Goal: Communication & Community: Participate in discussion

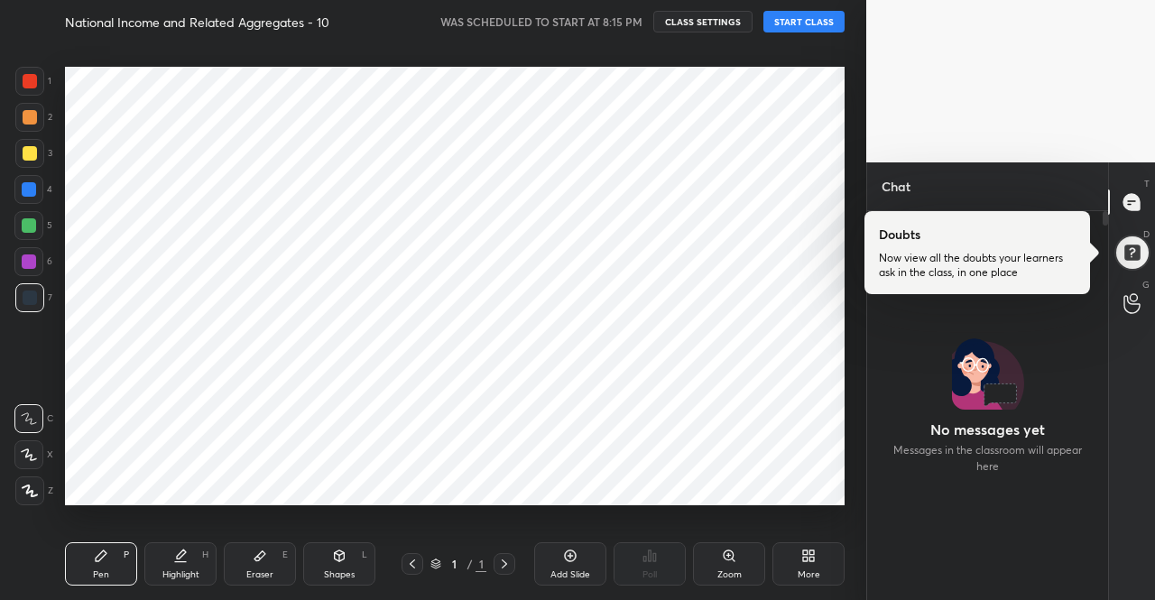
scroll to position [340, 235]
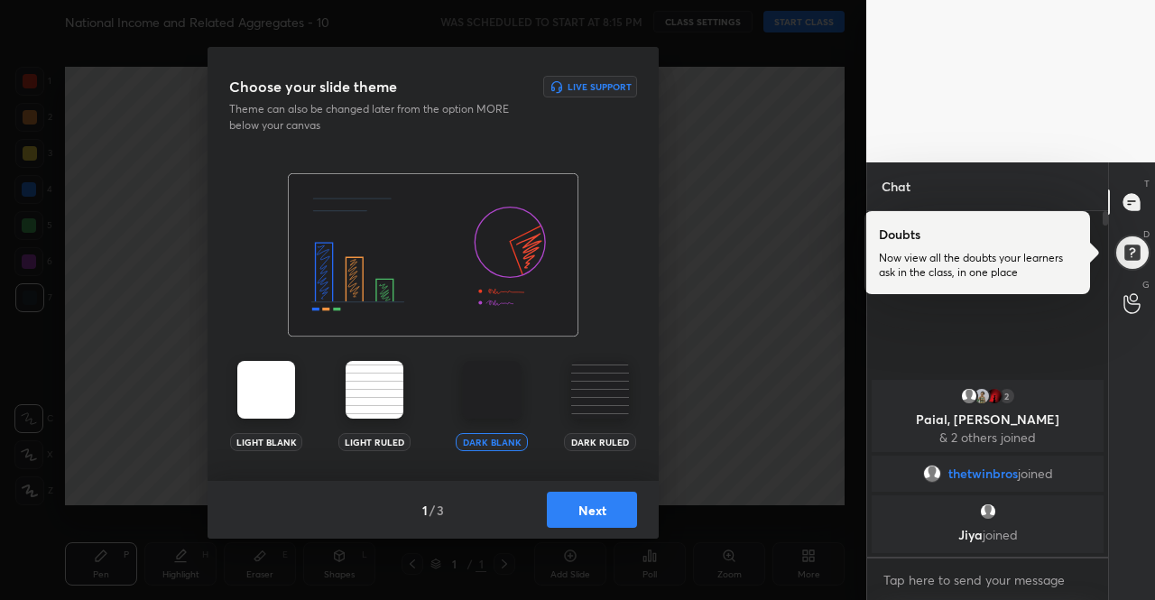
click at [568, 516] on button "Next" at bounding box center [592, 510] width 90 height 36
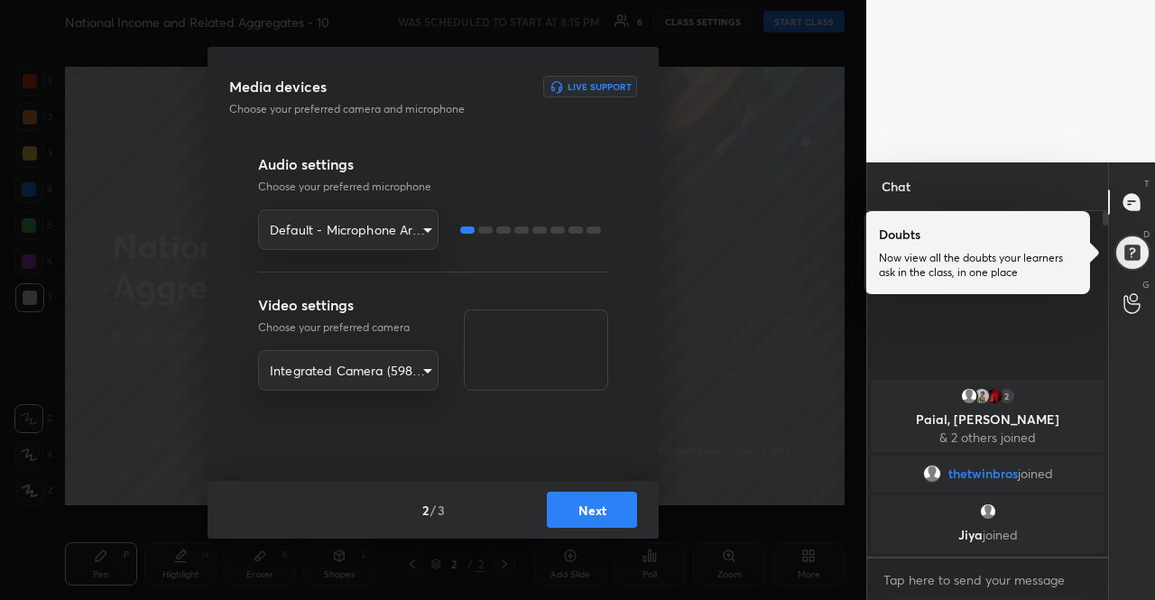
click at [568, 506] on button "Next" at bounding box center [592, 510] width 90 height 36
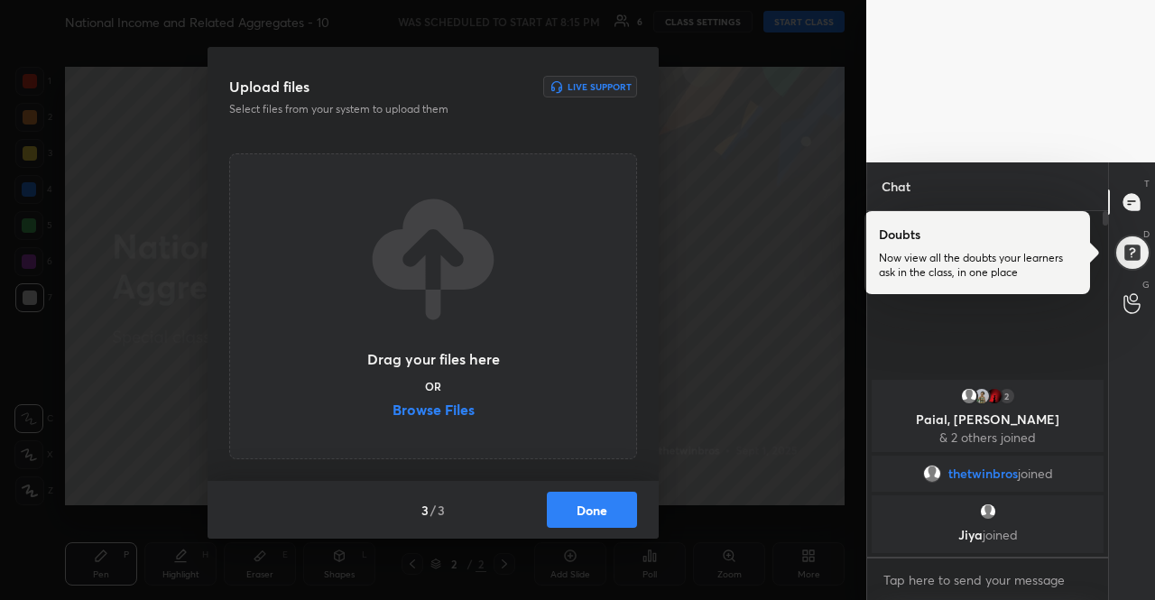
click at [431, 410] on label "Browse Files" at bounding box center [433, 411] width 82 height 19
click at [392, 410] on input "Browse Files" at bounding box center [392, 411] width 0 height 19
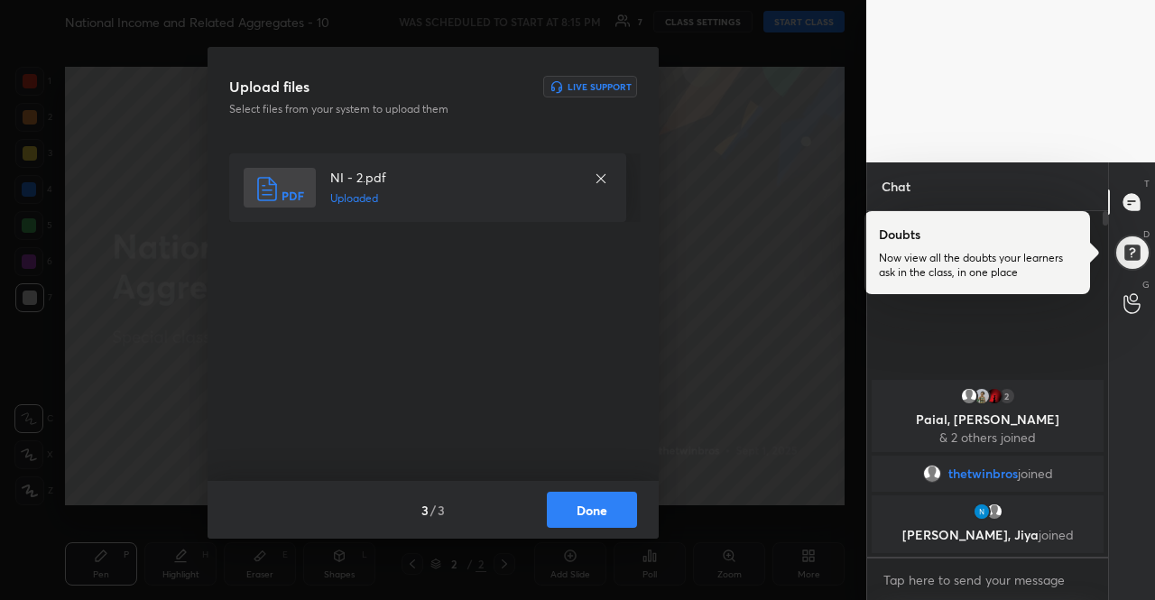
click at [594, 513] on button "Done" at bounding box center [592, 510] width 90 height 36
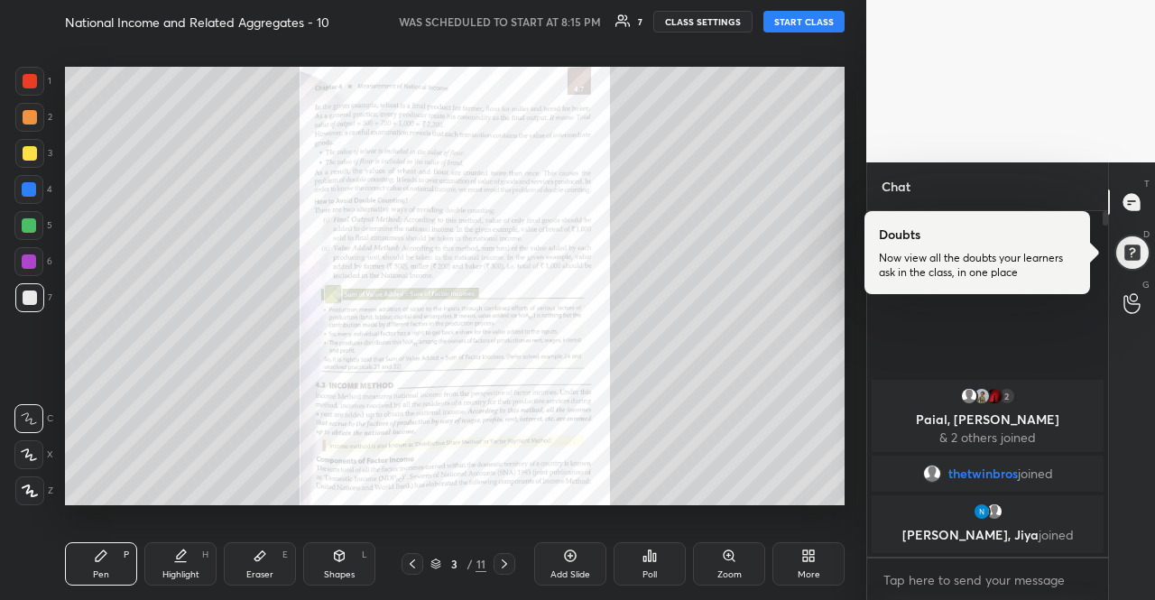
click at [719, 566] on div "Zoom" at bounding box center [729, 563] width 72 height 43
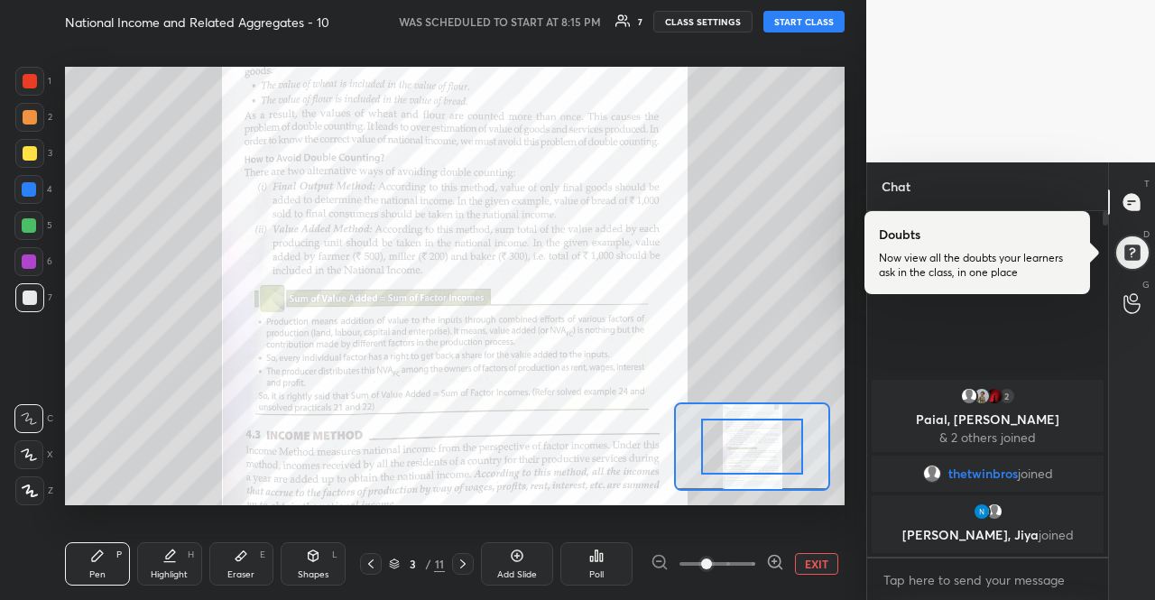
click at [776, 566] on icon at bounding box center [775, 562] width 18 height 18
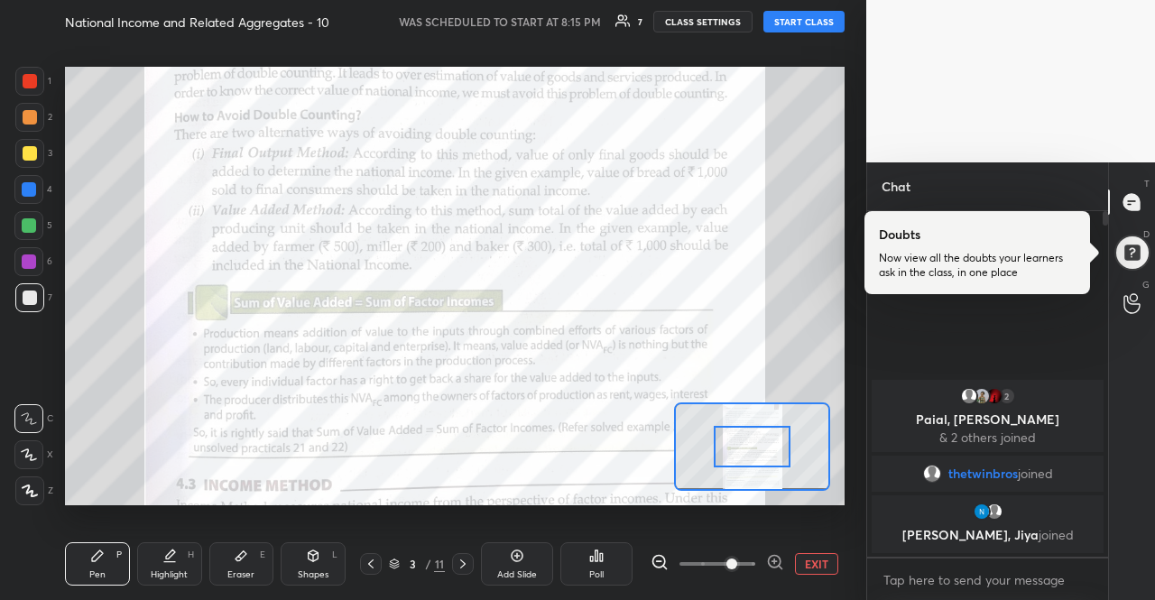
click at [776, 566] on icon at bounding box center [775, 562] width 18 height 18
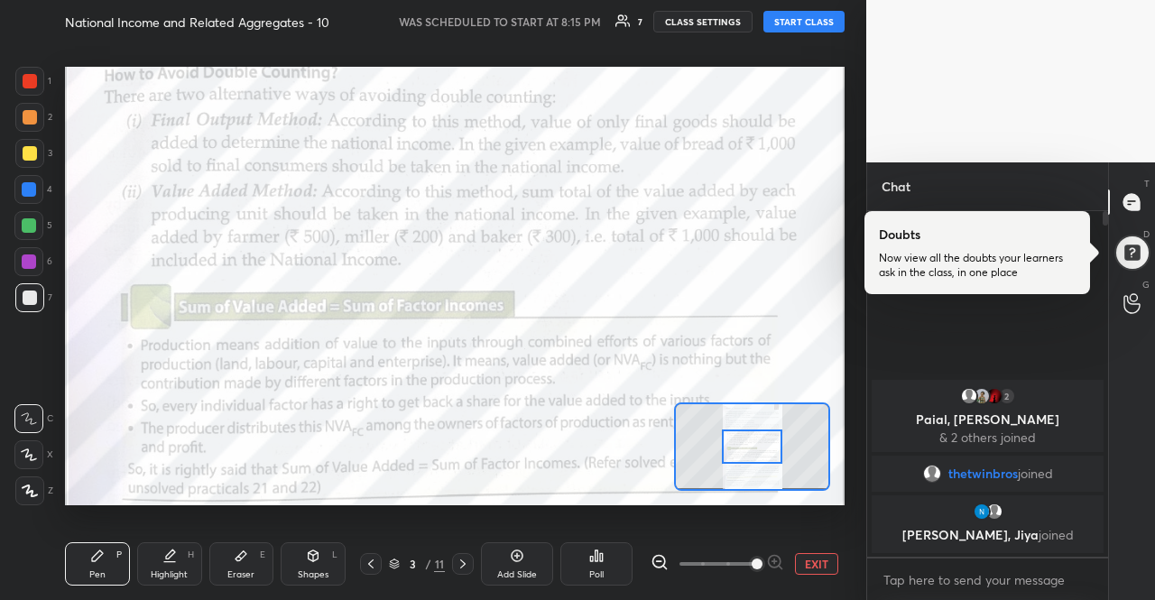
click at [776, 566] on div at bounding box center [716, 564] width 133 height 22
click at [463, 557] on icon at bounding box center [463, 564] width 14 height 14
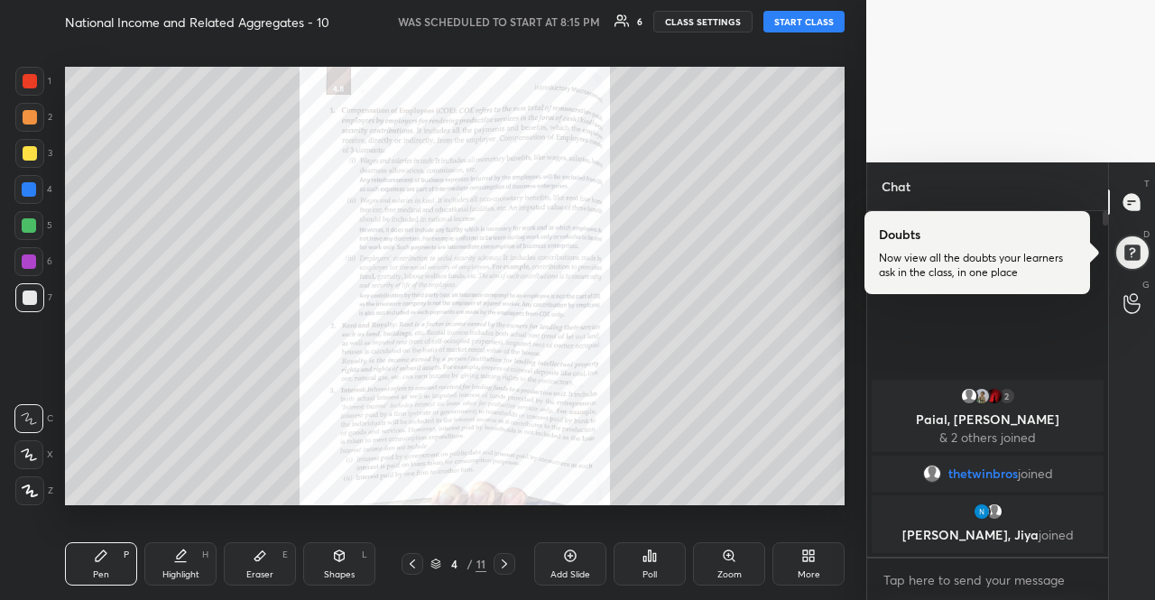
click at [814, 20] on button "START CLASS" at bounding box center [803, 22] width 81 height 22
type textarea "x"
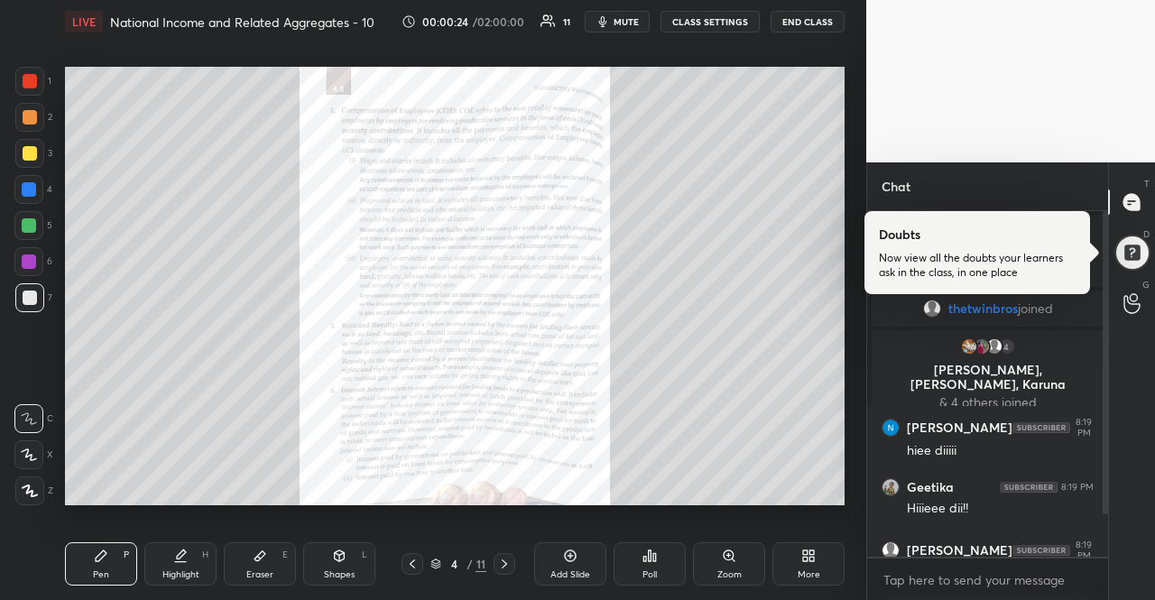
scroll to position [47, 0]
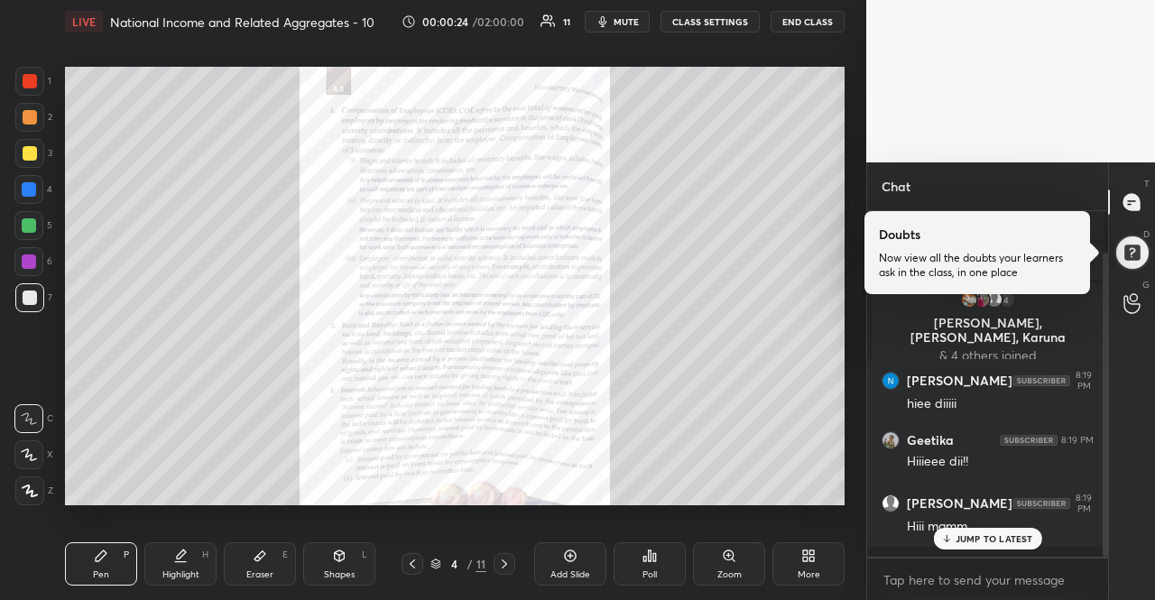
click at [750, 569] on div "Zoom" at bounding box center [729, 563] width 72 height 43
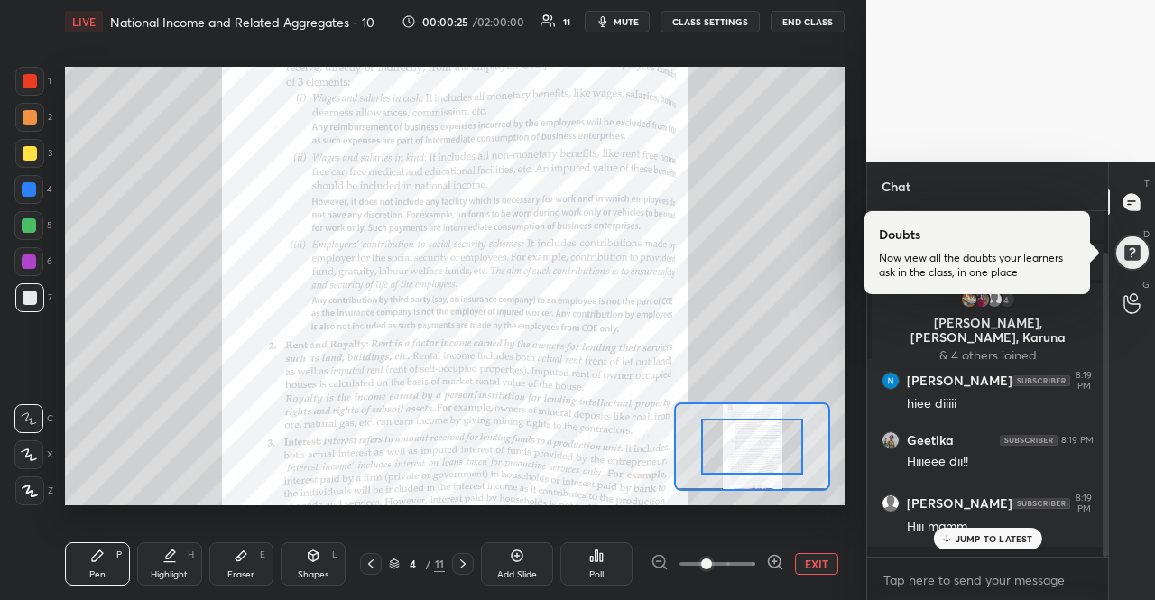
click at [769, 564] on icon at bounding box center [775, 562] width 12 height 12
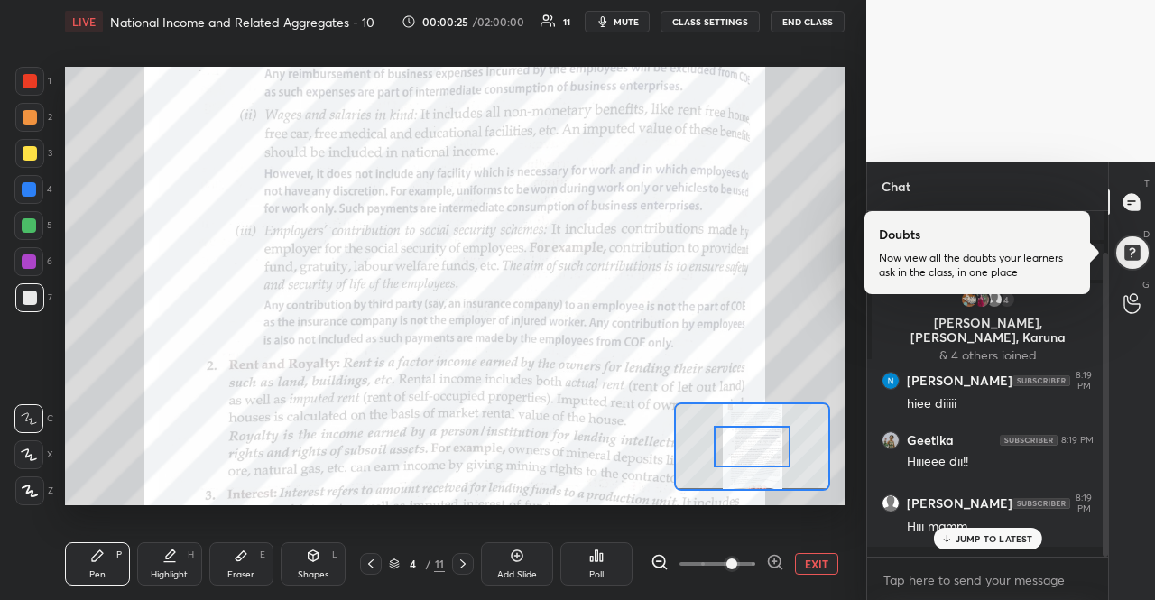
click at [769, 564] on icon at bounding box center [775, 562] width 12 height 12
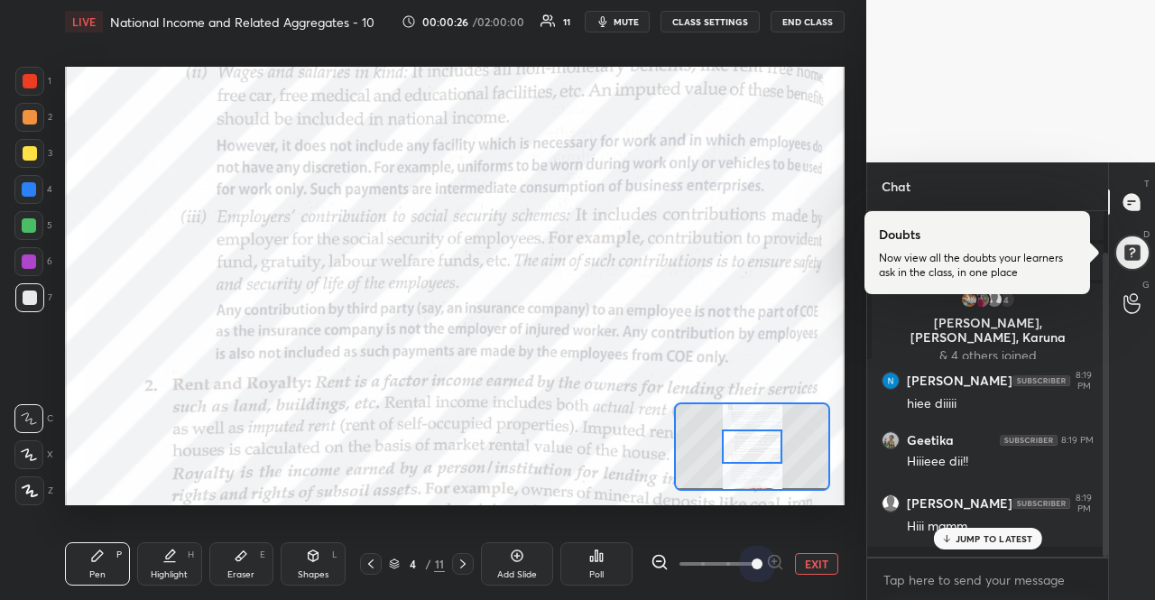
click at [762, 564] on span at bounding box center [756, 563] width 11 height 11
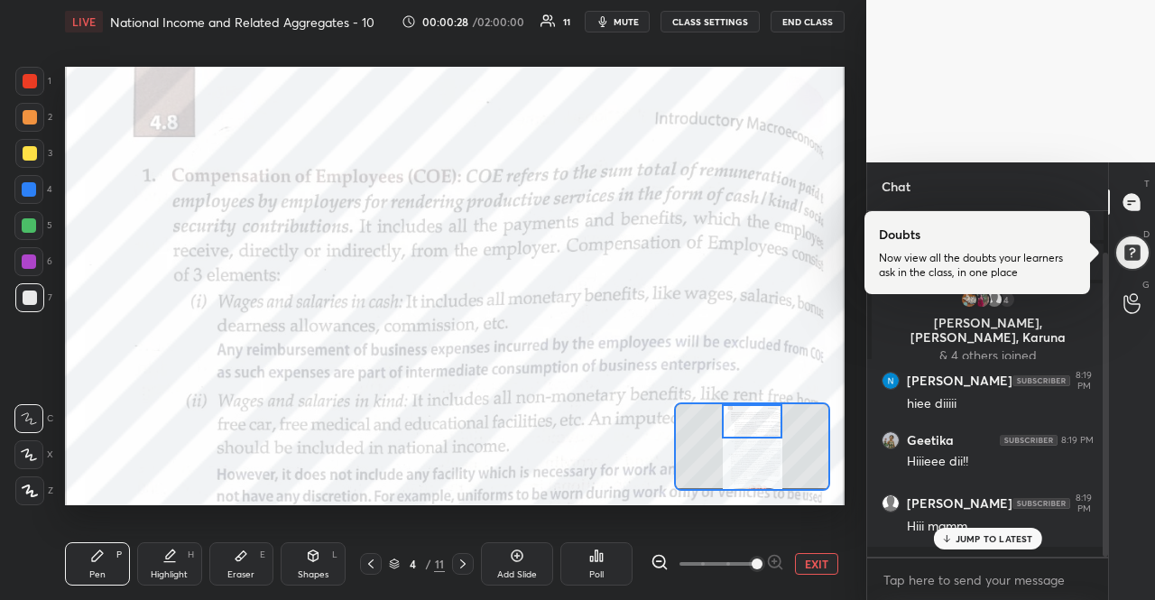
drag, startPoint x: 776, startPoint y: 446, endPoint x: 776, endPoint y: 415, distance: 31.6
click at [776, 415] on div at bounding box center [752, 420] width 61 height 33
click at [963, 528] on div "JUMP TO LATEST" at bounding box center [987, 539] width 108 height 22
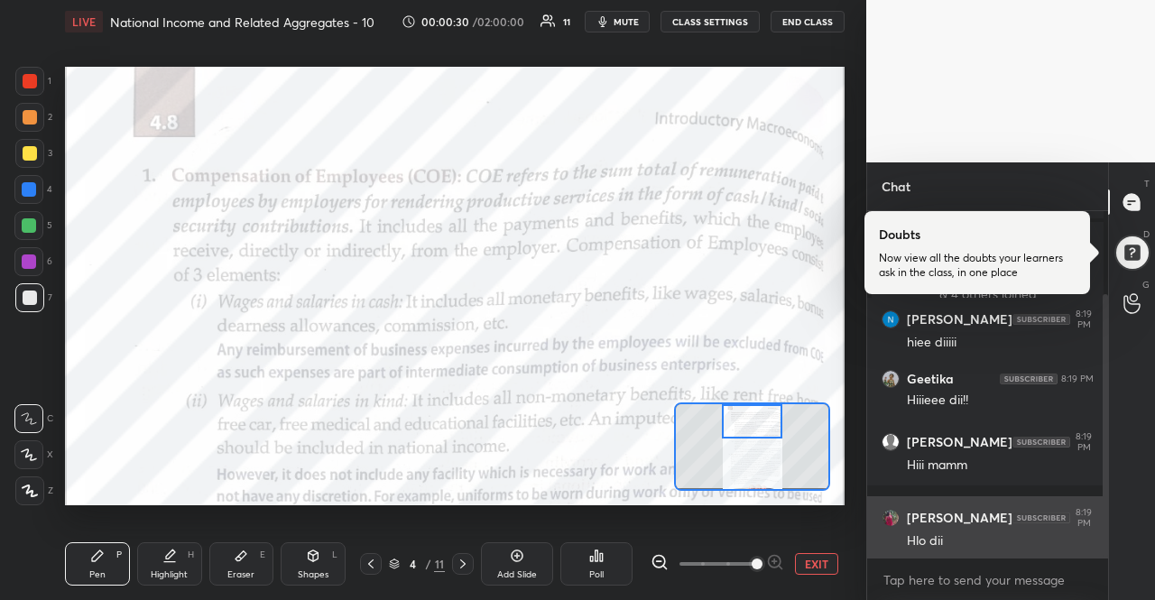
click at [972, 536] on div "Hlo dii" at bounding box center [1000, 541] width 187 height 18
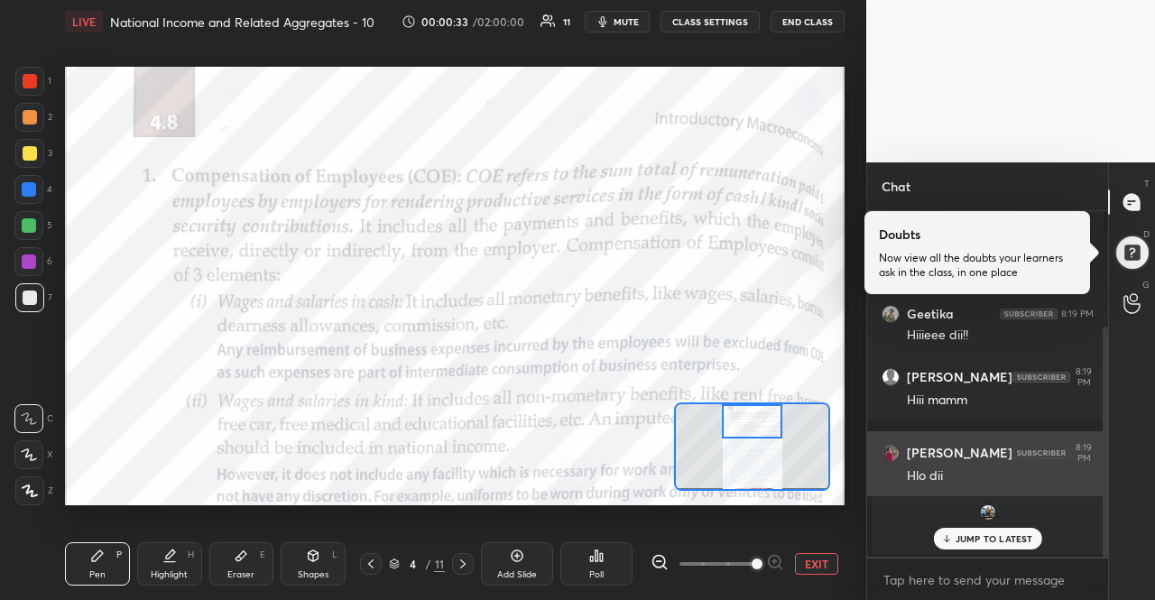
click at [972, 536] on p "JUMP TO LATEST" at bounding box center [994, 538] width 78 height 11
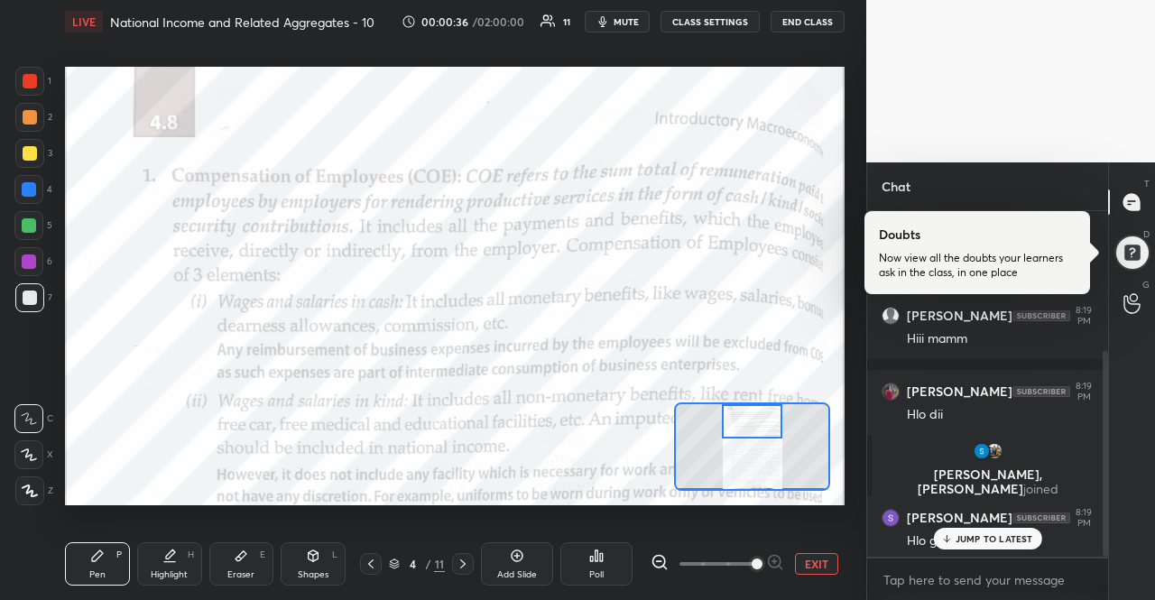
scroll to position [299, 0]
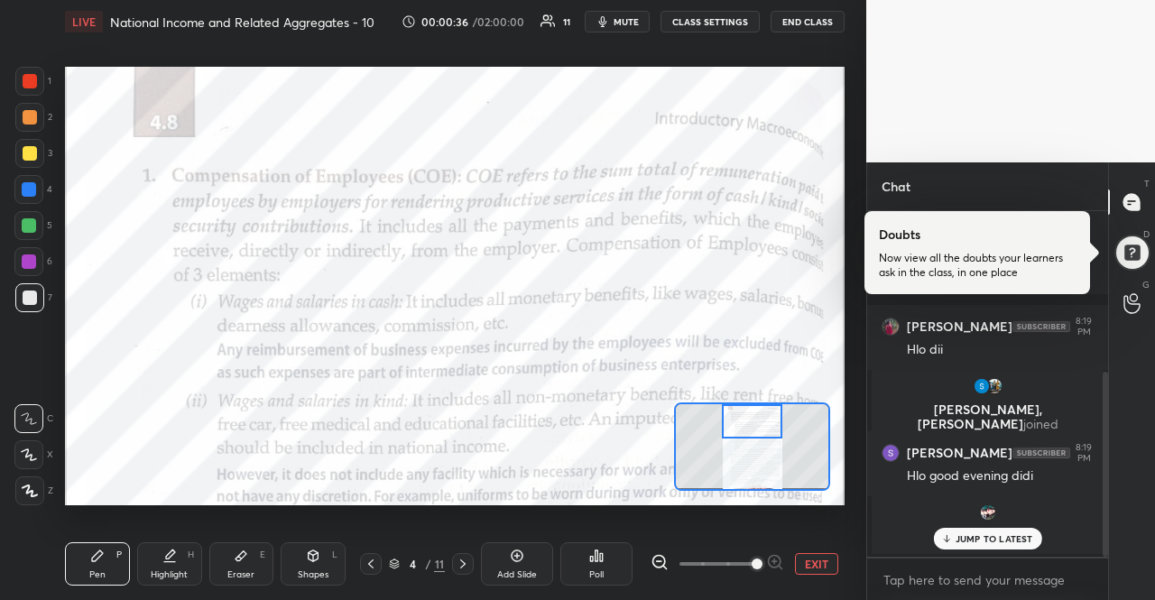
click at [985, 534] on p "JUMP TO LATEST" at bounding box center [994, 538] width 78 height 11
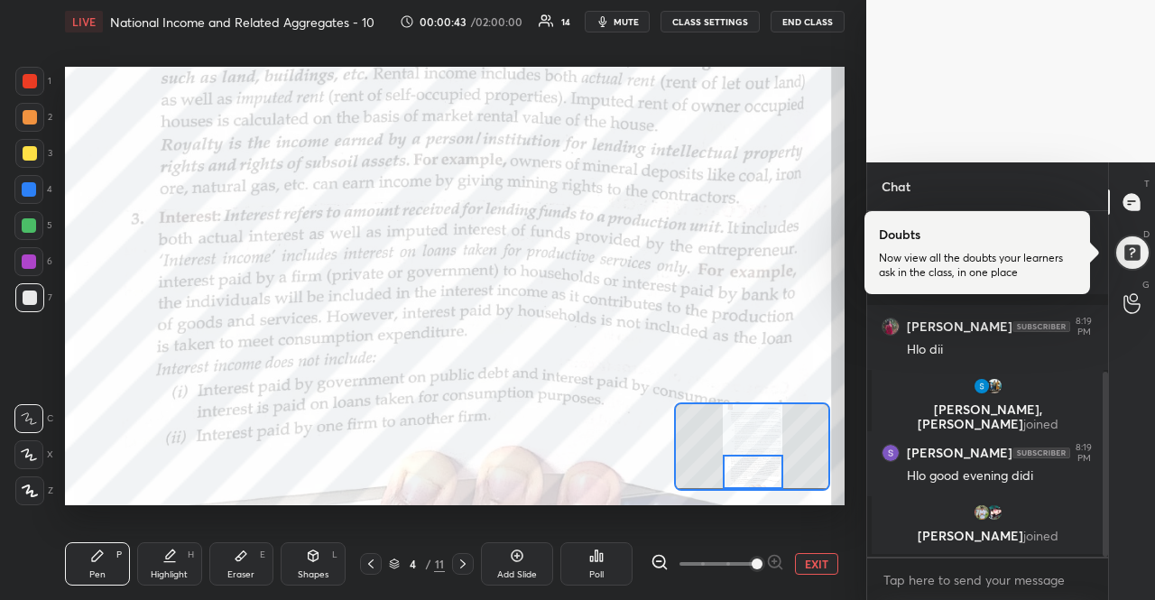
drag, startPoint x: 776, startPoint y: 423, endPoint x: 777, endPoint y: 477, distance: 54.1
click at [777, 477] on div at bounding box center [753, 471] width 61 height 33
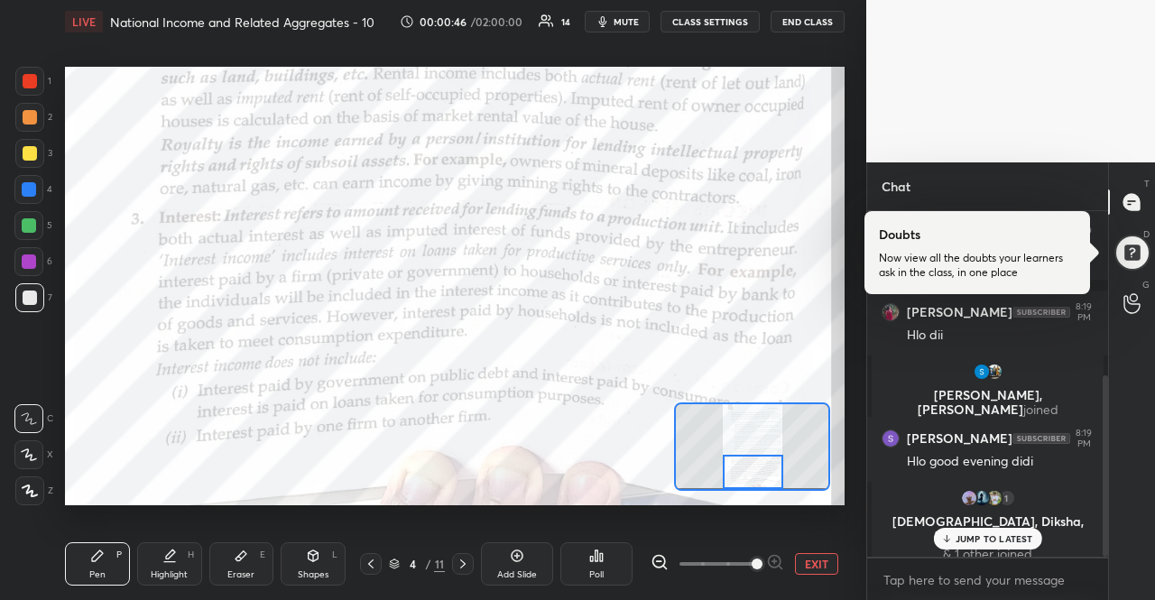
click at [1035, 540] on div "JUMP TO LATEST" at bounding box center [987, 539] width 108 height 22
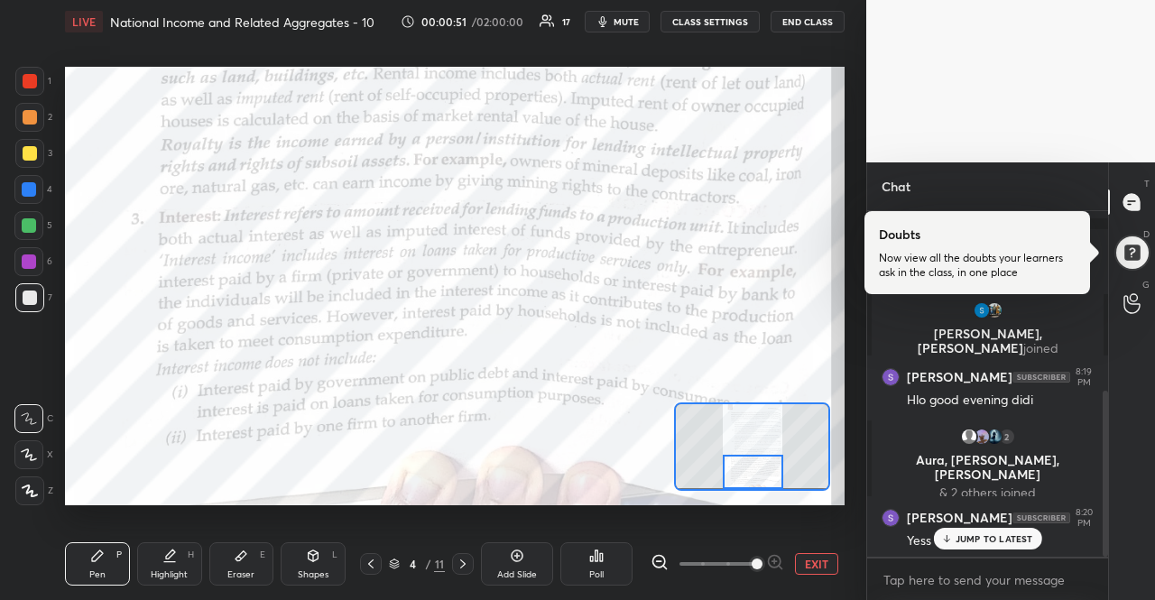
click at [1030, 538] on p "JUMP TO LATEST" at bounding box center [994, 538] width 78 height 11
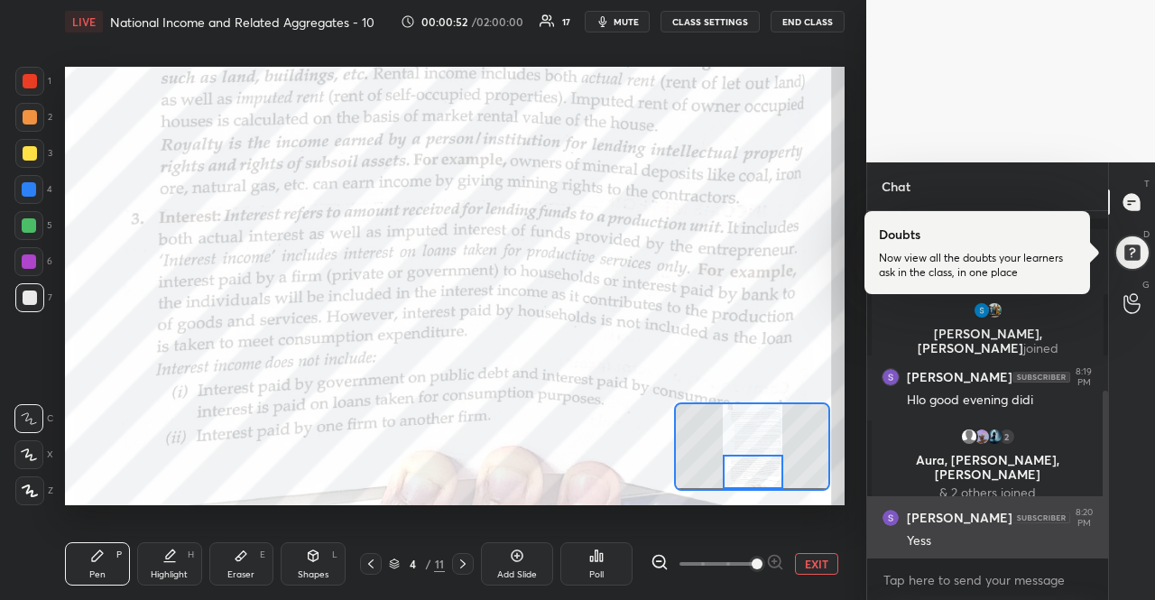
scroll to position [437, 0]
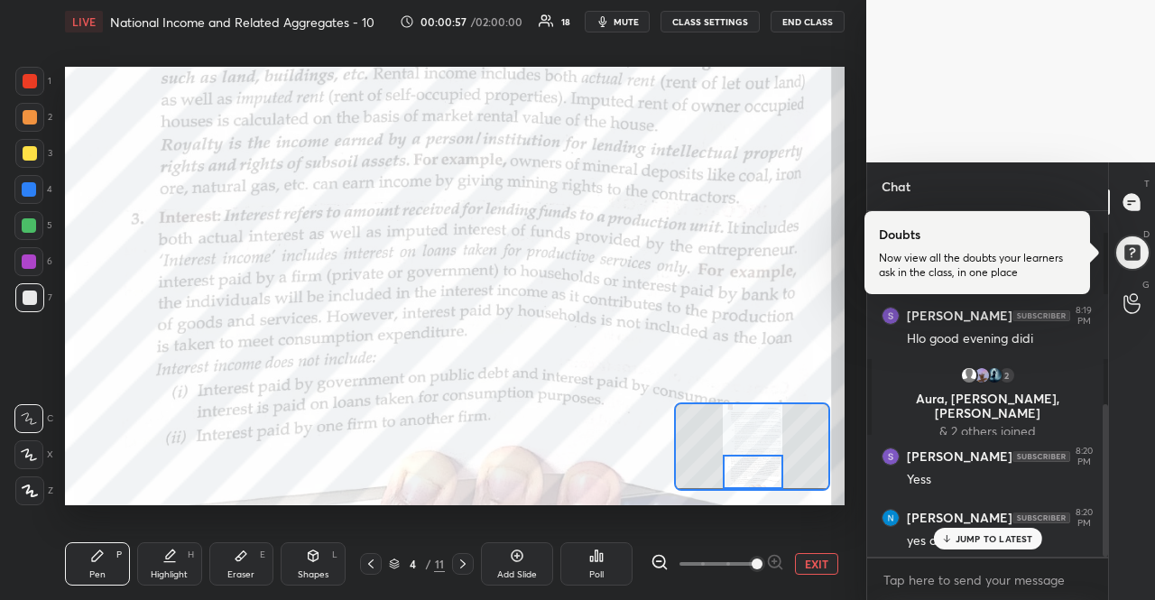
click at [1030, 529] on div "JUMP TO LATEST" at bounding box center [987, 539] width 108 height 22
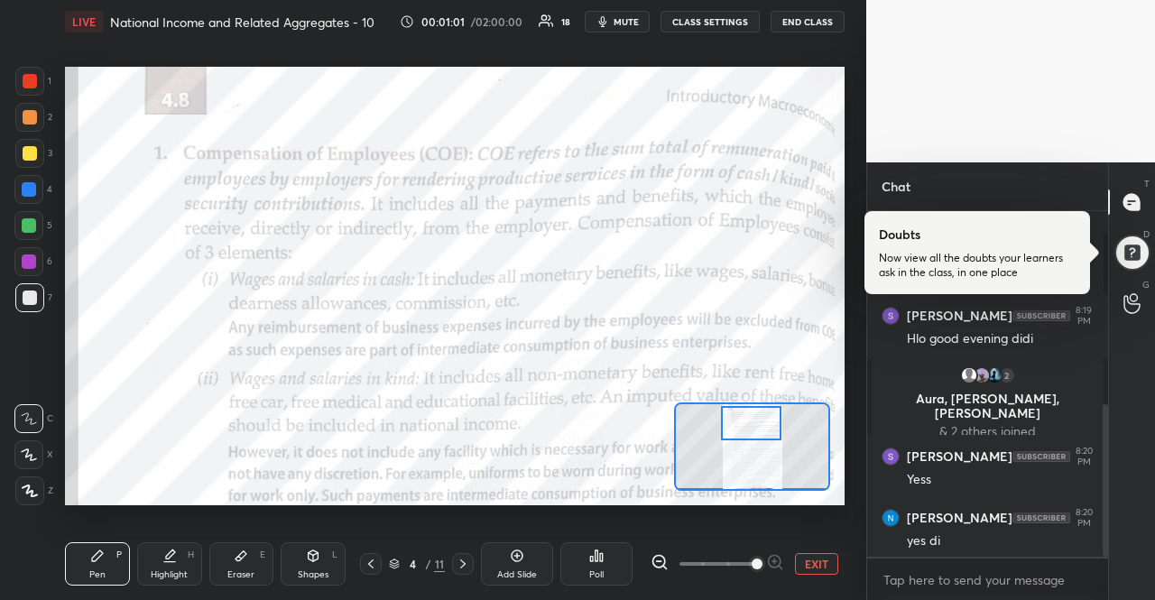
scroll to position [498, 0]
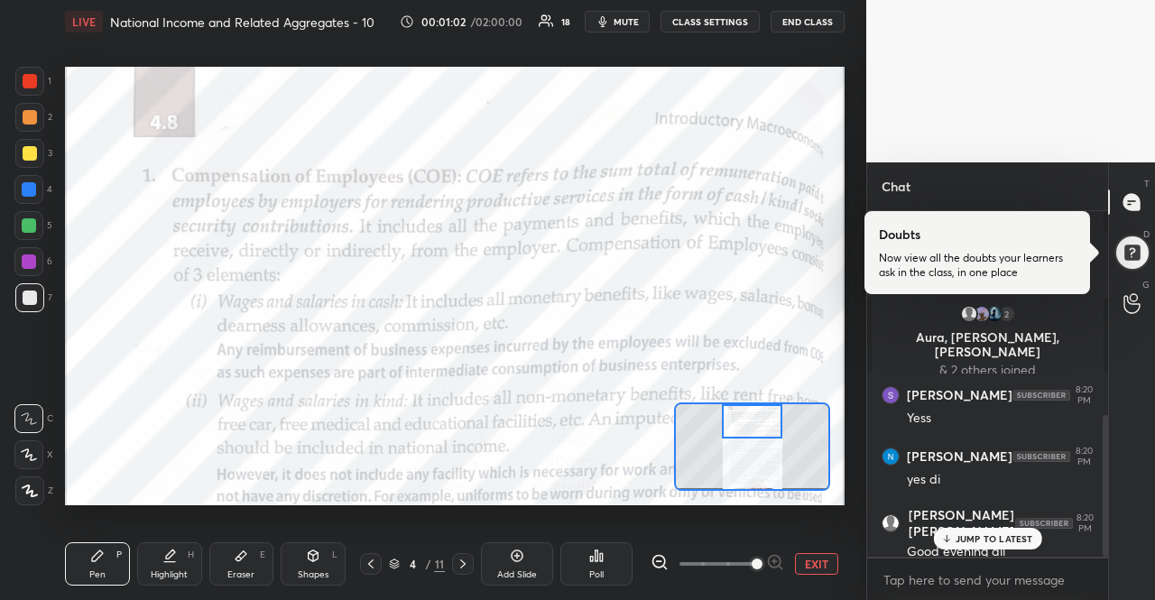
drag, startPoint x: 762, startPoint y: 468, endPoint x: 761, endPoint y: 418, distance: 50.5
click at [761, 418] on div at bounding box center [752, 420] width 61 height 33
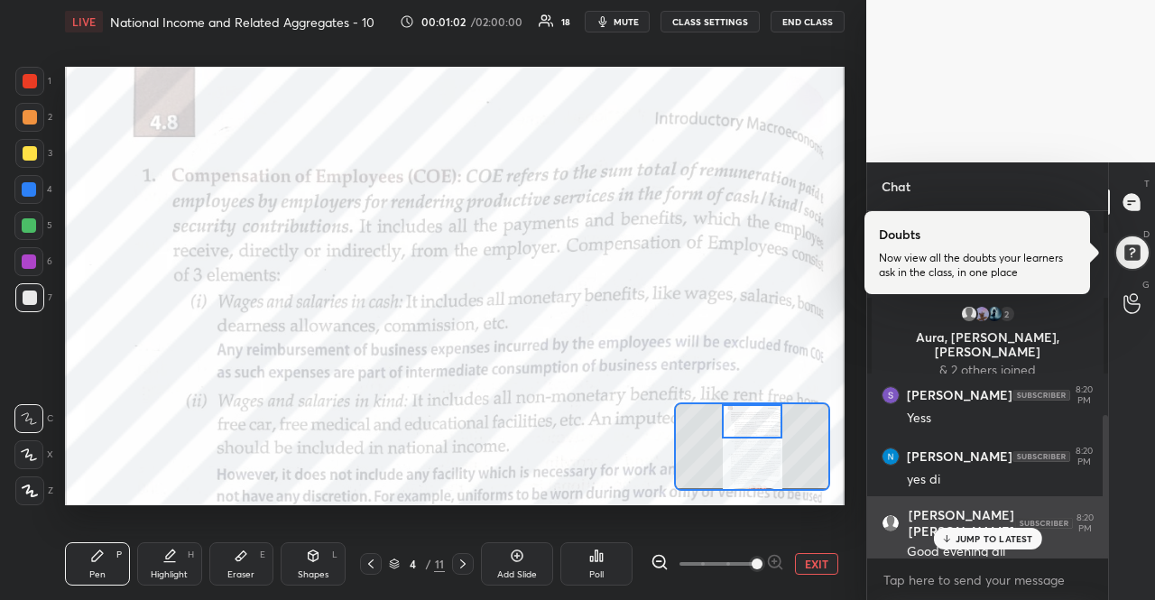
click at [983, 550] on div "Karuna ben 8:20 PM Good evening dii" at bounding box center [987, 534] width 241 height 76
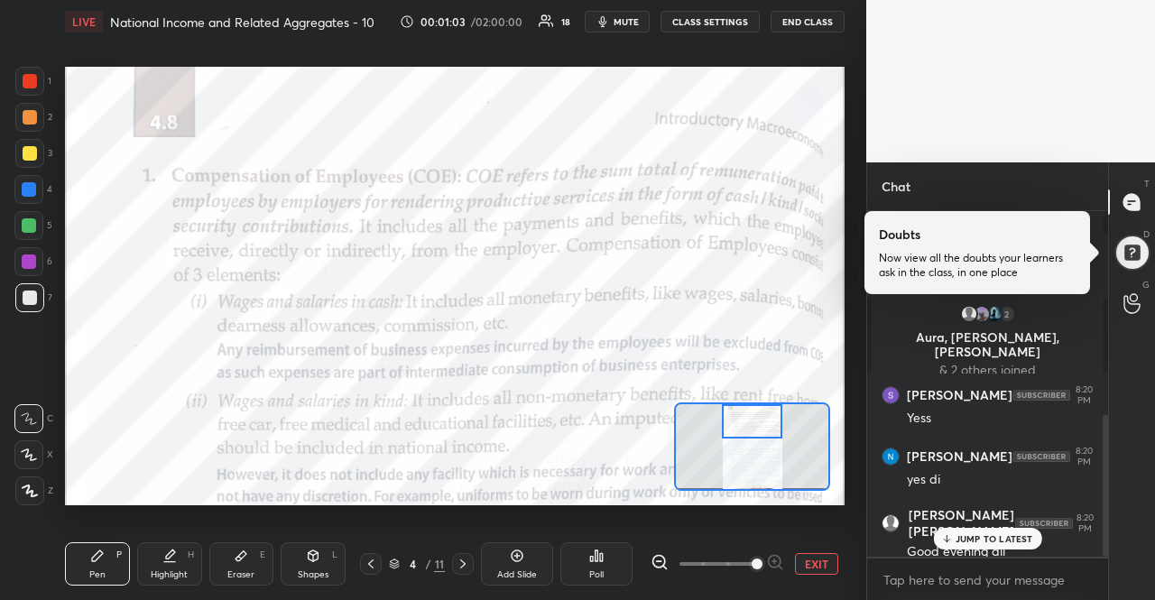
click at [985, 533] on p "JUMP TO LATEST" at bounding box center [994, 538] width 78 height 11
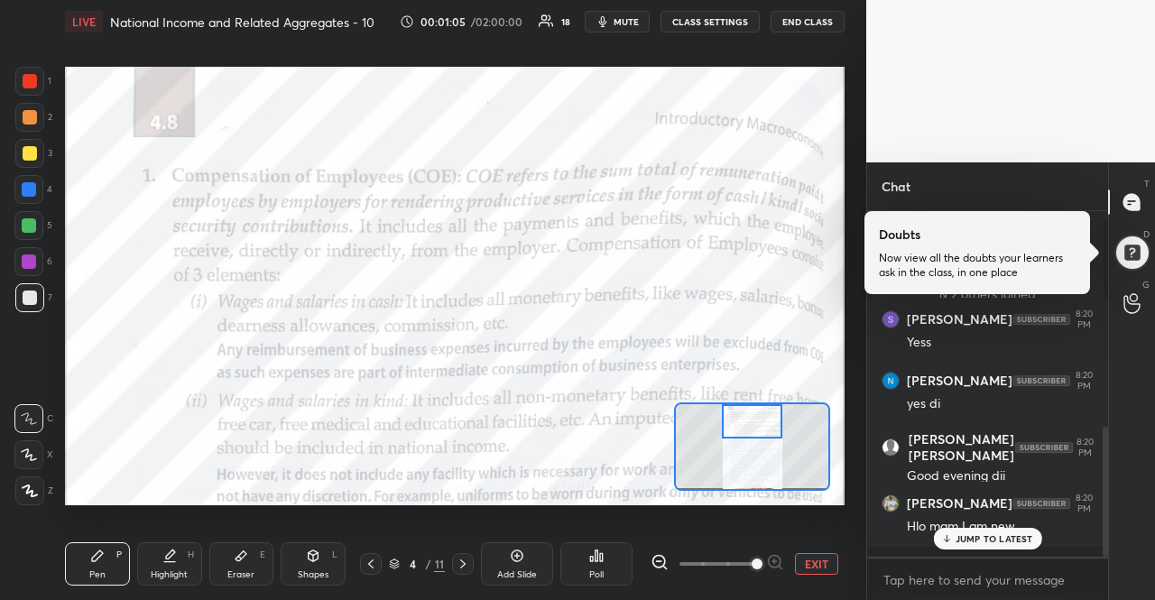
scroll to position [639, 0]
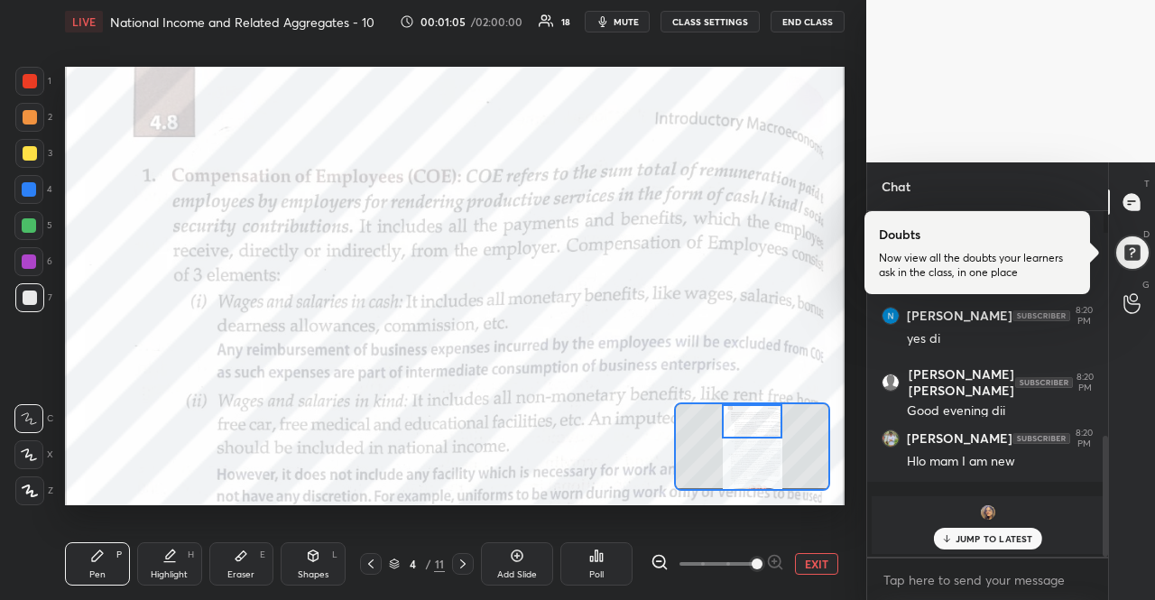
click at [985, 533] on p "JUMP TO LATEST" at bounding box center [994, 538] width 78 height 11
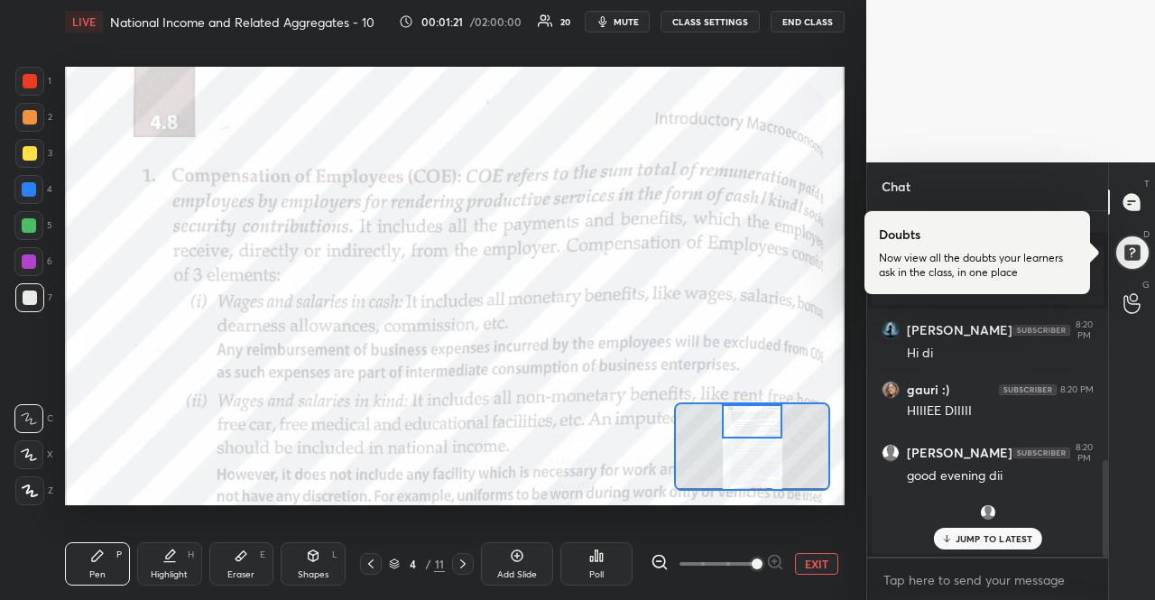
scroll to position [949, 0]
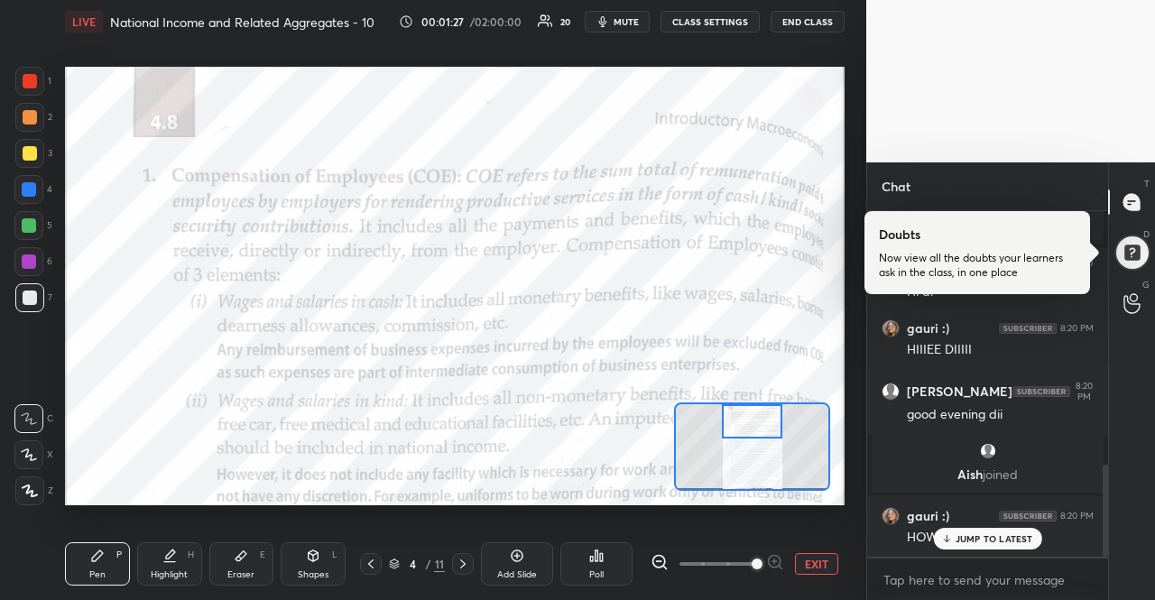
click at [38, 192] on div at bounding box center [28, 189] width 29 height 29
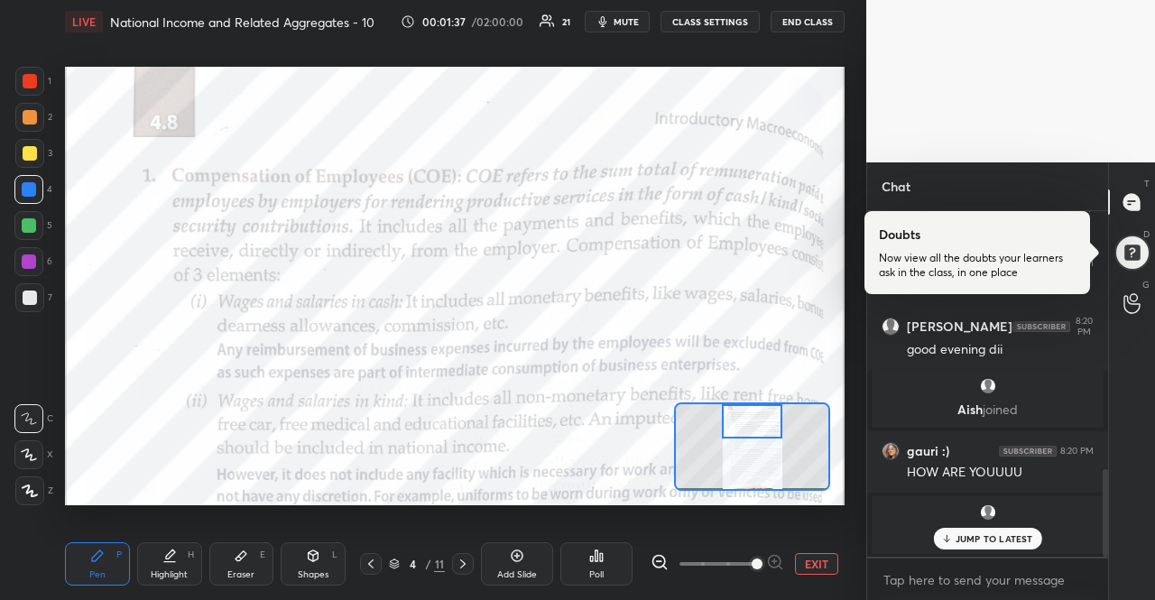
scroll to position [1075, 0]
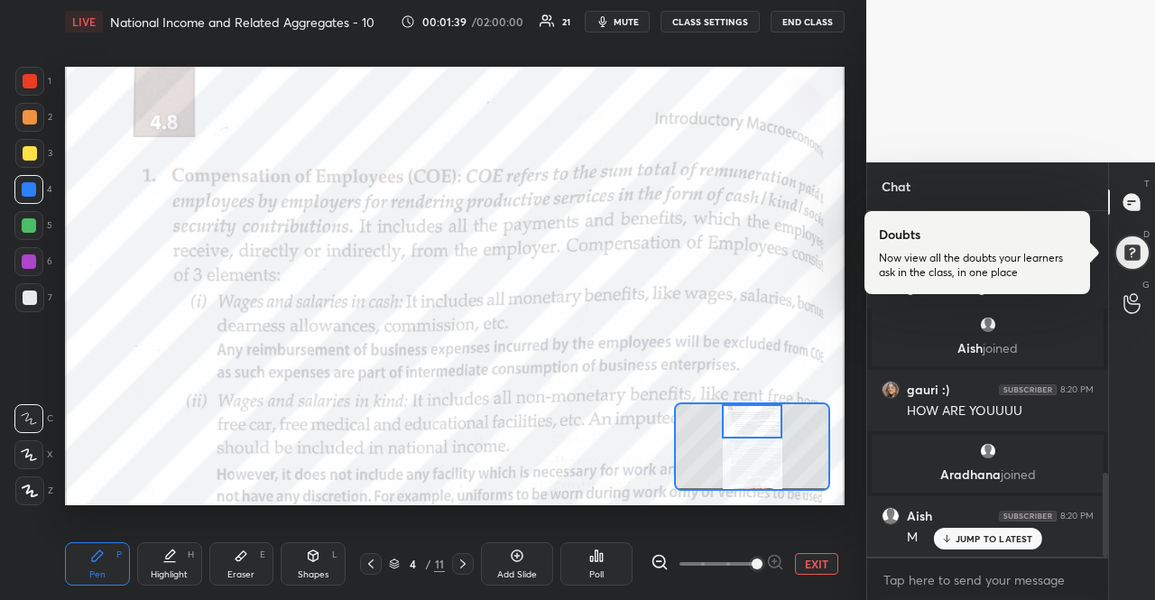
click at [997, 529] on div "JUMP TO LATEST" at bounding box center [987, 539] width 108 height 22
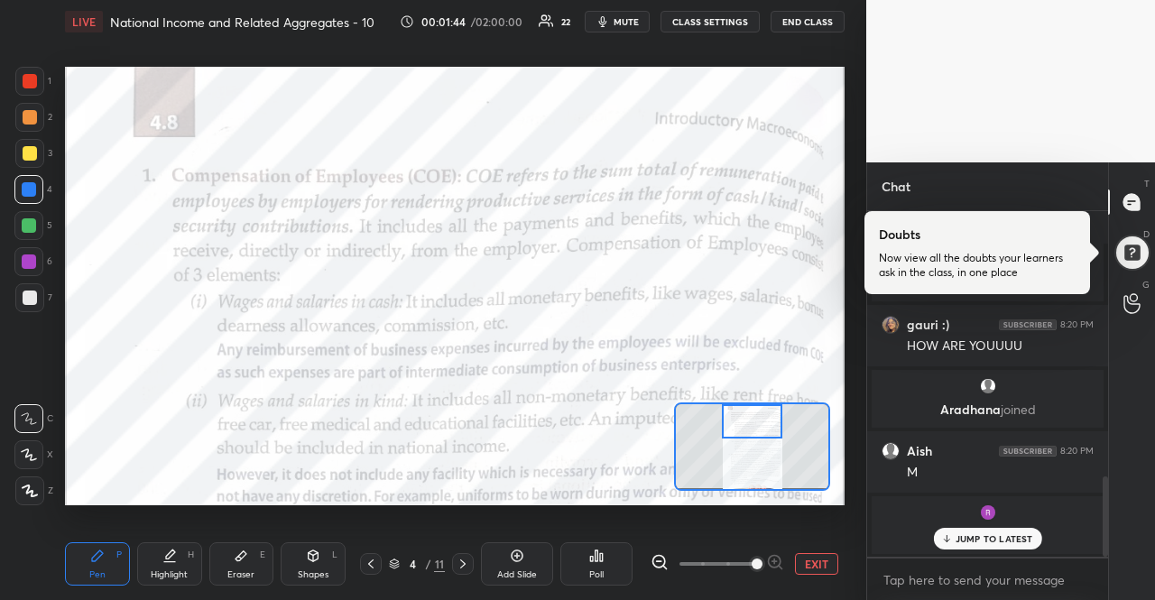
scroll to position [1063, 0]
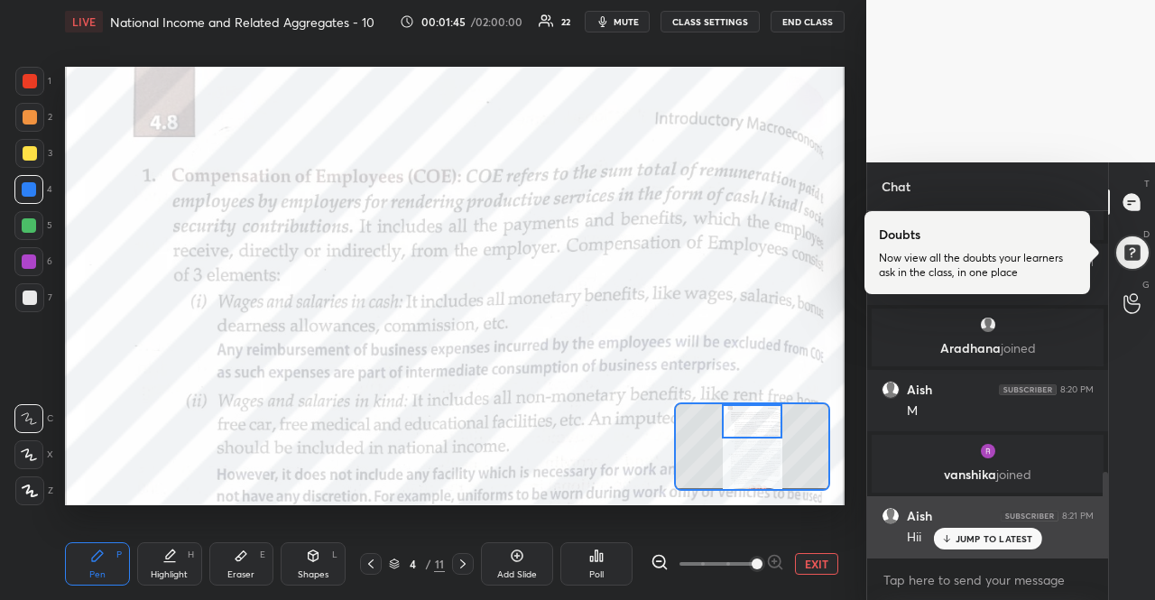
click at [944, 537] on icon at bounding box center [946, 538] width 12 height 11
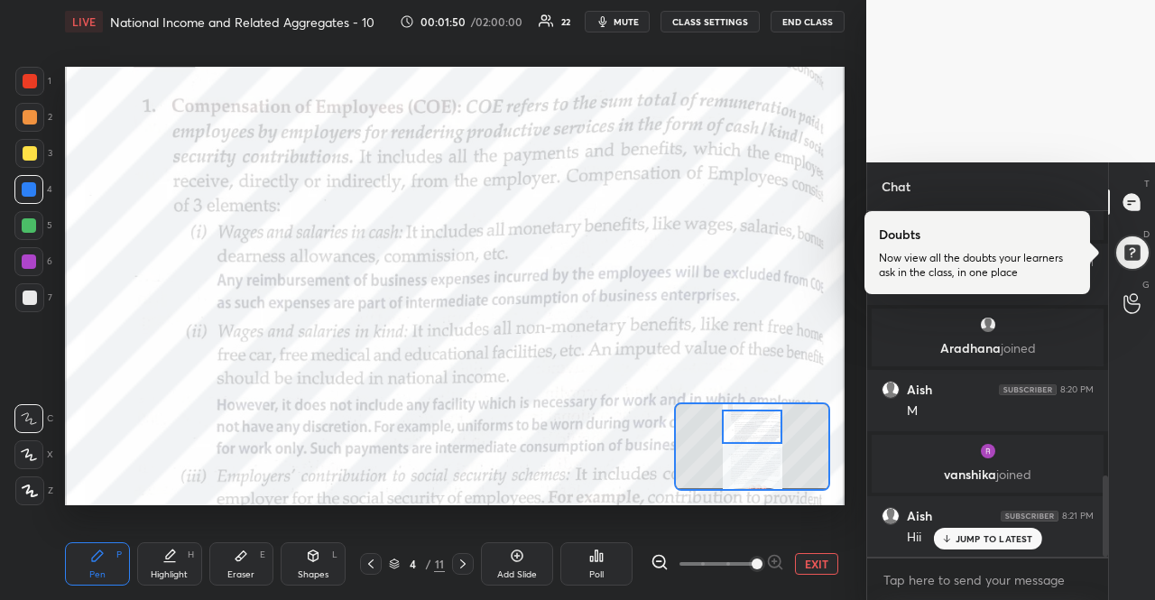
scroll to position [1128, 0]
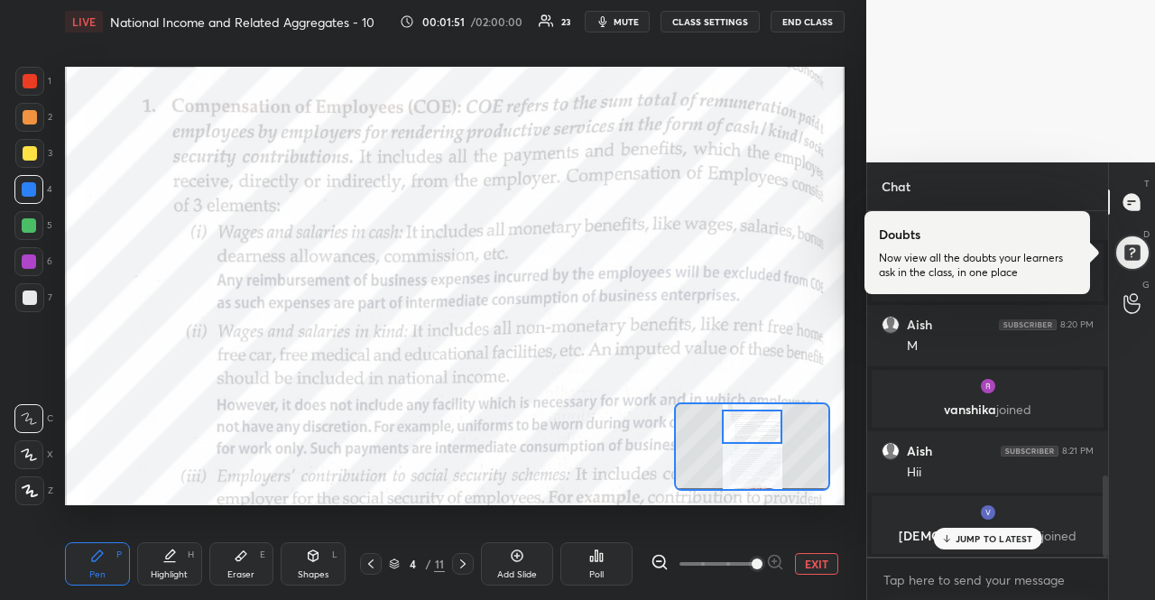
click at [747, 431] on div at bounding box center [752, 426] width 61 height 33
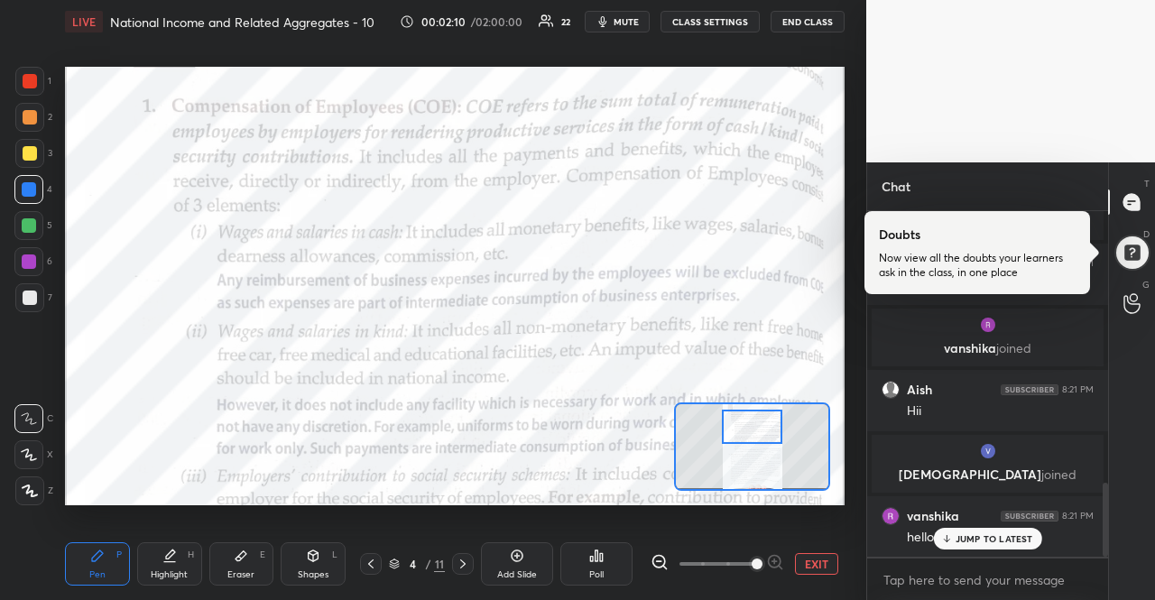
scroll to position [1263, 0]
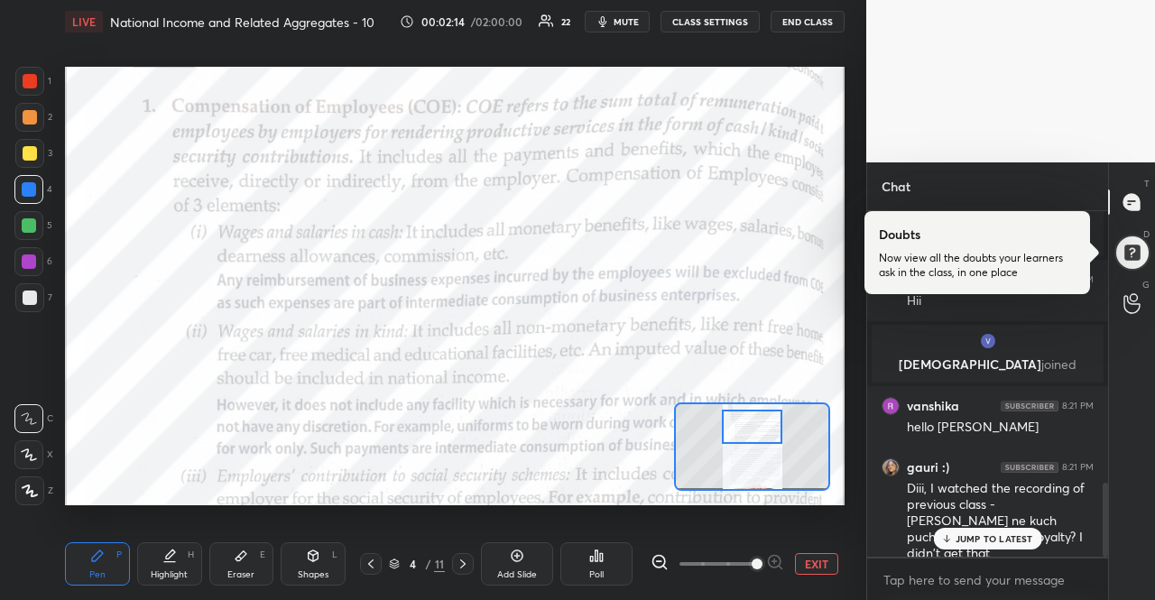
click at [998, 528] on div "JUMP TO LATEST" at bounding box center [987, 539] width 108 height 22
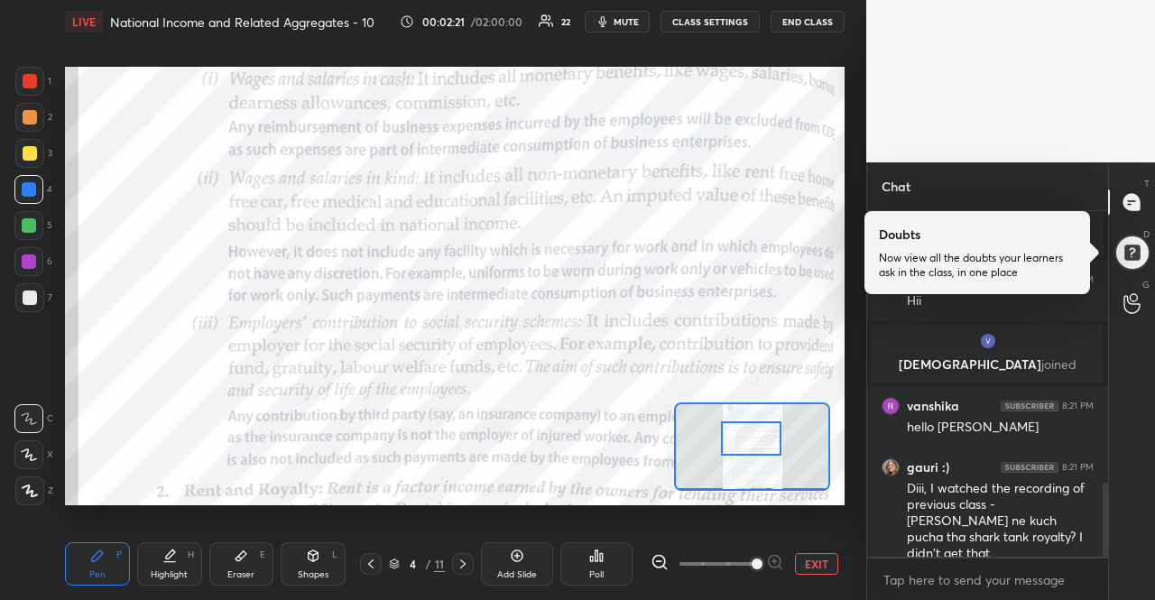
drag, startPoint x: 761, startPoint y: 430, endPoint x: 760, endPoint y: 442, distance: 11.8
click at [760, 442] on div at bounding box center [751, 437] width 61 height 33
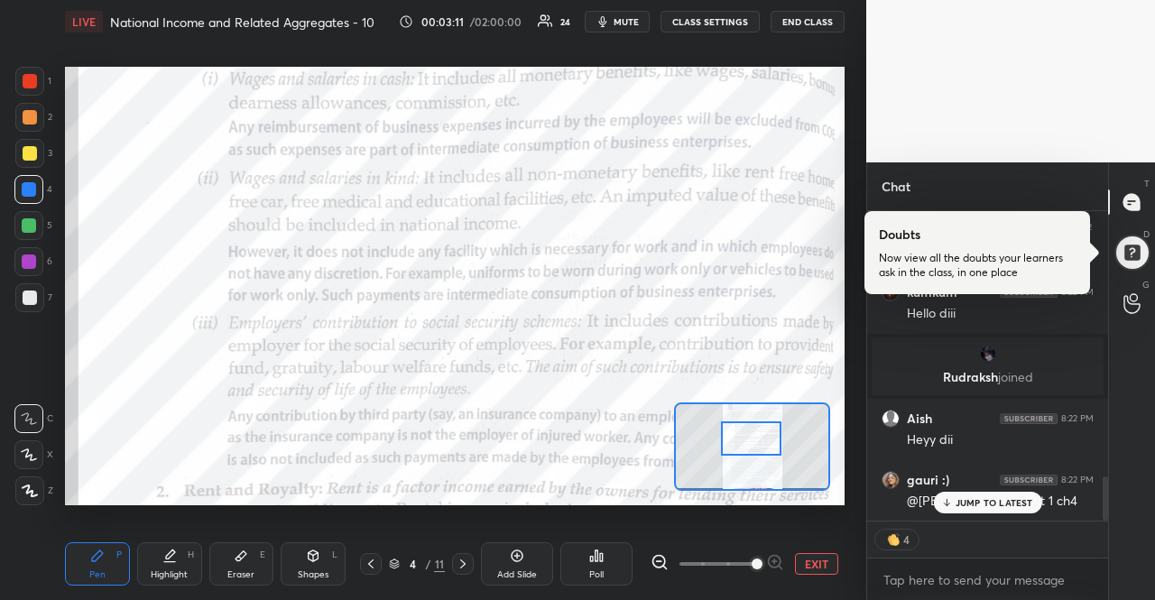
scroll to position [1934, 0]
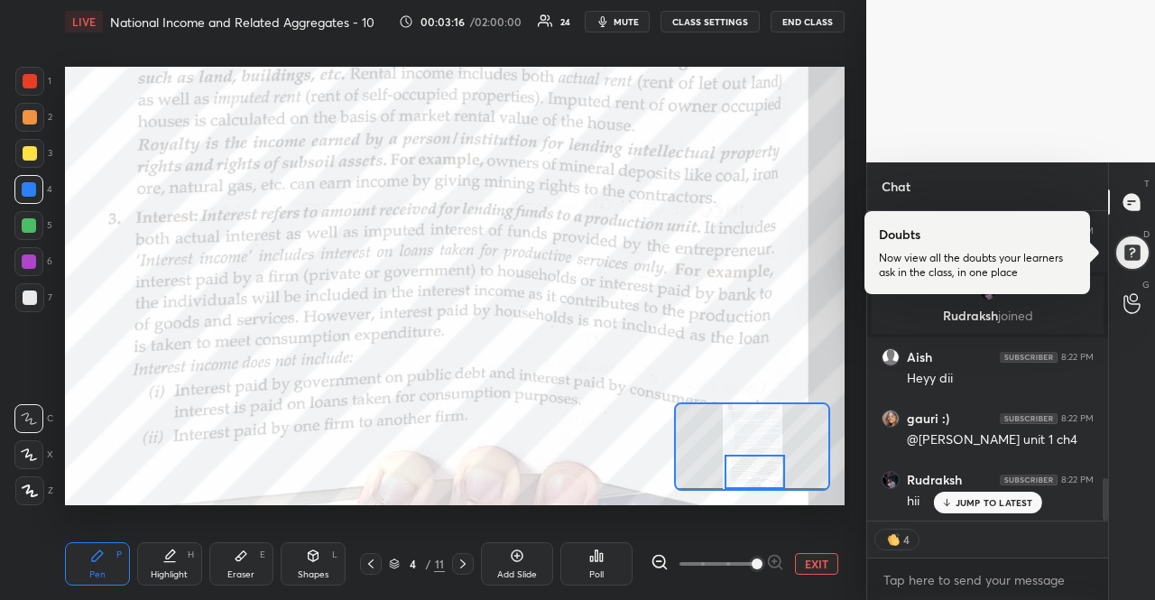
drag, startPoint x: 761, startPoint y: 442, endPoint x: 765, endPoint y: 477, distance: 35.4
click at [765, 477] on div at bounding box center [754, 471] width 61 height 33
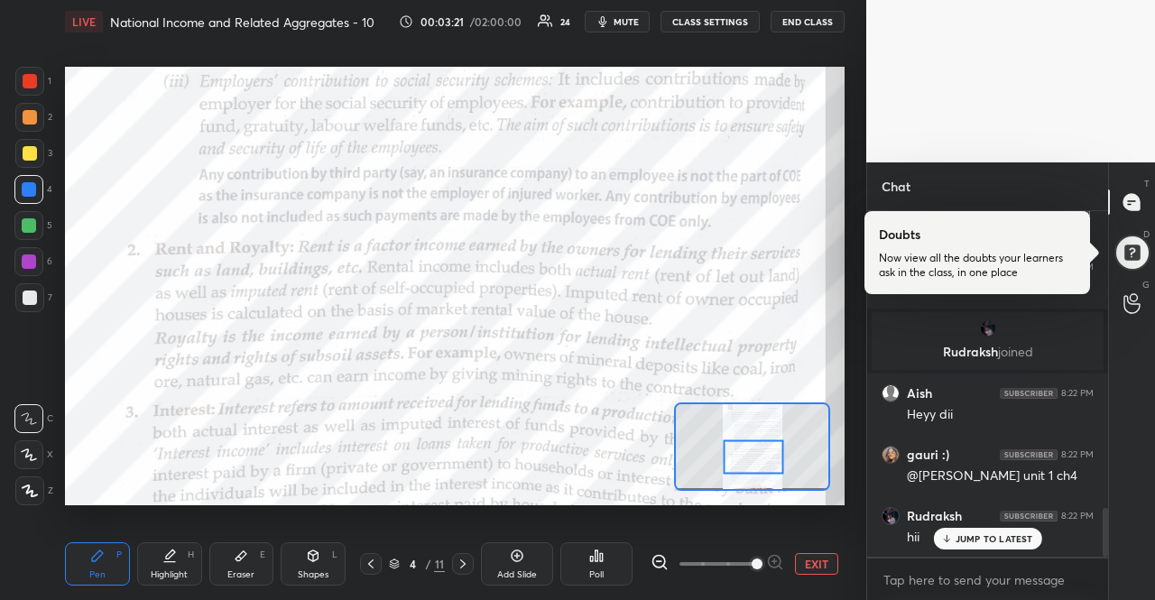
scroll to position [2122, 0]
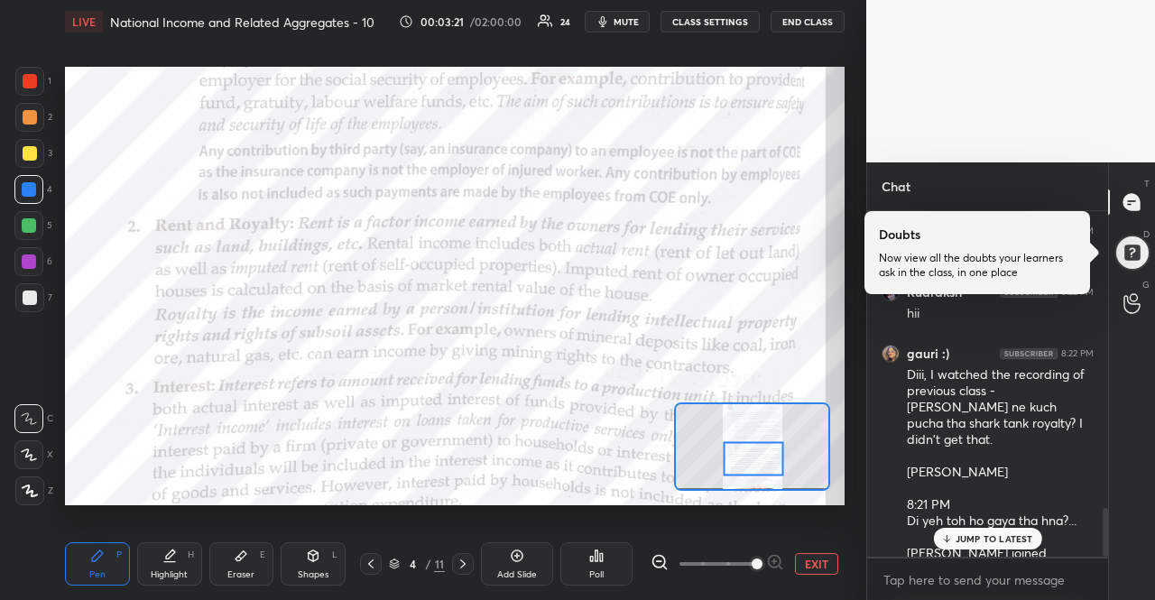
drag, startPoint x: 751, startPoint y: 453, endPoint x: 749, endPoint y: 468, distance: 15.6
click at [749, 468] on div at bounding box center [753, 458] width 61 height 33
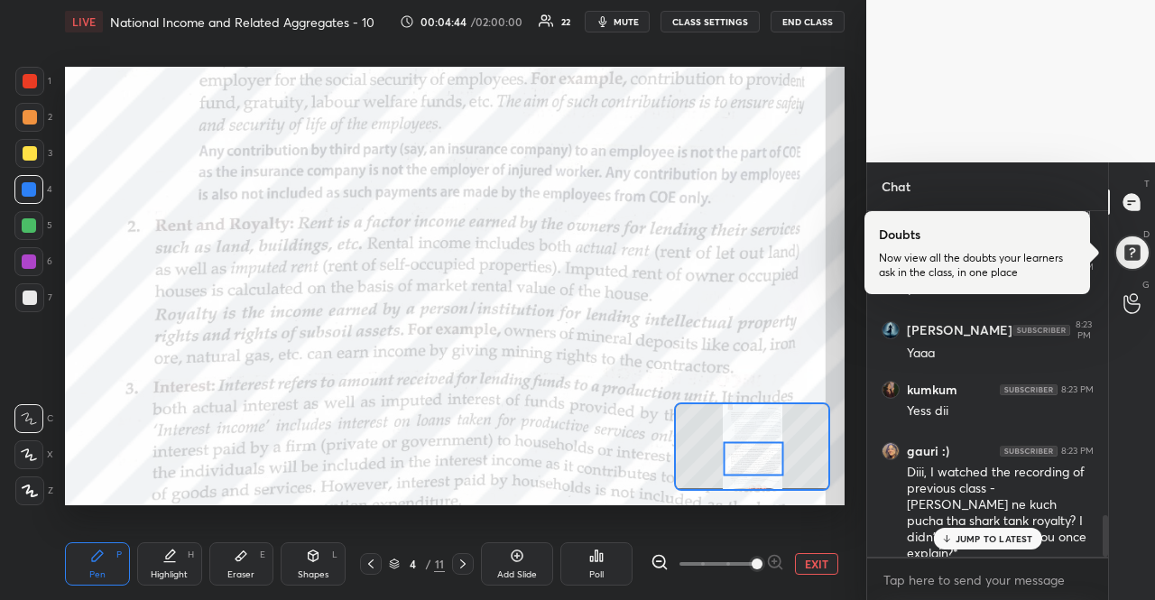
scroll to position [2554, 0]
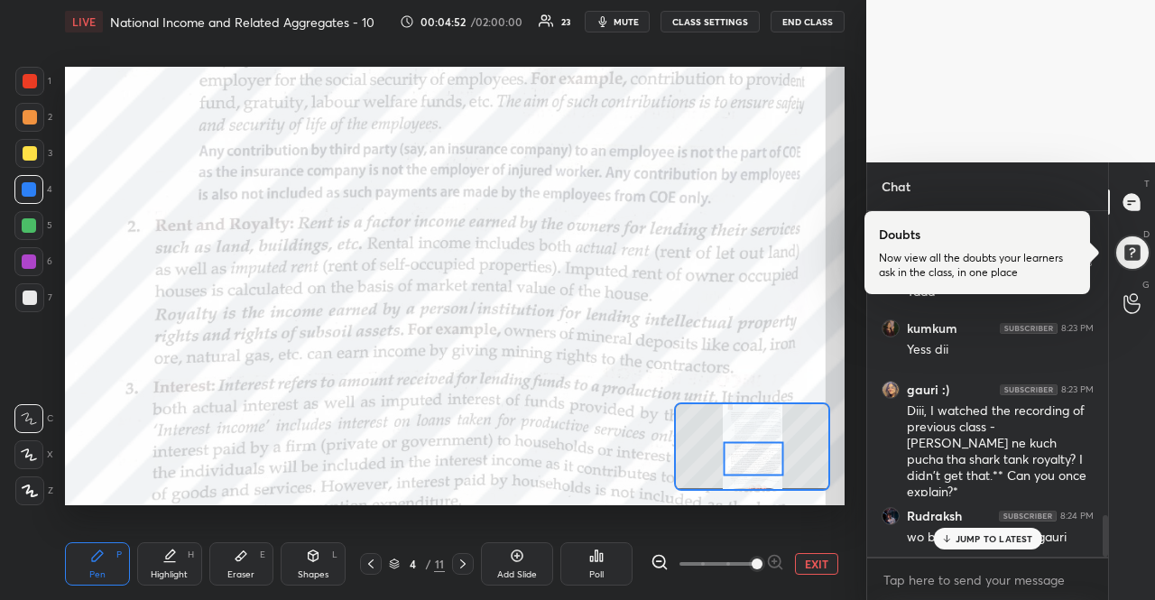
click at [978, 541] on p "JUMP TO LATEST" at bounding box center [994, 538] width 78 height 11
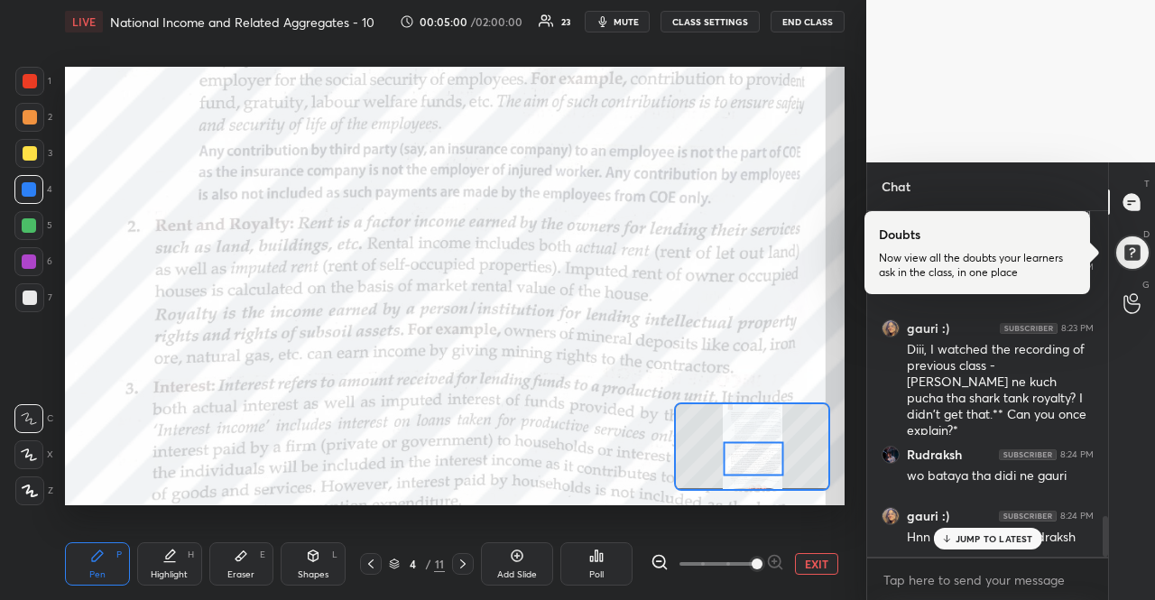
click at [1030, 529] on div "JUMP TO LATEST" at bounding box center [987, 539] width 108 height 22
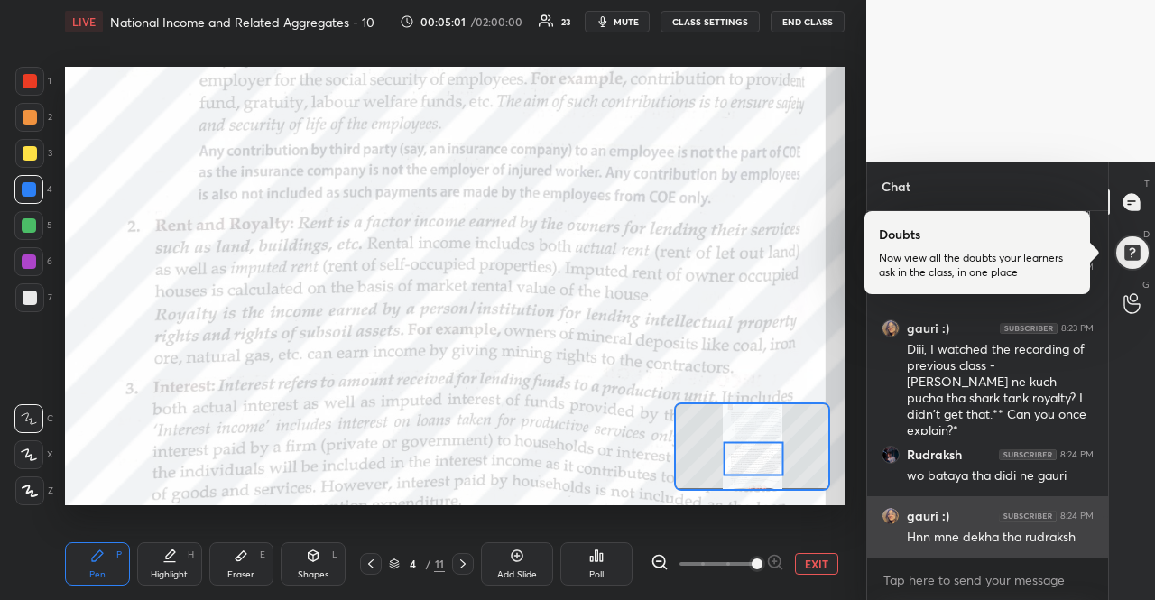
click at [1021, 537] on div "Hnn mne dekha tha rudraksh" at bounding box center [1000, 538] width 187 height 18
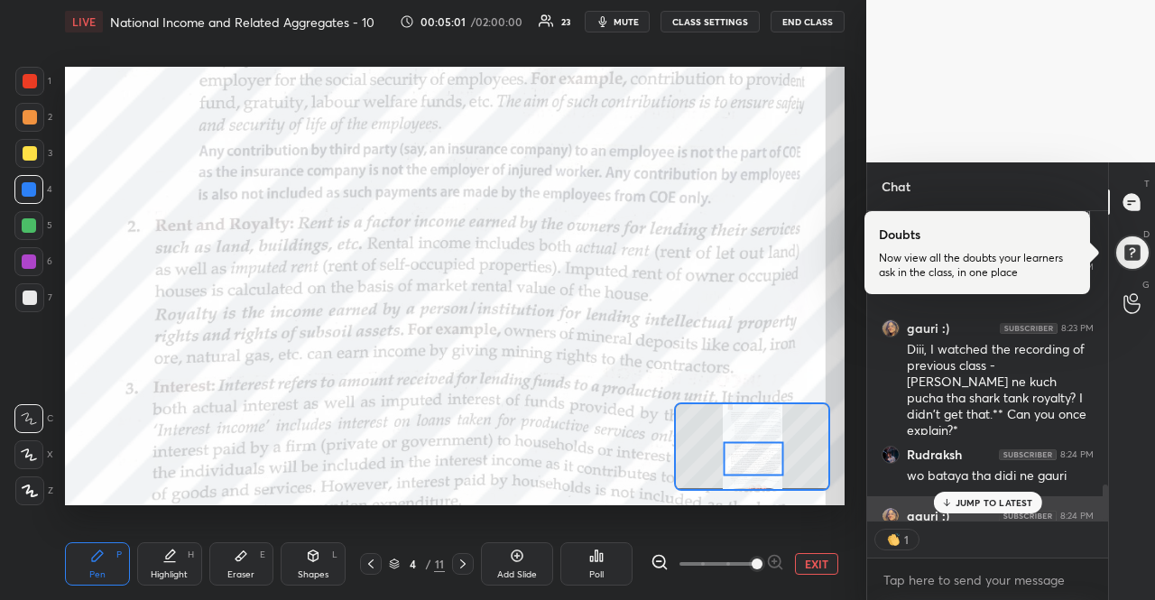
scroll to position [5, 5]
click at [1007, 501] on p "JUMP TO LATEST" at bounding box center [994, 502] width 78 height 11
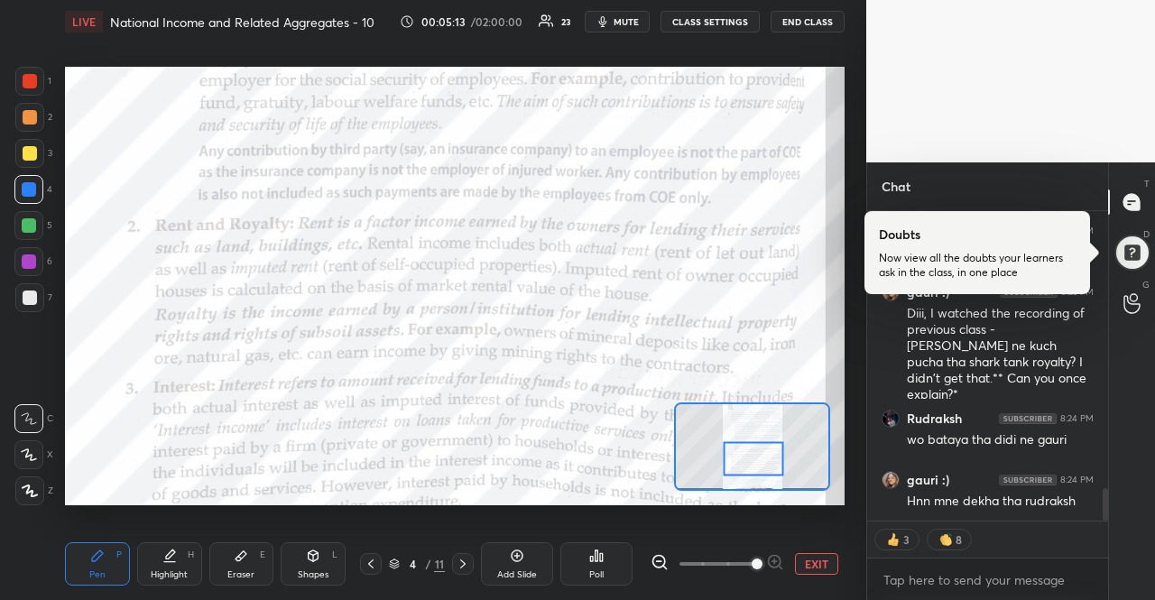
scroll to position [2717, 0]
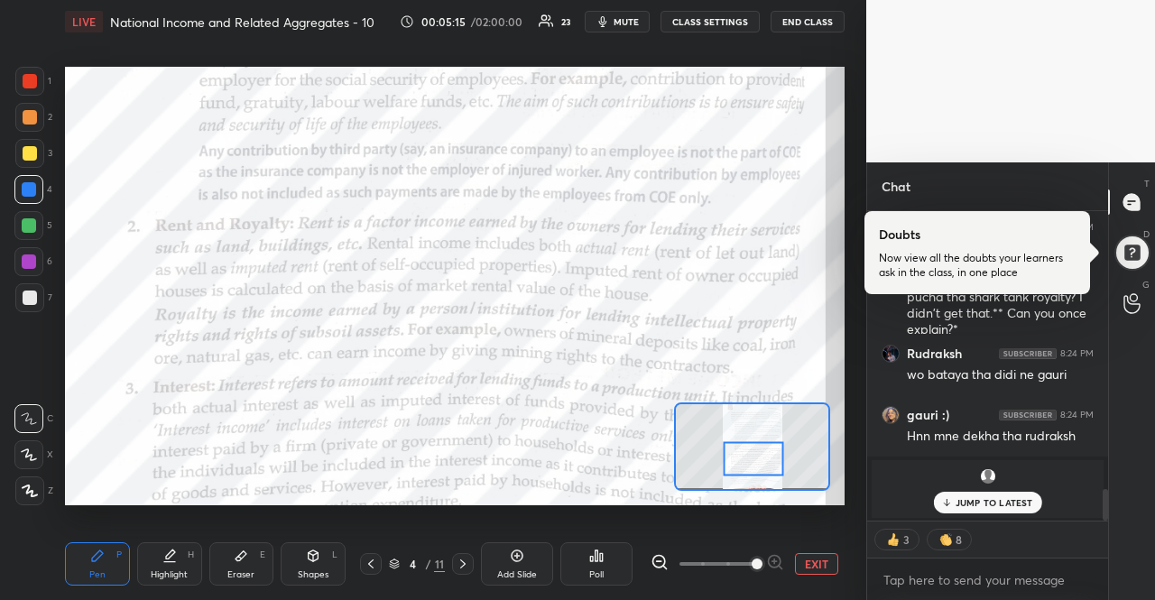
click at [985, 507] on p "JUMP TO LATEST" at bounding box center [994, 502] width 78 height 11
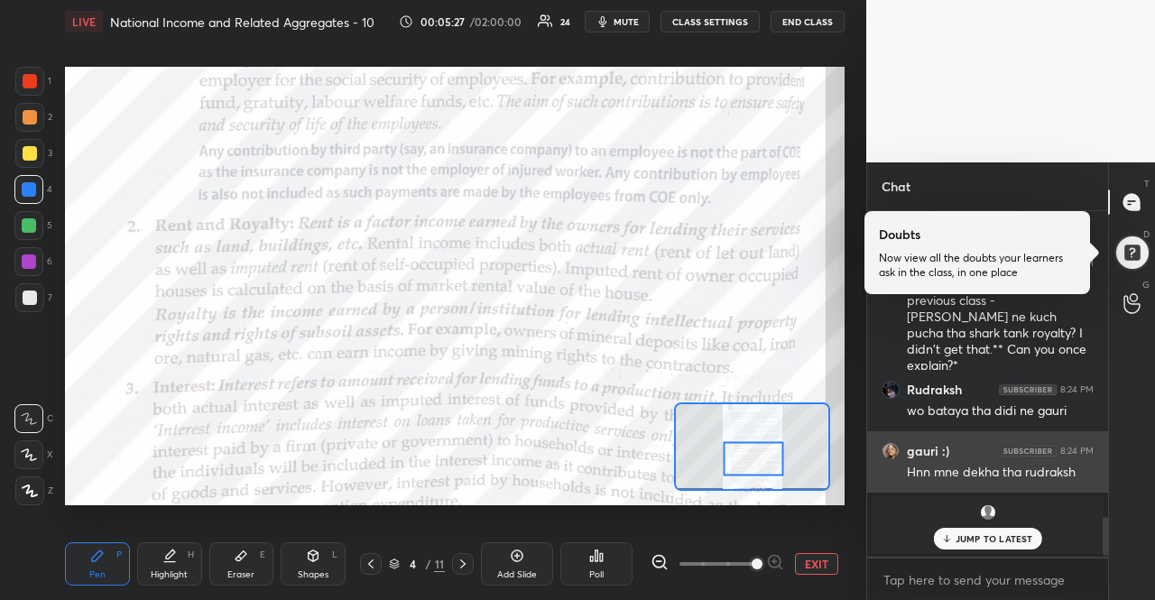
scroll to position [2300, 0]
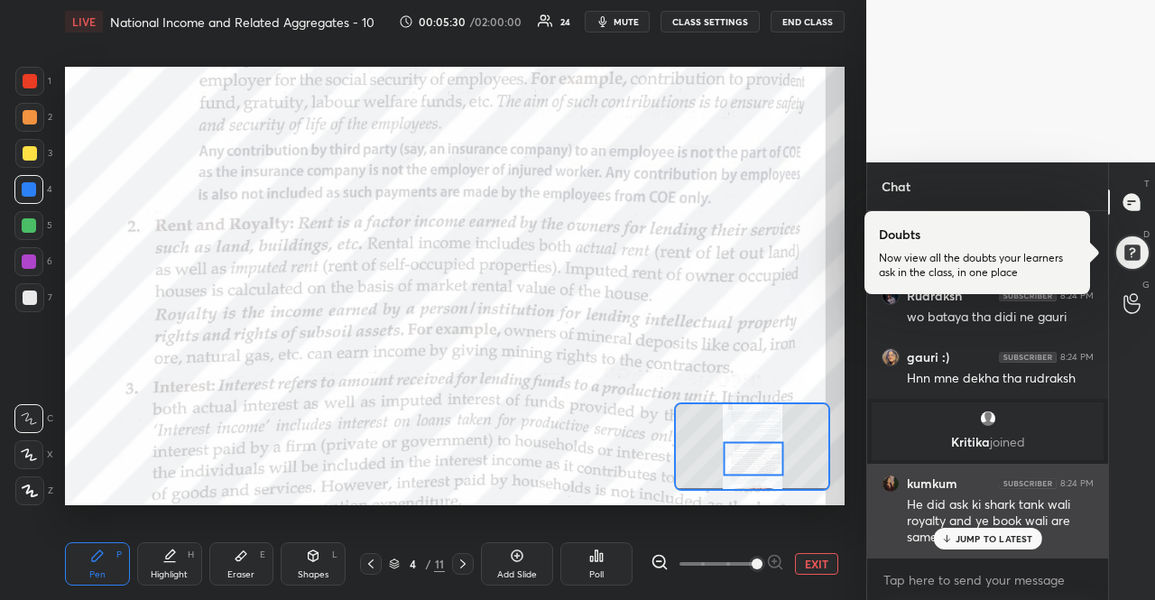
click at [976, 520] on div "He did ask ki shark tank wali royalty and ye book wali are same or not?" at bounding box center [1000, 521] width 187 height 51
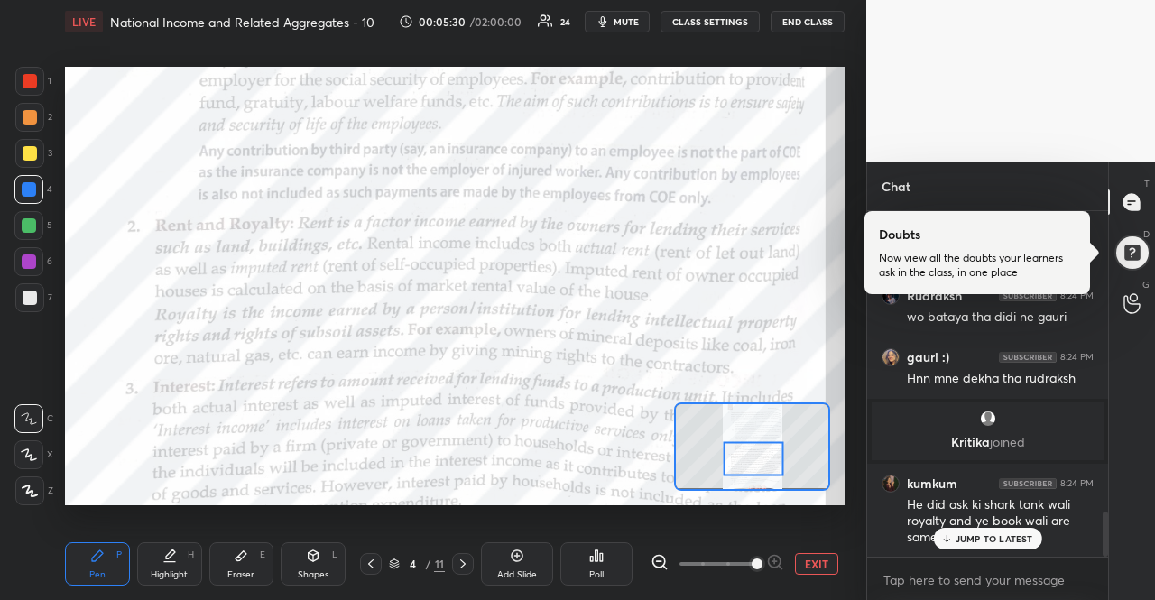
click at [976, 528] on div "JUMP TO LATEST" at bounding box center [987, 539] width 108 height 22
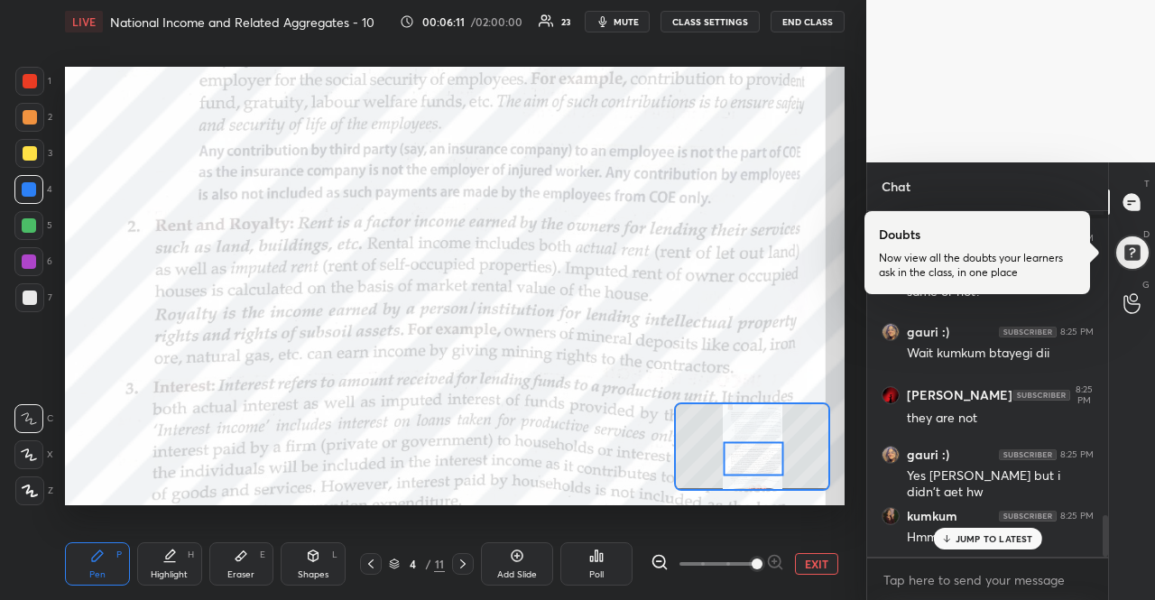
scroll to position [2607, 0]
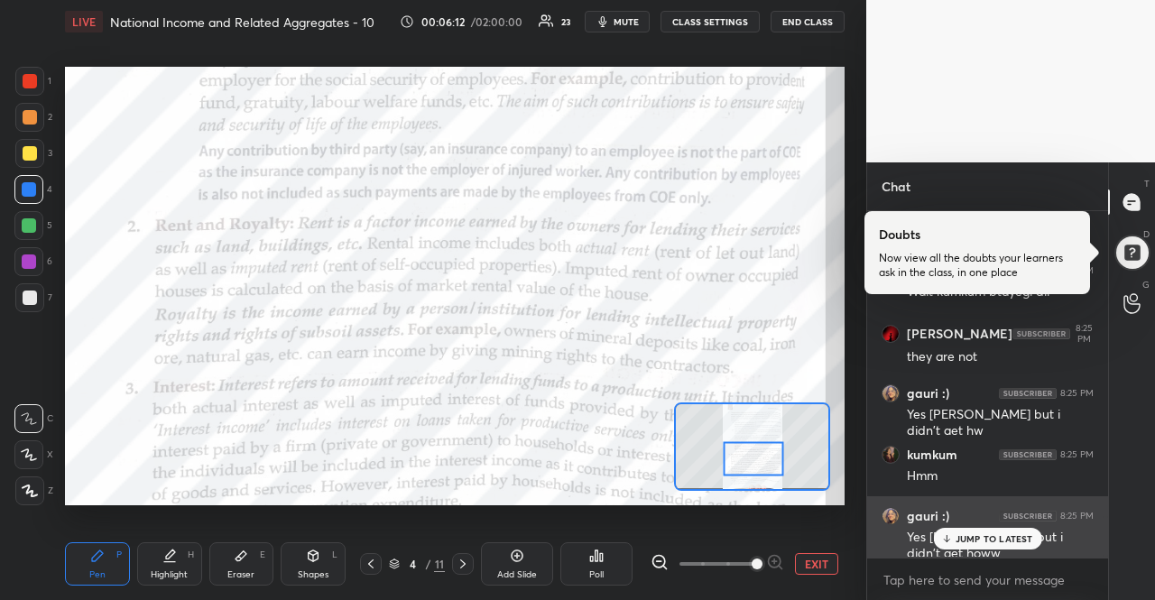
click at [972, 529] on div "Yes [PERSON_NAME], but i didn't get howw" at bounding box center [1000, 546] width 187 height 34
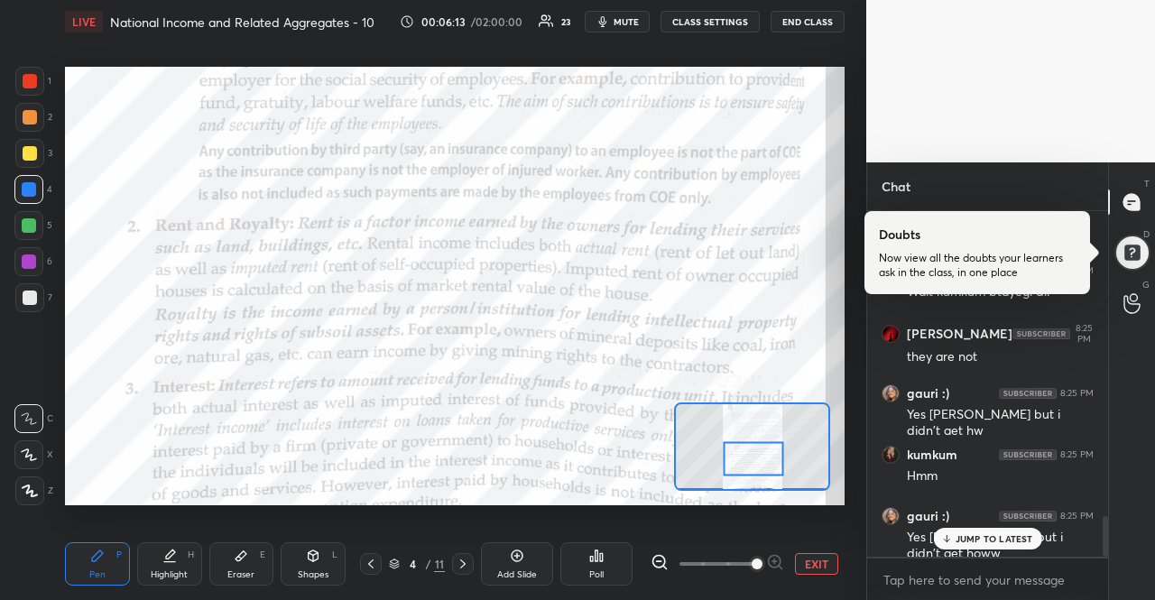
click at [978, 536] on p "JUMP TO LATEST" at bounding box center [994, 538] width 78 height 11
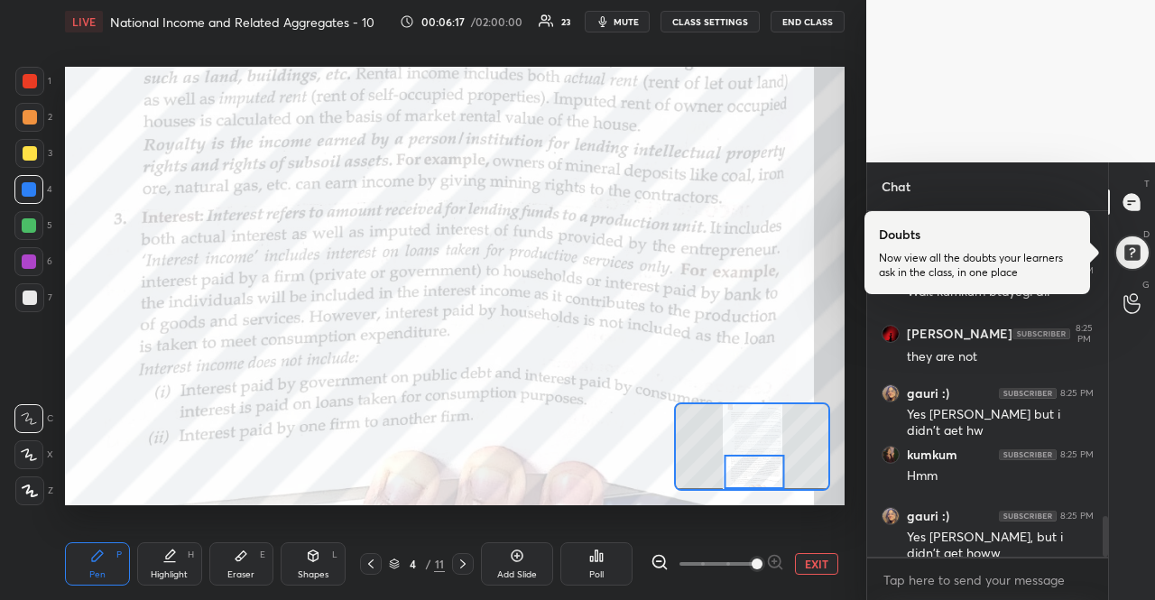
drag, startPoint x: 752, startPoint y: 458, endPoint x: 753, endPoint y: 483, distance: 25.3
click at [753, 483] on div at bounding box center [753, 471] width 61 height 33
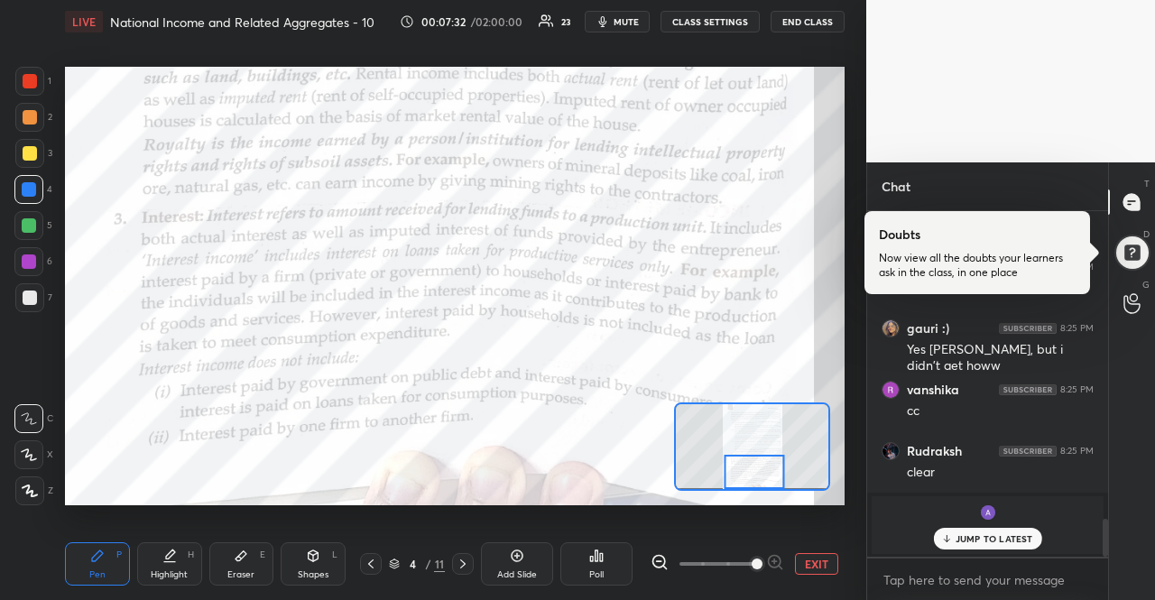
scroll to position [2888, 0]
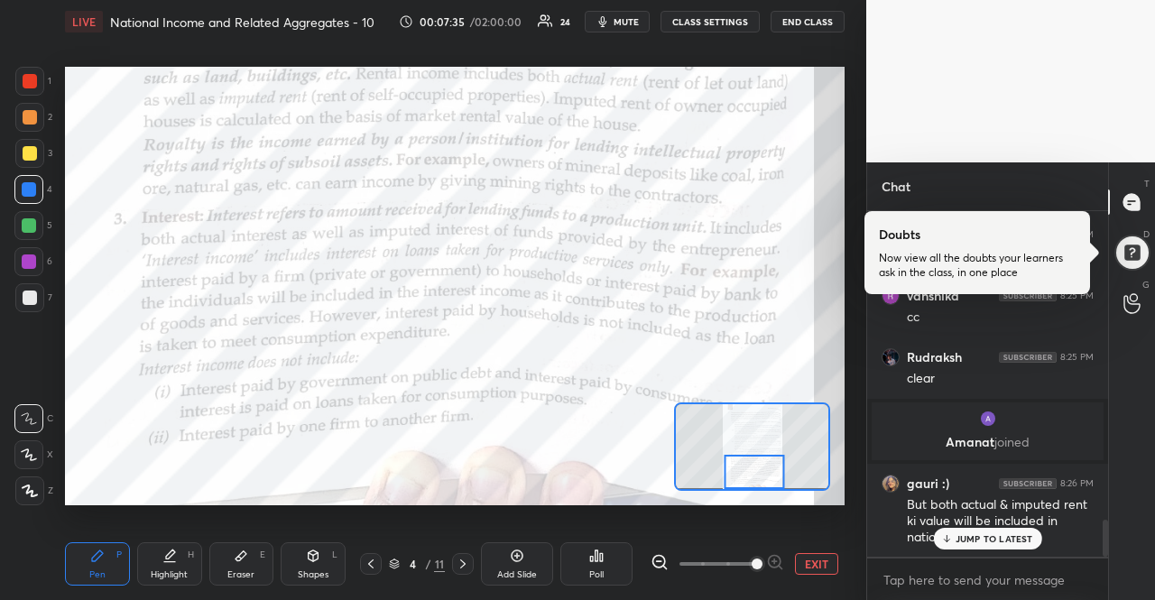
click at [1000, 540] on p "JUMP TO LATEST" at bounding box center [994, 538] width 78 height 11
click at [961, 542] on p "JUMP TO LATEST" at bounding box center [994, 538] width 78 height 11
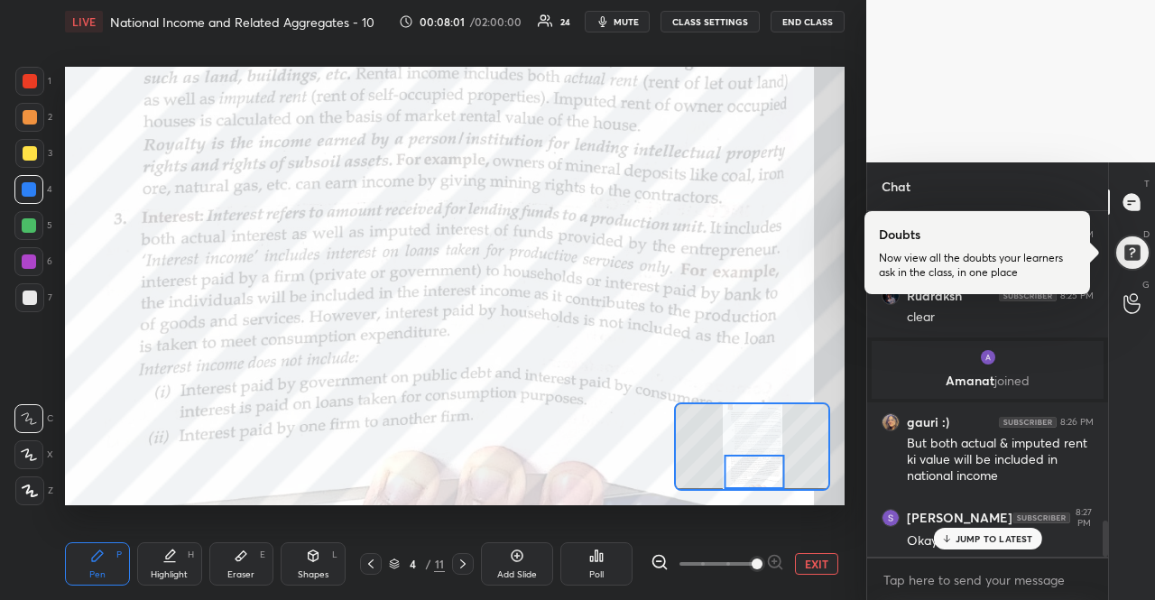
click at [1021, 548] on div "JUMP TO LATEST" at bounding box center [987, 539] width 108 height 22
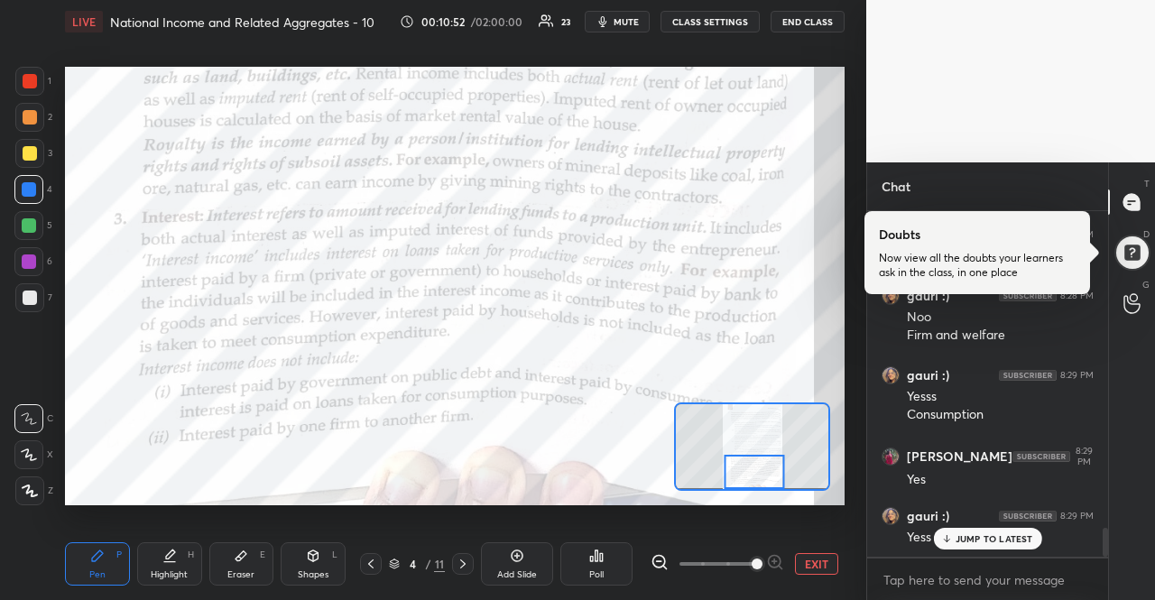
scroll to position [3904, 0]
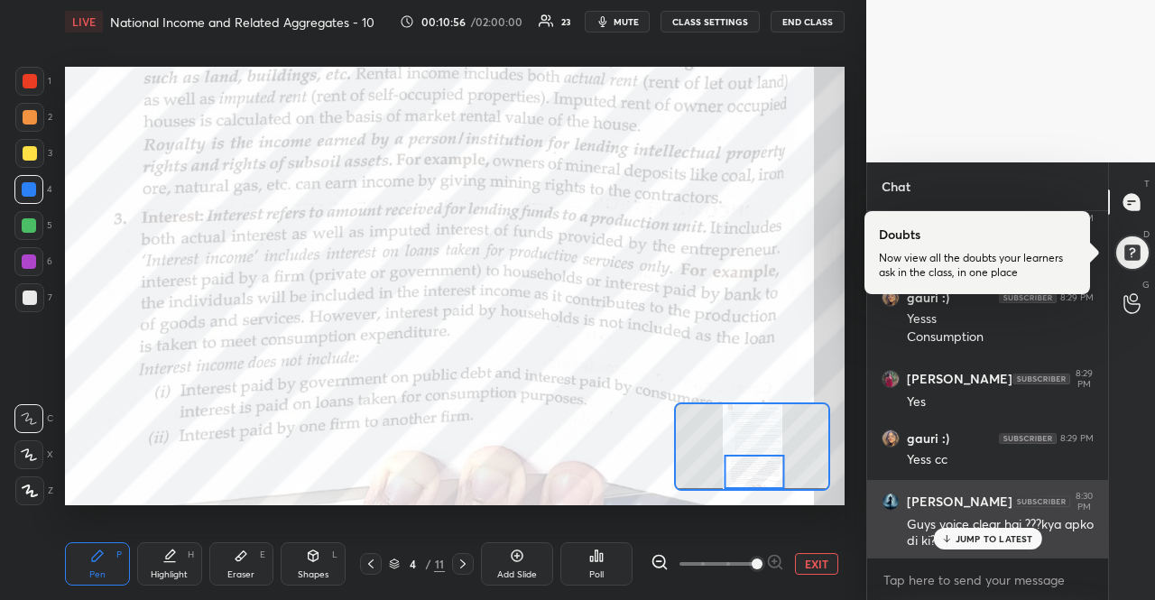
click at [969, 527] on div "Guys voice clear hai ???kya apko di ki?" at bounding box center [1000, 533] width 187 height 34
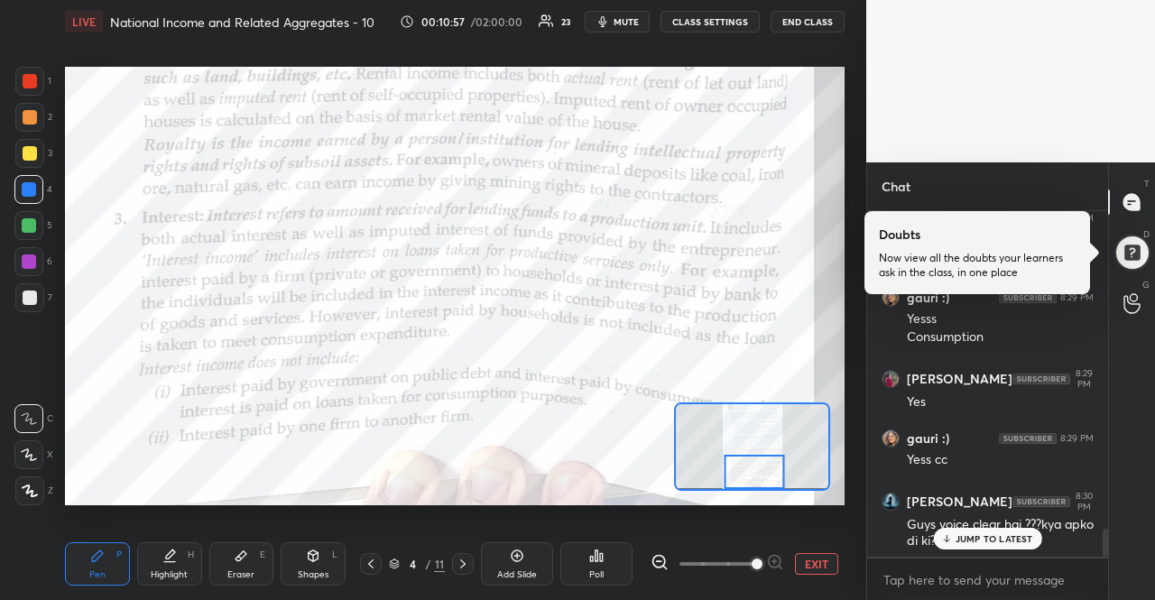
click at [980, 557] on div at bounding box center [987, 557] width 241 height 1
click at [974, 546] on div "JUMP TO LATEST" at bounding box center [987, 539] width 108 height 22
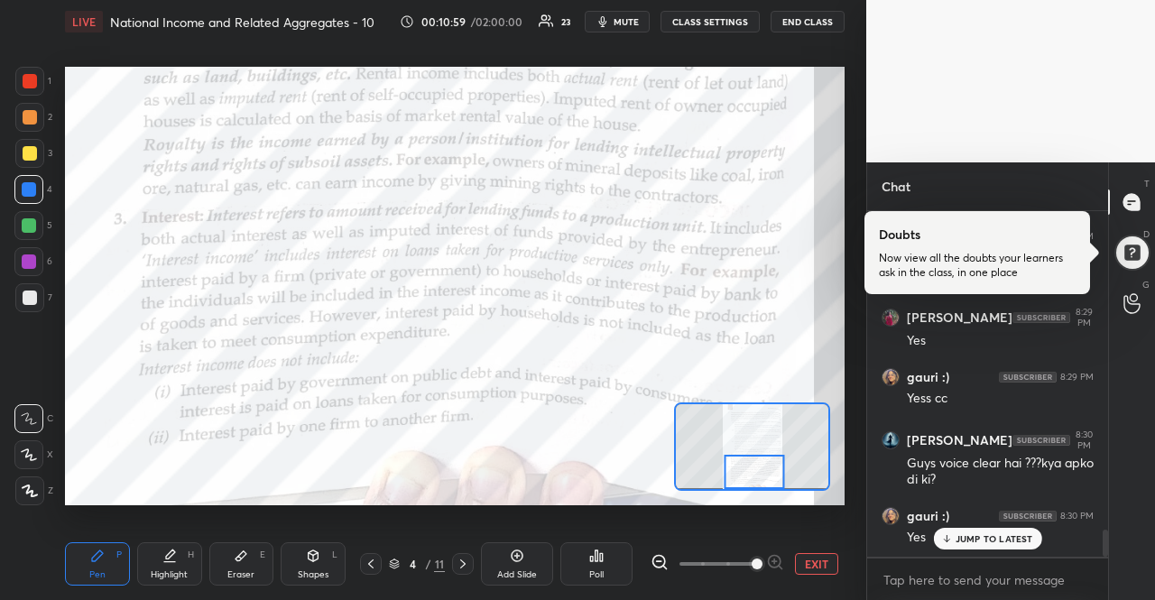
scroll to position [4027, 0]
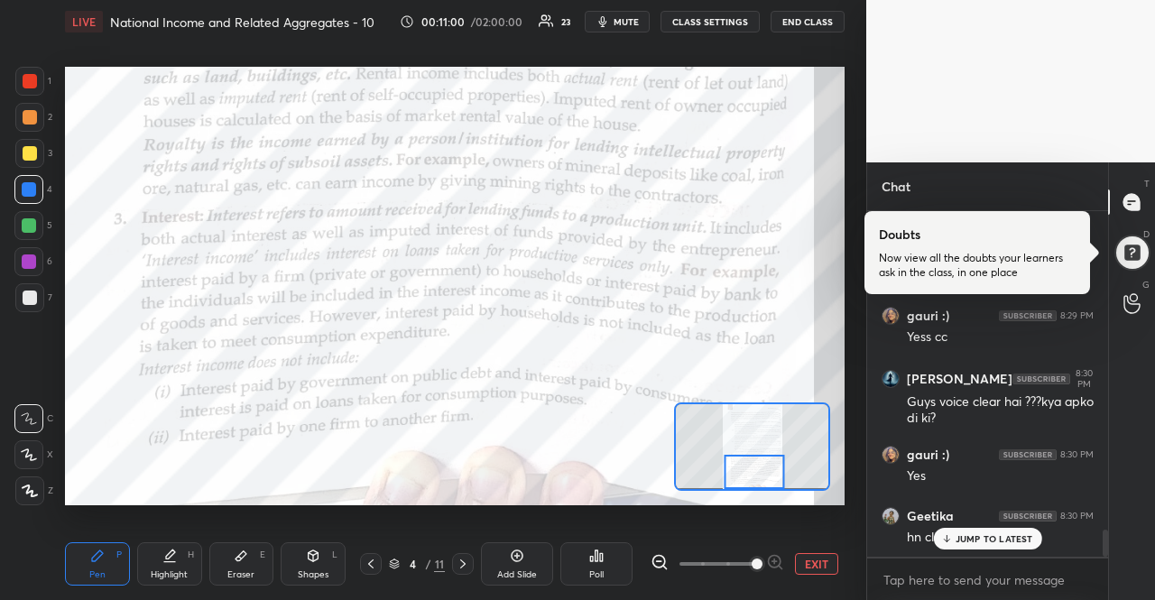
click at [639, 26] on span "mute" at bounding box center [625, 21] width 25 height 13
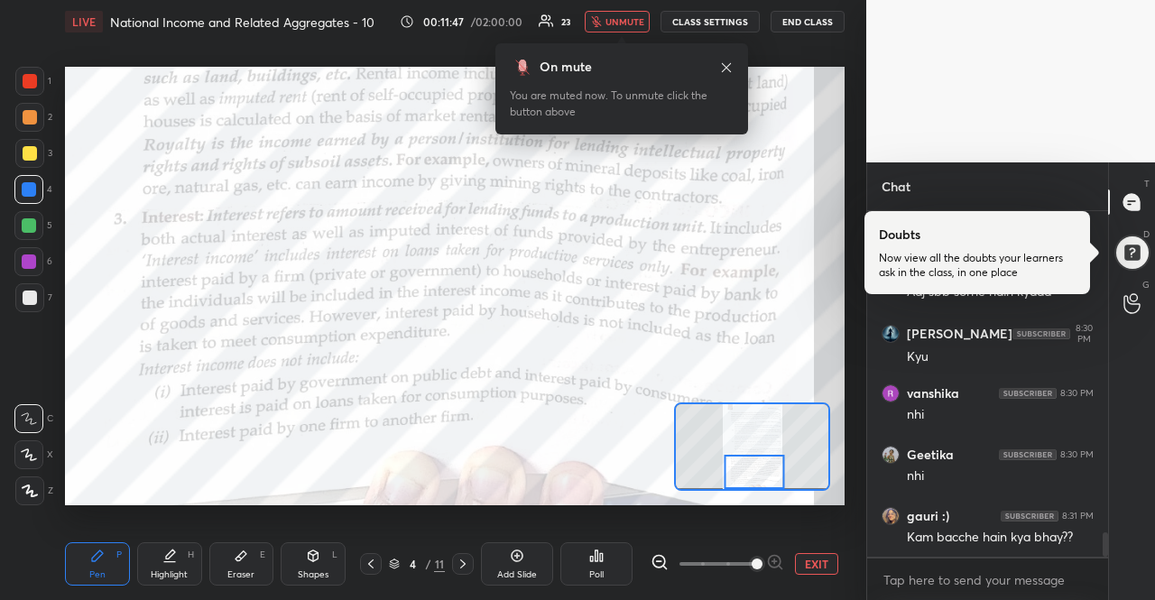
scroll to position [4615, 0]
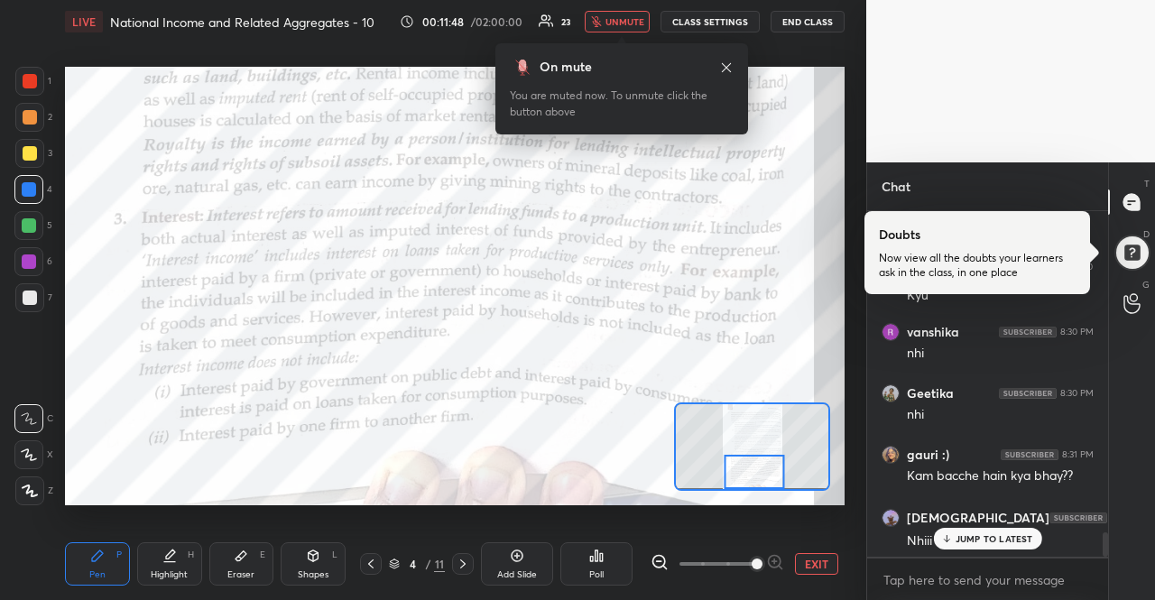
click at [997, 536] on p "JUMP TO LATEST" at bounding box center [994, 538] width 78 height 11
click at [649, 20] on button "unmute" at bounding box center [616, 22] width 65 height 22
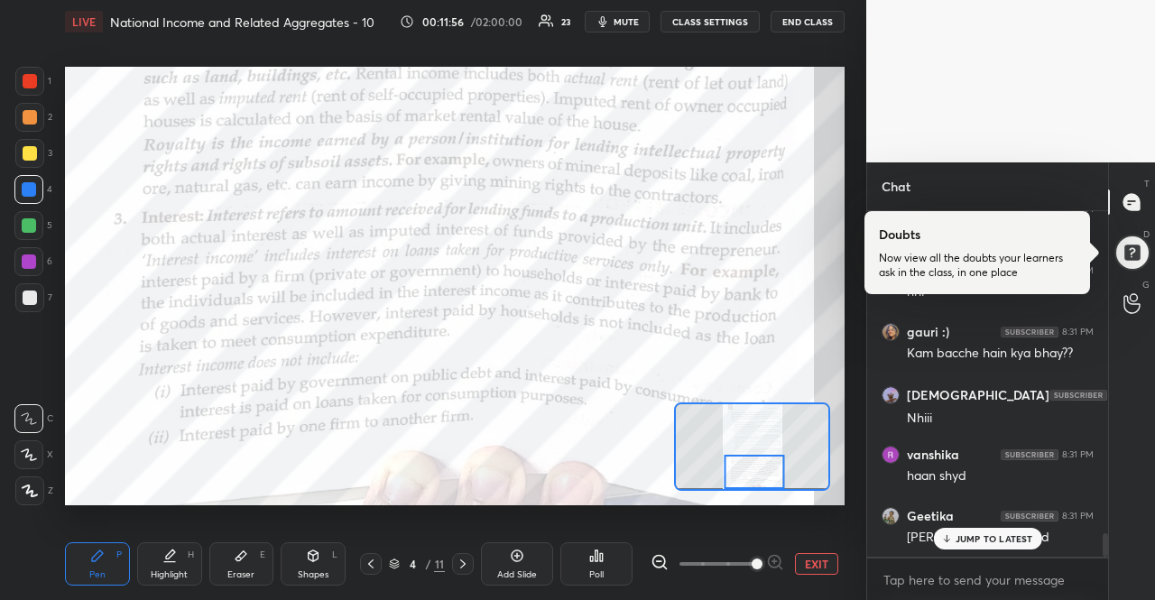
scroll to position [4799, 0]
click at [992, 535] on p "JUMP TO LATEST" at bounding box center [994, 538] width 78 height 11
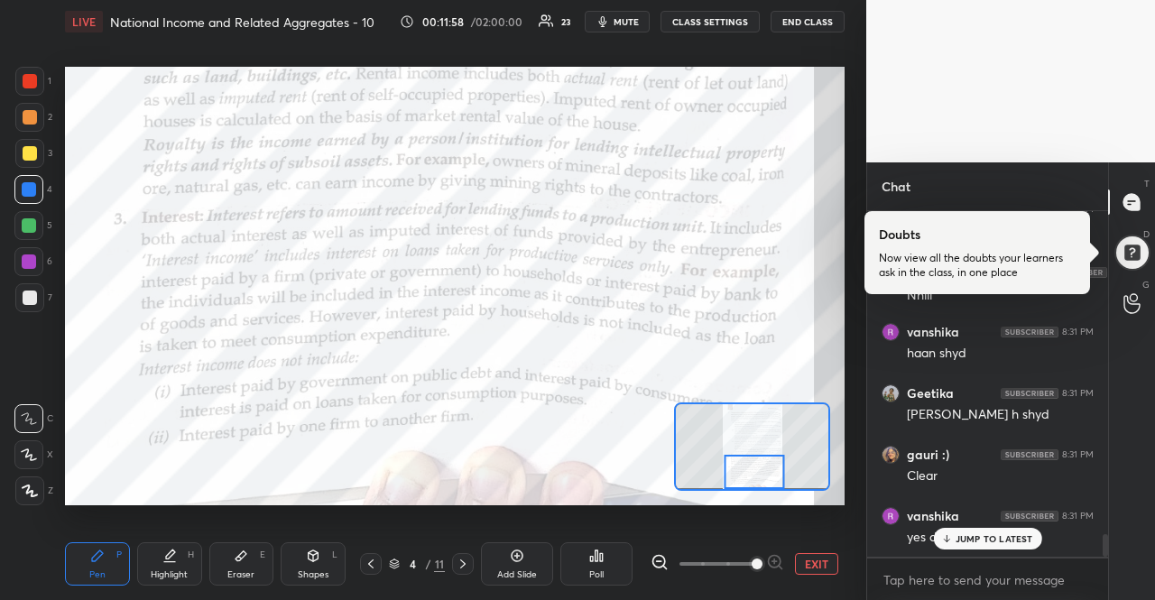
scroll to position [4921, 0]
click at [1019, 528] on div "JUMP TO LATEST" at bounding box center [987, 539] width 108 height 22
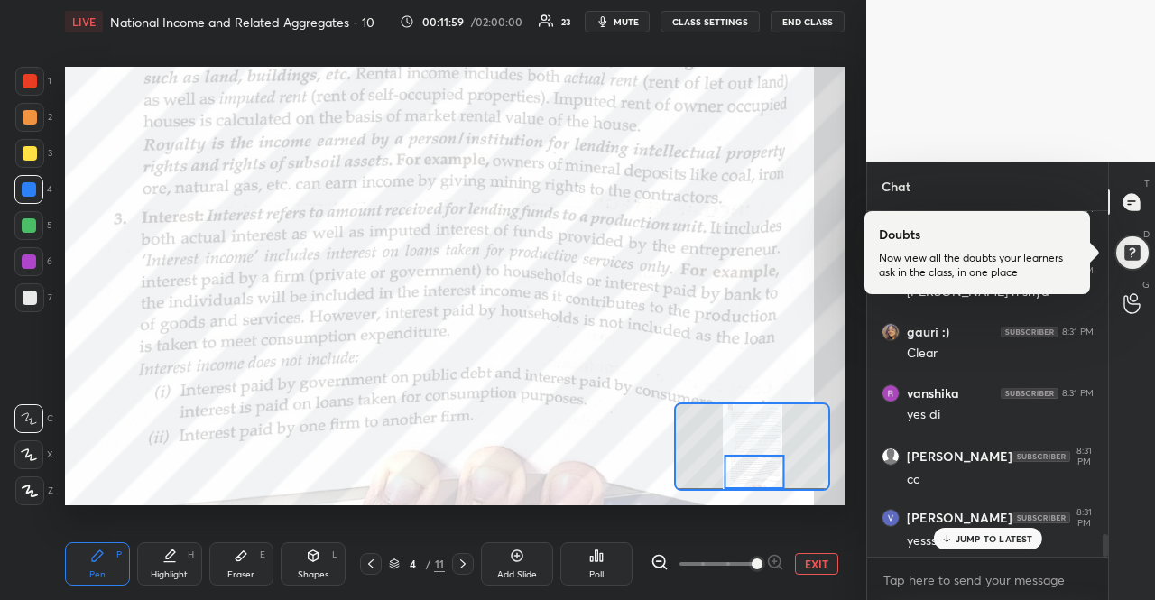
click at [1023, 528] on div "JUMP TO LATEST" at bounding box center [987, 539] width 108 height 22
click at [1014, 535] on p "JUMP TO LATEST" at bounding box center [994, 538] width 78 height 11
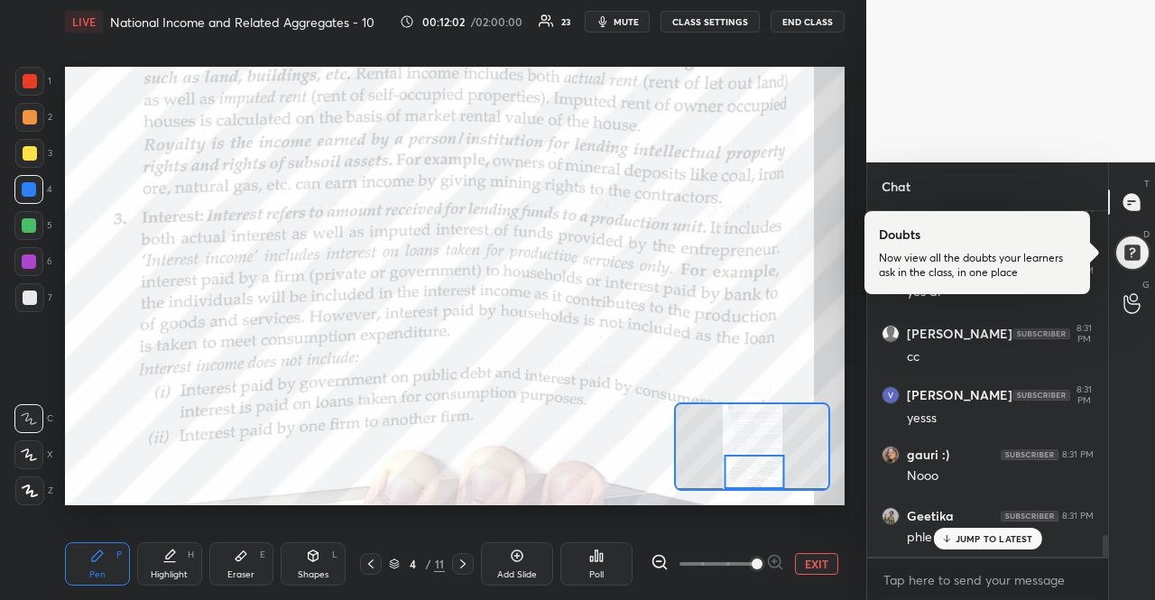
click at [1015, 535] on p "JUMP TO LATEST" at bounding box center [994, 538] width 78 height 11
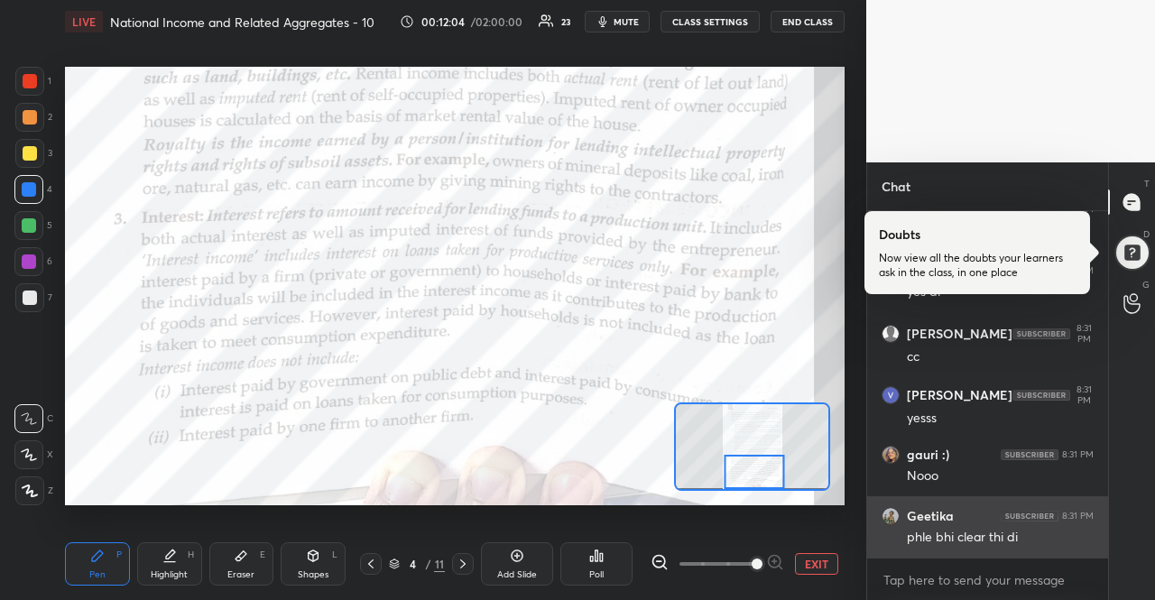
scroll to position [5167, 0]
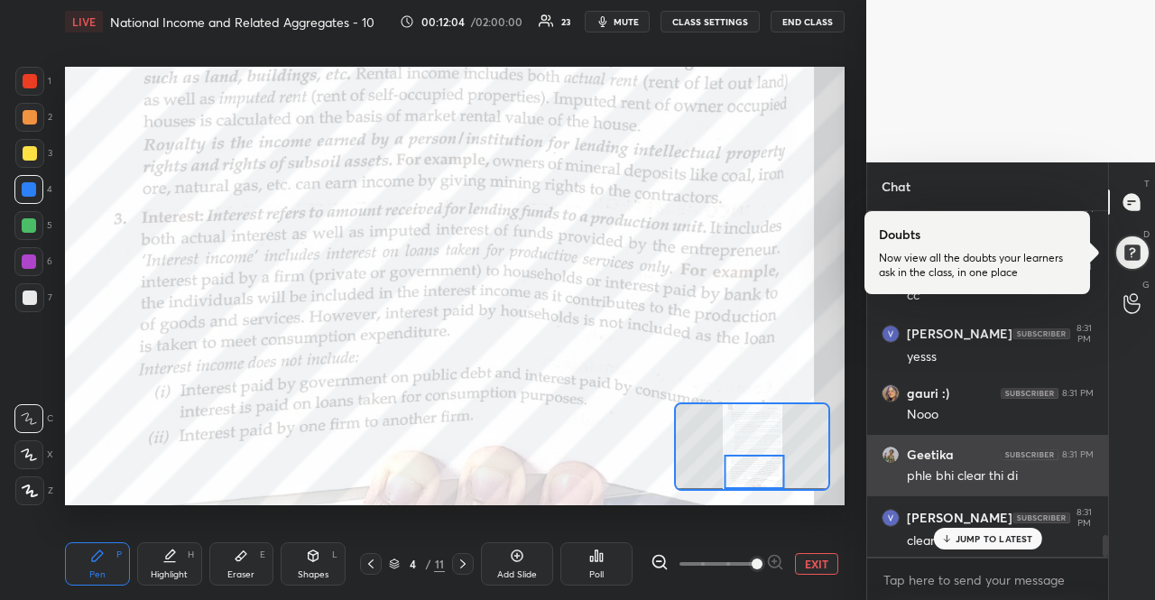
click at [1021, 546] on div "JUMP TO LATEST" at bounding box center [987, 539] width 108 height 22
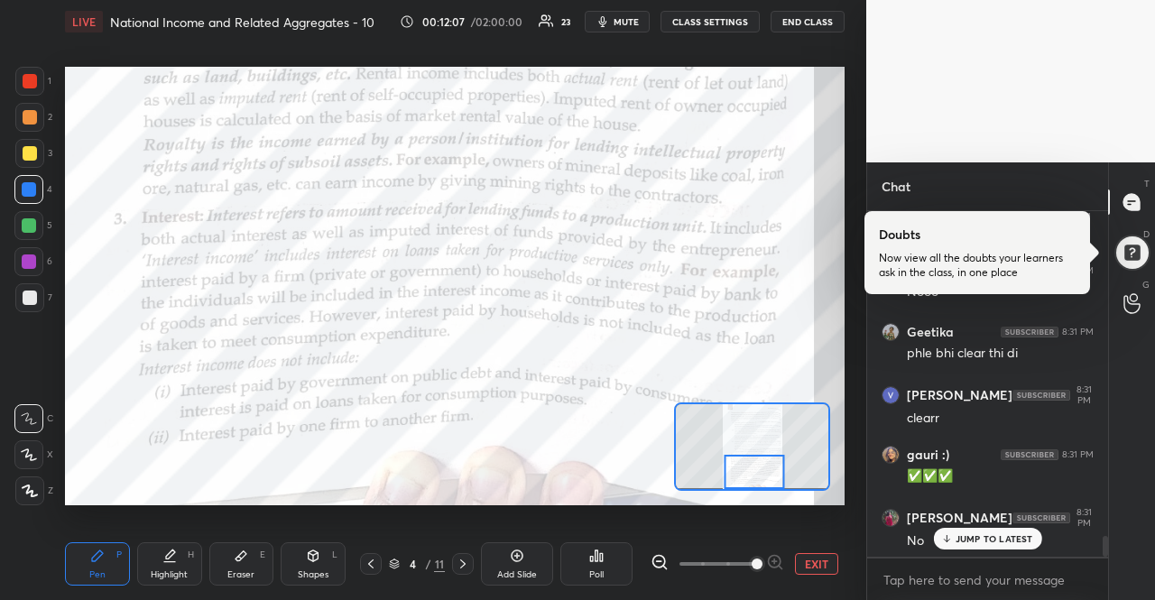
click at [954, 538] on div "JUMP TO LATEST" at bounding box center [987, 539] width 108 height 22
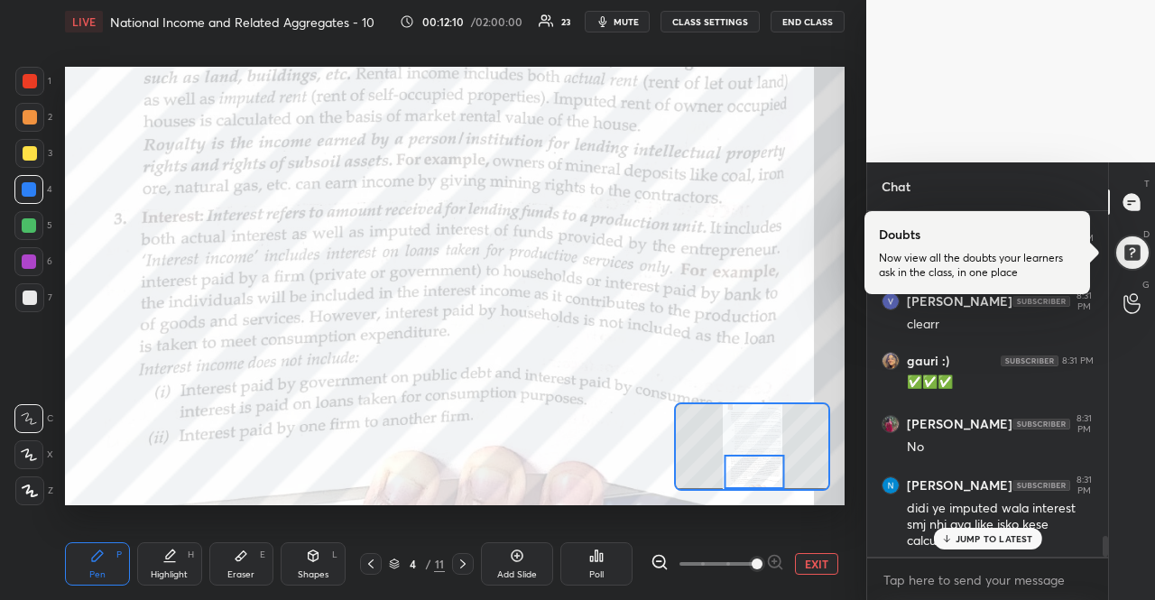
click at [969, 543] on p "JUMP TO LATEST" at bounding box center [994, 538] width 78 height 11
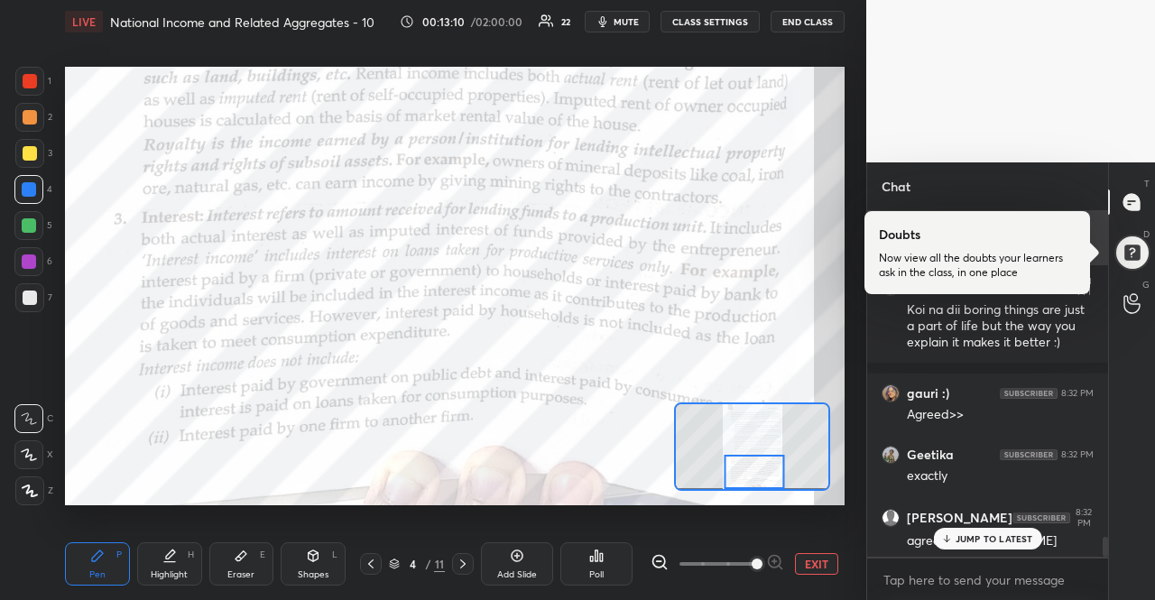
scroll to position [5753, 0]
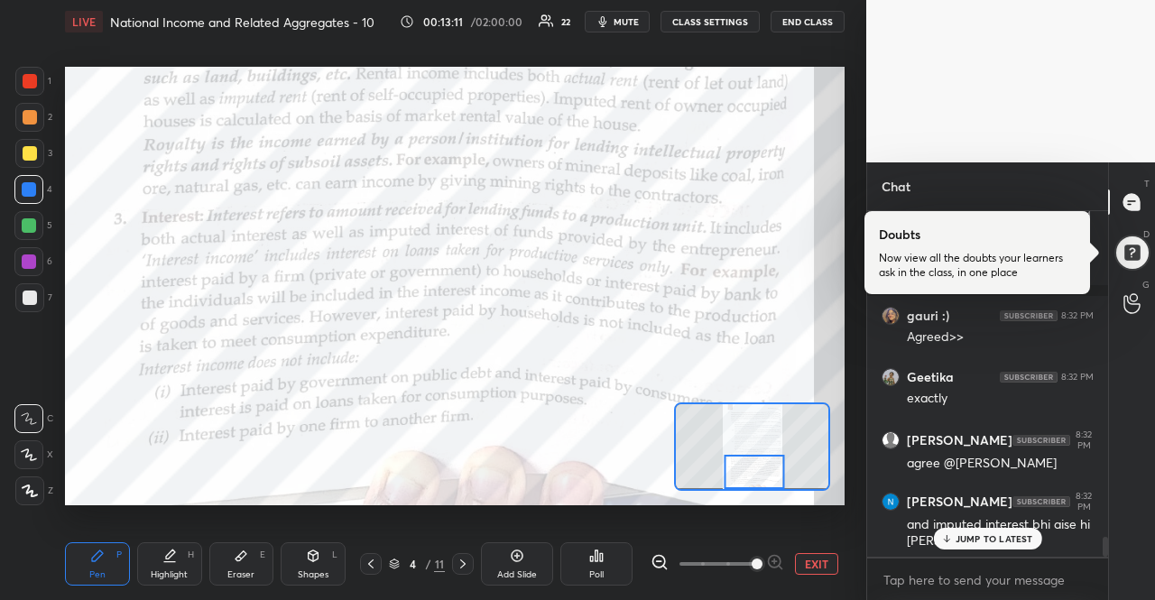
click at [951, 532] on div "JUMP TO LATEST" at bounding box center [987, 539] width 108 height 22
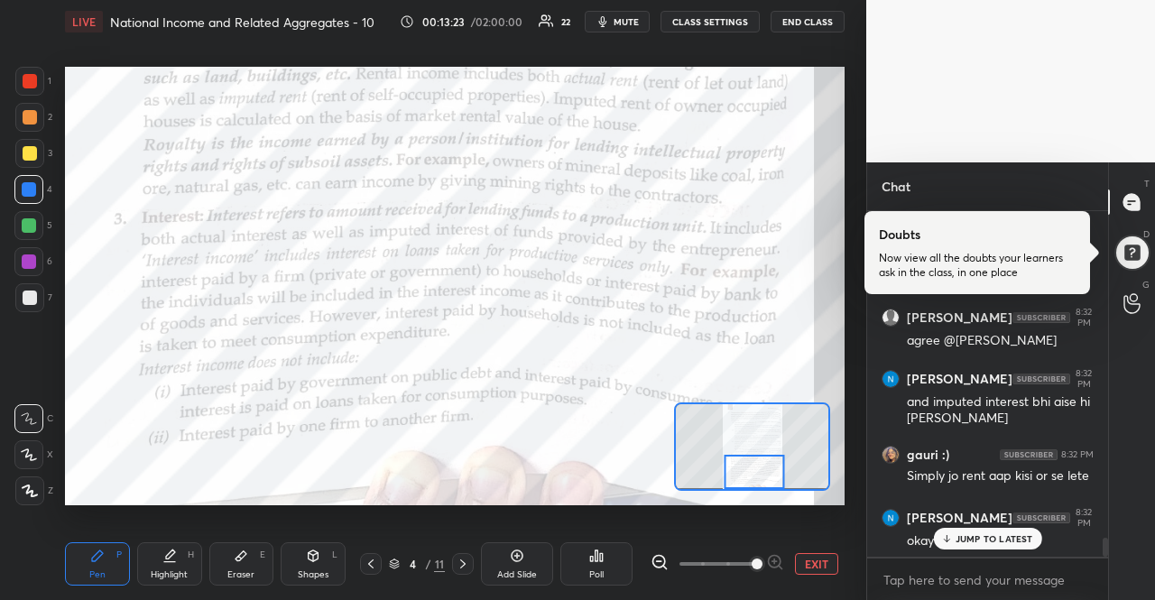
scroll to position [5951, 0]
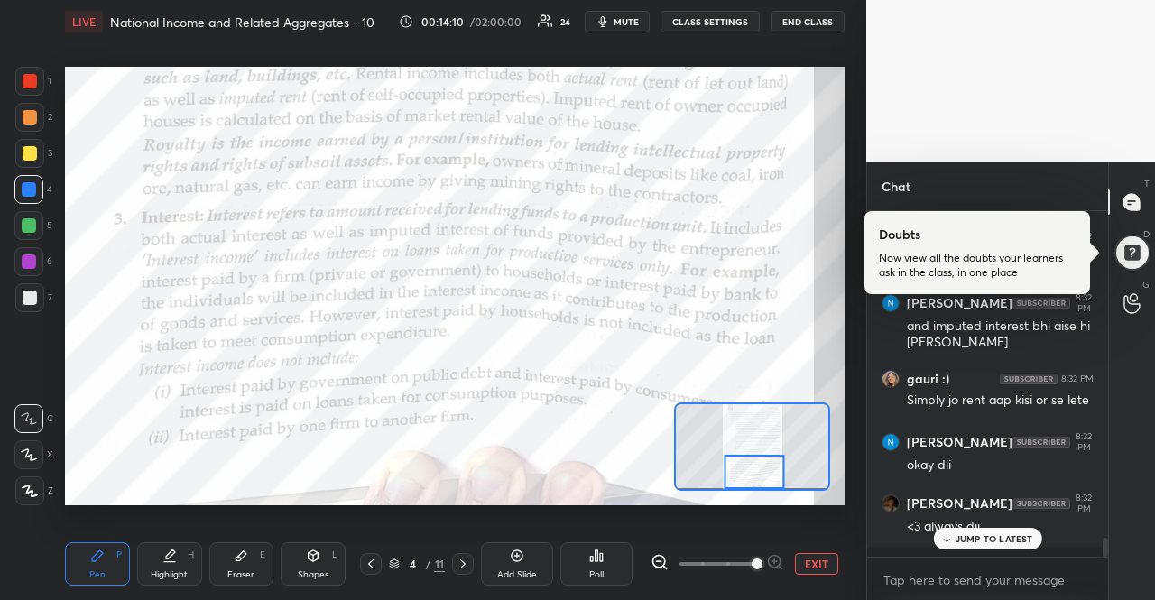
click at [1026, 542] on p "JUMP TO LATEST" at bounding box center [994, 538] width 78 height 11
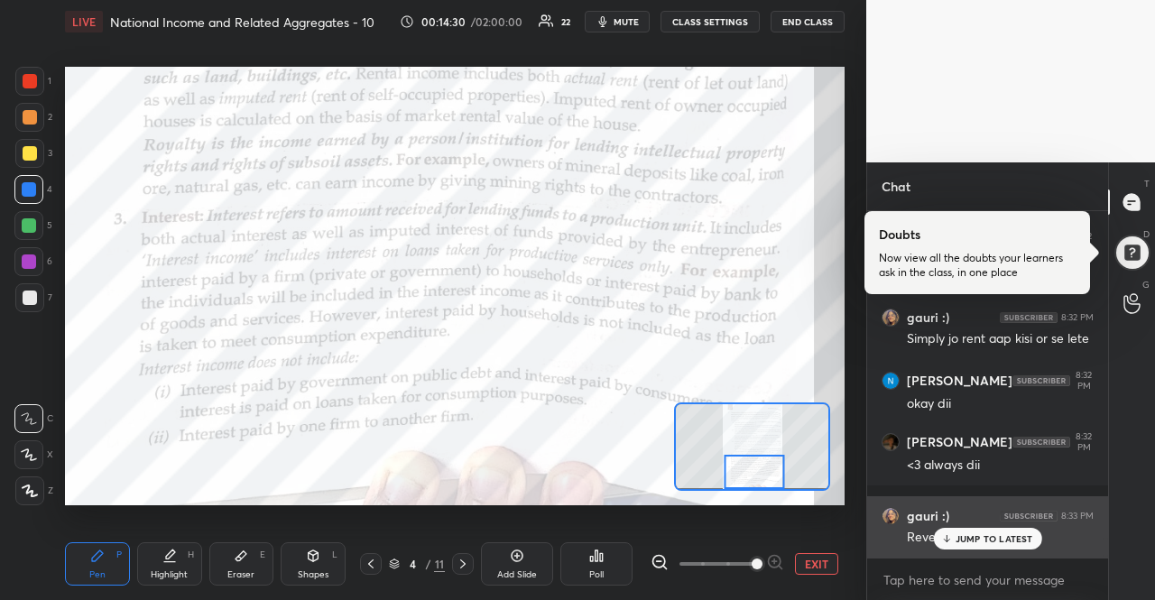
click at [1021, 525] on div "Revenue deficit" at bounding box center [1000, 536] width 187 height 22
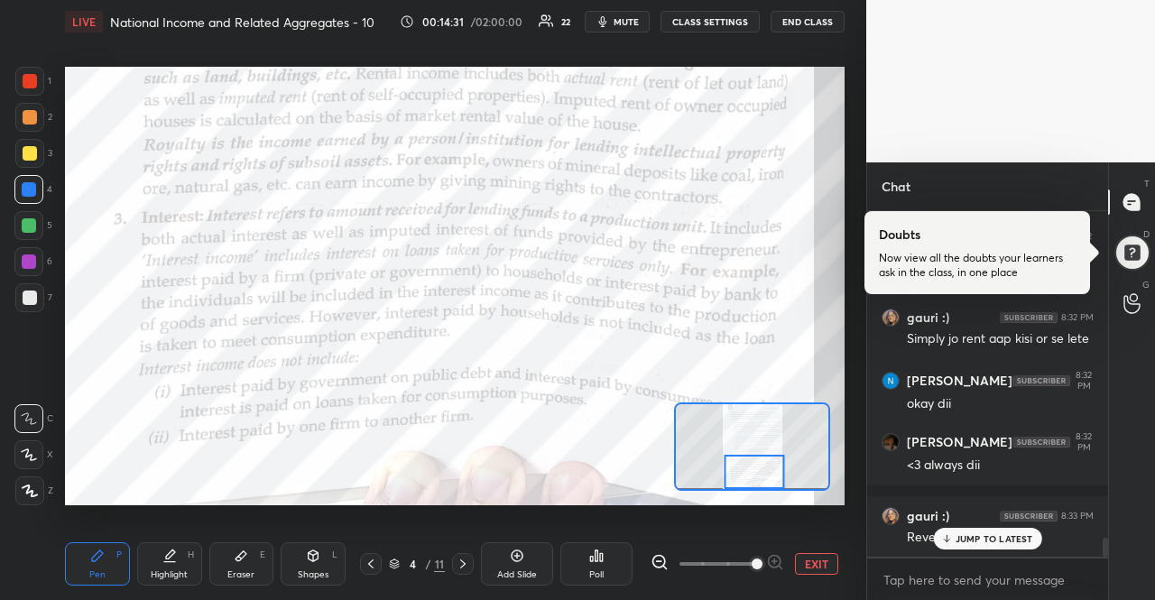
click at [1021, 536] on p "JUMP TO LATEST" at bounding box center [994, 538] width 78 height 11
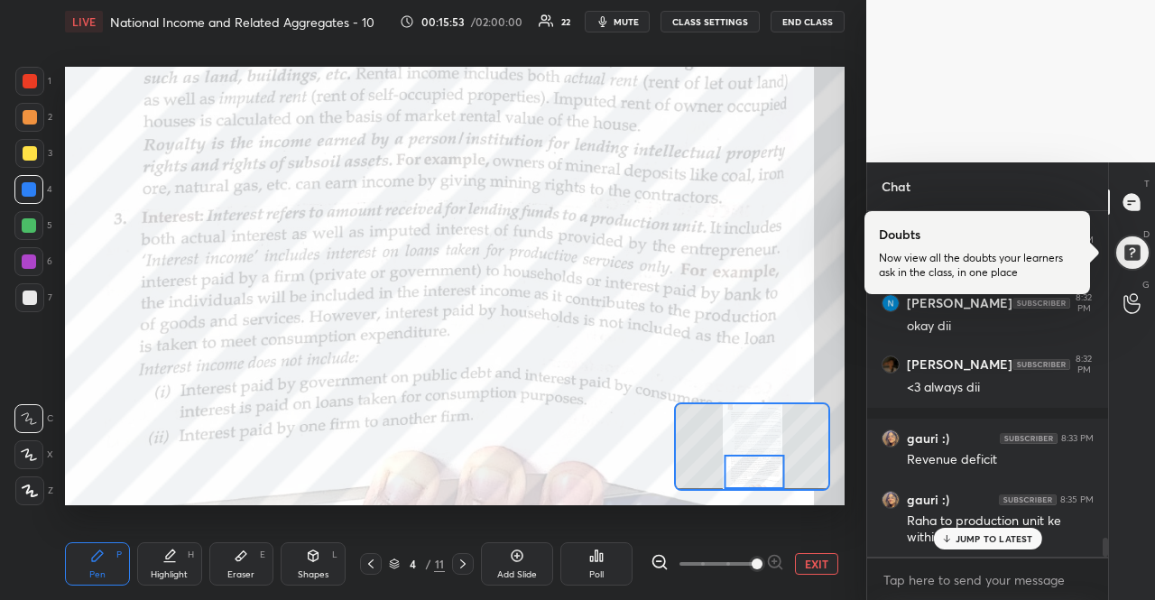
click at [1016, 533] on p "JUMP TO LATEST" at bounding box center [994, 538] width 78 height 11
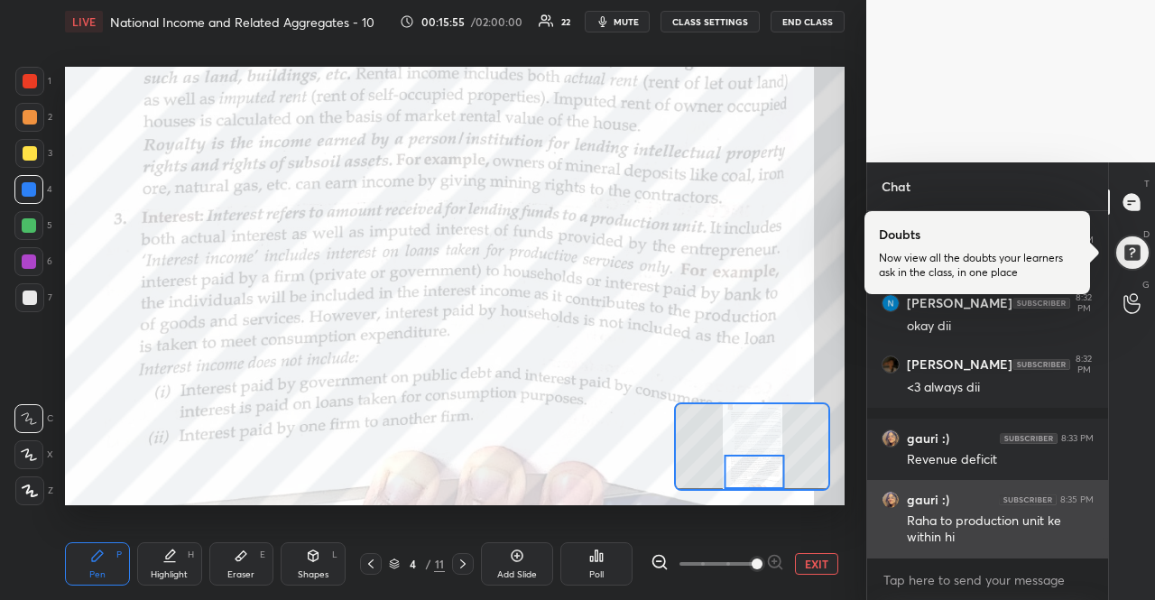
click at [942, 510] on div "Raha to production unit ke within hi" at bounding box center [1000, 528] width 187 height 38
click at [939, 500] on h6 "gauri :)" at bounding box center [928, 500] width 42 height 16
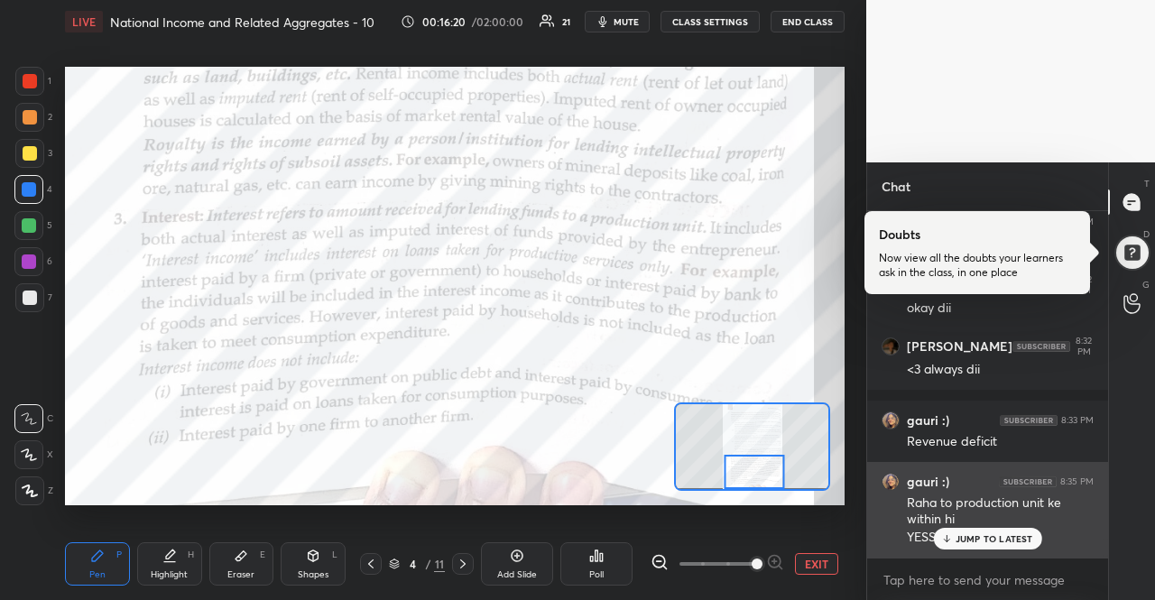
scroll to position [6202, 0]
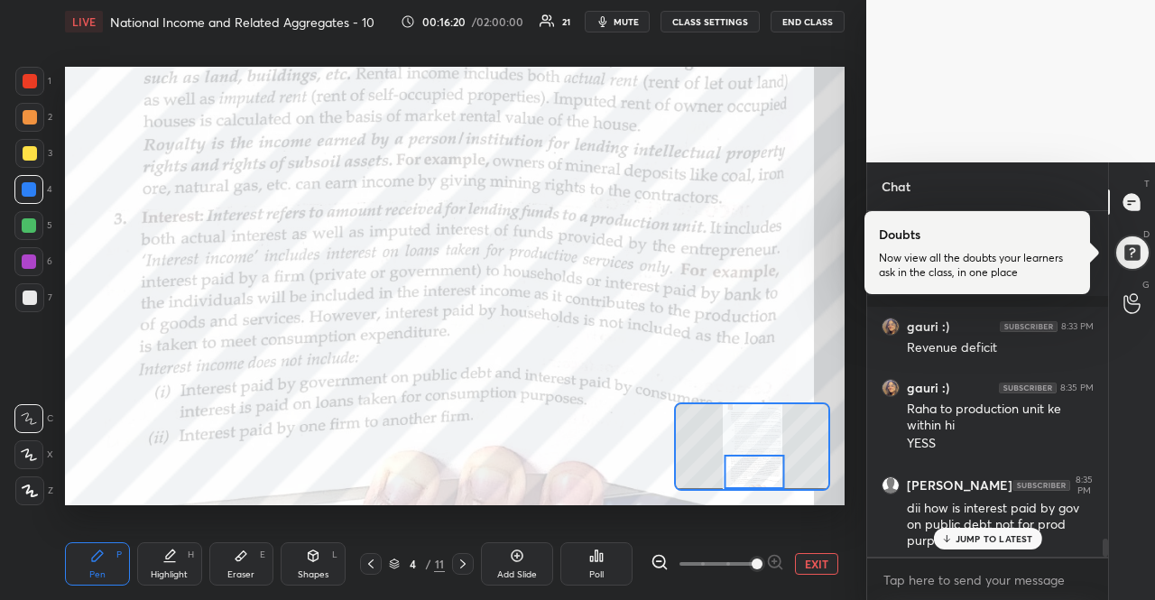
click at [970, 547] on div "JUMP TO LATEST" at bounding box center [987, 539] width 108 height 22
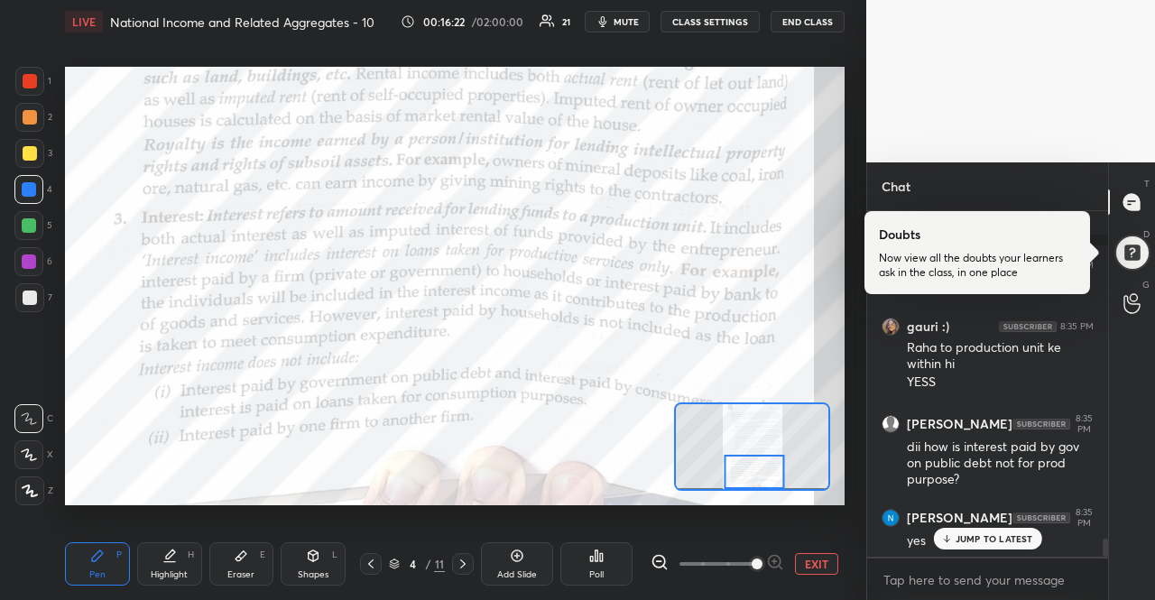
click at [970, 547] on div "JUMP TO LATEST" at bounding box center [987, 539] width 108 height 22
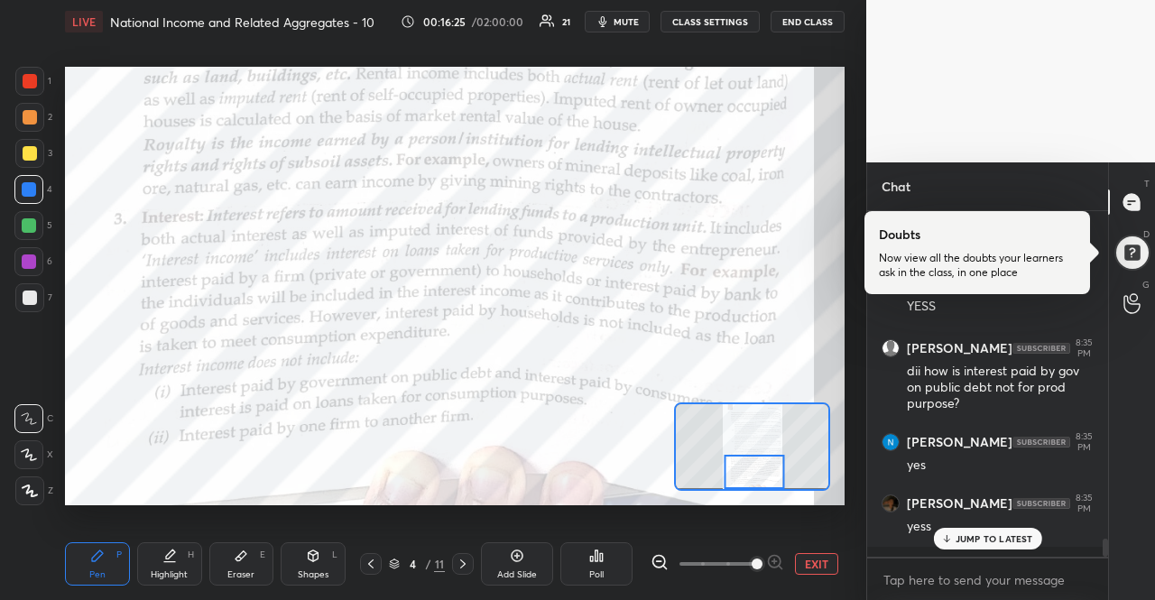
click at [970, 547] on div "JUMP TO LATEST" at bounding box center [987, 539] width 108 height 22
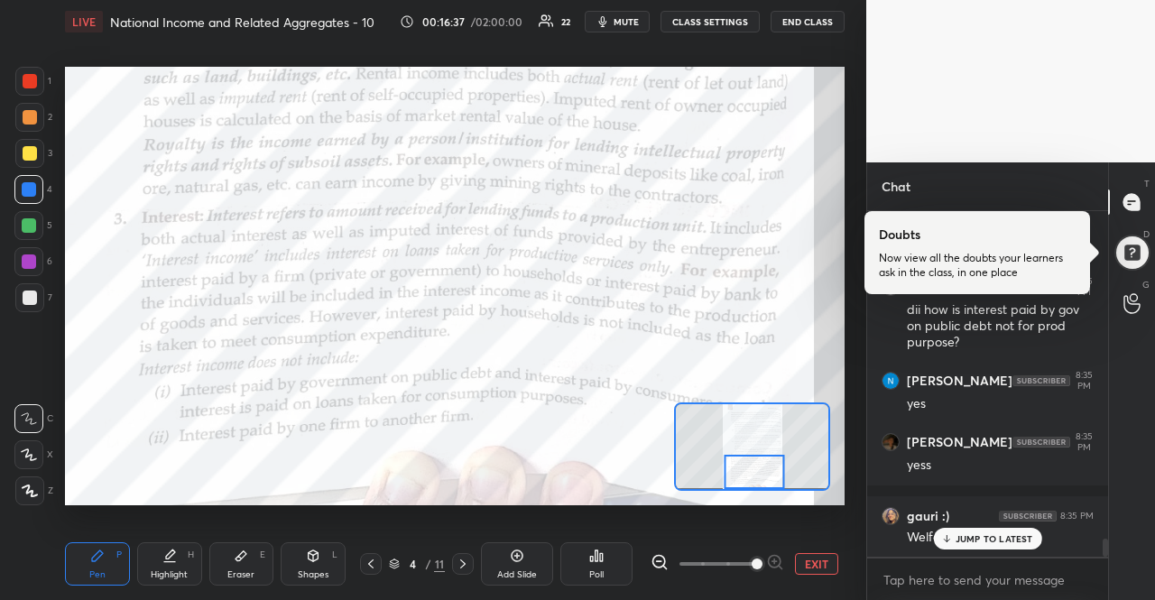
click at [464, 558] on icon at bounding box center [463, 564] width 14 height 14
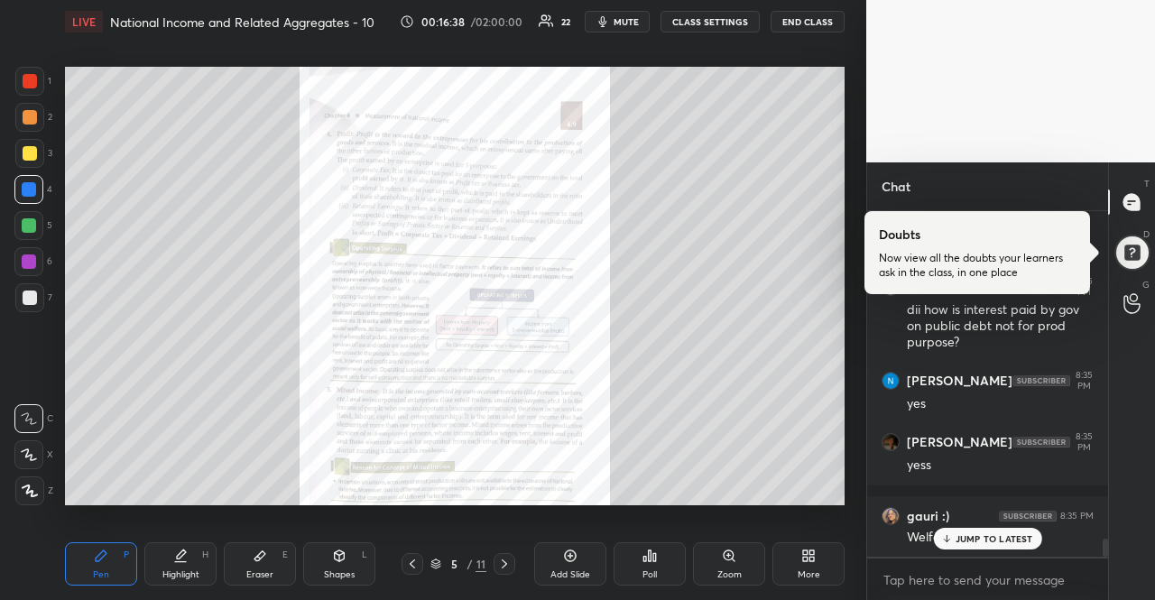
click at [969, 533] on p "JUMP TO LATEST" at bounding box center [994, 538] width 78 height 11
click at [723, 567] on div "Zoom" at bounding box center [729, 563] width 72 height 43
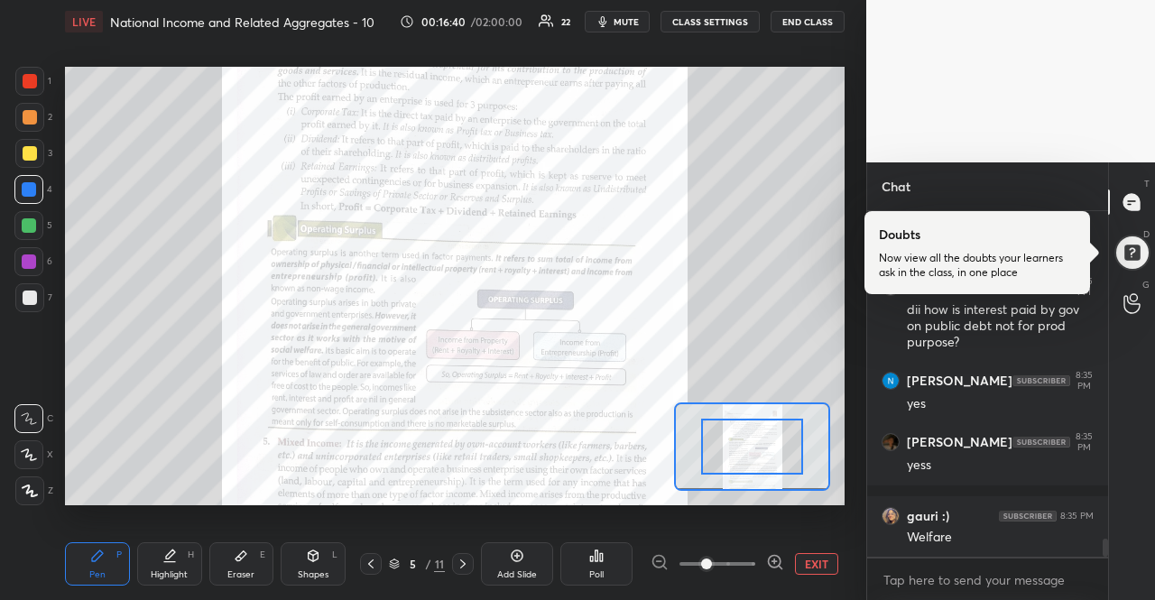
click at [772, 563] on icon at bounding box center [775, 562] width 18 height 18
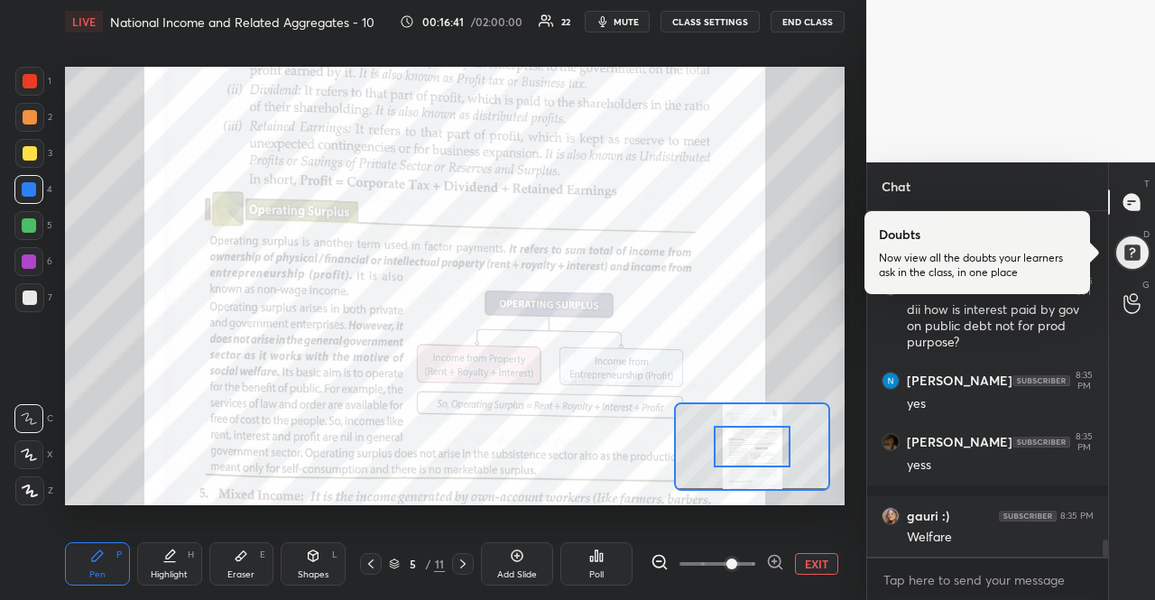
click at [772, 563] on icon at bounding box center [775, 562] width 18 height 18
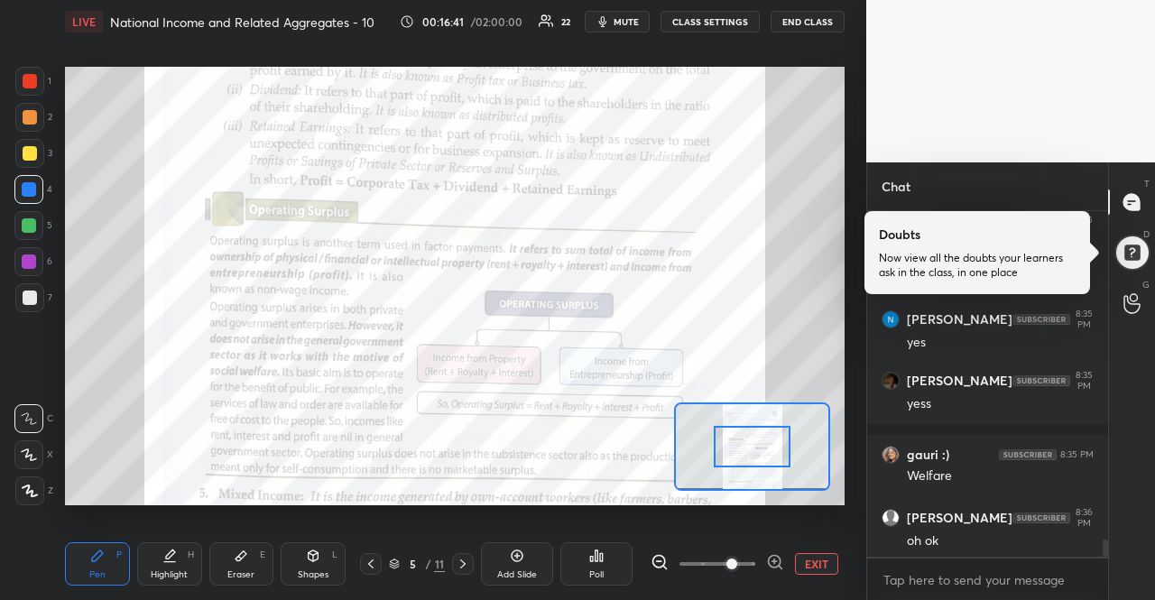
click at [737, 563] on span at bounding box center [731, 563] width 11 height 11
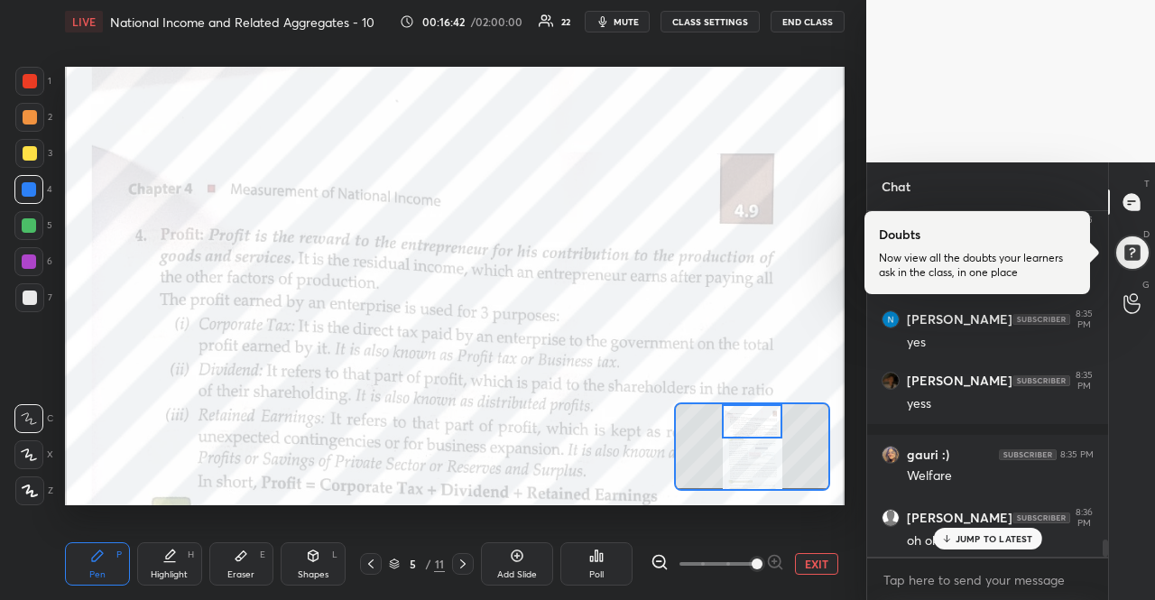
drag, startPoint x: 769, startPoint y: 446, endPoint x: 769, endPoint y: 419, distance: 27.1
click at [769, 419] on div at bounding box center [752, 420] width 61 height 33
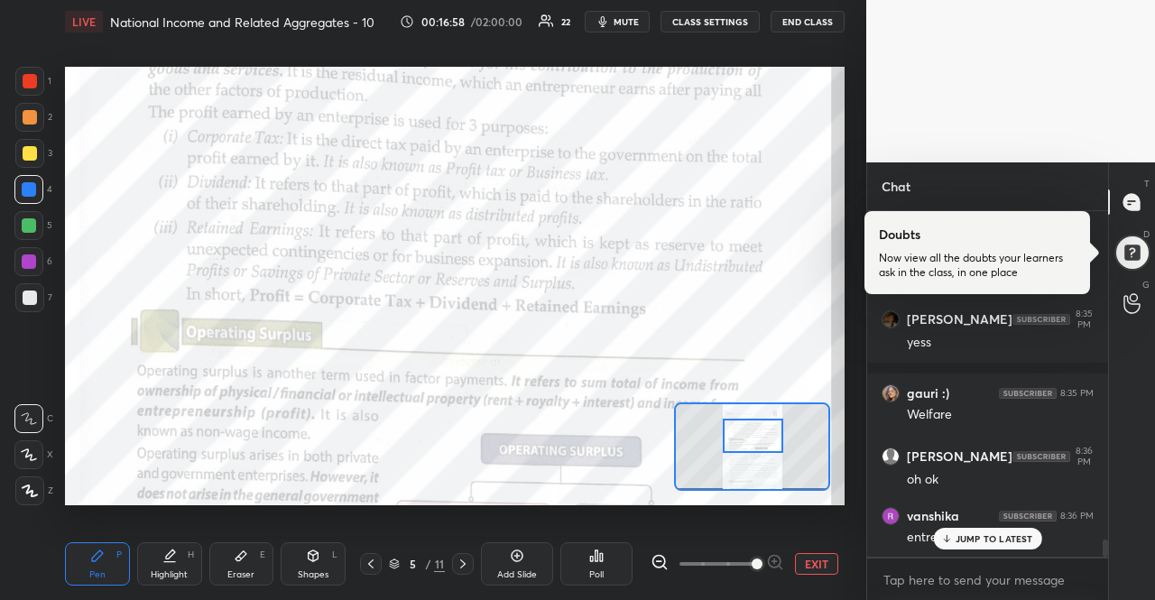
drag, startPoint x: 754, startPoint y: 423, endPoint x: 755, endPoint y: 437, distance: 14.5
click at [755, 437] on div at bounding box center [753, 435] width 61 height 33
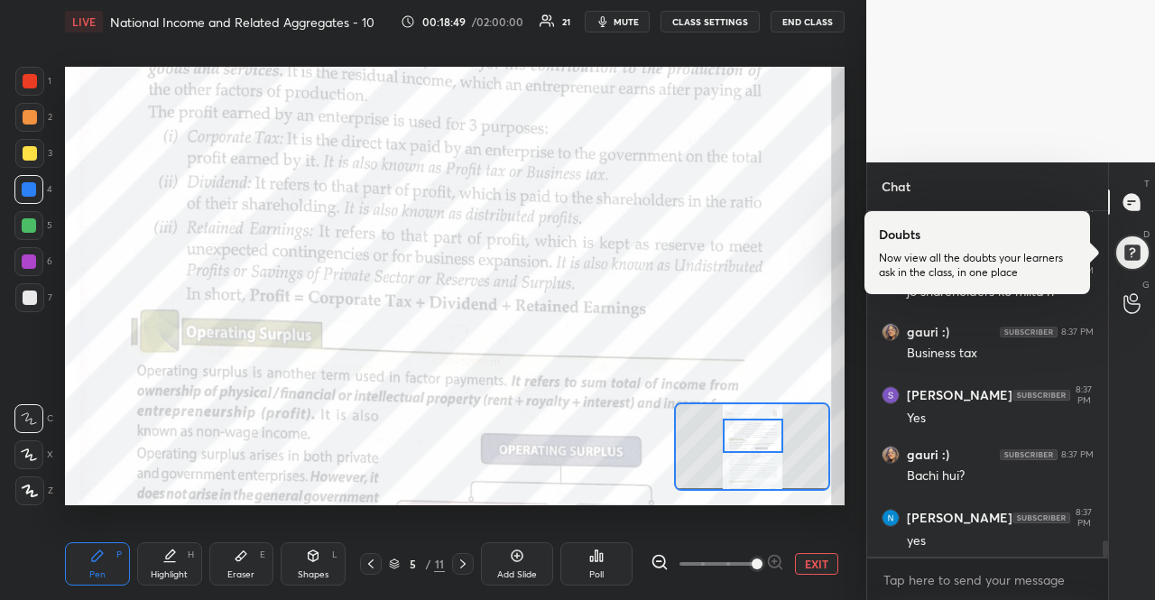
scroll to position [6985, 0]
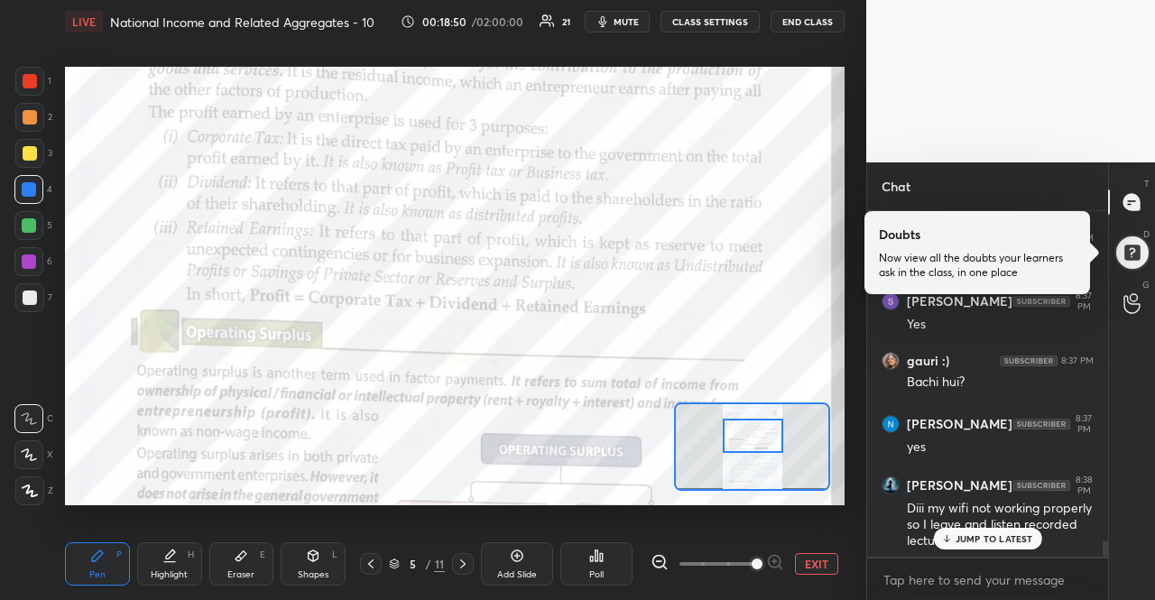
click at [993, 548] on div "JUMP TO LATEST" at bounding box center [987, 539] width 108 height 22
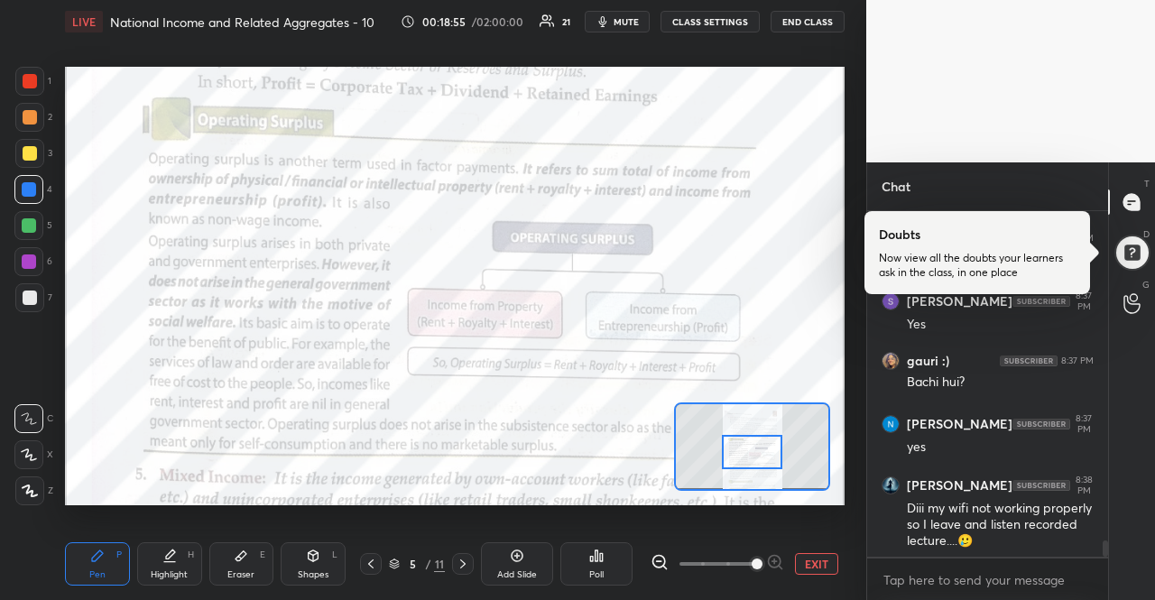
drag, startPoint x: 773, startPoint y: 430, endPoint x: 772, endPoint y: 446, distance: 15.4
click at [772, 446] on div at bounding box center [752, 451] width 61 height 33
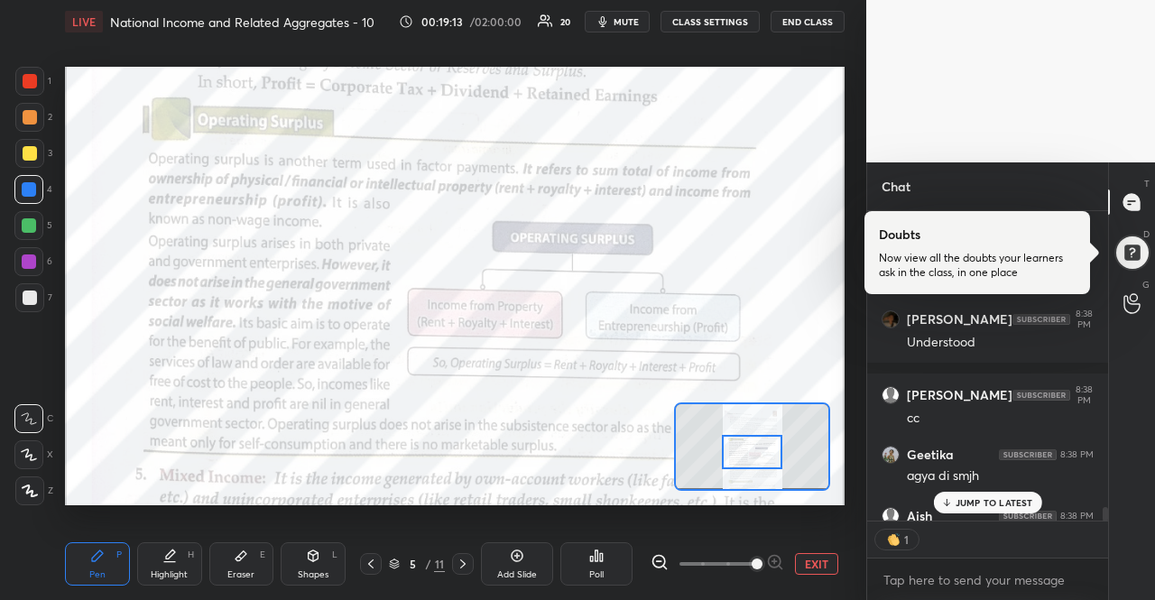
scroll to position [5, 5]
click at [1011, 502] on p "JUMP TO LATEST" at bounding box center [994, 502] width 78 height 11
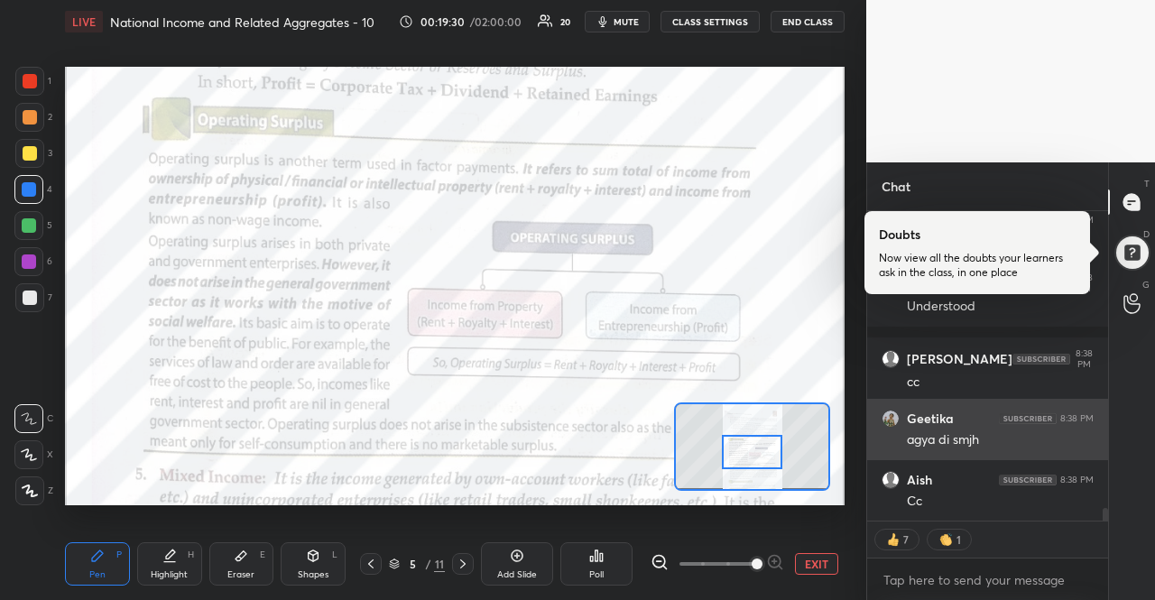
scroll to position [7588, 0]
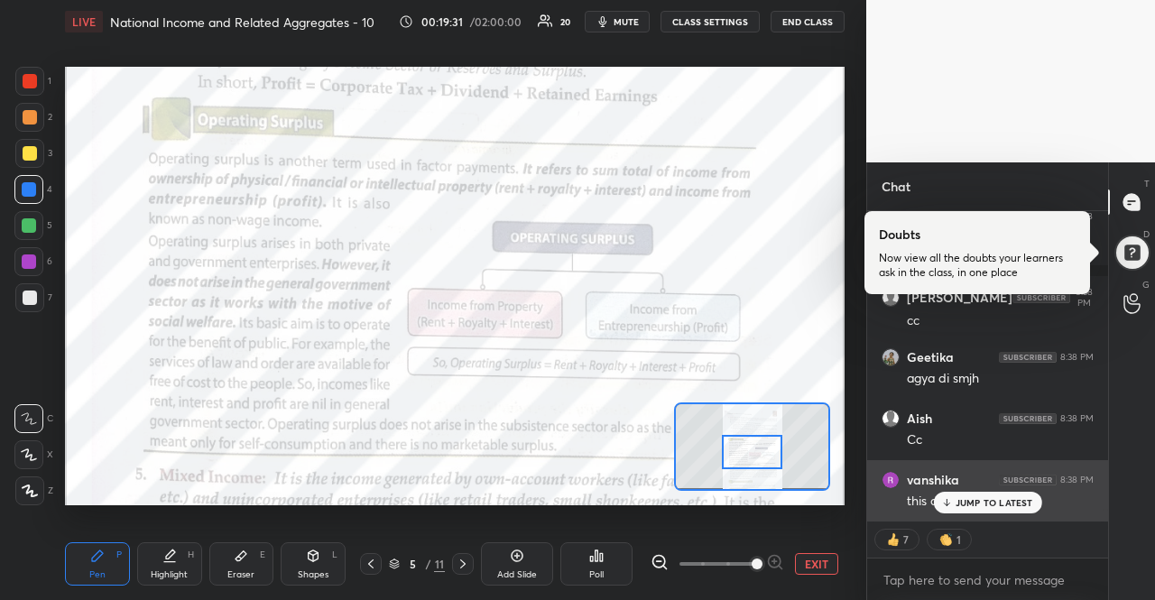
click at [989, 487] on div "[PERSON_NAME] 8:38 PM" at bounding box center [987, 480] width 212 height 18
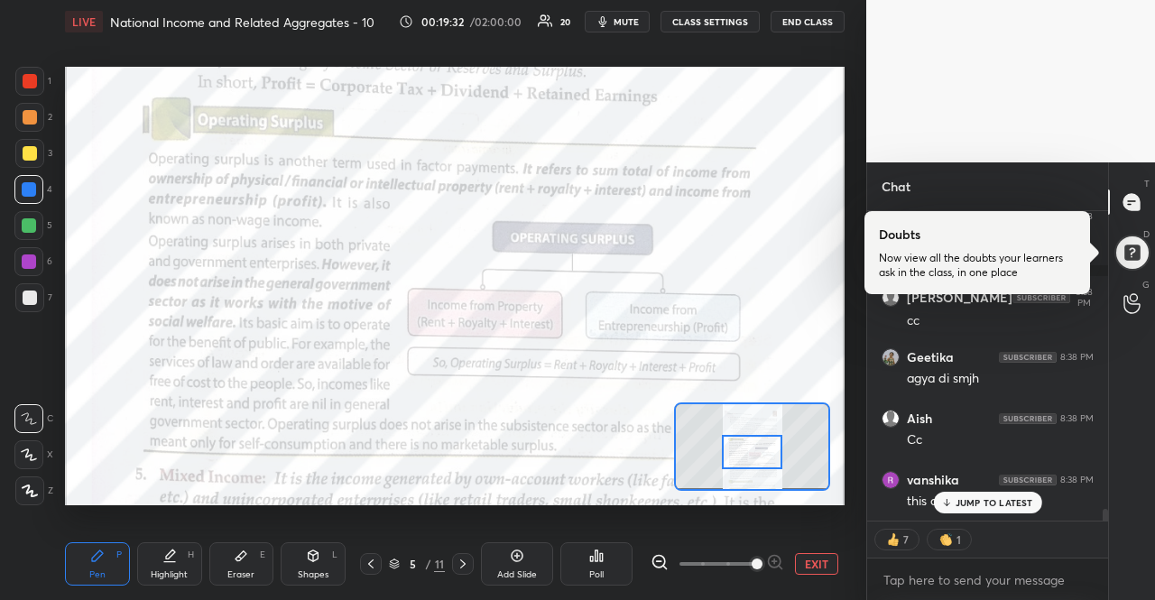
click at [998, 493] on div "JUMP TO LATEST" at bounding box center [987, 503] width 108 height 22
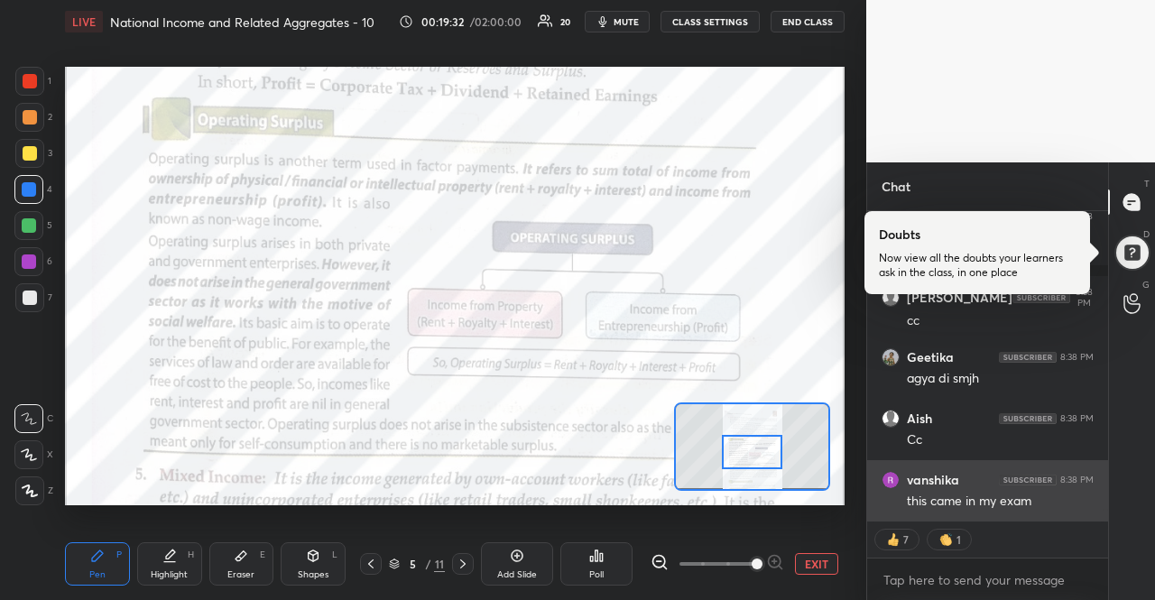
click at [999, 502] on div "this came in my exam" at bounding box center [1000, 501] width 187 height 18
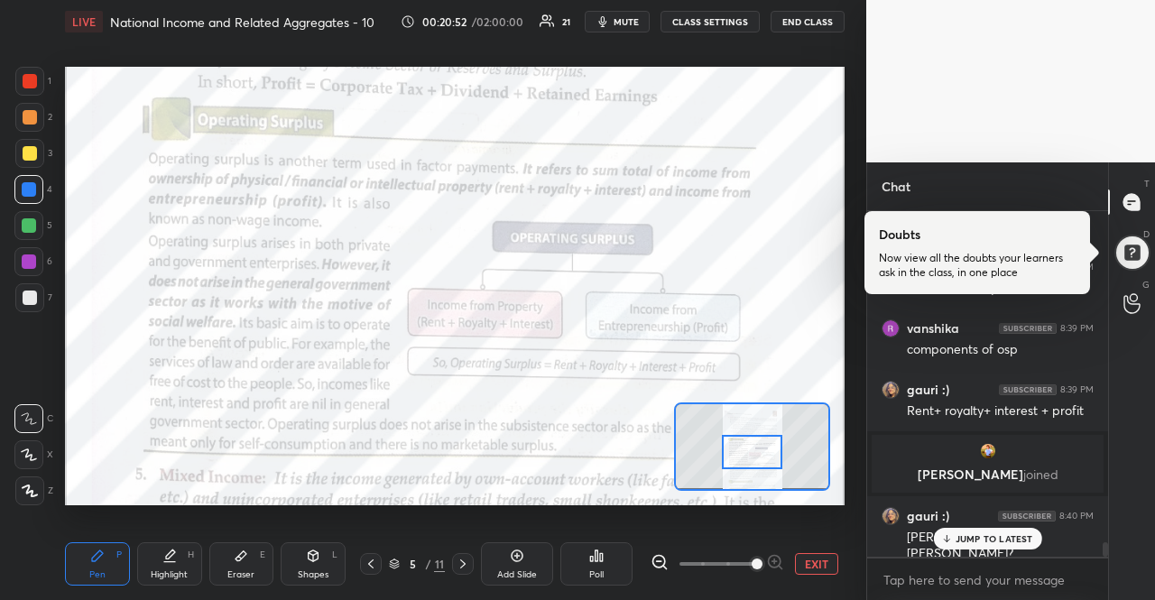
scroll to position [7893, 0]
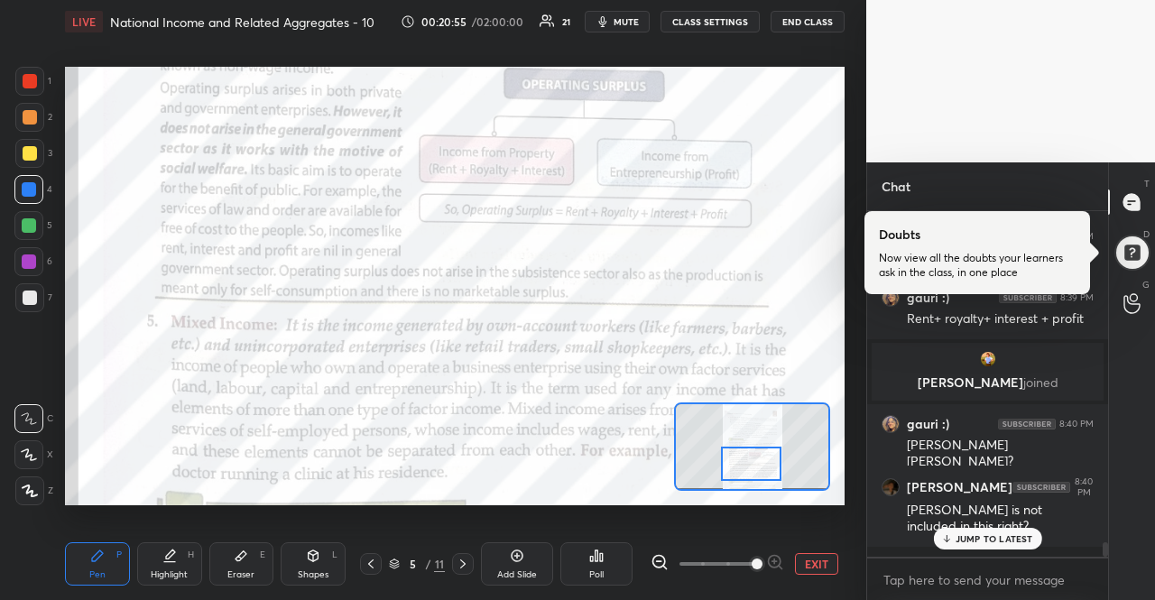
drag, startPoint x: 759, startPoint y: 449, endPoint x: 758, endPoint y: 461, distance: 11.8
click at [758, 461] on div at bounding box center [751, 462] width 61 height 33
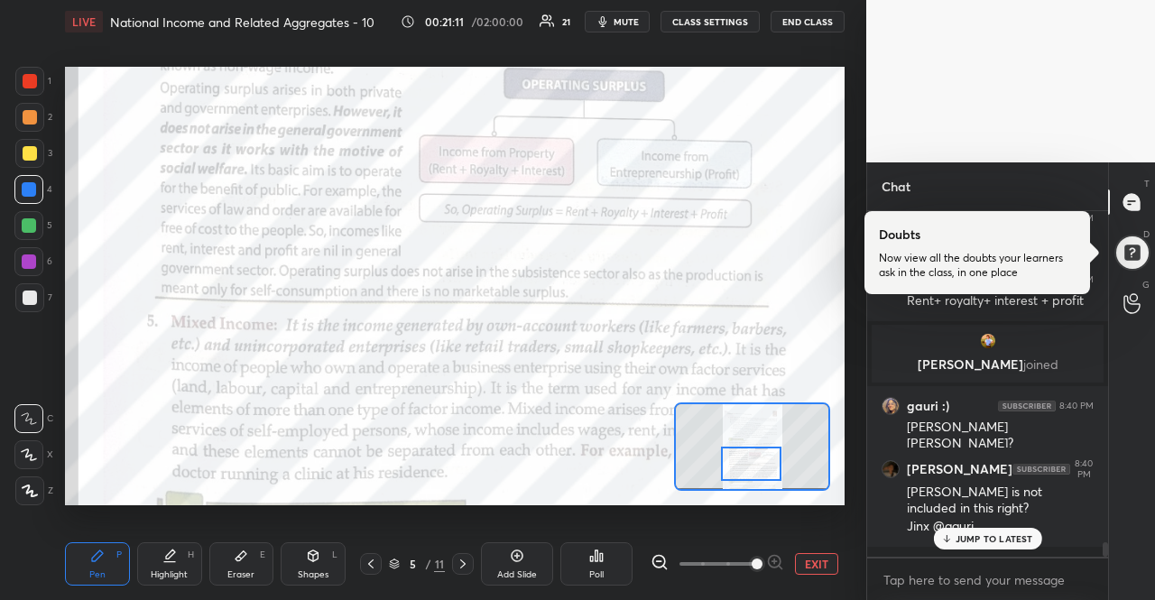
click at [1014, 531] on div "JUMP TO LATEST" at bounding box center [987, 539] width 108 height 22
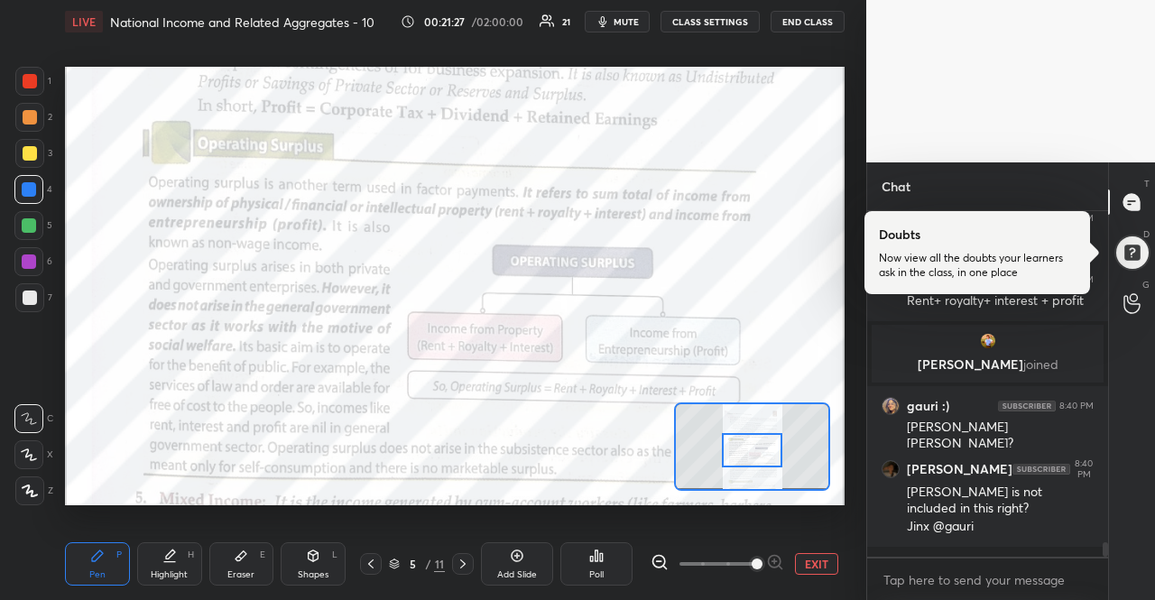
drag, startPoint x: 759, startPoint y: 465, endPoint x: 760, endPoint y: 452, distance: 13.6
click at [760, 452] on div at bounding box center [752, 449] width 61 height 33
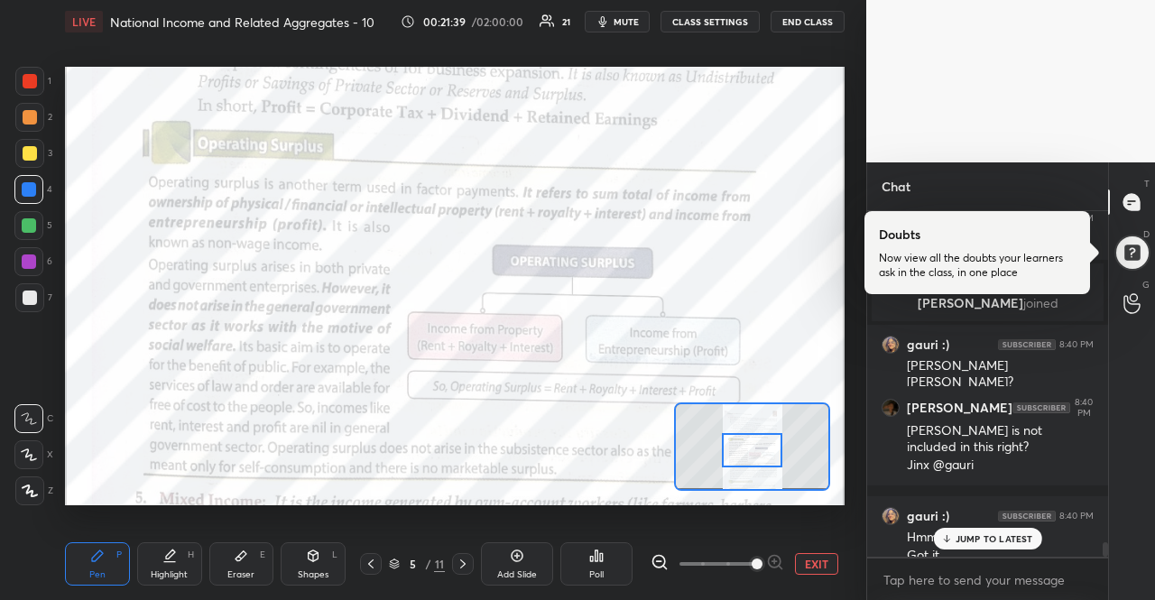
scroll to position [7990, 0]
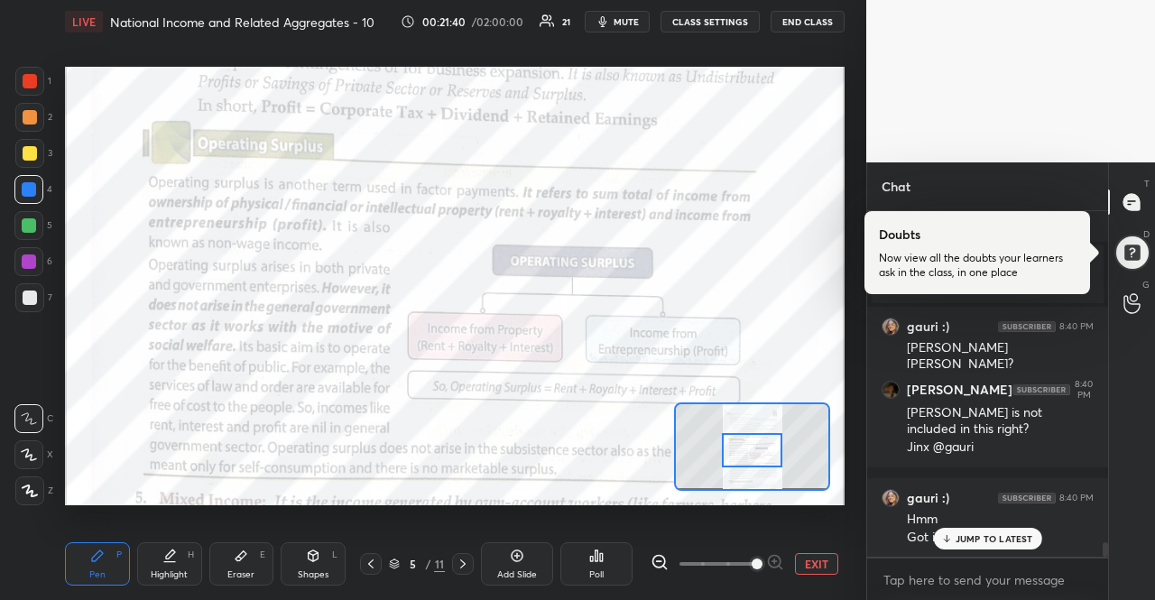
click at [1028, 531] on div "JUMP TO LATEST" at bounding box center [987, 539] width 108 height 22
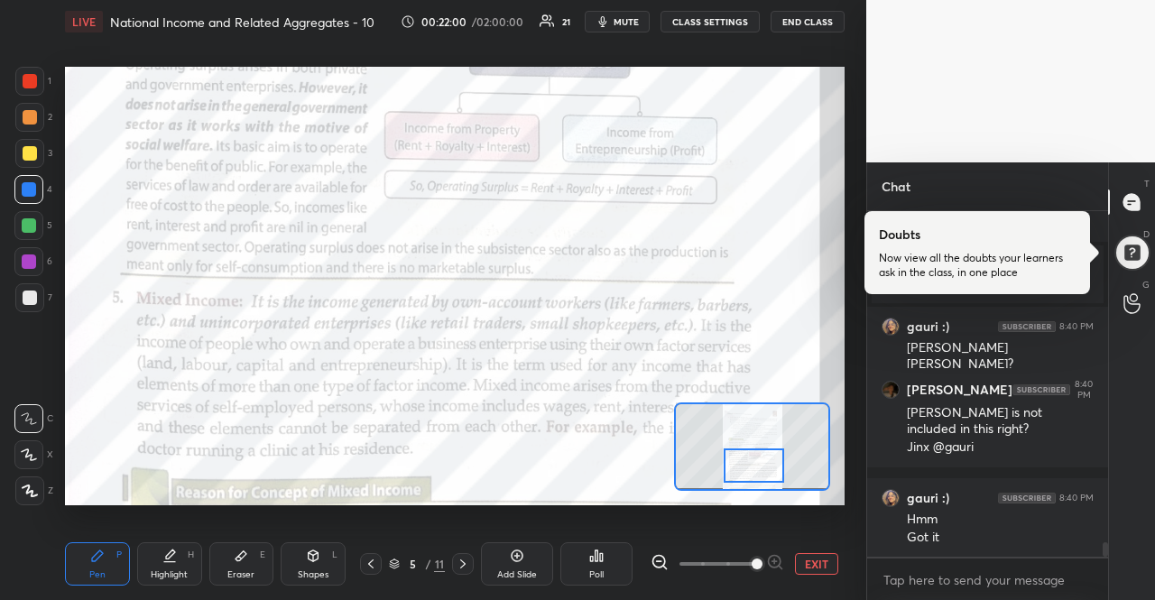
drag, startPoint x: 770, startPoint y: 443, endPoint x: 772, endPoint y: 458, distance: 15.4
click at [772, 458] on div at bounding box center [753, 464] width 61 height 33
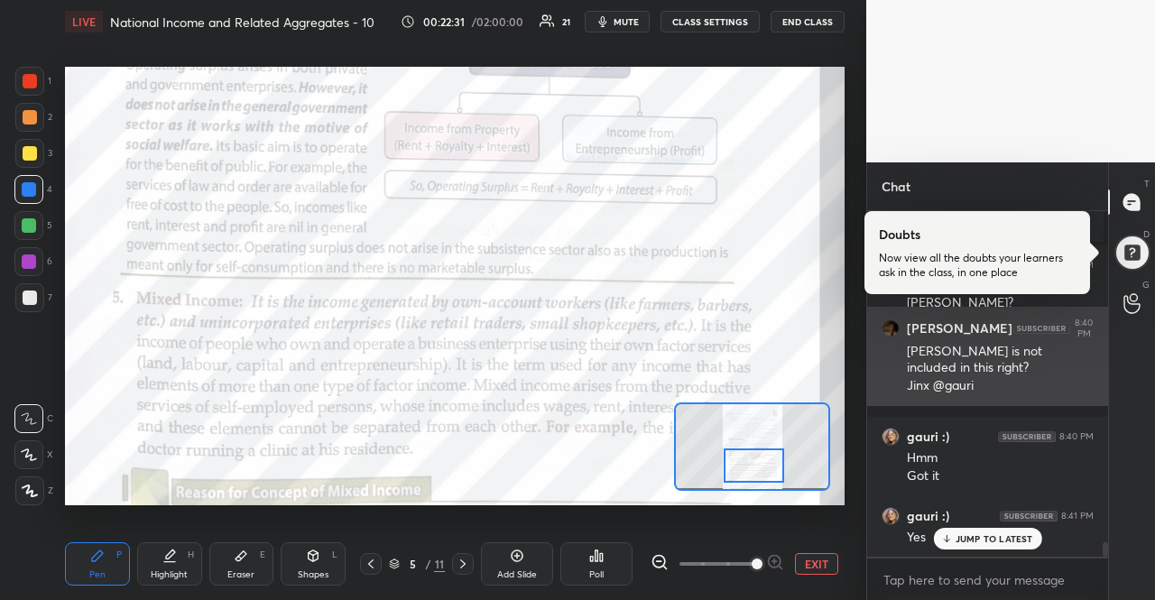
scroll to position [8194, 0]
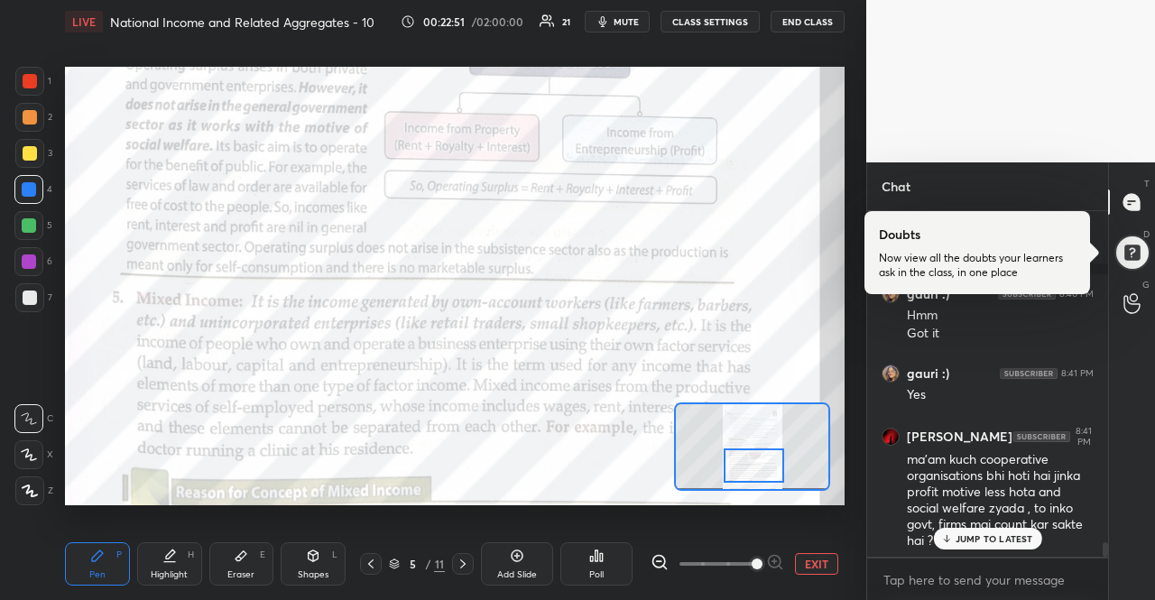
click at [963, 542] on p "JUMP TO LATEST" at bounding box center [994, 538] width 78 height 11
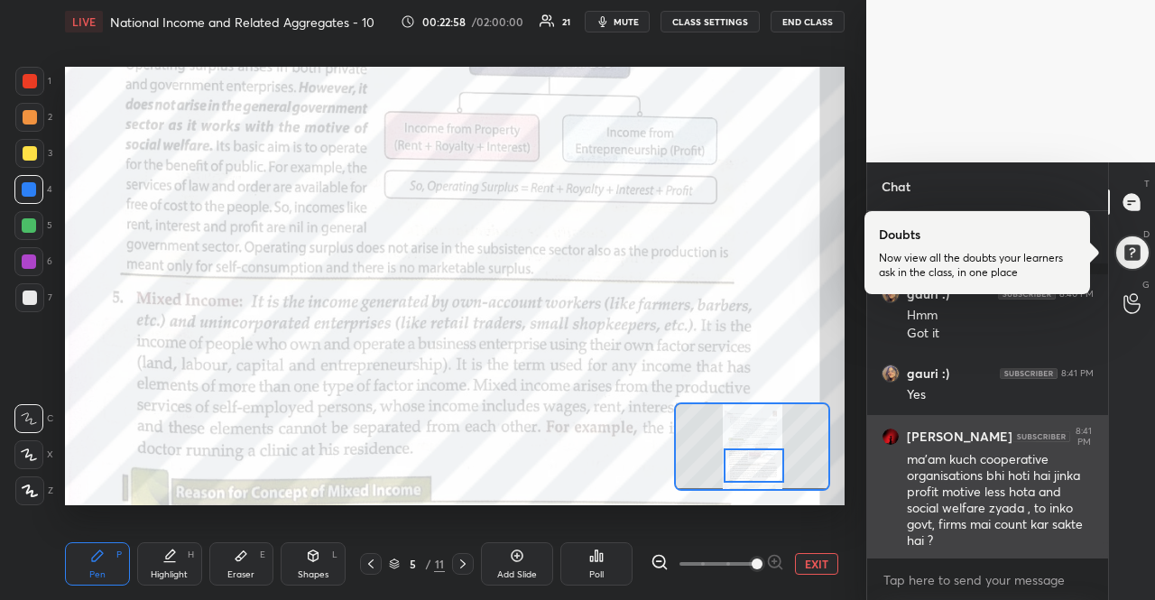
scroll to position [8270, 0]
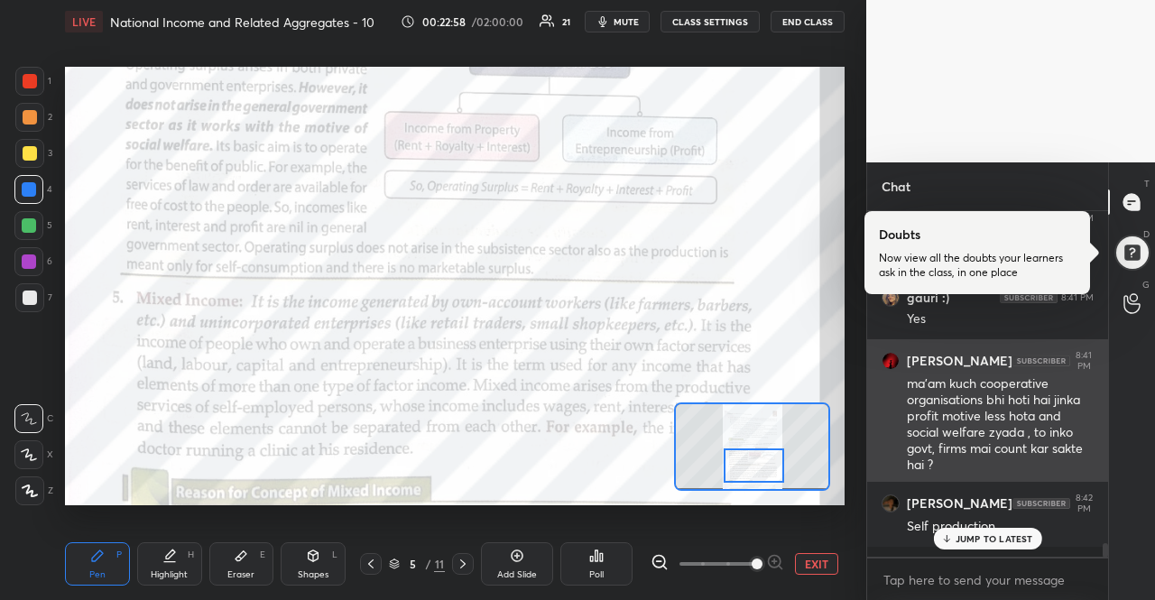
click at [949, 535] on icon at bounding box center [946, 538] width 12 height 11
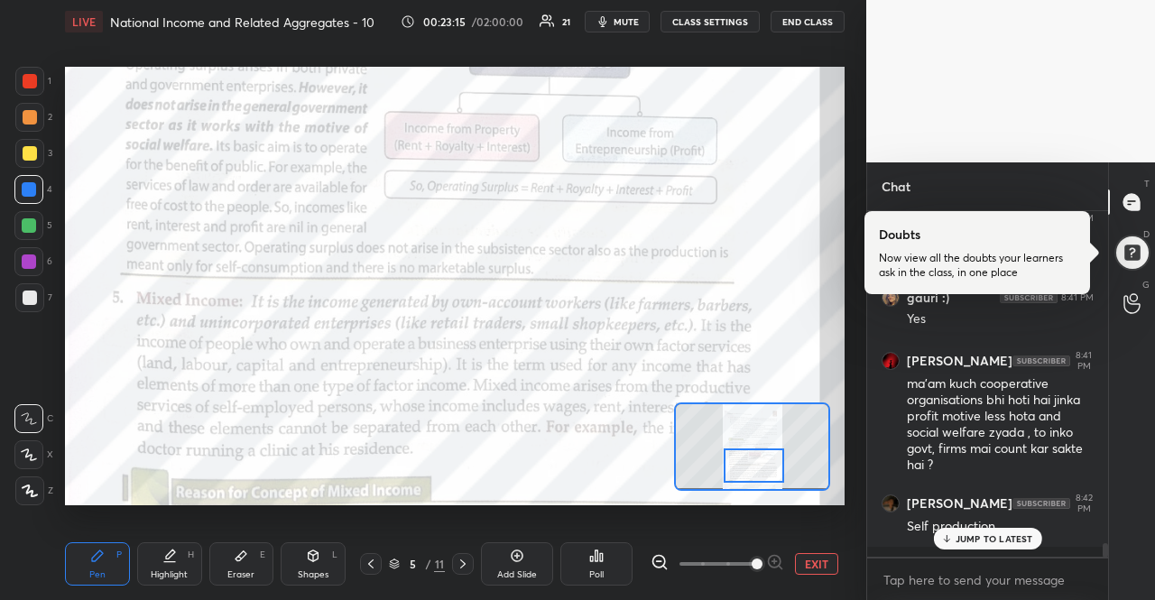
scroll to position [8363, 0]
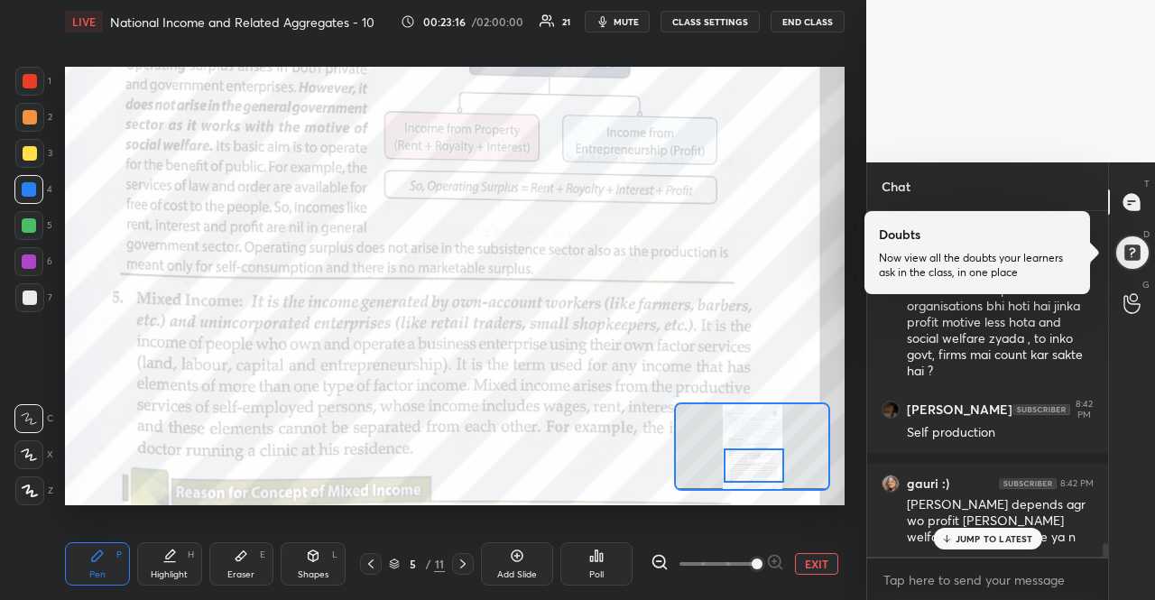
click at [970, 533] on p "JUMP TO LATEST" at bounding box center [994, 538] width 78 height 11
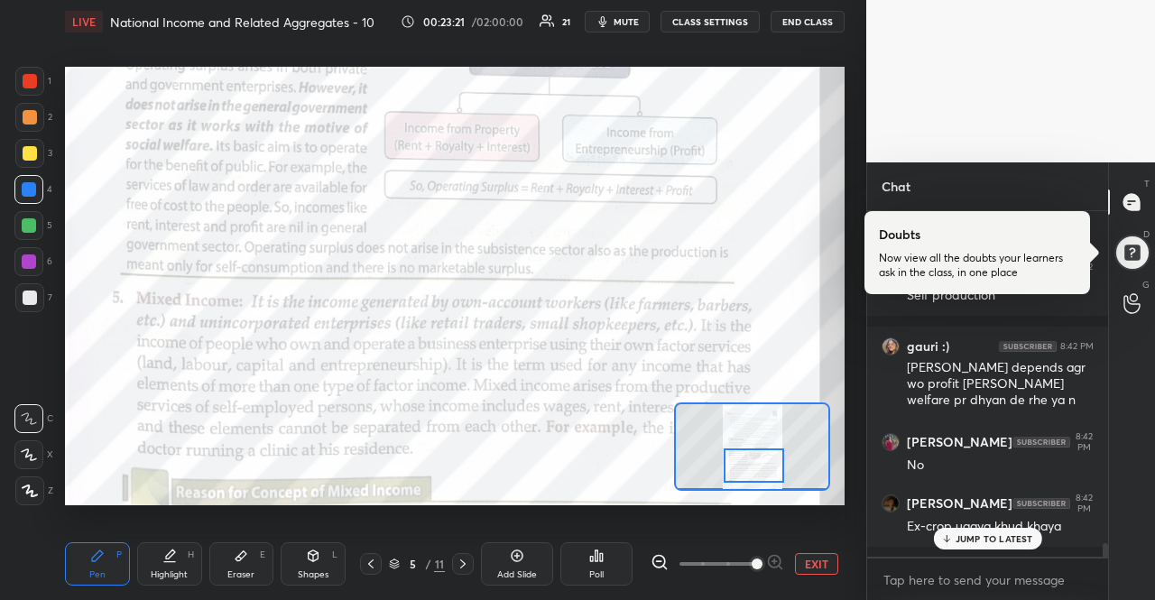
scroll to position [8562, 0]
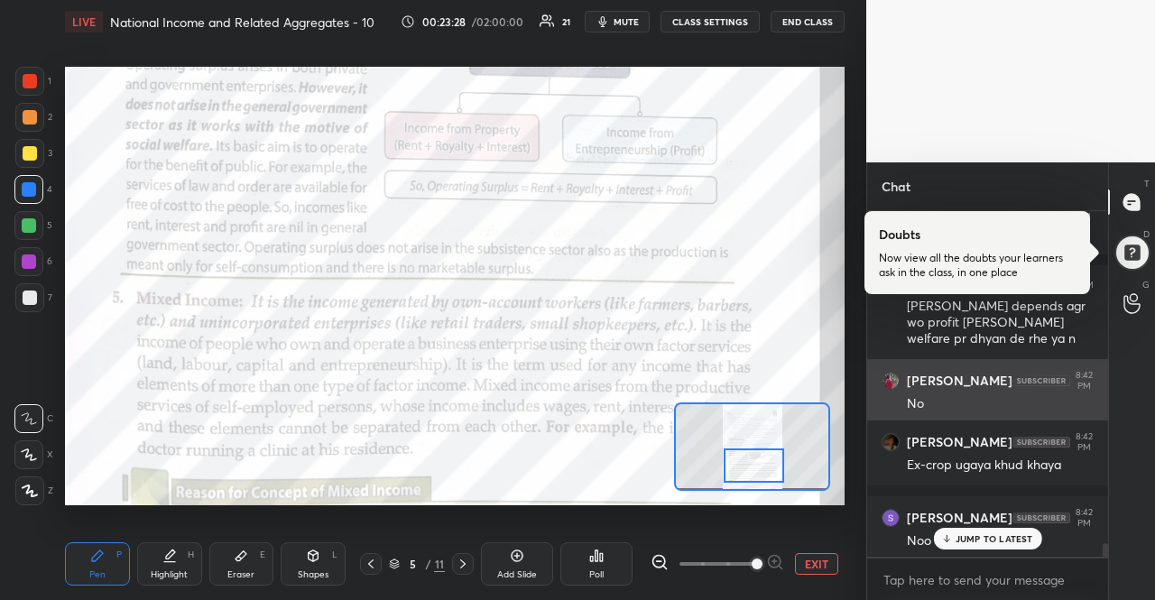
drag, startPoint x: 881, startPoint y: 374, endPoint x: 898, endPoint y: 389, distance: 22.4
click at [898, 389] on div "[PERSON_NAME] 8:42 PM No" at bounding box center [987, 391] width 241 height 65
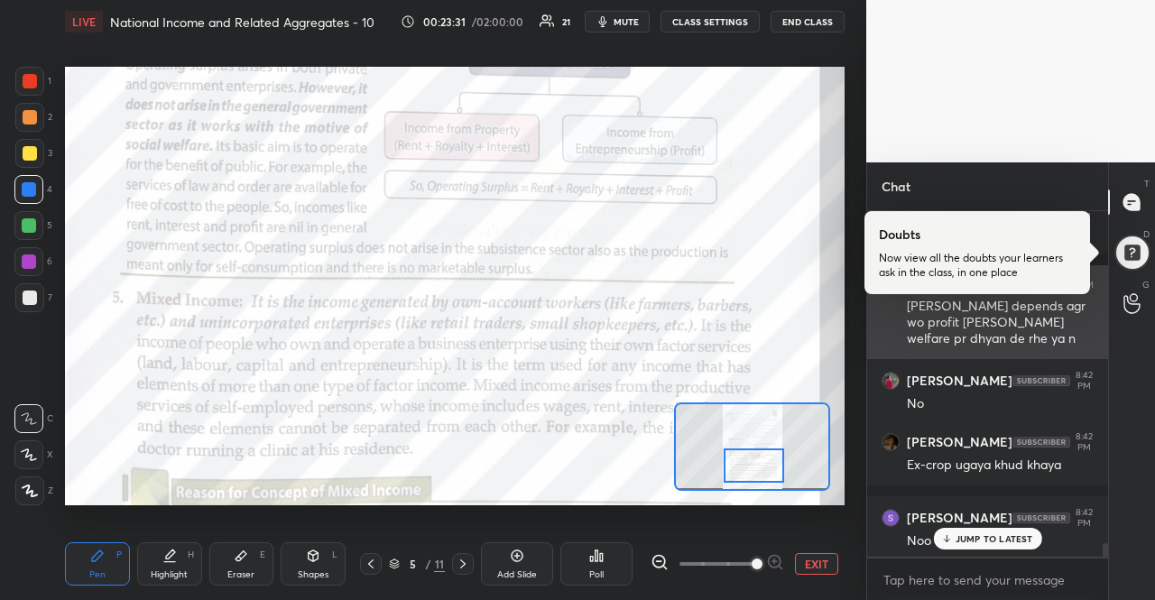
click at [890, 356] on div "gauri :) 8:42 PM [PERSON_NAME] depends agr wo profit [PERSON_NAME] welfare pr d…" at bounding box center [987, 312] width 241 height 94
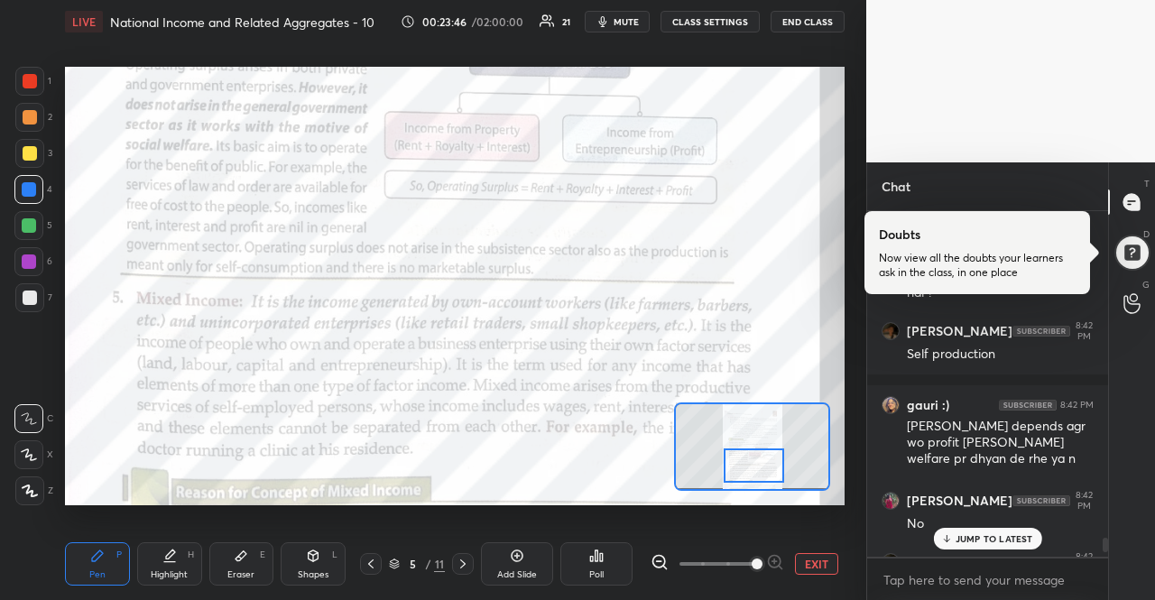
scroll to position [8443, 0]
click at [999, 535] on p "JUMP TO LATEST" at bounding box center [994, 538] width 78 height 11
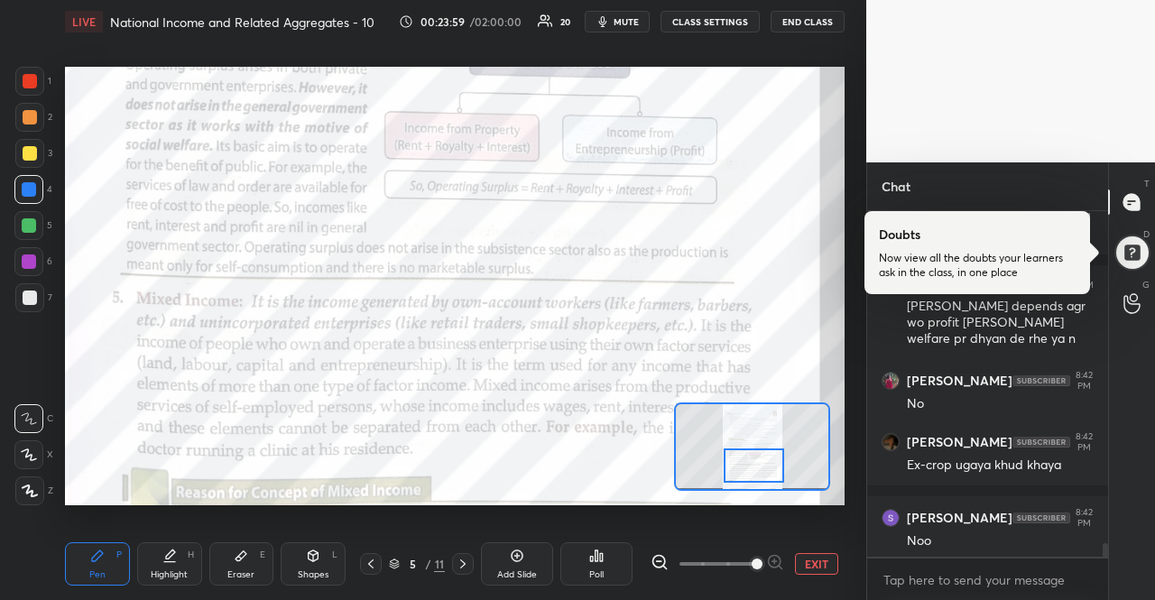
click at [999, 535] on div "Noo" at bounding box center [1000, 541] width 187 height 18
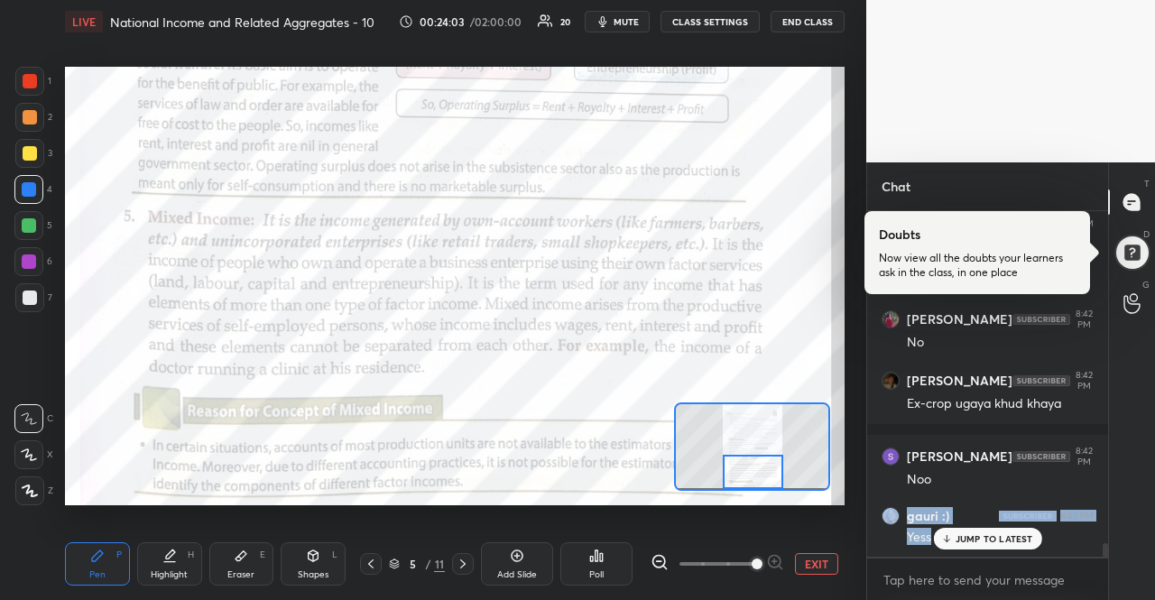
drag, startPoint x: 771, startPoint y: 459, endPoint x: 770, endPoint y: 485, distance: 26.2
click at [770, 485] on div at bounding box center [753, 471] width 61 height 33
click at [955, 544] on p "JUMP TO LATEST" at bounding box center [994, 538] width 78 height 11
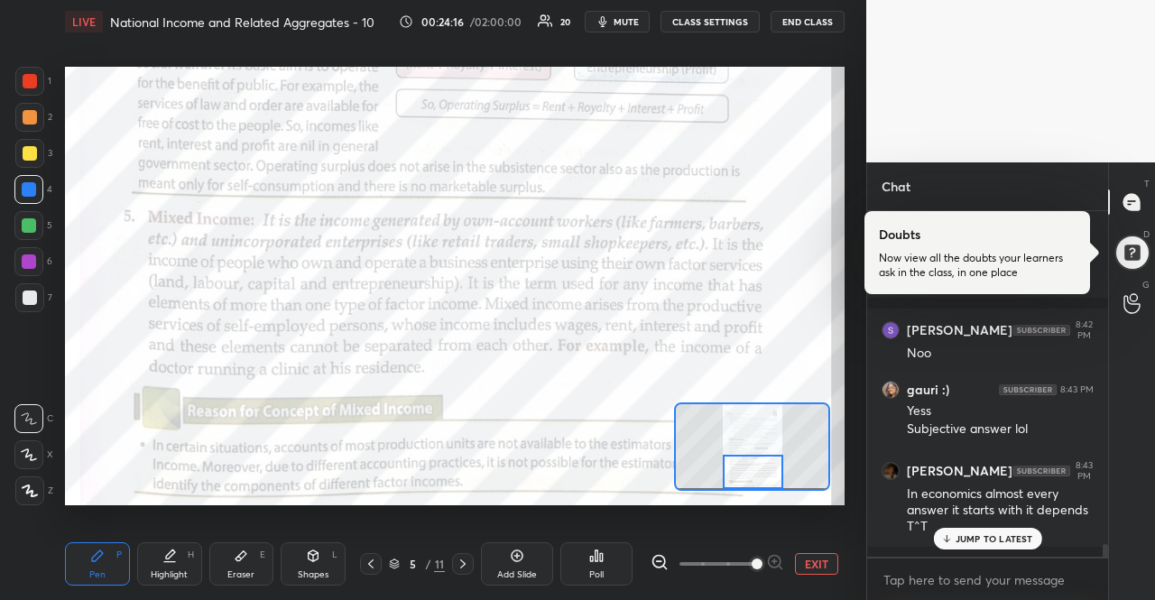
scroll to position [8827, 0]
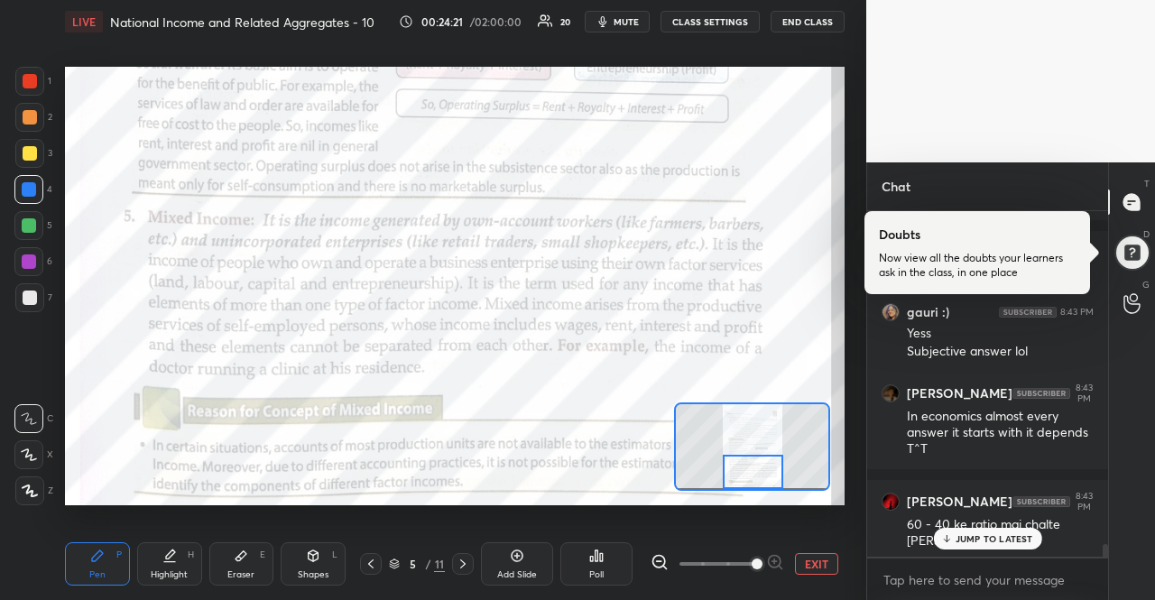
click at [633, 21] on span "mute" at bounding box center [625, 21] width 25 height 13
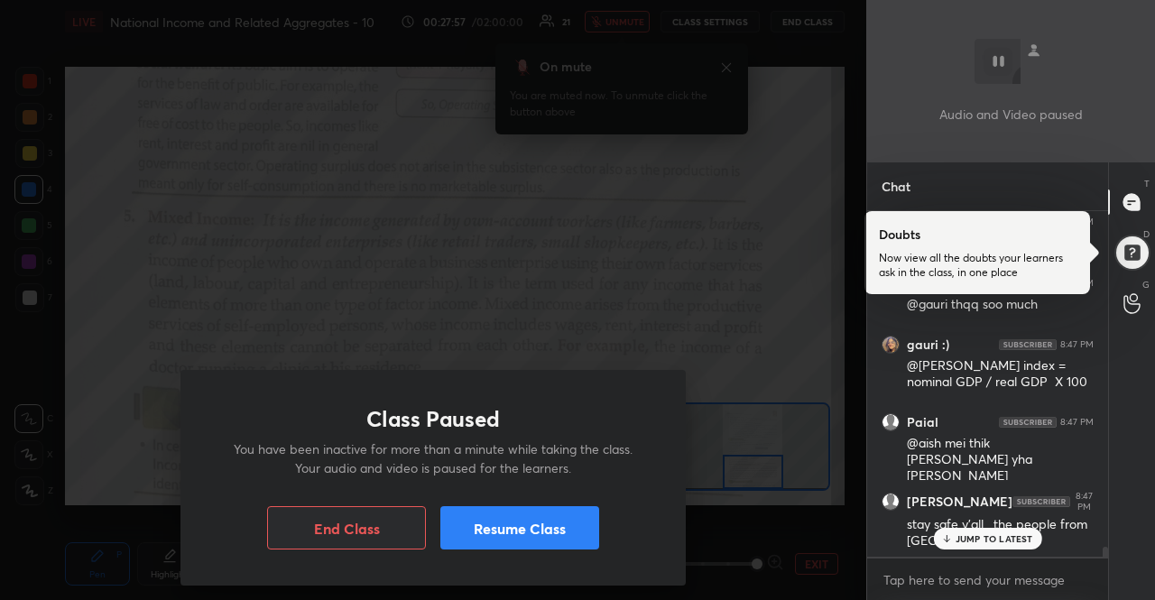
scroll to position [11874, 0]
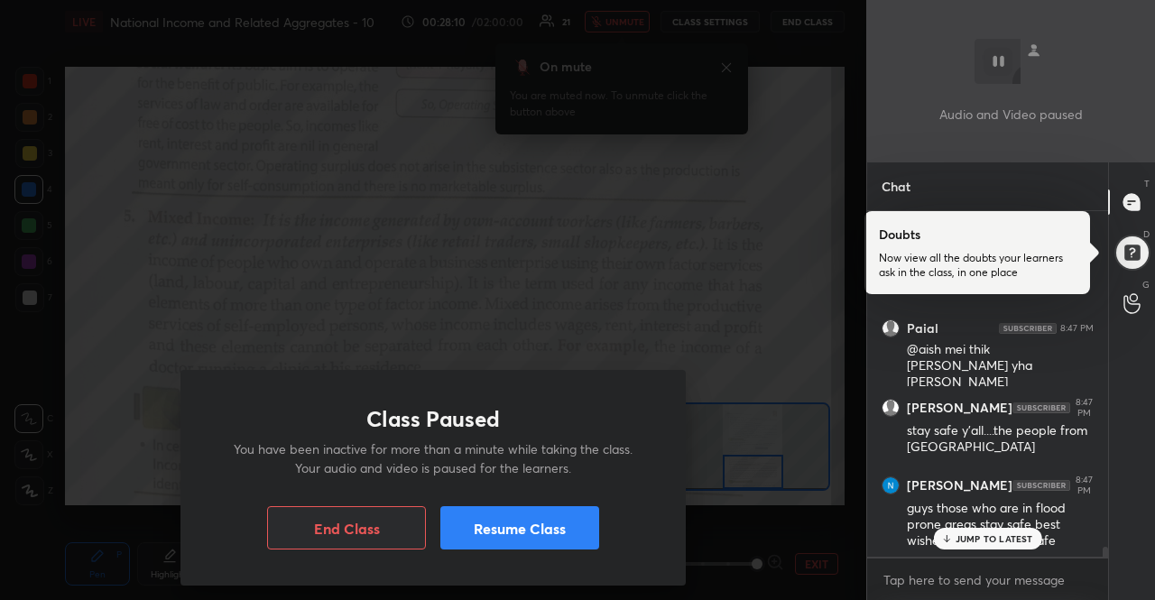
click at [941, 539] on icon at bounding box center [946, 538] width 12 height 11
click at [568, 517] on button "Resume Class" at bounding box center [519, 527] width 159 height 43
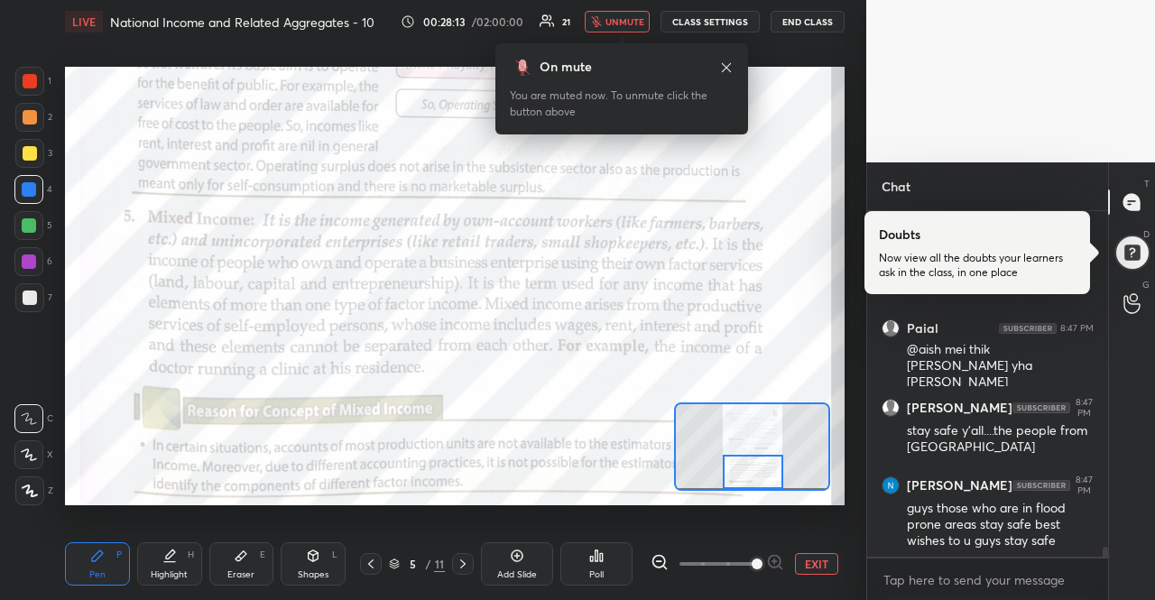
scroll to position [11935, 0]
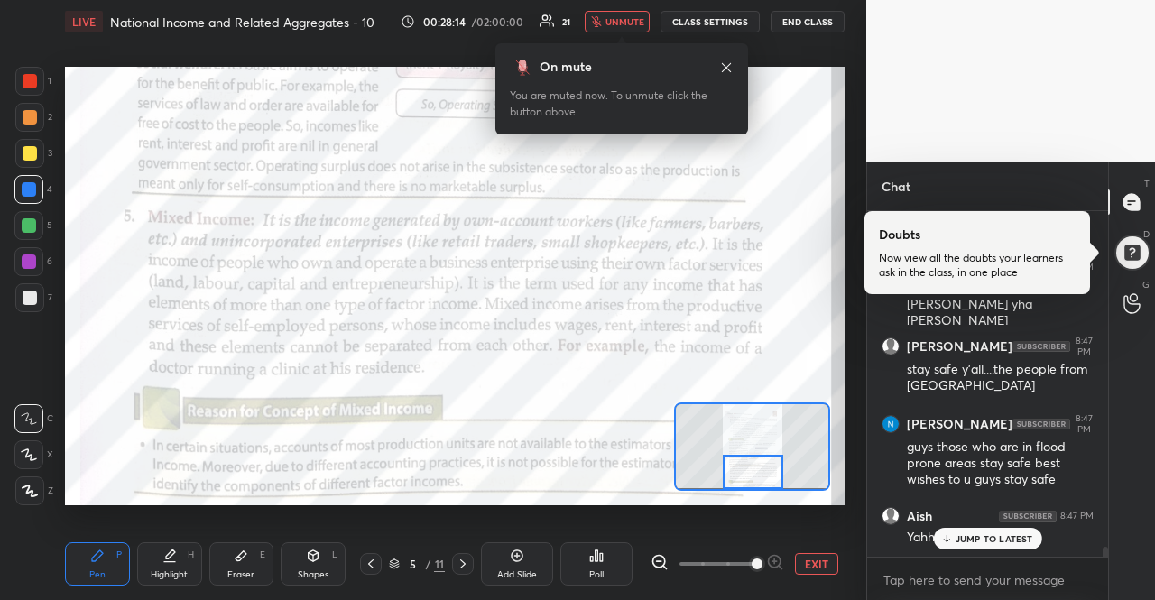
click at [638, 26] on span "unmute" at bounding box center [624, 21] width 39 height 13
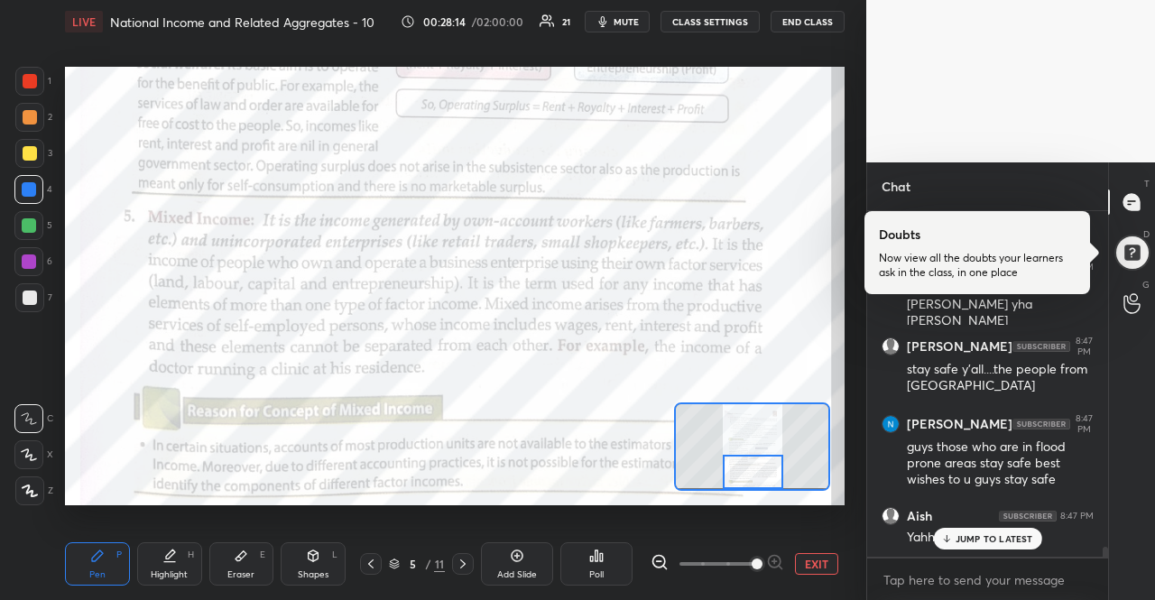
scroll to position [12011, 0]
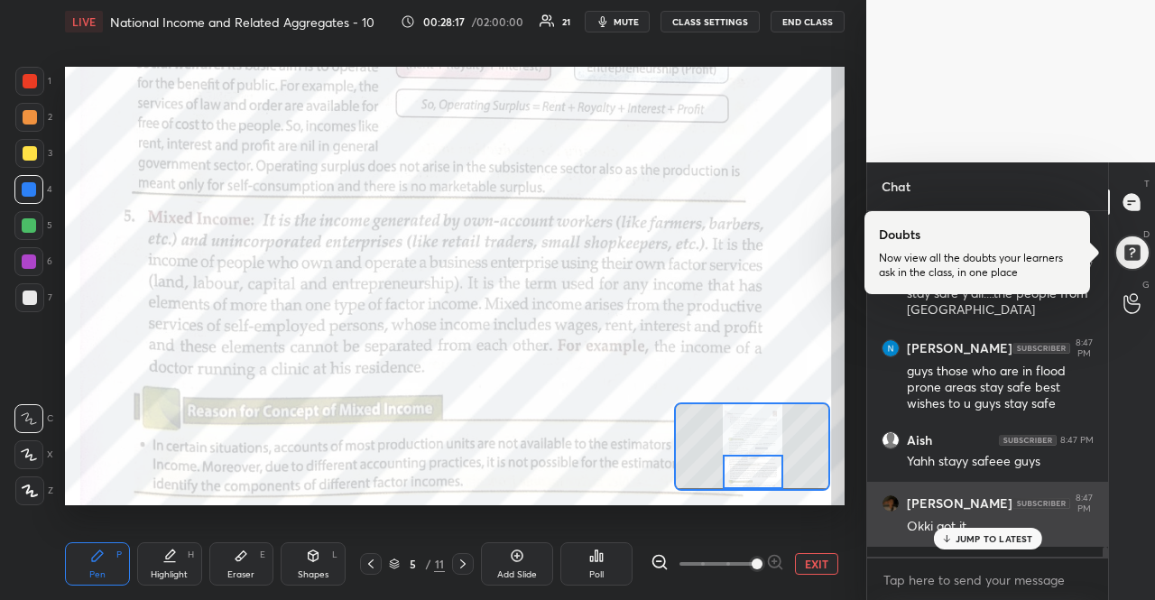
click at [1008, 547] on div "[PERSON_NAME] 8:47 PM [PERSON_NAME] got it" at bounding box center [987, 514] width 241 height 65
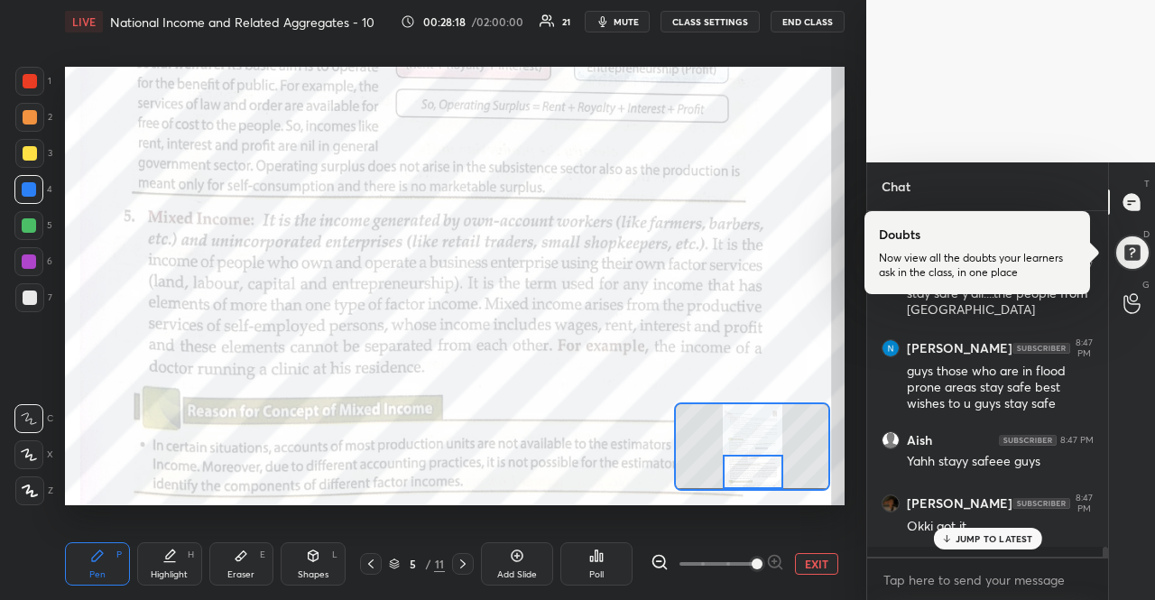
click at [1007, 542] on p "JUMP TO LATEST" at bounding box center [994, 538] width 78 height 11
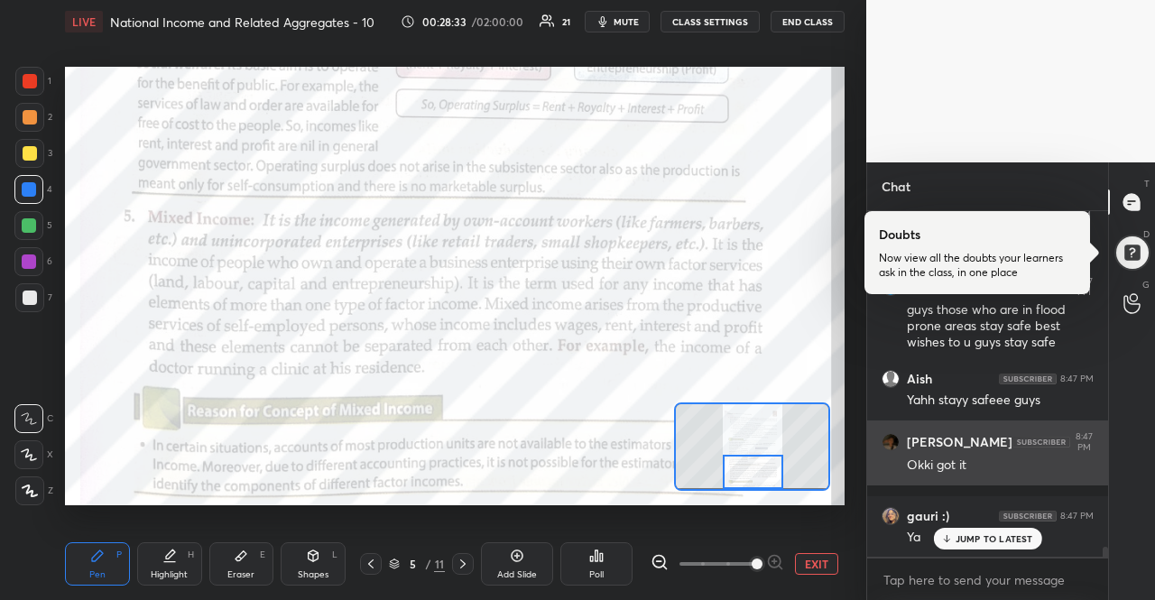
scroll to position [12134, 0]
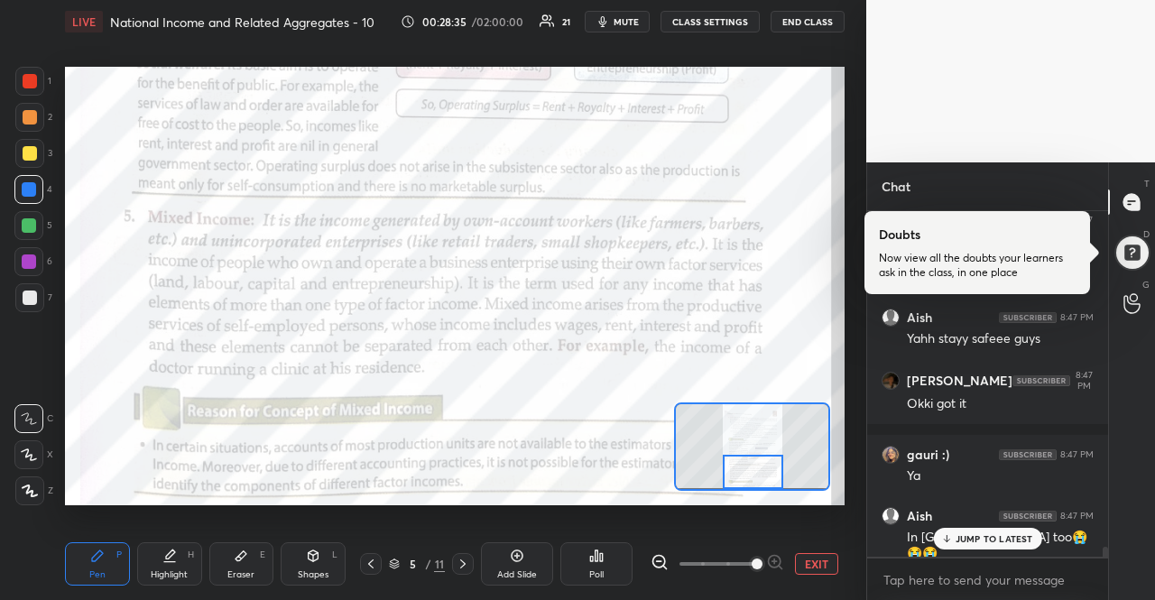
click at [1003, 547] on div "JUMP TO LATEST" at bounding box center [987, 539] width 108 height 22
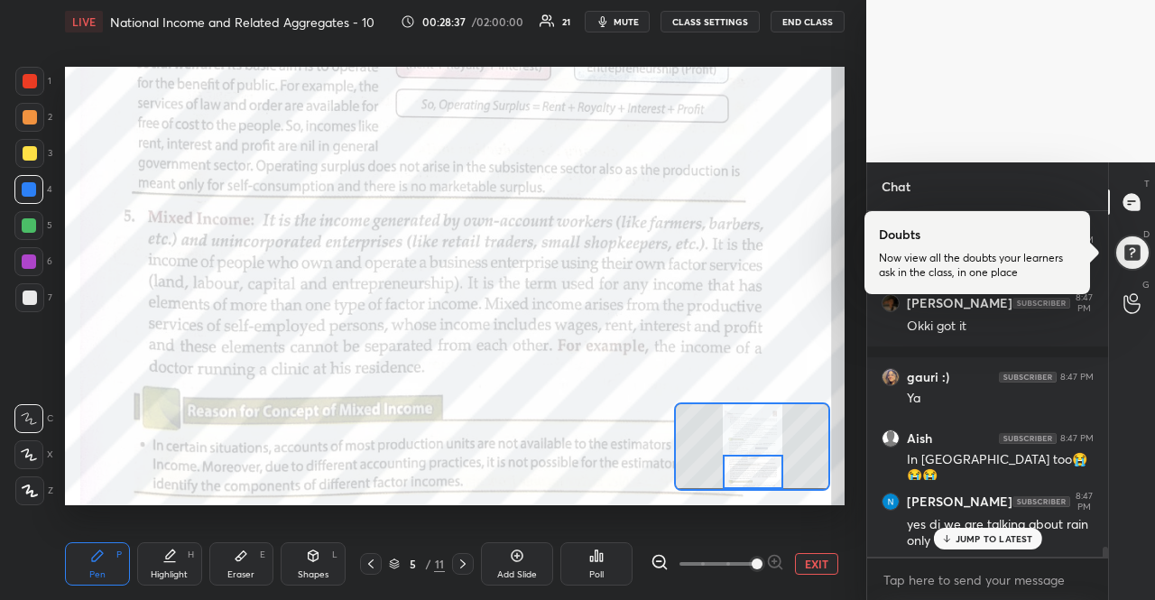
click at [1003, 547] on div "JUMP TO LATEST" at bounding box center [987, 539] width 108 height 22
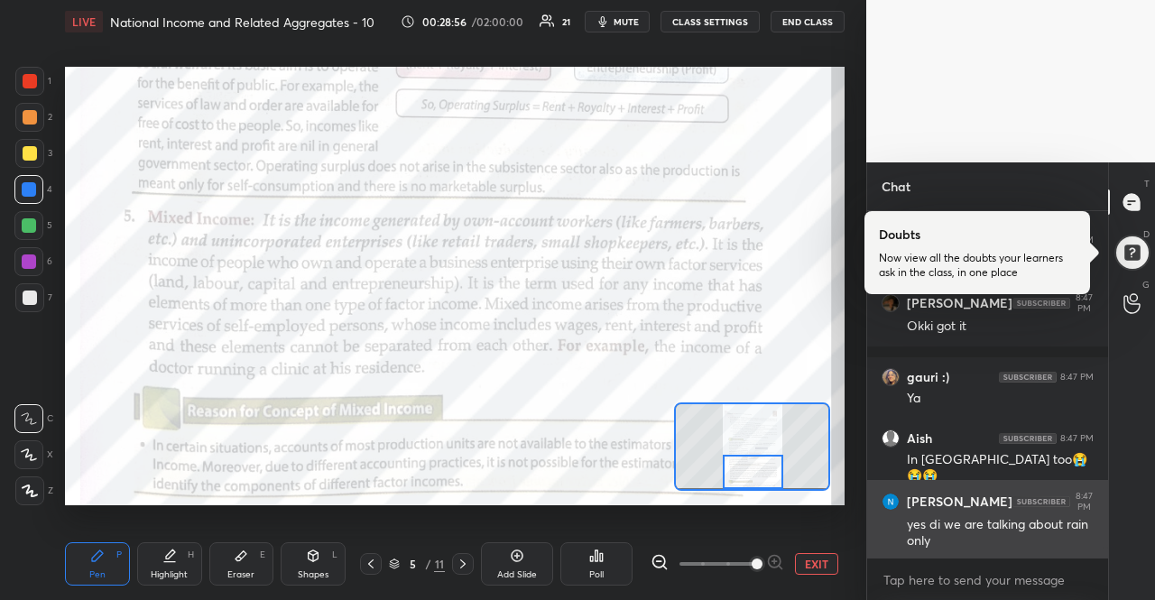
scroll to position [12273, 0]
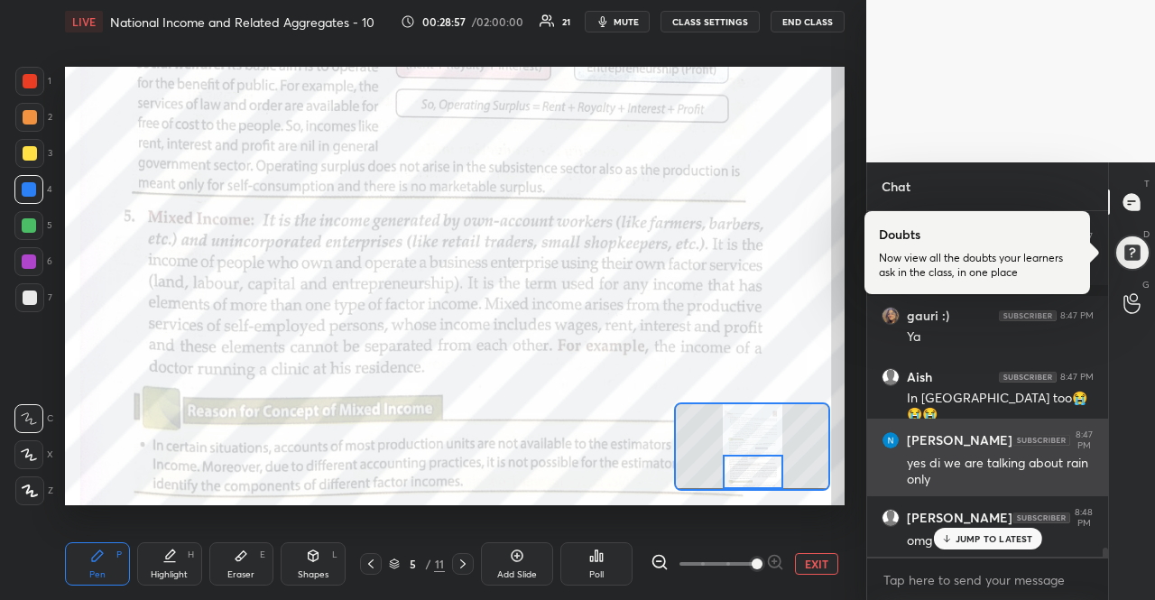
click at [1008, 530] on div "JUMP TO LATEST" at bounding box center [987, 539] width 108 height 22
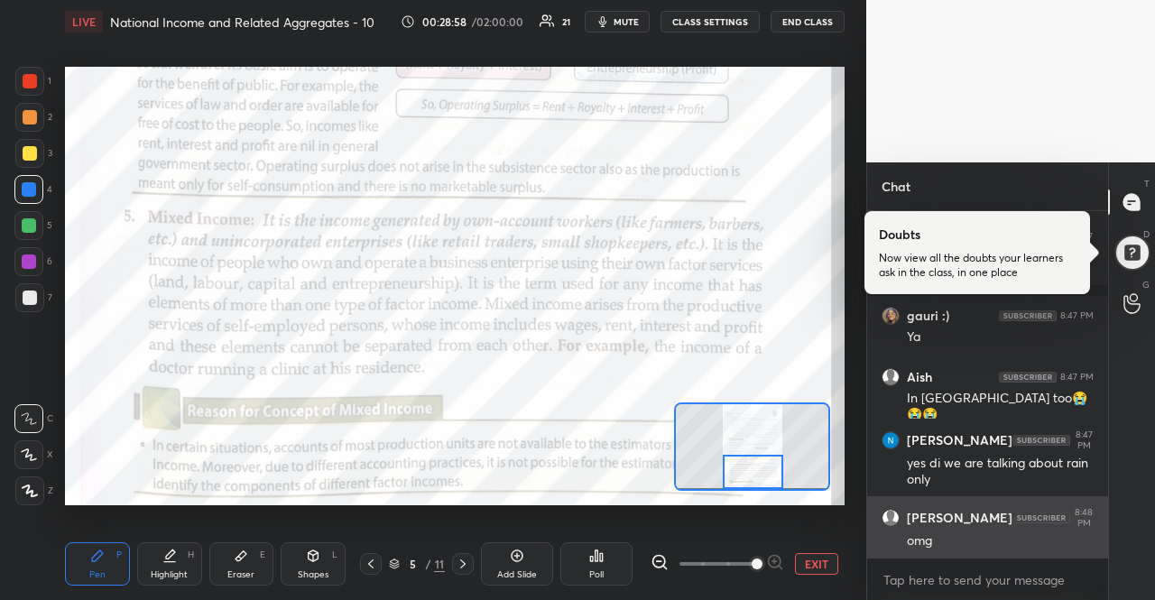
scroll to position [12350, 0]
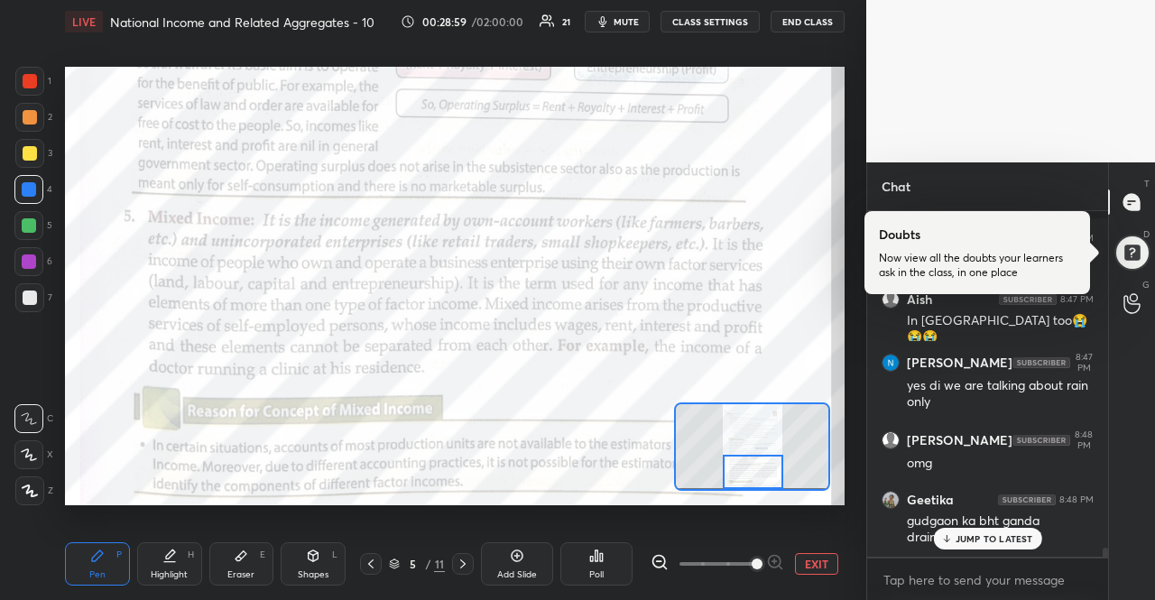
click at [1000, 542] on p "JUMP TO LATEST" at bounding box center [994, 538] width 78 height 11
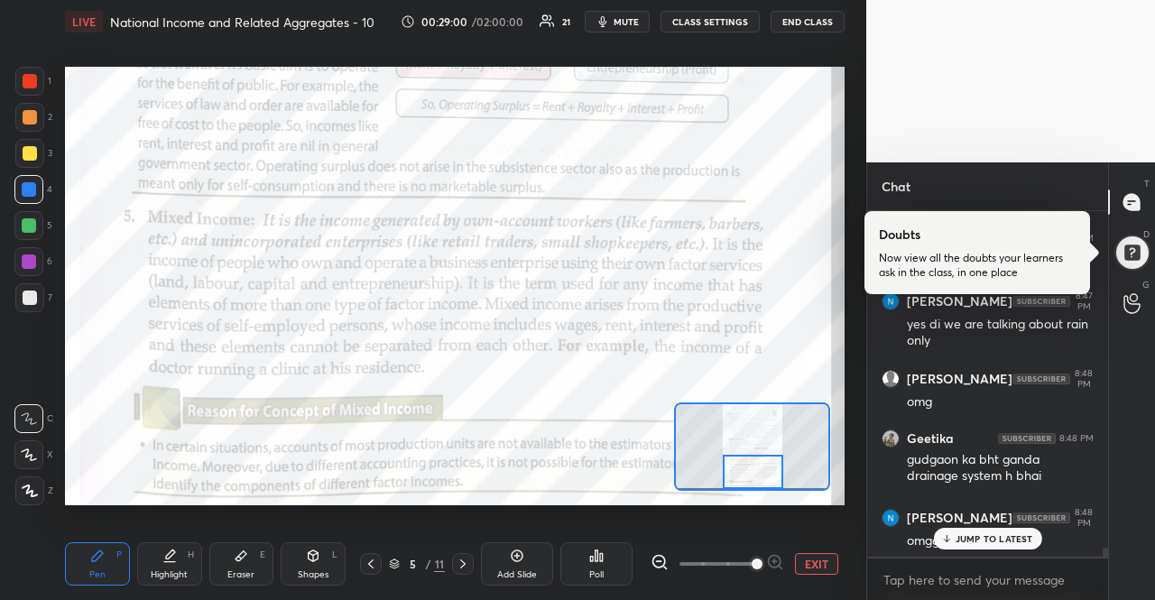
click at [1000, 542] on p "JUMP TO LATEST" at bounding box center [994, 538] width 78 height 11
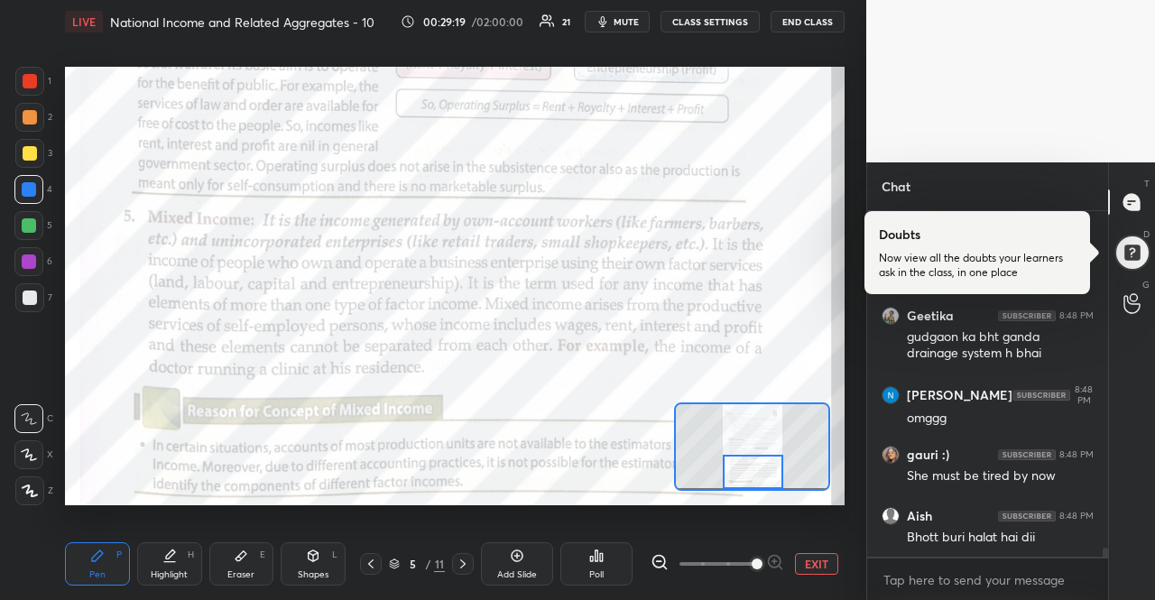
scroll to position [12596, 0]
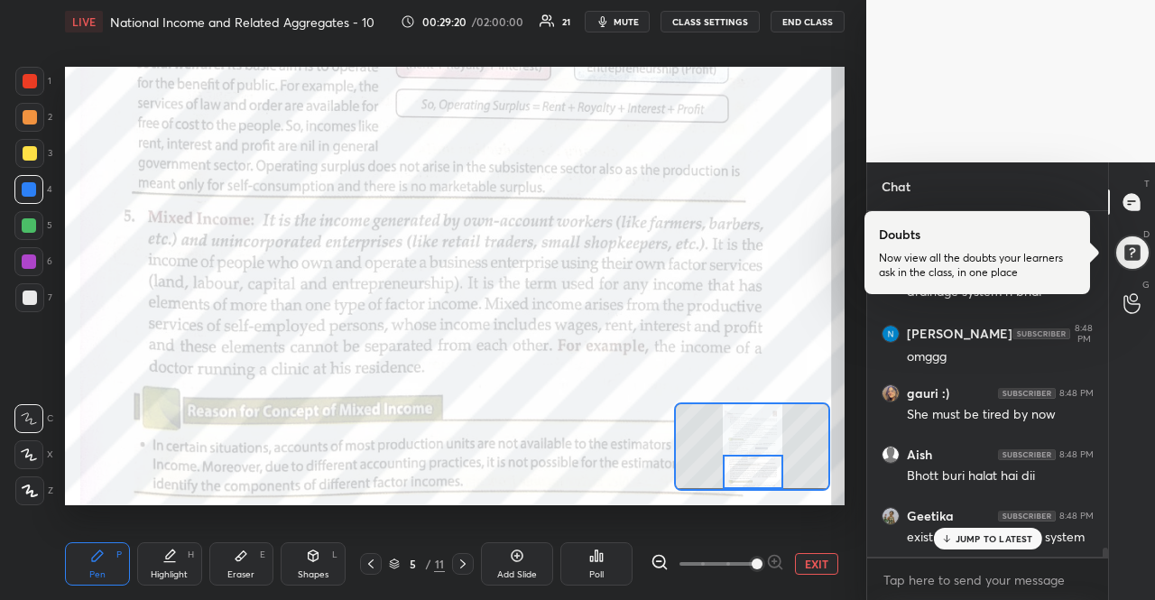
click at [1004, 544] on p "JUMP TO LATEST" at bounding box center [994, 538] width 78 height 11
click at [1001, 544] on p "JUMP TO LATEST" at bounding box center [994, 538] width 78 height 11
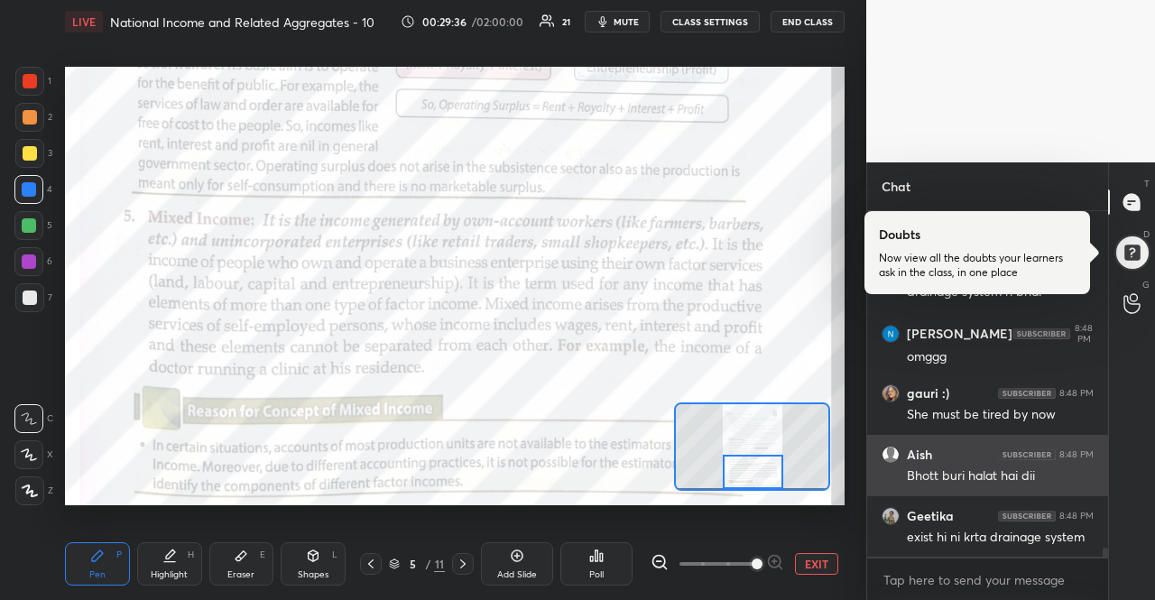
scroll to position [12657, 0]
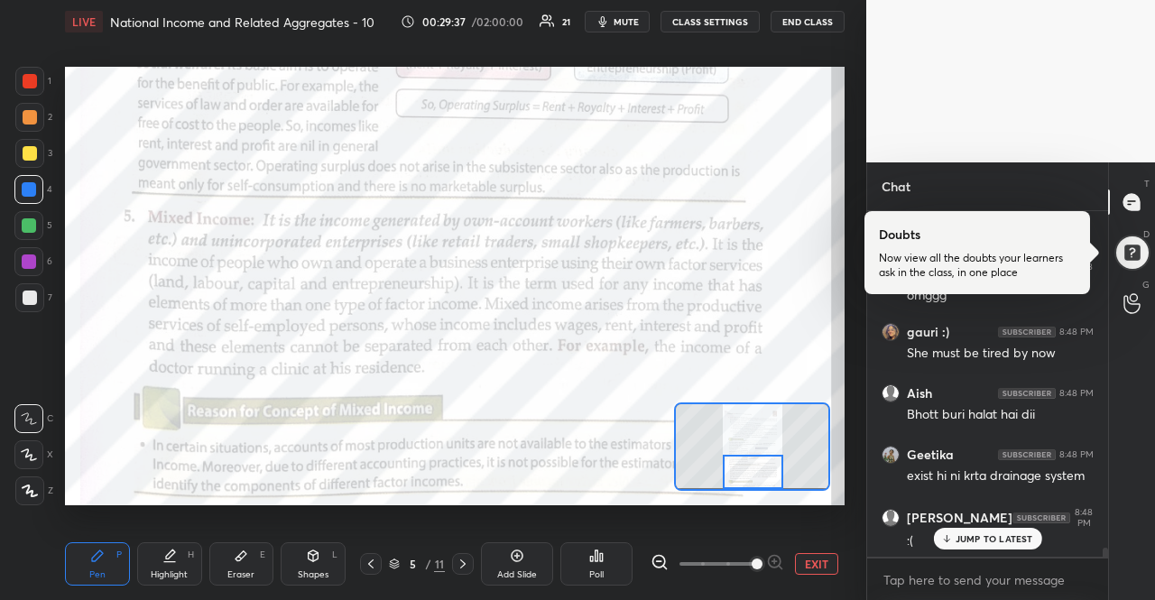
click at [1026, 543] on p "JUMP TO LATEST" at bounding box center [994, 538] width 78 height 11
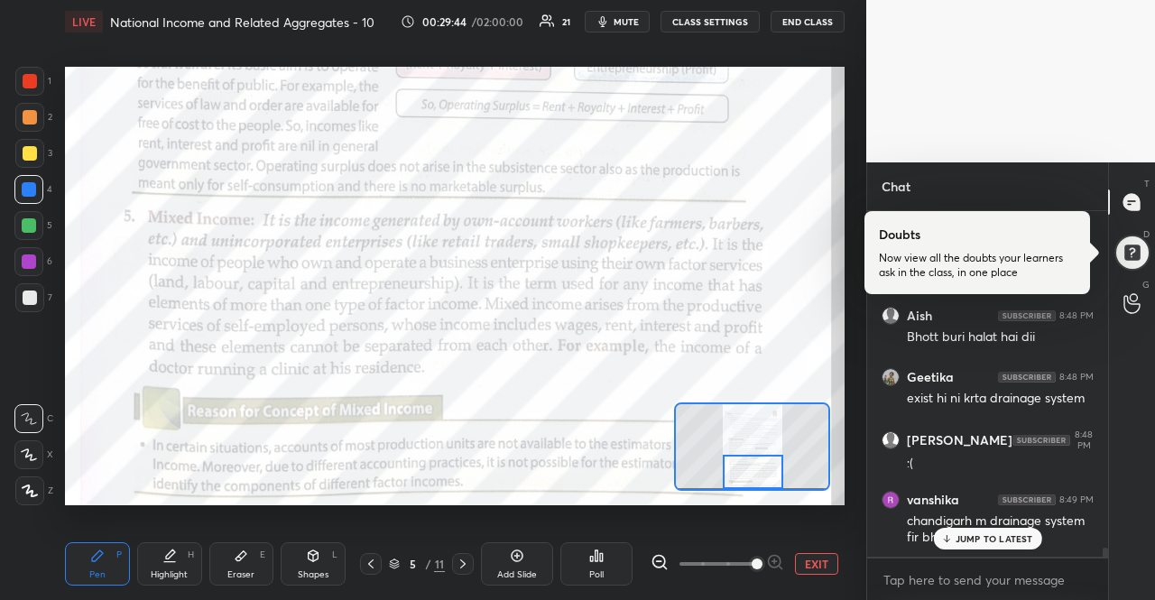
click at [1008, 537] on p "JUMP TO LATEST" at bounding box center [994, 538] width 78 height 11
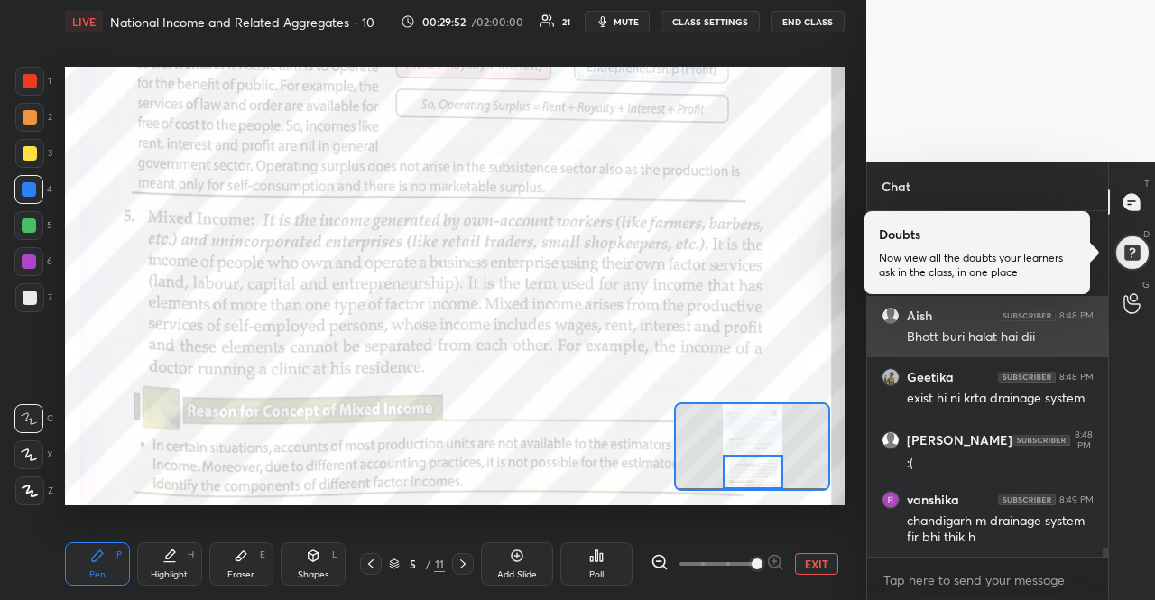
scroll to position [12828, 0]
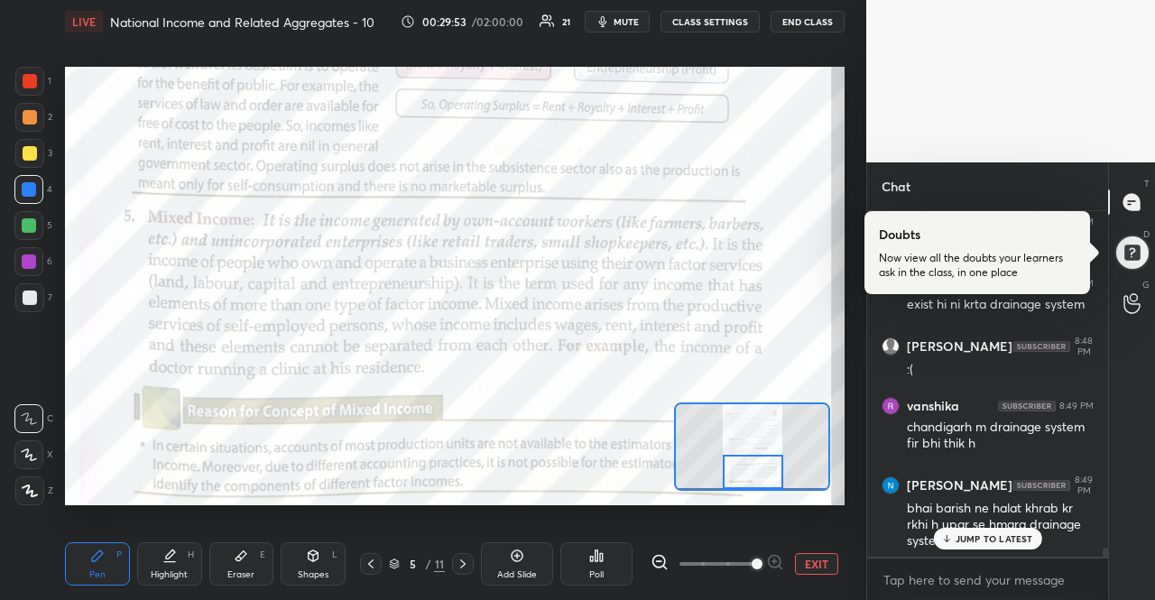
click at [982, 538] on p "JUMP TO LATEST" at bounding box center [994, 538] width 78 height 11
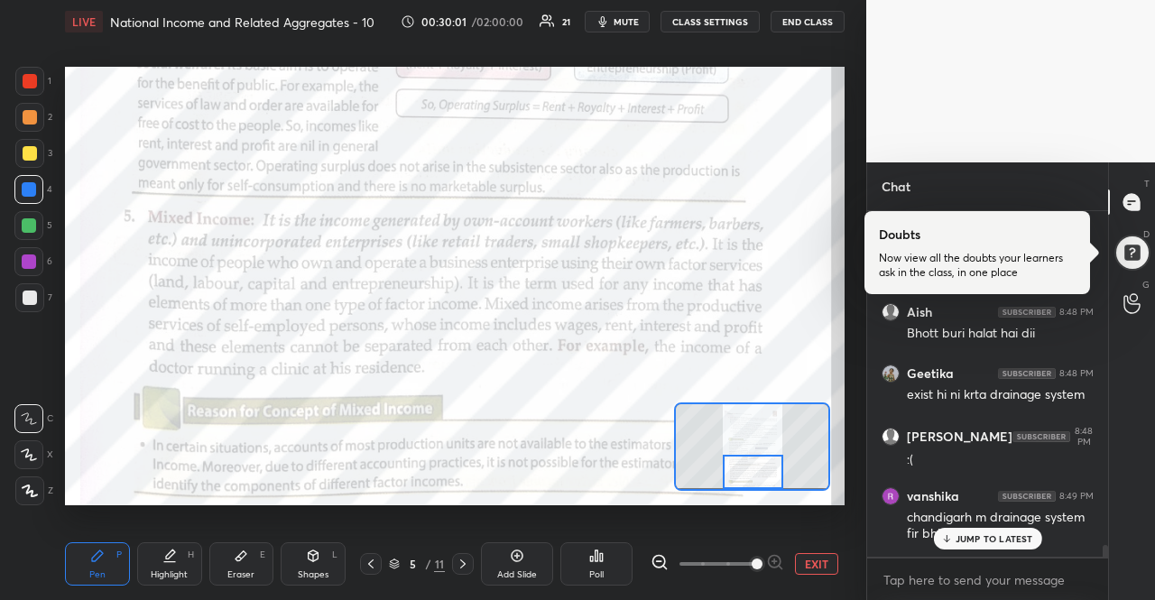
click at [982, 538] on p "JUMP TO LATEST" at bounding box center [994, 538] width 78 height 11
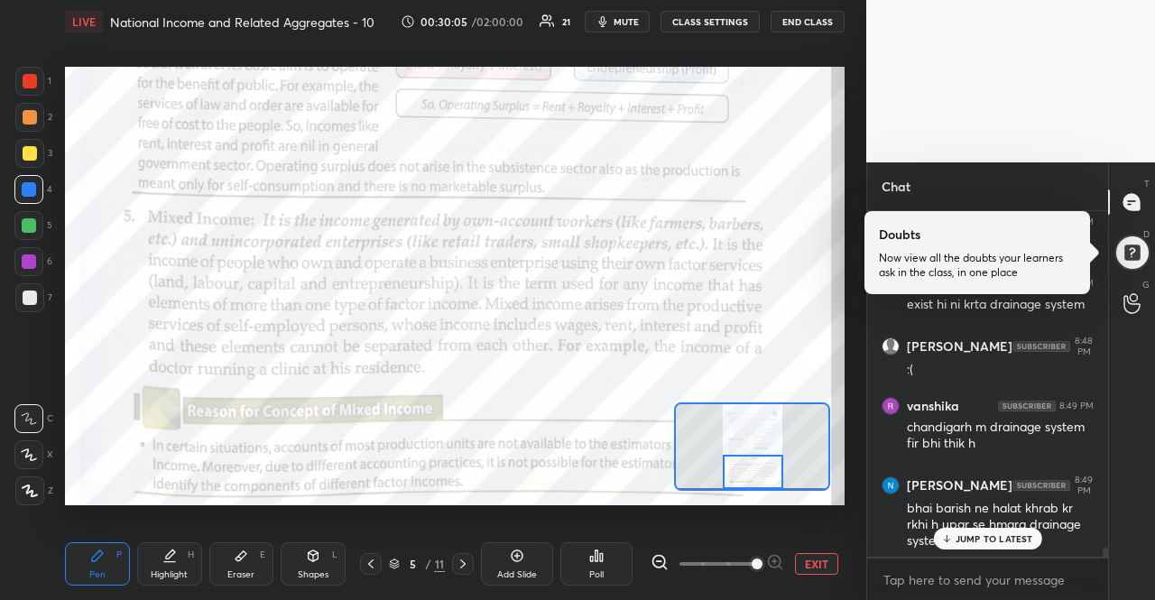
scroll to position [12906, 0]
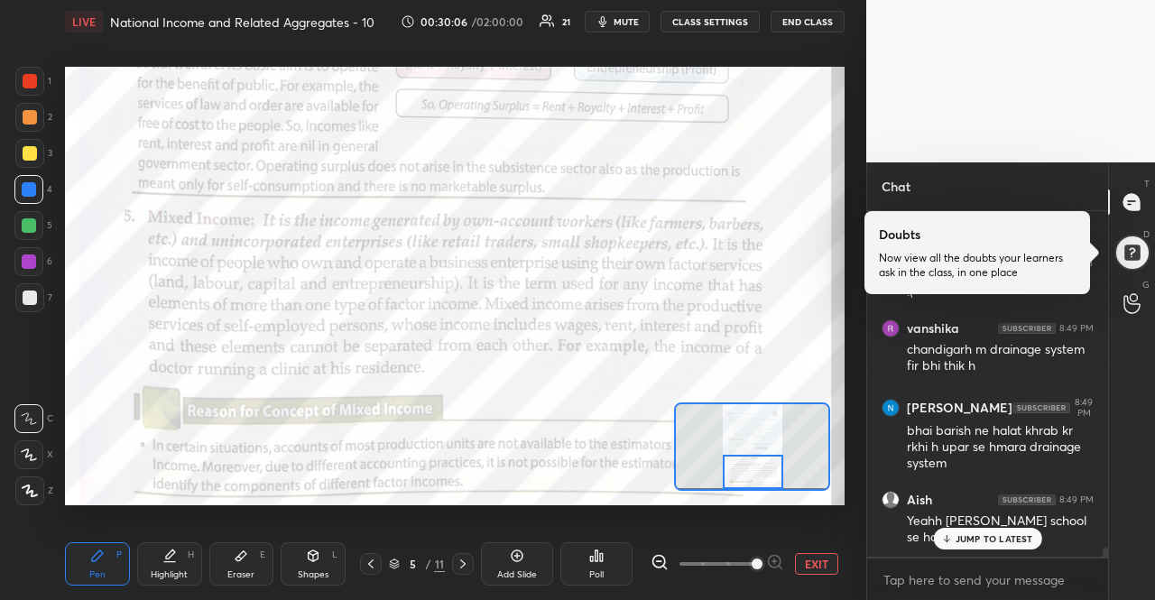
click at [982, 538] on p "JUMP TO LATEST" at bounding box center [994, 538] width 78 height 11
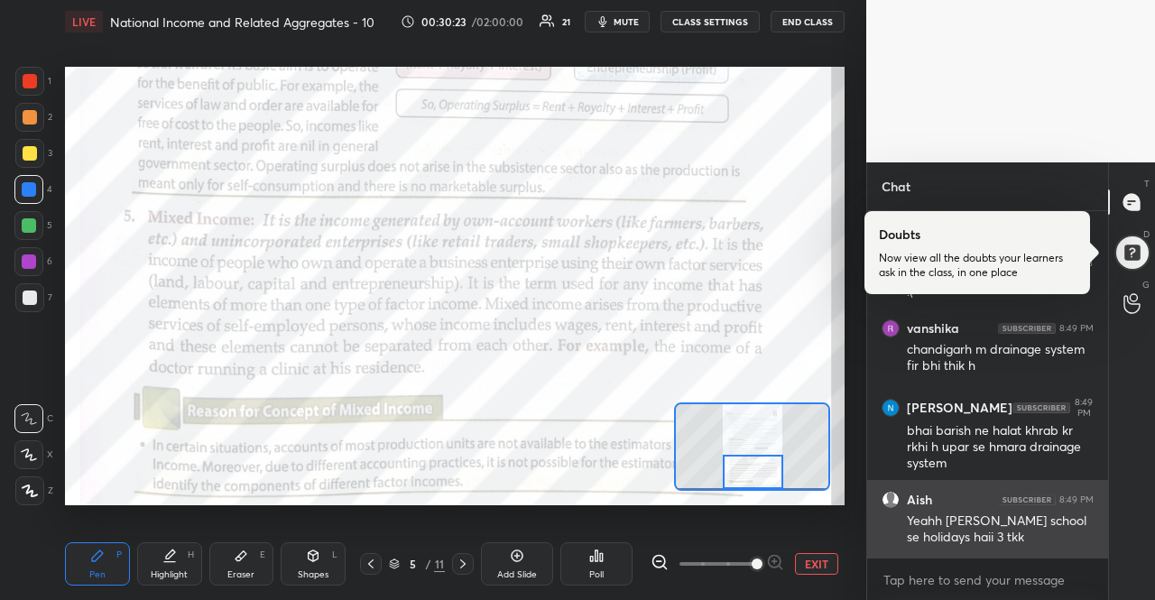
scroll to position [12967, 0]
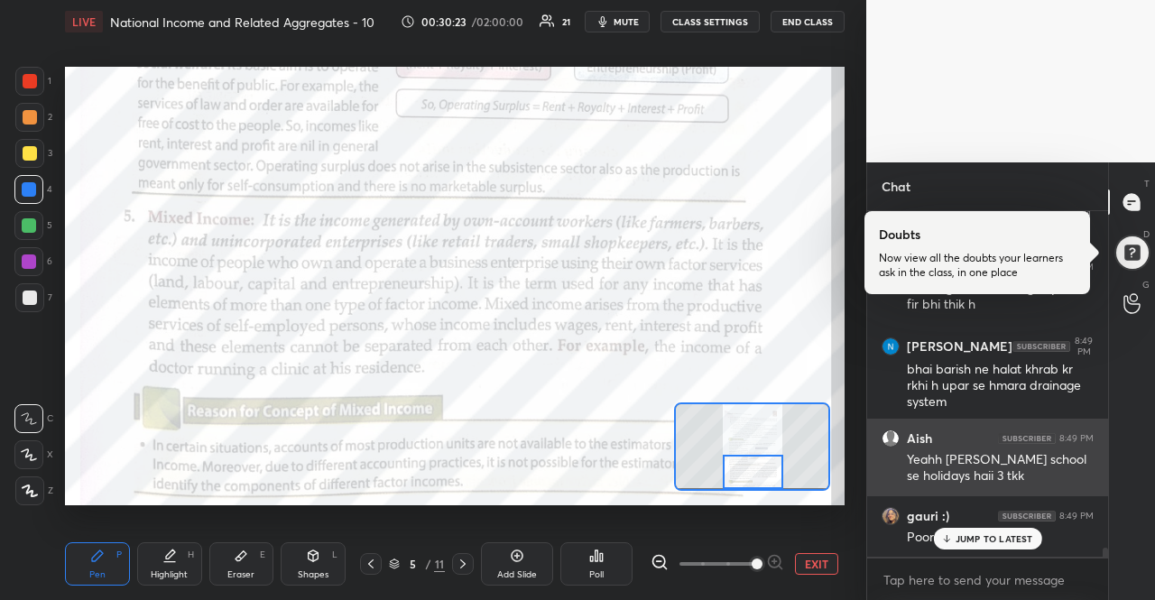
click at [982, 534] on p "JUMP TO LATEST" at bounding box center [994, 538] width 78 height 11
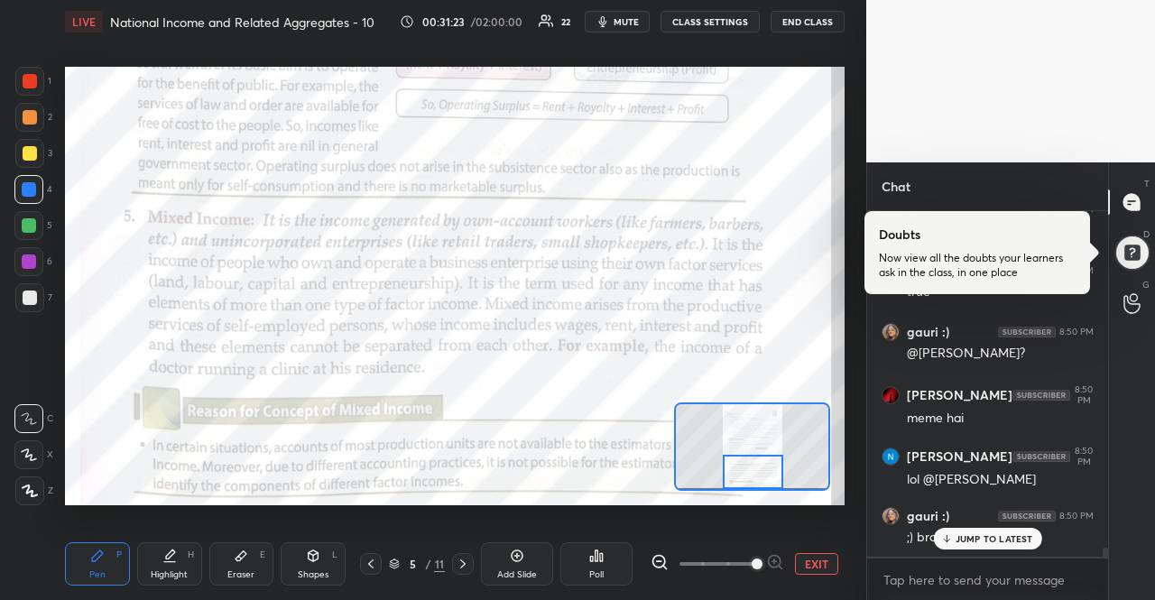
scroll to position [13458, 0]
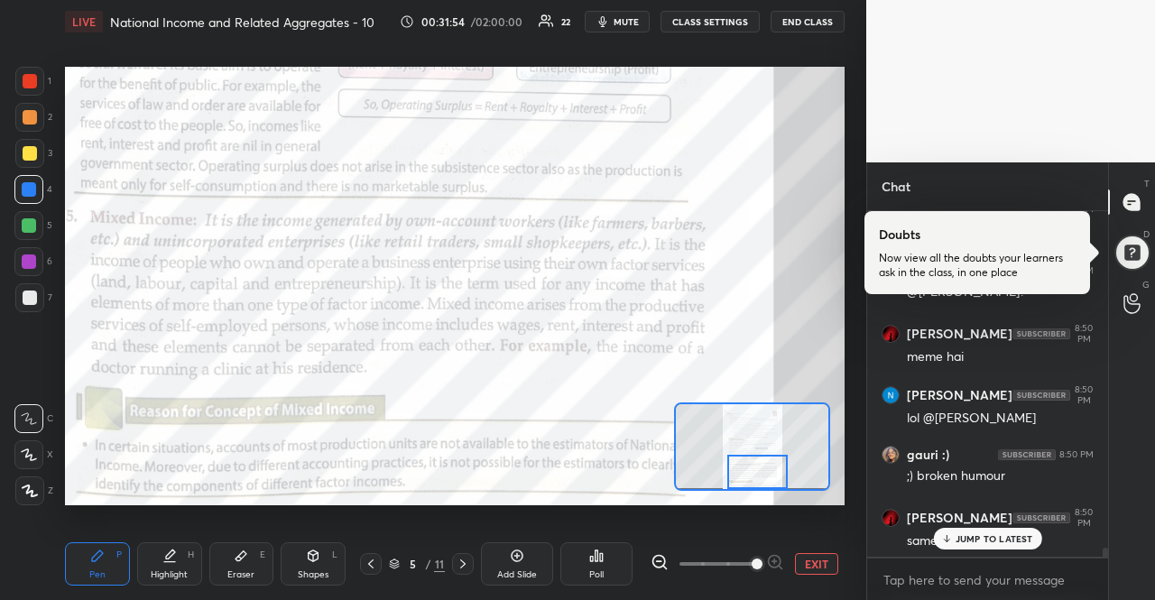
drag, startPoint x: 750, startPoint y: 468, endPoint x: 754, endPoint y: 488, distance: 20.4
click at [754, 488] on div at bounding box center [757, 471] width 61 height 33
click at [621, 21] on span "mute" at bounding box center [625, 21] width 25 height 13
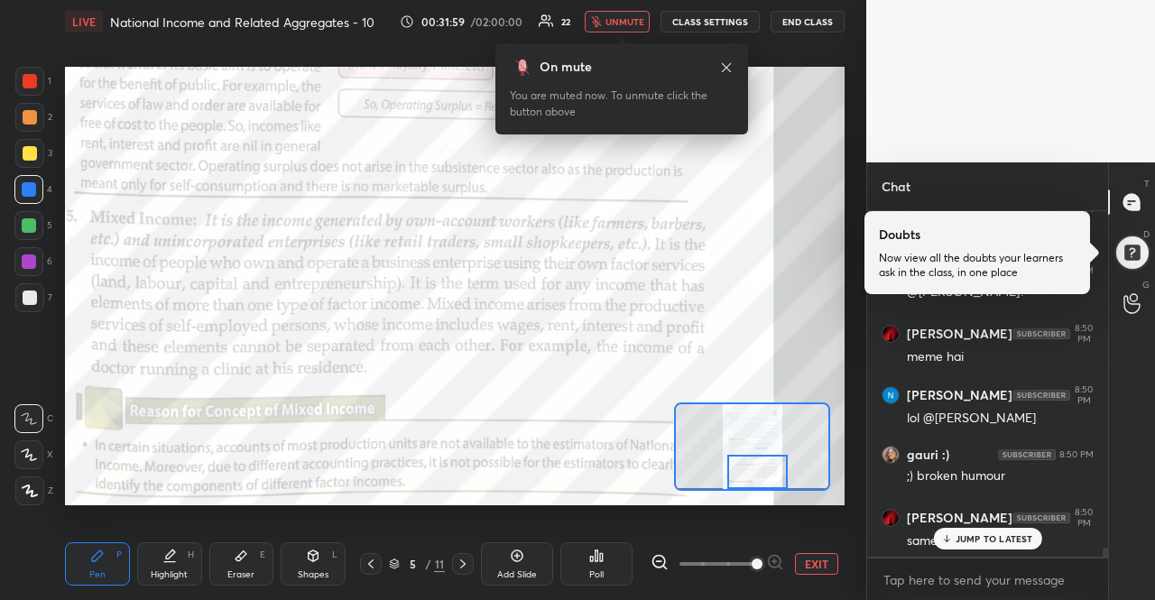
scroll to position [13519, 0]
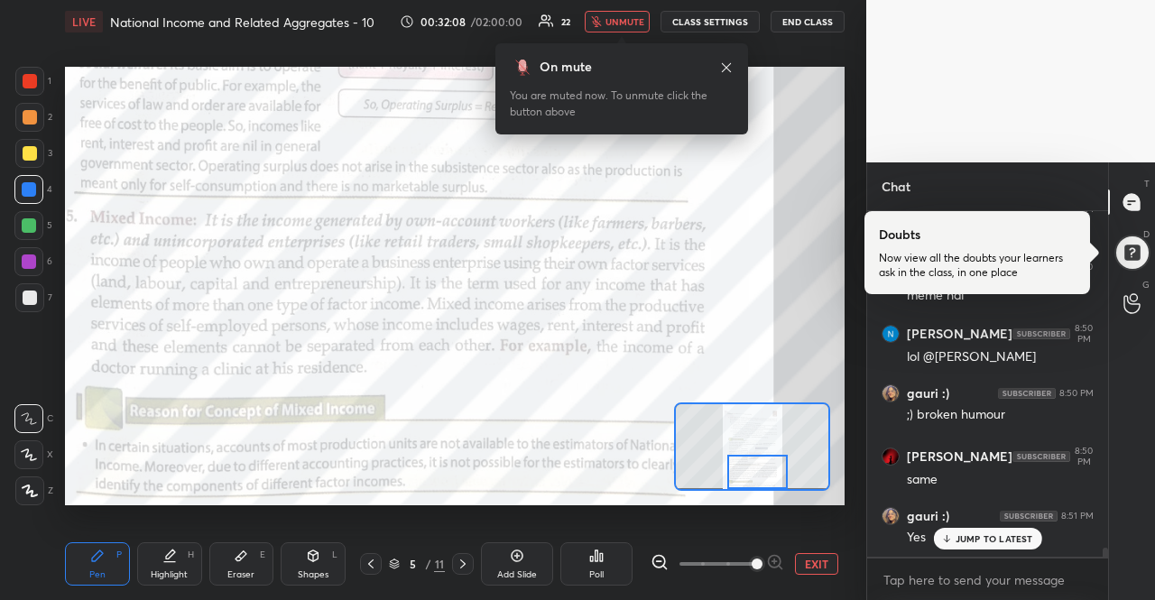
click at [633, 15] on span "unmute" at bounding box center [624, 21] width 39 height 13
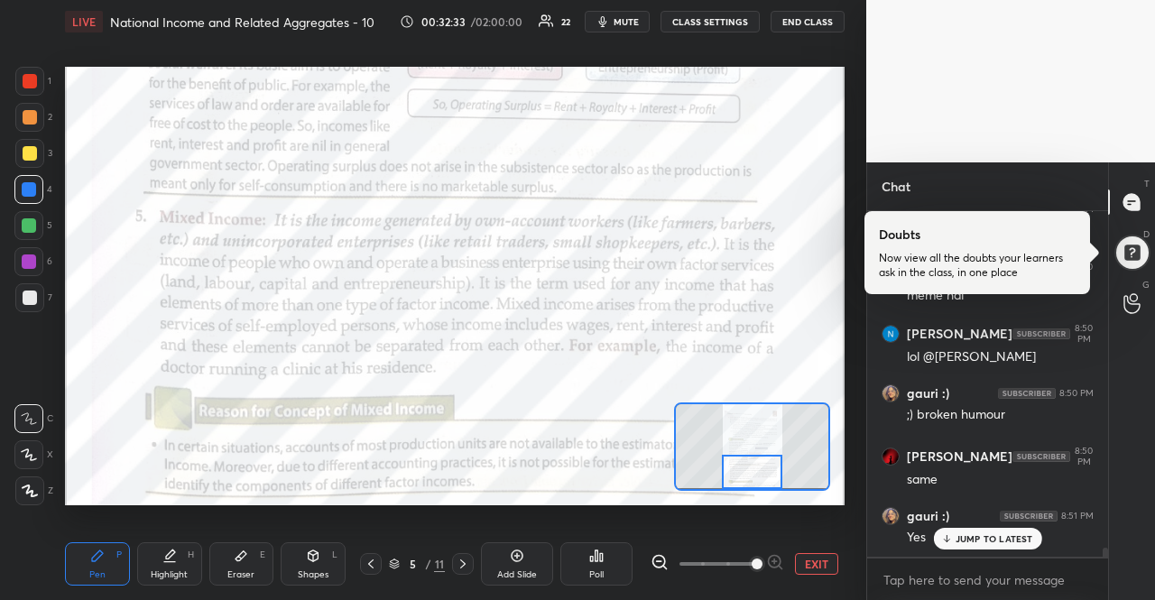
click at [745, 471] on div at bounding box center [752, 471] width 61 height 33
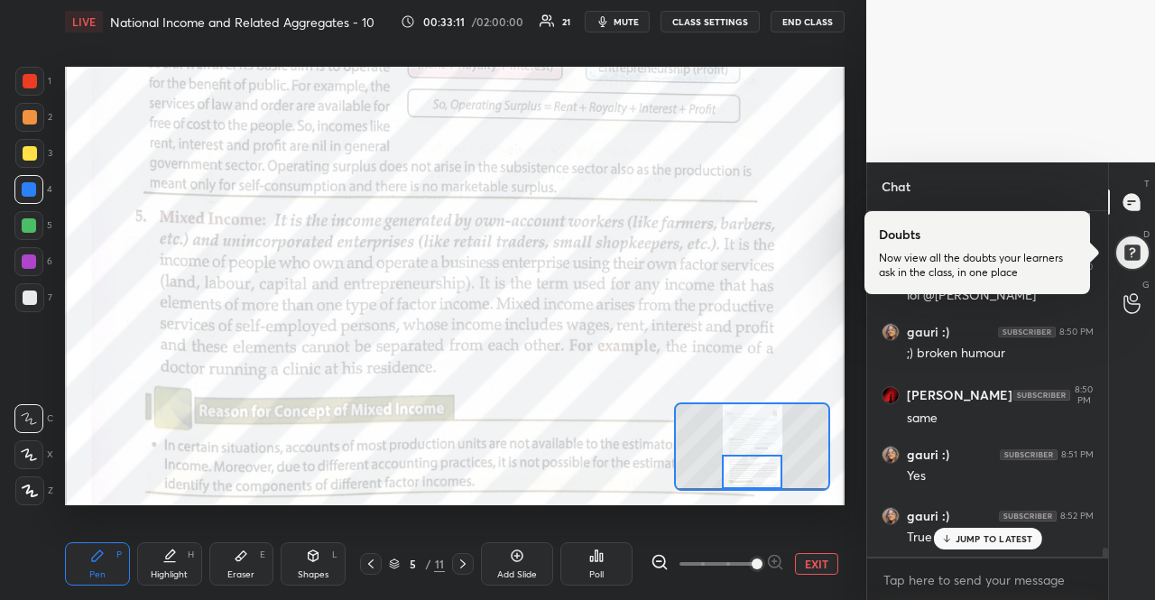
click at [465, 558] on icon at bounding box center [463, 564] width 14 height 14
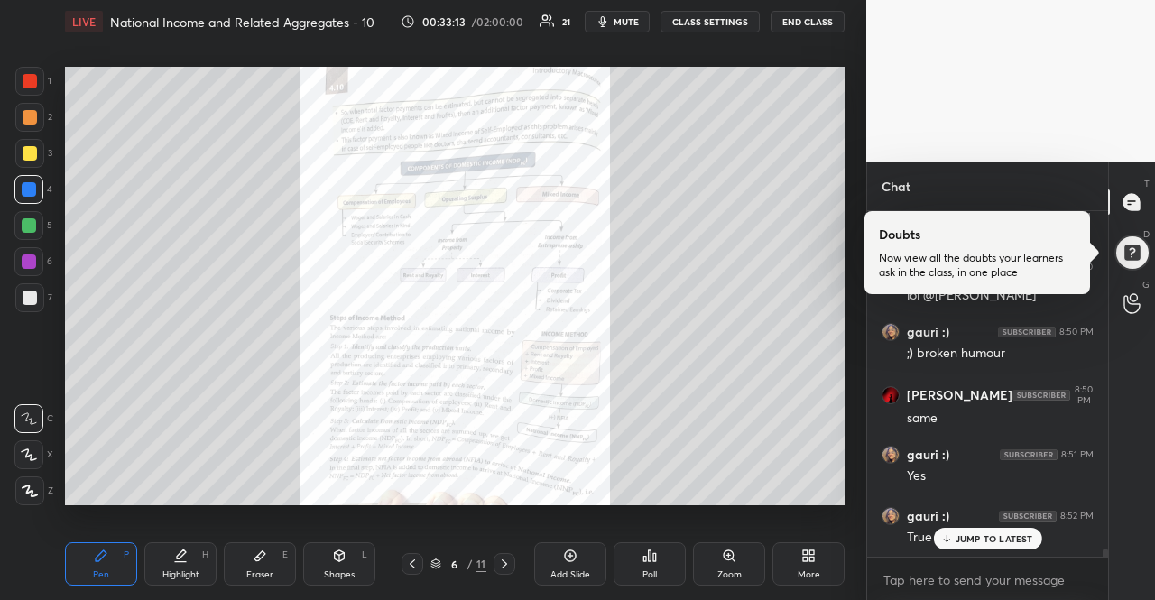
scroll to position [13642, 0]
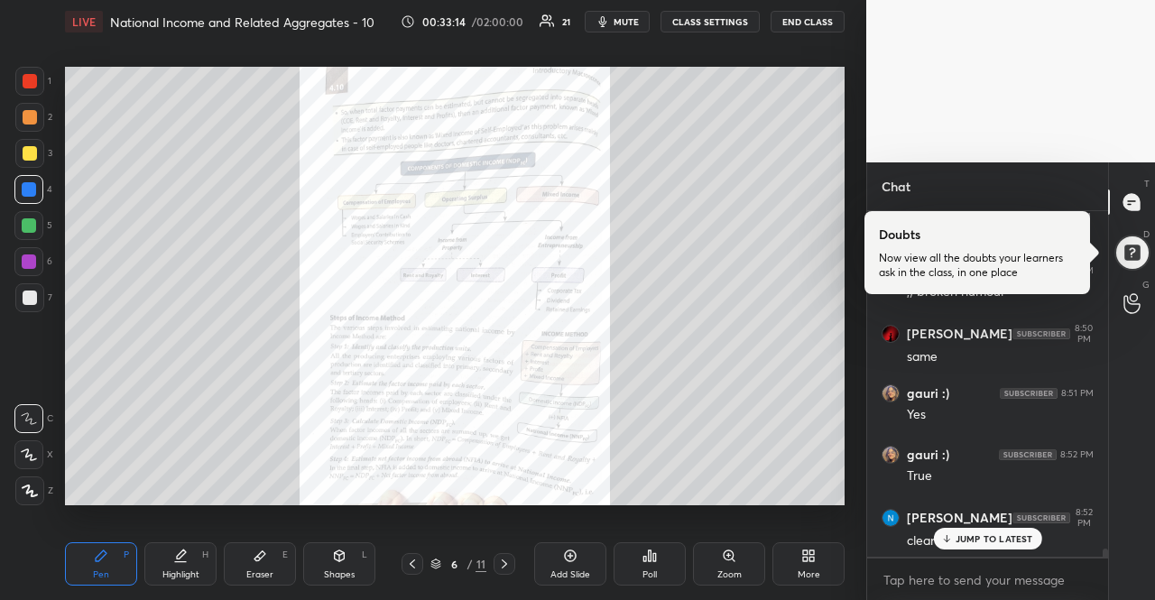
click at [946, 531] on div "JUMP TO LATEST" at bounding box center [987, 539] width 108 height 22
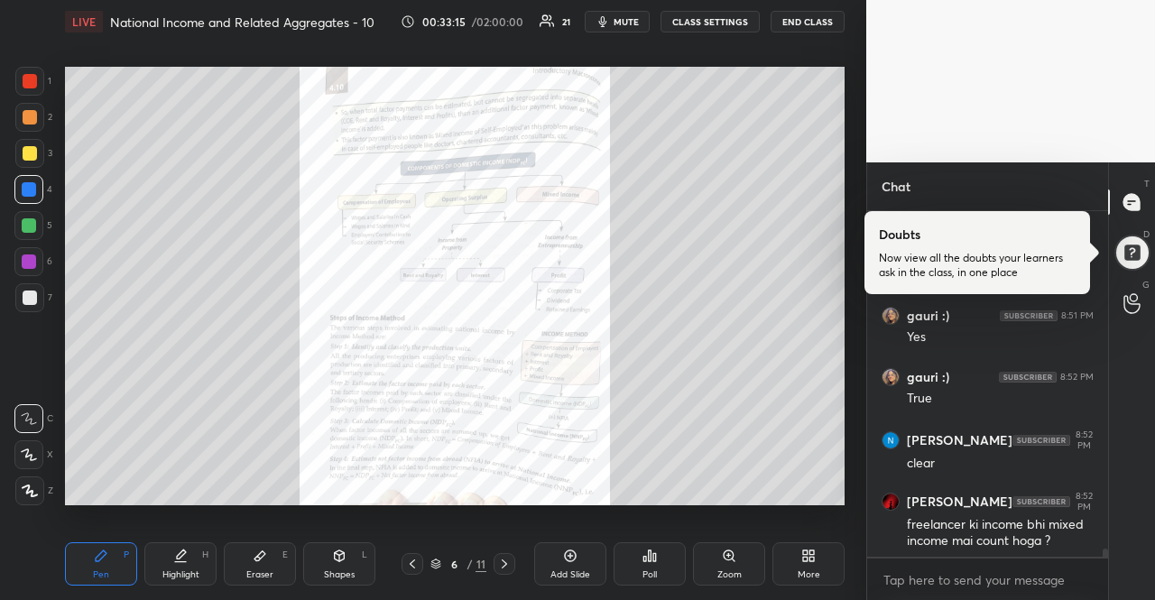
click at [722, 565] on div "Zoom" at bounding box center [729, 563] width 72 height 43
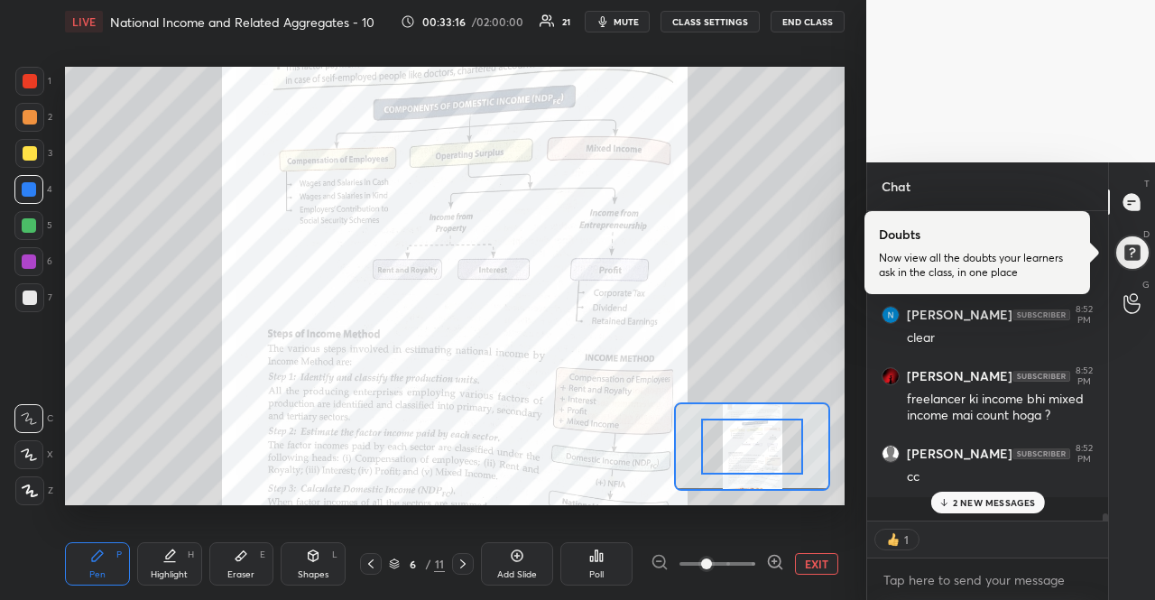
click at [954, 504] on div "2 NEW MESSAGES" at bounding box center [987, 503] width 114 height 22
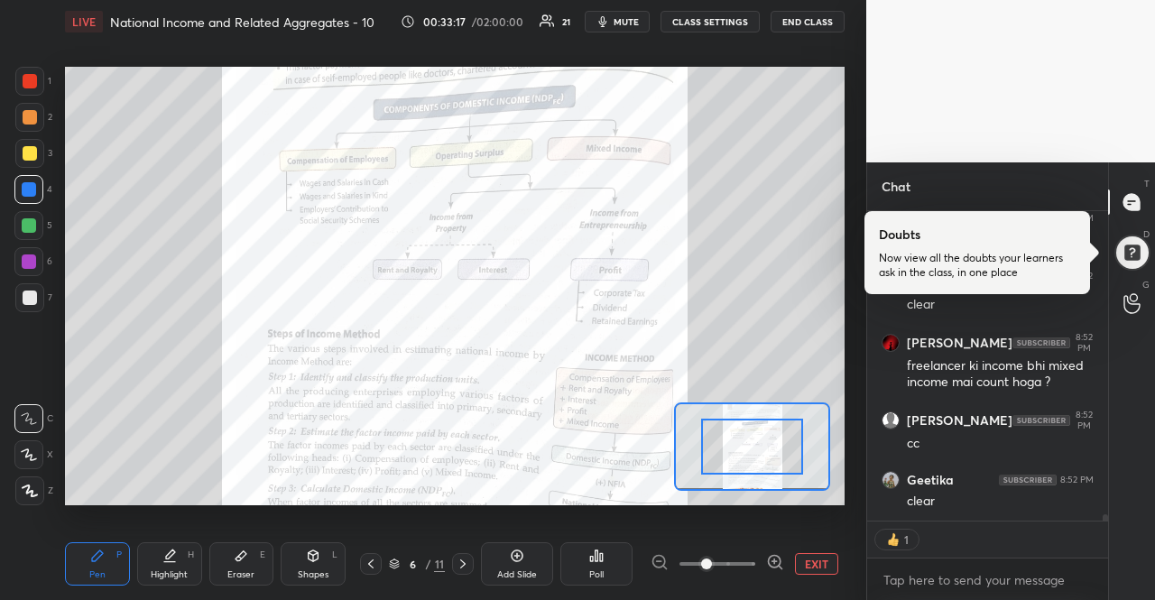
scroll to position [13940, 0]
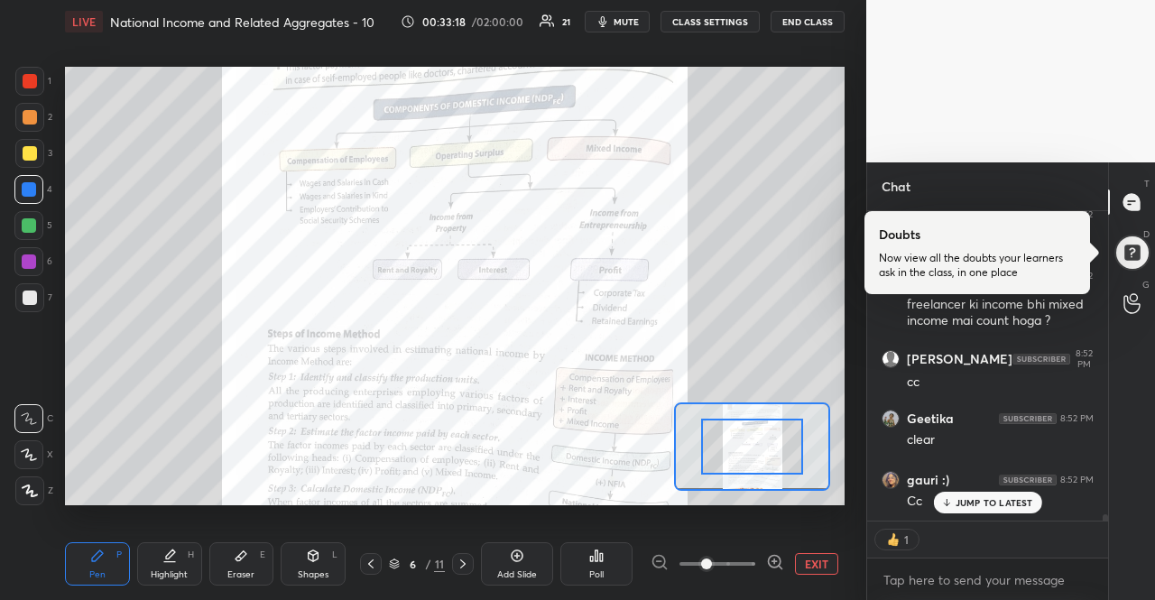
click at [954, 504] on div "JUMP TO LATEST" at bounding box center [987, 503] width 108 height 22
click at [774, 557] on icon at bounding box center [775, 562] width 18 height 18
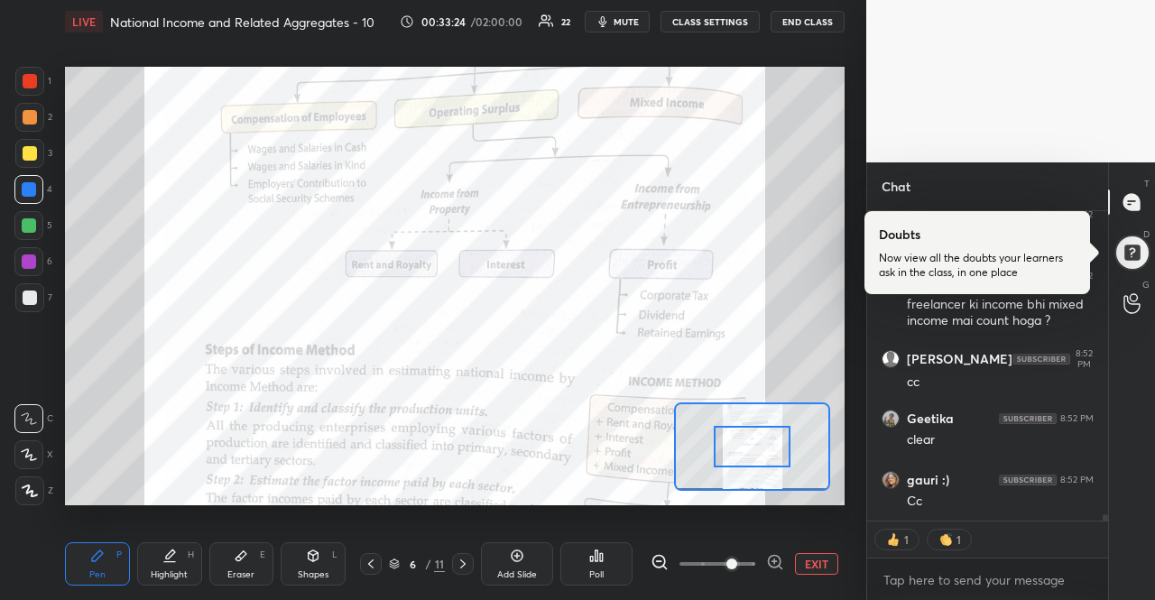
click at [774, 557] on icon at bounding box center [775, 562] width 18 height 18
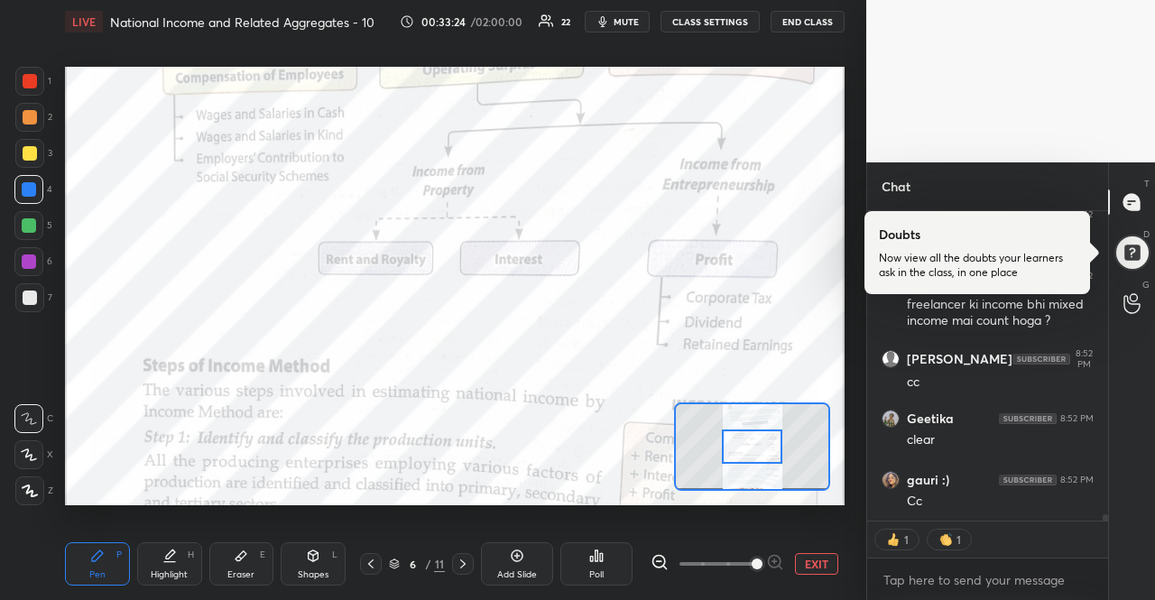
click at [774, 557] on div at bounding box center [716, 564] width 133 height 22
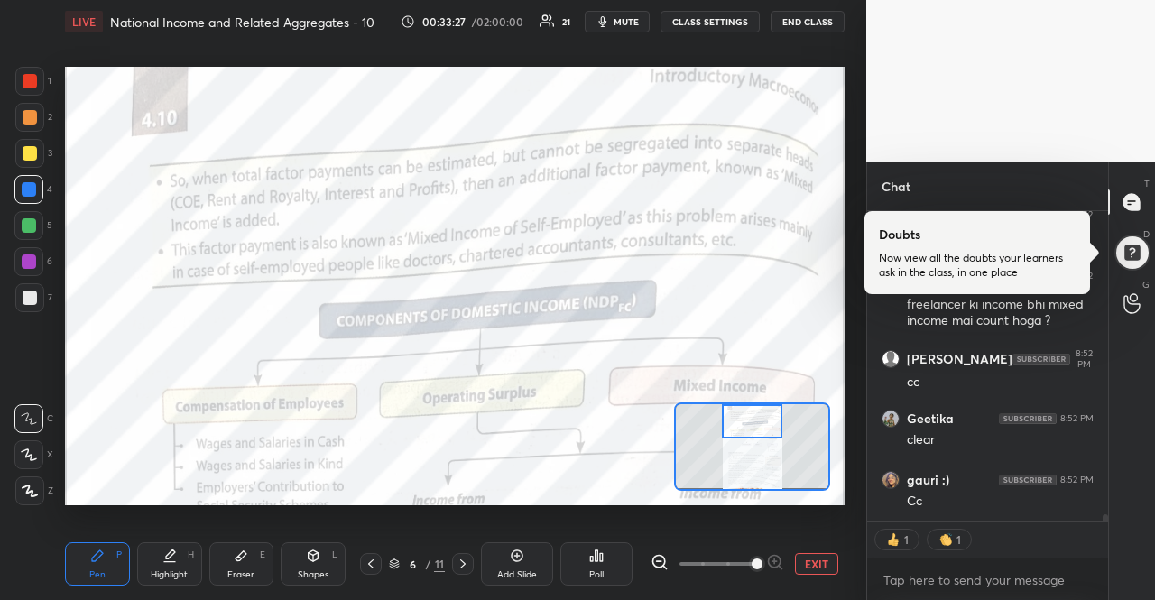
drag, startPoint x: 775, startPoint y: 453, endPoint x: 775, endPoint y: 423, distance: 29.8
click at [775, 423] on div at bounding box center [752, 420] width 61 height 33
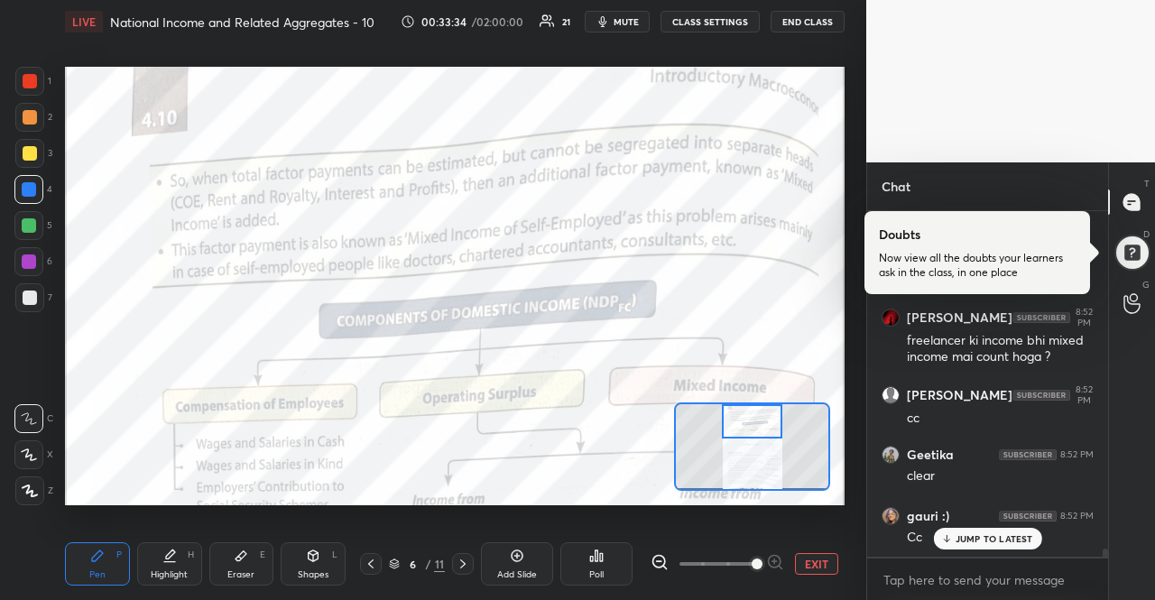
scroll to position [13965, 0]
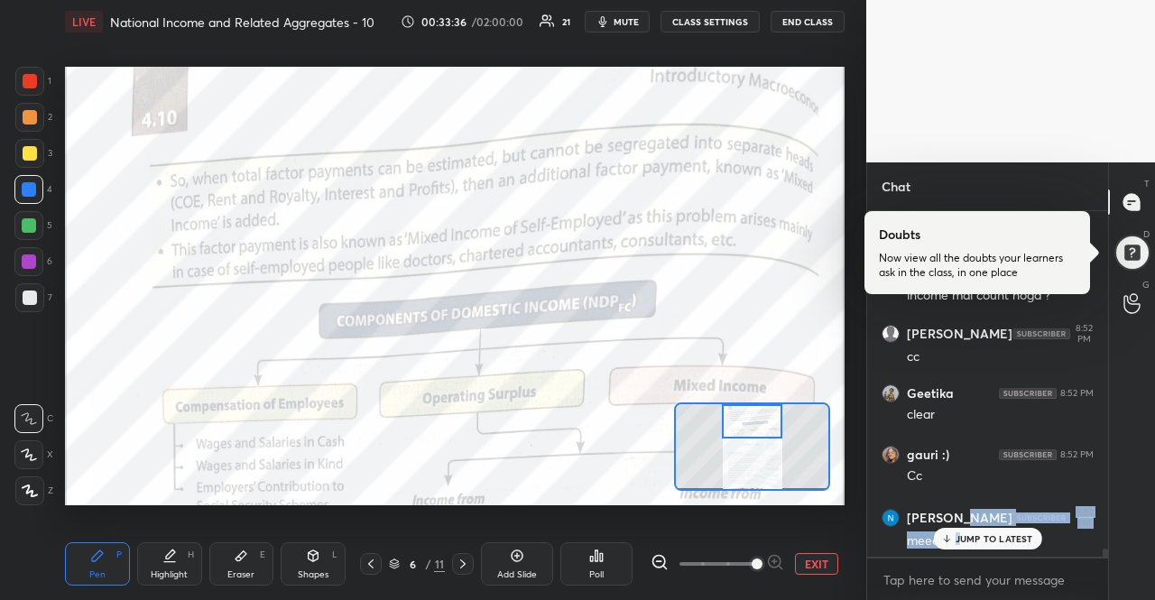
drag, startPoint x: 960, startPoint y: 520, endPoint x: 960, endPoint y: 532, distance: 11.7
click at [960, 532] on div "[PERSON_NAME] 8:49 PM maths ke sir aa rah honge gauri :) 8:49 PM Harappans ka a…" at bounding box center [987, 383] width 241 height 345
click at [960, 533] on p "JUMP TO LATEST" at bounding box center [994, 538] width 78 height 11
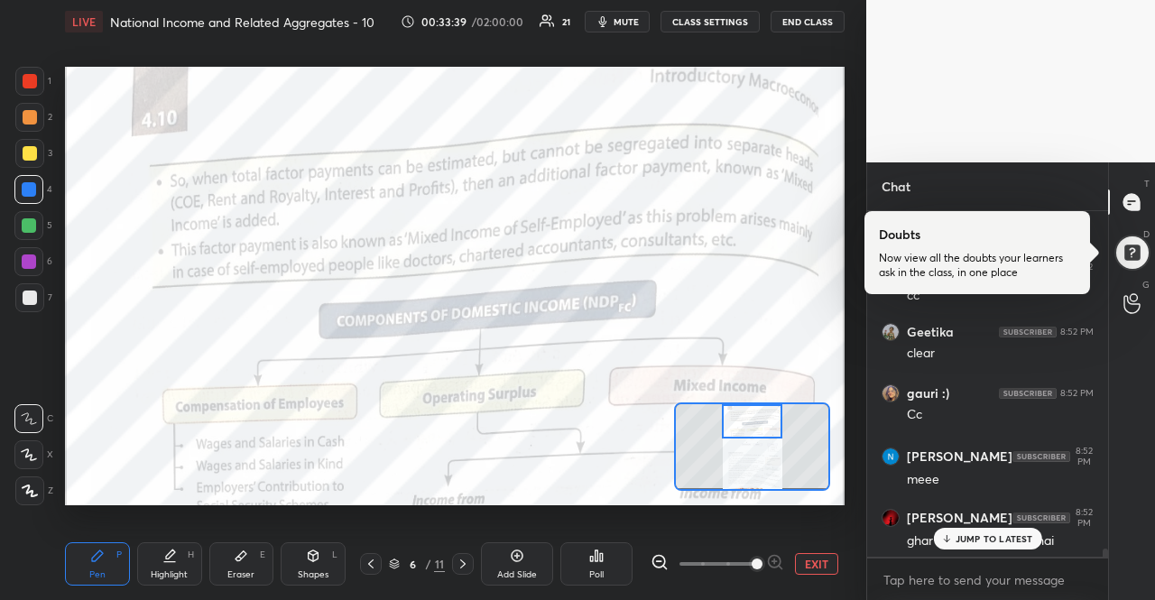
click at [960, 533] on p "JUMP TO LATEST" at bounding box center [994, 538] width 78 height 11
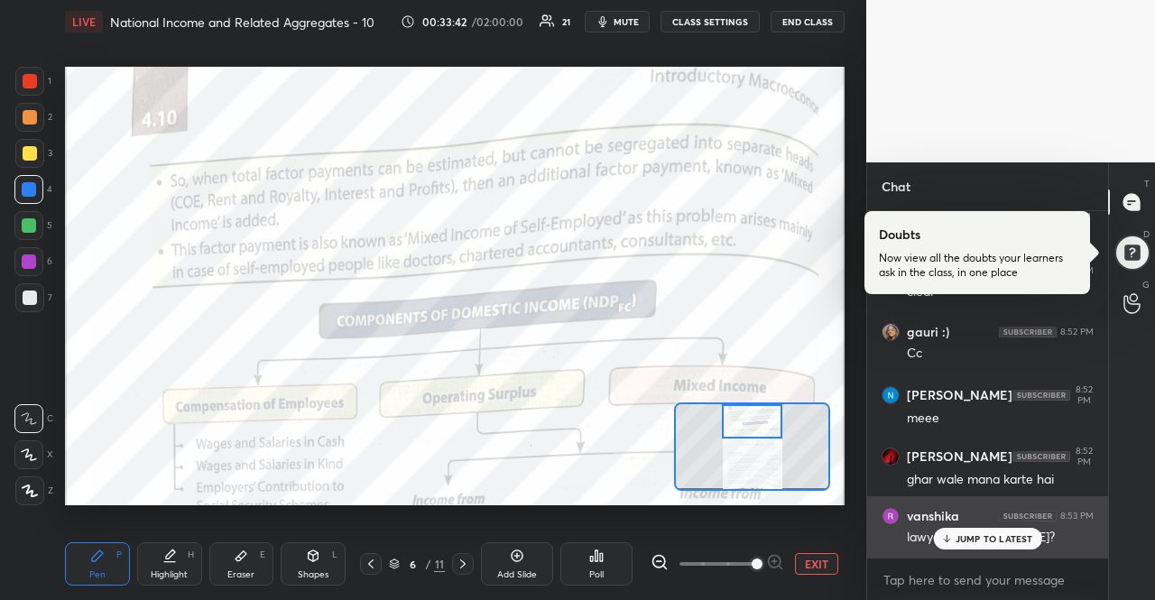
click at [947, 529] on div "lawyer [PERSON_NAME]?" at bounding box center [1000, 538] width 187 height 18
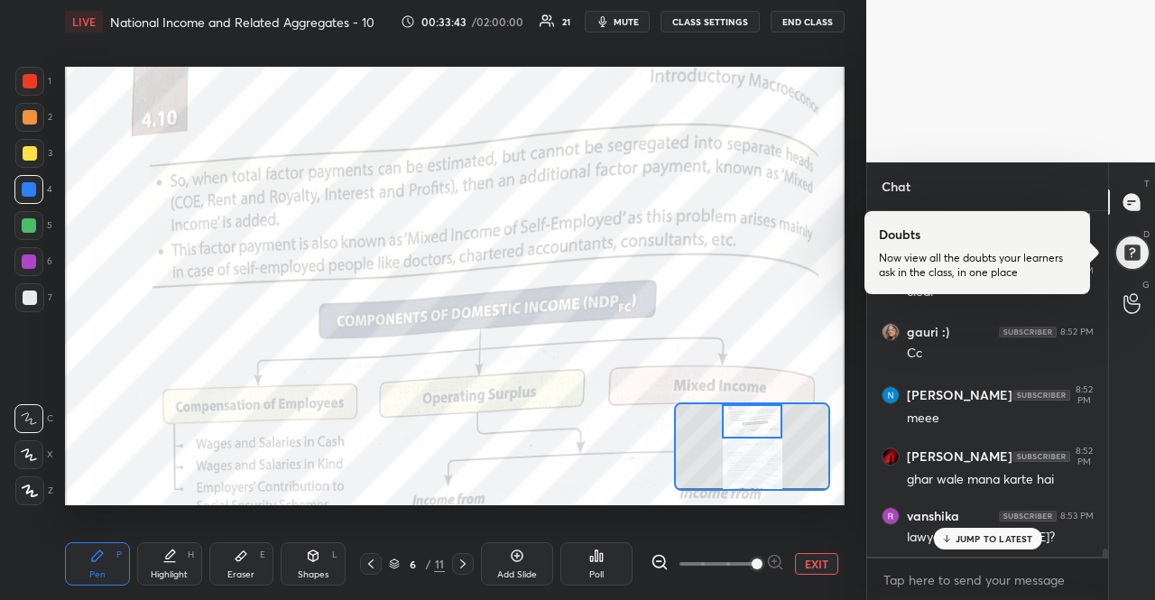
scroll to position [14149, 0]
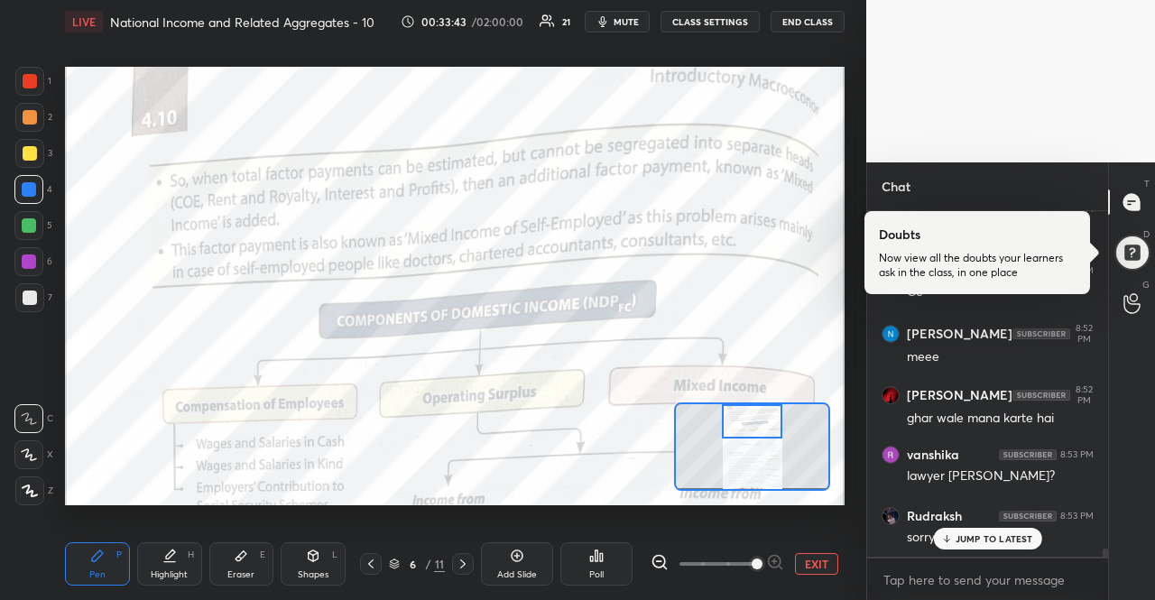
click at [946, 538] on icon at bounding box center [946, 538] width 0 height 6
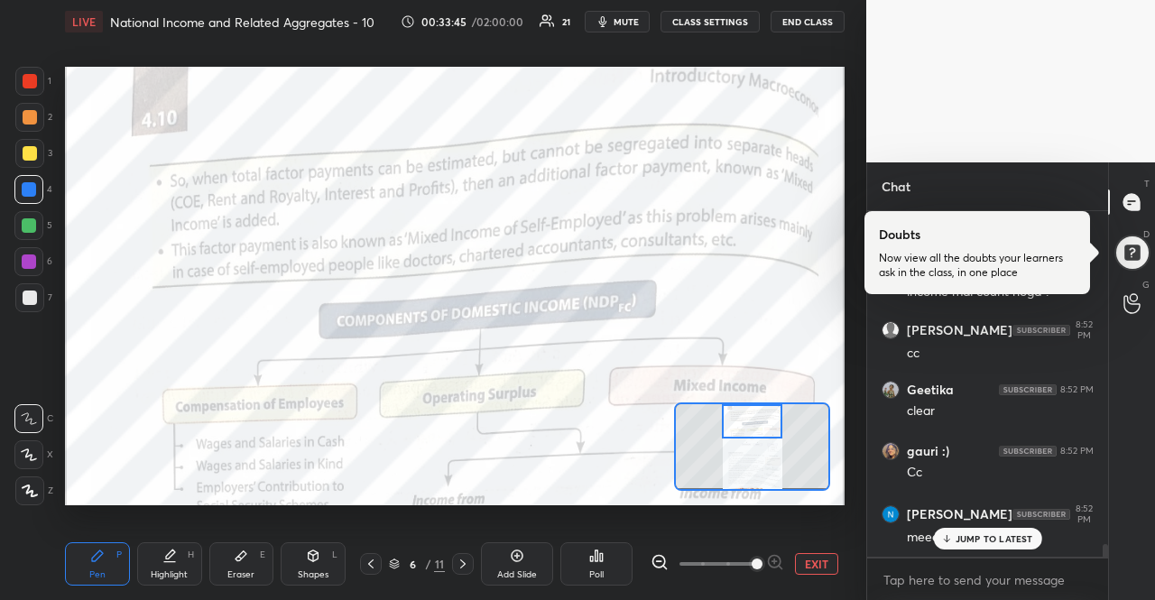
click at [945, 541] on icon at bounding box center [945, 540] width 5 height 3
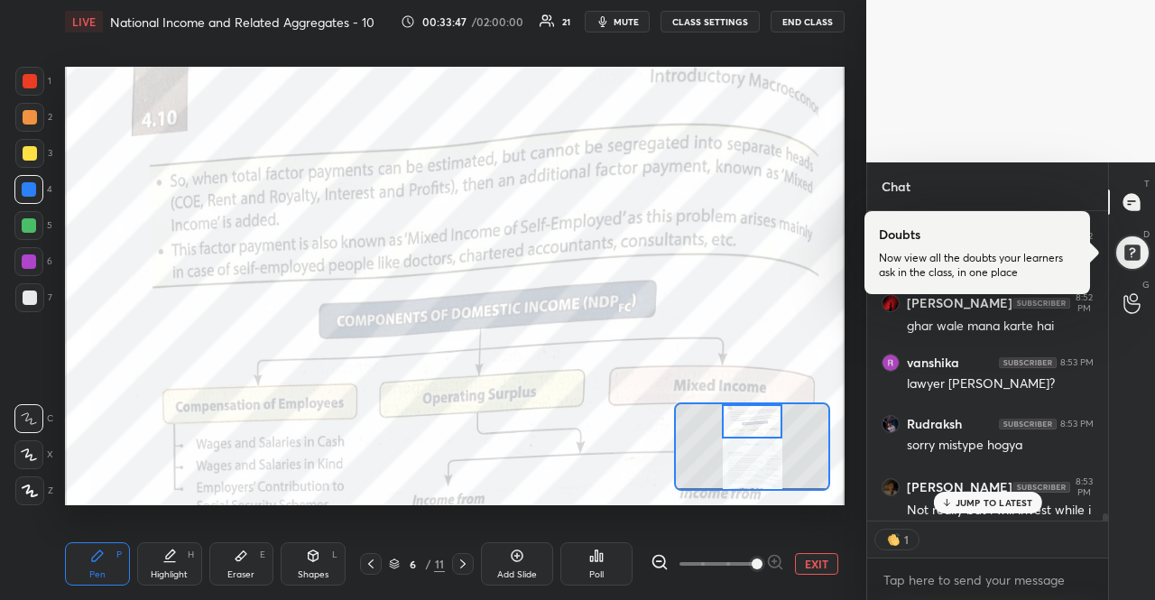
scroll to position [14338, 0]
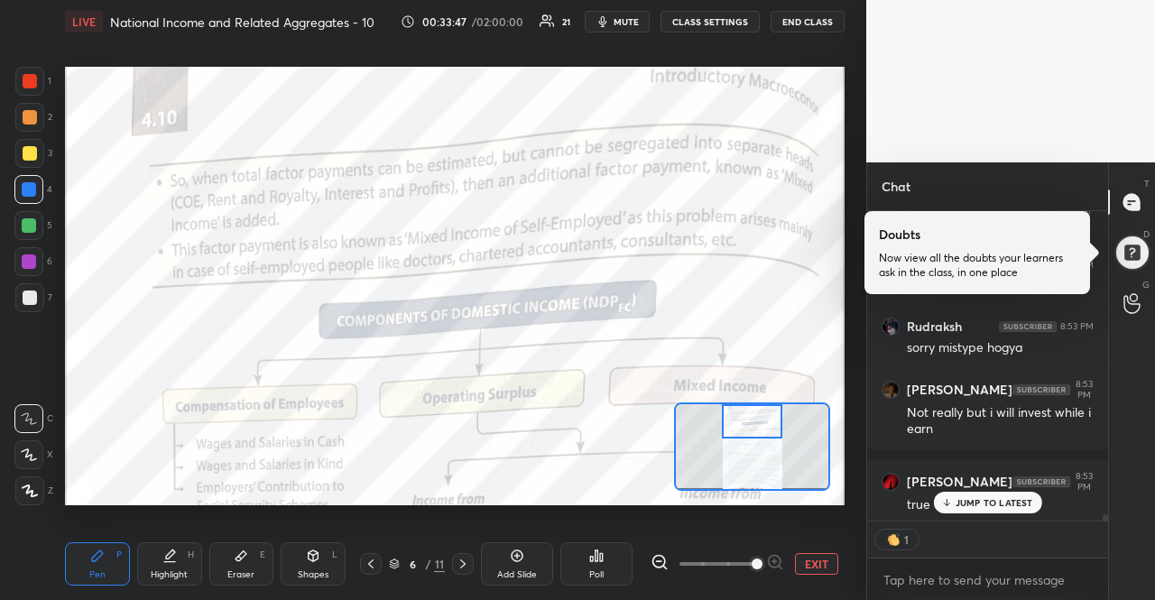
click at [1007, 501] on p "JUMP TO LATEST" at bounding box center [994, 502] width 78 height 11
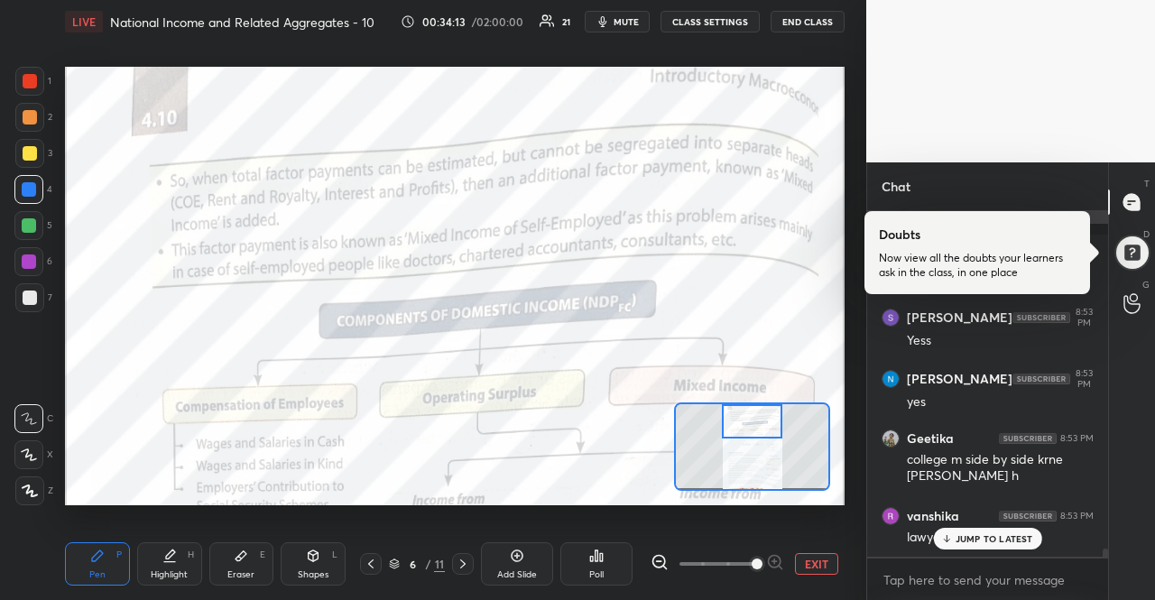
scroll to position [14625, 0]
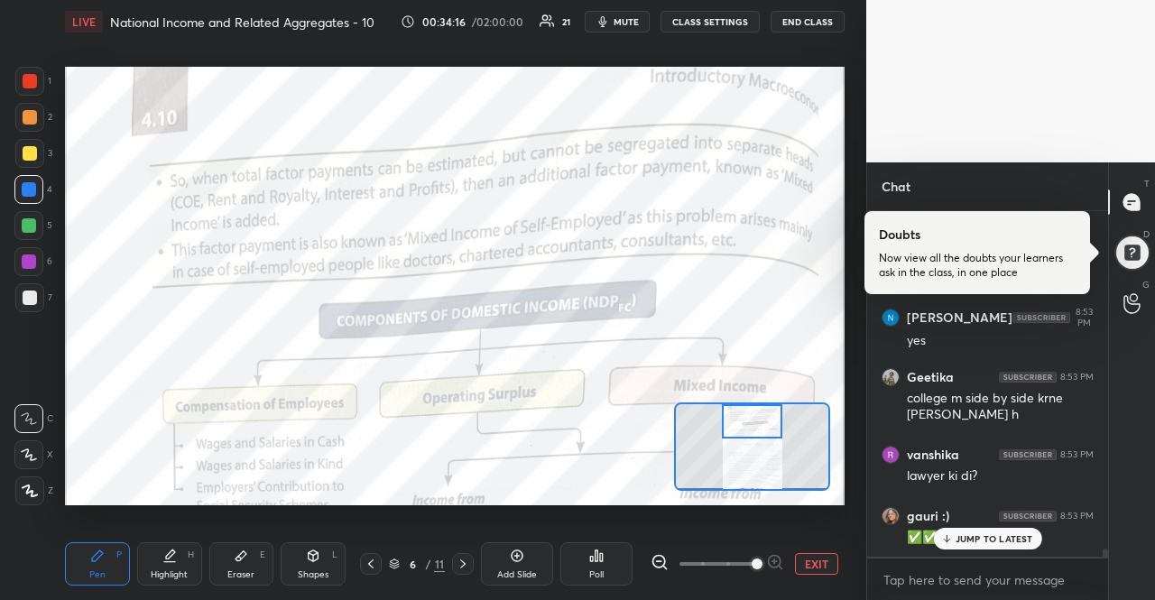
click at [978, 531] on div "JUMP TO LATEST" at bounding box center [987, 539] width 108 height 22
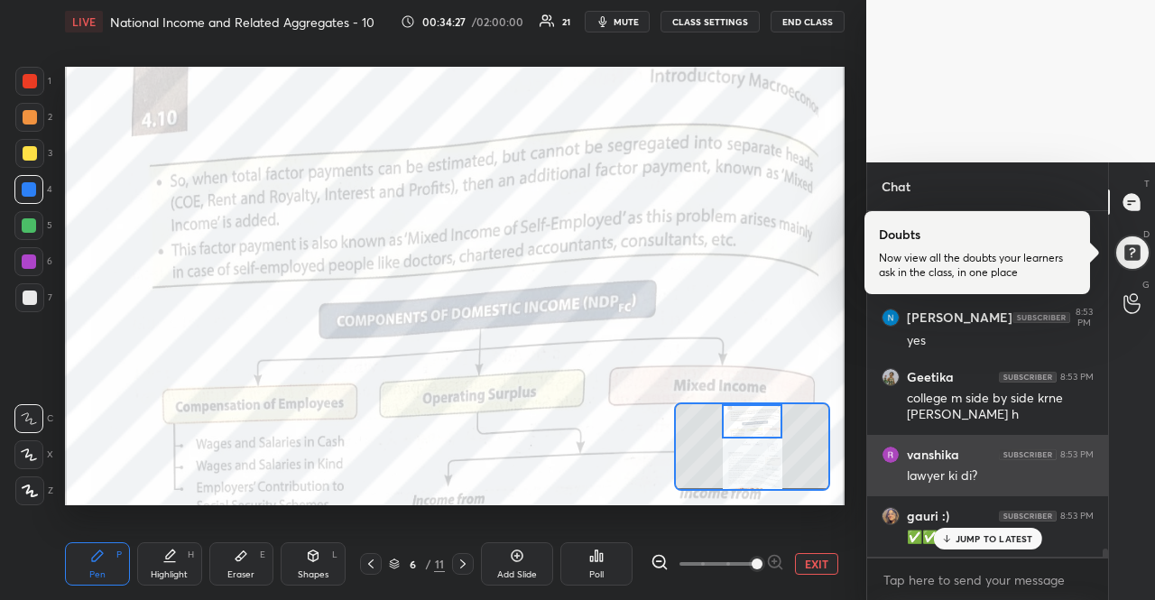
scroll to position [14686, 0]
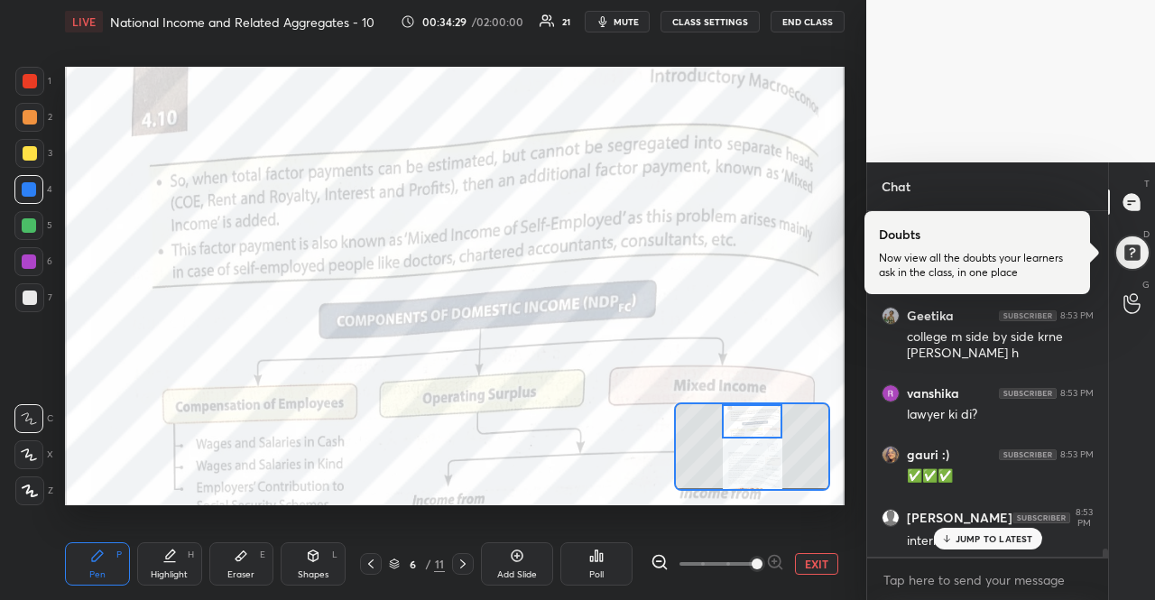
click at [954, 539] on div "JUMP TO LATEST" at bounding box center [987, 539] width 108 height 22
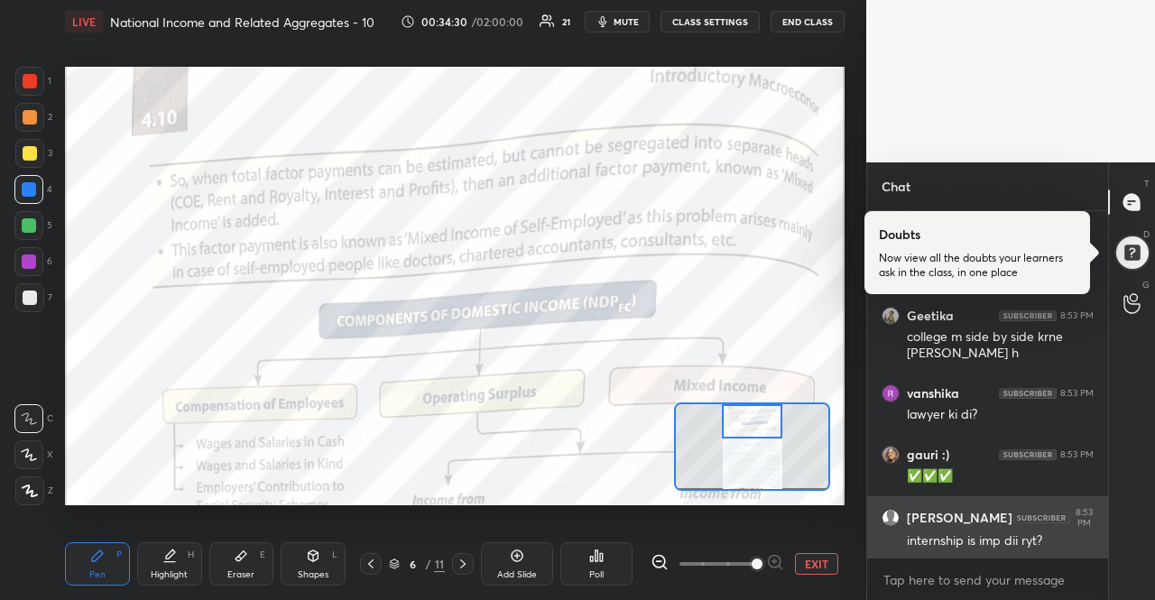
scroll to position [14764, 0]
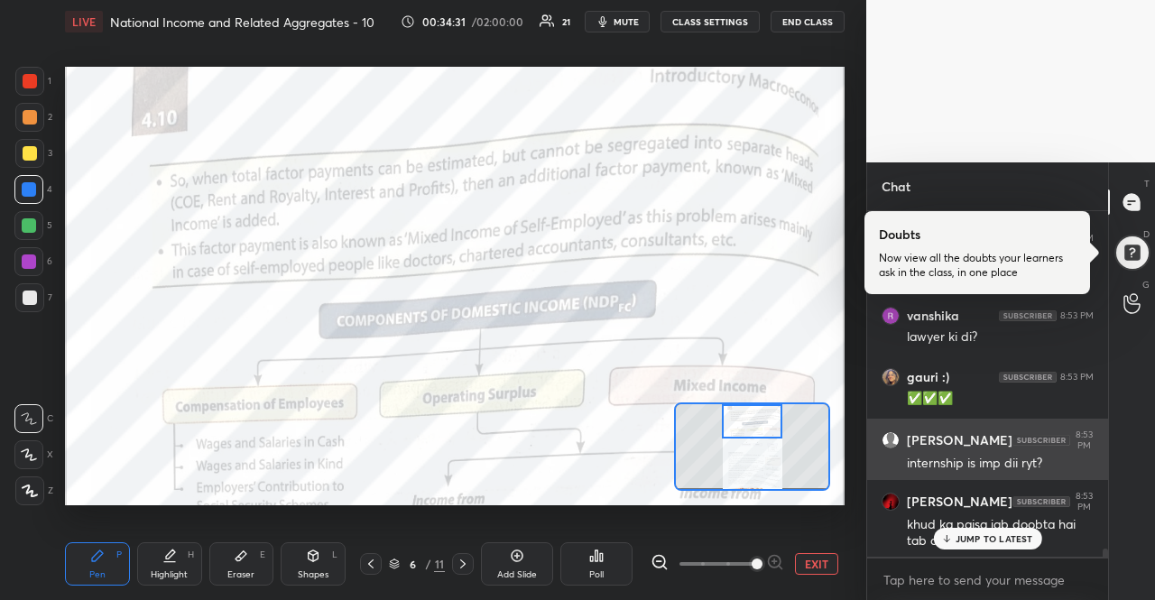
click at [951, 543] on icon at bounding box center [946, 538] width 12 height 11
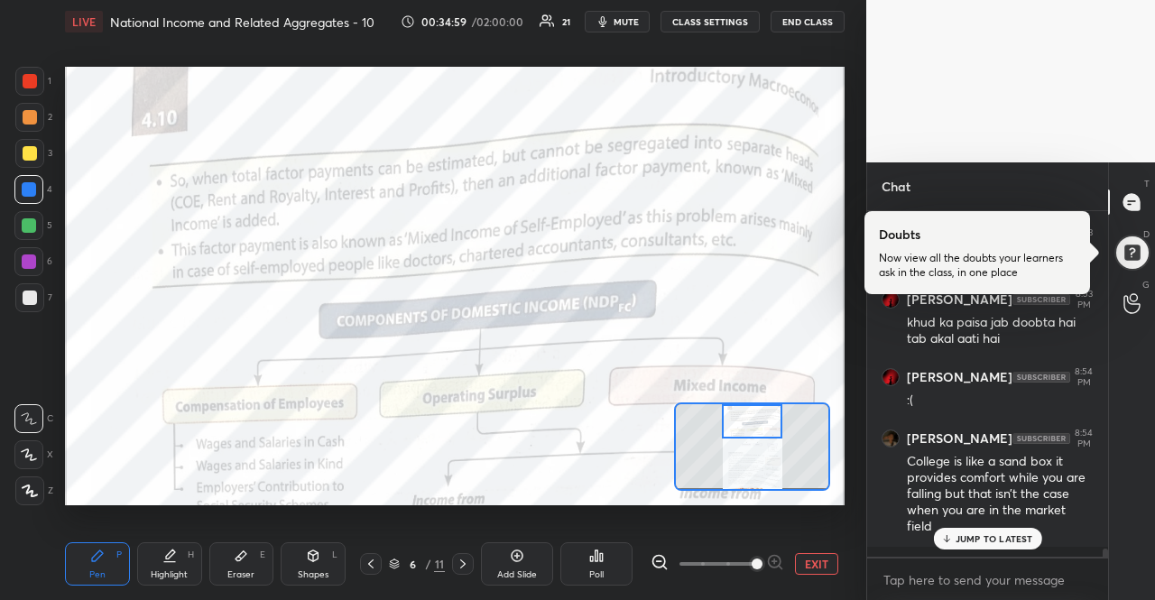
scroll to position [15027, 0]
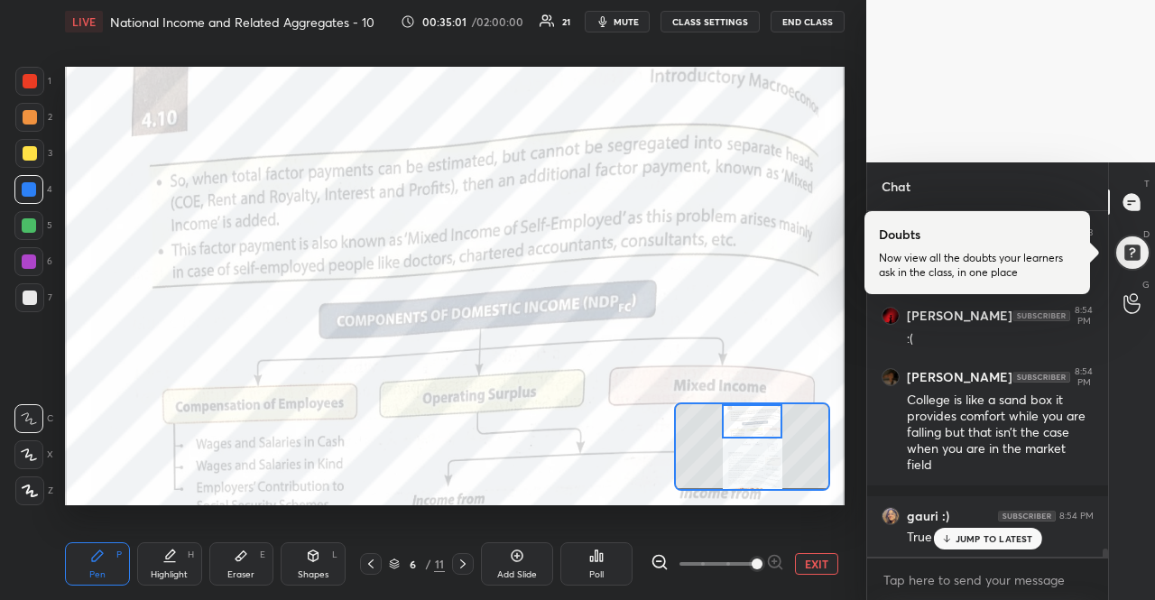
click at [1005, 530] on div "JUMP TO LATEST" at bounding box center [987, 539] width 108 height 22
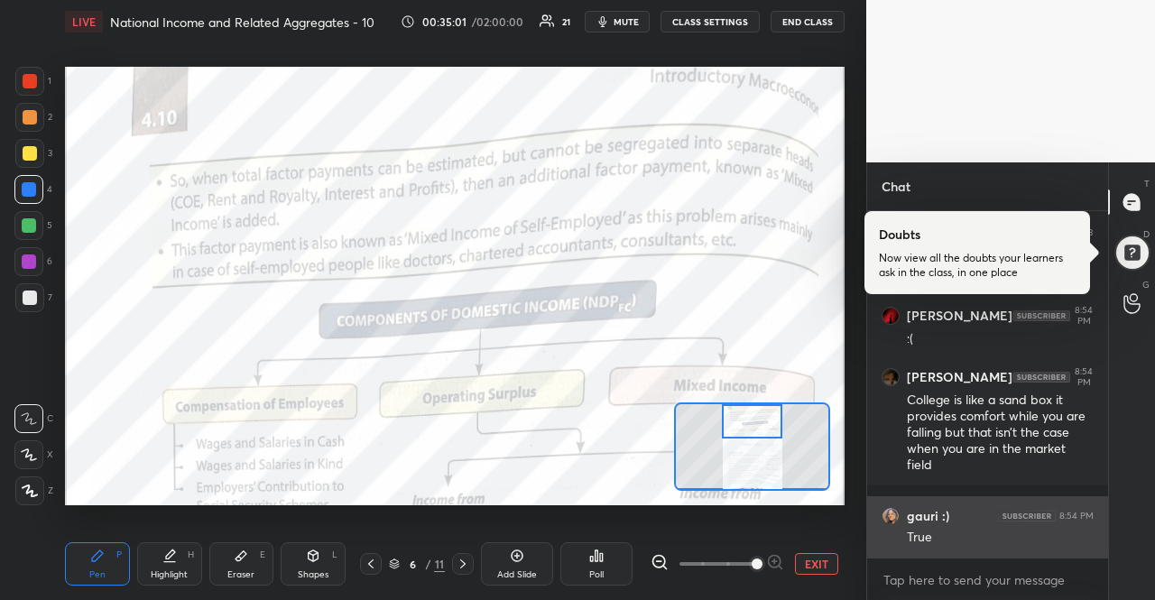
click at [1010, 537] on div "True" at bounding box center [1000, 538] width 187 height 18
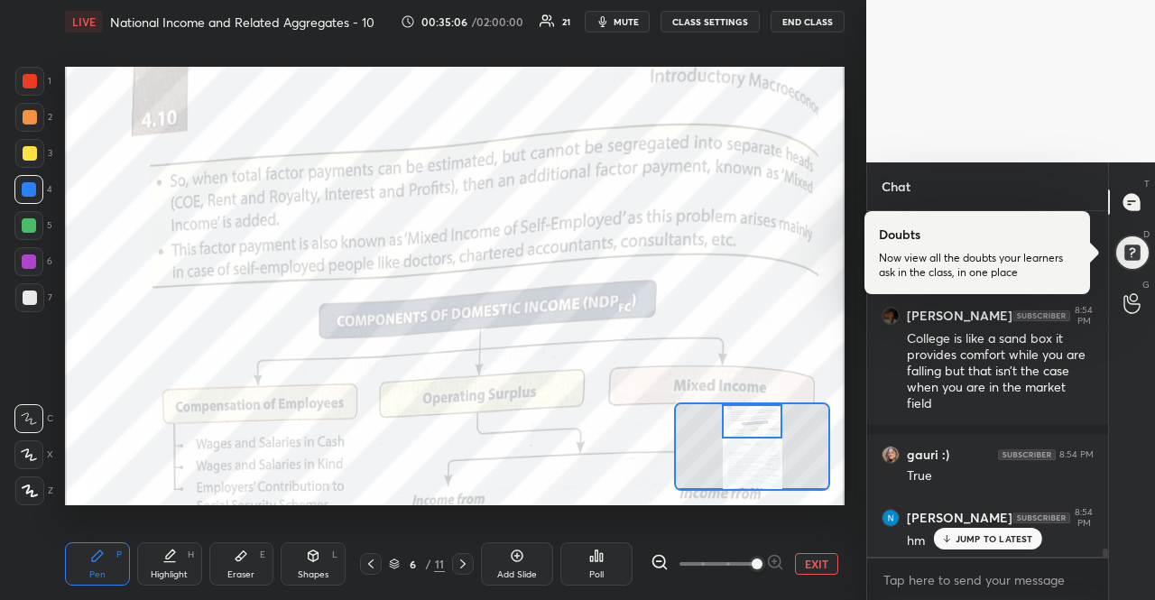
click at [980, 548] on div "JUMP TO LATEST" at bounding box center [987, 539] width 108 height 22
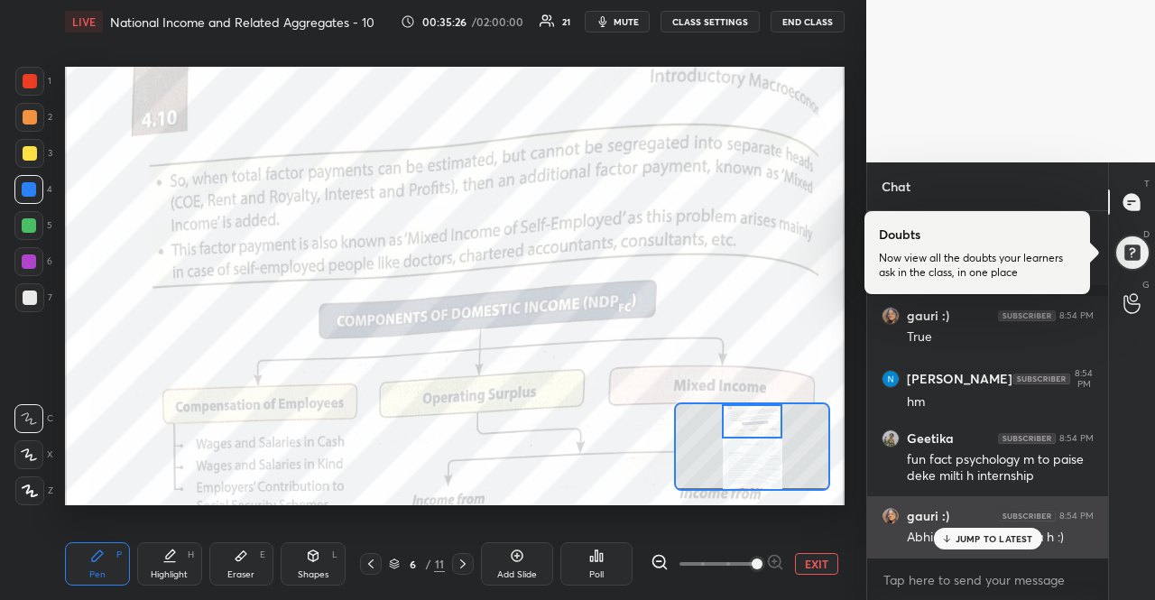
scroll to position [15289, 0]
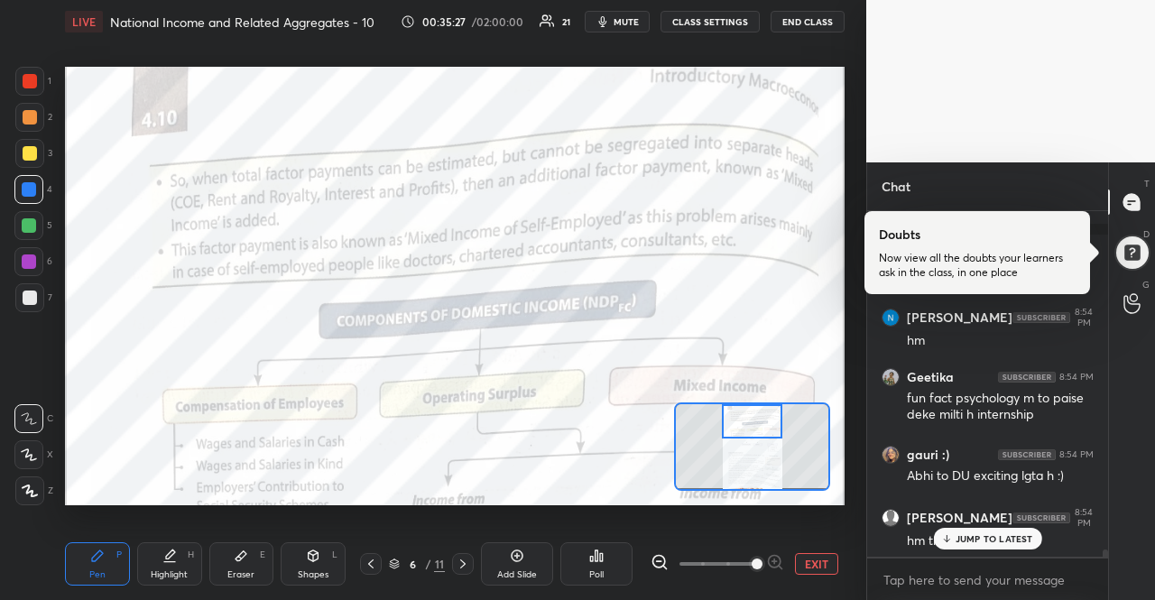
click at [1012, 545] on div "JUMP TO LATEST" at bounding box center [987, 539] width 108 height 22
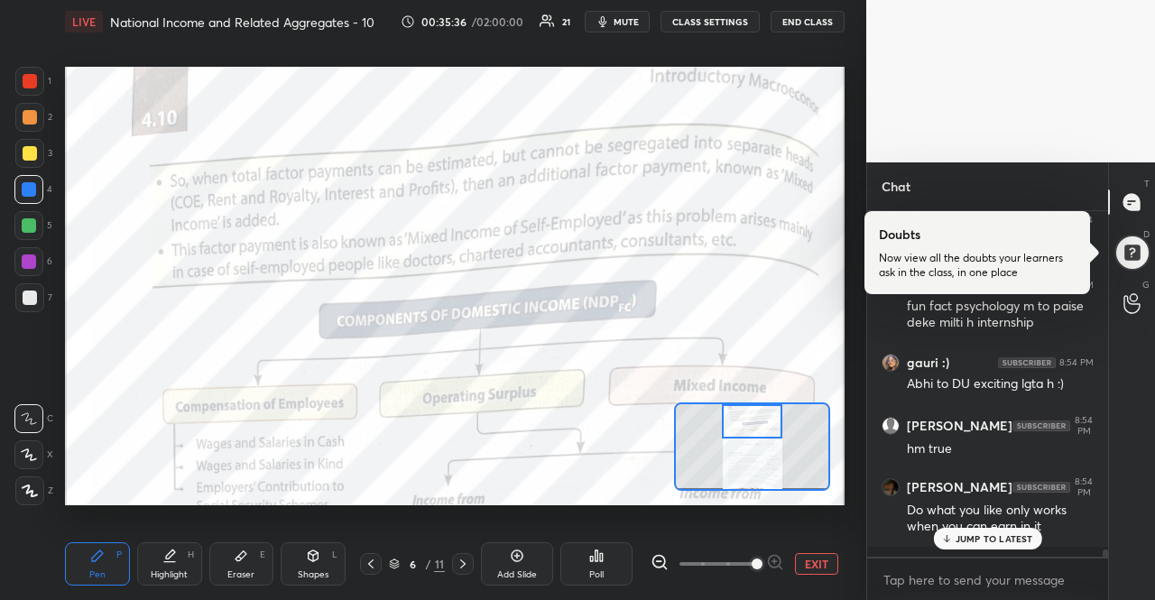
click at [987, 543] on p "JUMP TO LATEST" at bounding box center [994, 538] width 78 height 11
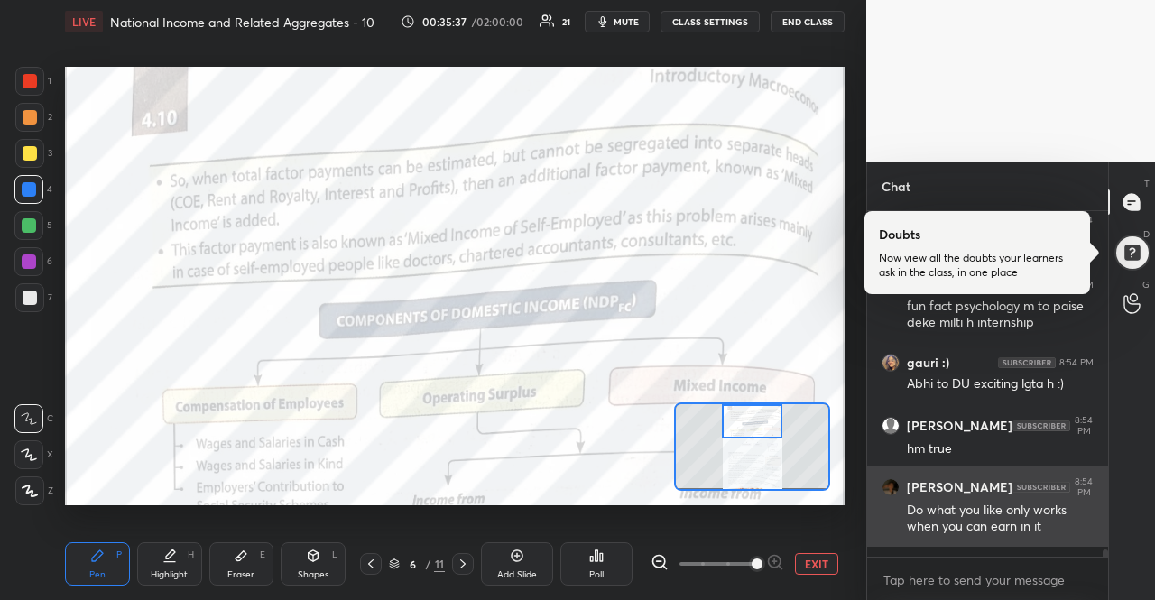
click at [987, 536] on div "Do what you like only works when you can earn in it" at bounding box center [1000, 519] width 187 height 34
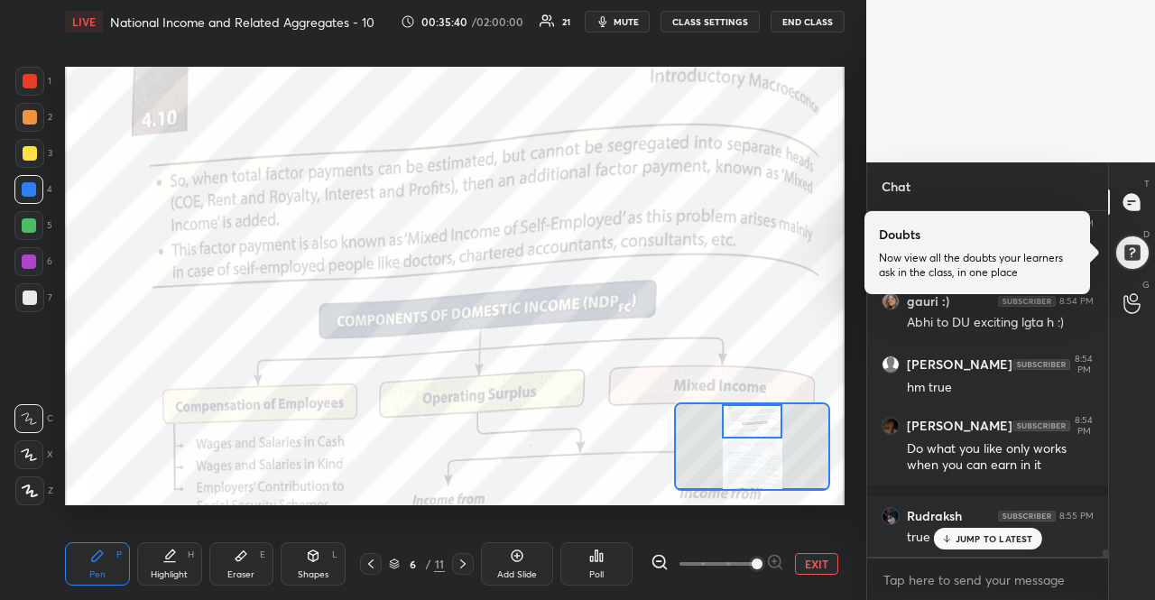
click at [983, 528] on div "JUMP TO LATEST" at bounding box center [987, 539] width 108 height 22
click at [1010, 538] on p "JUMP TO LATEST" at bounding box center [994, 538] width 78 height 11
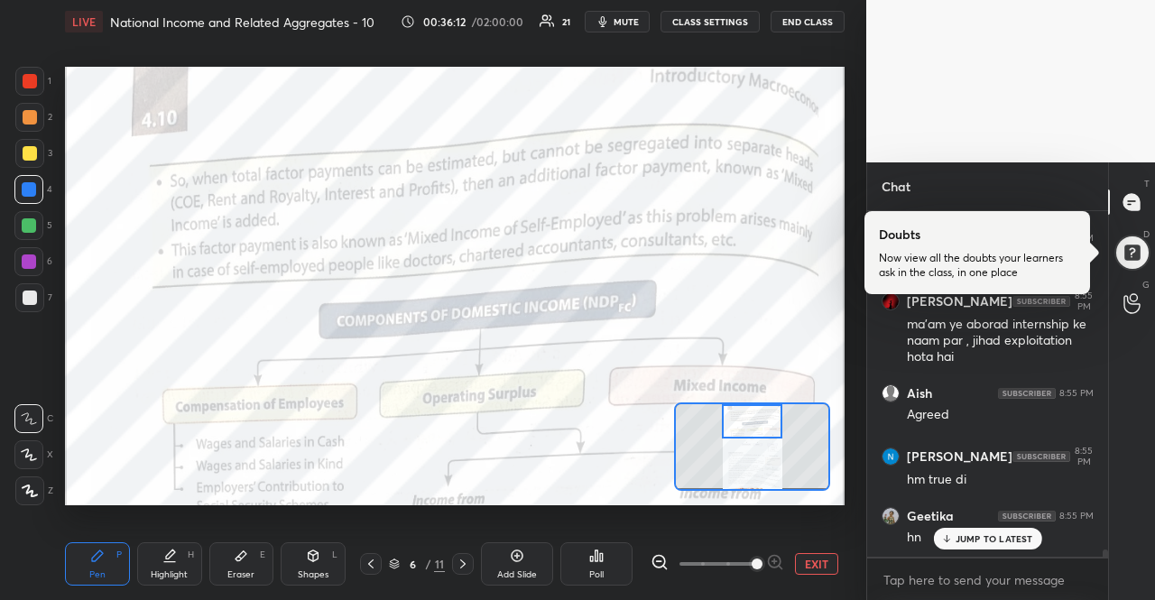
scroll to position [15843, 0]
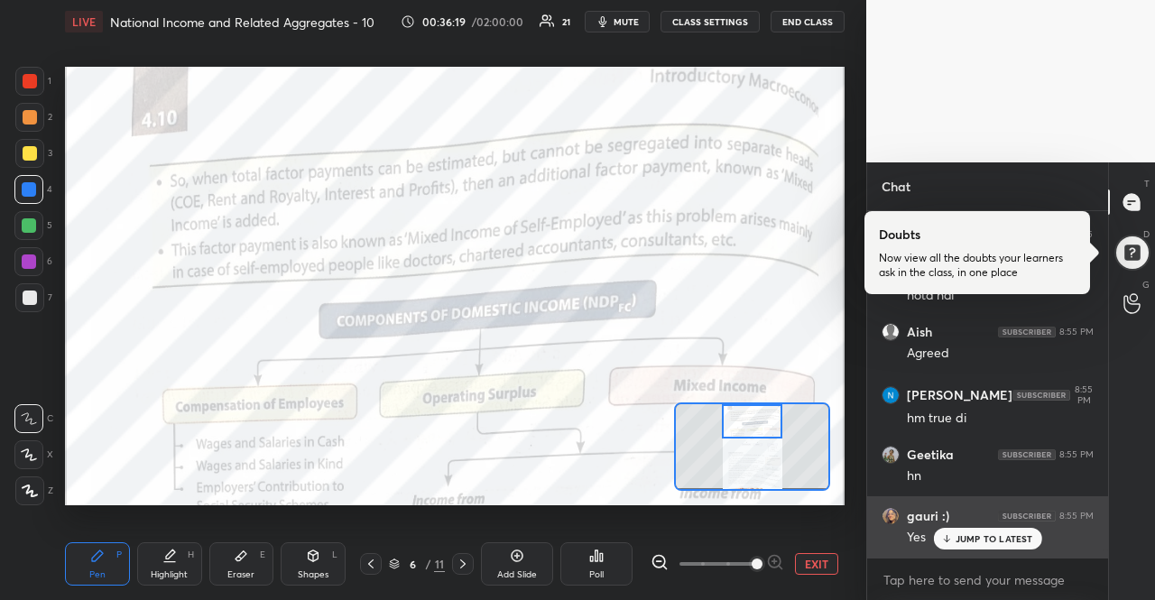
click at [951, 526] on div "Yes" at bounding box center [1000, 536] width 187 height 22
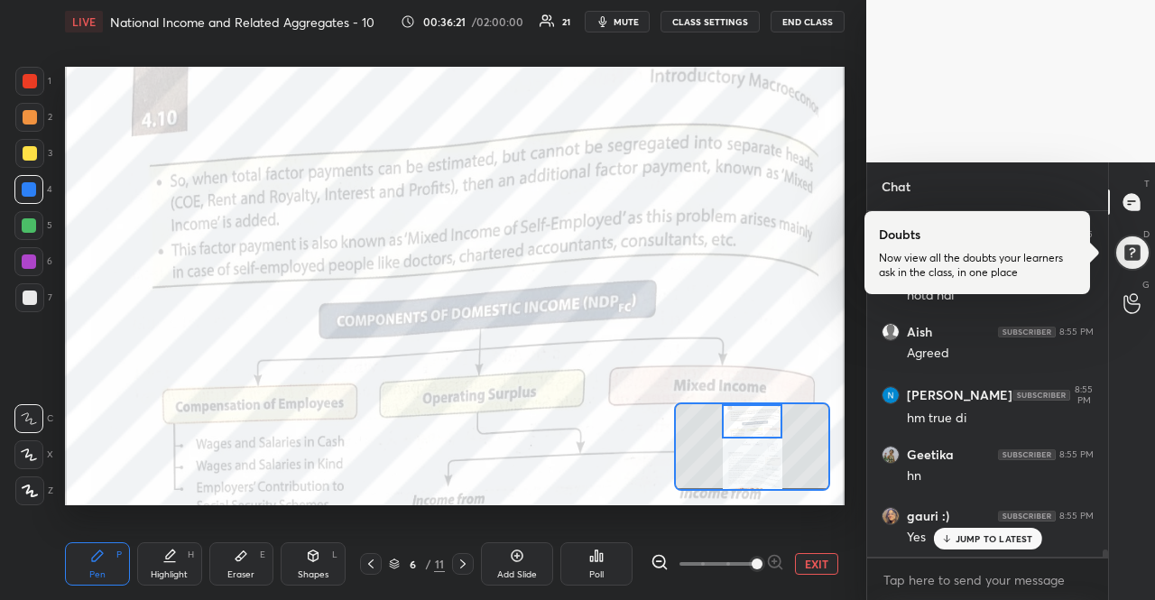
click at [946, 535] on icon at bounding box center [946, 538] width 0 height 6
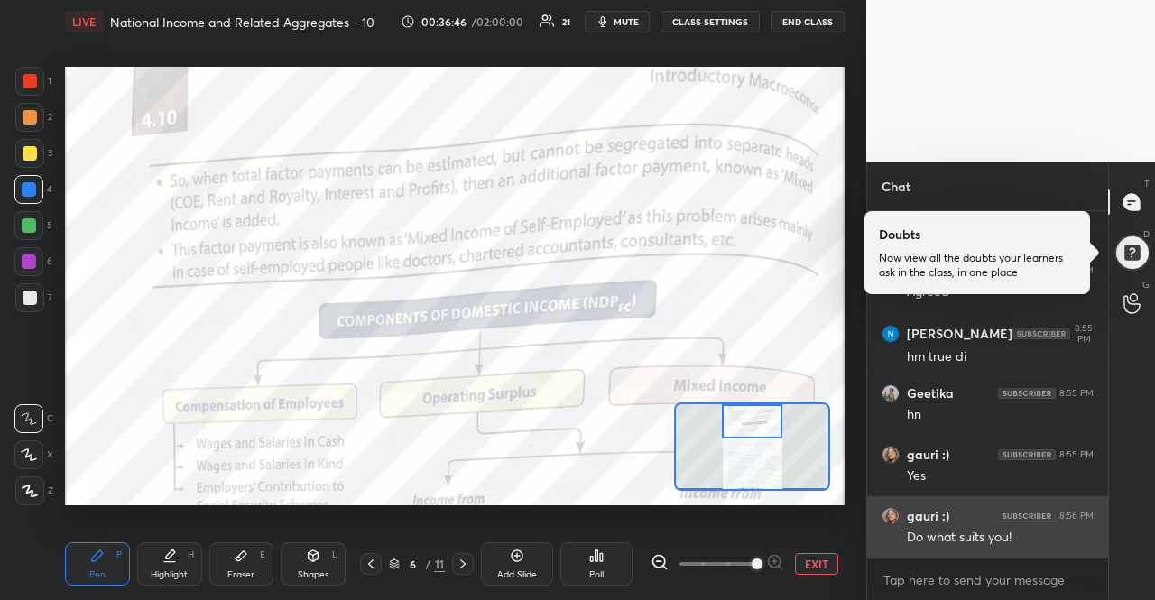
scroll to position [15965, 0]
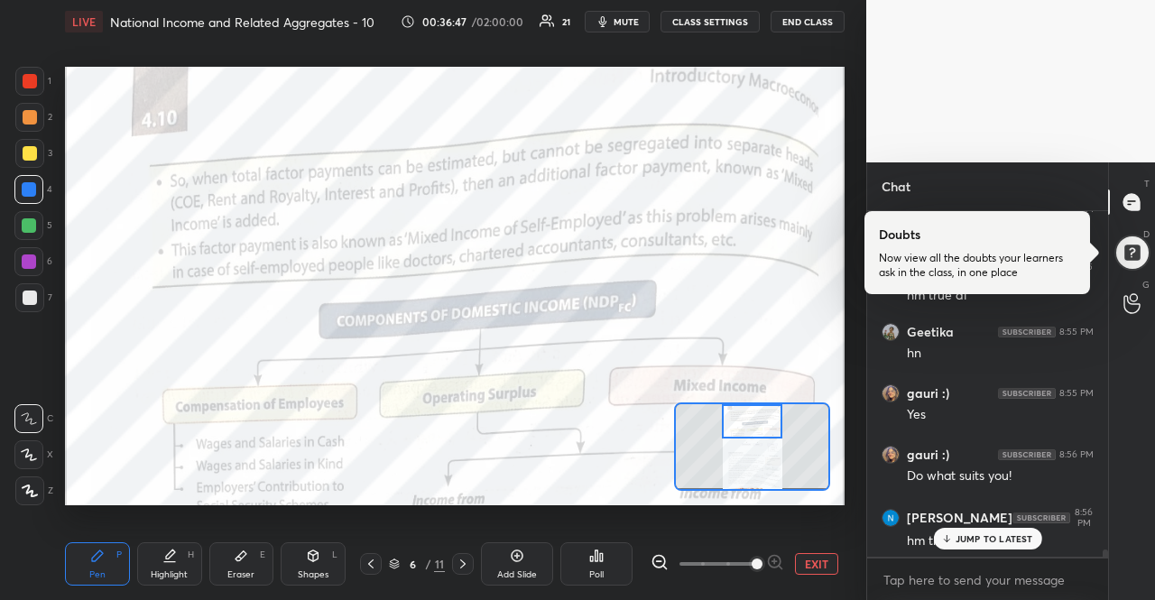
click at [960, 542] on p "JUMP TO LATEST" at bounding box center [994, 538] width 78 height 11
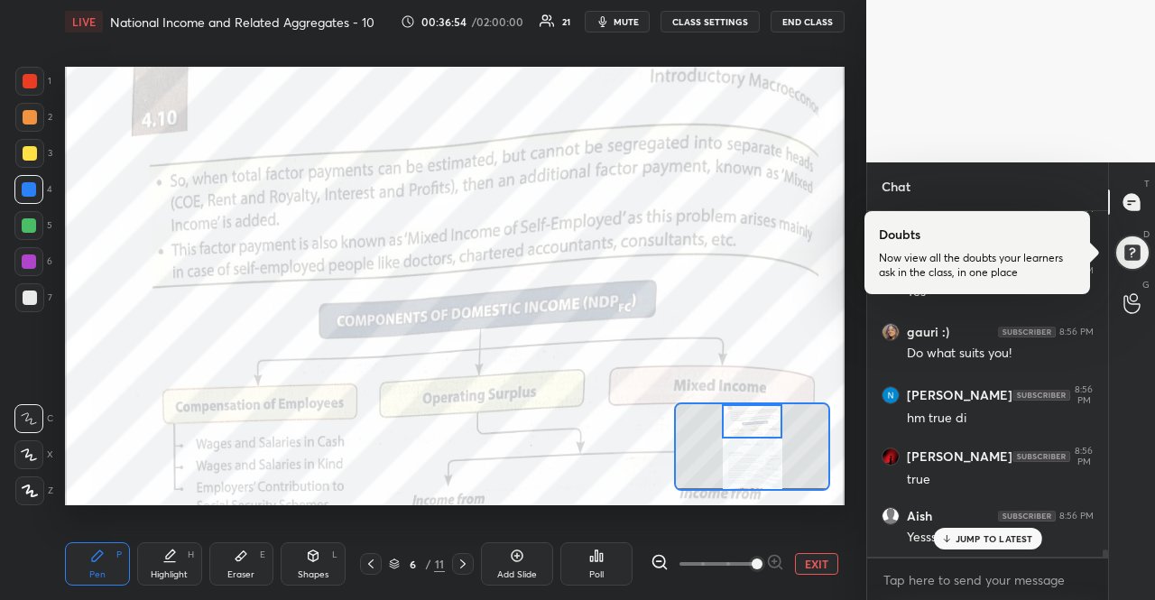
click at [960, 542] on p "JUMP TO LATEST" at bounding box center [994, 538] width 78 height 11
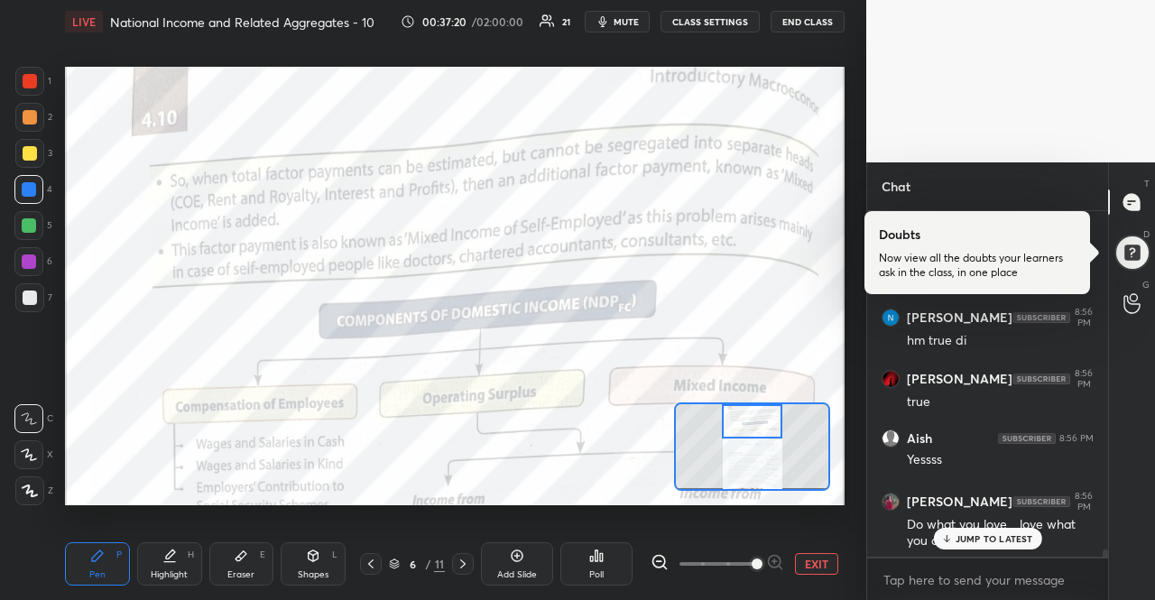
scroll to position [16260, 0]
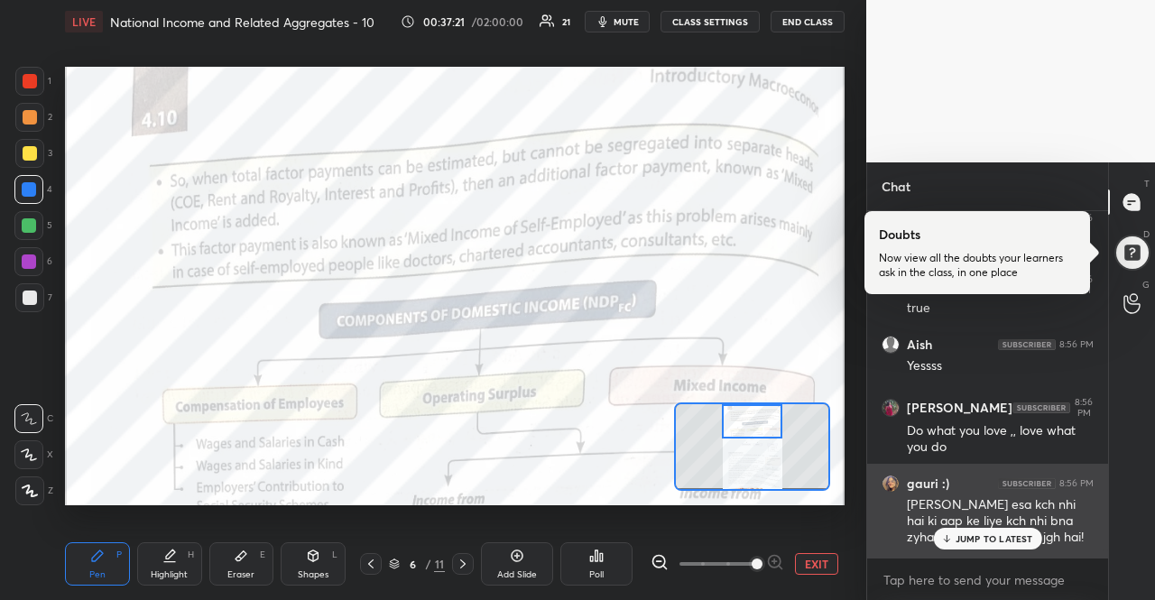
click at [989, 524] on div "[PERSON_NAME] esa kch nhi hai ki aap ke liye kch nhi bna zyha har har kisi ke l…" at bounding box center [1000, 521] width 187 height 51
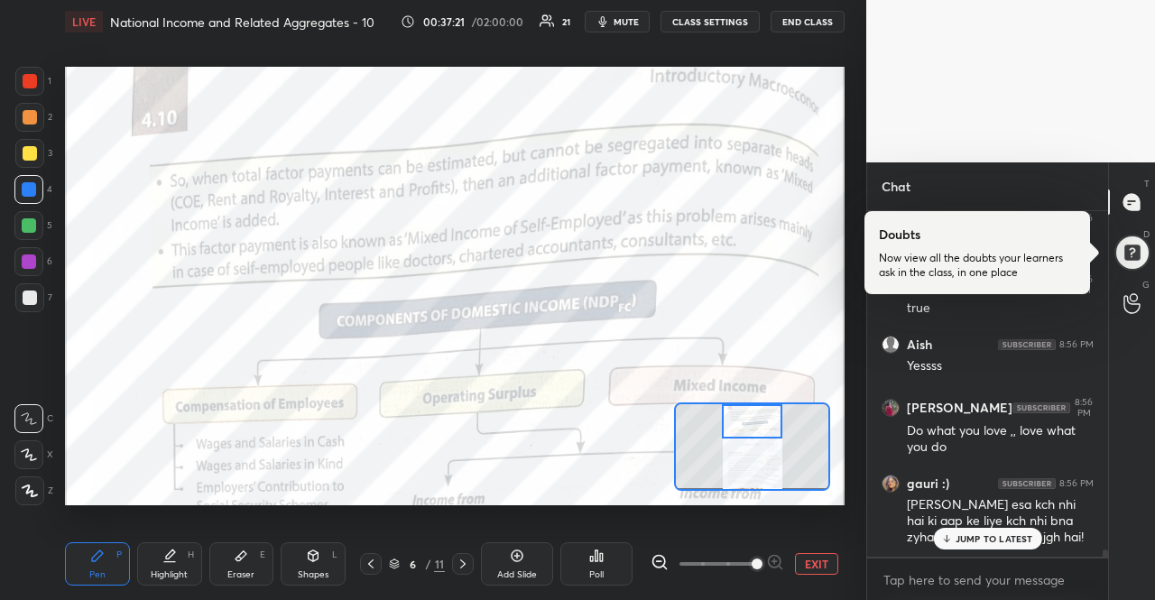
click at [998, 535] on p "JUMP TO LATEST" at bounding box center [994, 538] width 78 height 11
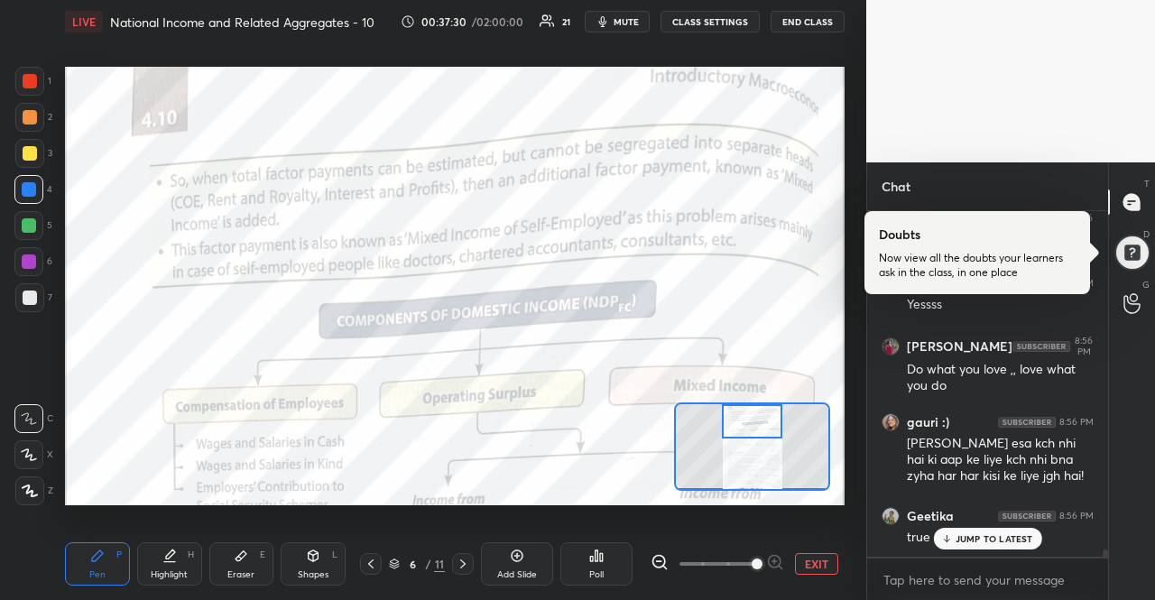
click at [998, 535] on p "JUMP TO LATEST" at bounding box center [994, 538] width 78 height 11
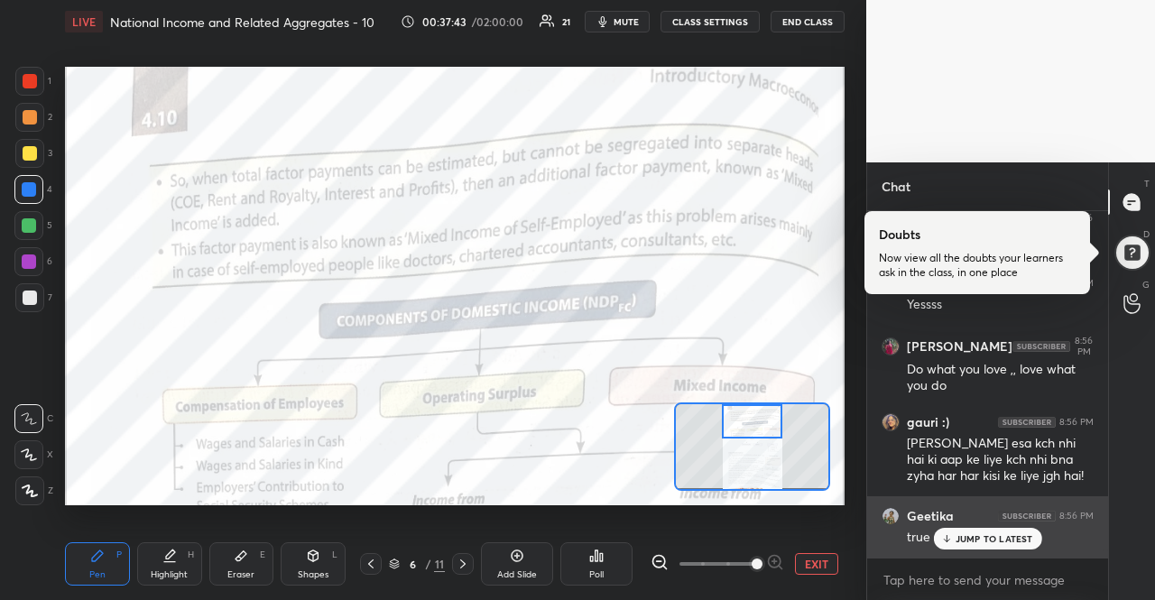
scroll to position [16398, 0]
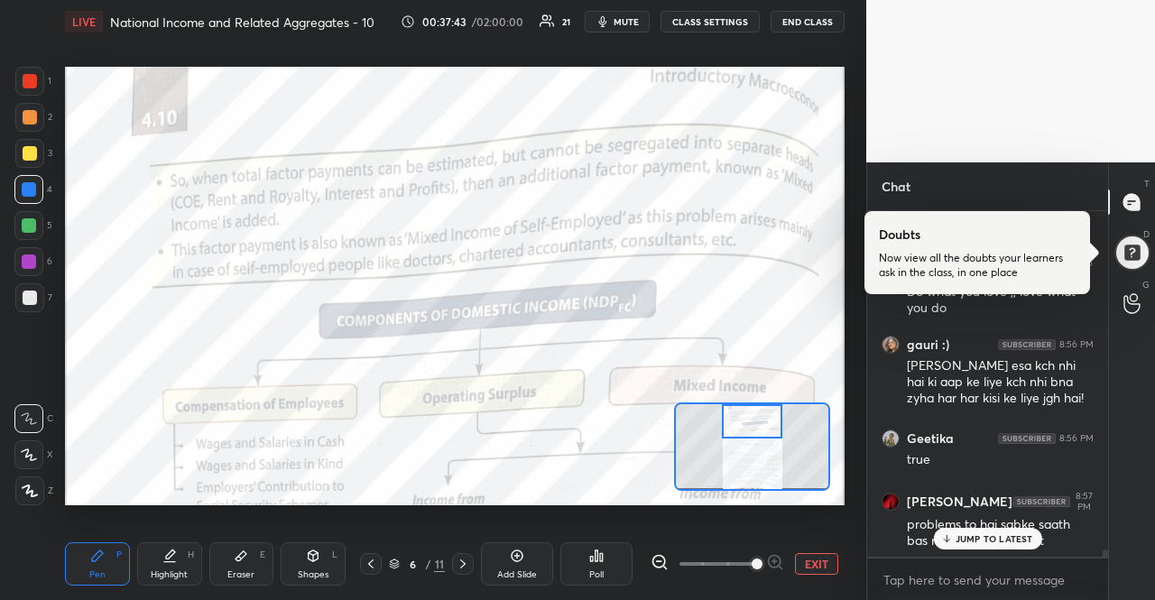
click at [973, 546] on div "JUMP TO LATEST" at bounding box center [987, 539] width 108 height 22
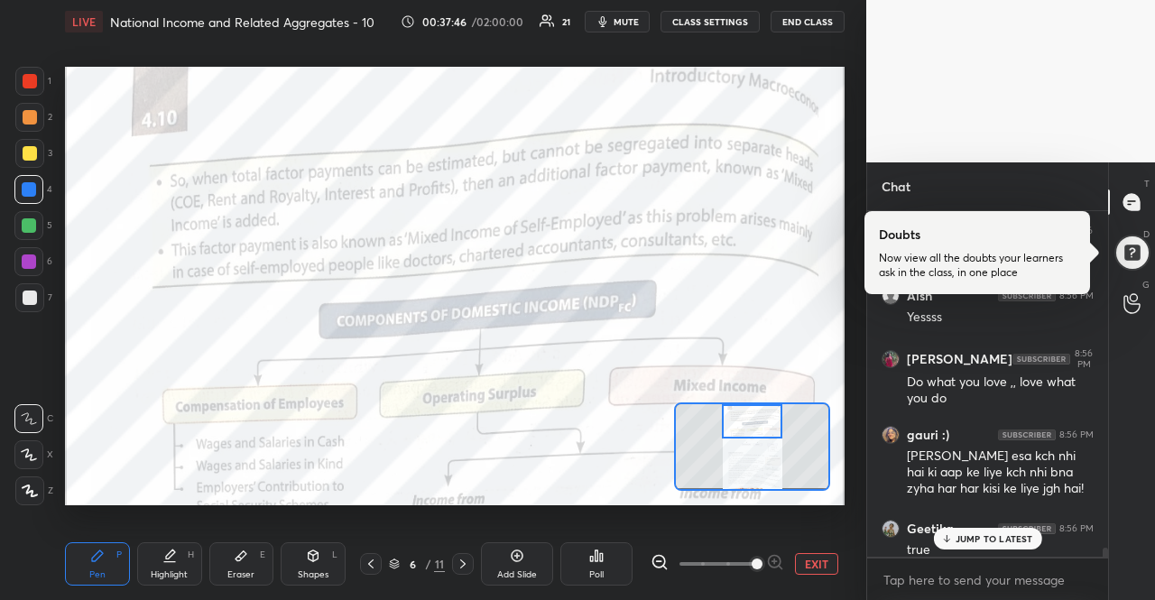
click at [973, 546] on div "JUMP TO LATEST" at bounding box center [987, 539] width 108 height 22
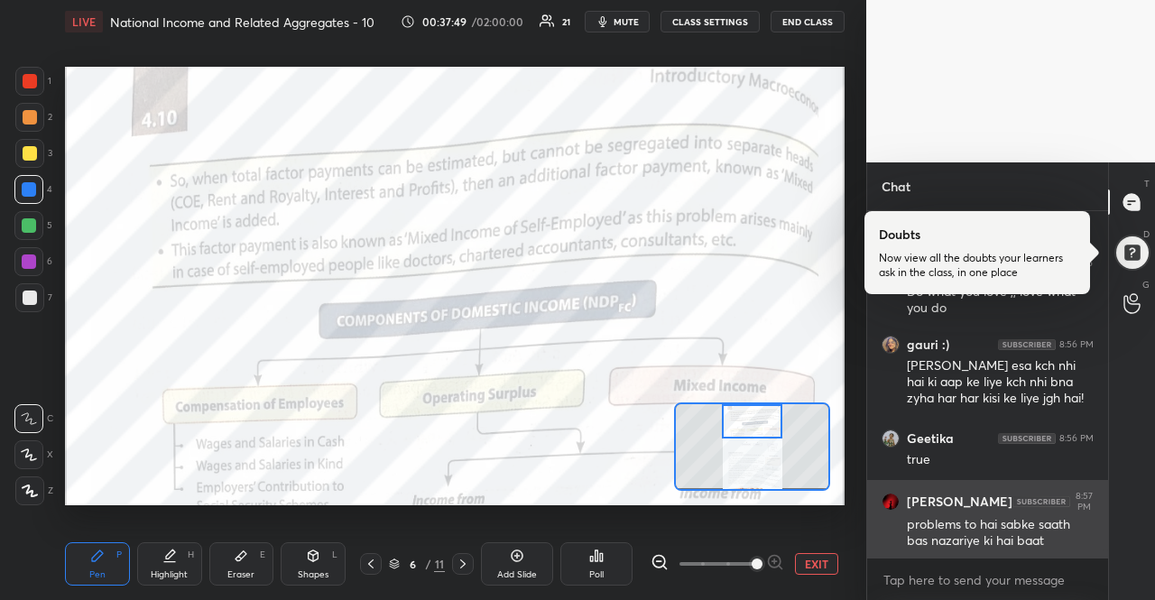
scroll to position [16460, 0]
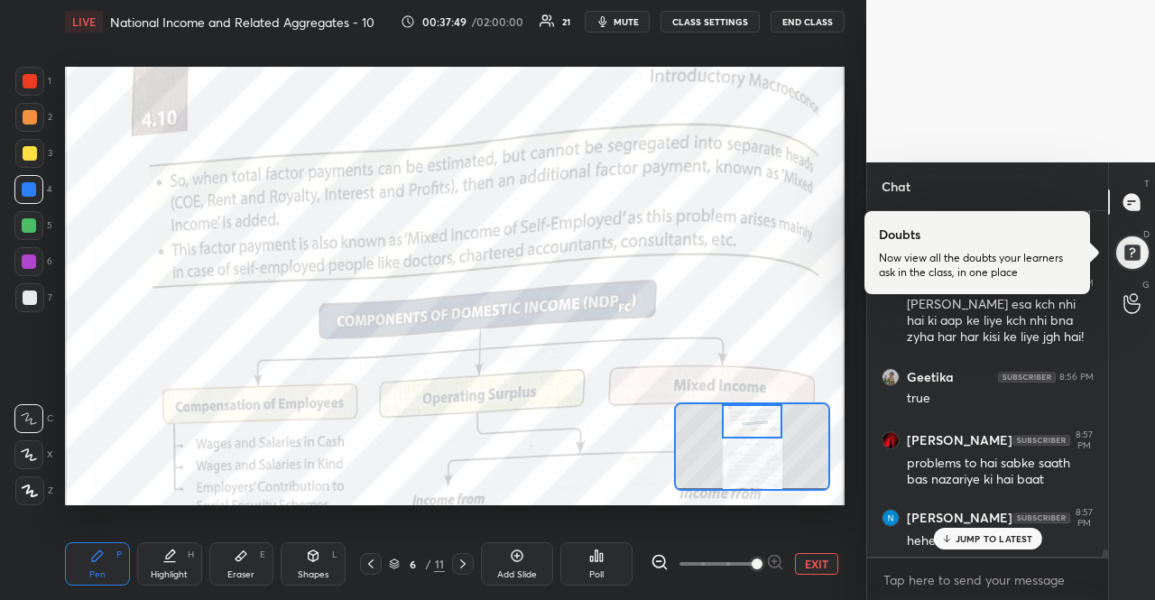
click at [980, 546] on div "JUMP TO LATEST" at bounding box center [987, 539] width 108 height 22
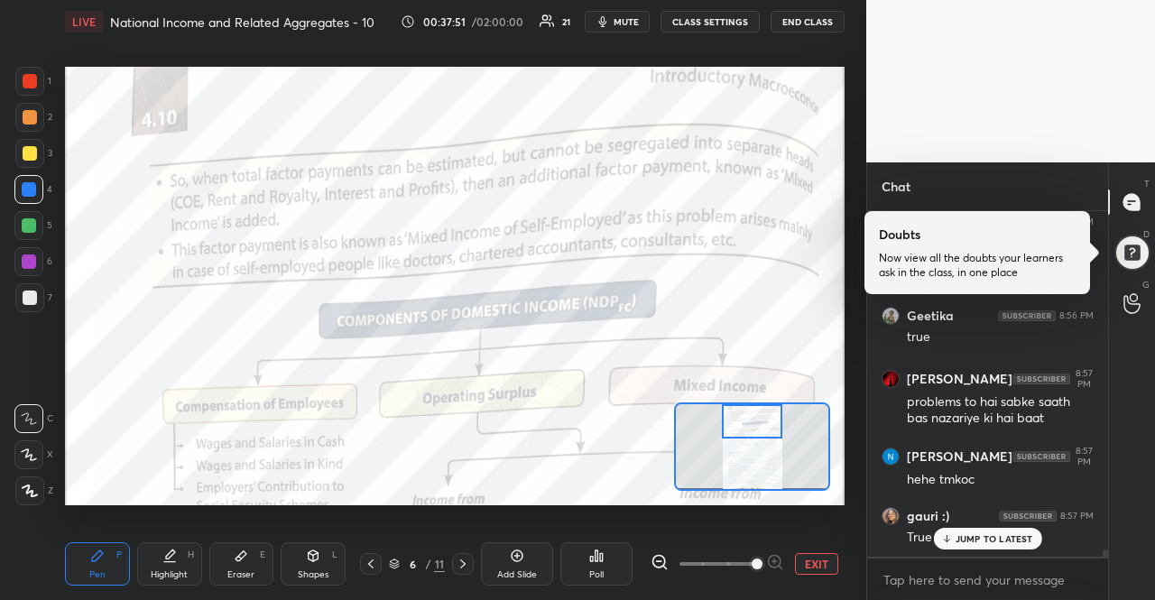
click at [980, 546] on div "JUMP TO LATEST" at bounding box center [987, 539] width 108 height 22
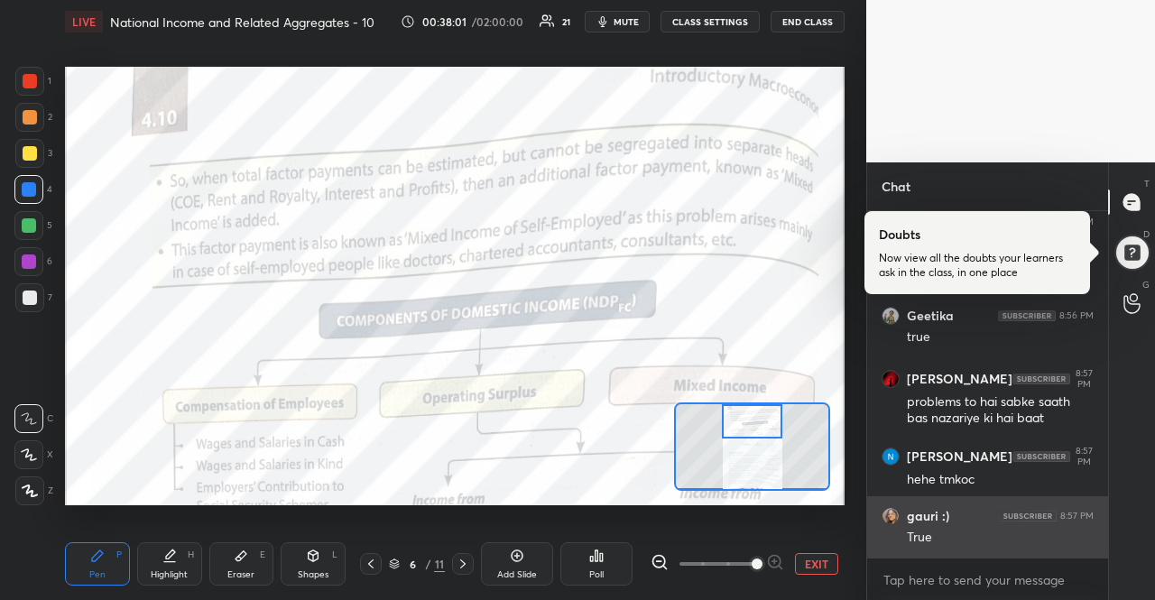
scroll to position [16582, 0]
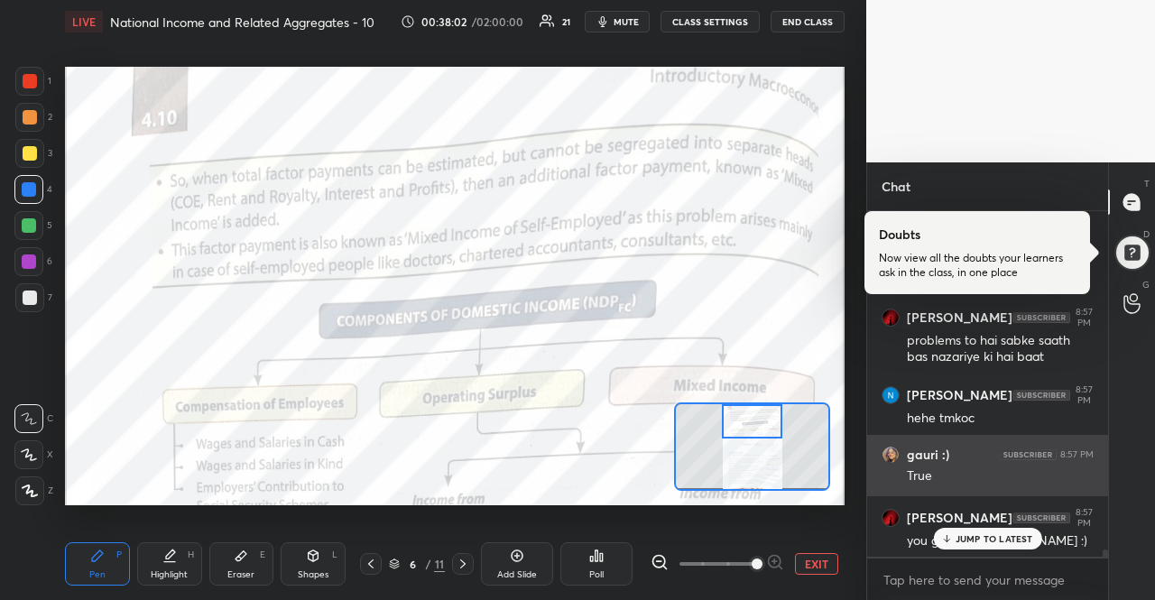
click at [1008, 534] on p "JUMP TO LATEST" at bounding box center [994, 538] width 78 height 11
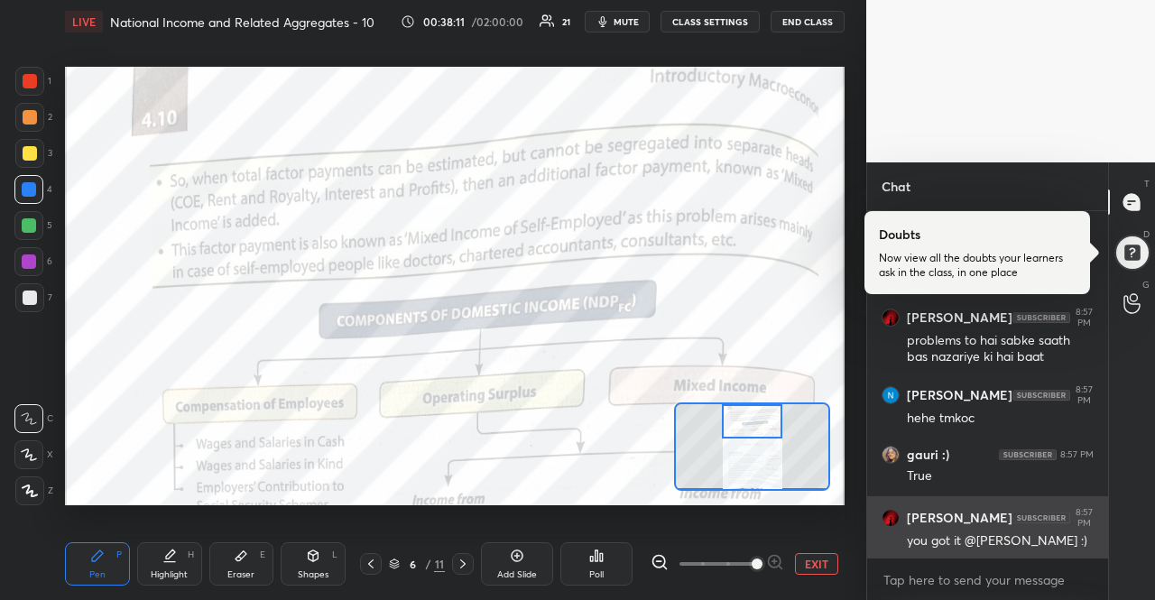
scroll to position [16644, 0]
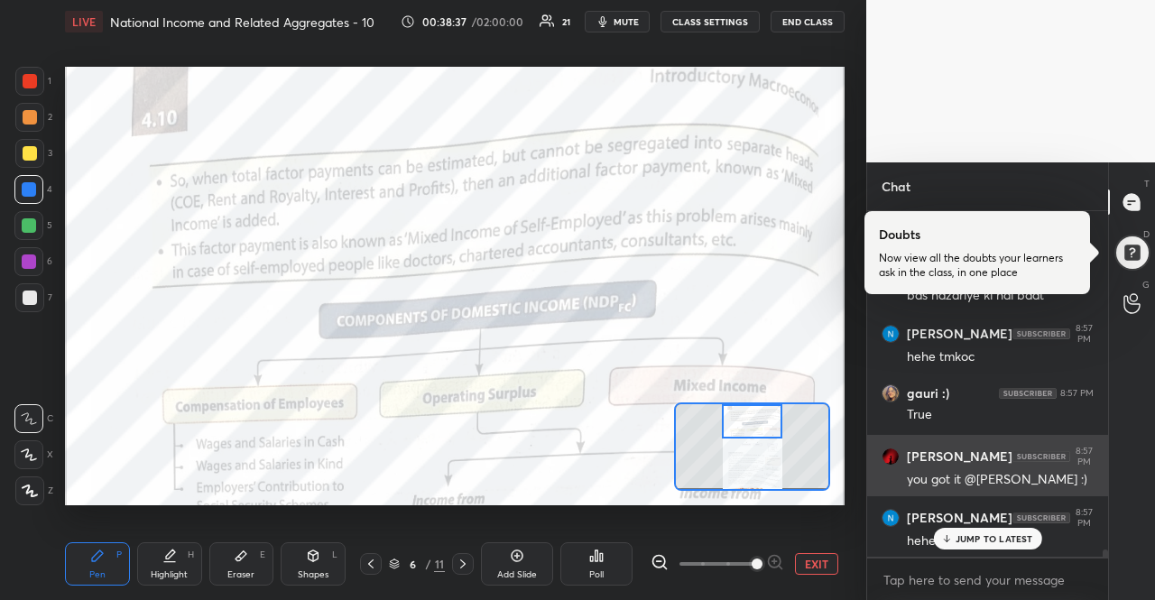
click at [983, 548] on div "JUMP TO LATEST" at bounding box center [987, 539] width 108 height 22
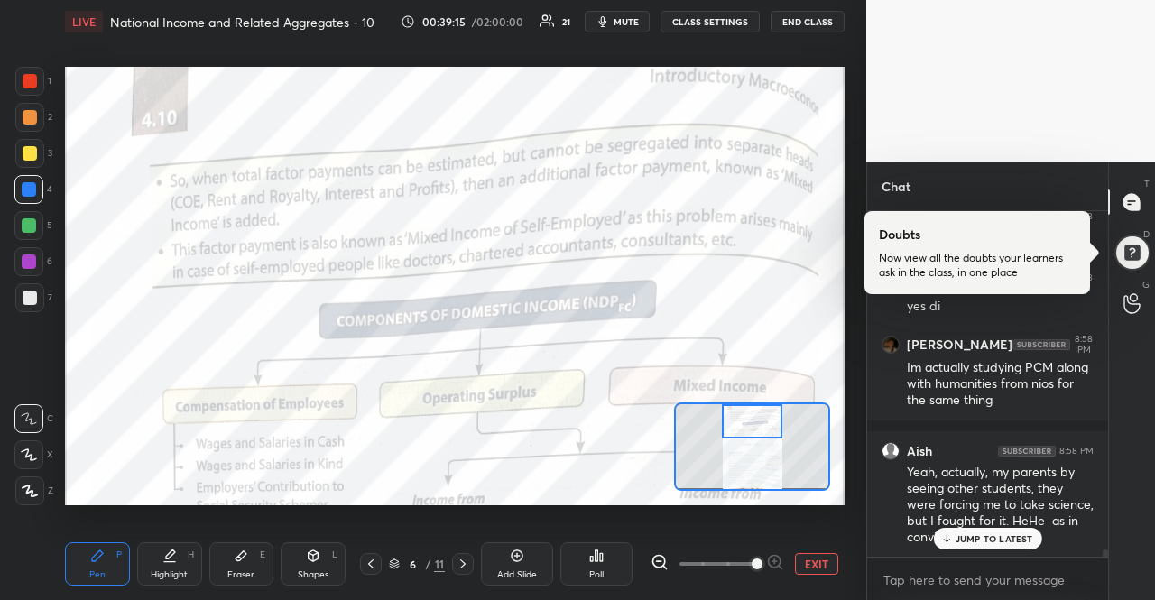
scroll to position [17185, 0]
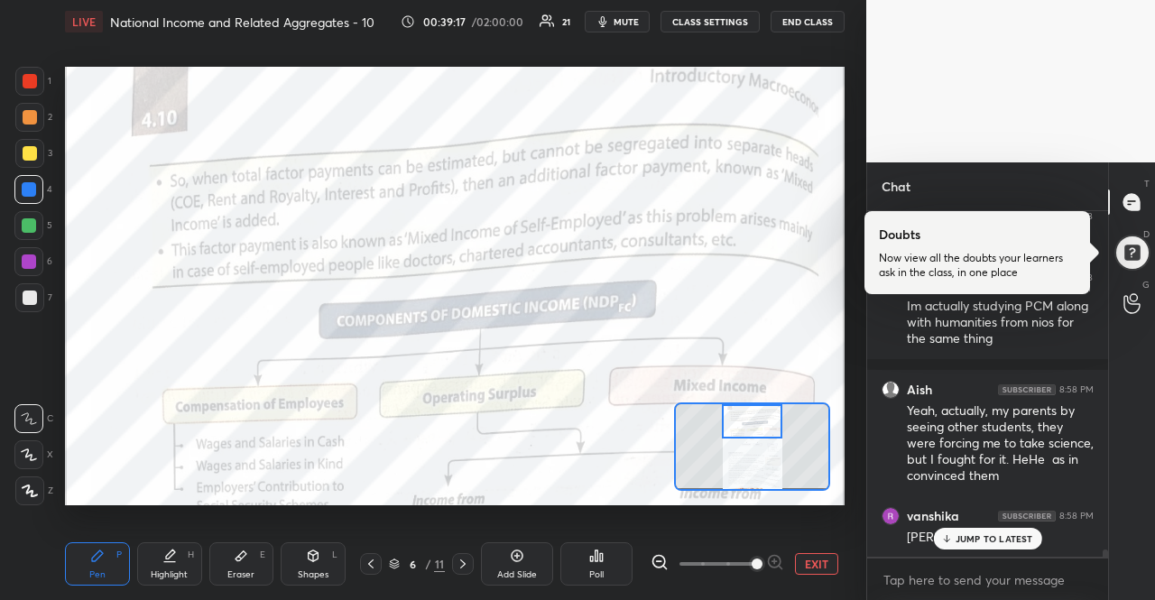
click at [981, 538] on p "JUMP TO LATEST" at bounding box center [994, 538] width 78 height 11
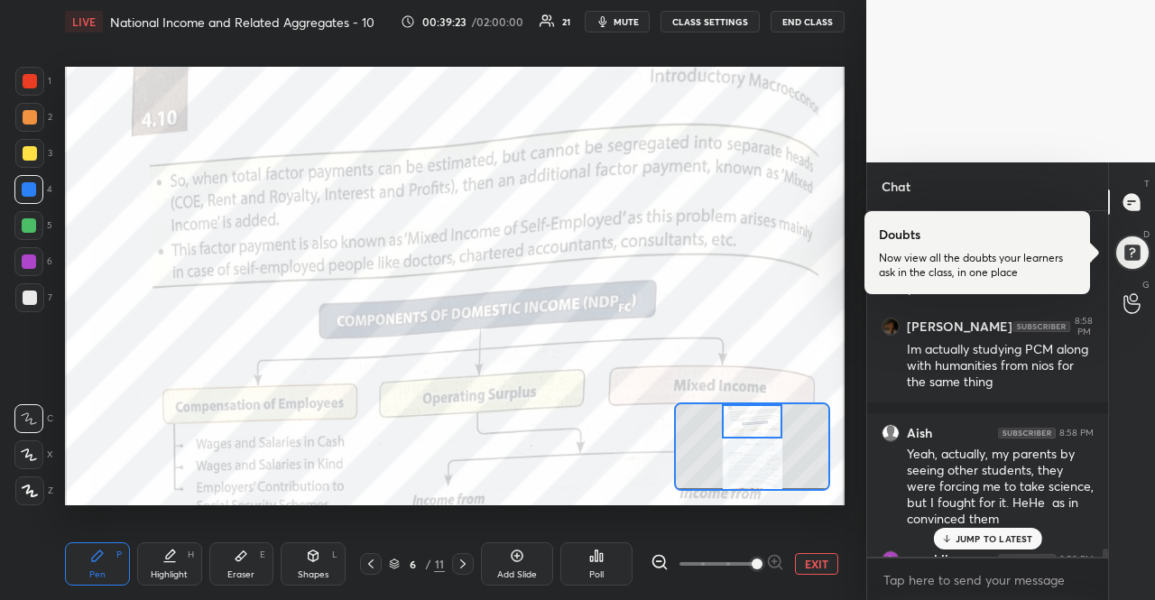
scroll to position [17140, 0]
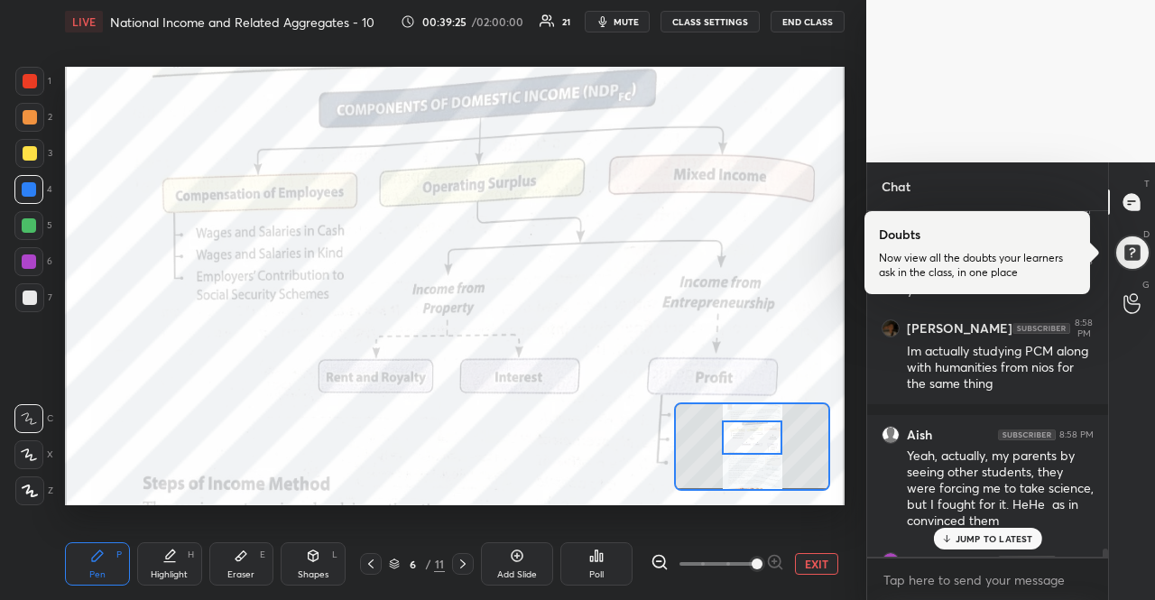
drag, startPoint x: 752, startPoint y: 427, endPoint x: 752, endPoint y: 443, distance: 16.2
click at [752, 443] on div at bounding box center [752, 436] width 61 height 33
click at [1001, 549] on div "[PERSON_NAME] 8:58 PM [PERSON_NAME] how?" at bounding box center [987, 571] width 241 height 61
click at [998, 540] on p "3 NEW MESSAGES" at bounding box center [994, 538] width 83 height 11
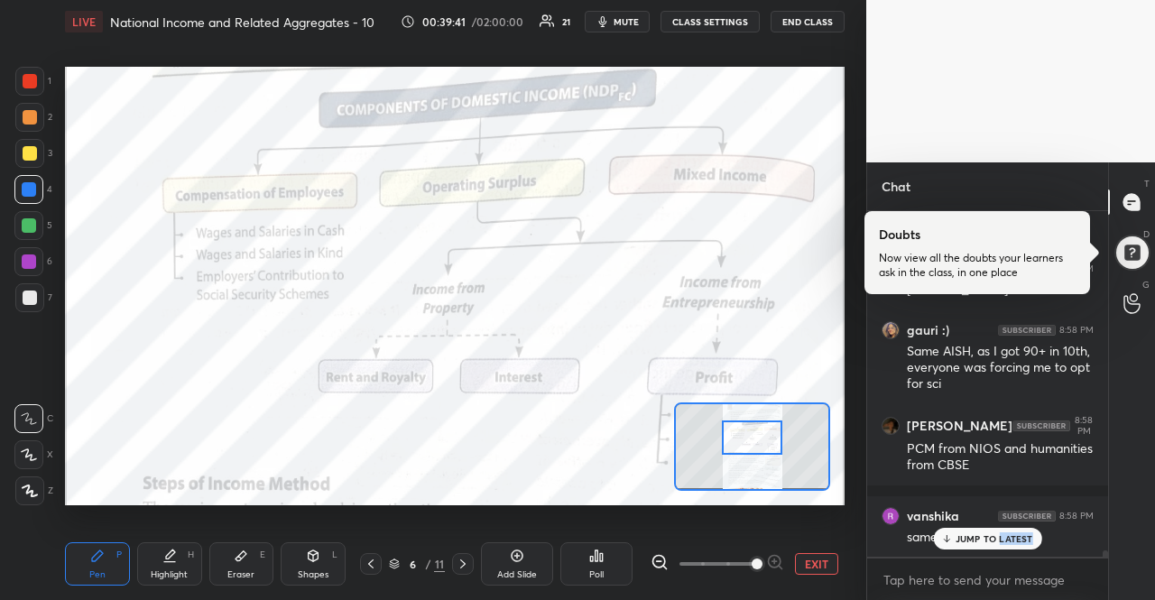
click at [998, 540] on p "JUMP TO LATEST" at bounding box center [994, 538] width 78 height 11
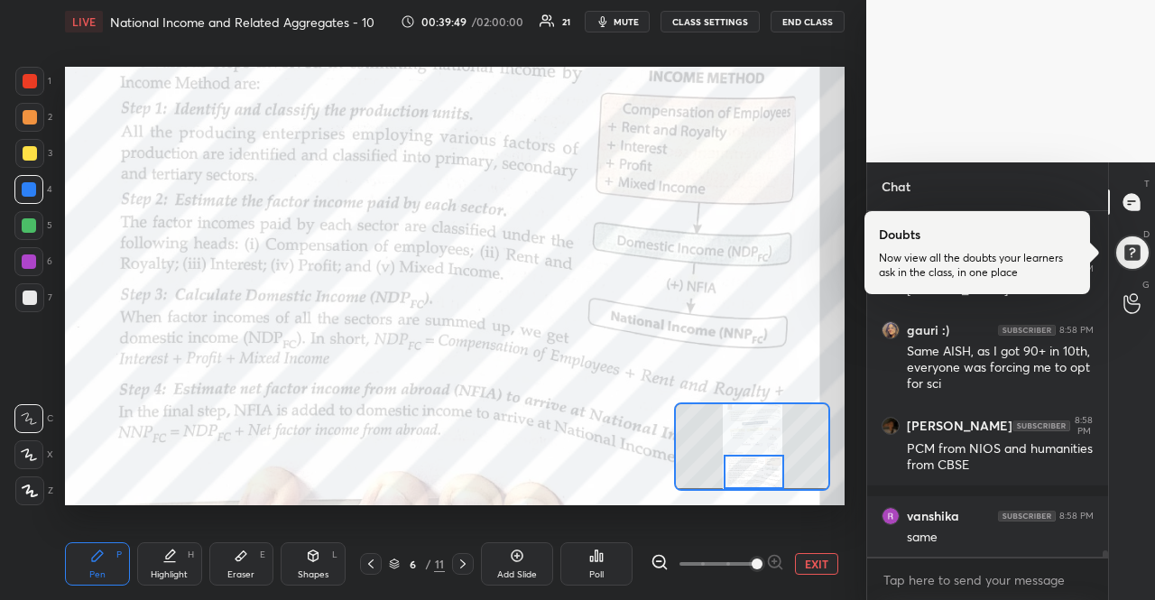
drag, startPoint x: 765, startPoint y: 445, endPoint x: 767, endPoint y: 482, distance: 37.0
click at [767, 482] on div at bounding box center [753, 471] width 61 height 33
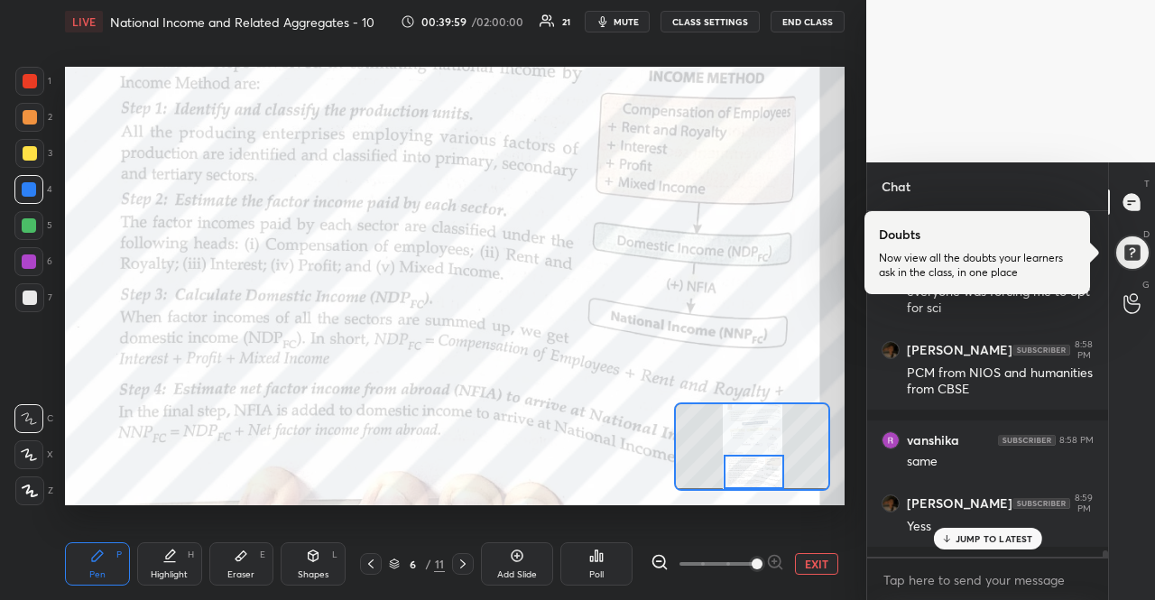
scroll to position [17569, 0]
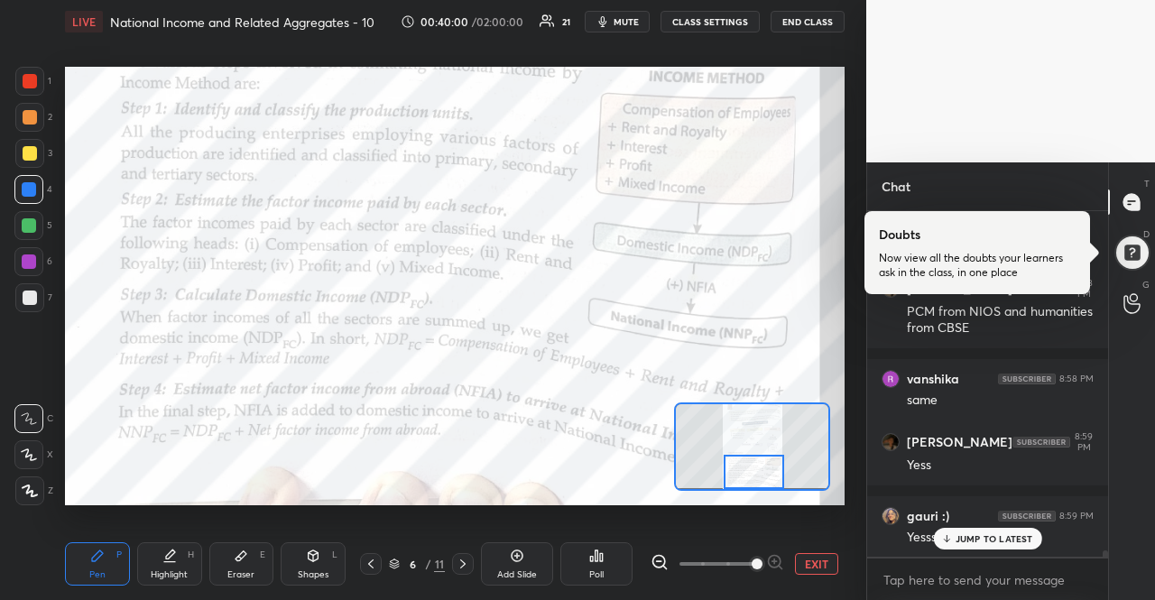
click at [962, 533] on p "JUMP TO LATEST" at bounding box center [994, 538] width 78 height 11
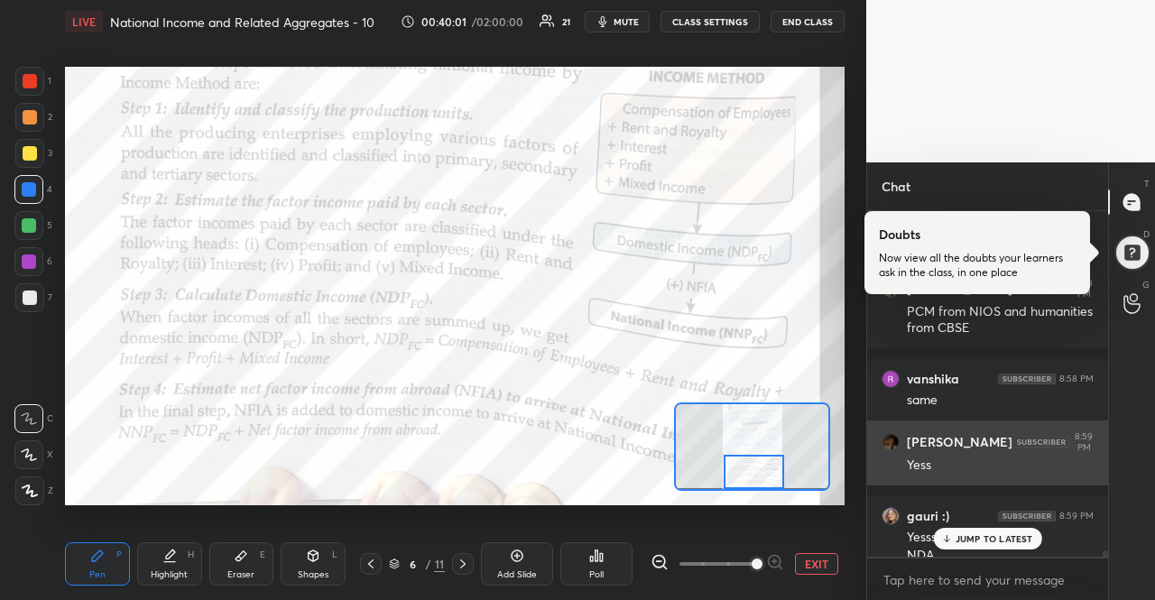
scroll to position [17587, 0]
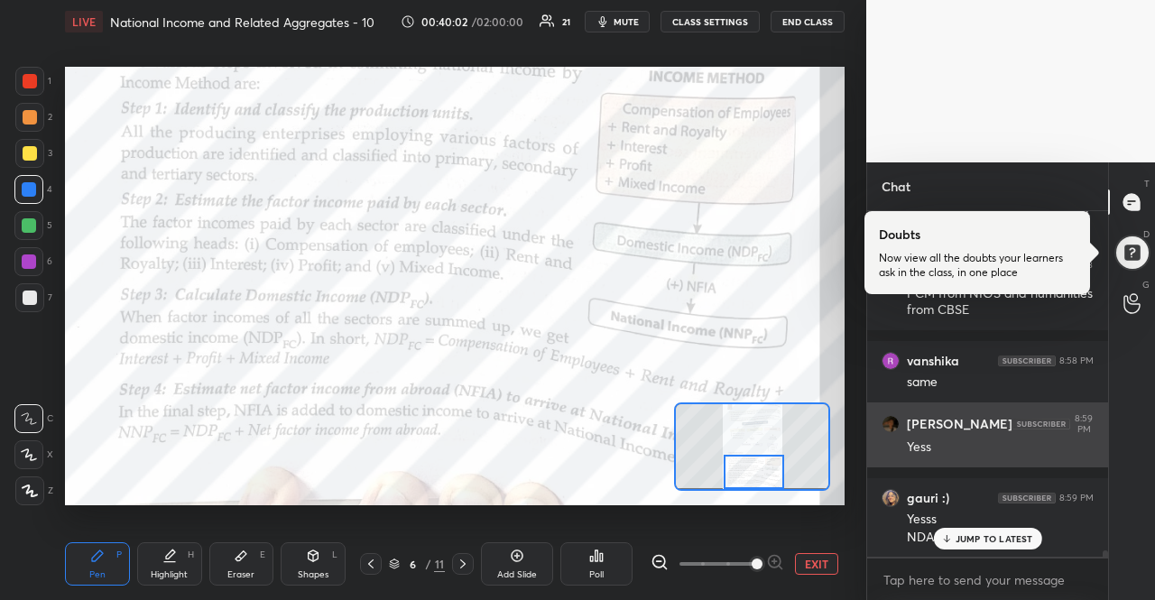
click at [916, 483] on div "gauri :) 8:59 PM Yesss NDA" at bounding box center [987, 517] width 241 height 79
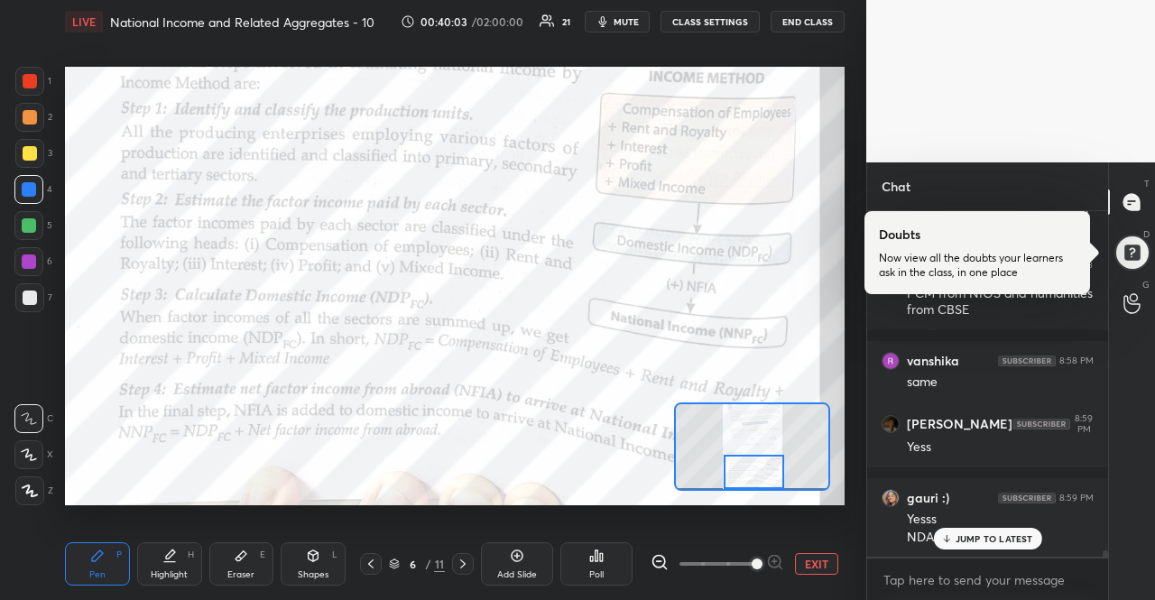
click at [944, 541] on icon at bounding box center [946, 538] width 12 height 11
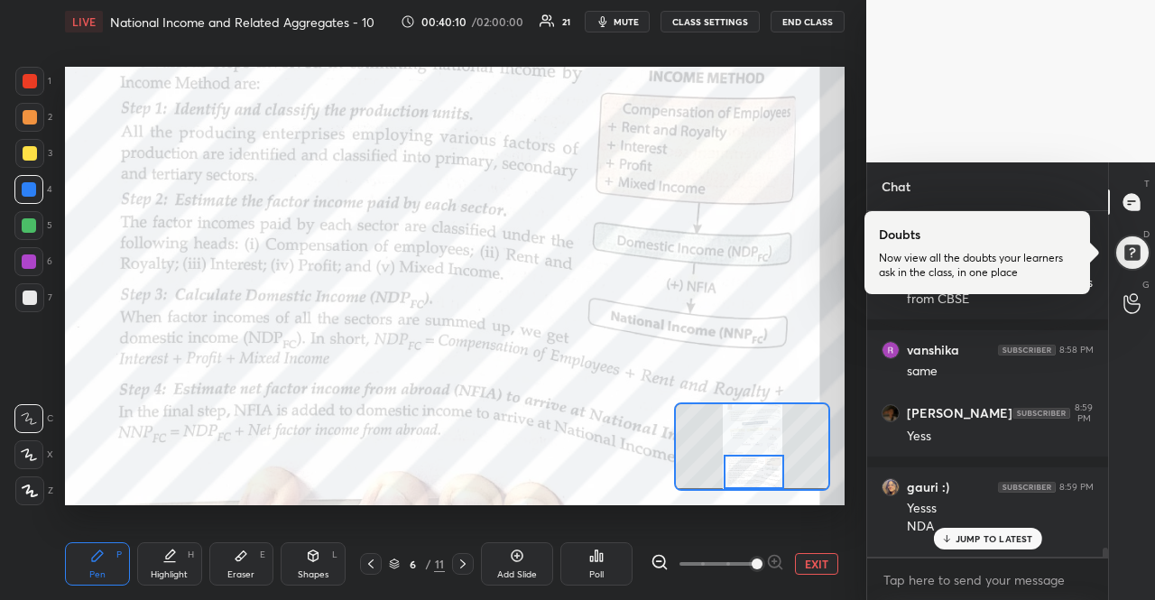
scroll to position [17649, 0]
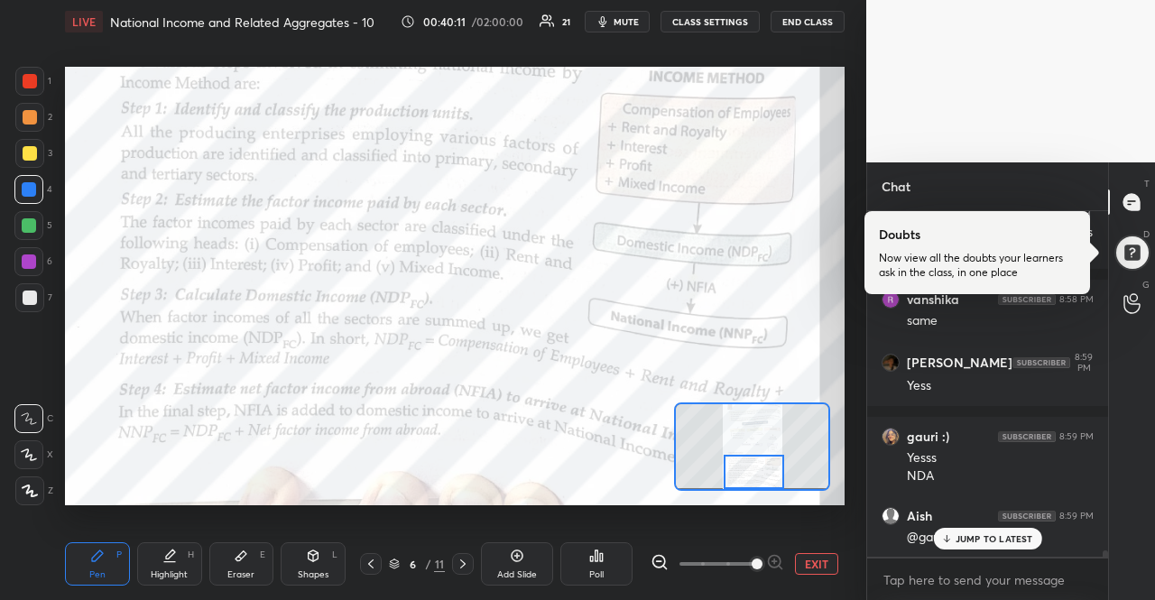
click at [1009, 548] on div "JUMP TO LATEST" at bounding box center [987, 539] width 108 height 22
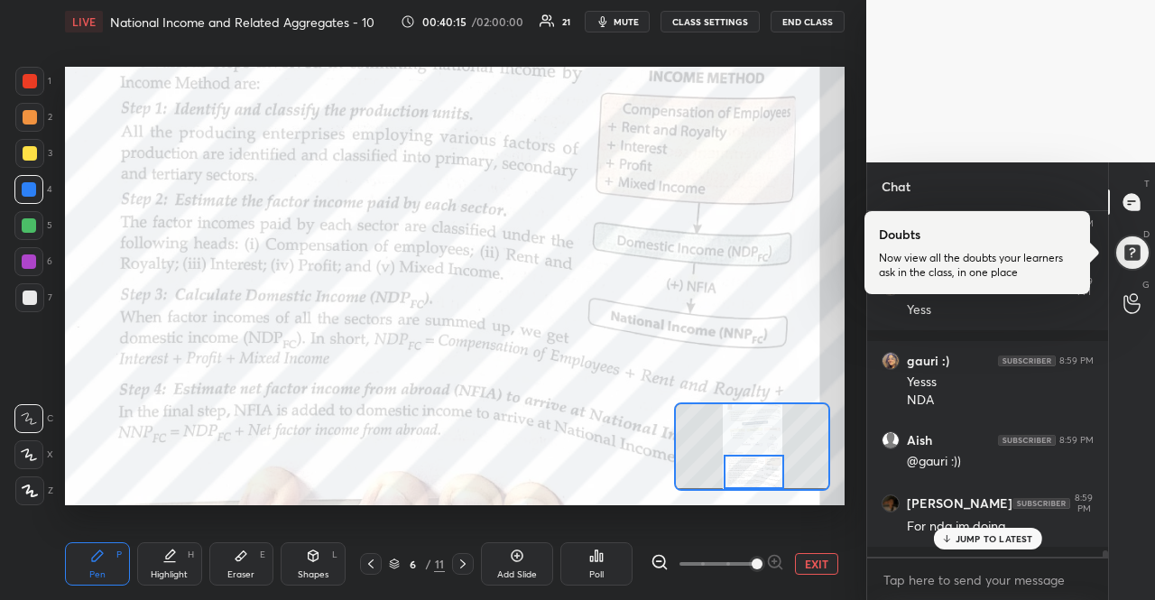
scroll to position [17786, 0]
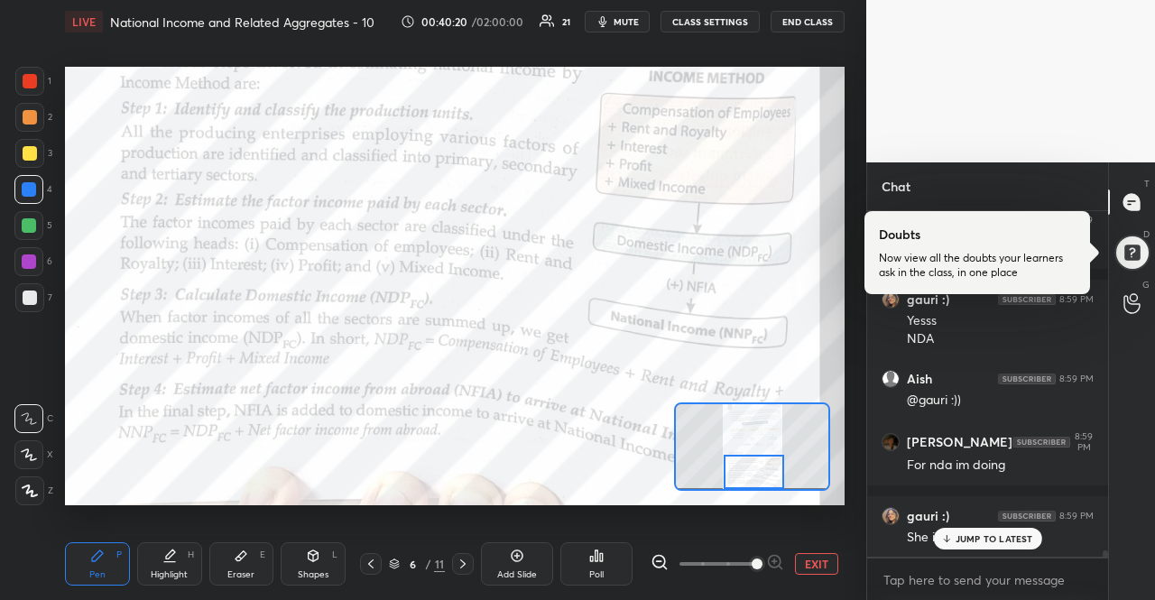
click at [1009, 548] on div "JUMP TO LATEST" at bounding box center [987, 539] width 108 height 22
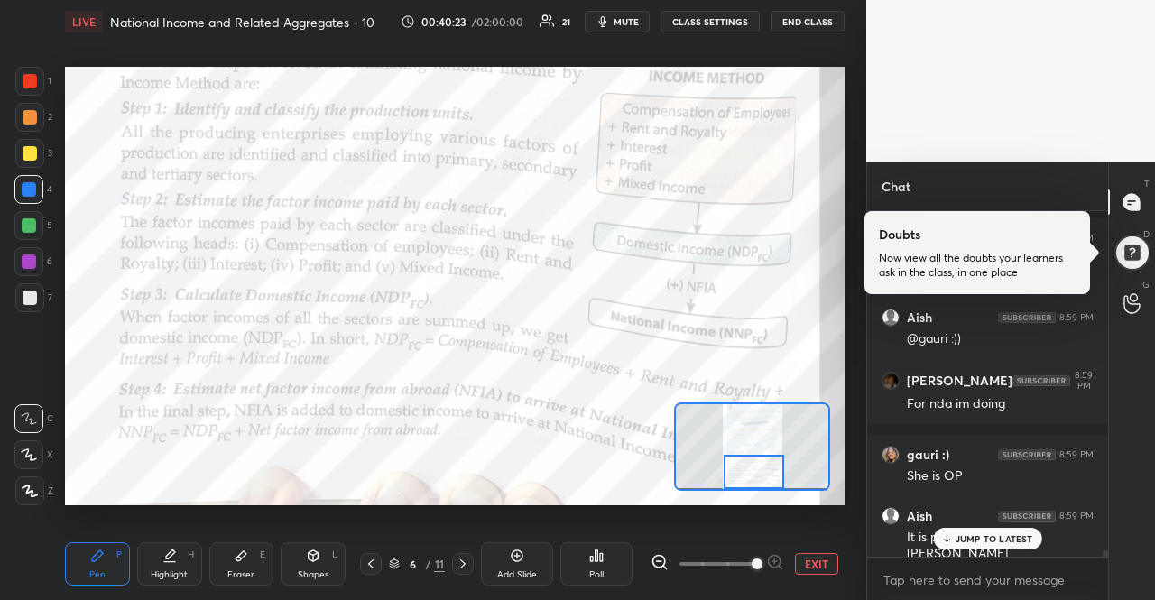
click at [1010, 548] on div "JUMP TO LATEST" at bounding box center [987, 539] width 108 height 22
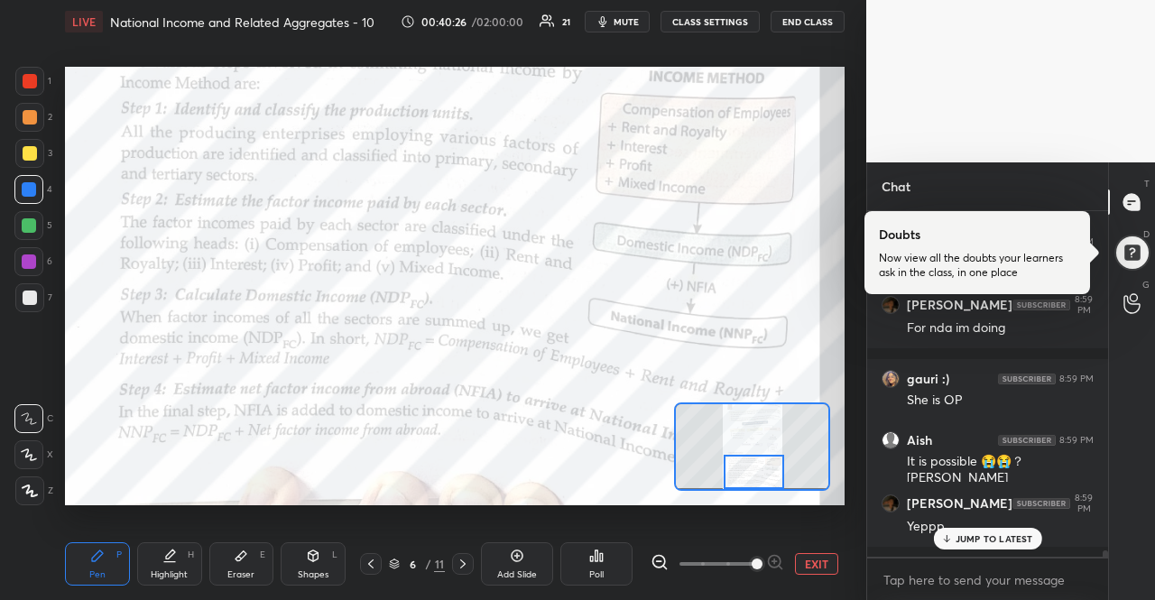
click at [1010, 548] on div "JUMP TO LATEST" at bounding box center [987, 539] width 108 height 22
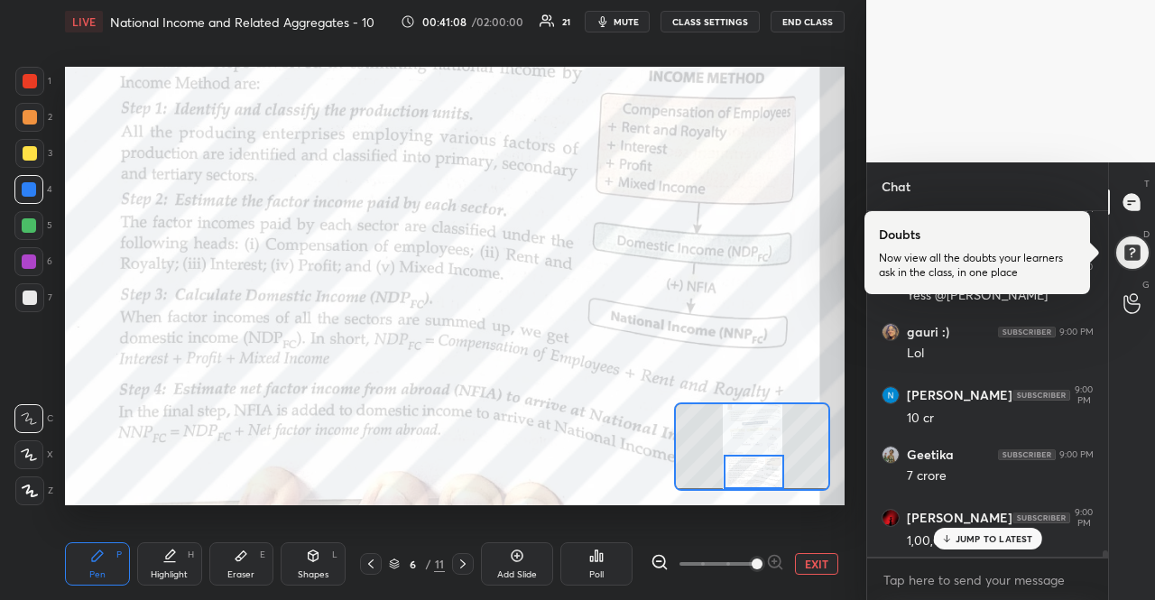
scroll to position [18567, 0]
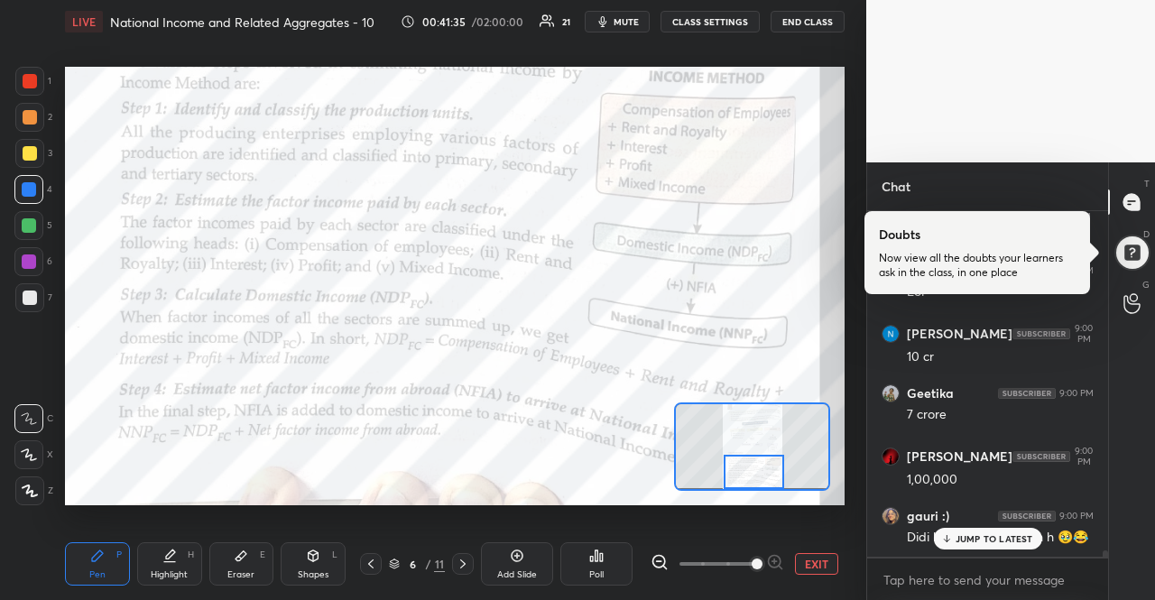
click at [978, 538] on p "JUMP TO LATEST" at bounding box center [994, 538] width 78 height 11
click at [460, 558] on icon at bounding box center [463, 564] width 14 height 14
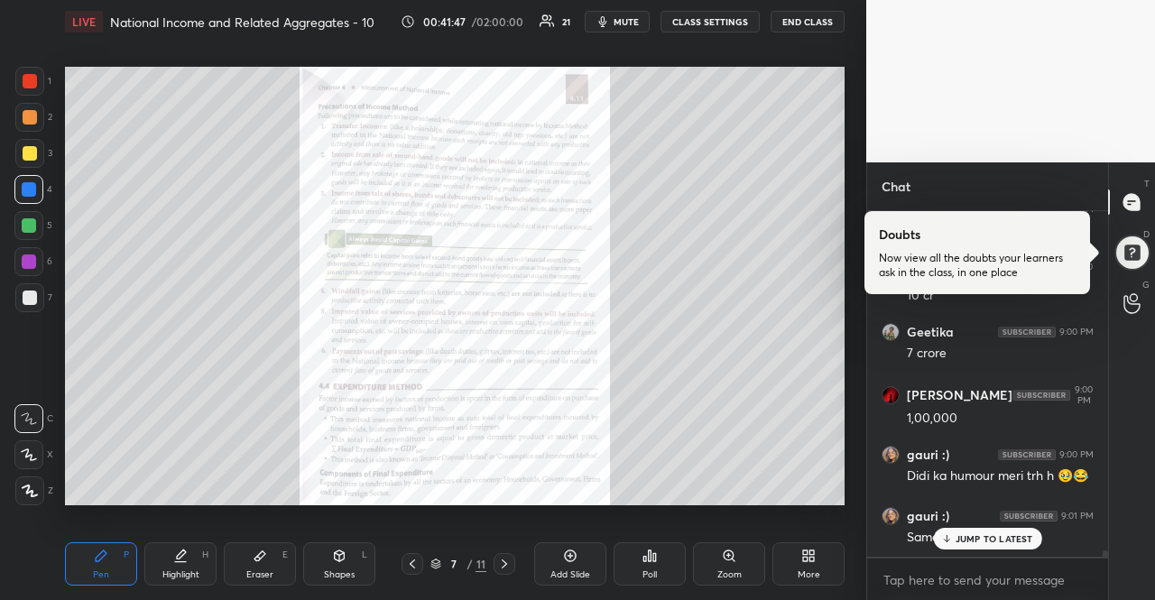
click at [958, 535] on p "JUMP TO LATEST" at bounding box center [994, 538] width 78 height 11
click at [730, 555] on icon at bounding box center [728, 555] width 4 height 0
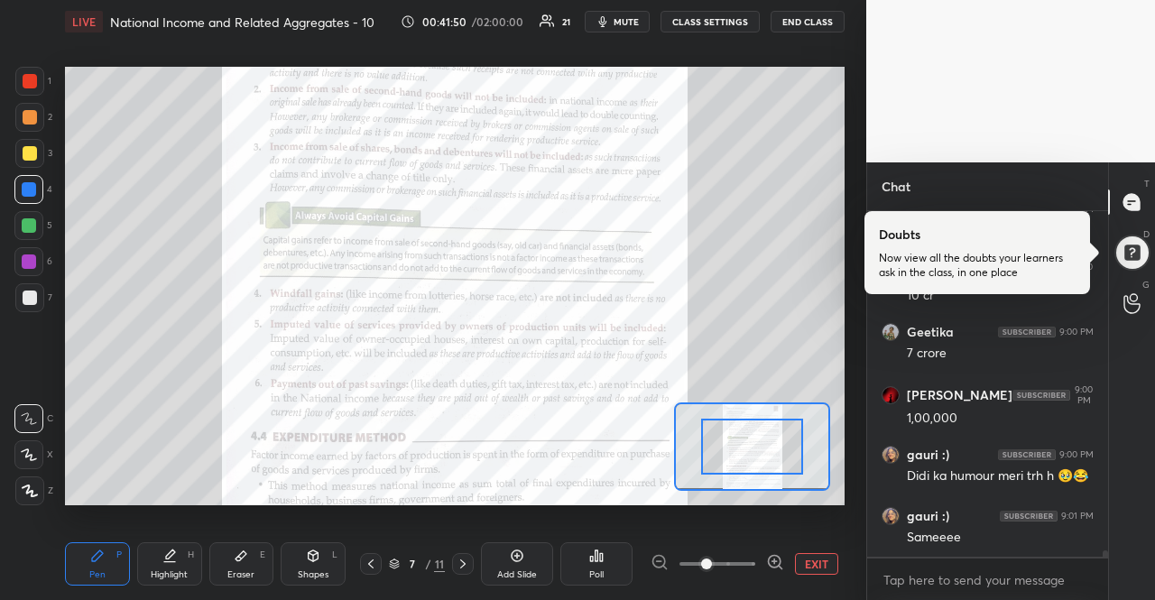
click at [769, 560] on icon at bounding box center [775, 562] width 18 height 18
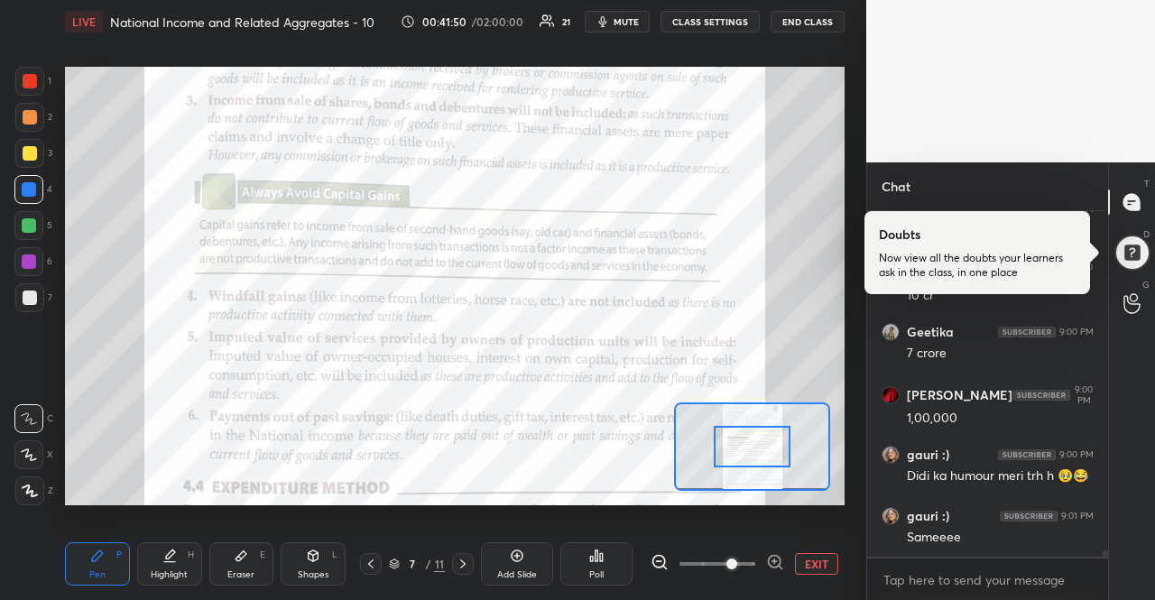
click at [769, 560] on icon at bounding box center [775, 562] width 18 height 18
click at [737, 560] on span at bounding box center [731, 563] width 11 height 11
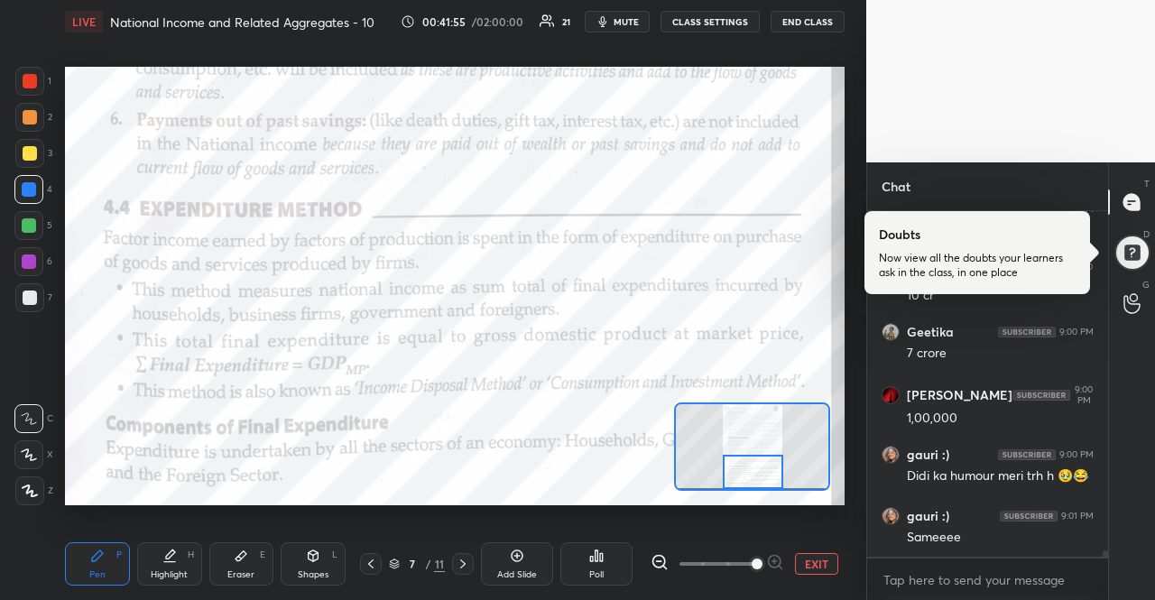
drag, startPoint x: 773, startPoint y: 454, endPoint x: 774, endPoint y: 484, distance: 30.7
click at [774, 484] on div at bounding box center [753, 471] width 61 height 33
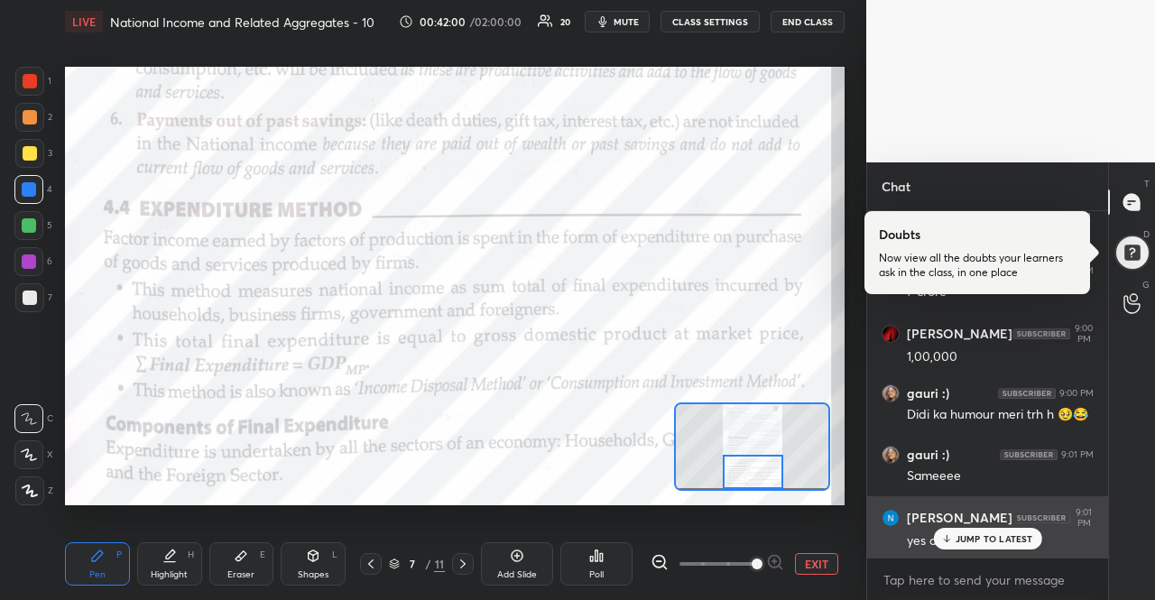
click at [997, 520] on div "[PERSON_NAME] 9:01 PM" at bounding box center [987, 518] width 212 height 22
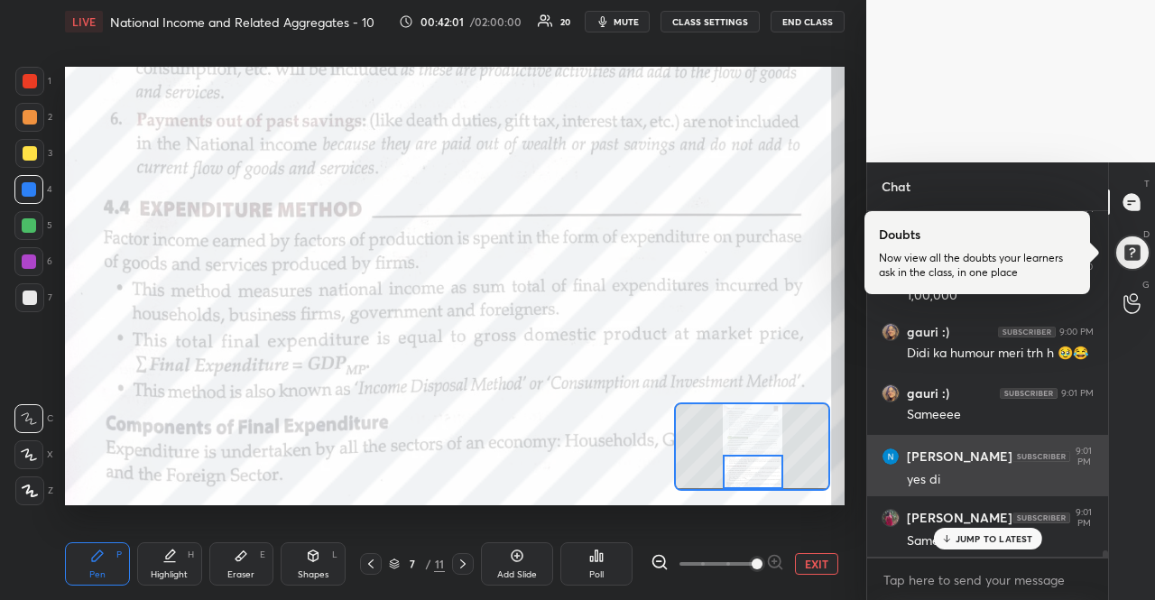
click at [991, 526] on div "gauri :) 8:59 PM She is OP Aish 8:59 PM It is possible 😭😭？[PERSON_NAME] [PERSON…" at bounding box center [987, 383] width 241 height 345
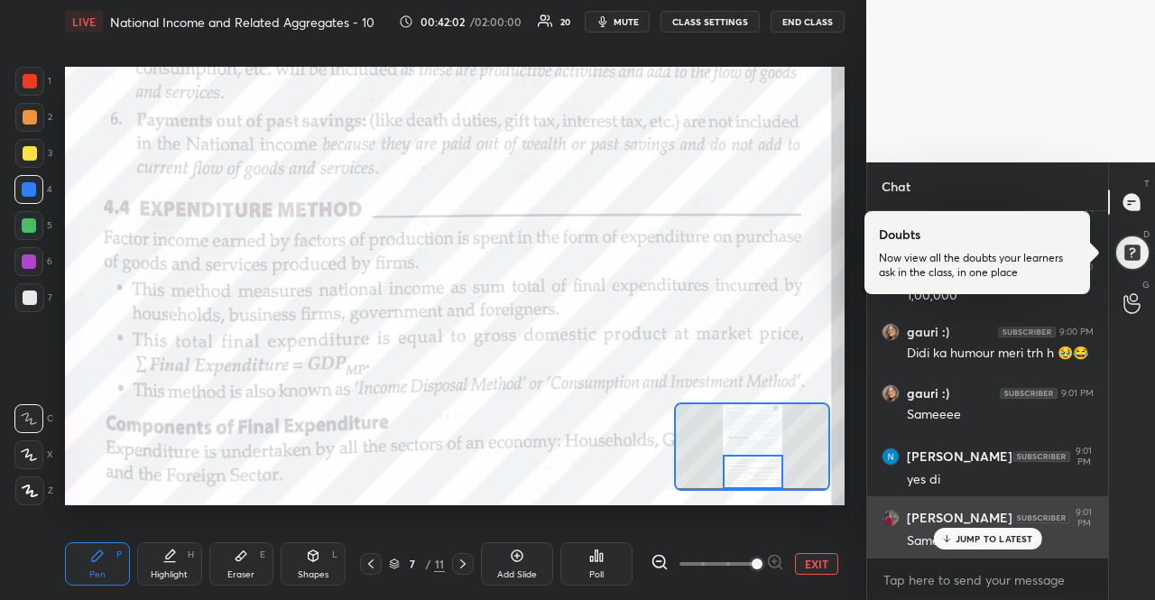
click at [974, 537] on p "JUMP TO LATEST" at bounding box center [994, 538] width 78 height 11
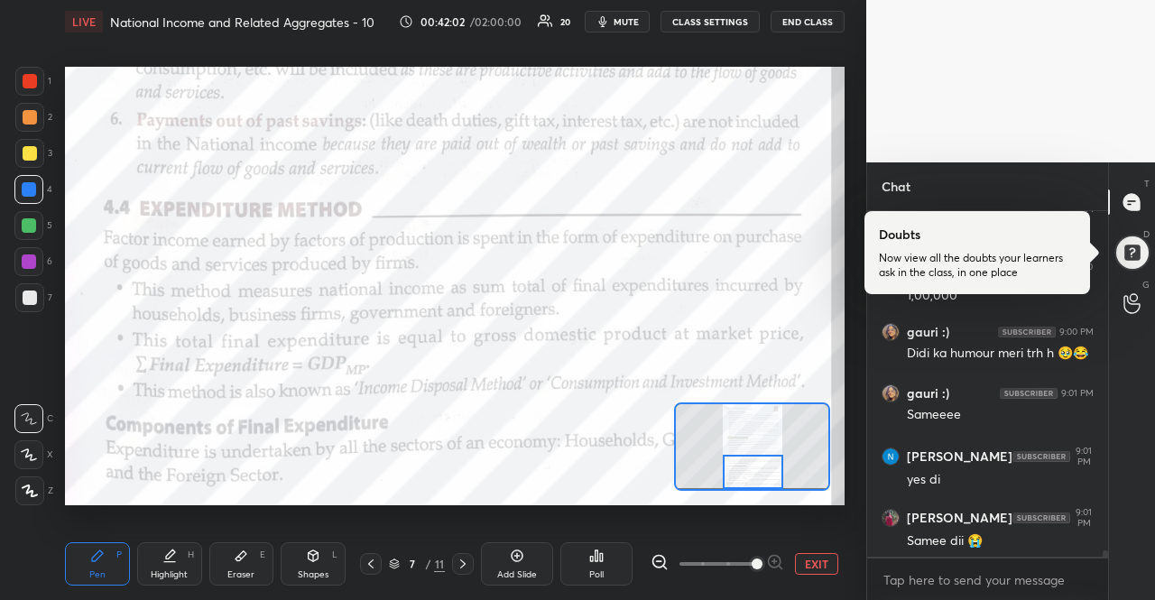
scroll to position [18827, 0]
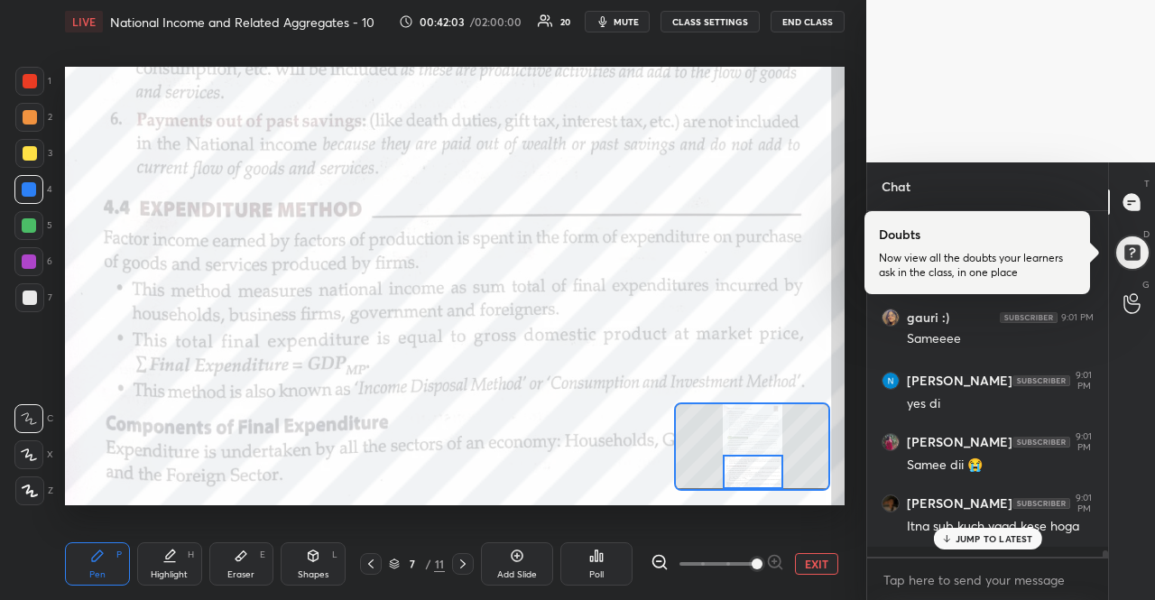
click at [974, 529] on div "JUMP TO LATEST" at bounding box center [987, 539] width 108 height 22
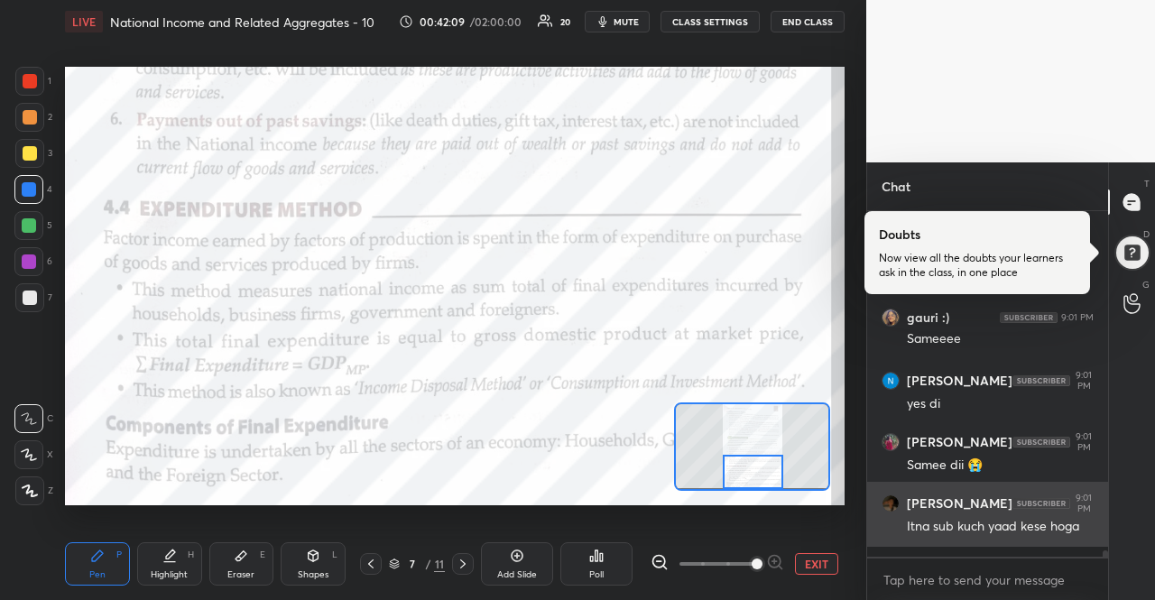
scroll to position [18888, 0]
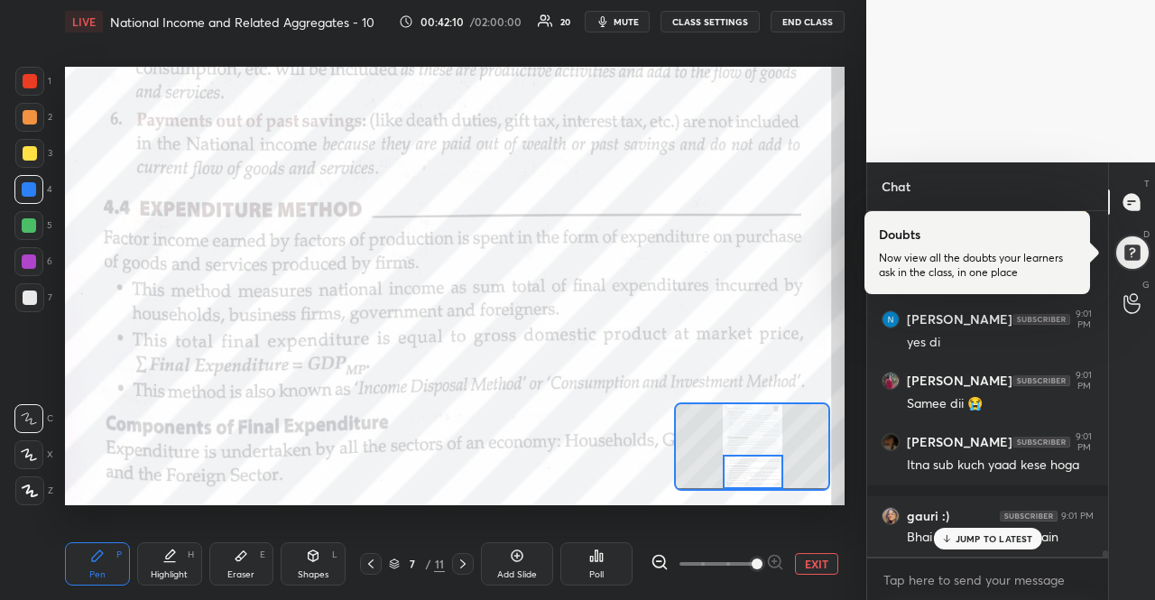
click at [1036, 544] on div "JUMP TO LATEST" at bounding box center [987, 539] width 108 height 22
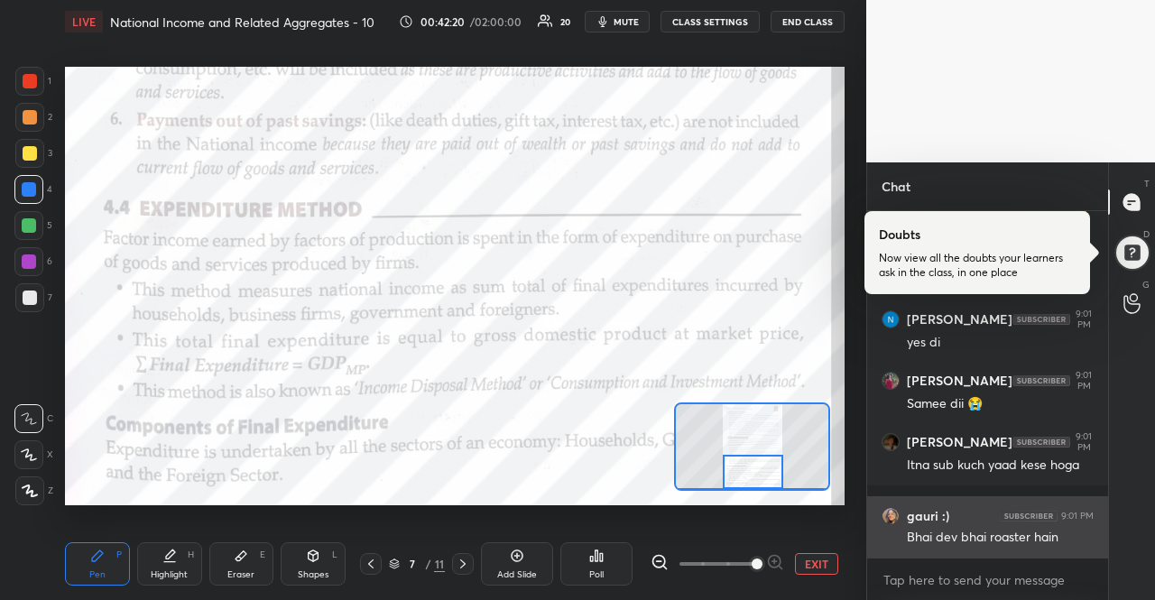
scroll to position [18964, 0]
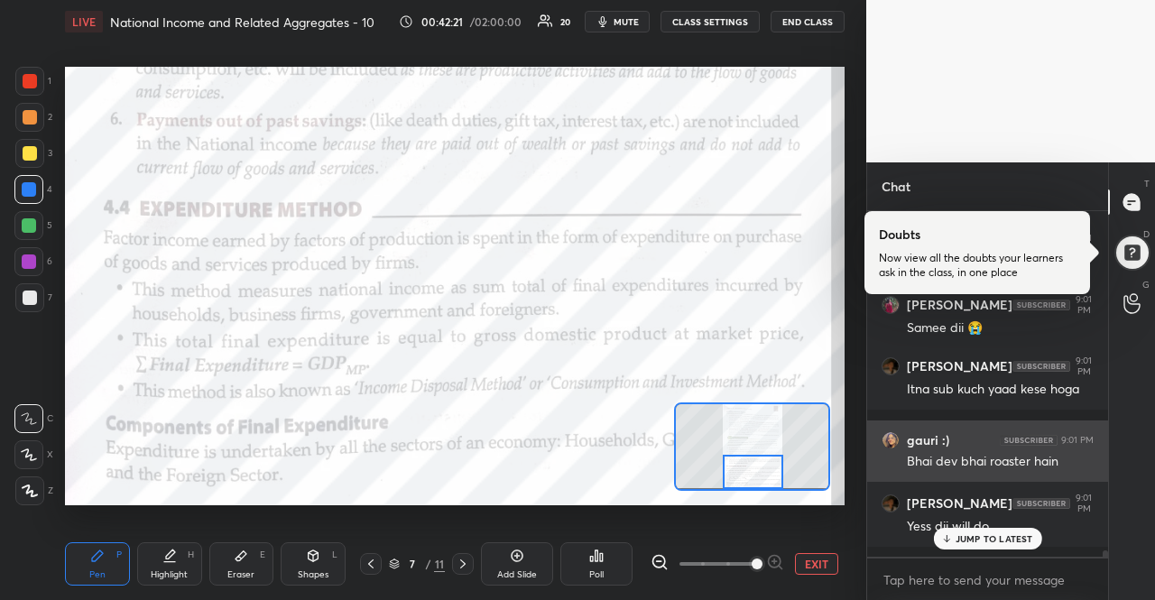
click at [1015, 531] on div "JUMP TO LATEST" at bounding box center [987, 539] width 108 height 22
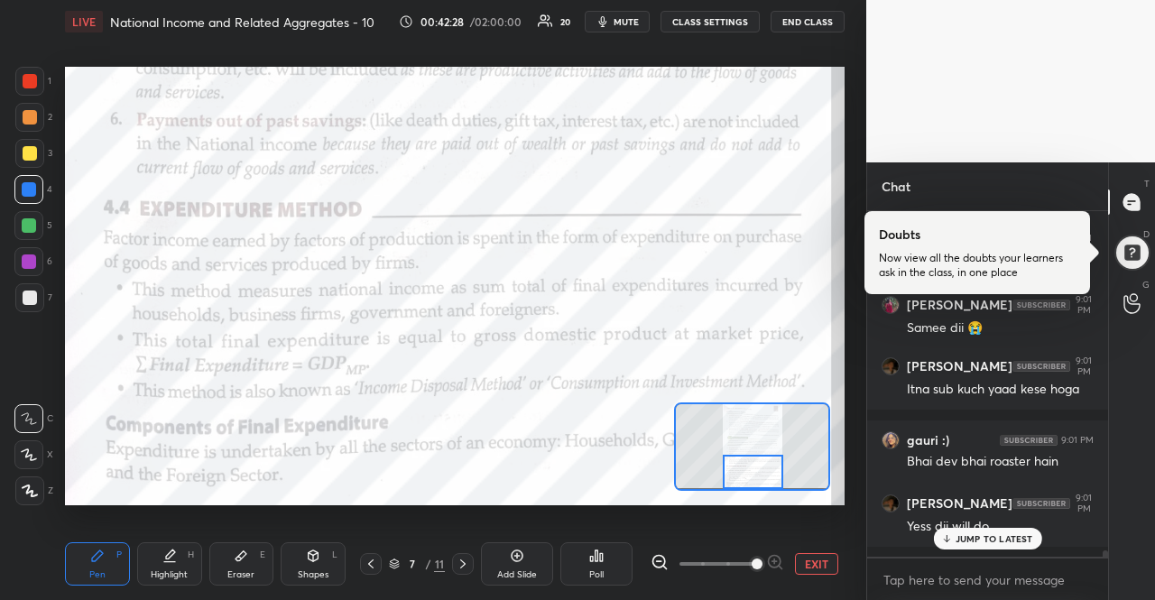
scroll to position [19041, 0]
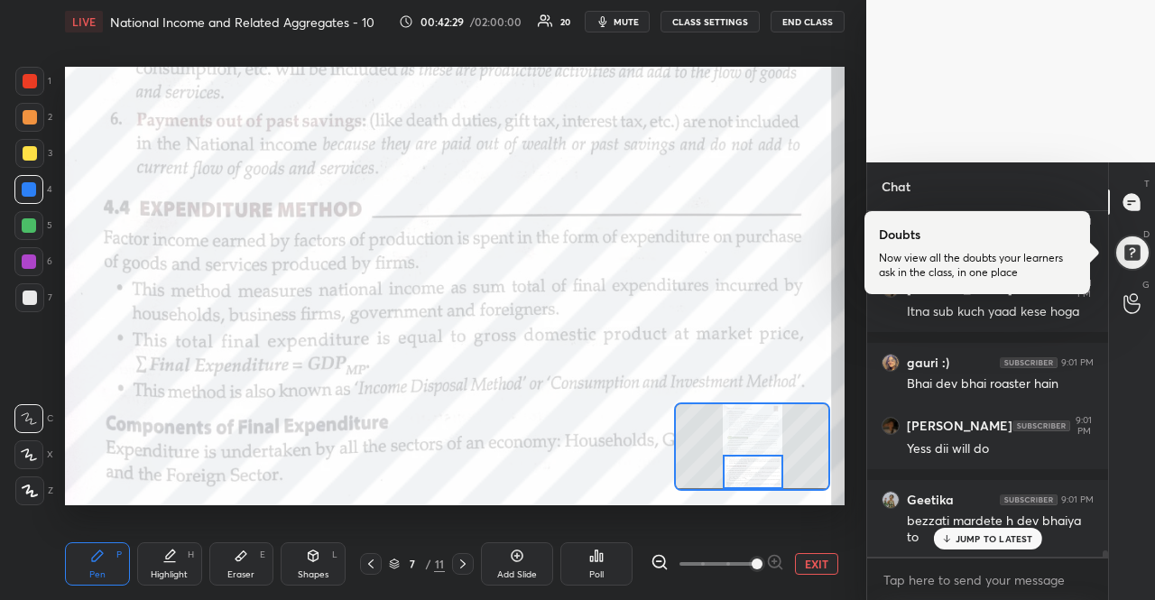
click at [978, 548] on div "JUMP TO LATEST" at bounding box center [987, 539] width 108 height 22
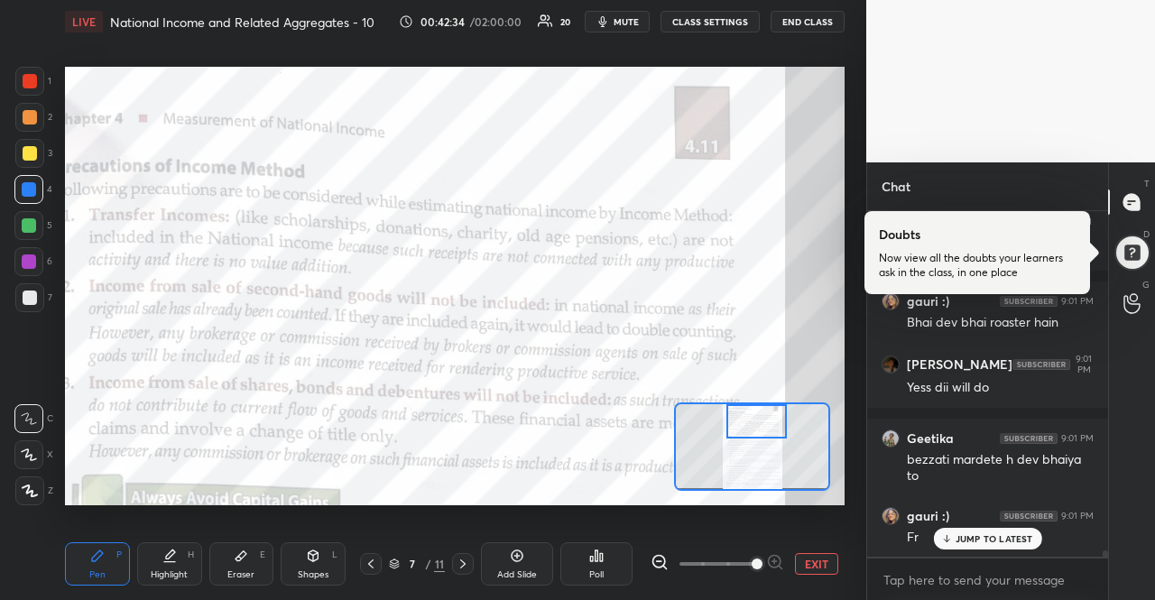
scroll to position [19178, 0]
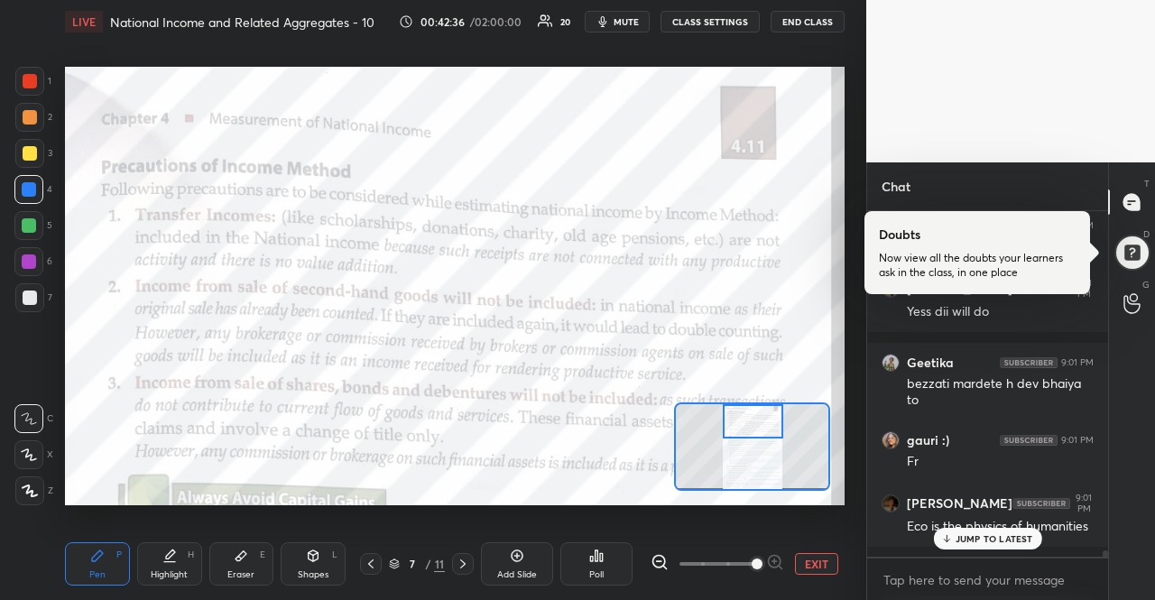
drag, startPoint x: 764, startPoint y: 472, endPoint x: 764, endPoint y: 419, distance: 52.3
click at [764, 419] on div at bounding box center [753, 420] width 61 height 33
click at [972, 538] on p "JUMP TO LATEST" at bounding box center [994, 538] width 78 height 11
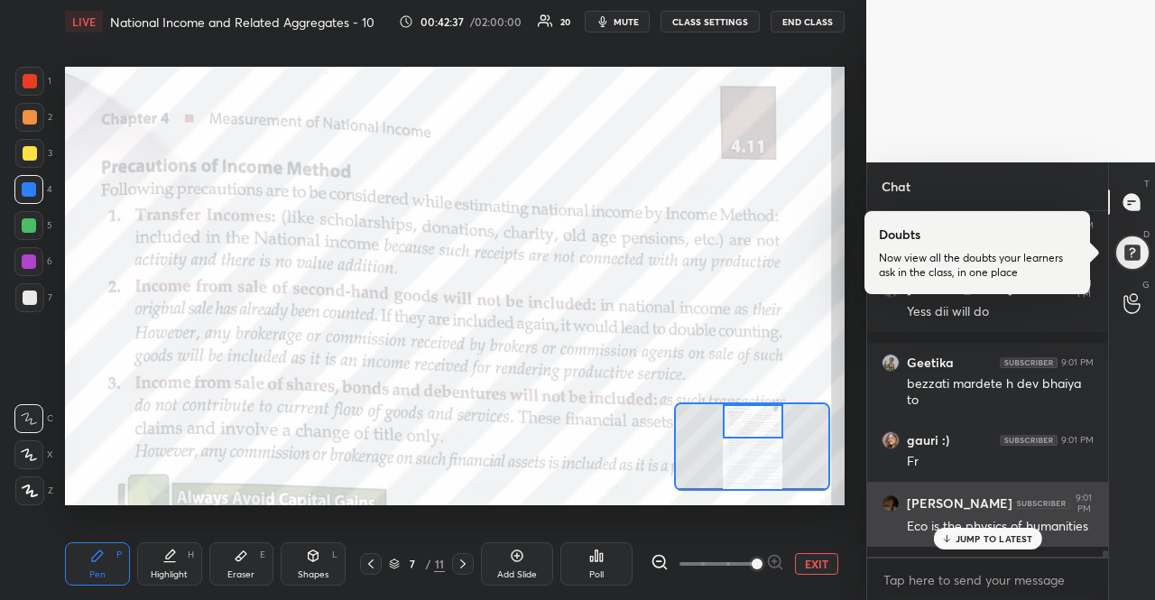
scroll to position [19256, 0]
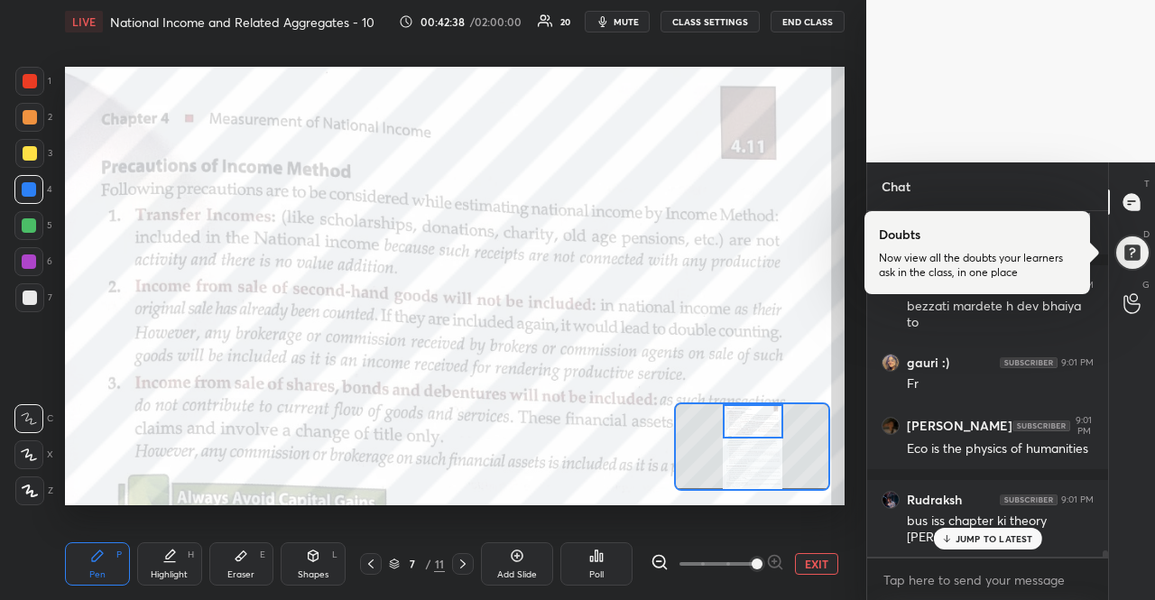
click at [972, 537] on p "JUMP TO LATEST" at bounding box center [994, 538] width 78 height 11
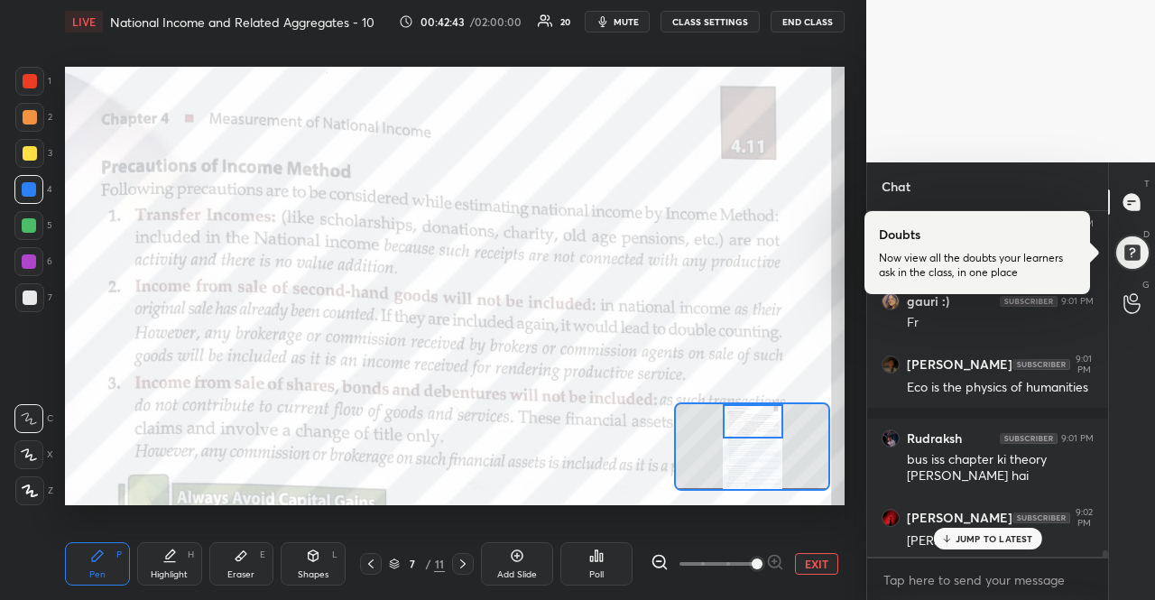
click at [948, 546] on div "JUMP TO LATEST" at bounding box center [987, 539] width 108 height 22
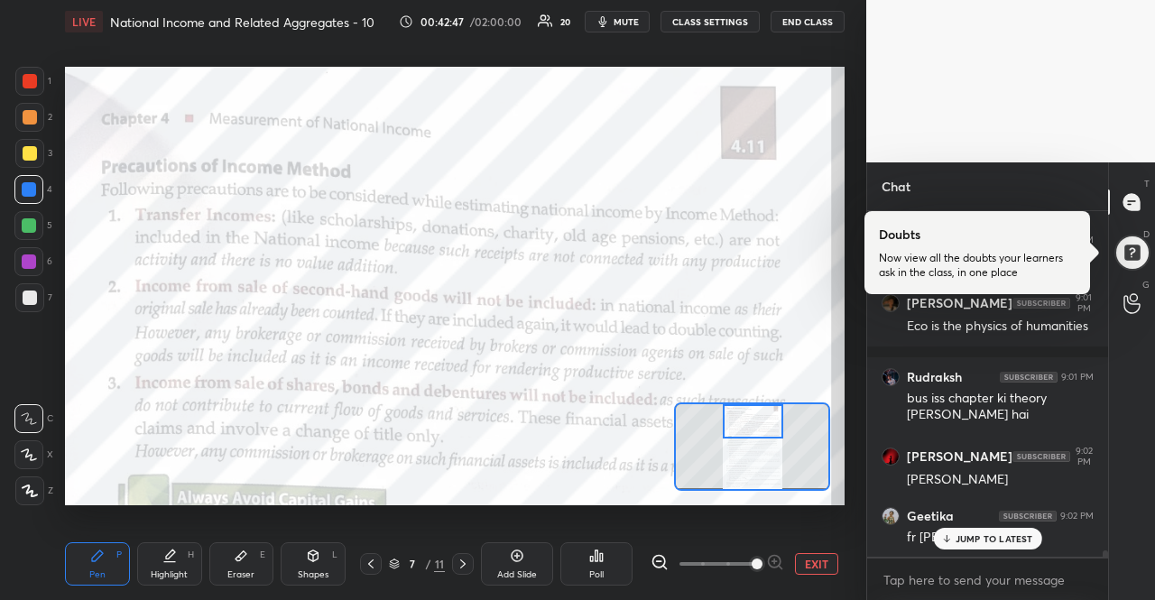
scroll to position [19440, 0]
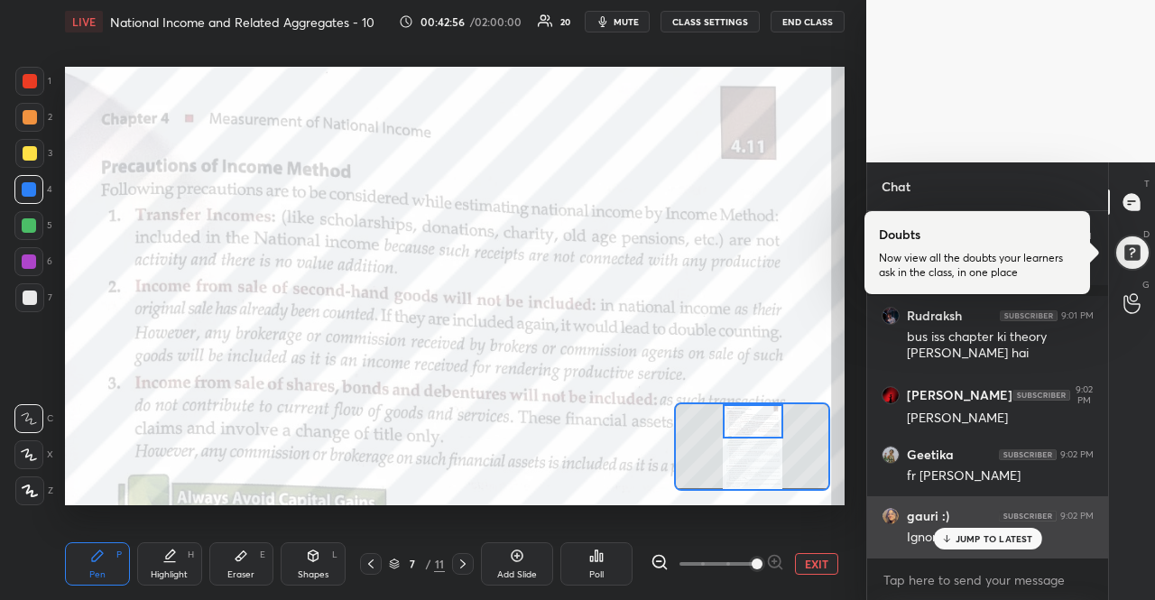
click at [1035, 531] on div "JUMP TO LATEST" at bounding box center [987, 539] width 108 height 22
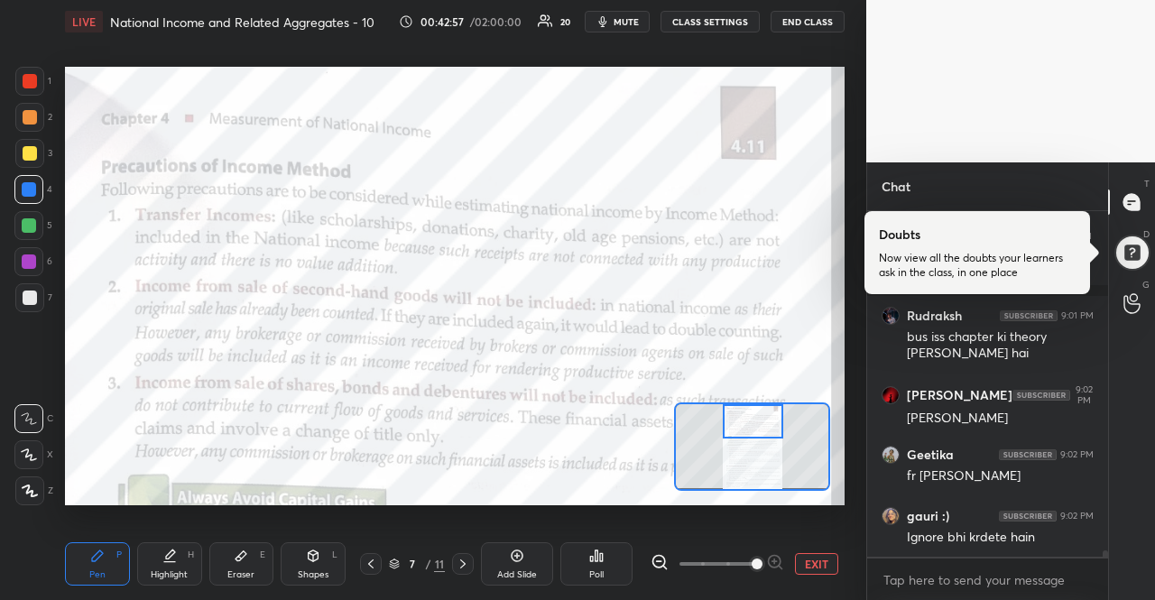
scroll to position [19501, 0]
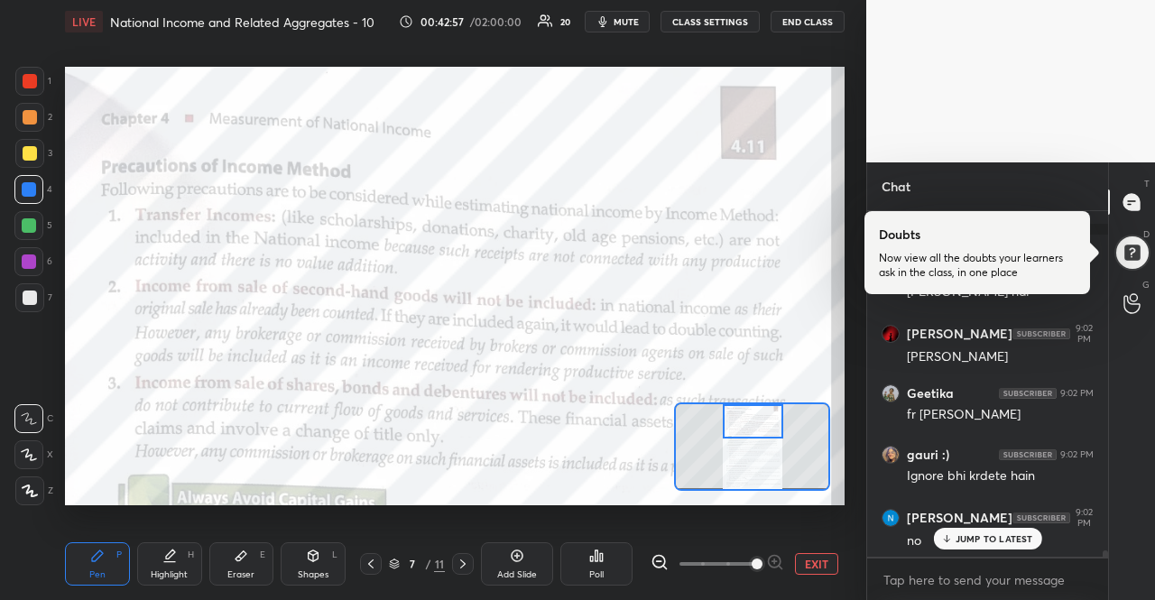
click at [980, 538] on p "JUMP TO LATEST" at bounding box center [994, 538] width 78 height 11
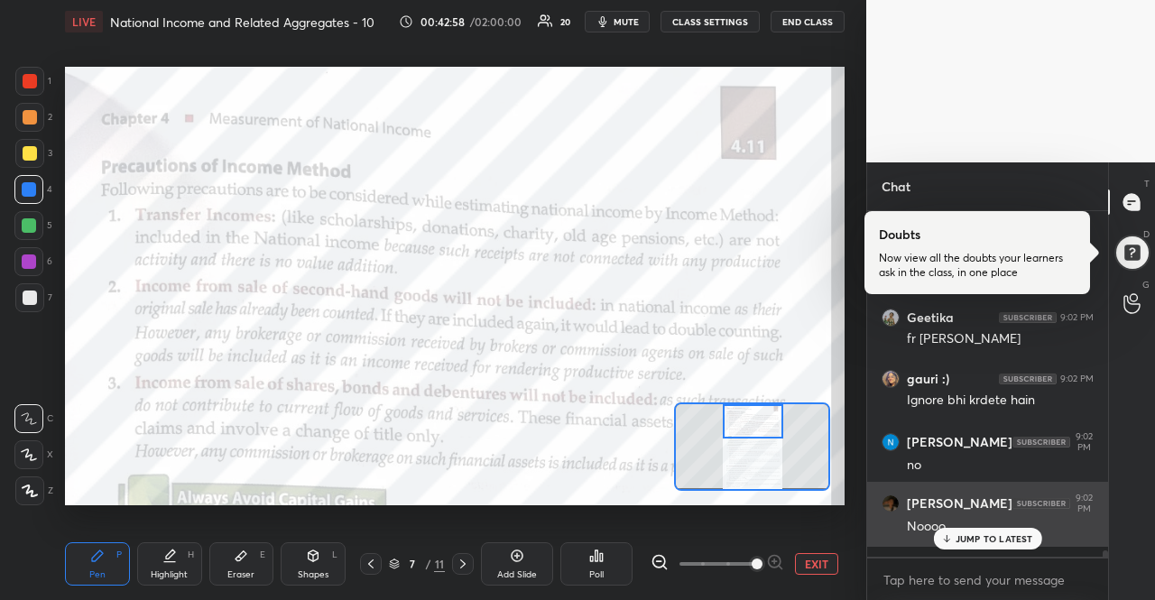
click at [985, 536] on p "JUMP TO LATEST" at bounding box center [994, 538] width 78 height 11
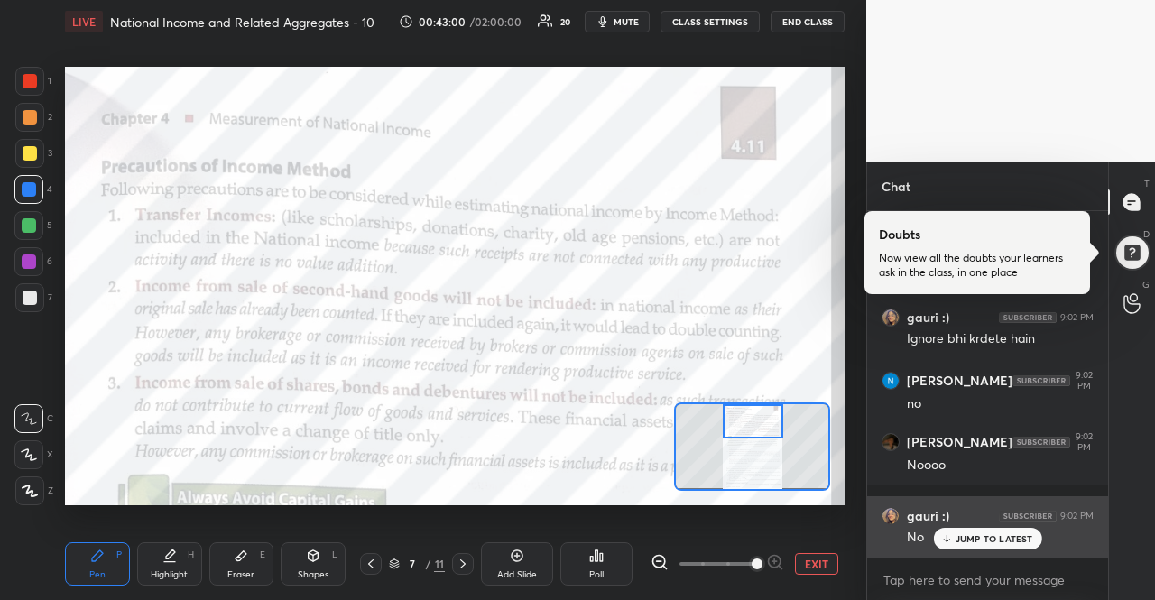
click at [990, 539] on p "JUMP TO LATEST" at bounding box center [994, 538] width 78 height 11
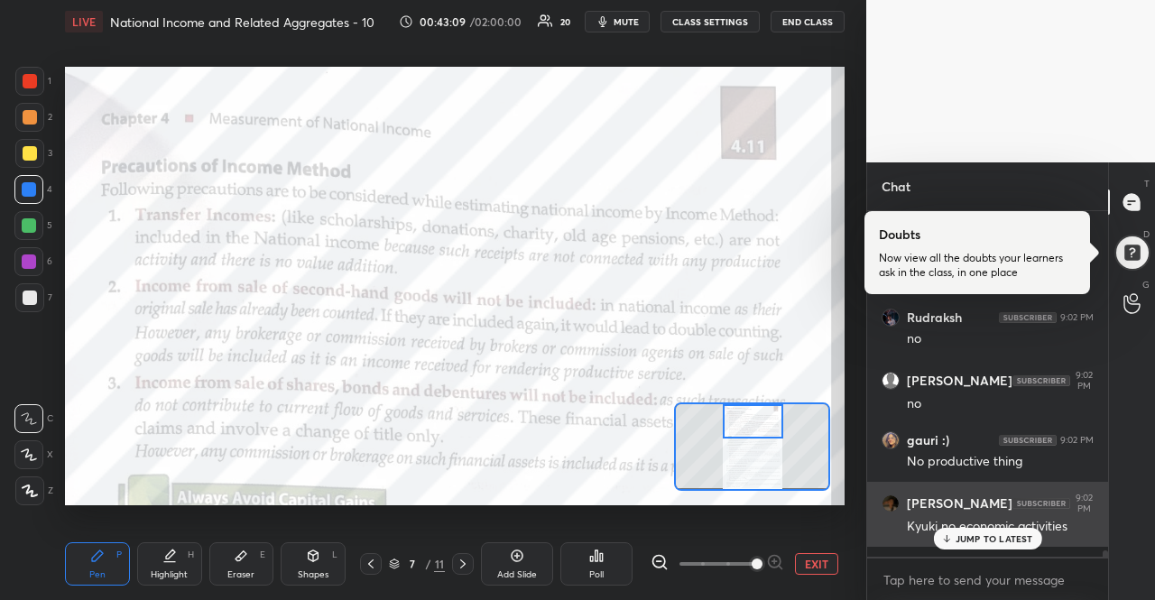
scroll to position [20021, 0]
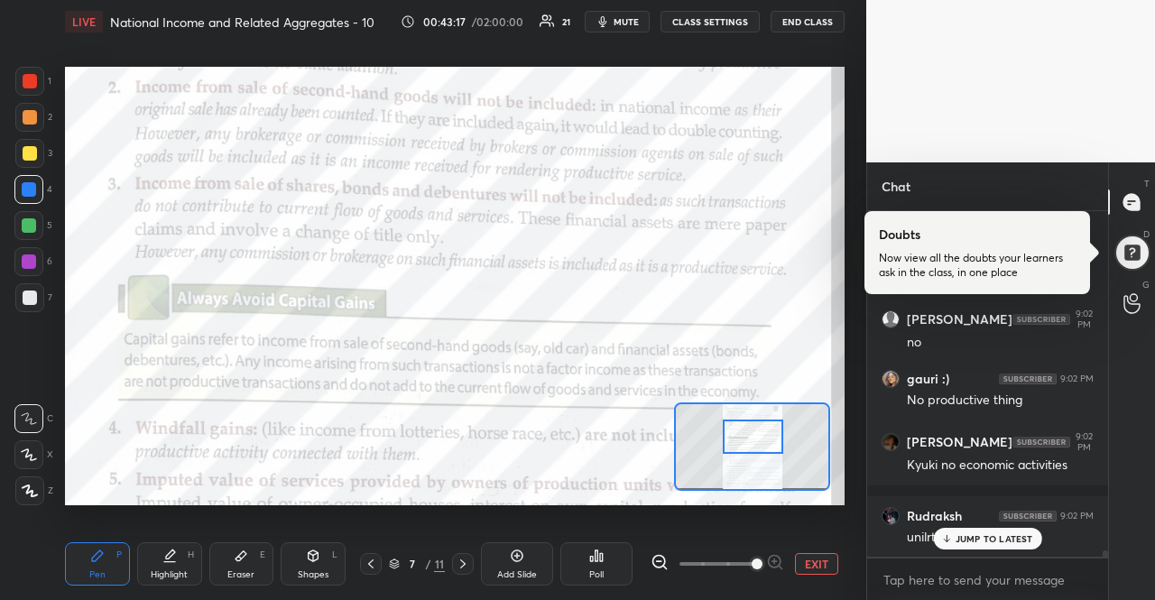
drag, startPoint x: 768, startPoint y: 425, endPoint x: 767, endPoint y: 440, distance: 15.4
click at [767, 440] on div at bounding box center [753, 435] width 61 height 33
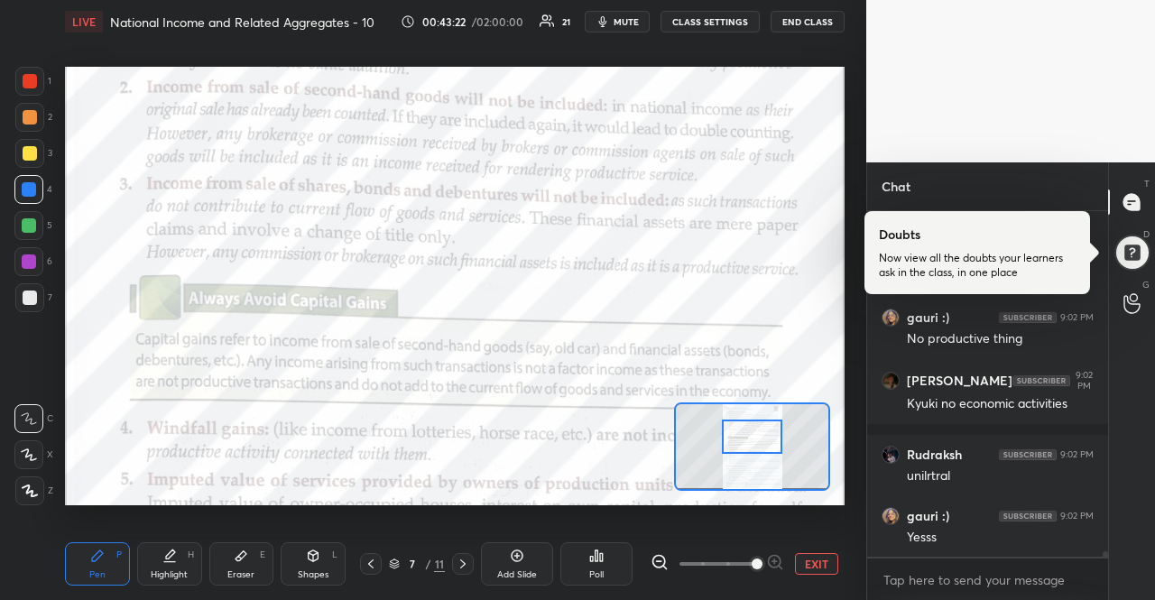
scroll to position [20144, 0]
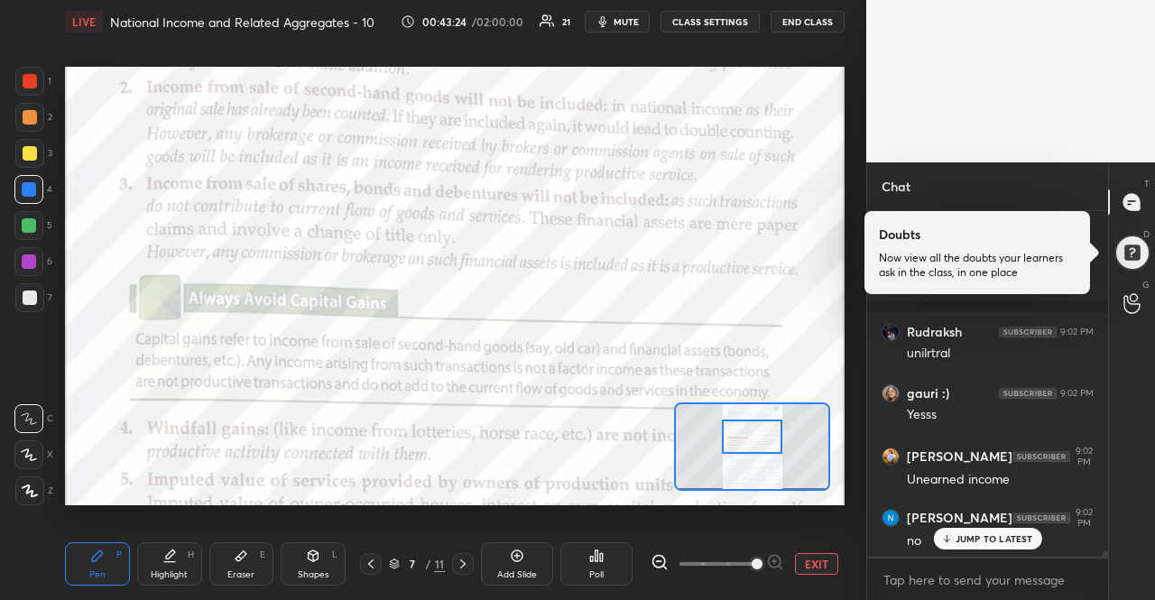
click at [953, 536] on div "JUMP TO LATEST" at bounding box center [987, 539] width 108 height 22
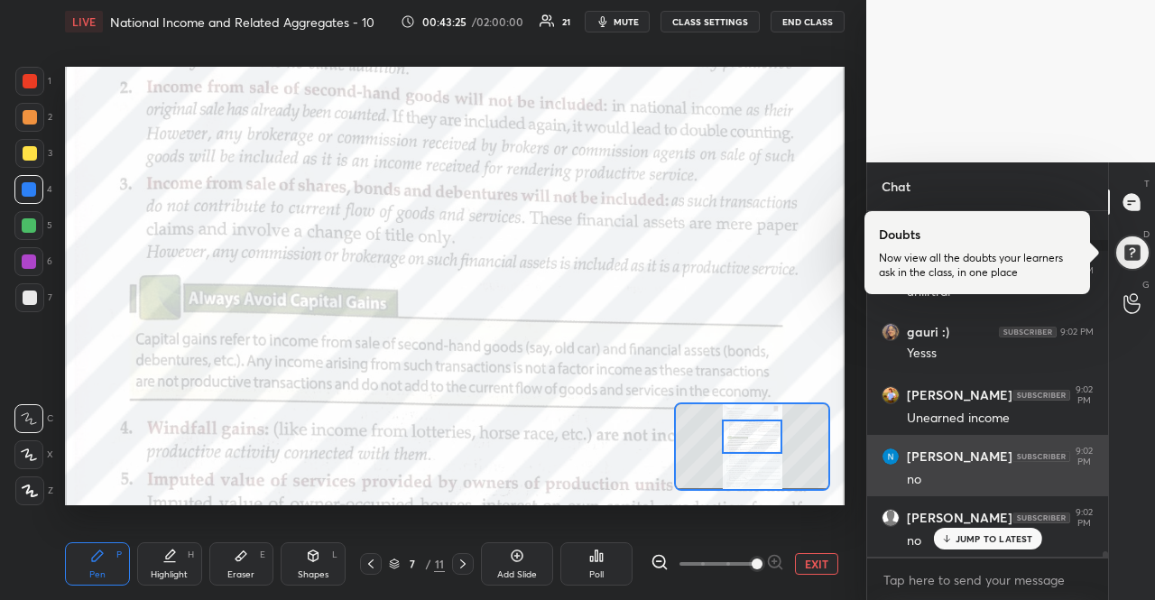
click at [951, 536] on icon at bounding box center [946, 538] width 12 height 11
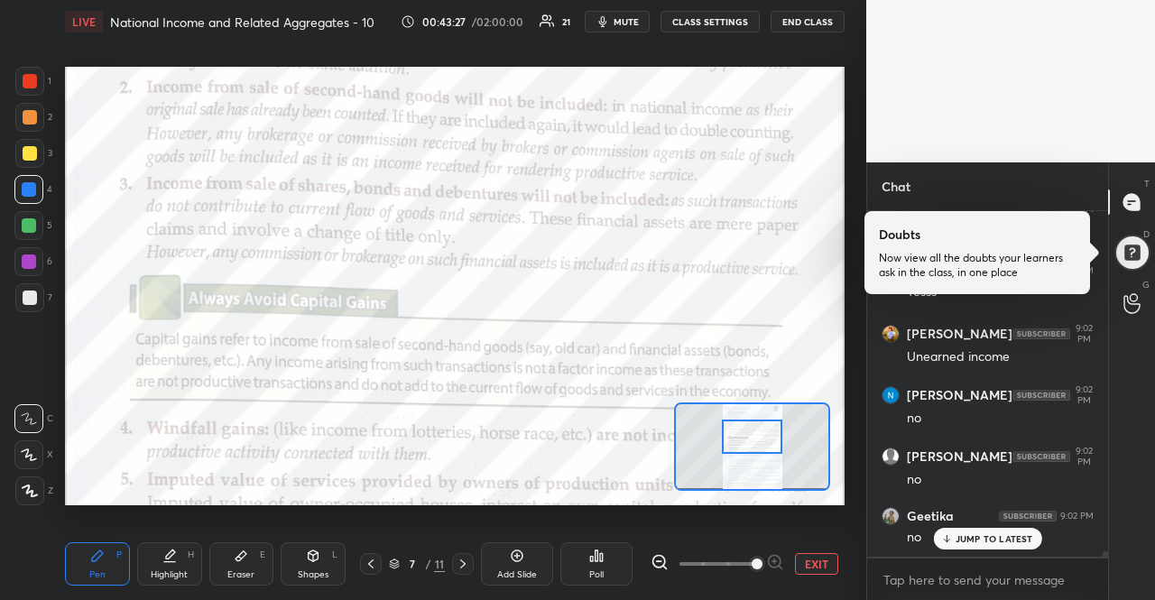
click at [943, 548] on div "JUMP TO LATEST" at bounding box center [987, 539] width 108 height 22
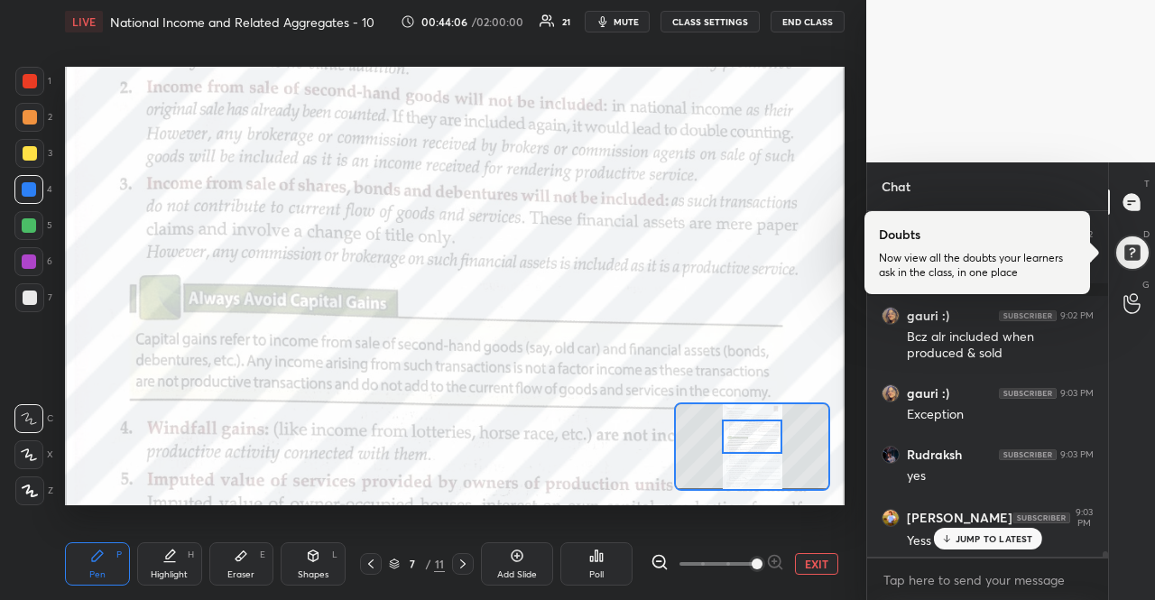
scroll to position [20789, 0]
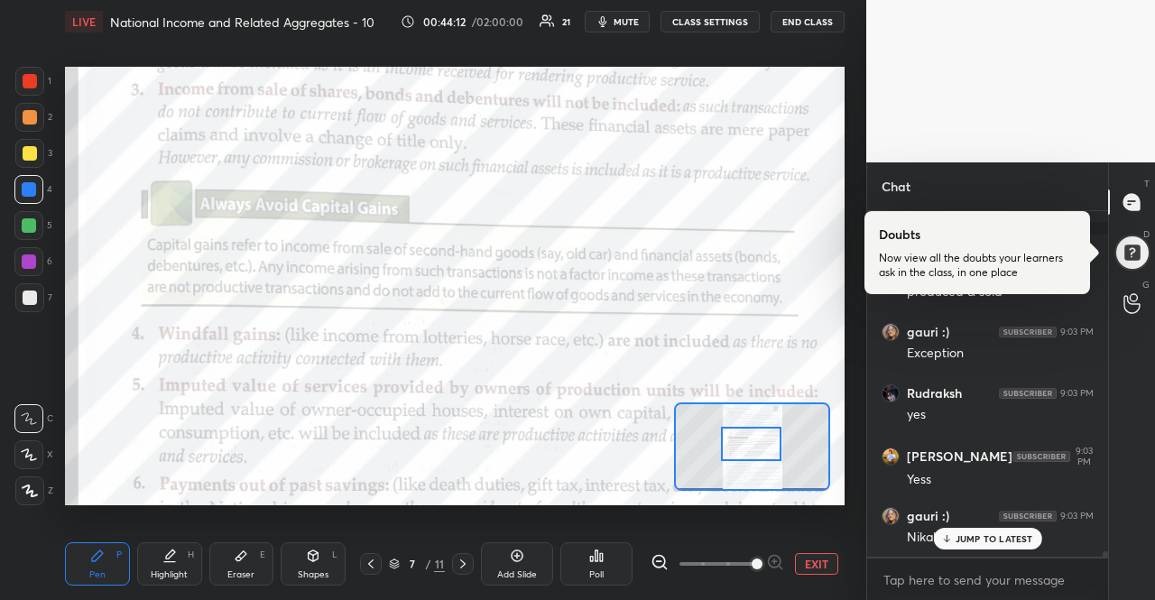
click at [761, 445] on div at bounding box center [751, 443] width 61 height 33
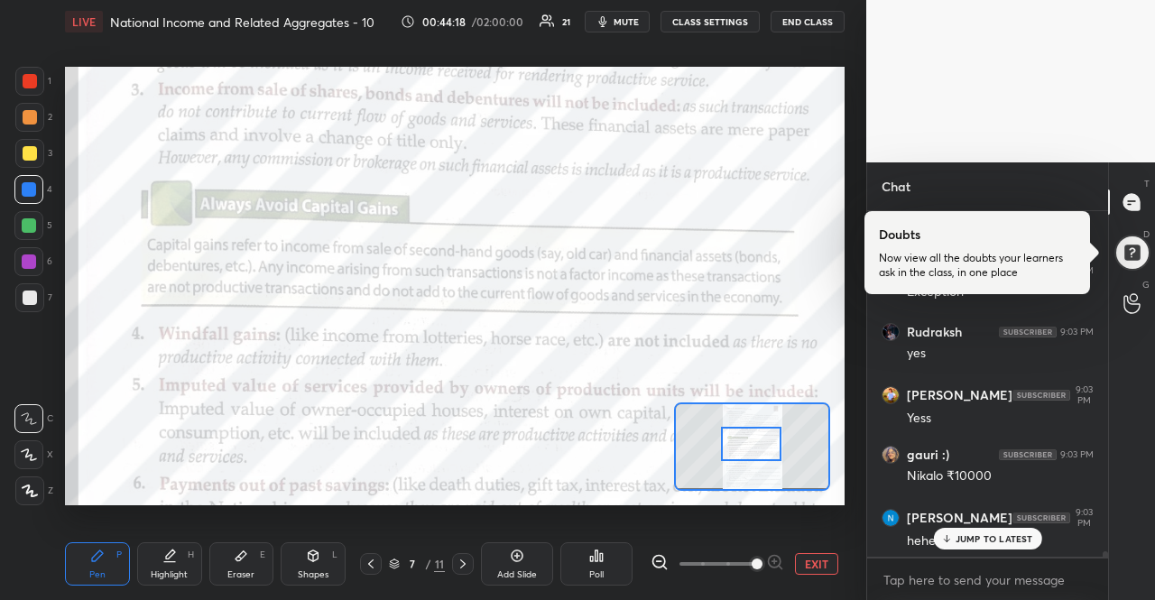
click at [979, 540] on p "JUMP TO LATEST" at bounding box center [994, 538] width 78 height 11
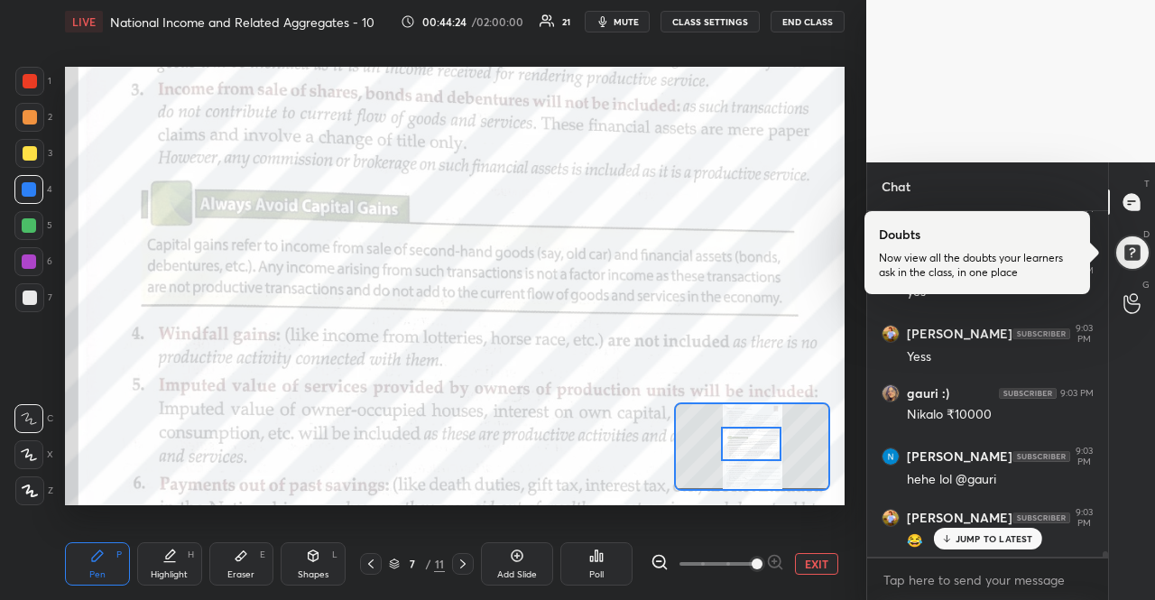
click at [981, 540] on p "JUMP TO LATEST" at bounding box center [994, 538] width 78 height 11
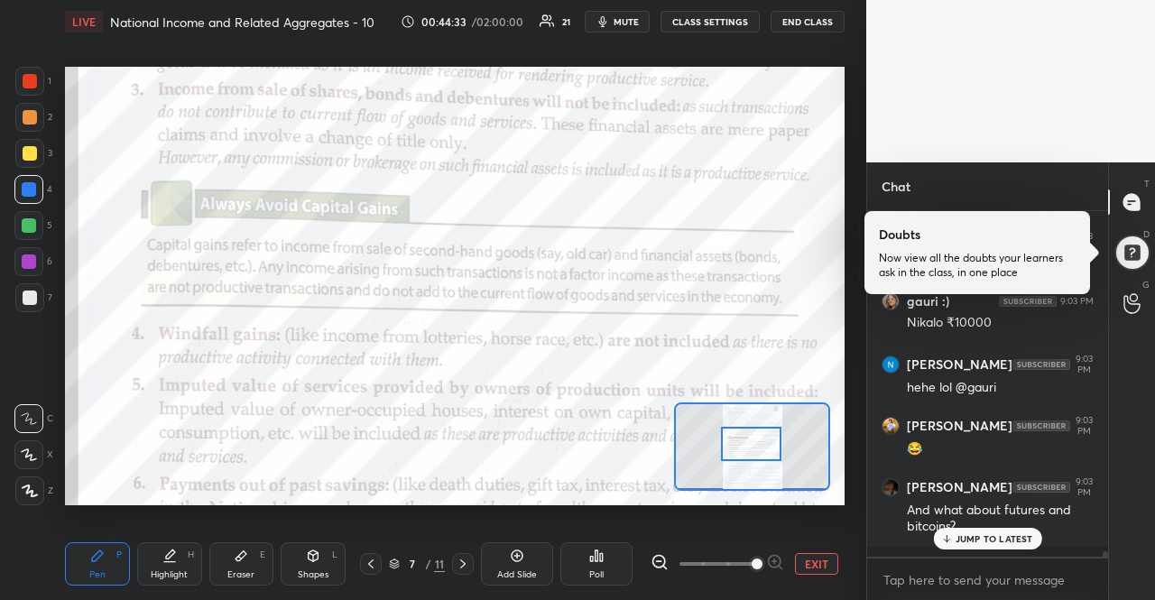
click at [981, 540] on p "JUMP TO LATEST" at bounding box center [994, 538] width 78 height 11
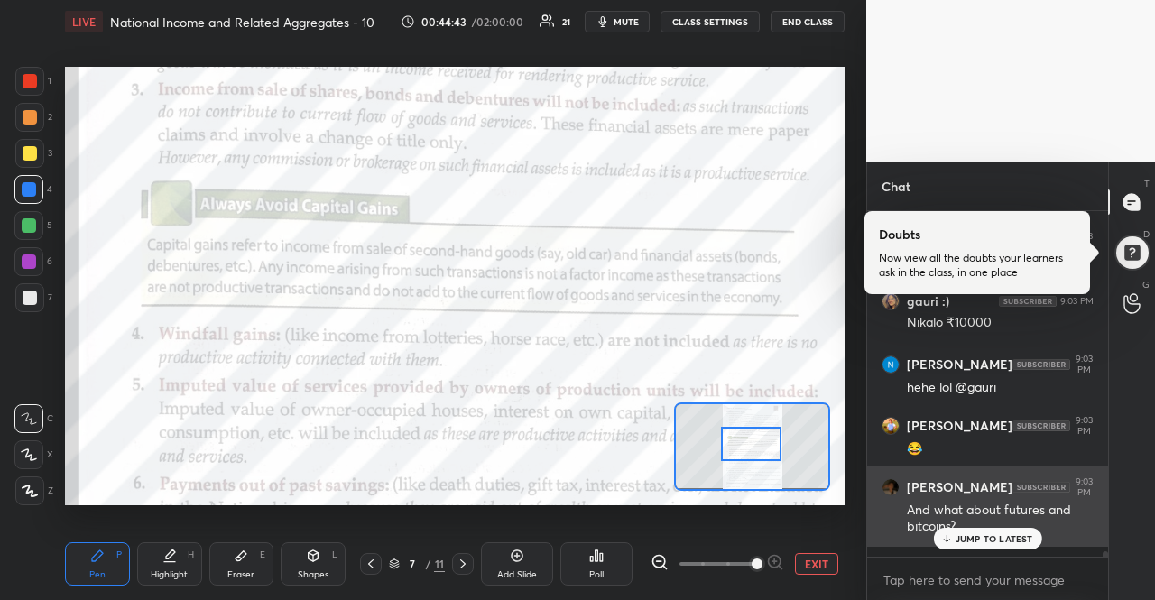
scroll to position [21065, 0]
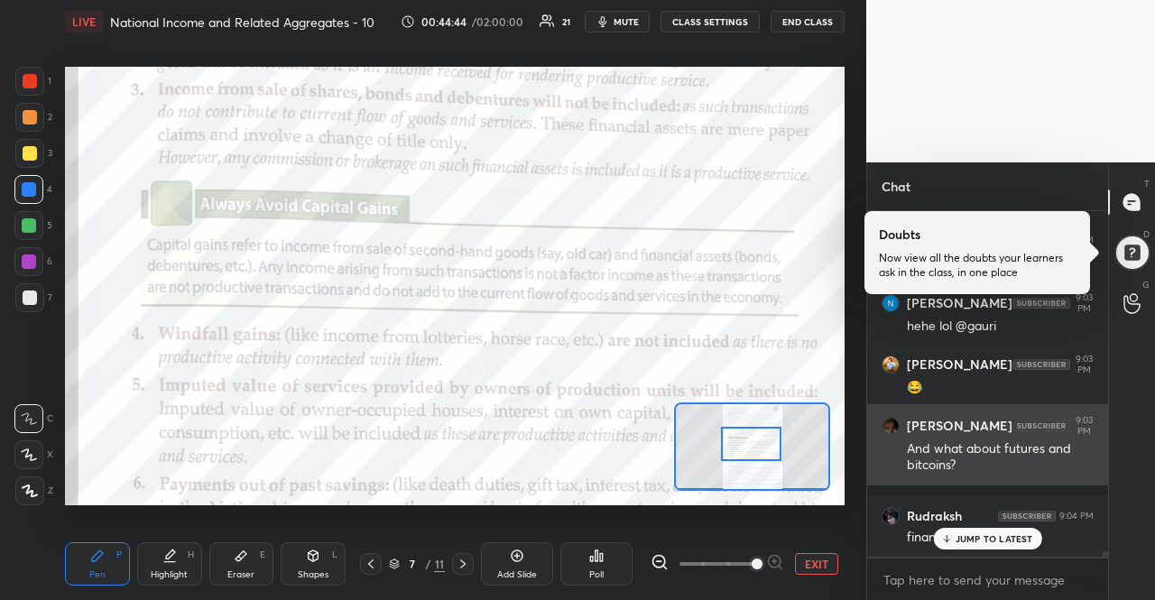
click at [979, 555] on div "Rudraksh 9:04 PM financial assets" at bounding box center [987, 526] width 241 height 61
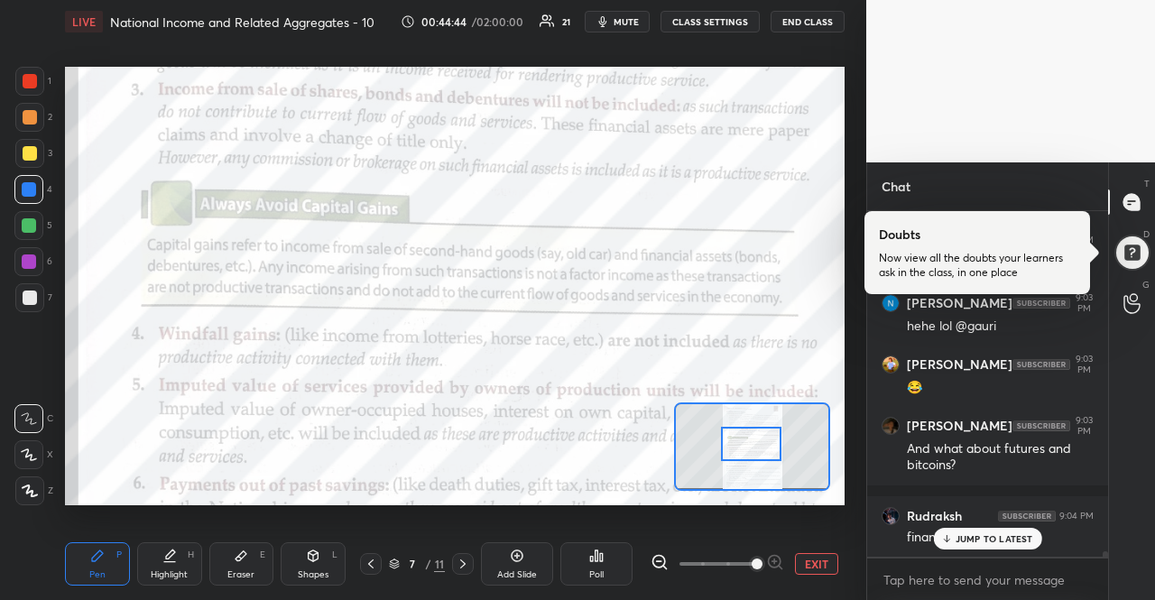
click at [980, 546] on div "JUMP TO LATEST" at bounding box center [987, 539] width 108 height 22
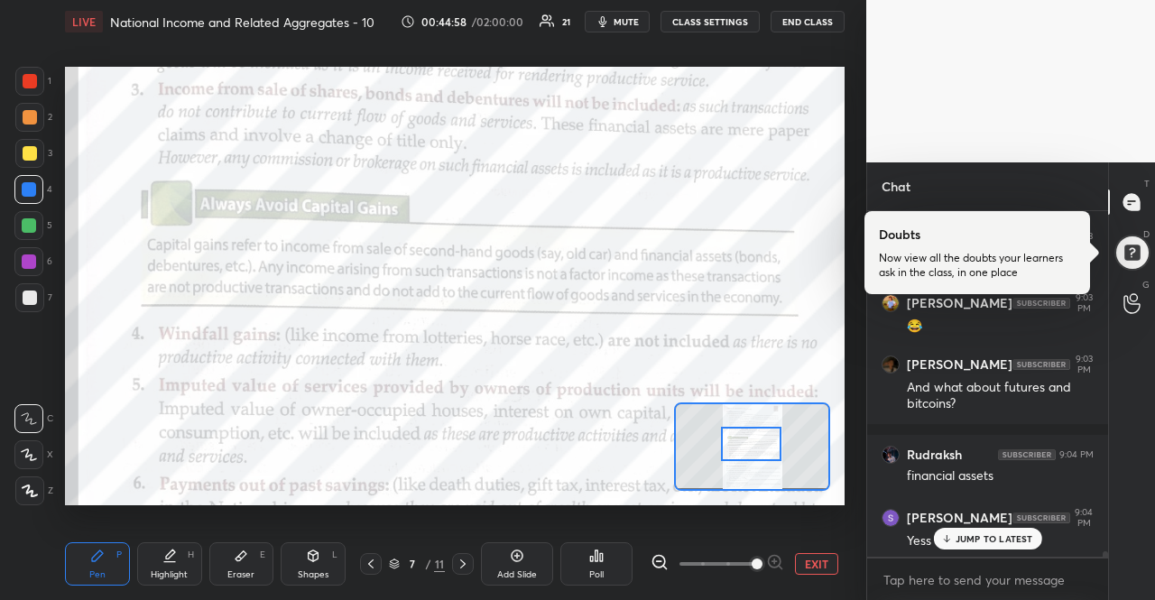
scroll to position [21188, 0]
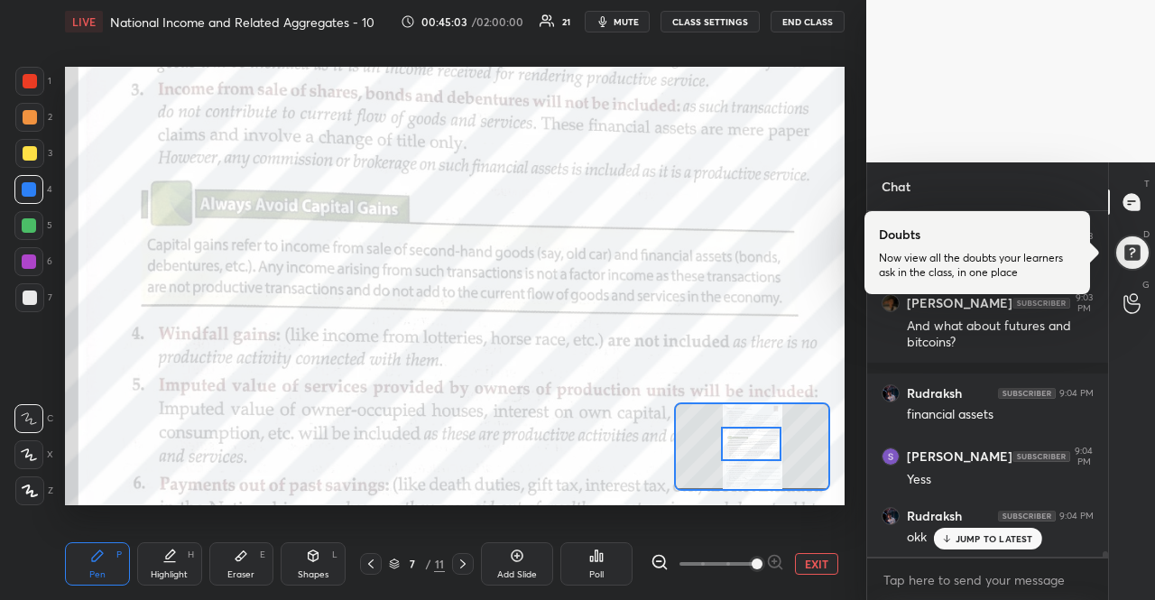
click at [1010, 528] on div "JUMP TO LATEST" at bounding box center [987, 539] width 108 height 22
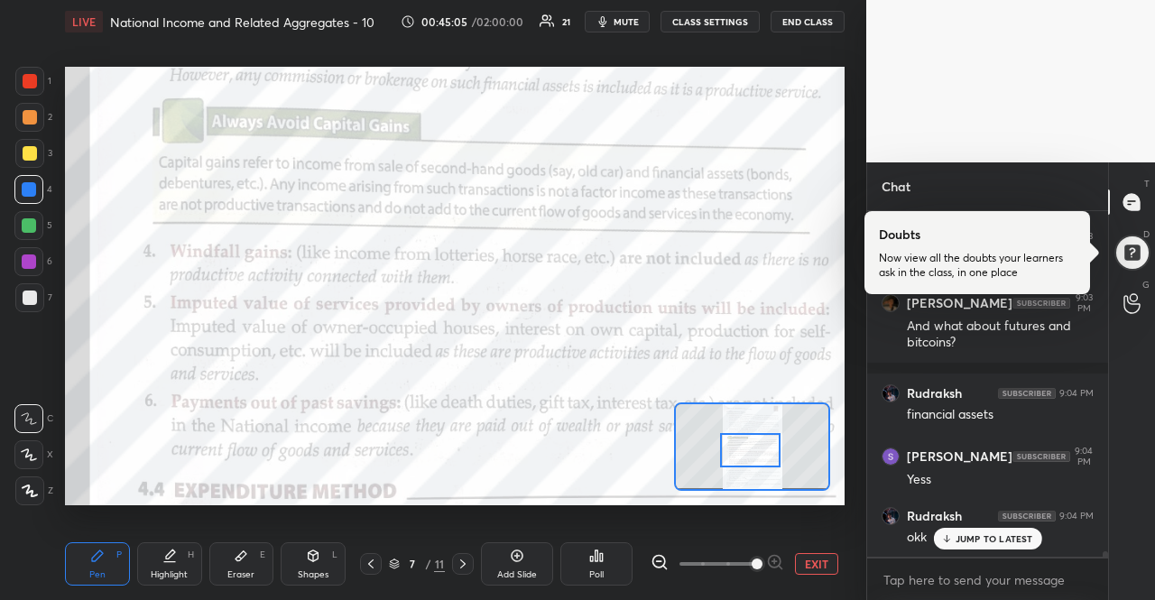
scroll to position [21249, 0]
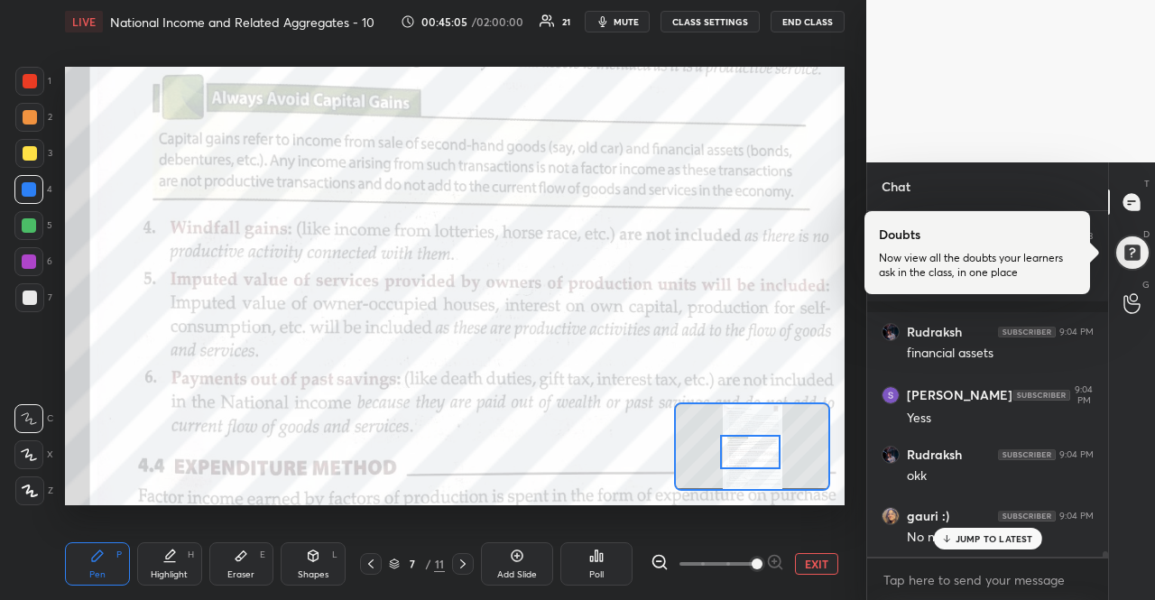
click at [772, 456] on div at bounding box center [750, 451] width 61 height 33
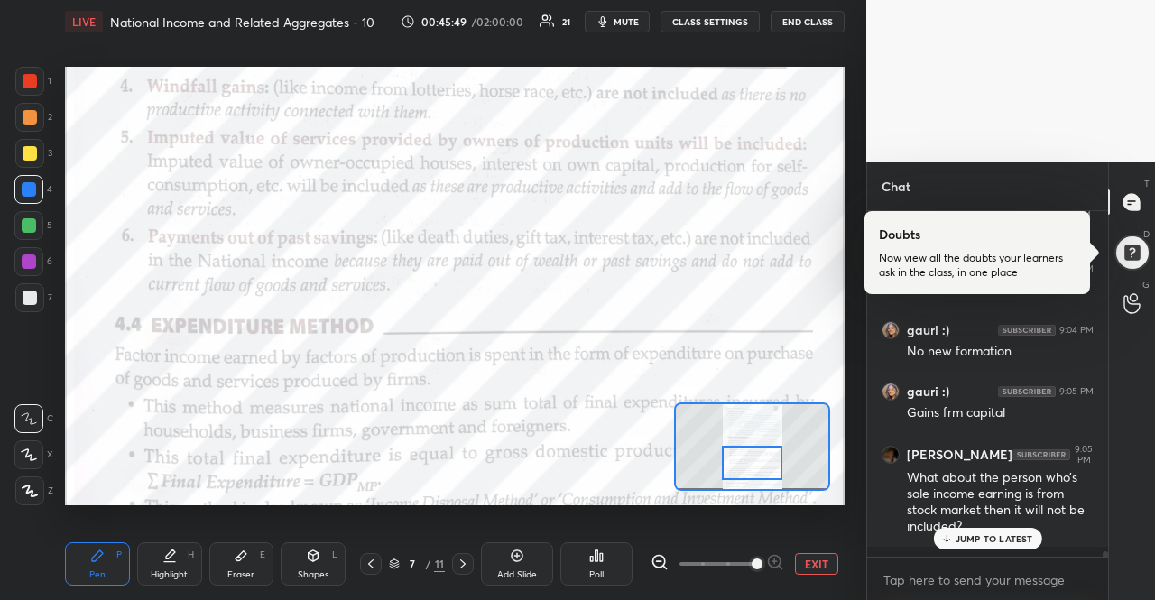
drag, startPoint x: 761, startPoint y: 446, endPoint x: 763, endPoint y: 457, distance: 11.0
click at [763, 457] on div at bounding box center [752, 462] width 61 height 33
click at [1011, 544] on p "JUMP TO LATEST" at bounding box center [994, 538] width 78 height 11
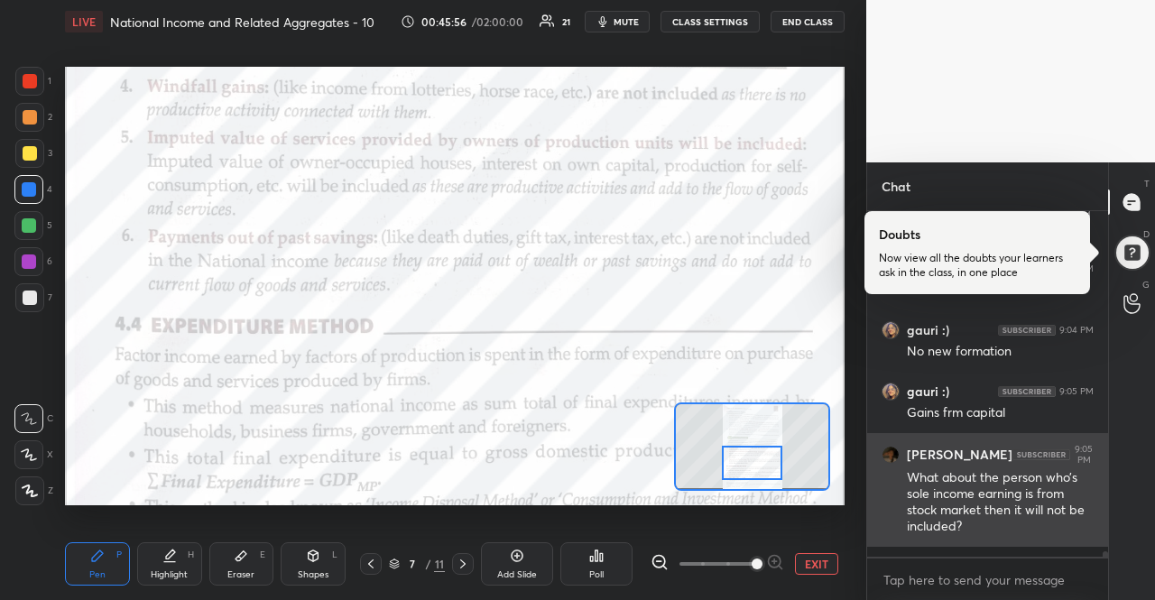
click at [987, 522] on div "What about the person who’s sole income earning is from stock market then it wi…" at bounding box center [1000, 502] width 187 height 67
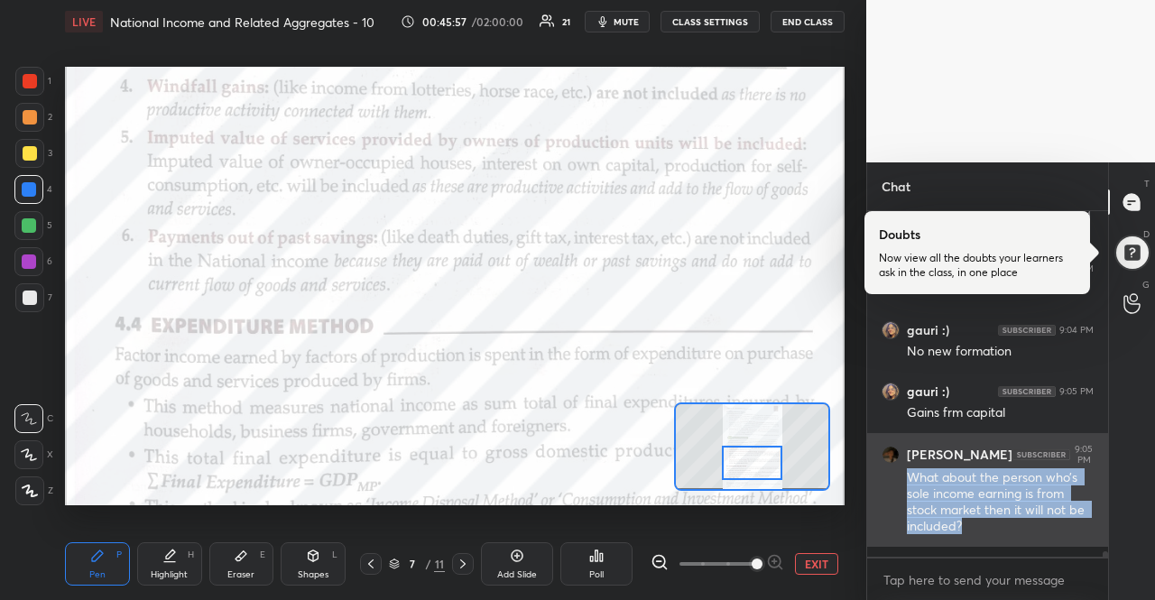
click at [987, 522] on div "What about the person who’s sole income earning is from stock market then it wi…" at bounding box center [1000, 502] width 187 height 67
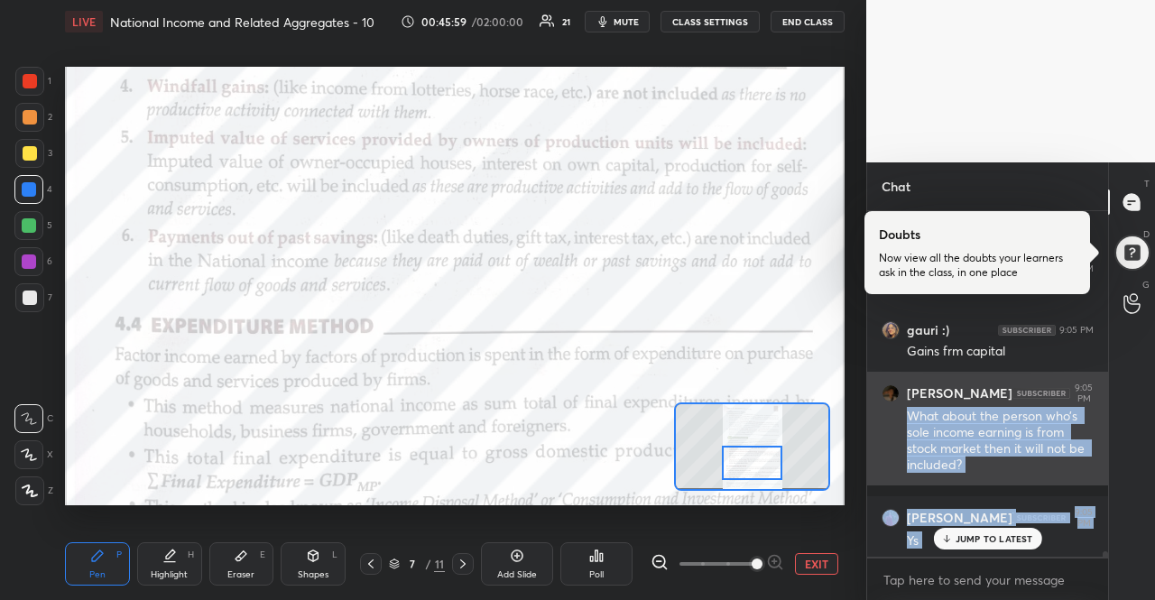
scroll to position [21558, 0]
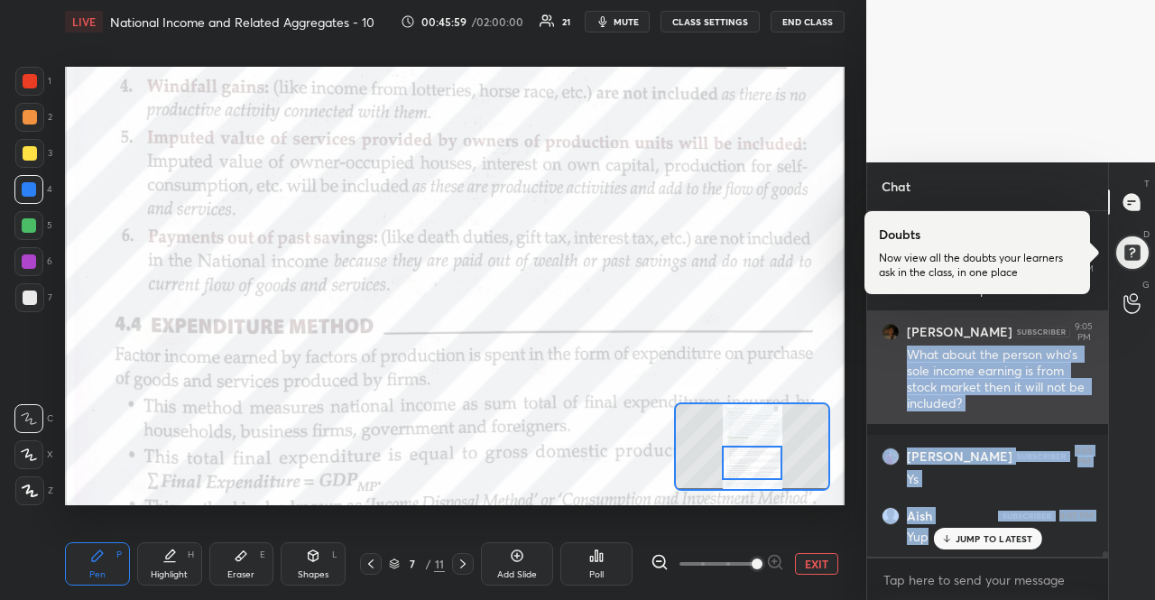
copy div "What about the person who’s sole income earning is from stock market then it wi…"
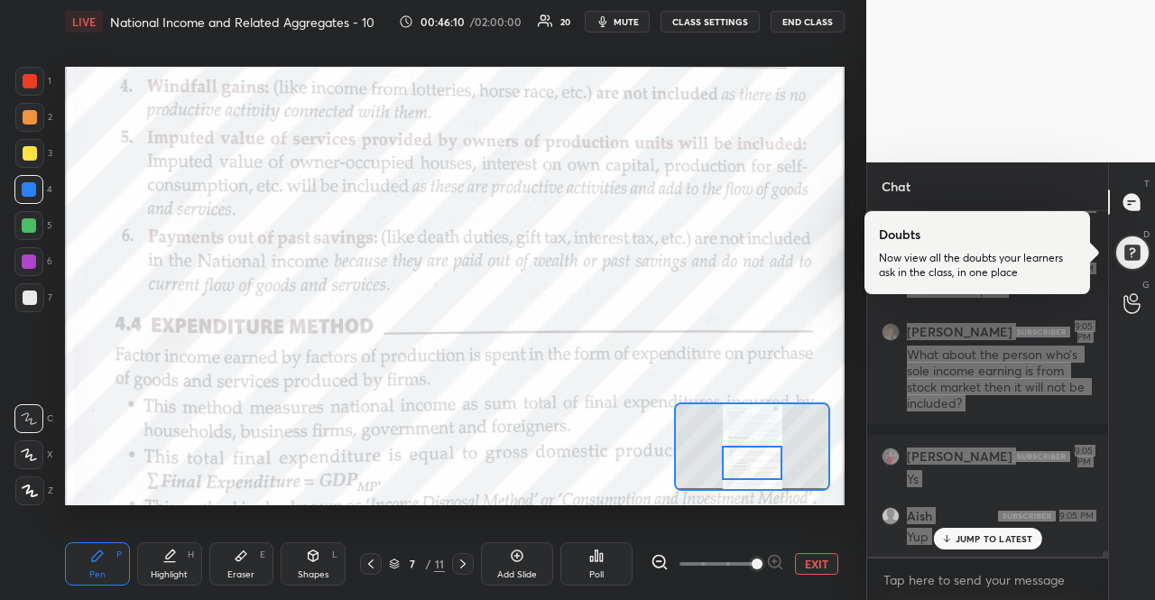
scroll to position [21926, 0]
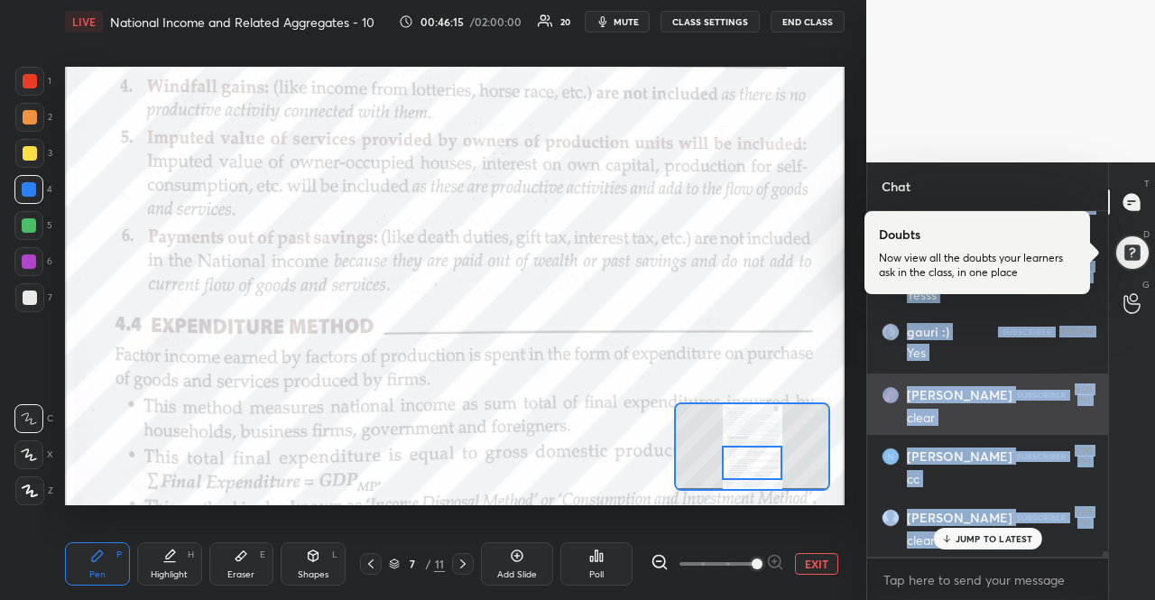
click at [942, 410] on div "clear" at bounding box center [1000, 419] width 187 height 18
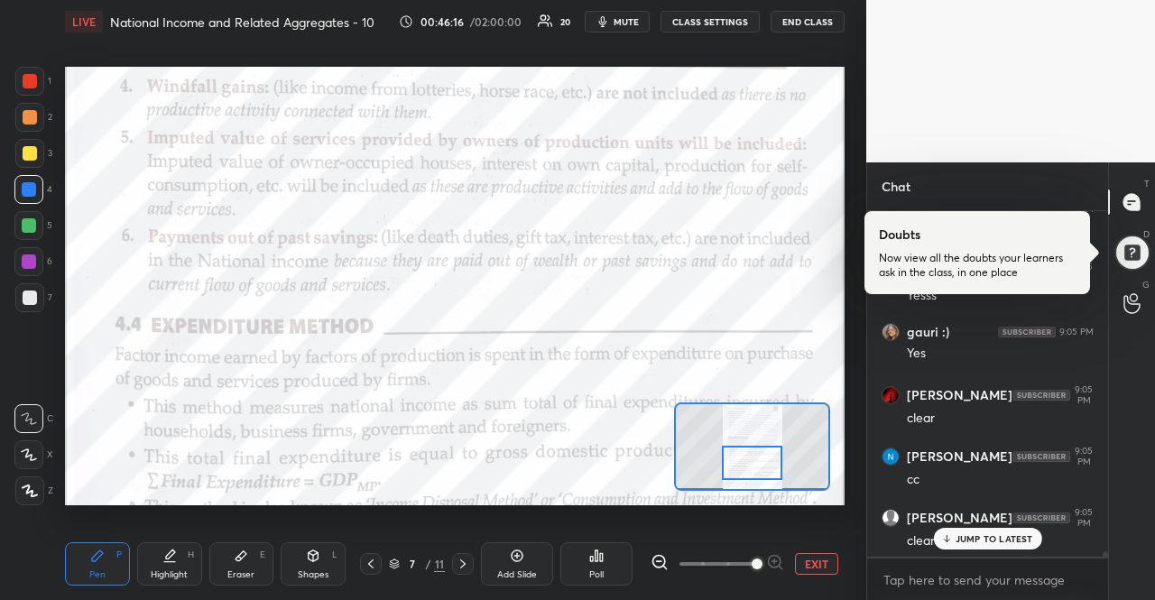
click at [996, 540] on p "JUMP TO LATEST" at bounding box center [994, 538] width 78 height 11
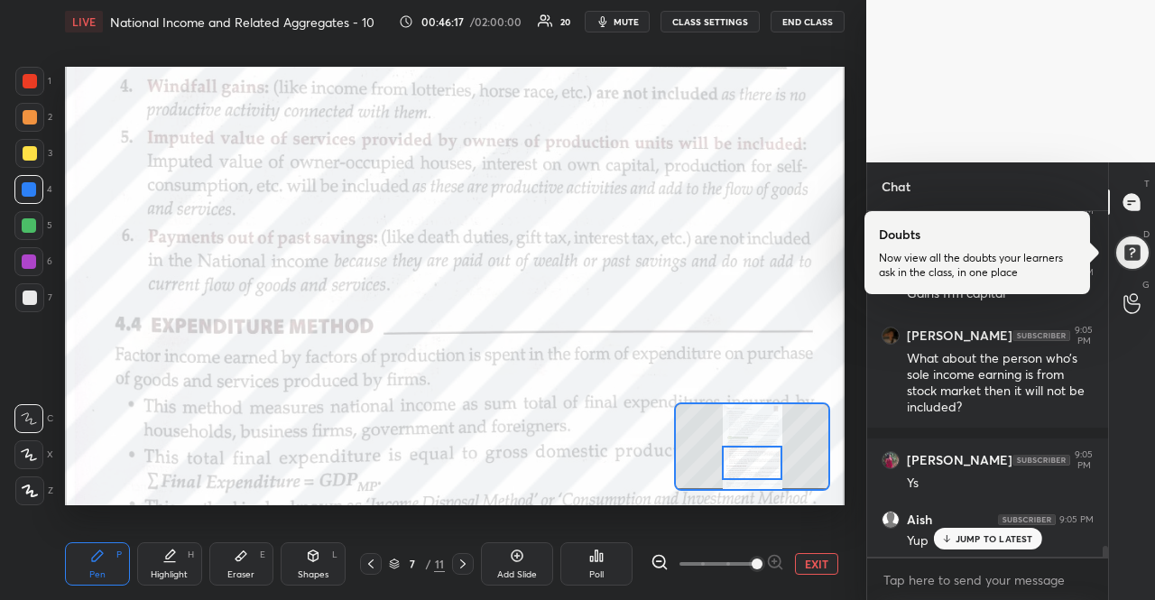
scroll to position [21552, 0]
click at [1019, 533] on p "1 NEW MESSAGE" at bounding box center [993, 538] width 77 height 11
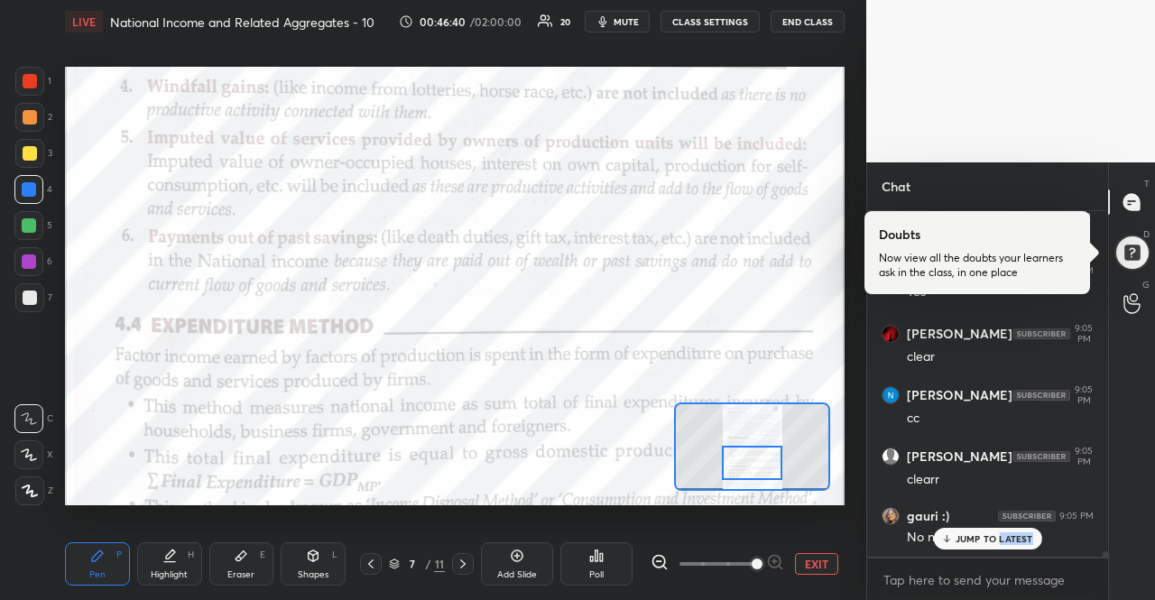
click at [1019, 533] on p "JUMP TO LATEST" at bounding box center [994, 538] width 78 height 11
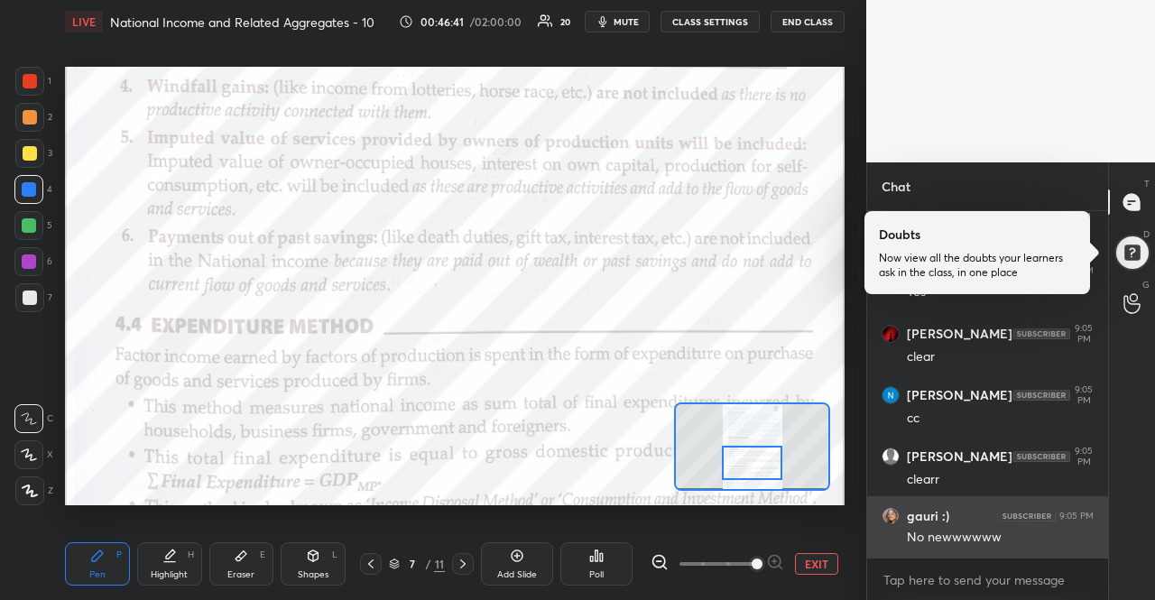
click at [1012, 538] on div "Rudraksh 9:05 PM yes [PERSON_NAME] 9:05 PM [PERSON_NAME] :) 9:05 PM Yes [PERSON…" at bounding box center [987, 383] width 241 height 345
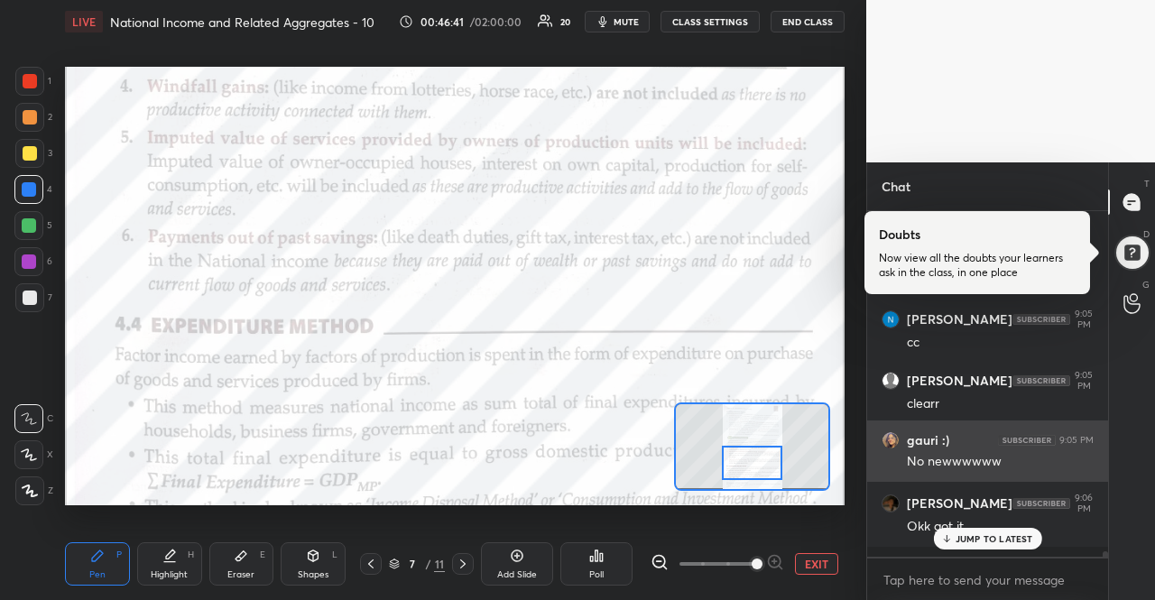
click at [1012, 538] on p "JUMP TO LATEST" at bounding box center [994, 538] width 78 height 11
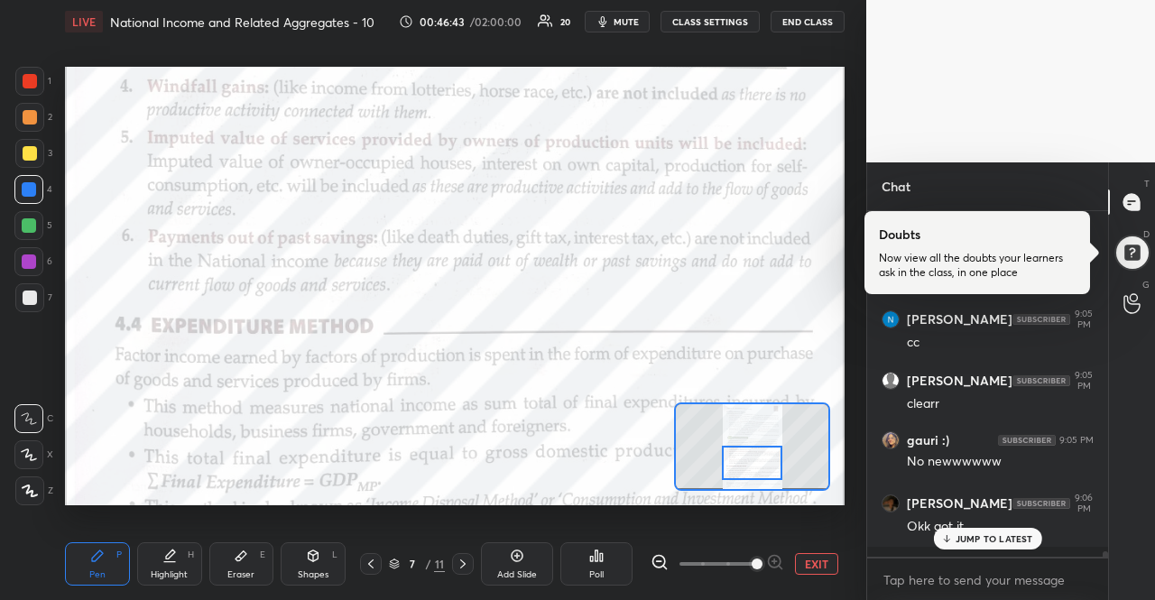
scroll to position [22124, 0]
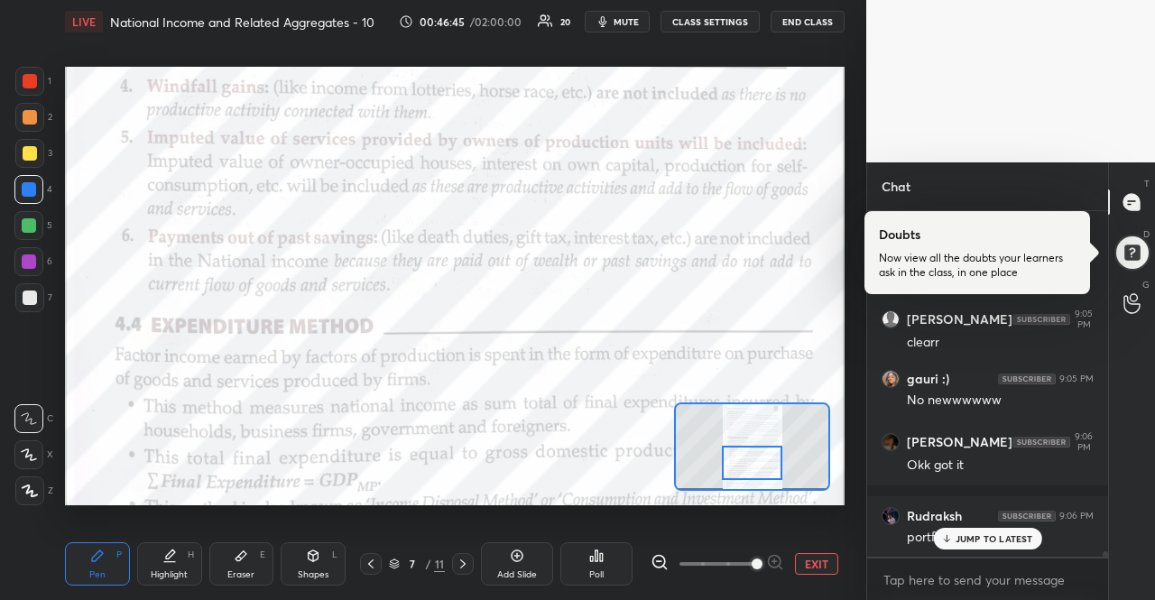
click at [972, 546] on div "JUMP TO LATEST" at bounding box center [987, 539] width 108 height 22
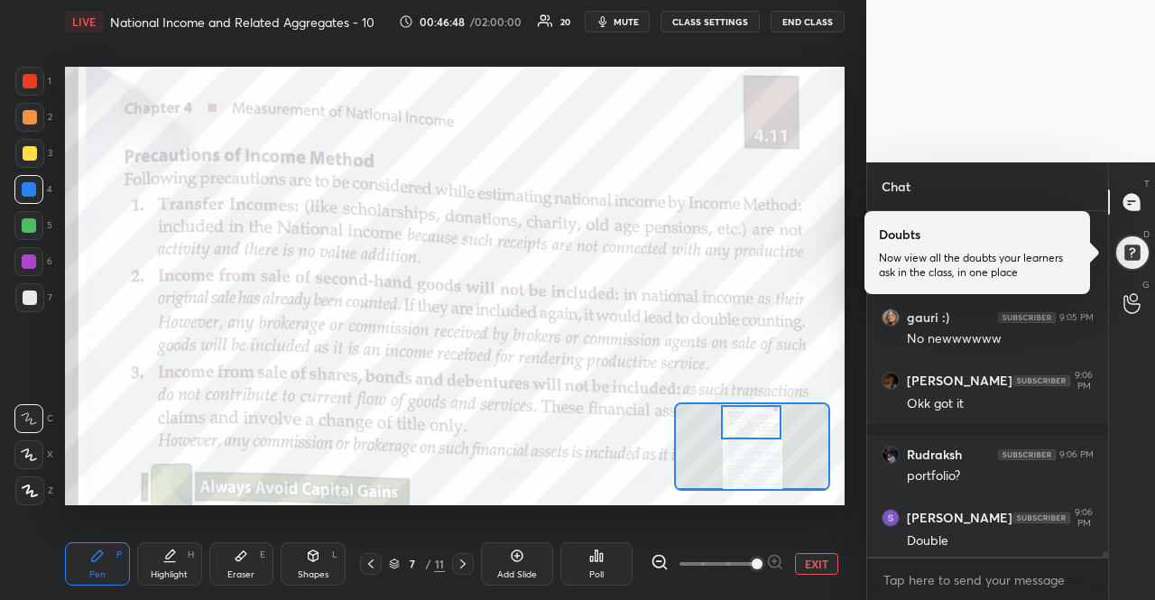
drag, startPoint x: 767, startPoint y: 474, endPoint x: 766, endPoint y: 434, distance: 40.6
click at [766, 434] on div at bounding box center [751, 421] width 61 height 33
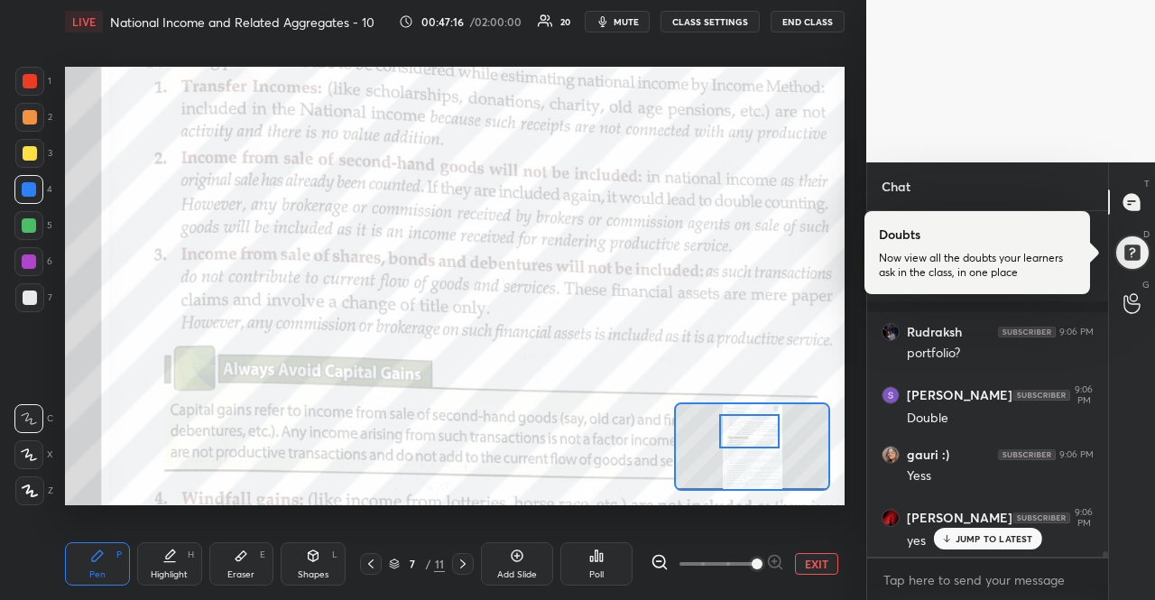
scroll to position [22370, 0]
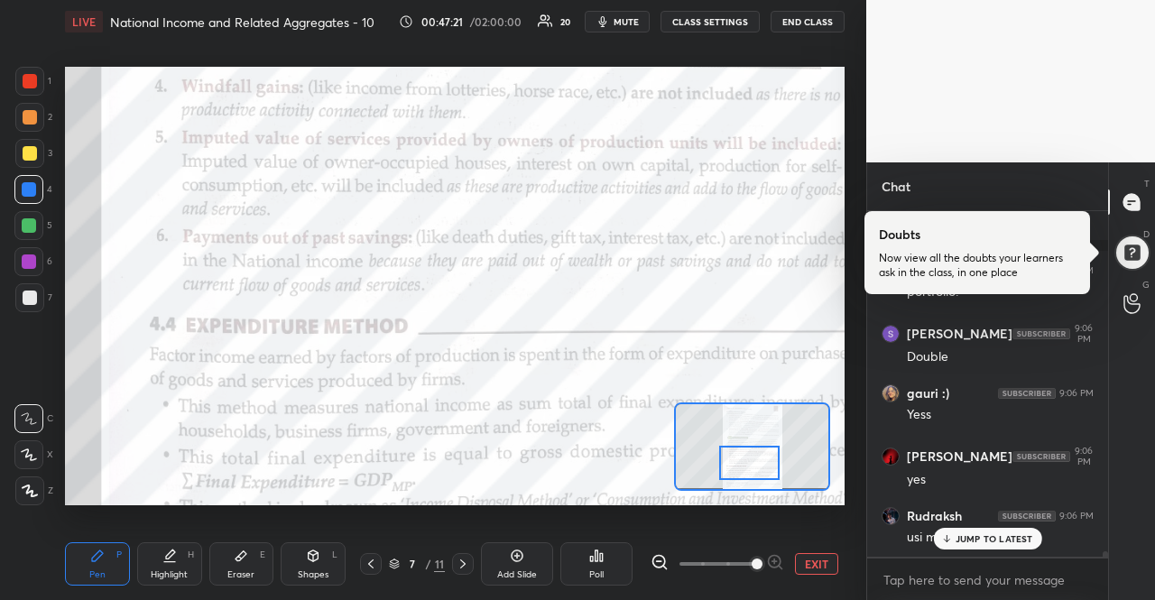
drag, startPoint x: 750, startPoint y: 428, endPoint x: 749, endPoint y: 469, distance: 40.6
click at [749, 469] on div at bounding box center [749, 462] width 61 height 33
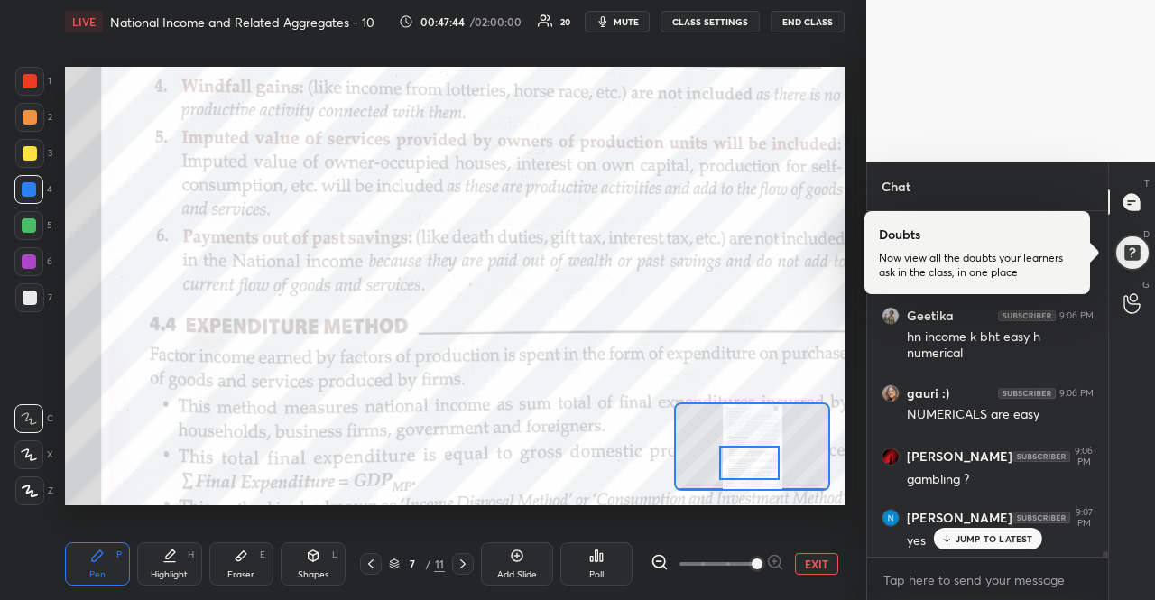
scroll to position [22693, 0]
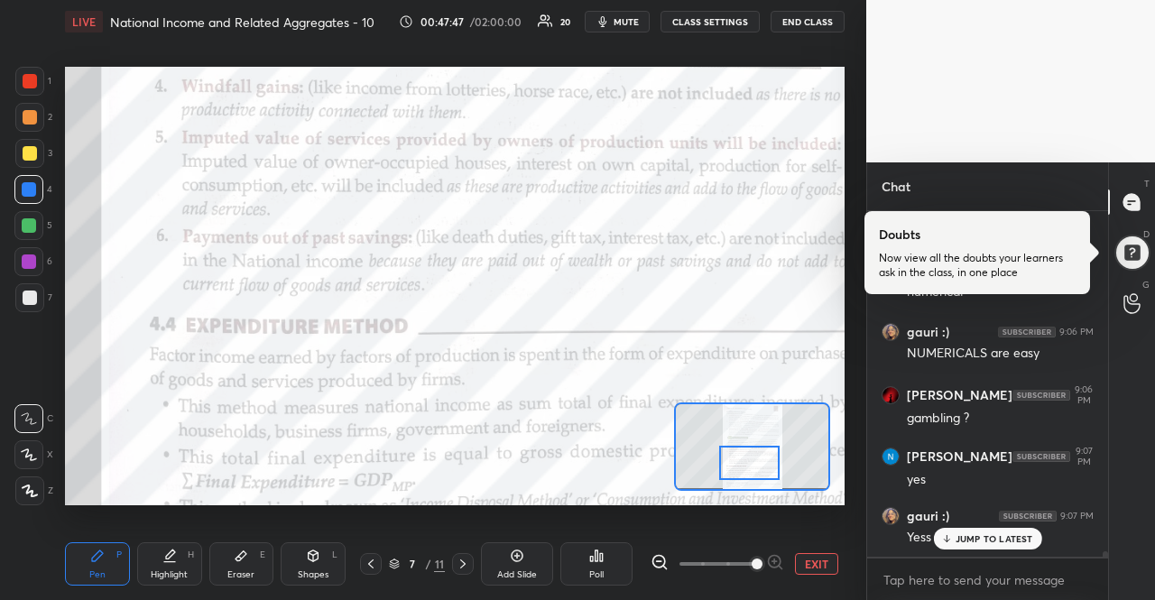
click at [976, 544] on p "JUMP TO LATEST" at bounding box center [994, 538] width 78 height 11
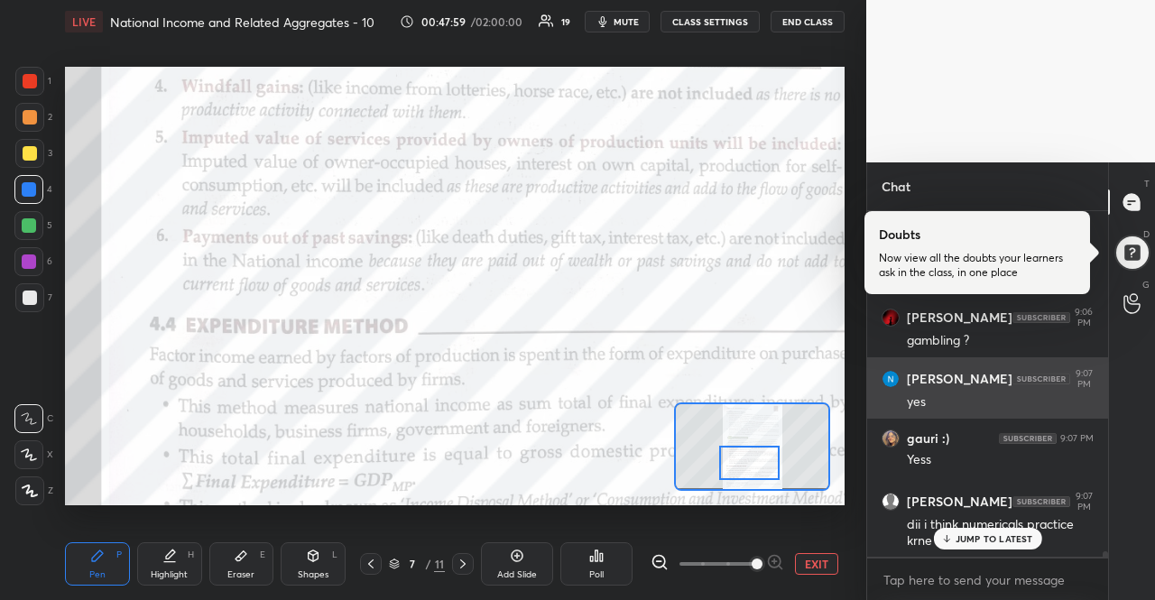
scroll to position [22848, 0]
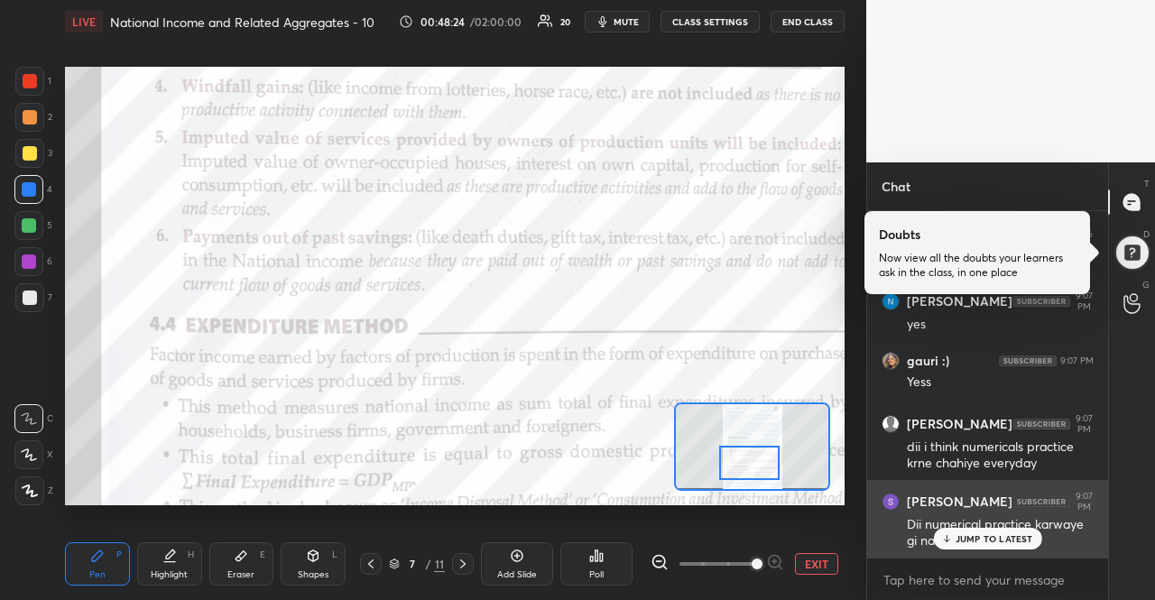
click at [990, 518] on div "Dii numerical practice karwaye gi na aap" at bounding box center [1000, 533] width 187 height 34
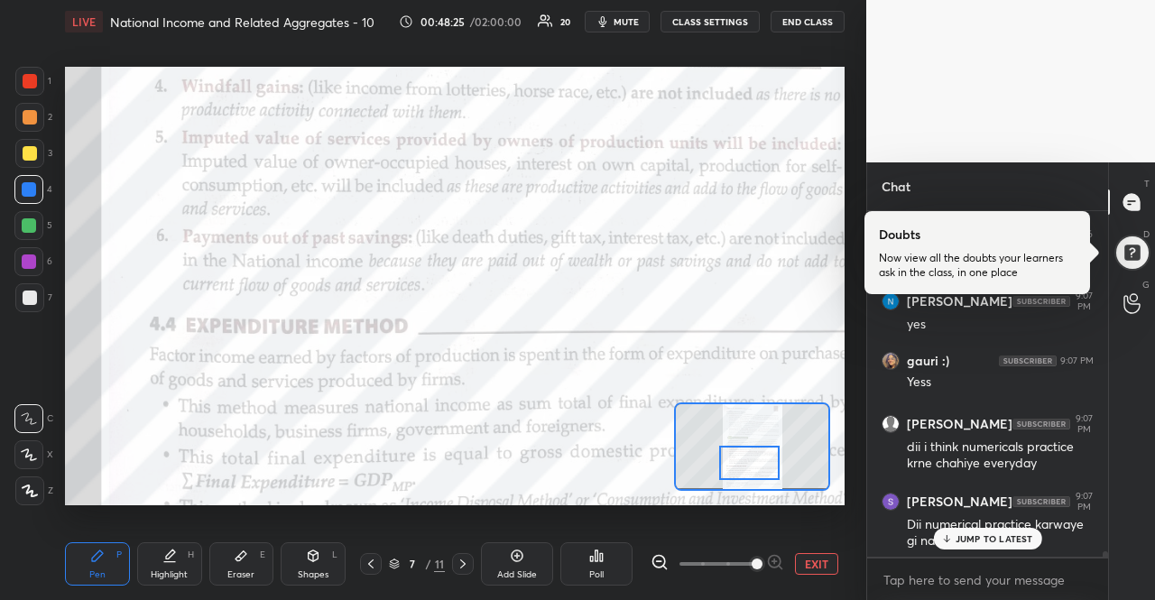
click at [992, 536] on p "JUMP TO LATEST" at bounding box center [994, 538] width 78 height 11
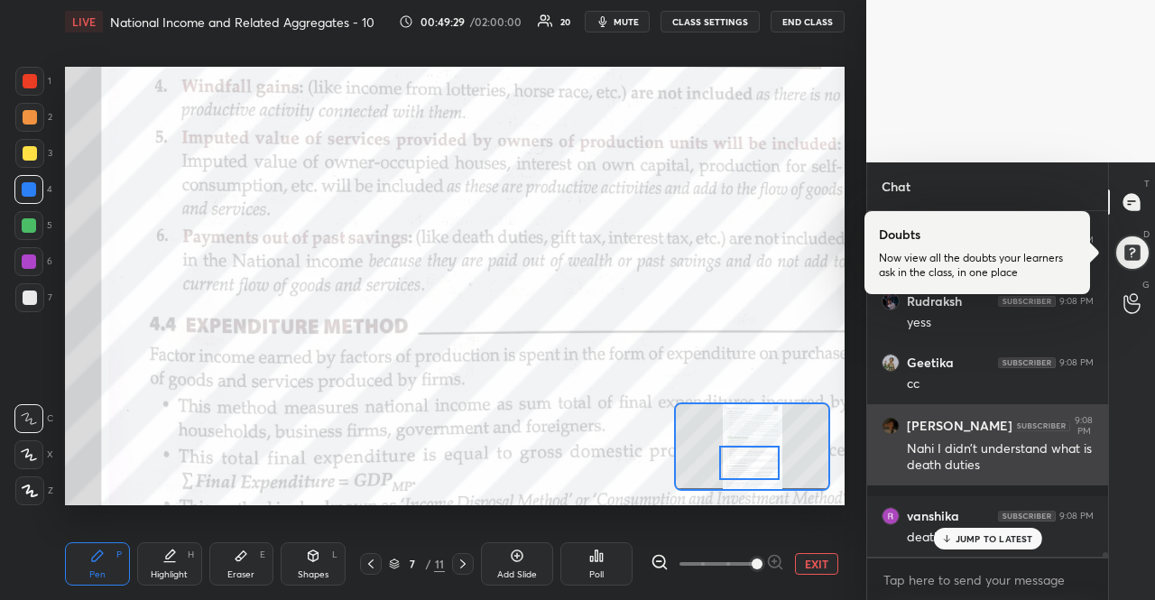
scroll to position [23892, 0]
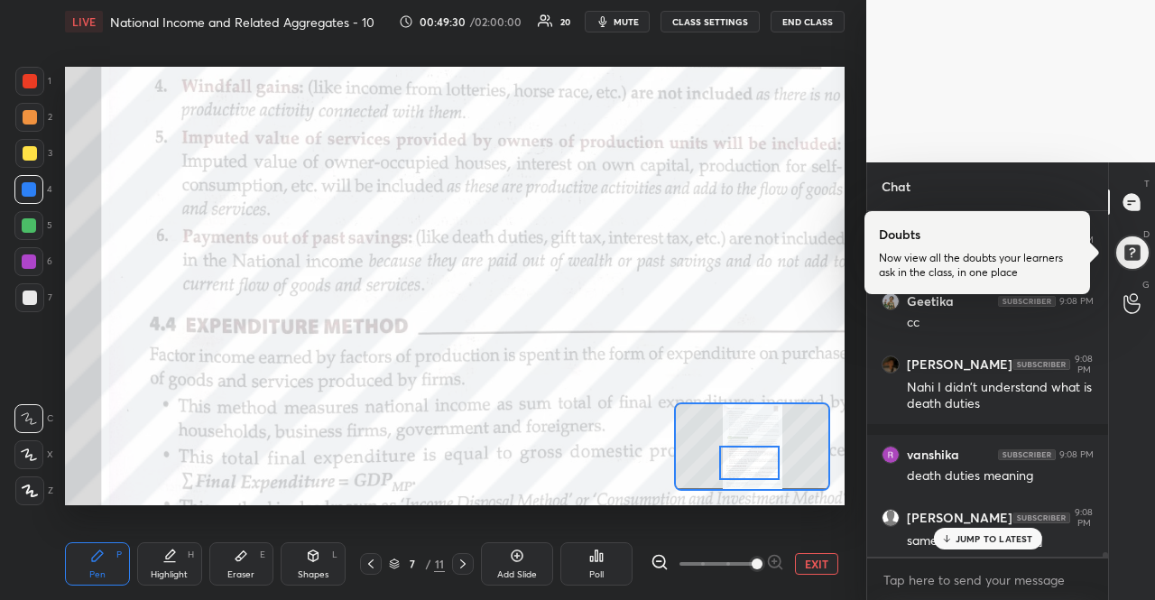
click at [971, 538] on p "JUMP TO LATEST" at bounding box center [994, 538] width 78 height 11
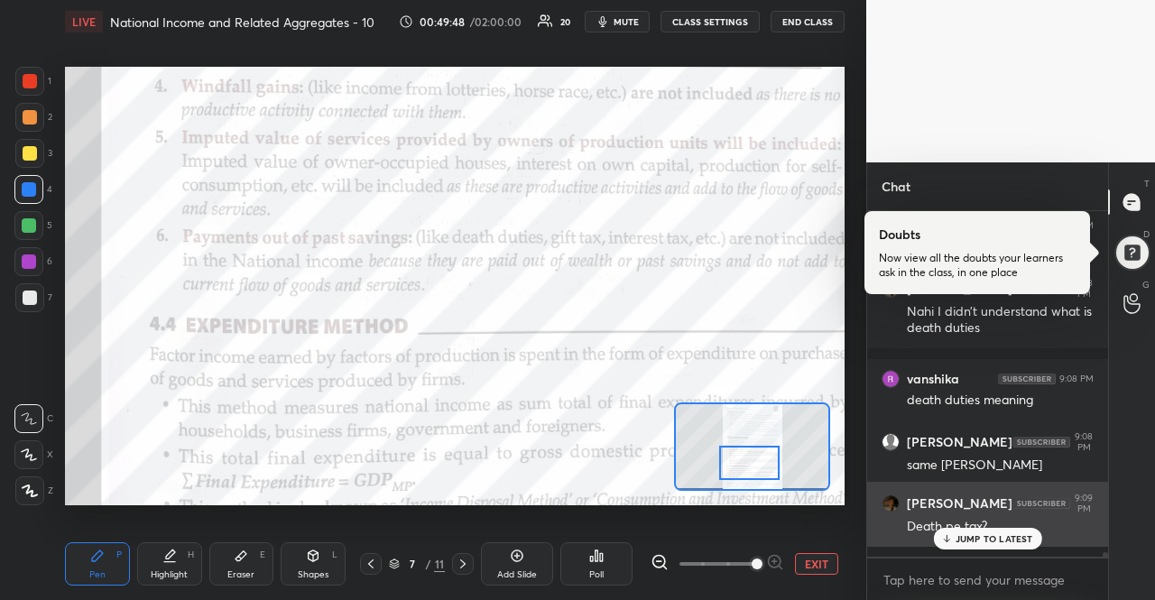
click at [984, 511] on h6 "[PERSON_NAME]" at bounding box center [960, 503] width 106 height 16
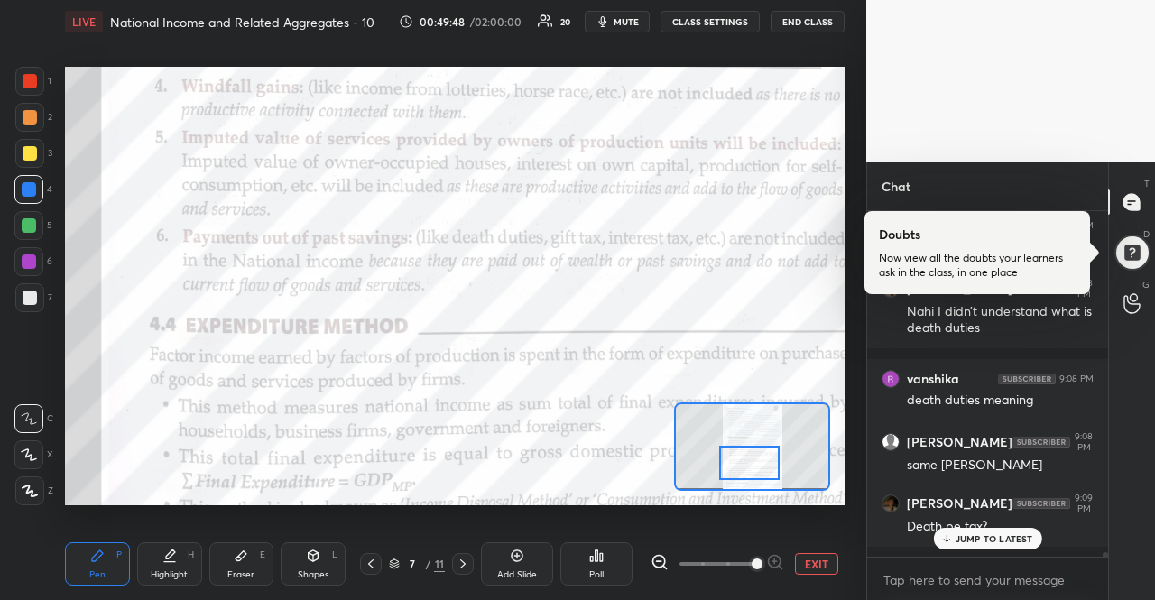
click at [989, 538] on p "JUMP TO LATEST" at bounding box center [994, 538] width 78 height 11
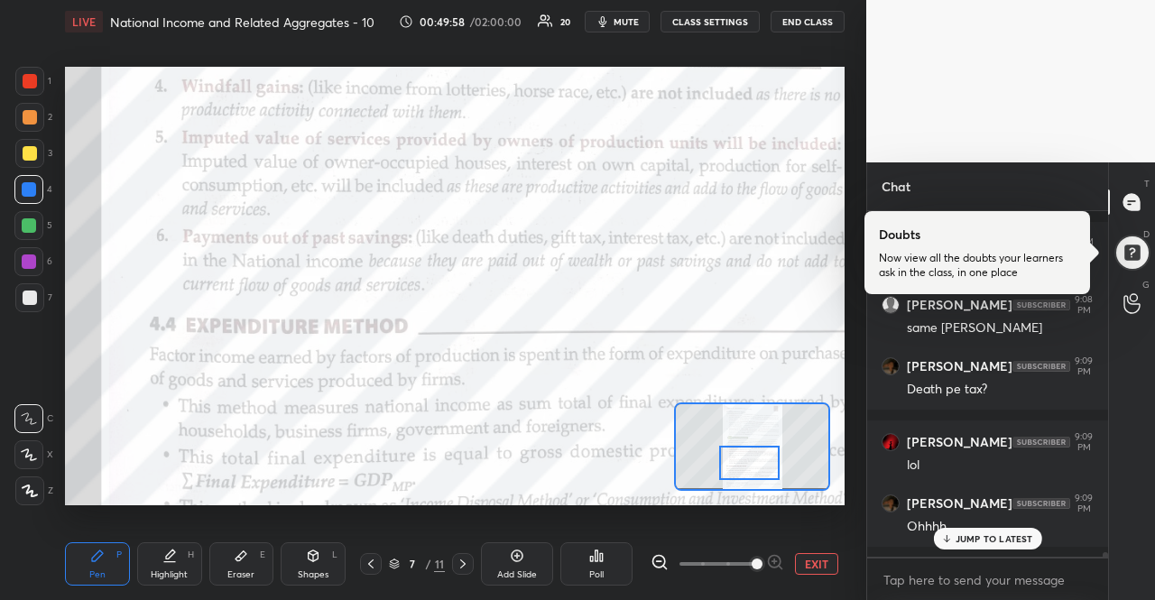
click at [1028, 533] on p "JUMP TO LATEST" at bounding box center [994, 538] width 78 height 11
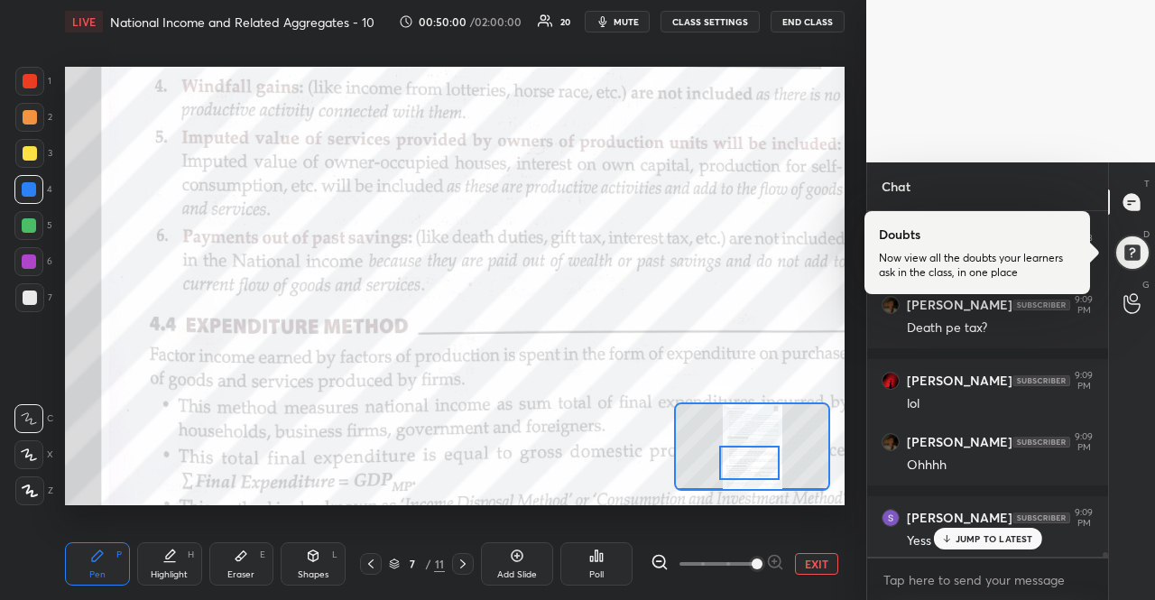
click at [1028, 533] on p "JUMP TO LATEST" at bounding box center [994, 538] width 78 height 11
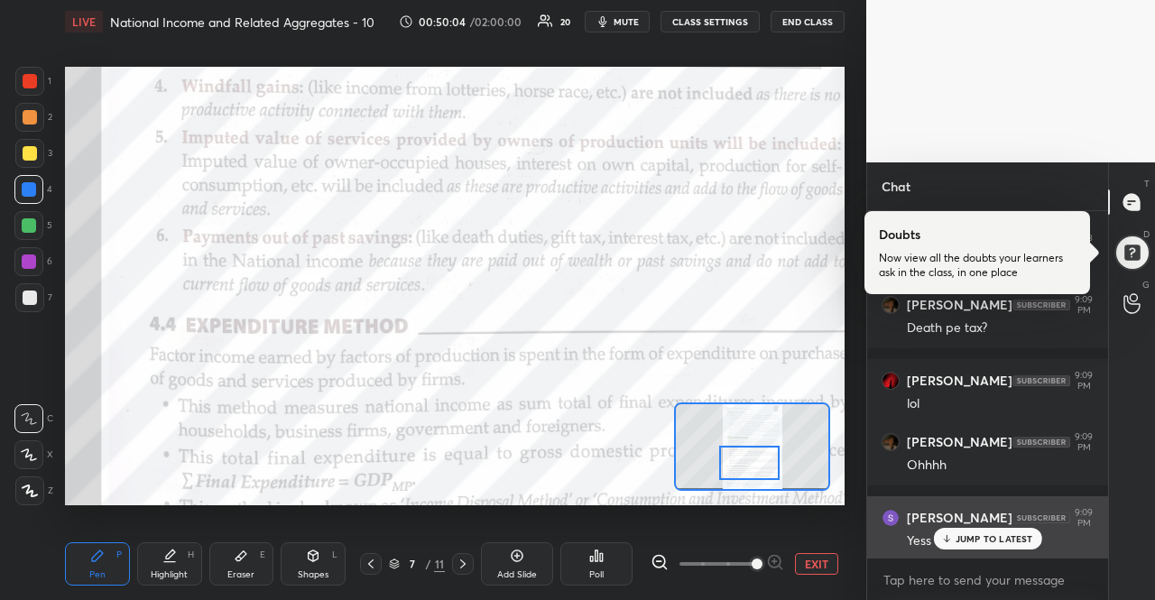
scroll to position [24228, 0]
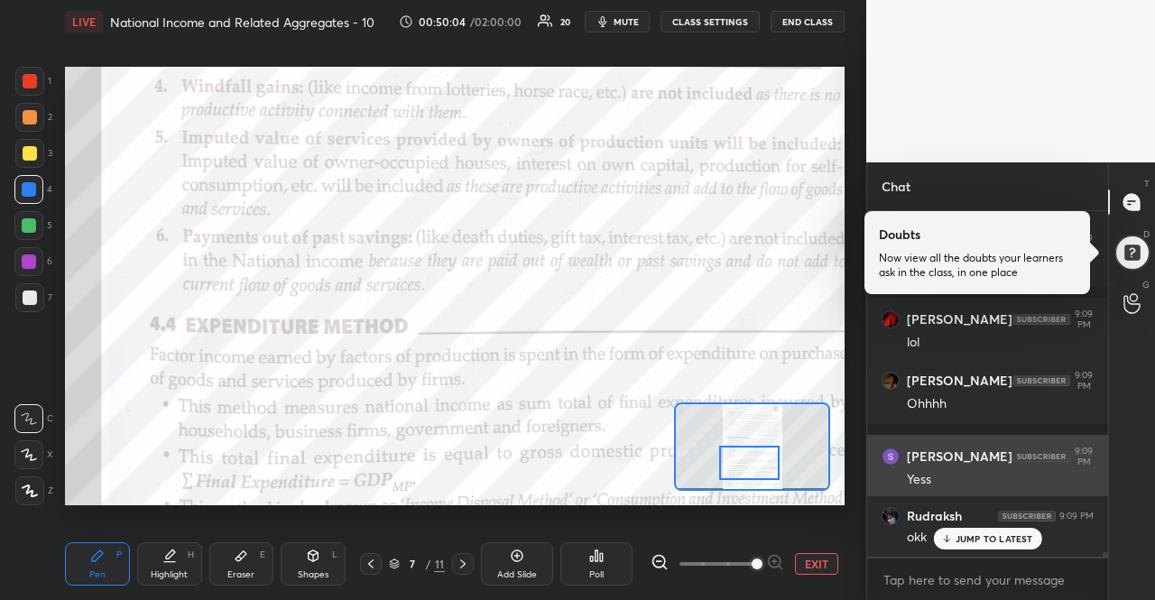
click at [1001, 498] on div "Rudraksh 9:09 PM okk" at bounding box center [987, 526] width 241 height 61
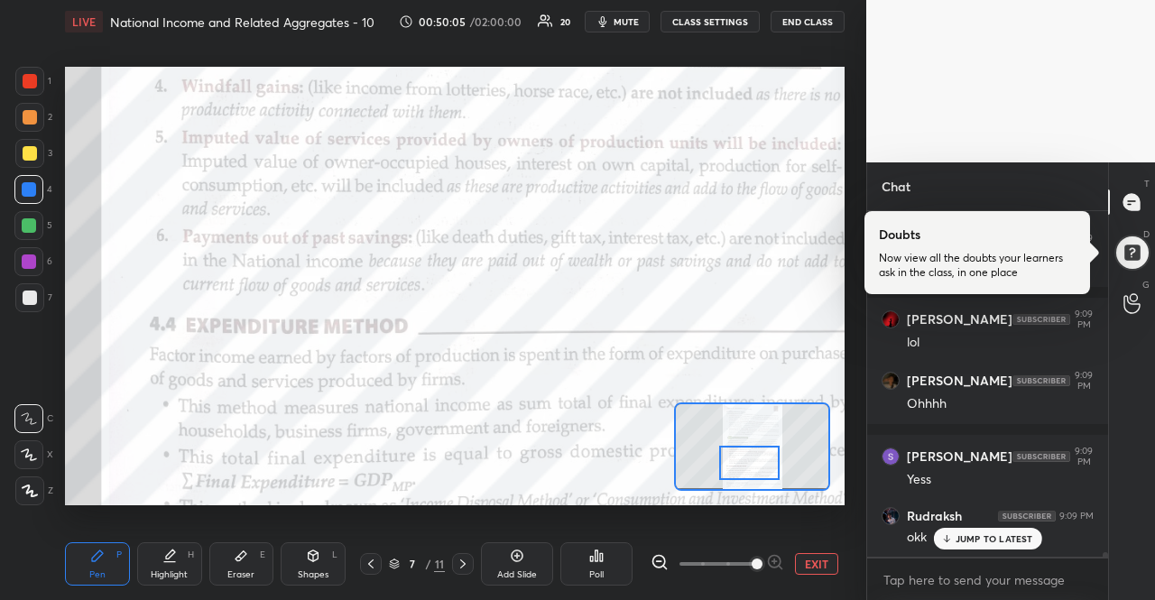
scroll to position [24305, 0]
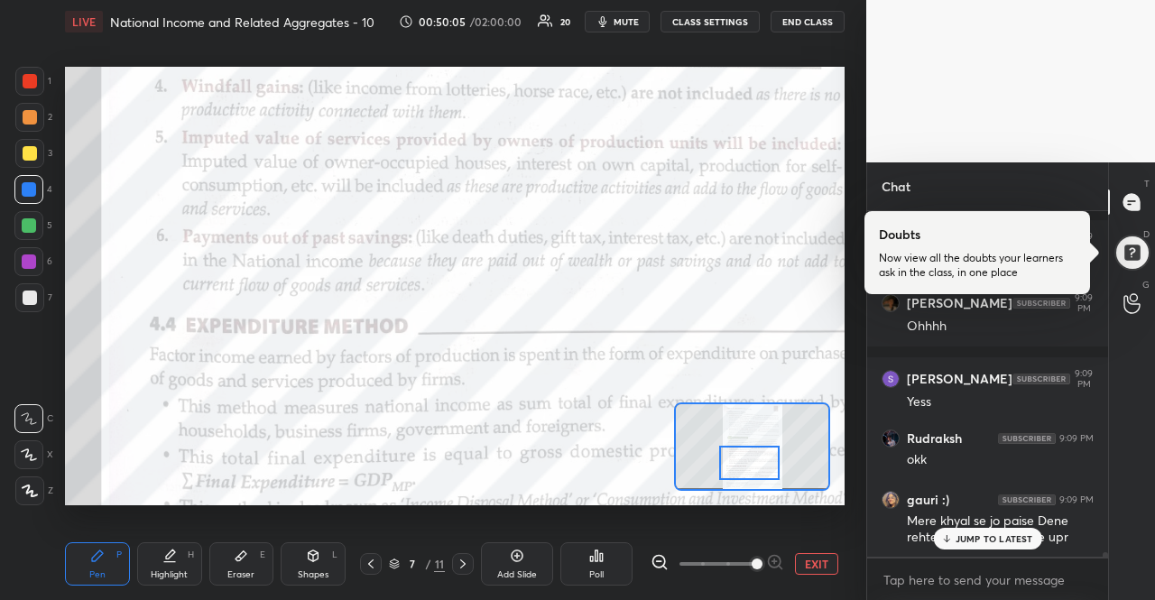
click at [1001, 529] on div "JUMP TO LATEST" at bounding box center [987, 539] width 108 height 22
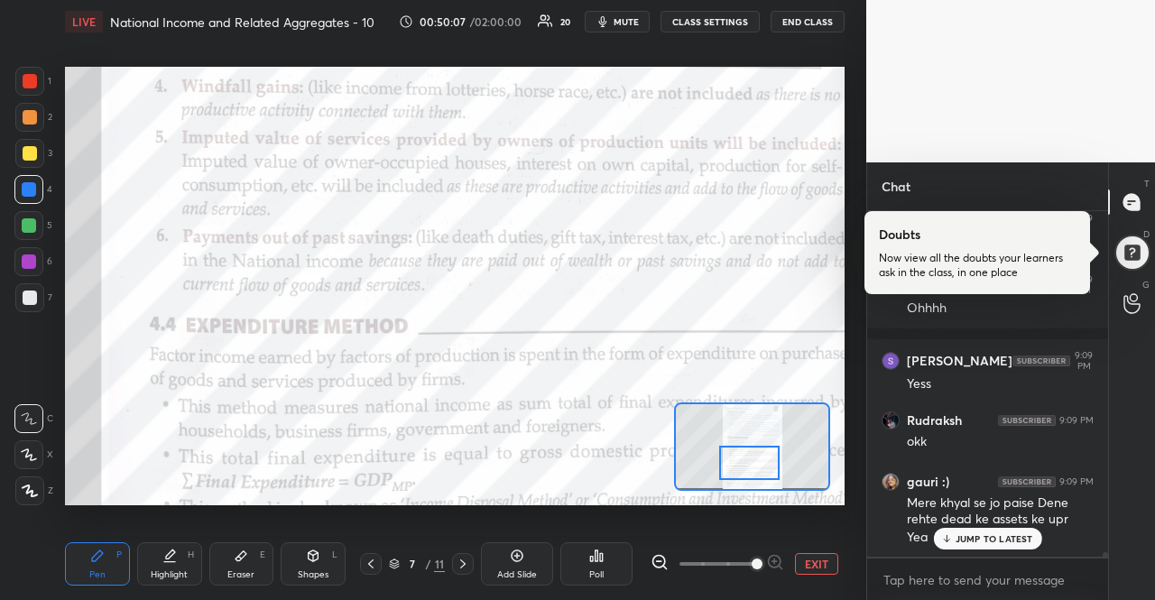
click at [999, 535] on p "JUMP TO LATEST" at bounding box center [994, 538] width 78 height 11
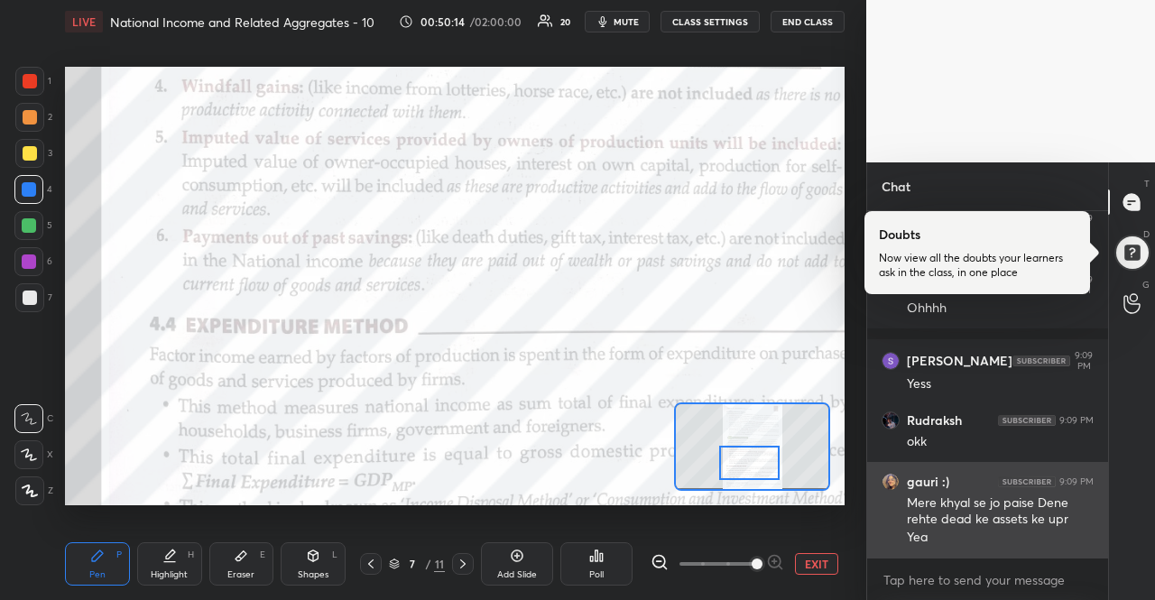
scroll to position [24385, 0]
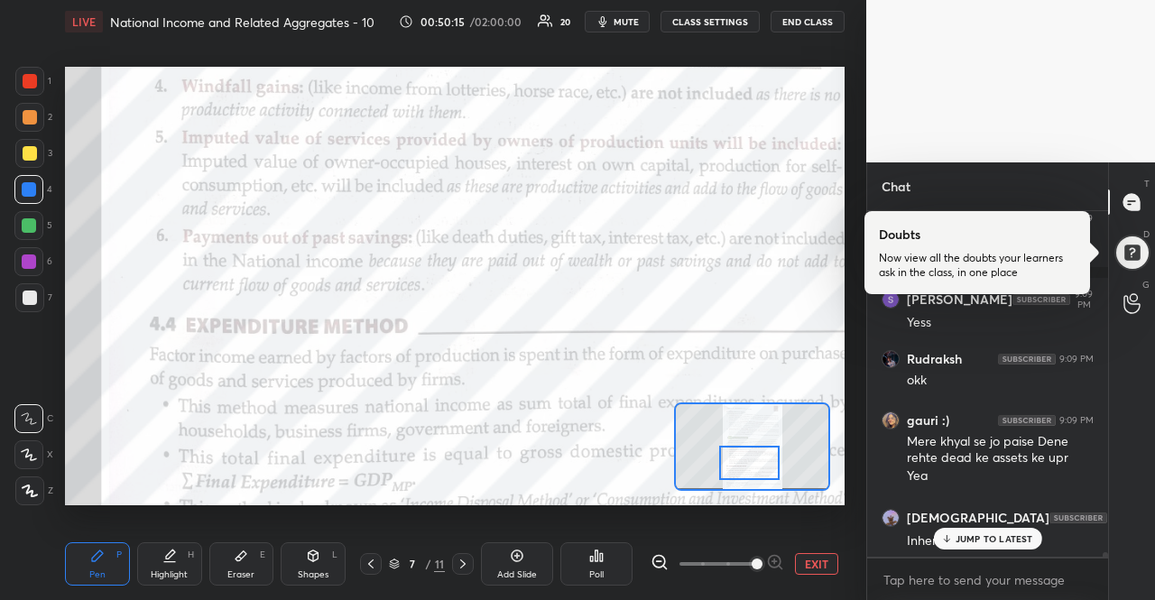
click at [993, 533] on p "JUMP TO LATEST" at bounding box center [994, 538] width 78 height 11
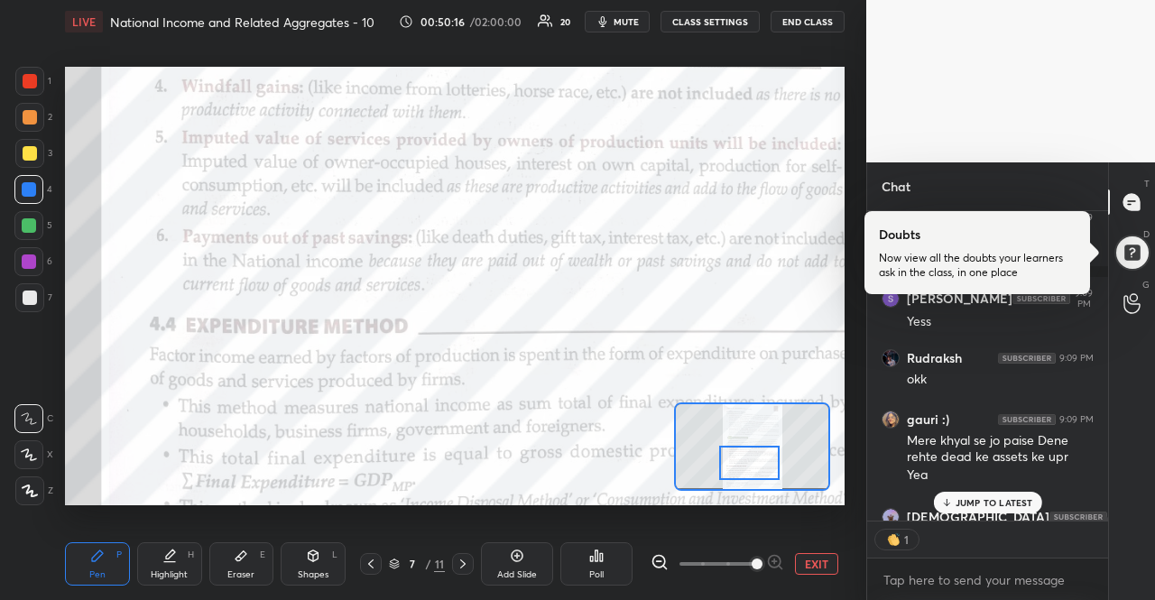
click at [987, 497] on p "JUMP TO LATEST" at bounding box center [994, 502] width 78 height 11
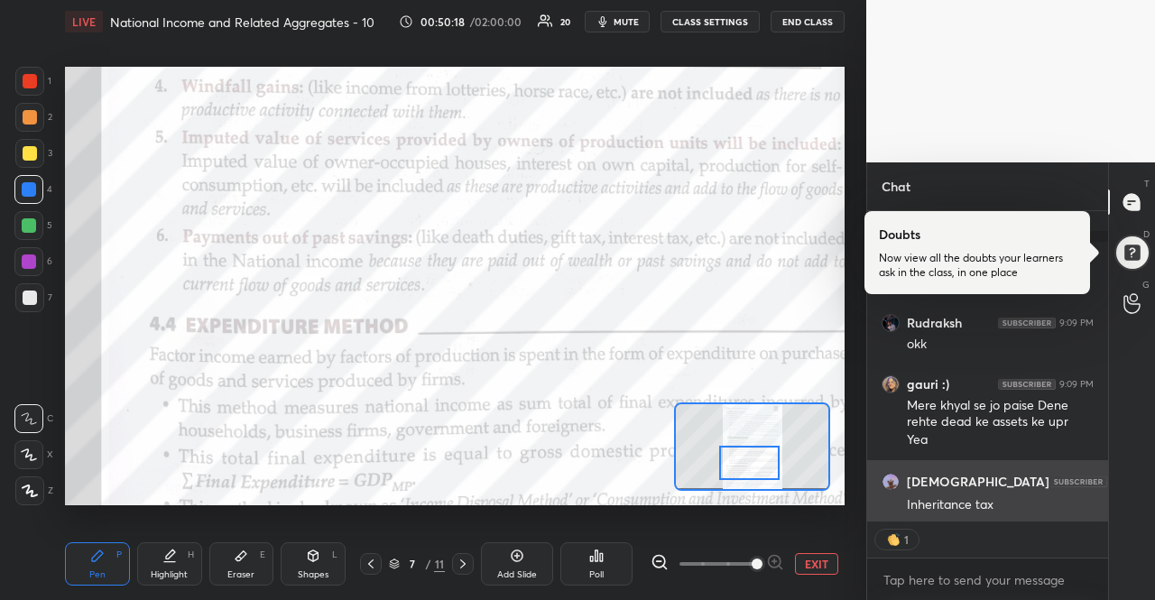
scroll to position [24498, 0]
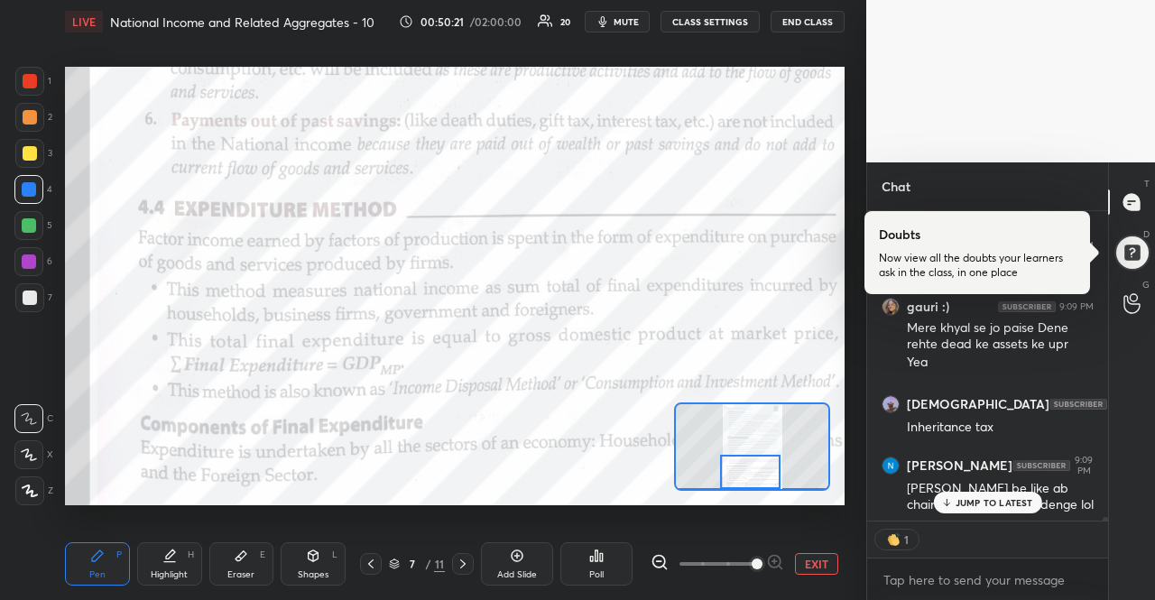
click at [771, 492] on div "Setting up your live class Poll for secs No correct answer Start poll" at bounding box center [454, 286] width 779 height 438
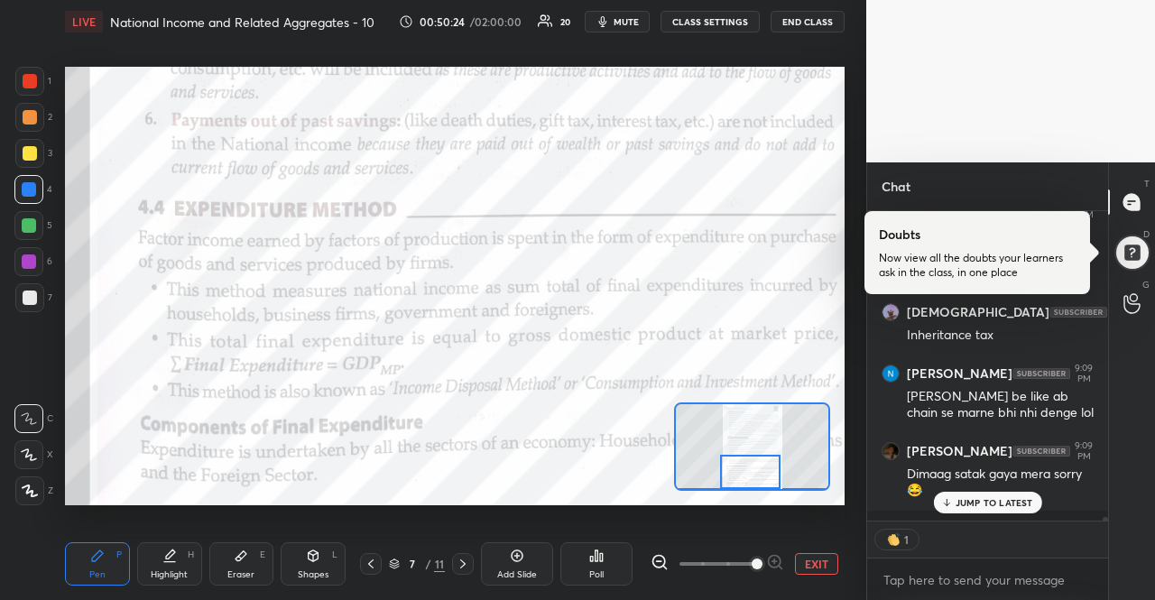
click at [969, 504] on p "JUMP TO LATEST" at bounding box center [994, 502] width 78 height 11
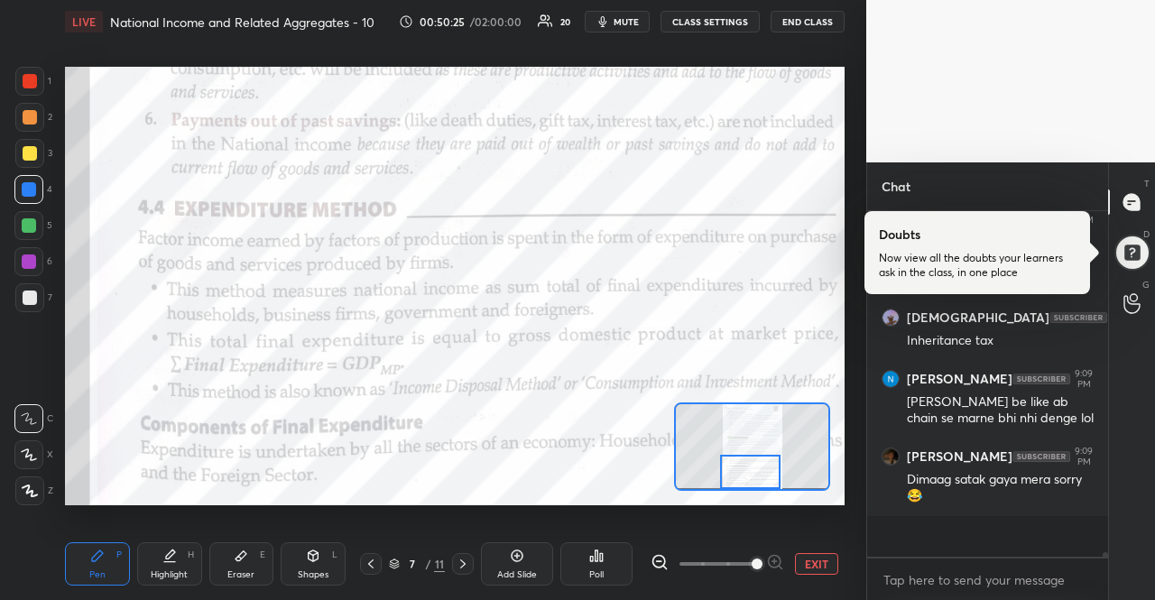
scroll to position [24554, 0]
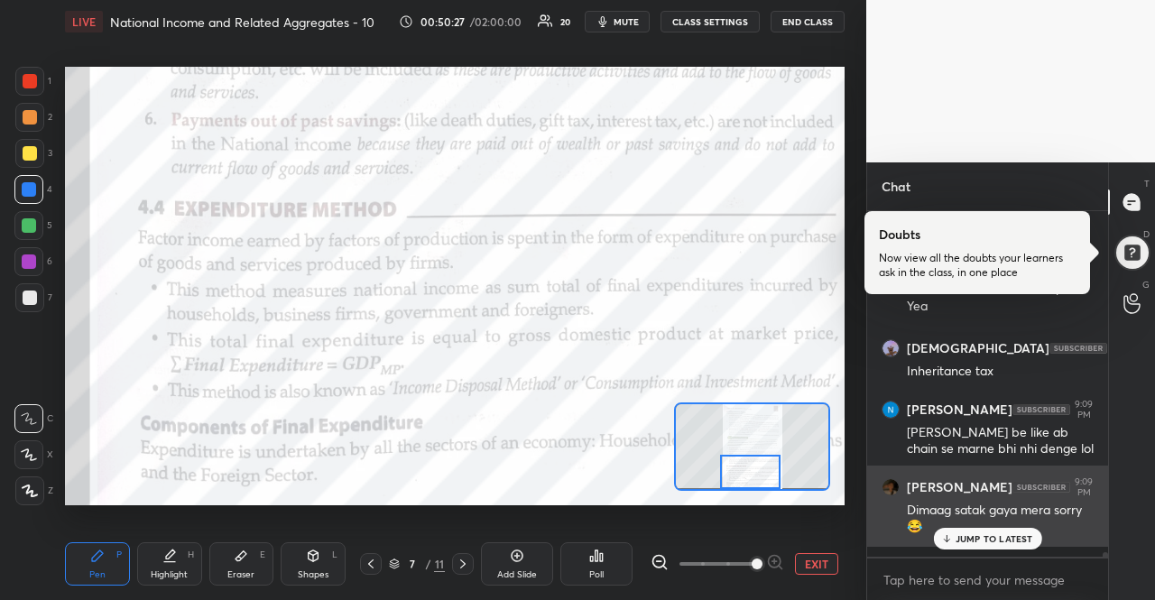
click at [978, 547] on div "[PERSON_NAME] 9:09 PM Dimaag satak gaya mera sorry 😂" at bounding box center [987, 505] width 241 height 81
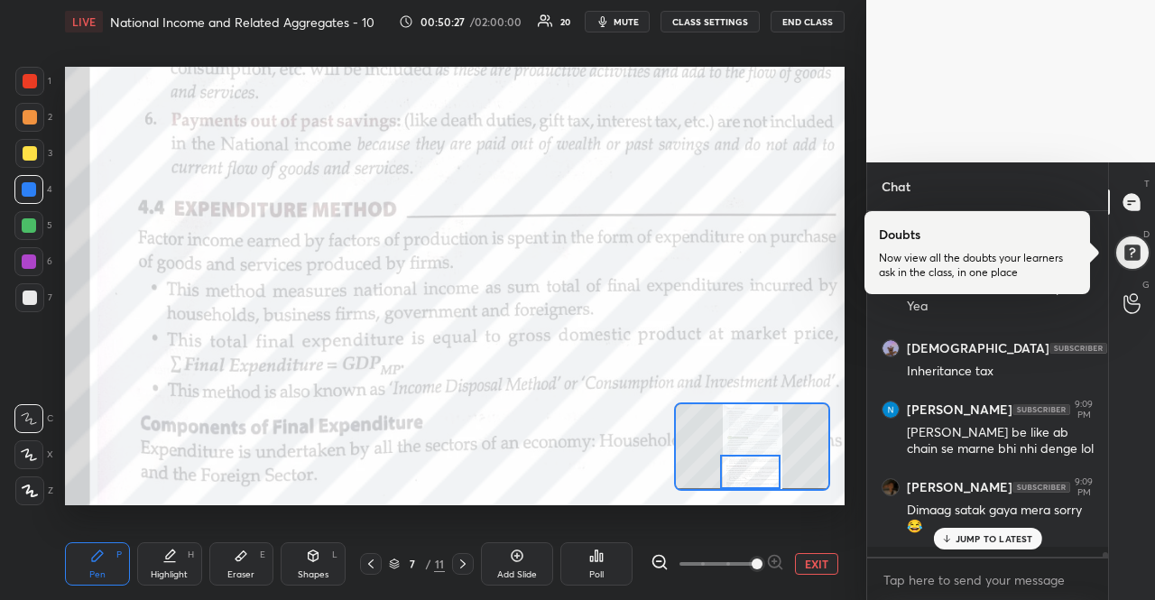
click at [981, 536] on p "JUMP TO LATEST" at bounding box center [994, 538] width 78 height 11
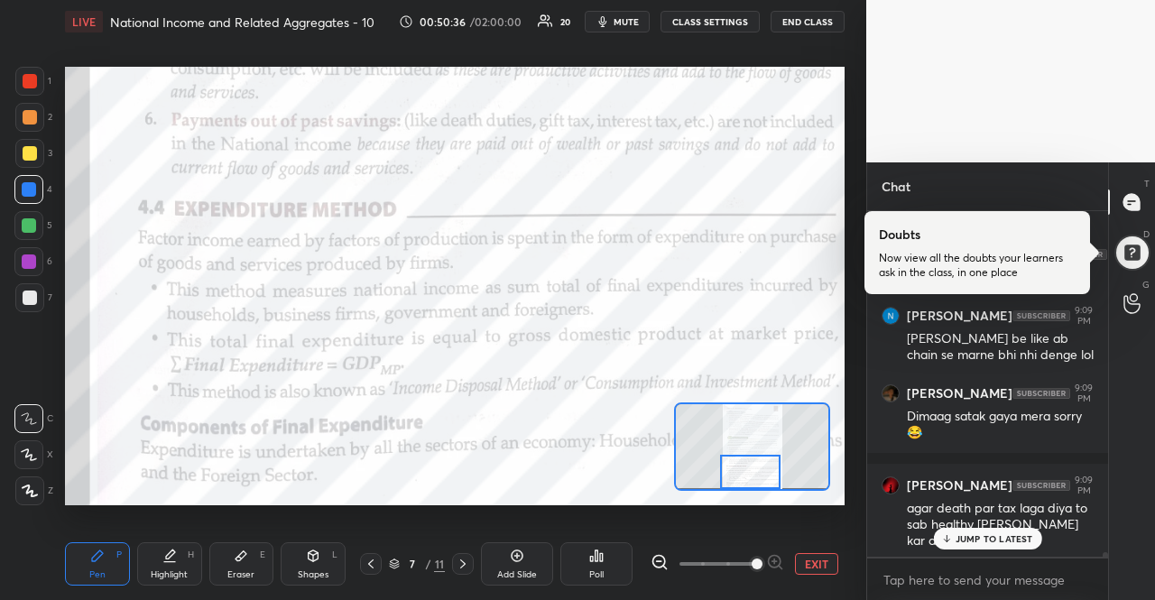
click at [1012, 548] on div "JUMP TO LATEST" at bounding box center [987, 539] width 108 height 22
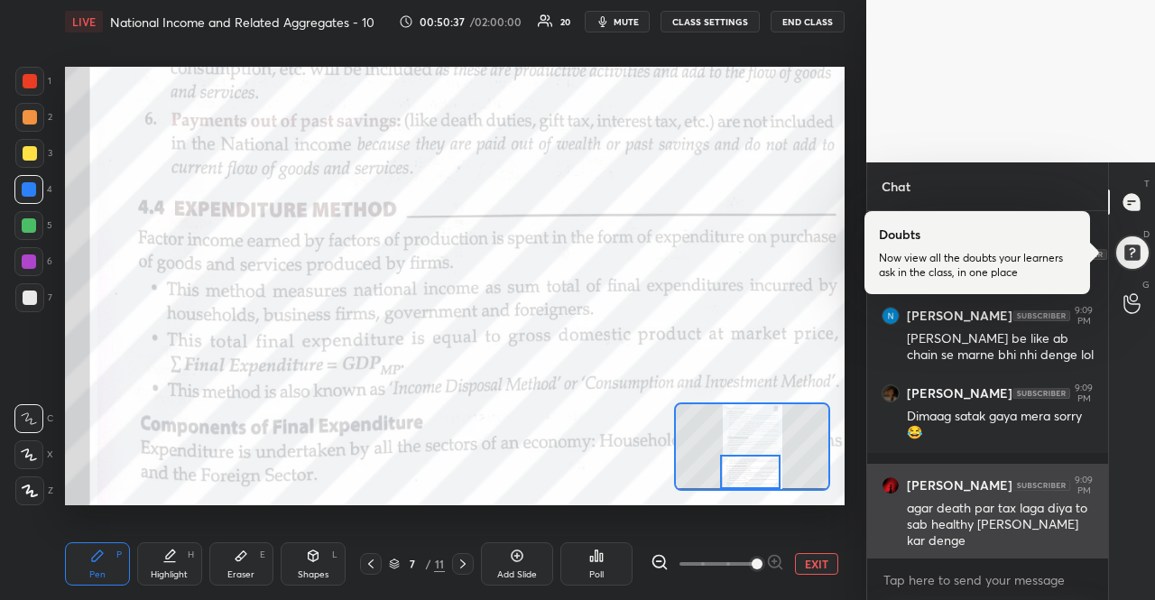
click at [1007, 531] on div "agar death par tax laga diya to sab healthy [PERSON_NAME] kar denge" at bounding box center [1000, 525] width 187 height 51
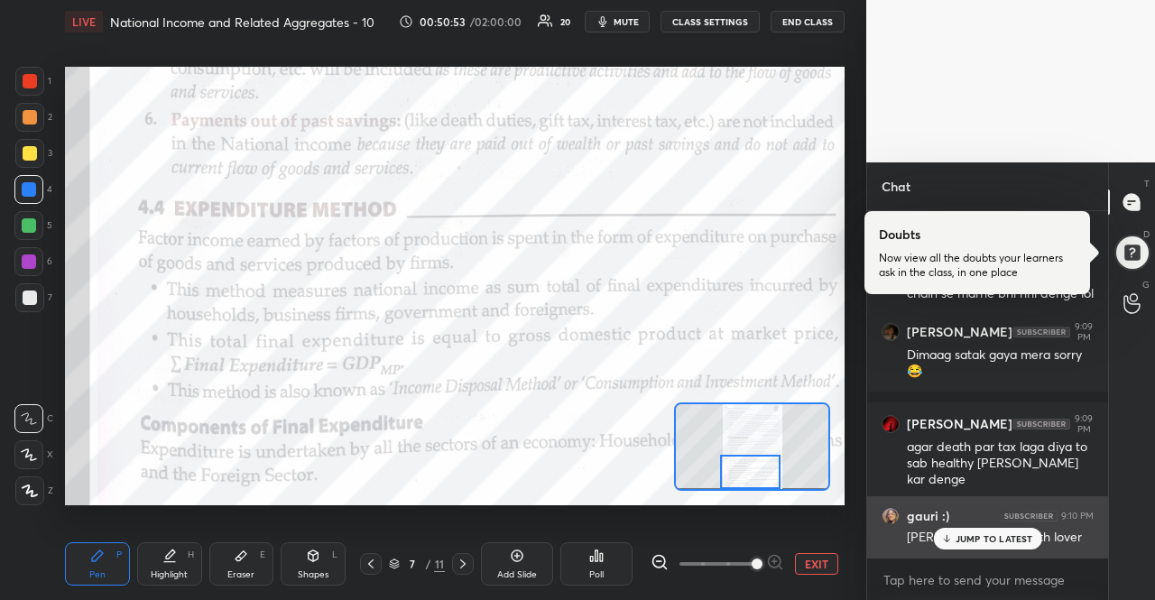
click at [1007, 550] on div "gauri :) 9:10 PM [PERSON_NAME], health lover" at bounding box center [987, 526] width 241 height 61
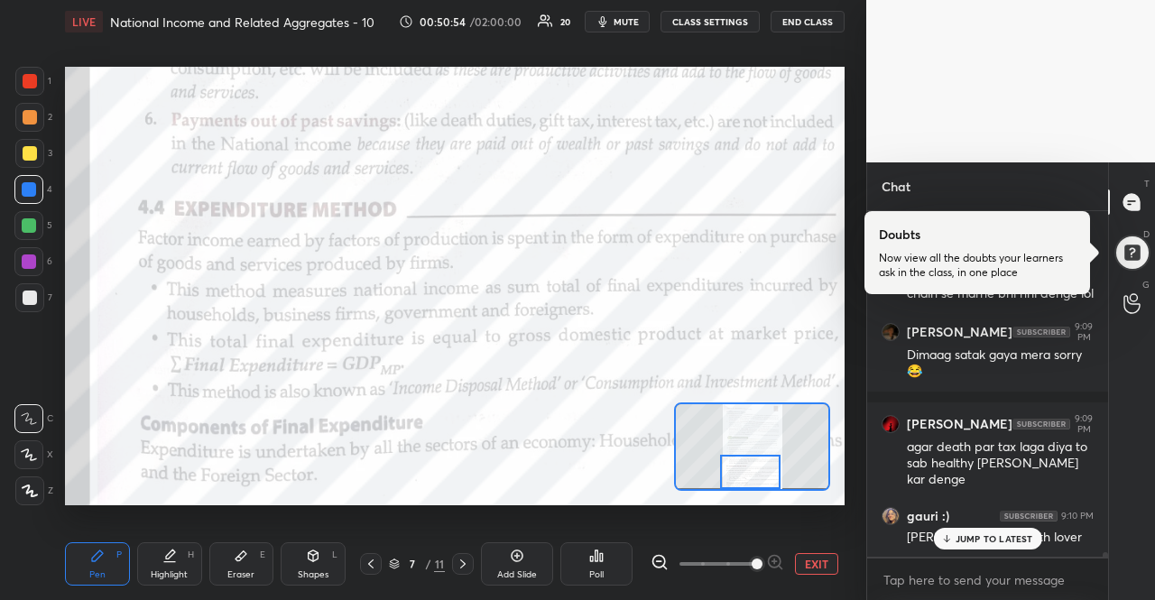
click at [1007, 538] on p "JUMP TO LATEST" at bounding box center [994, 538] width 78 height 11
click at [999, 569] on body "1 2 3 4 5 6 7 R O A L C X Z Erase all C X Z LIVE National Income and Related Ag…" at bounding box center [577, 300] width 1155 height 600
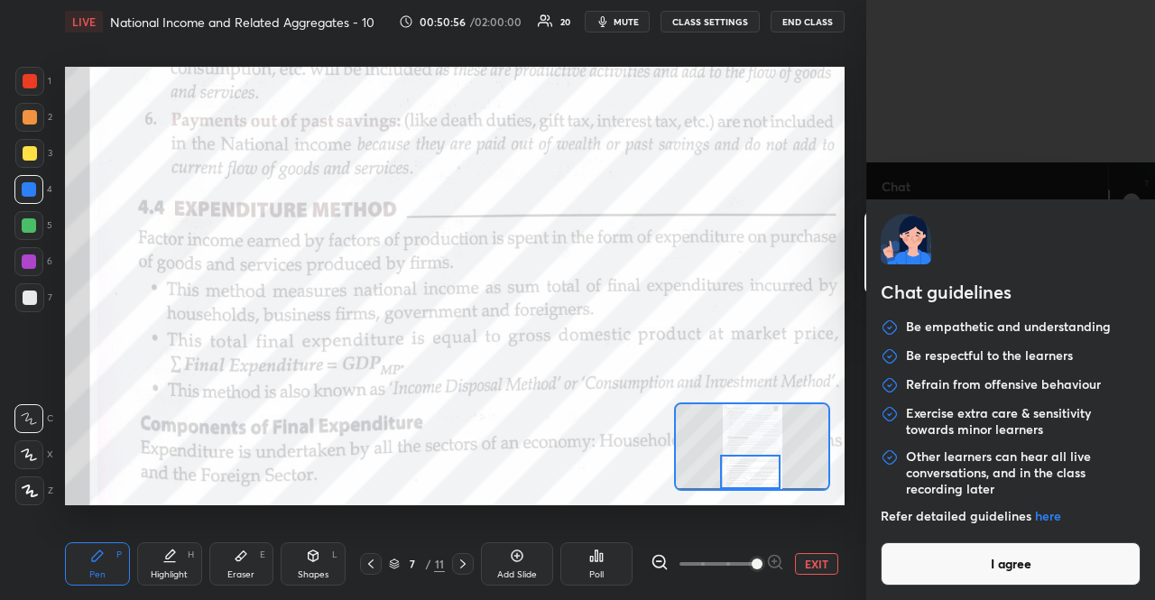
click at [999, 569] on button "I agree" at bounding box center [1010, 563] width 260 height 43
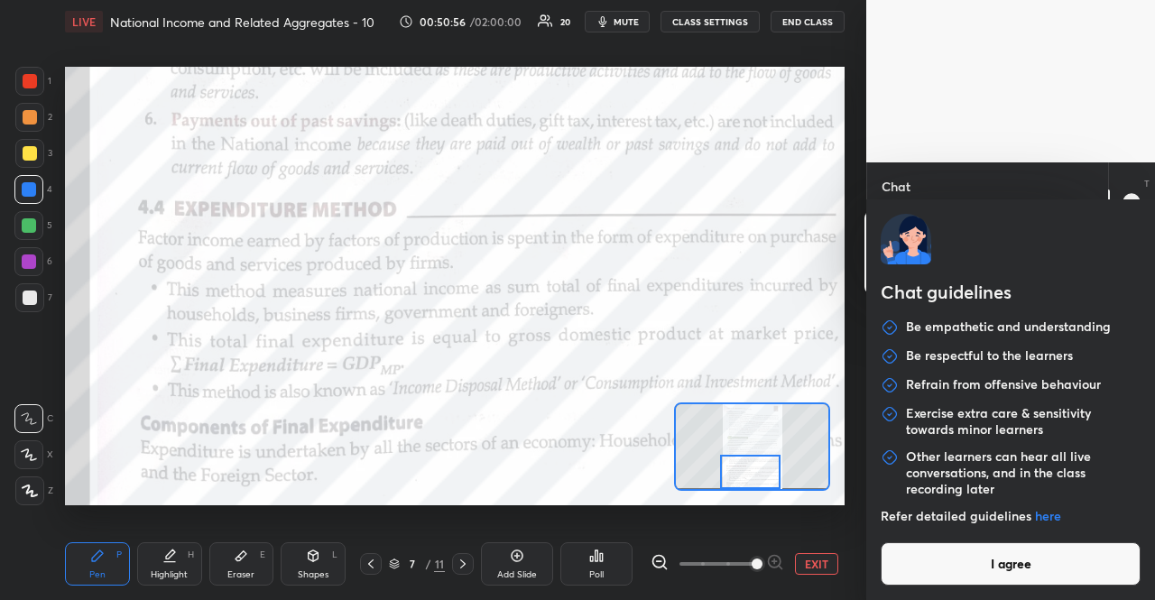
scroll to position [24771, 0]
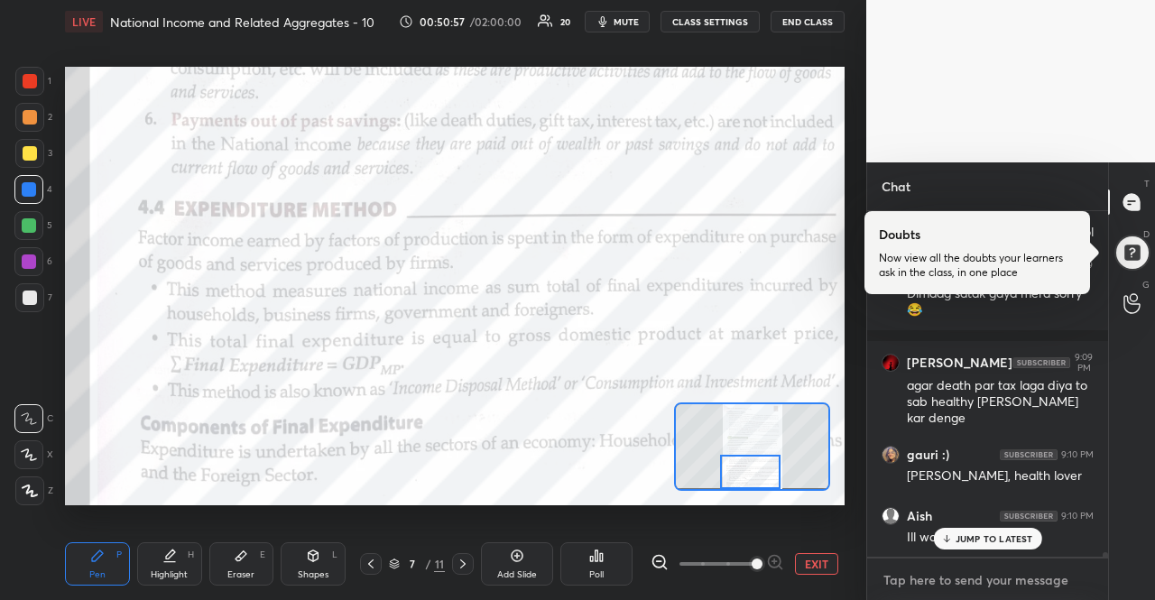
click at [998, 579] on textarea at bounding box center [987, 580] width 212 height 29
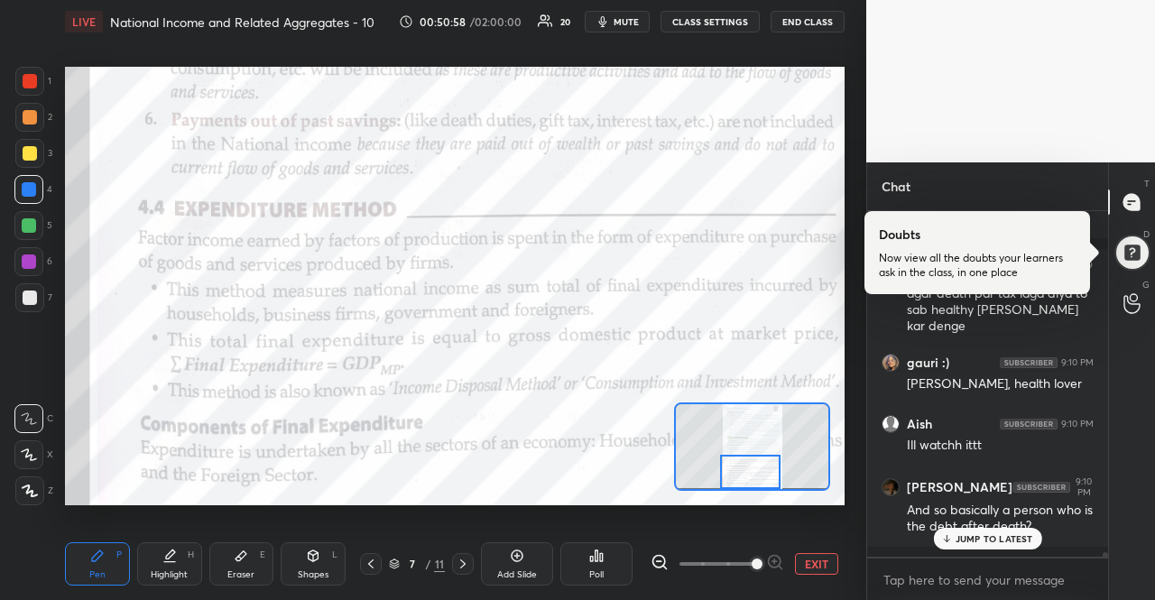
click at [1005, 544] on p "JUMP TO LATEST" at bounding box center [994, 538] width 78 height 11
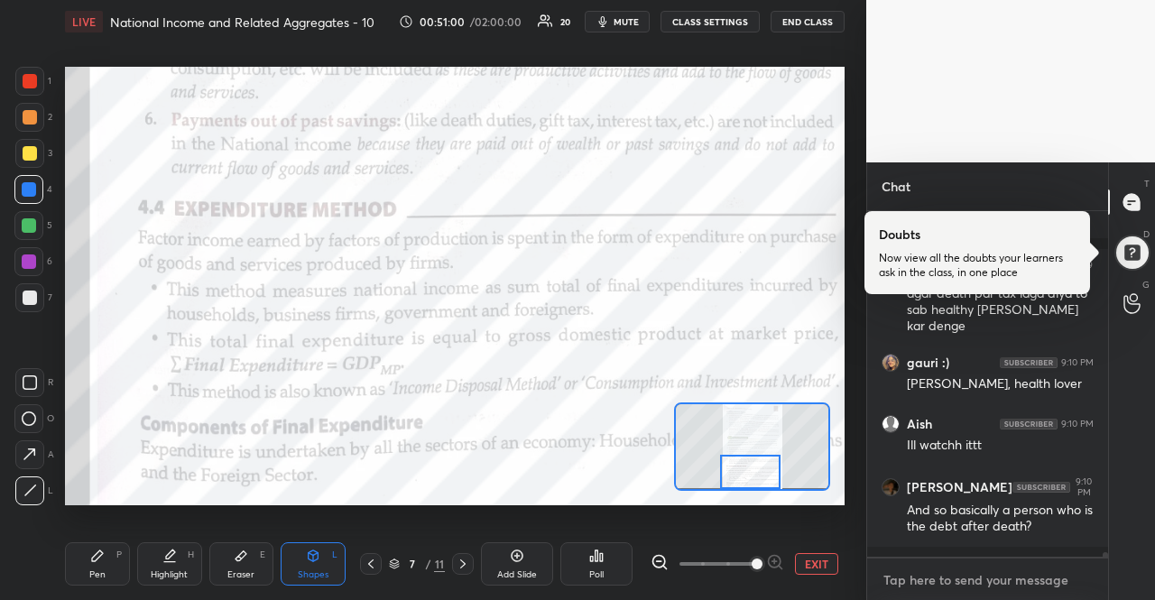
type textarea "x"
click at [1055, 584] on textarea at bounding box center [987, 580] width 212 height 29
type textarea "H"
type textarea "x"
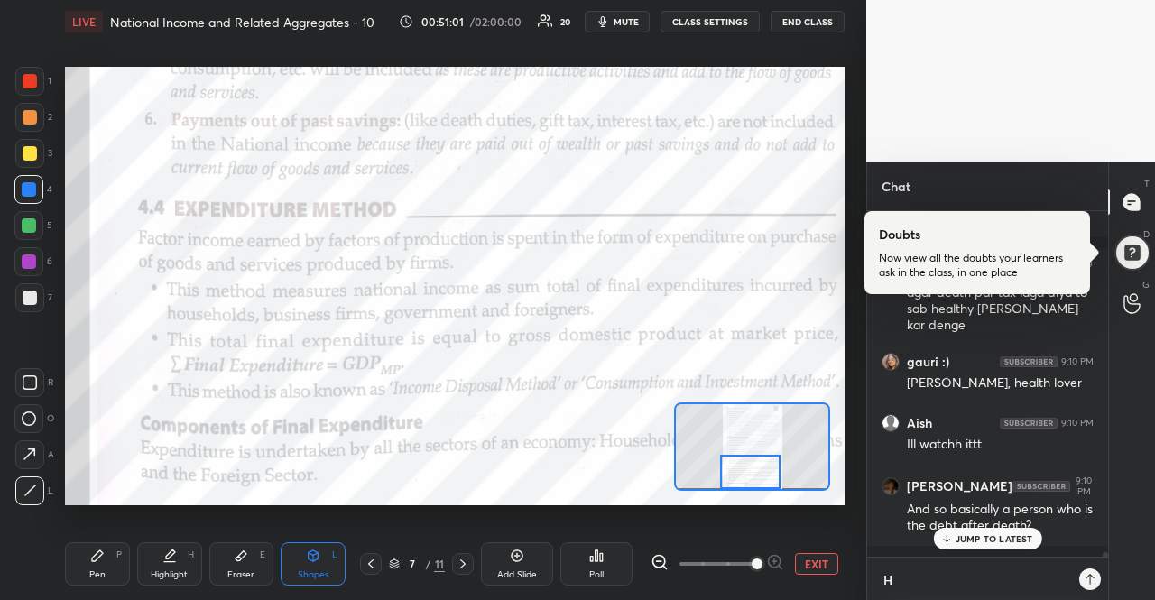
type textarea "HA"
type textarea "x"
type textarea "HAL"
type textarea "x"
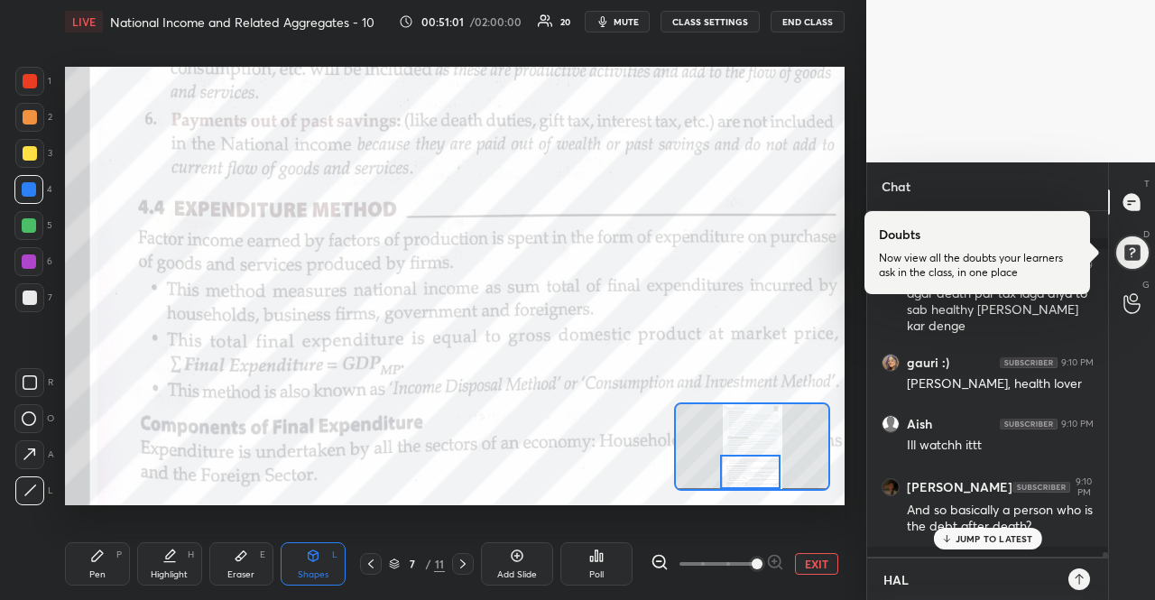
type textarea "HALF"
type textarea "x"
type textarea "HALFC"
type textarea "x"
type textarea "HALFCA"
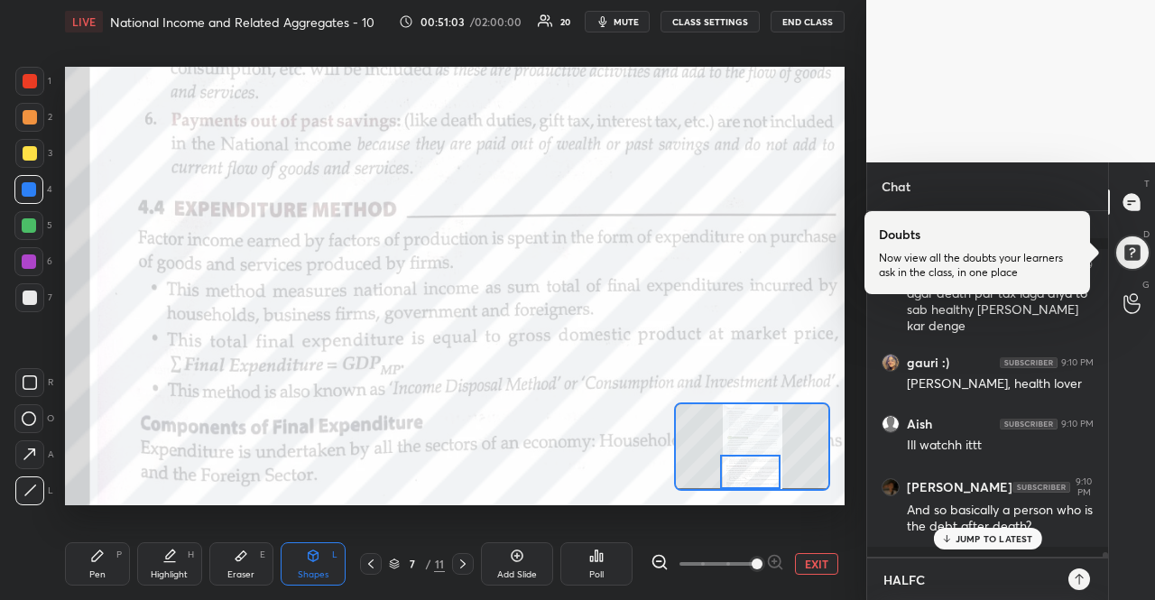
type textarea "x"
type textarea "HALFCA"
type textarea "x"
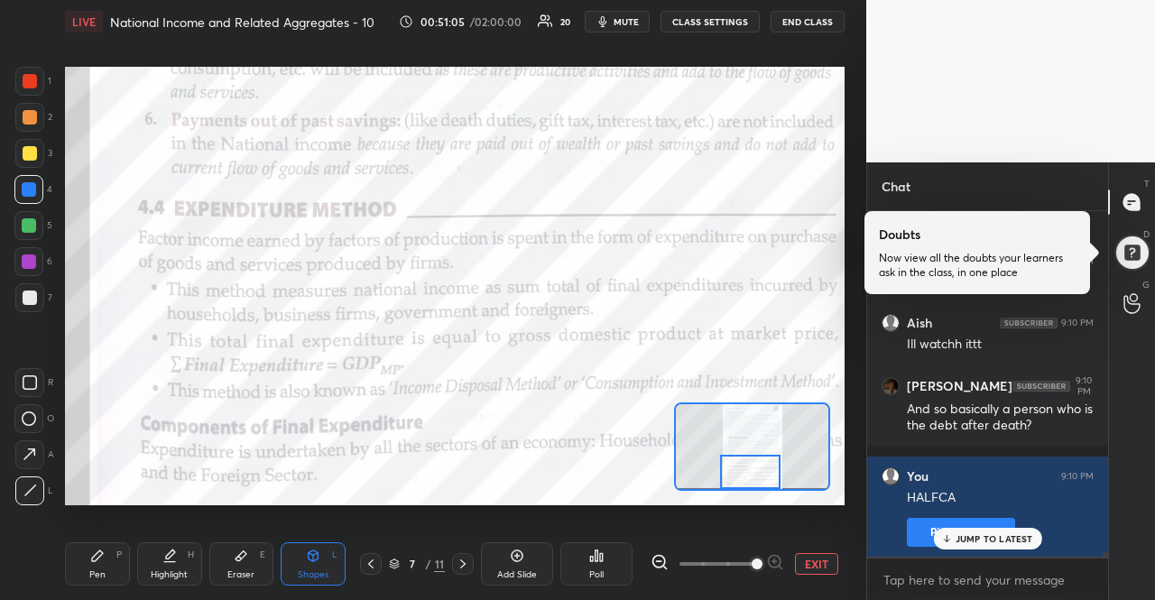
click at [999, 531] on div "JUMP TO LATEST" at bounding box center [987, 539] width 108 height 22
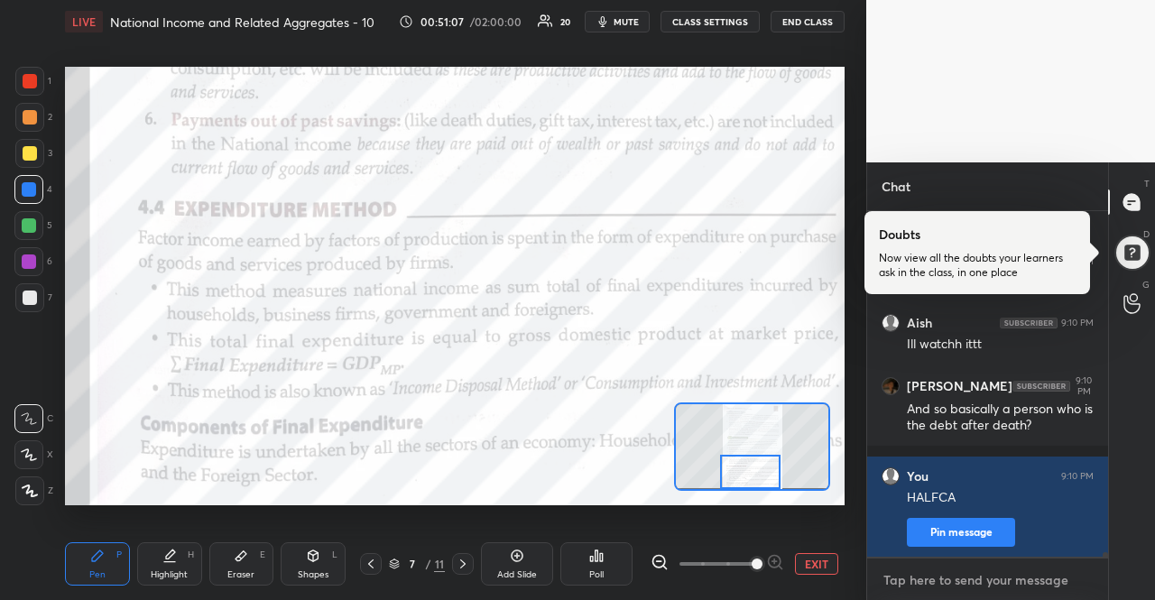
type textarea "x"
click at [988, 583] on textarea at bounding box center [987, 580] width 212 height 29
type textarea "p"
type textarea "x"
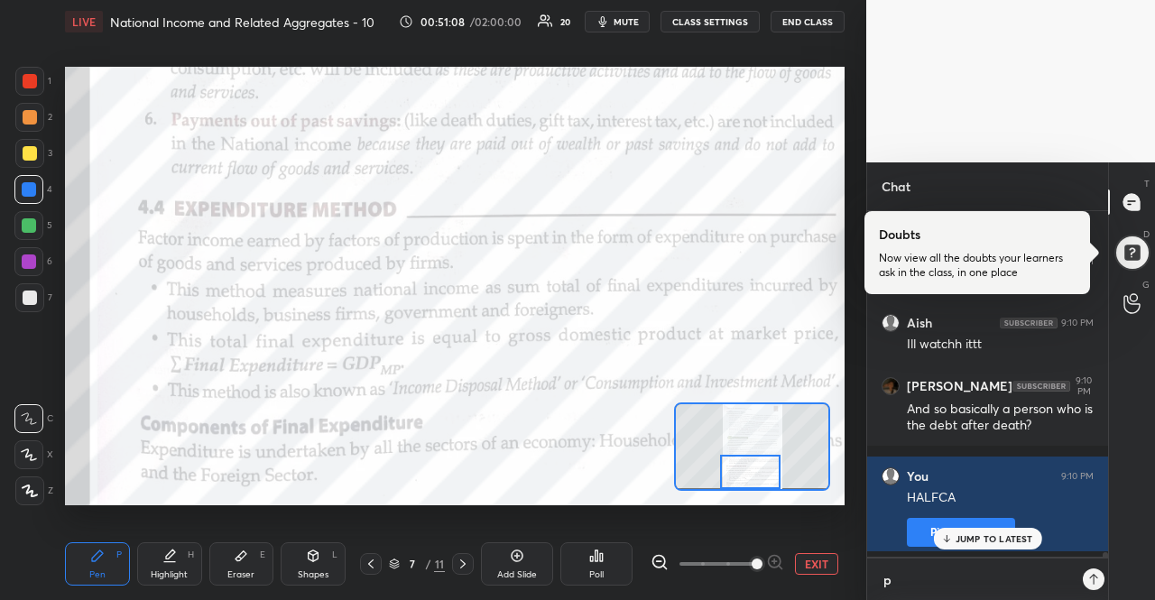
scroll to position [24965, 0]
type textarea "pr"
type textarea "x"
type textarea "pri"
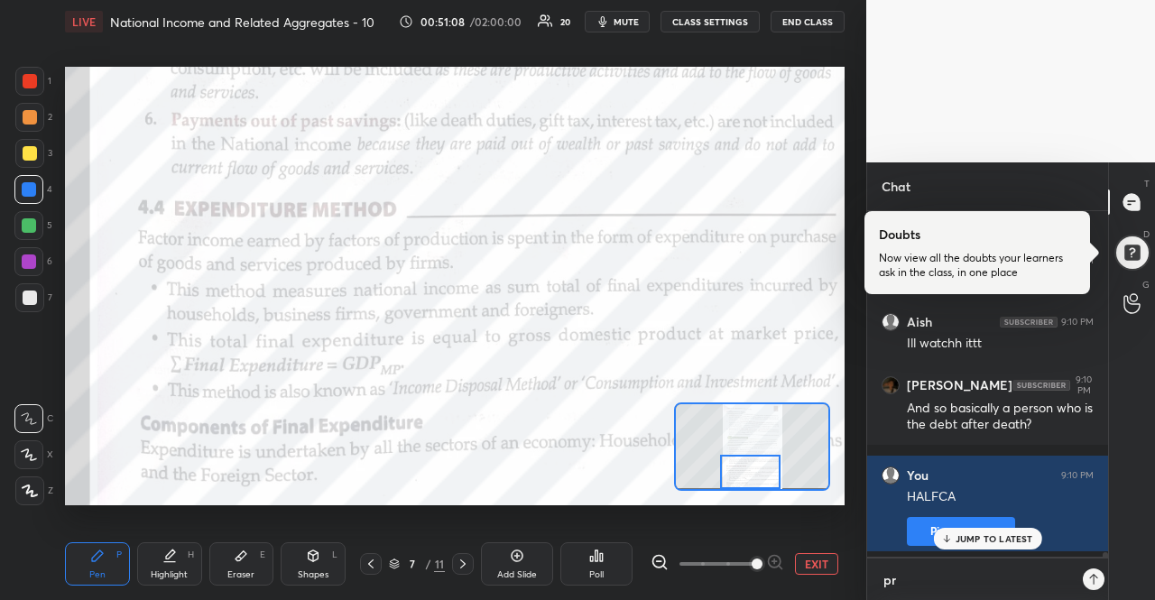
type textarea "x"
type textarea "prim"
type textarea "x"
type textarea "prime"
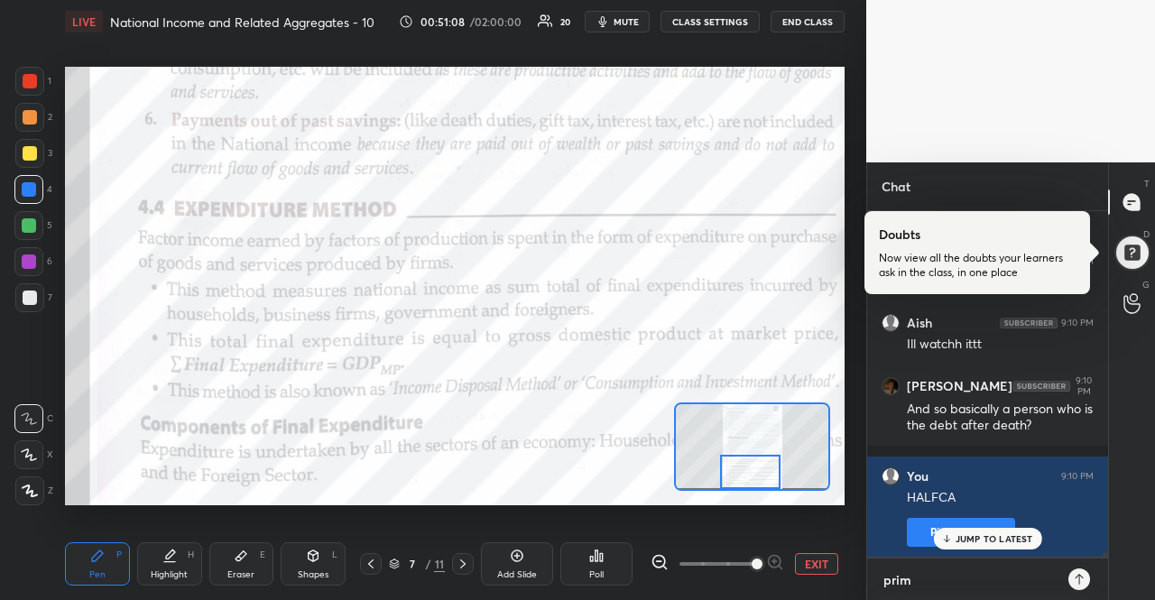
type textarea "x"
type textarea "prime"
type textarea "x"
type textarea "prime v"
type textarea "x"
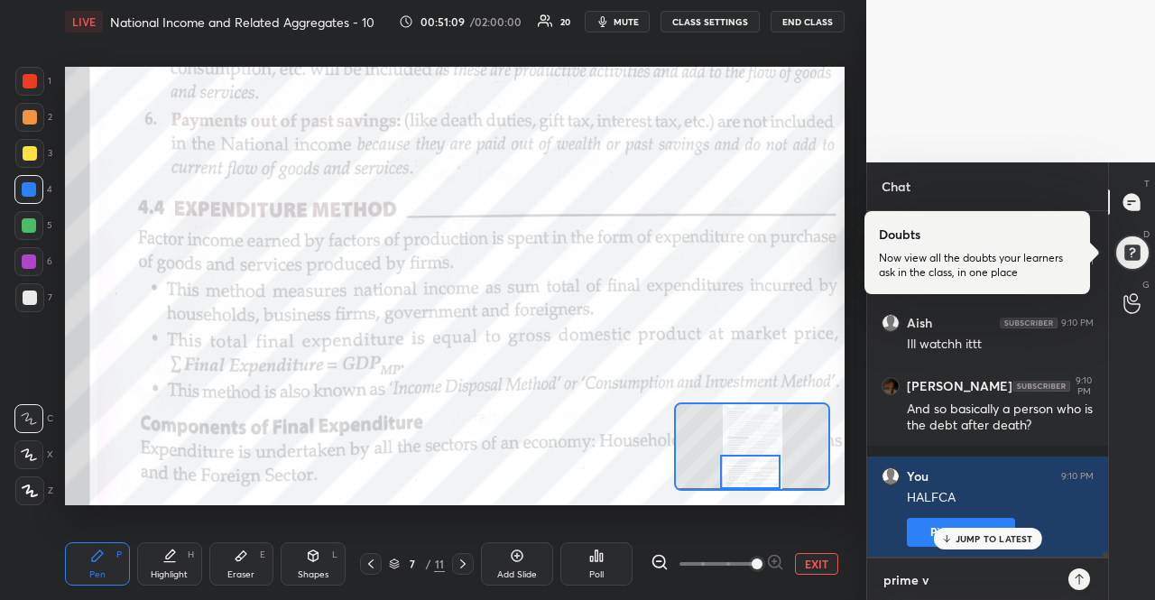
type textarea "prime vi"
type textarea "x"
type textarea "prime vid"
type textarea "x"
type textarea "prime vide"
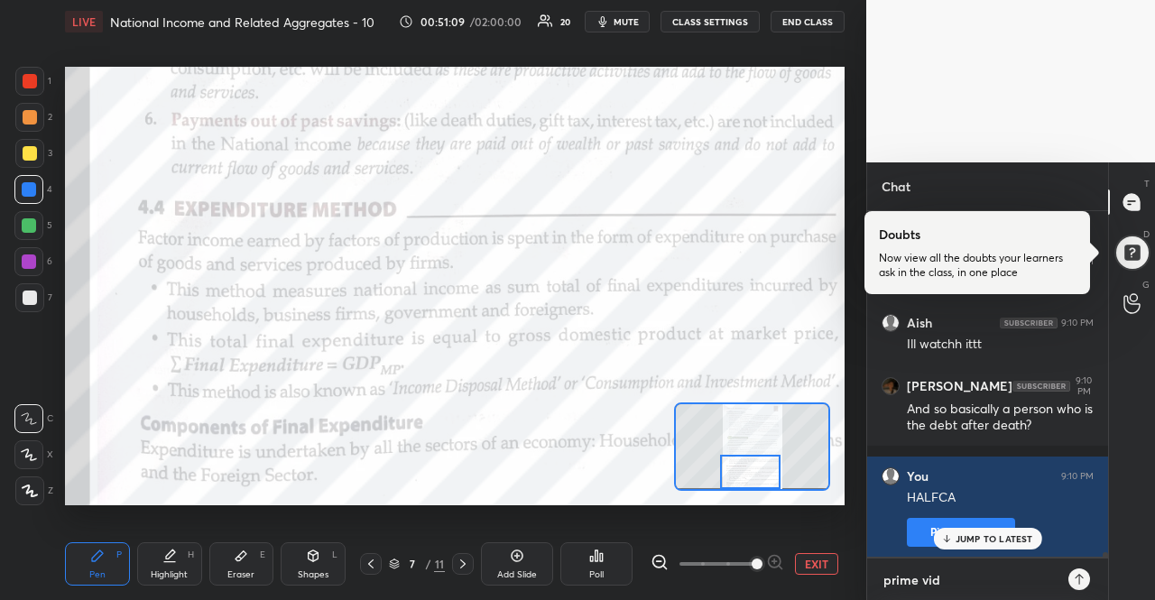
type textarea "x"
type textarea "prime video"
type textarea "x"
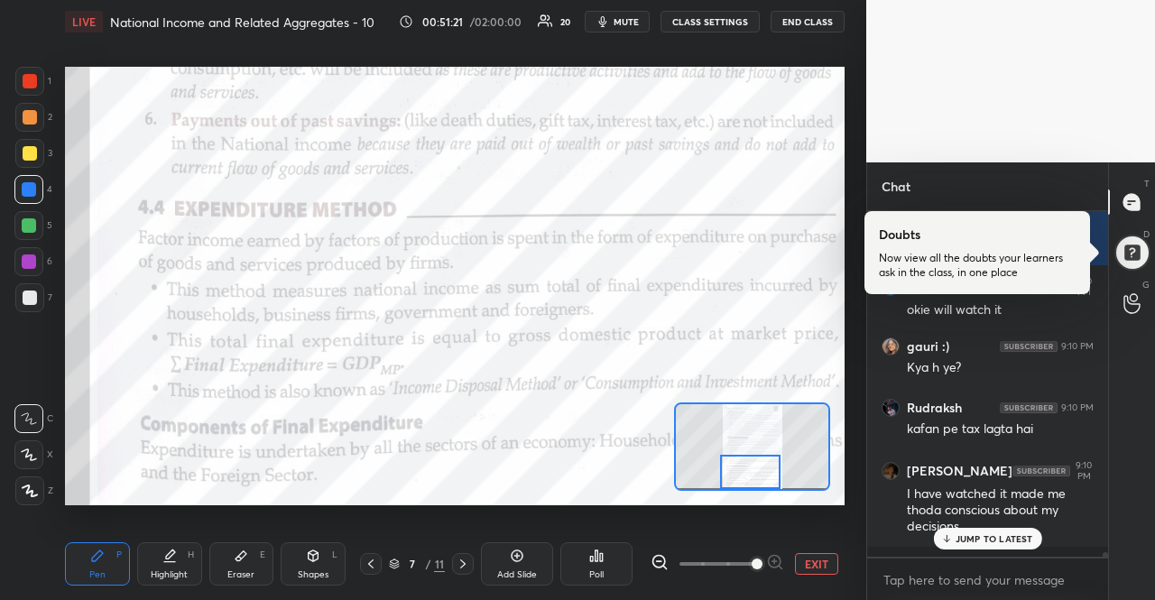
click at [1003, 539] on p "JUMP TO LATEST" at bounding box center [994, 538] width 78 height 11
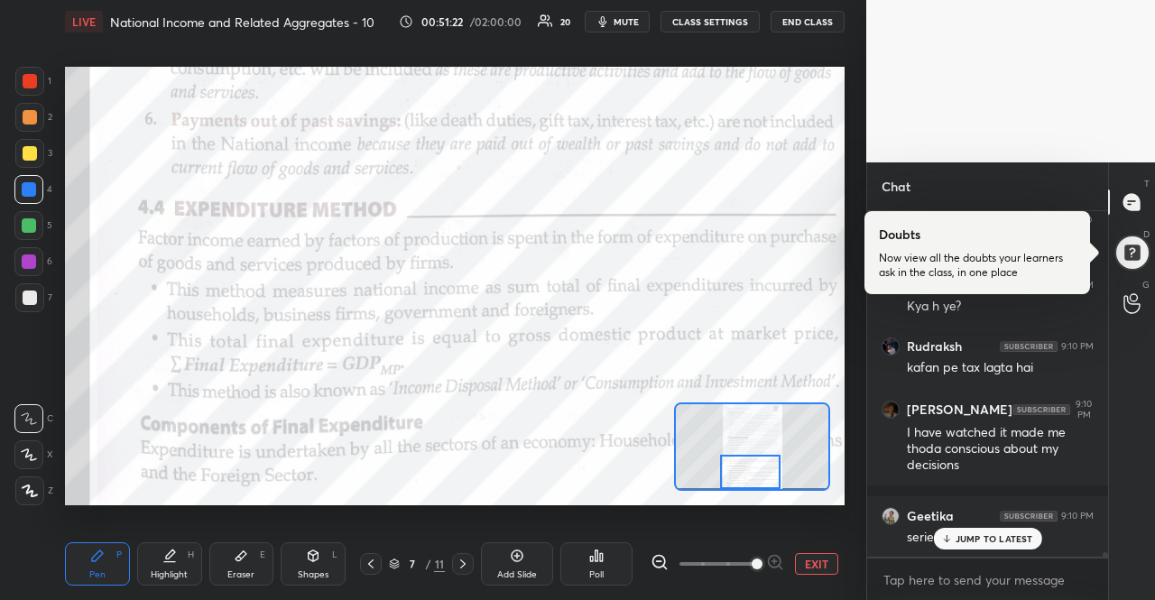
click at [1003, 539] on p "JUMP TO LATEST" at bounding box center [994, 538] width 78 height 11
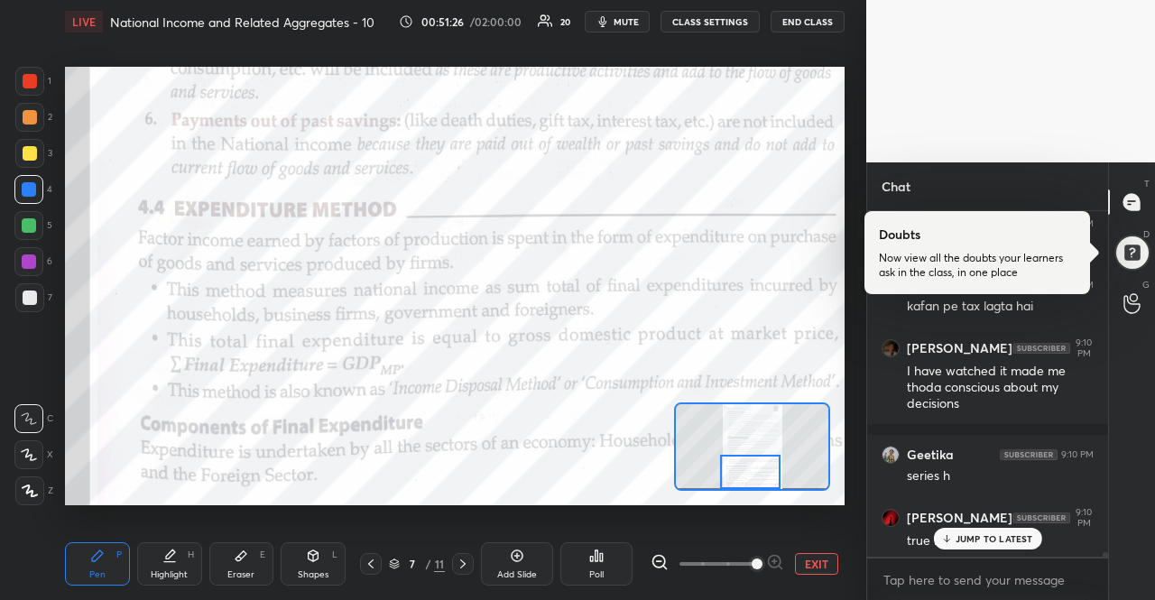
click at [1003, 539] on p "JUMP TO LATEST" at bounding box center [994, 538] width 78 height 11
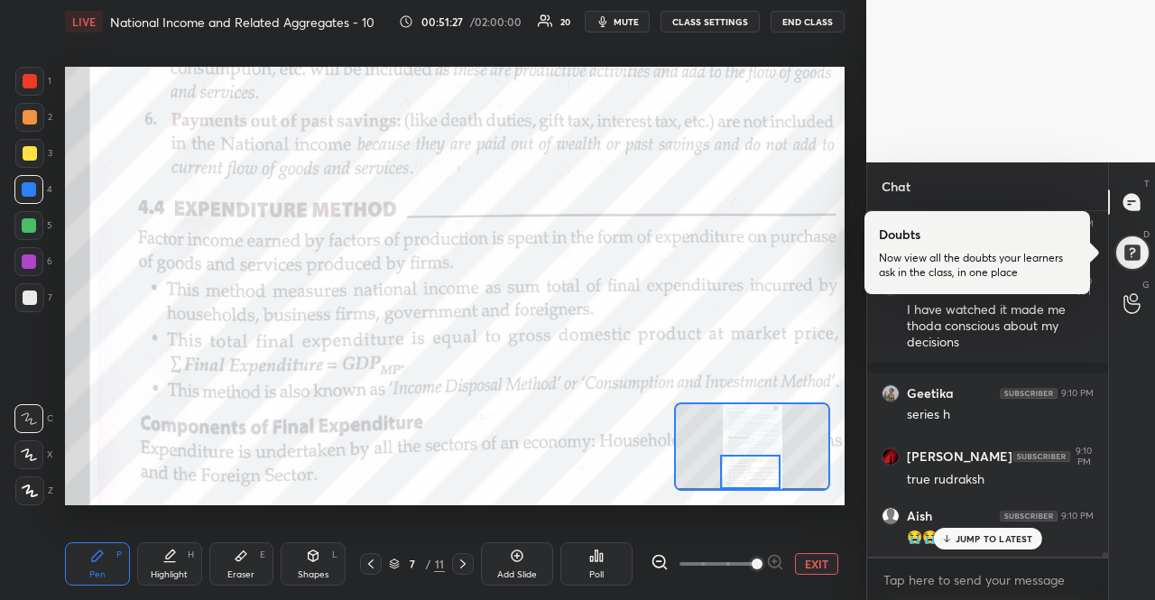
click at [1003, 539] on p "JUMP TO LATEST" at bounding box center [994, 538] width 78 height 11
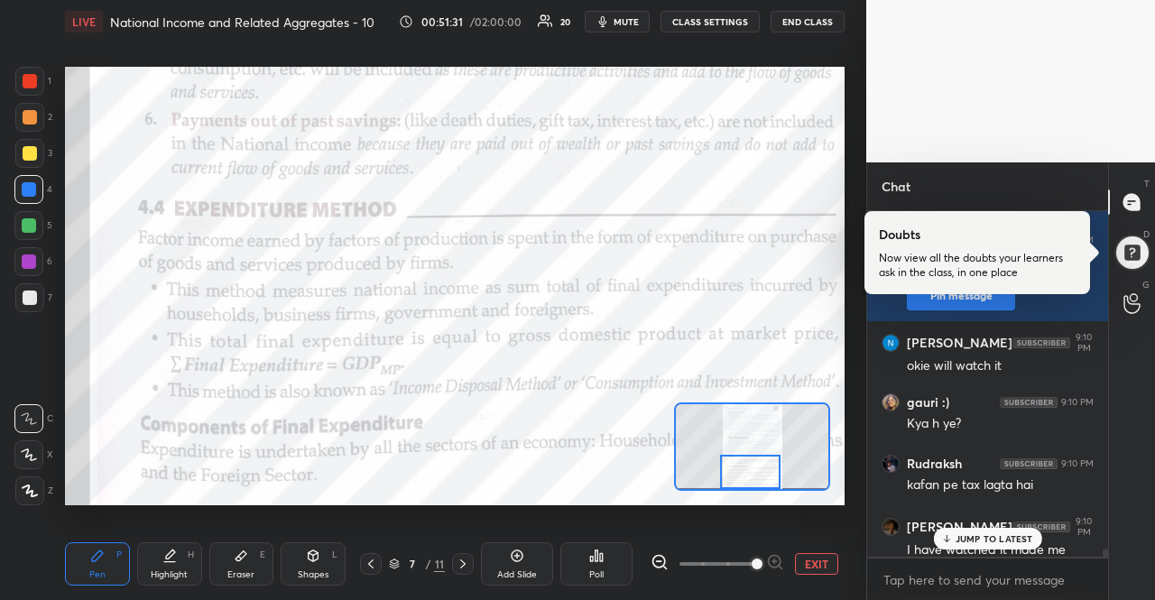
scroll to position [25276, 0]
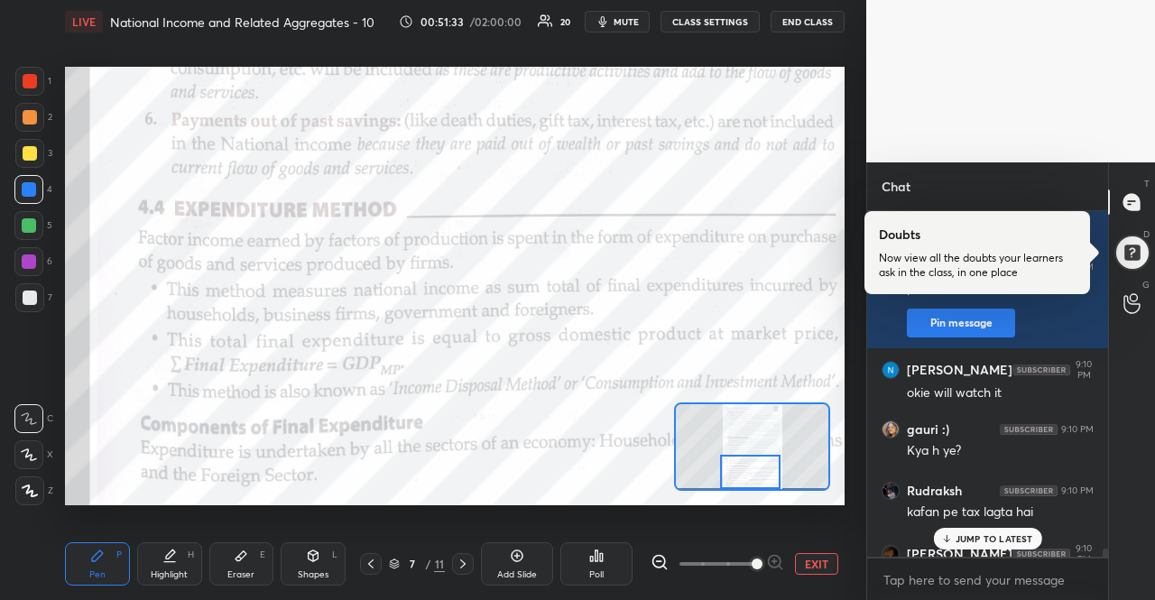
click at [972, 533] on p "JUMP TO LATEST" at bounding box center [994, 538] width 78 height 11
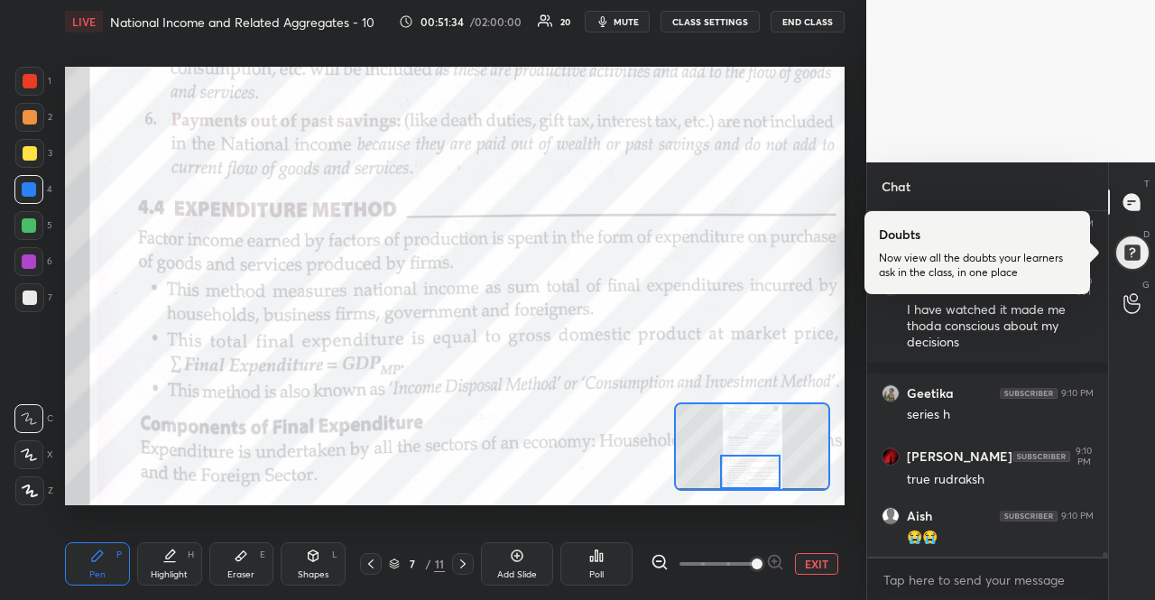
click at [972, 533] on div "😭😭" at bounding box center [1000, 538] width 187 height 18
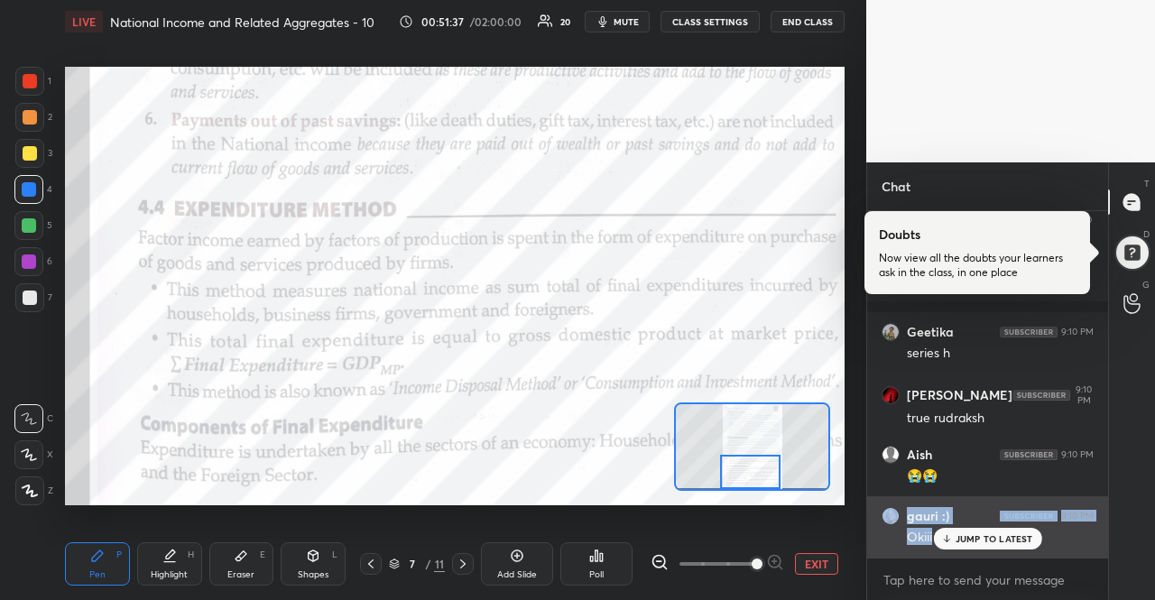
click at [980, 553] on div "gauri :) 9:10 PM Okiii" at bounding box center [987, 526] width 241 height 61
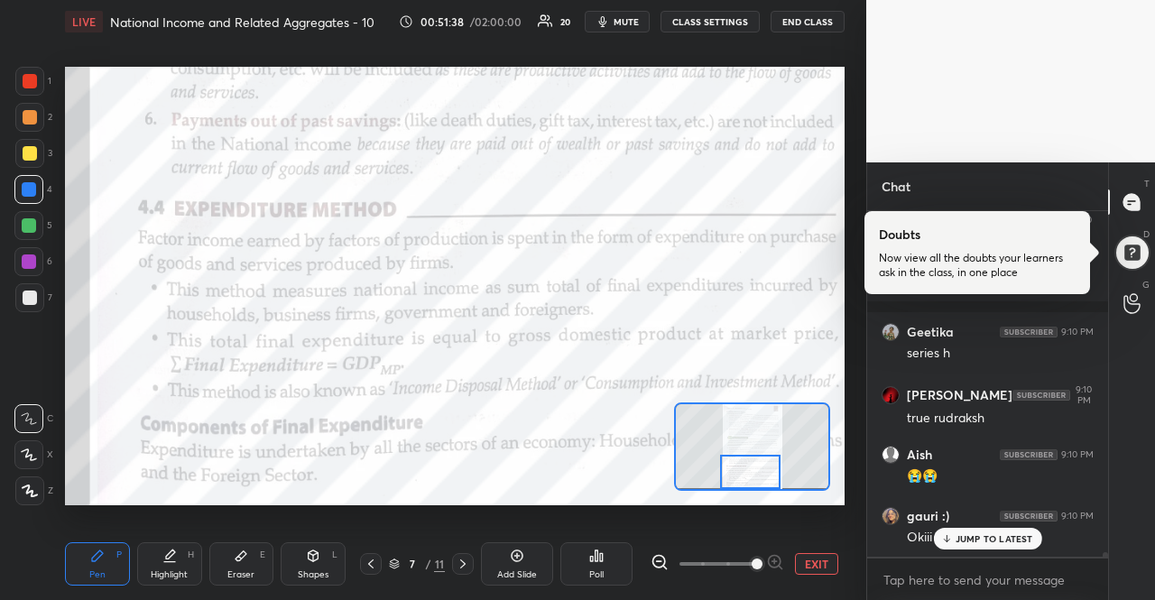
click at [979, 539] on p "JUMP TO LATEST" at bounding box center [994, 538] width 78 height 11
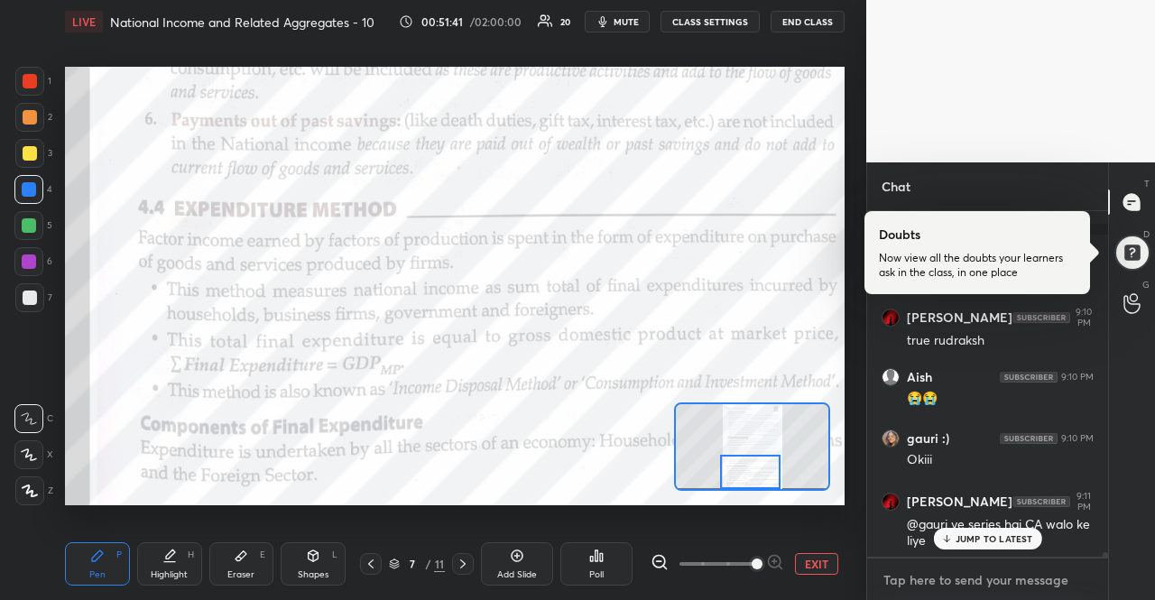
click at [985, 579] on textarea at bounding box center [987, 580] width 212 height 29
click at [989, 539] on p "JUMP TO LATEST" at bounding box center [994, 538] width 78 height 11
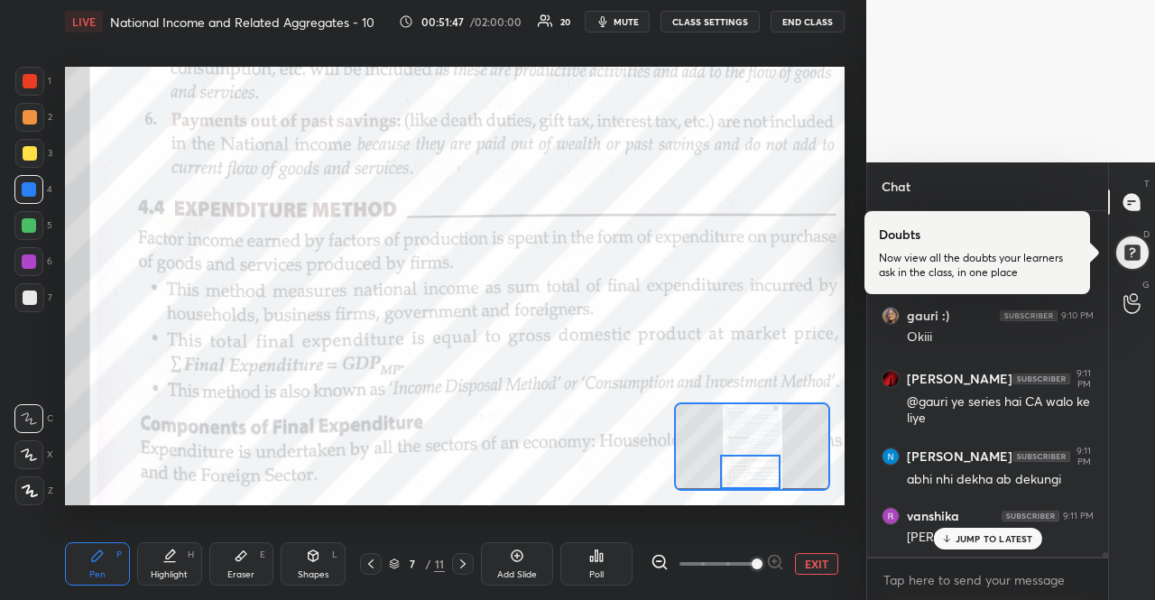
click at [955, 544] on p "JUMP TO LATEST" at bounding box center [994, 538] width 78 height 11
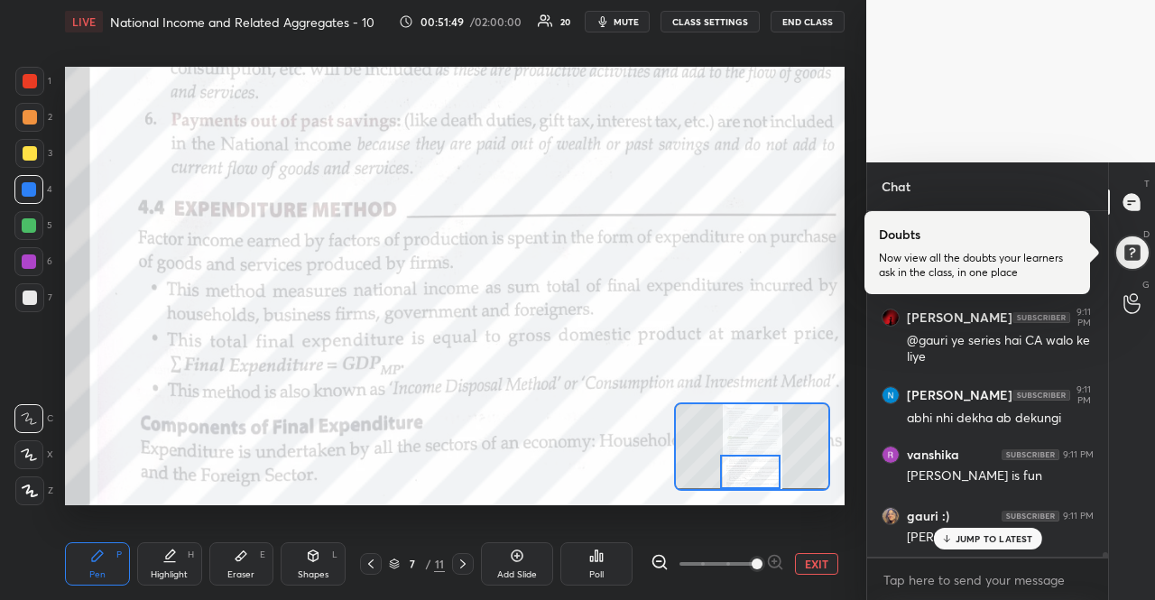
click at [955, 544] on p "JUMP TO LATEST" at bounding box center [994, 538] width 78 height 11
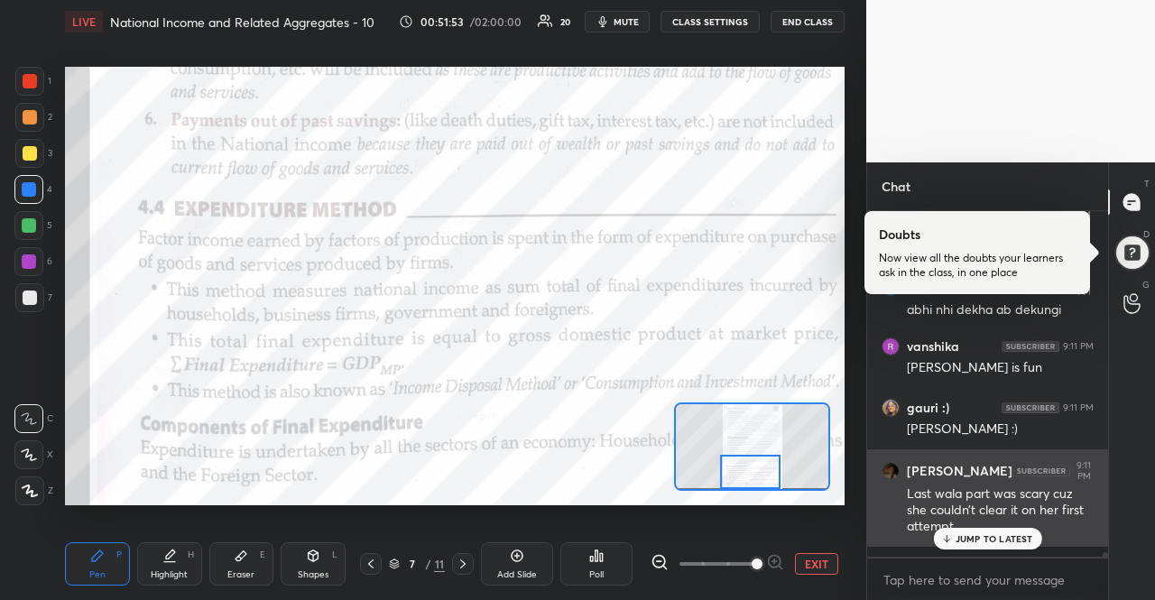
click at [965, 549] on div "JUMP TO LATEST" at bounding box center [987, 539] width 108 height 22
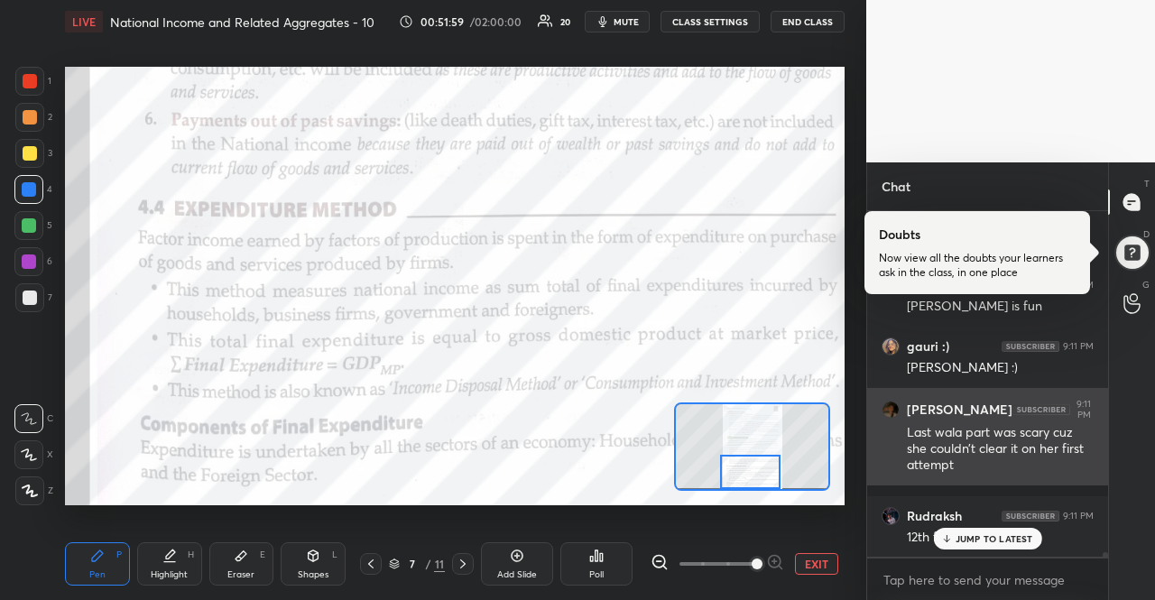
click at [965, 549] on div "JUMP TO LATEST" at bounding box center [987, 539] width 108 height 22
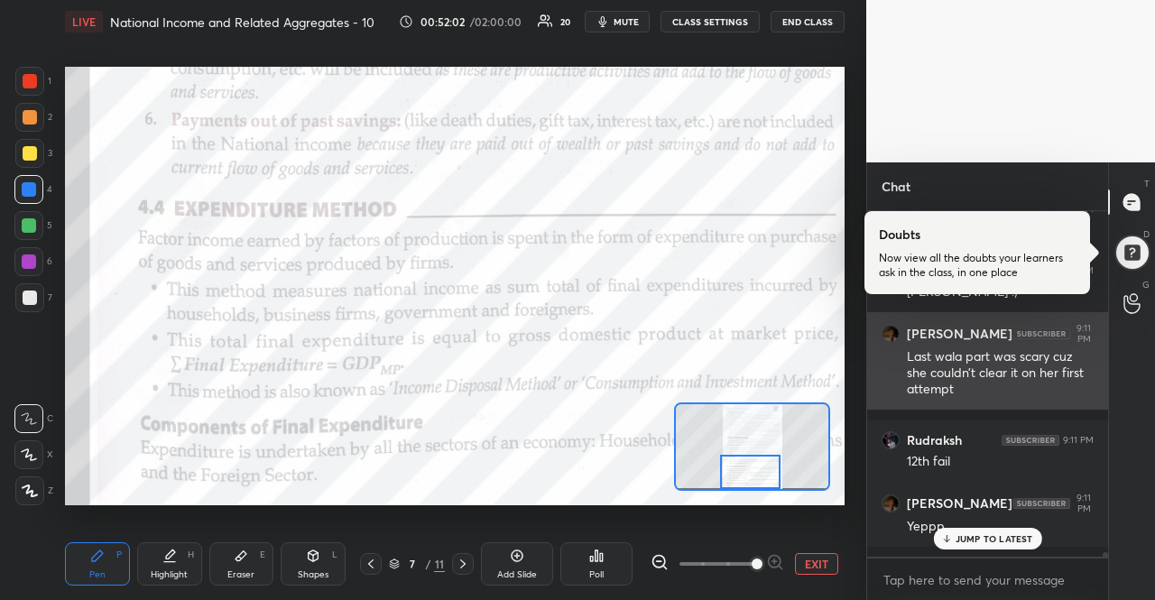
click at [965, 549] on div "JUMP TO LATEST" at bounding box center [987, 539] width 108 height 22
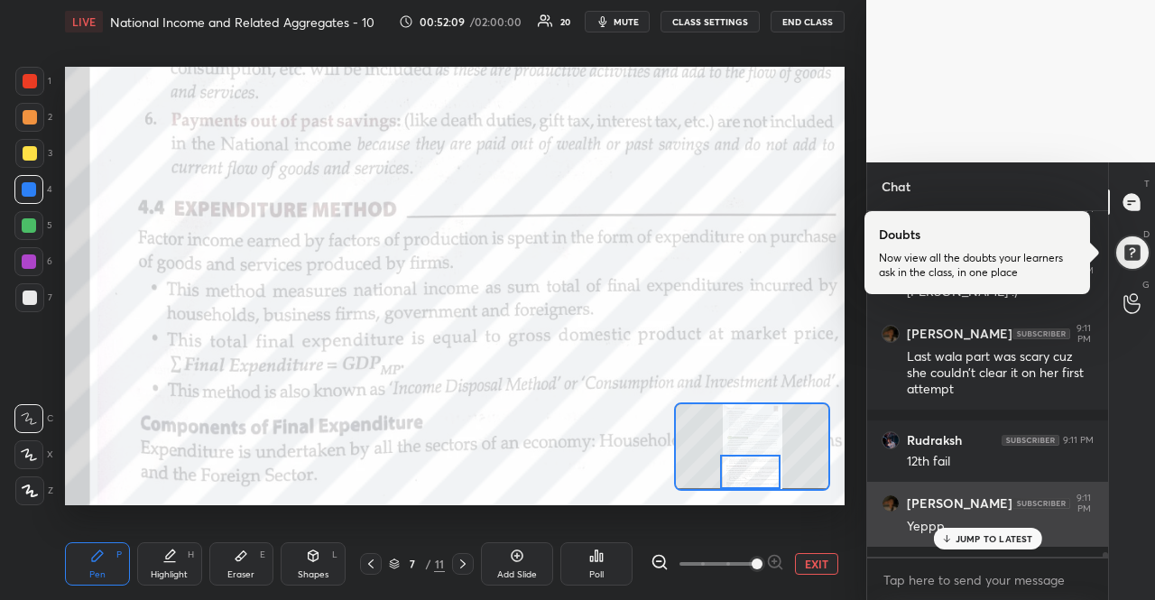
scroll to position [26171, 0]
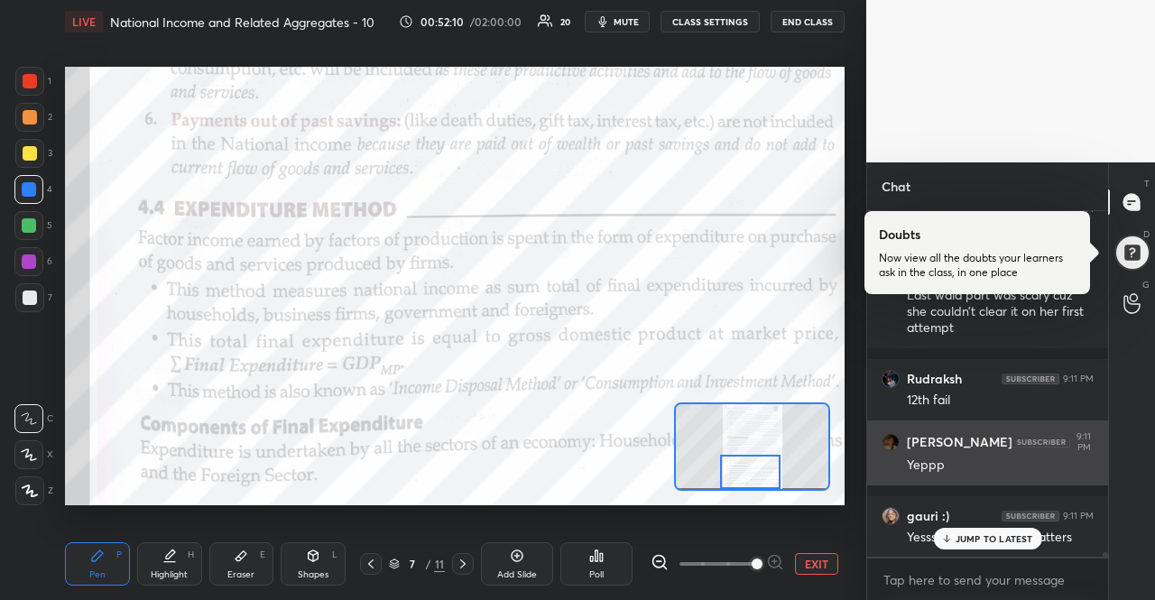
click at [959, 548] on div "JUMP TO LATEST" at bounding box center [987, 539] width 108 height 22
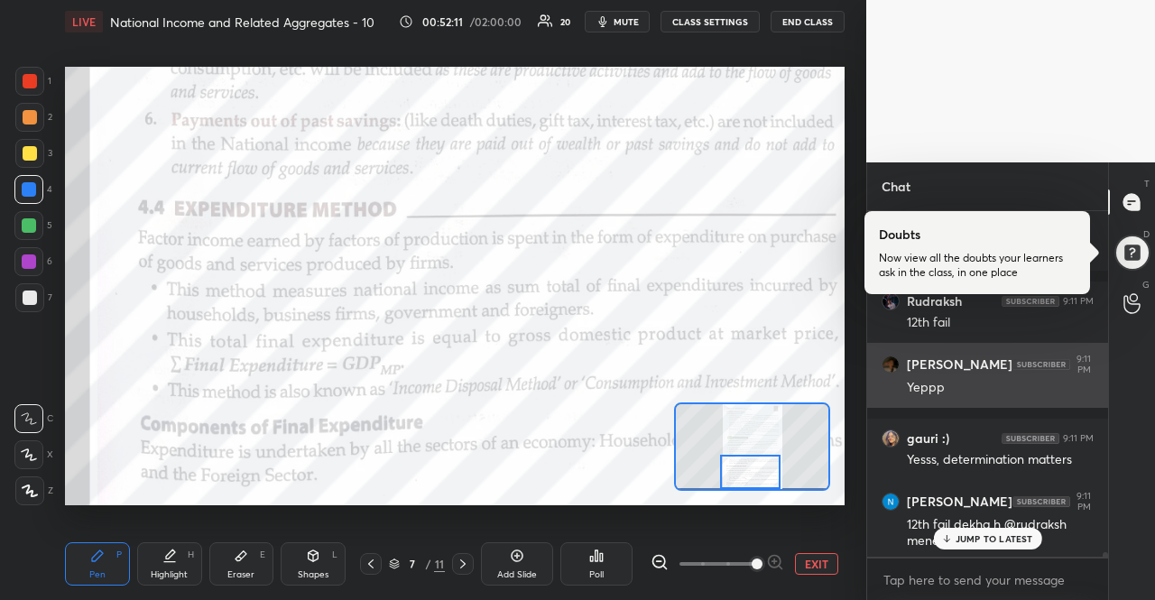
click at [959, 548] on div "JUMP TO LATEST" at bounding box center [987, 539] width 108 height 22
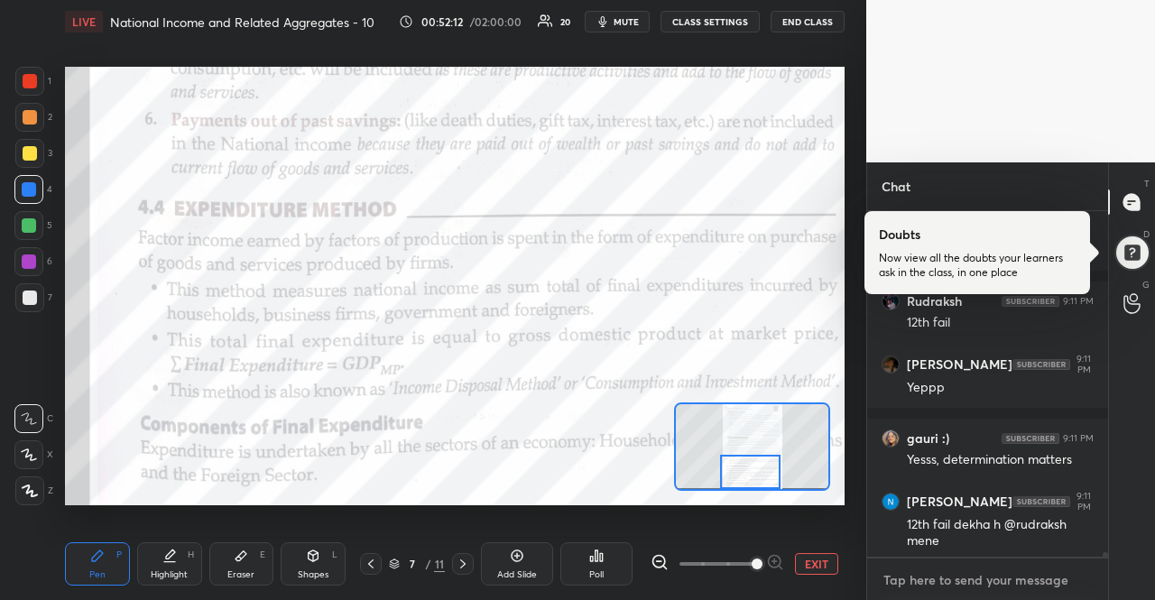
click at [953, 573] on textarea at bounding box center [987, 580] width 212 height 29
click at [971, 576] on textarea at bounding box center [987, 580] width 212 height 29
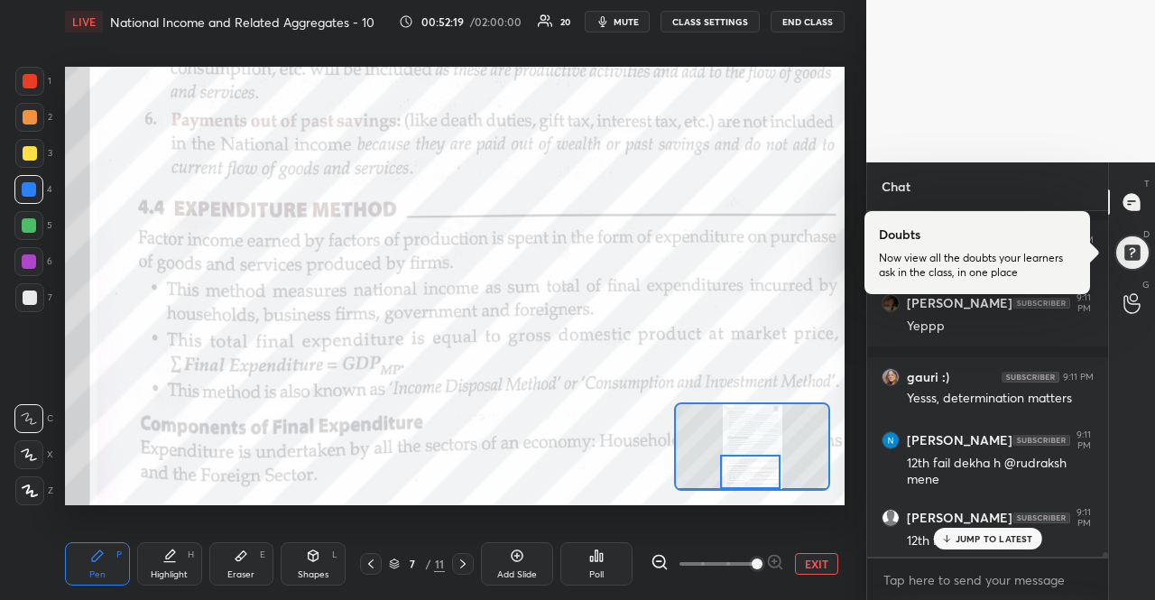
click at [973, 536] on p "JUMP TO LATEST" at bounding box center [994, 538] width 78 height 11
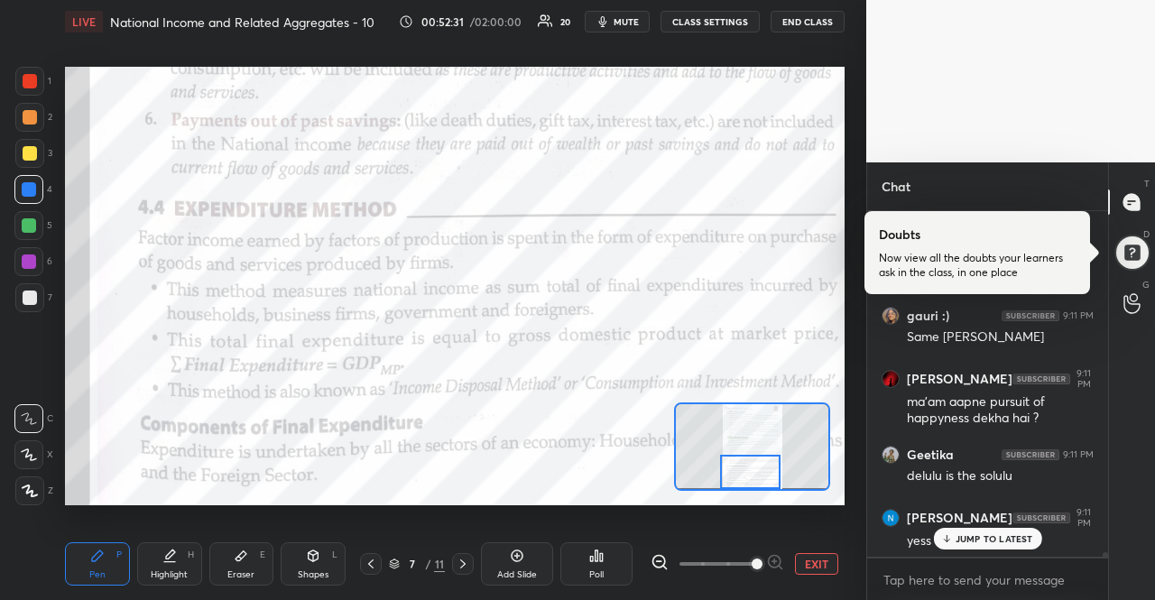
scroll to position [26647, 0]
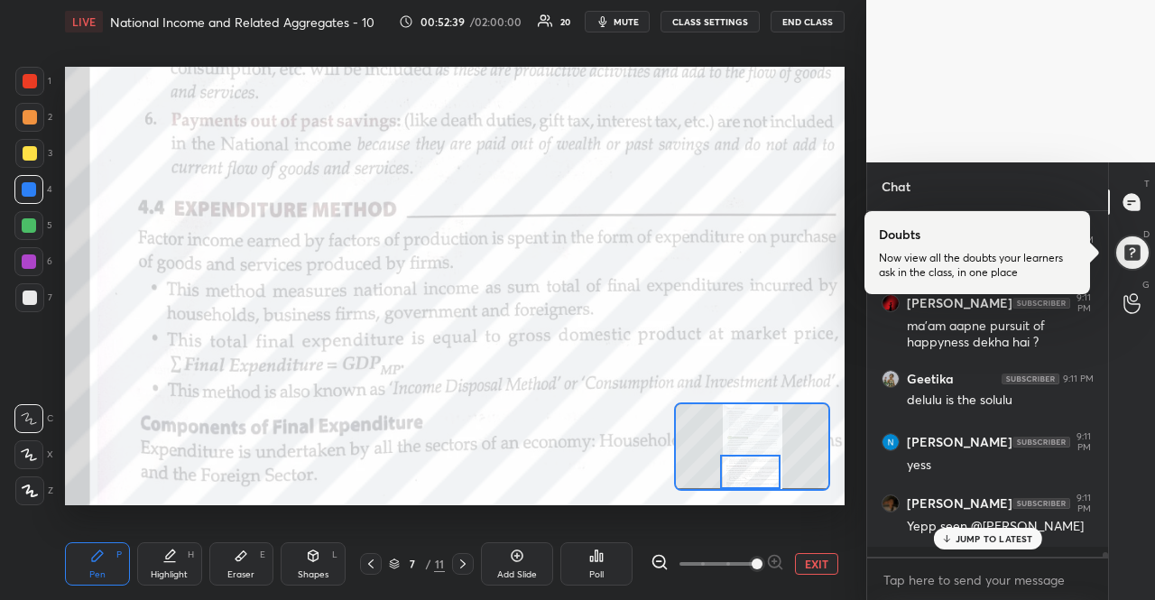
drag, startPoint x: 973, startPoint y: 536, endPoint x: 981, endPoint y: 543, distance: 10.9
click at [981, 543] on p "JUMP TO LATEST" at bounding box center [994, 538] width 78 height 11
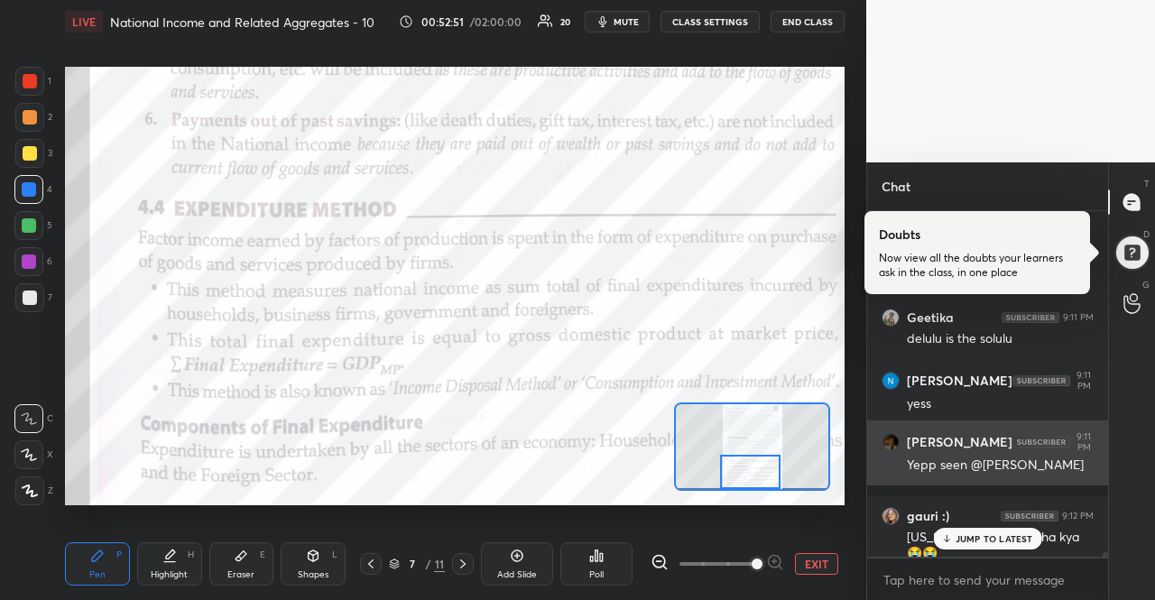
scroll to position [26770, 0]
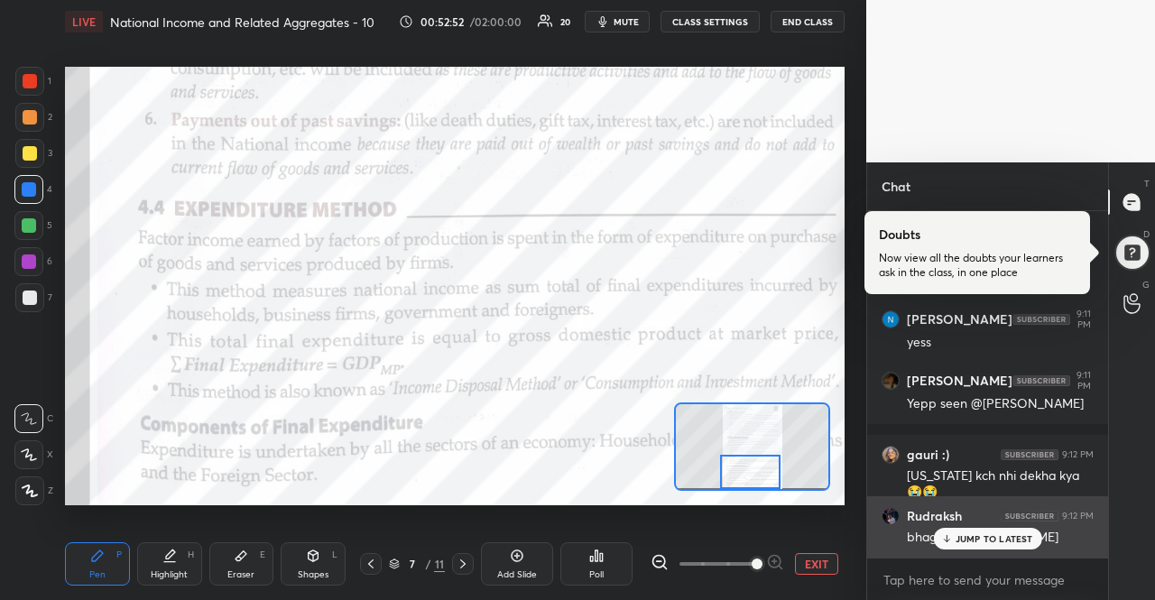
drag, startPoint x: 981, startPoint y: 545, endPoint x: 1003, endPoint y: 542, distance: 21.8
click at [1003, 542] on p "JUMP TO LATEST" at bounding box center [994, 538] width 78 height 11
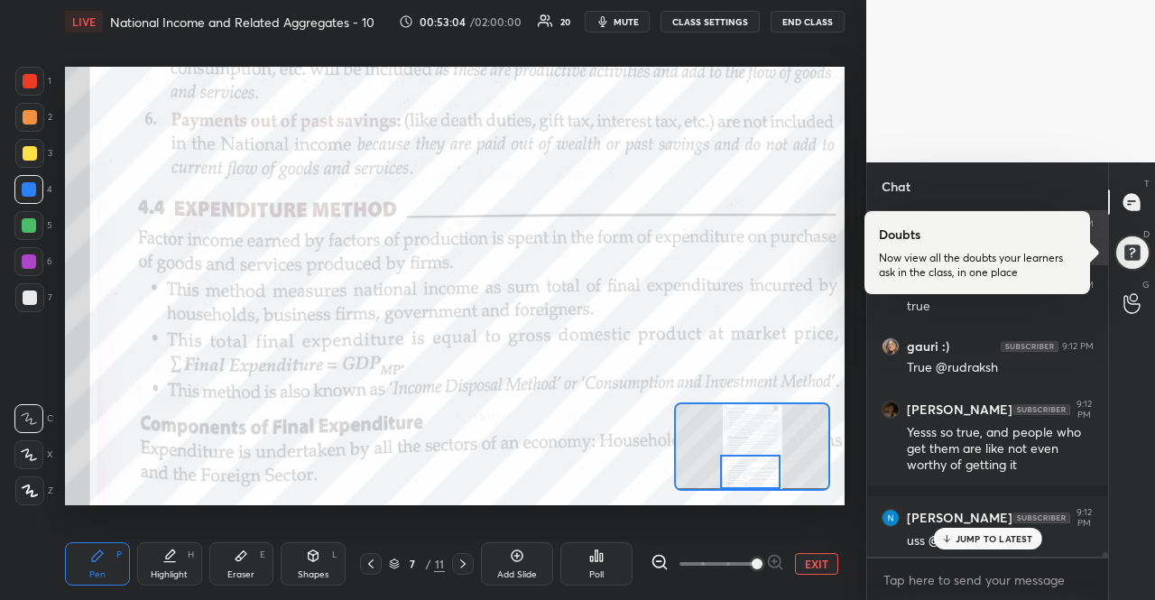
scroll to position [27123, 0]
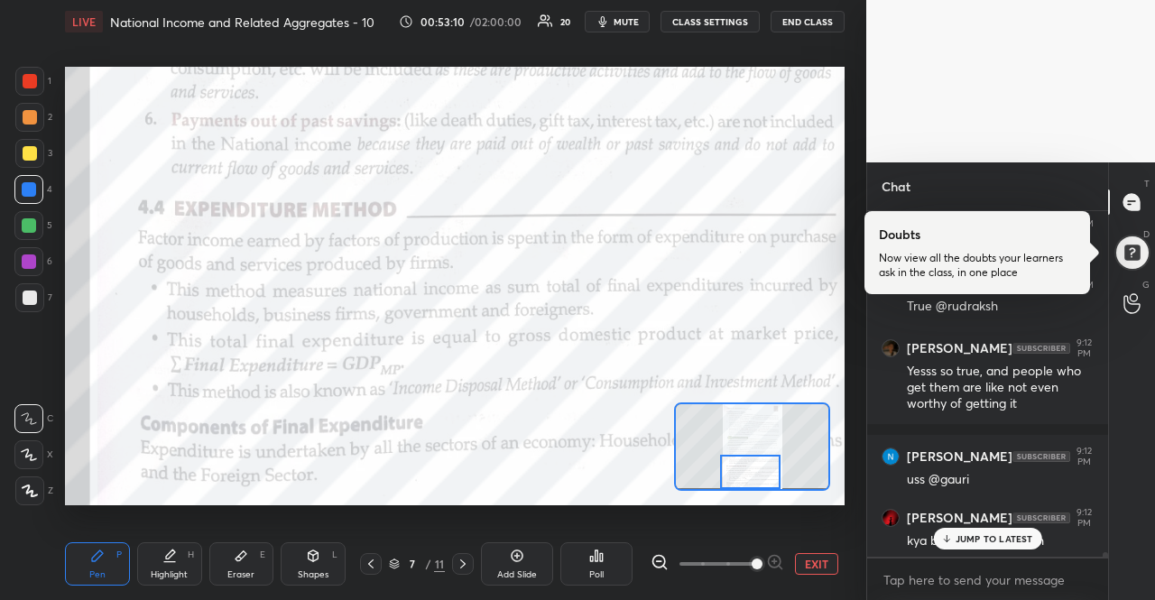
click at [1003, 542] on p "JUMP TO LATEST" at bounding box center [994, 538] width 78 height 11
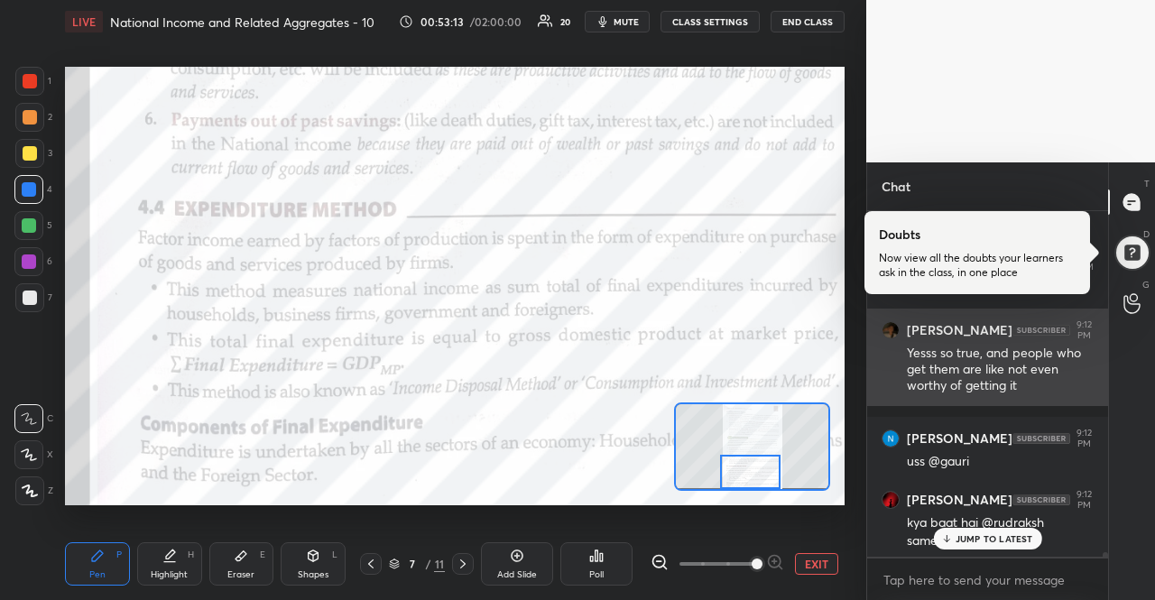
scroll to position [27203, 0]
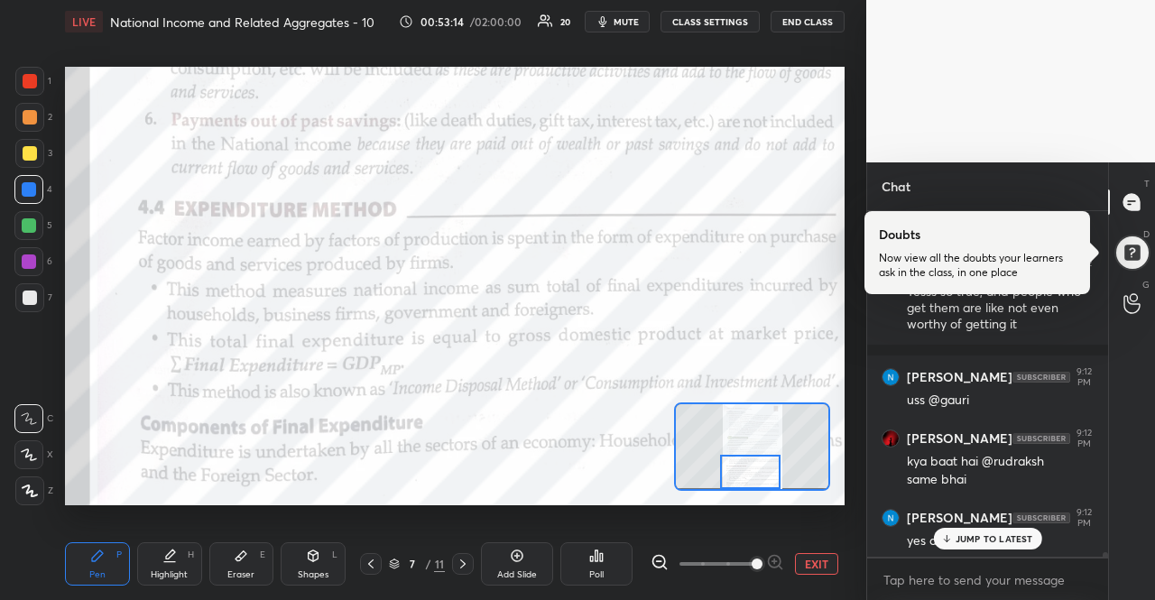
click at [987, 530] on div "JUMP TO LATEST" at bounding box center [987, 539] width 108 height 22
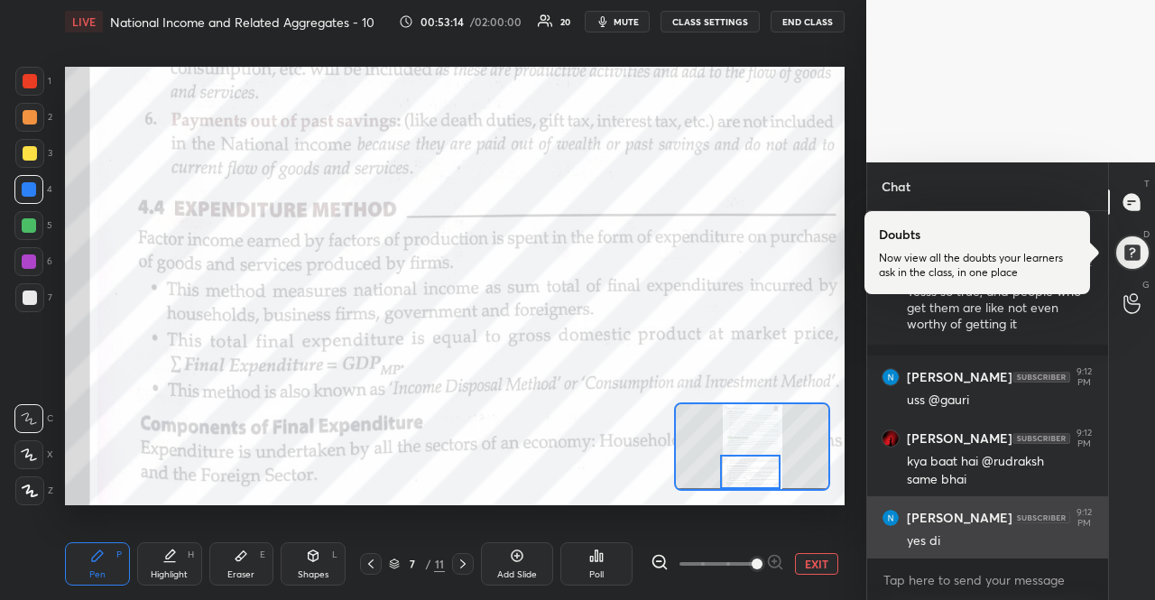
click at [988, 534] on div "yes di" at bounding box center [1000, 541] width 187 height 18
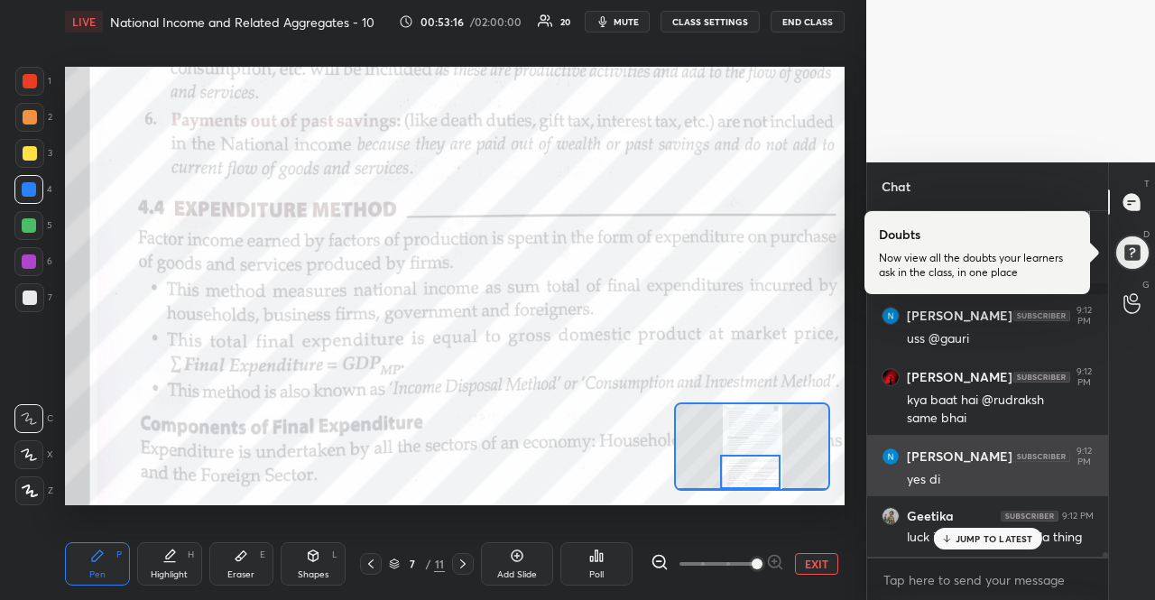
scroll to position [27325, 0]
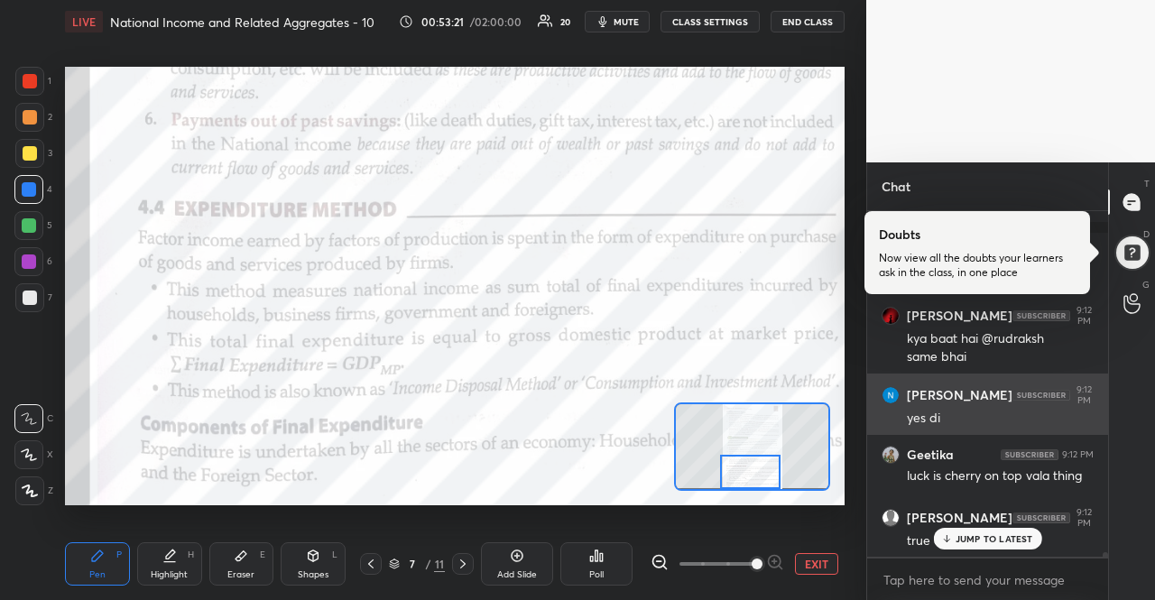
click at [988, 534] on p "JUMP TO LATEST" at bounding box center [994, 538] width 78 height 11
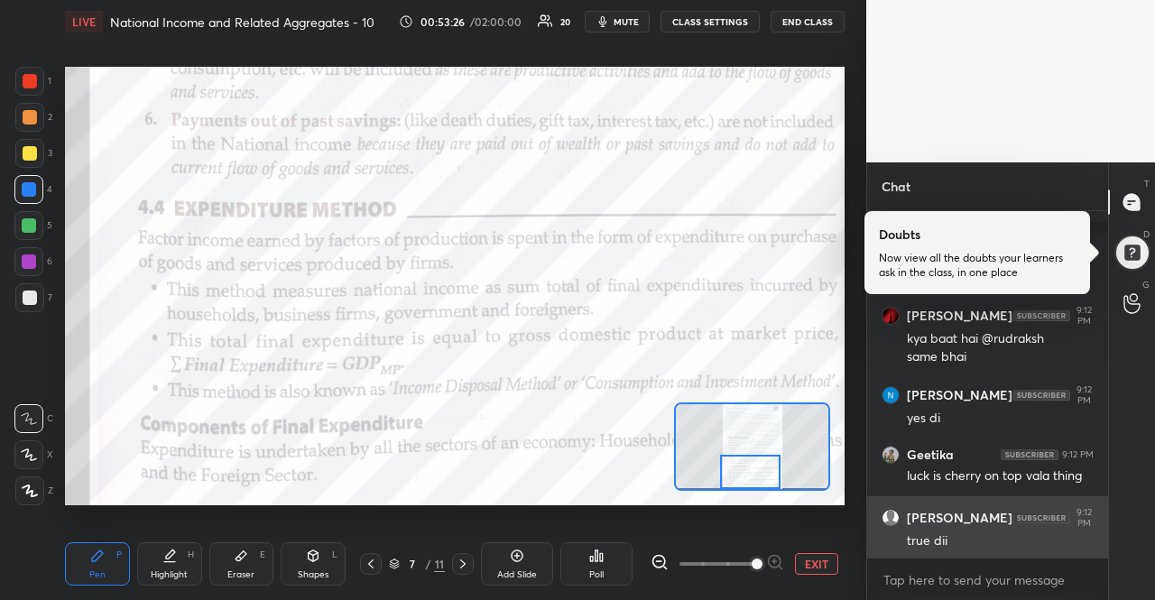
scroll to position [27387, 0]
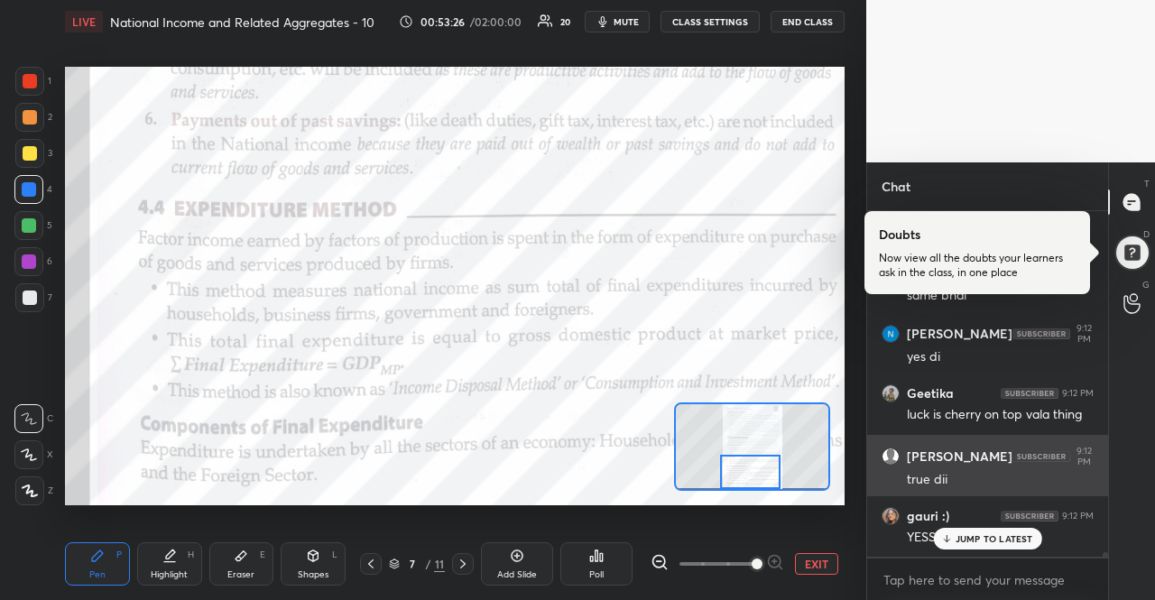
click at [978, 534] on p "JUMP TO LATEST" at bounding box center [994, 538] width 78 height 11
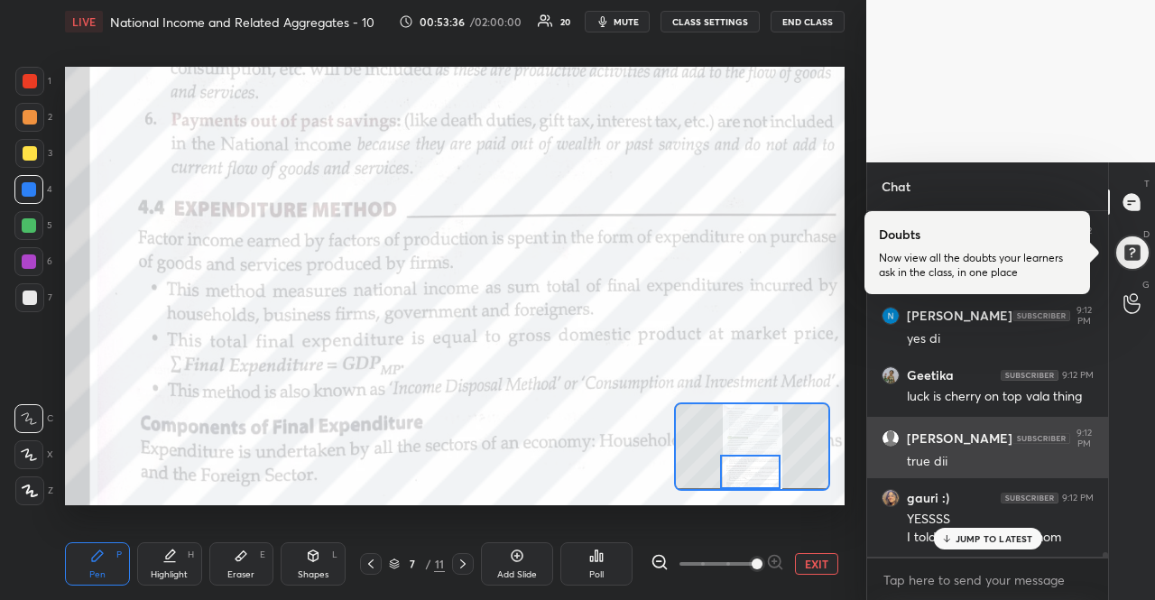
scroll to position [27466, 0]
click at [978, 534] on p "JUMP TO LATEST" at bounding box center [994, 538] width 78 height 11
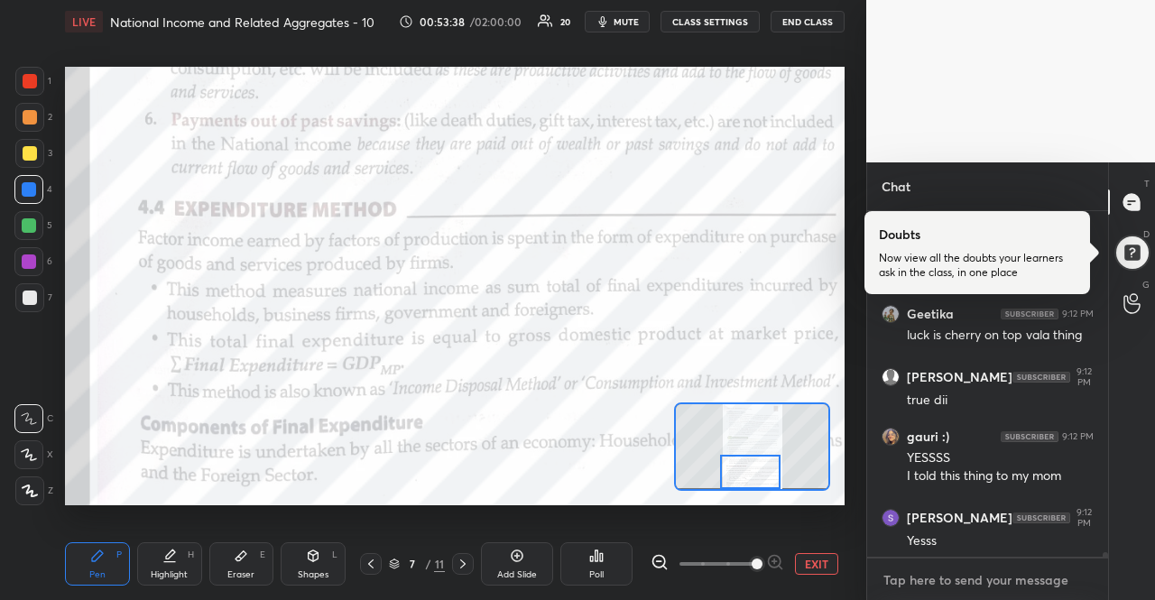
click at [971, 569] on textarea at bounding box center [987, 580] width 212 height 29
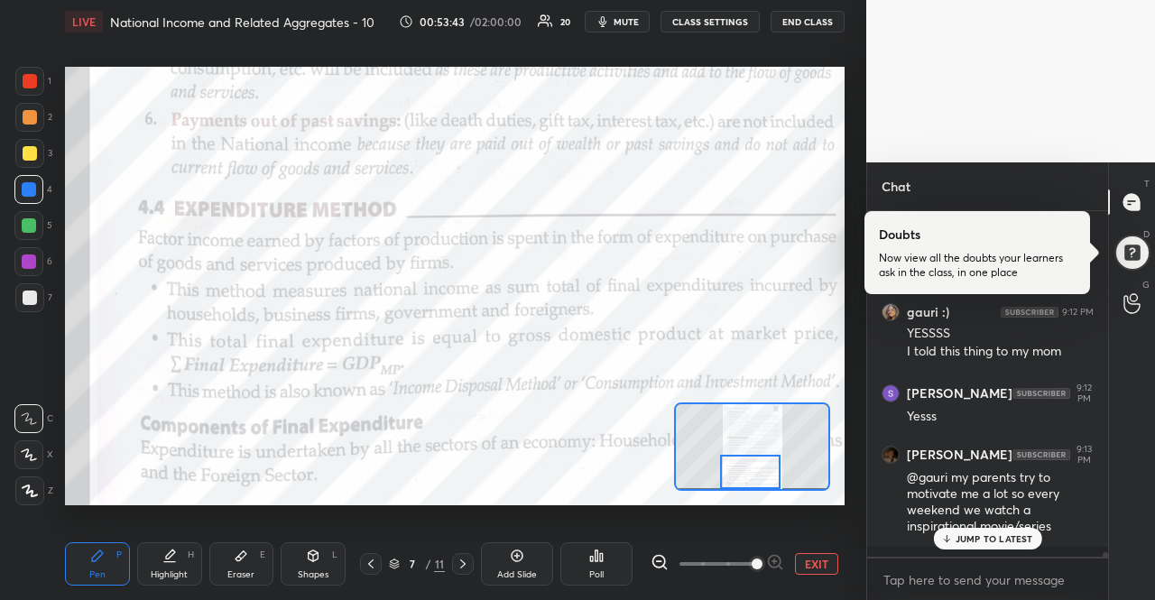
click at [989, 536] on p "JUMP TO LATEST" at bounding box center [994, 538] width 78 height 11
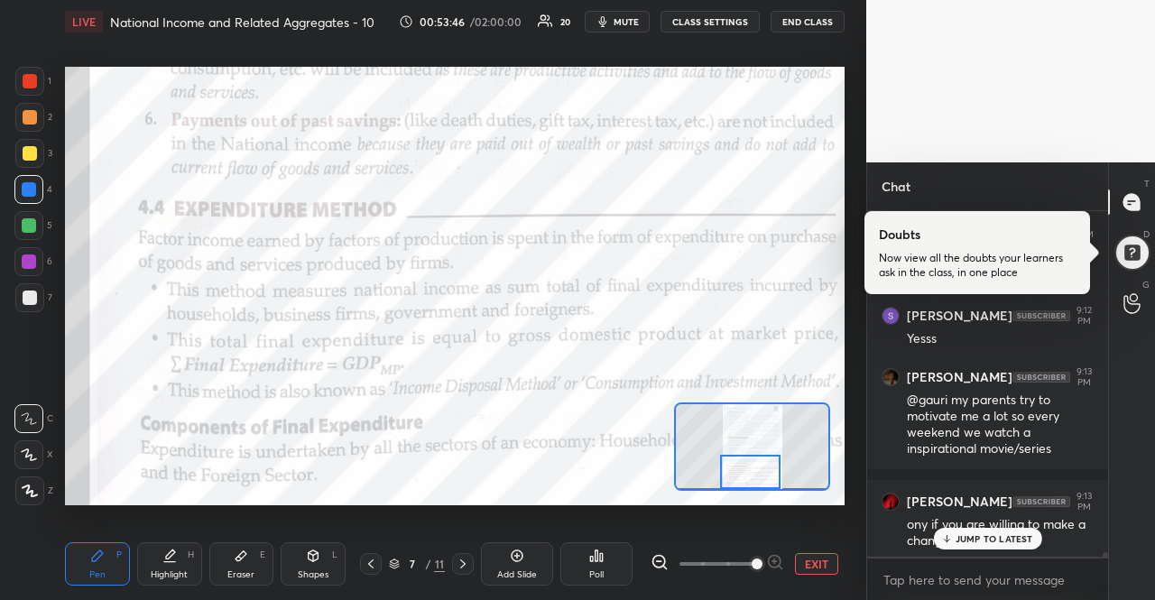
click at [989, 536] on p "JUMP TO LATEST" at bounding box center [994, 538] width 78 height 11
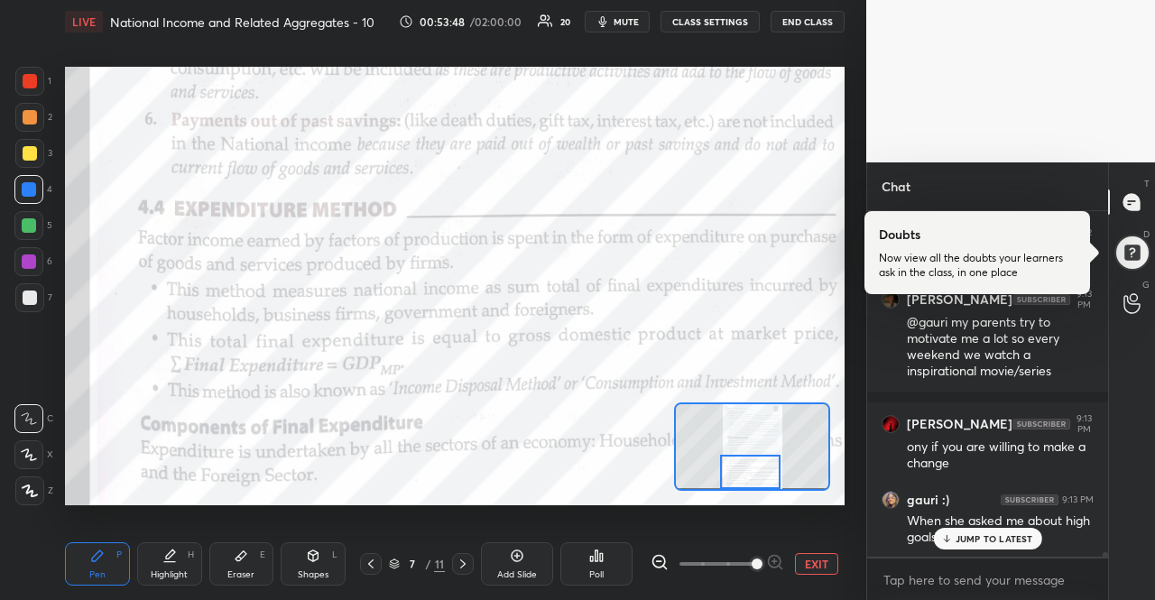
click at [989, 536] on p "JUMP TO LATEST" at bounding box center [994, 538] width 78 height 11
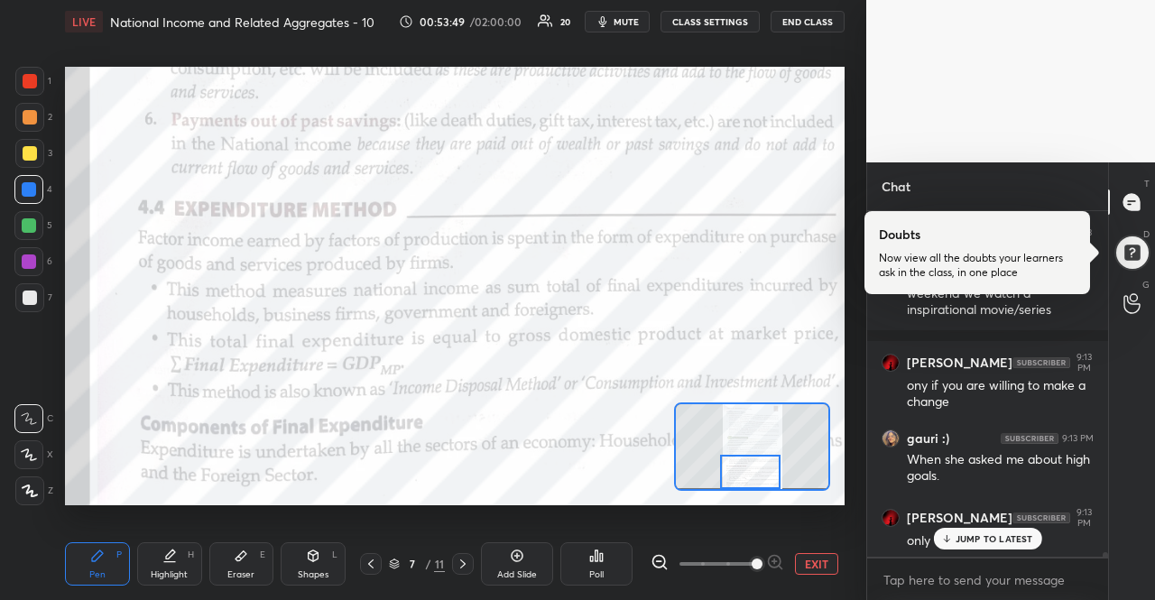
click at [989, 536] on p "JUMP TO LATEST" at bounding box center [994, 538] width 78 height 11
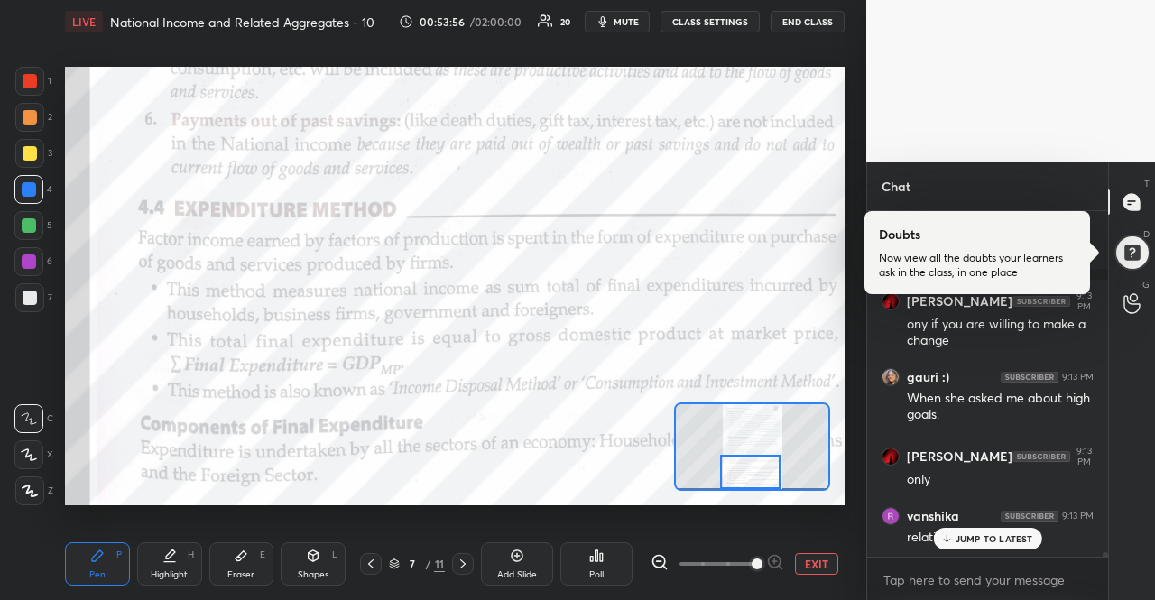
click at [989, 536] on p "JUMP TO LATEST" at bounding box center [994, 538] width 78 height 11
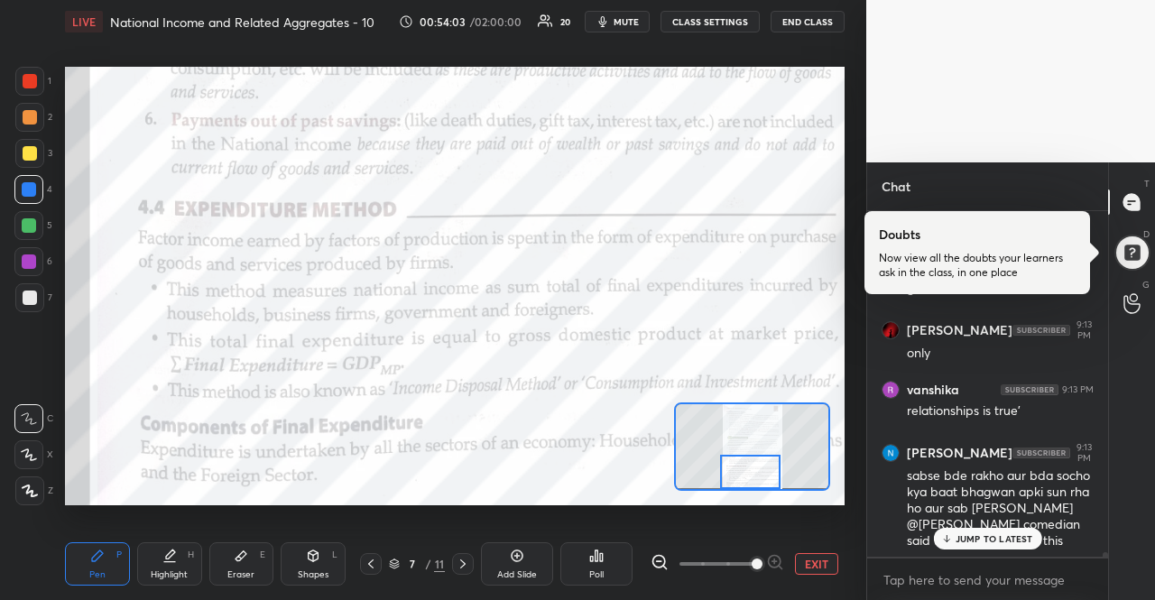
click at [984, 543] on p "JUMP TO LATEST" at bounding box center [994, 538] width 78 height 11
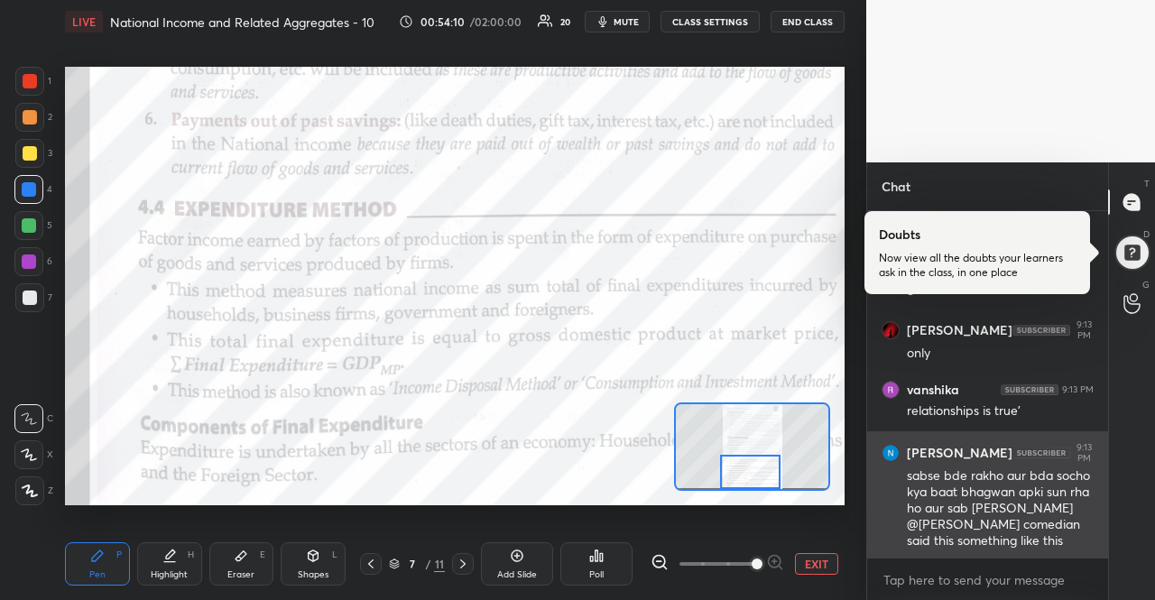
scroll to position [28056, 0]
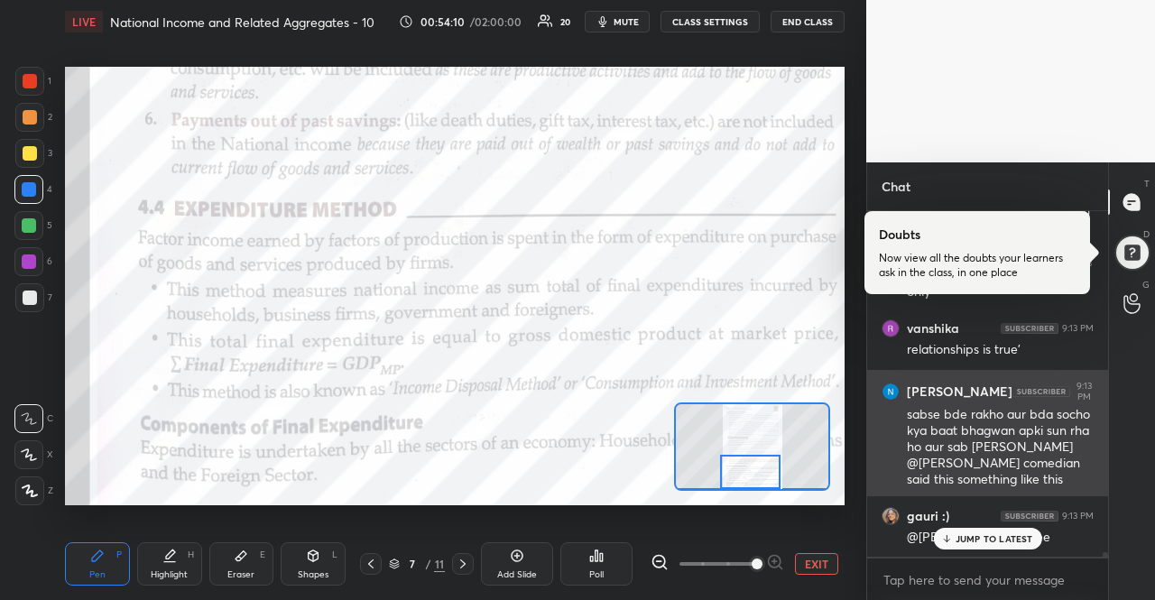
click at [962, 528] on div "JUMP TO LATEST" at bounding box center [987, 539] width 108 height 22
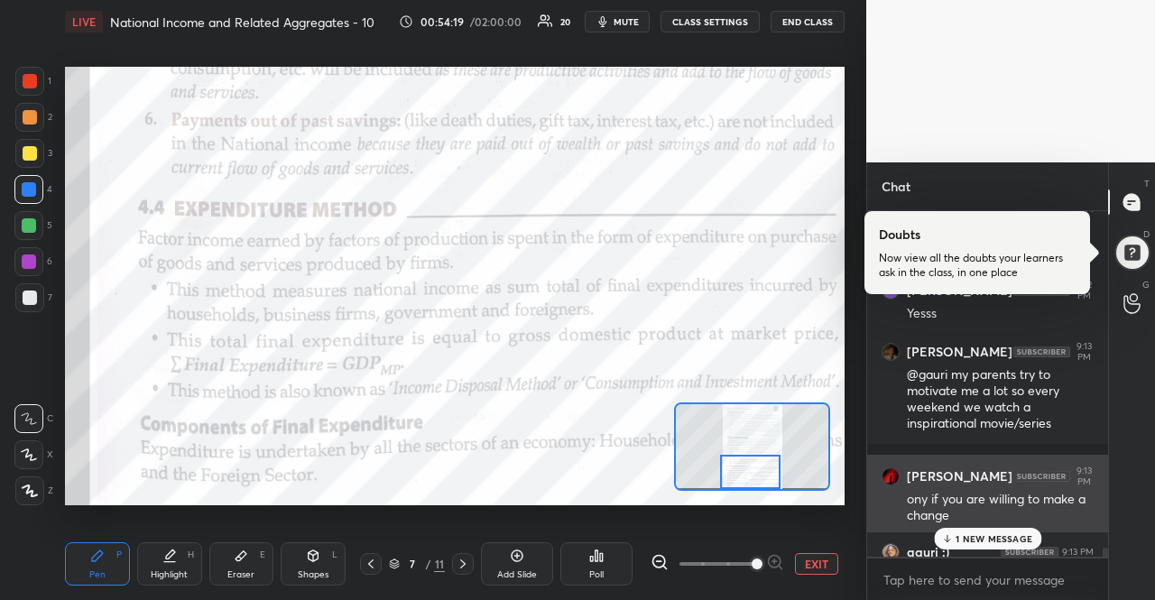
scroll to position [27695, 0]
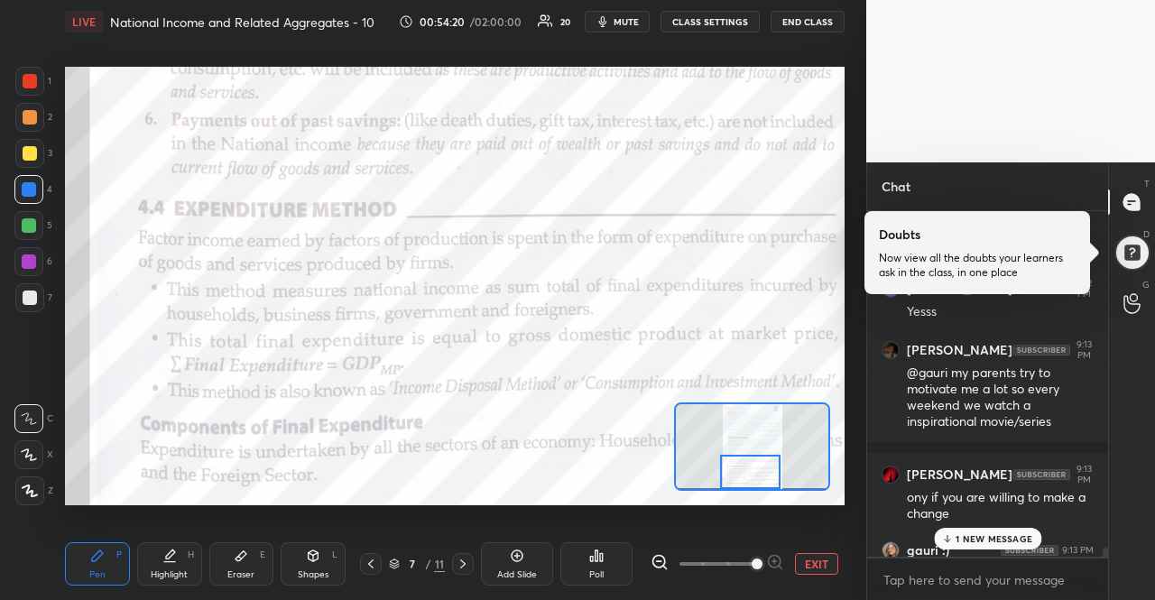
click at [978, 537] on p "1 NEW MESSAGE" at bounding box center [993, 538] width 77 height 11
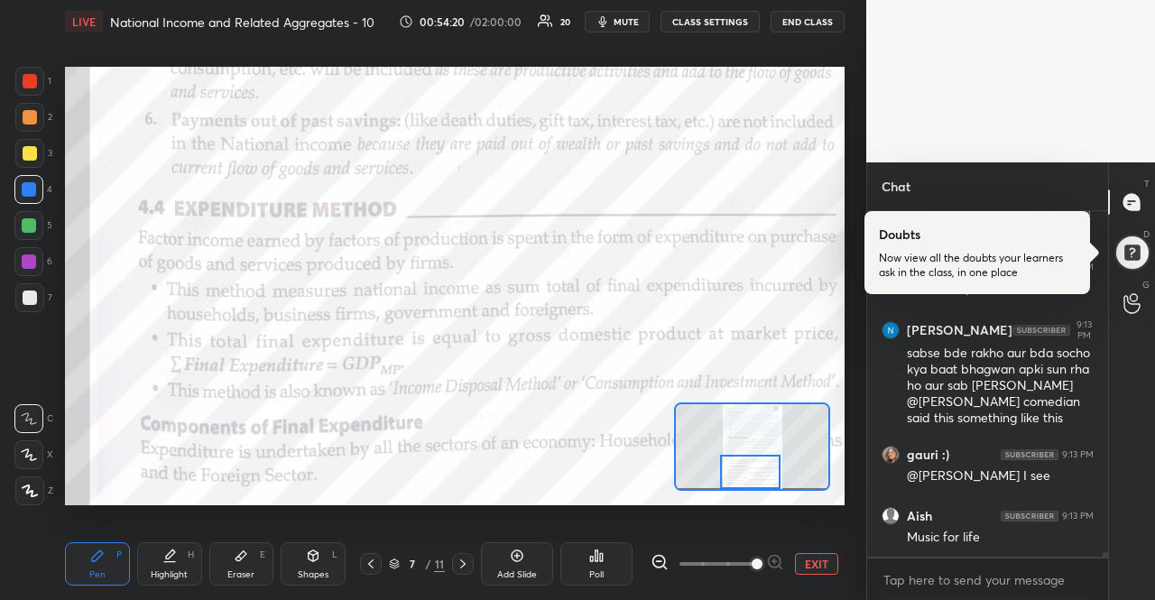
click at [978, 537] on div "Music for life" at bounding box center [1000, 538] width 187 height 18
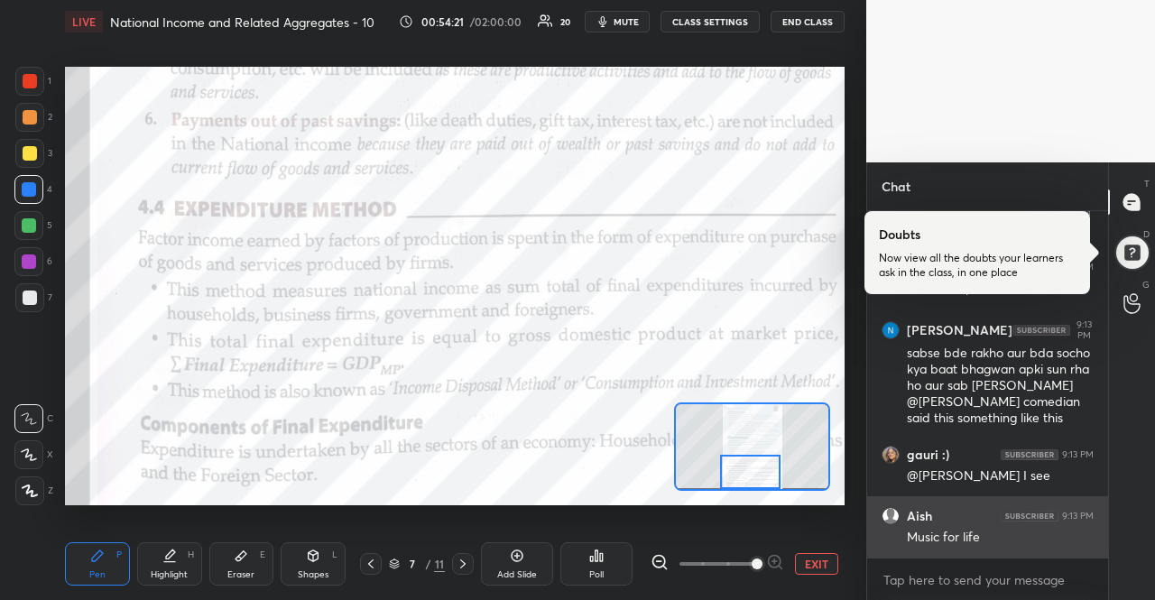
click at [978, 538] on div "Music for life" at bounding box center [1000, 538] width 187 height 18
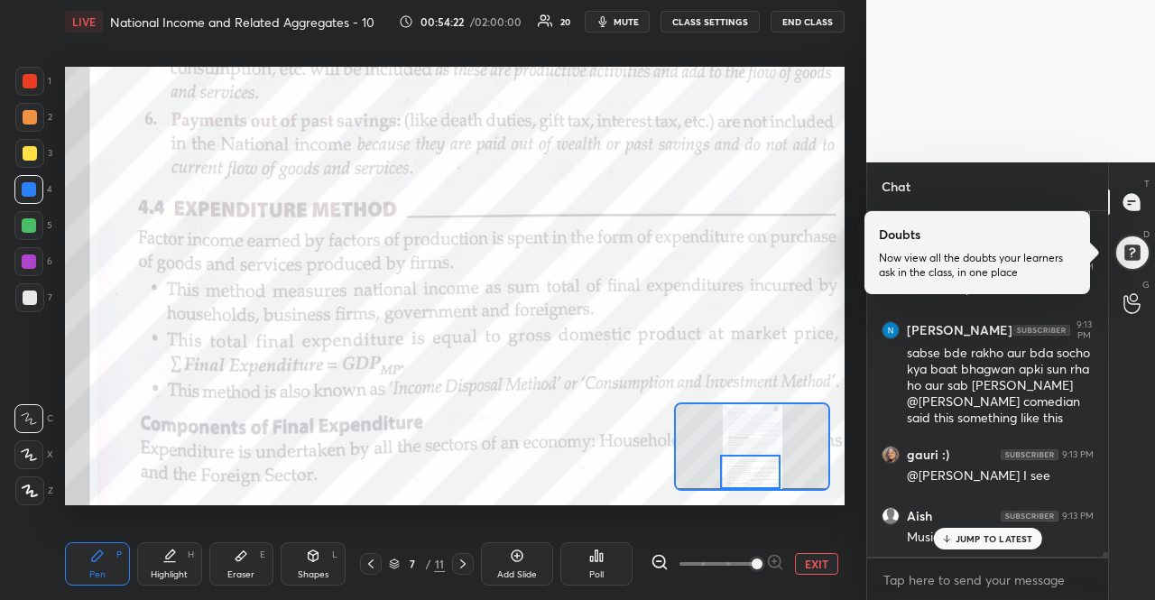
click at [974, 540] on p "JUMP TO LATEST" at bounding box center [994, 538] width 78 height 11
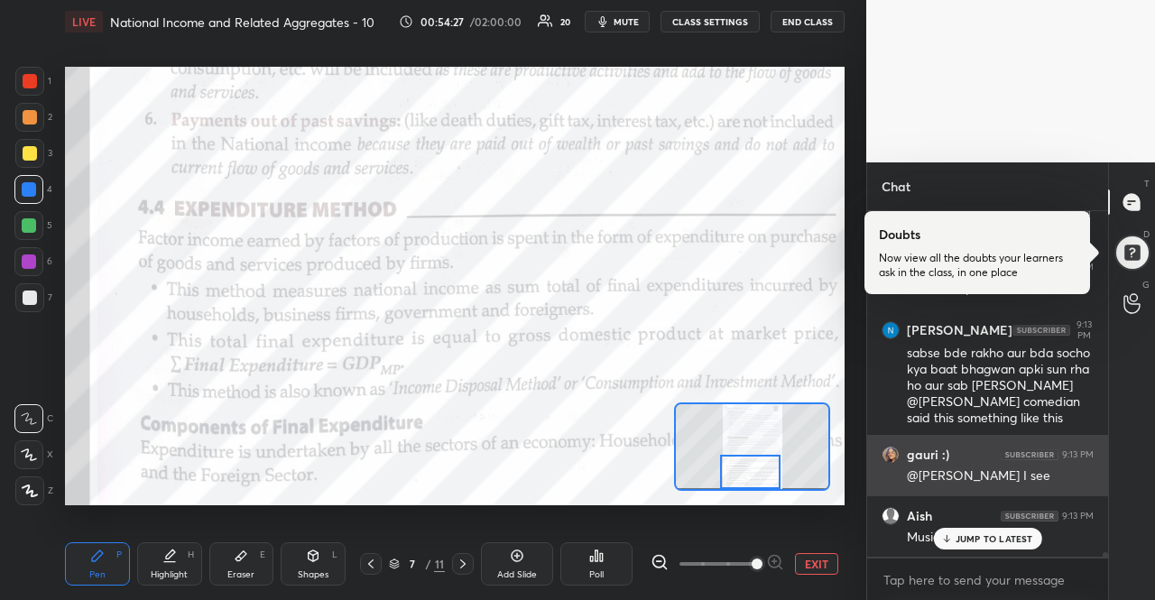
scroll to position [28179, 0]
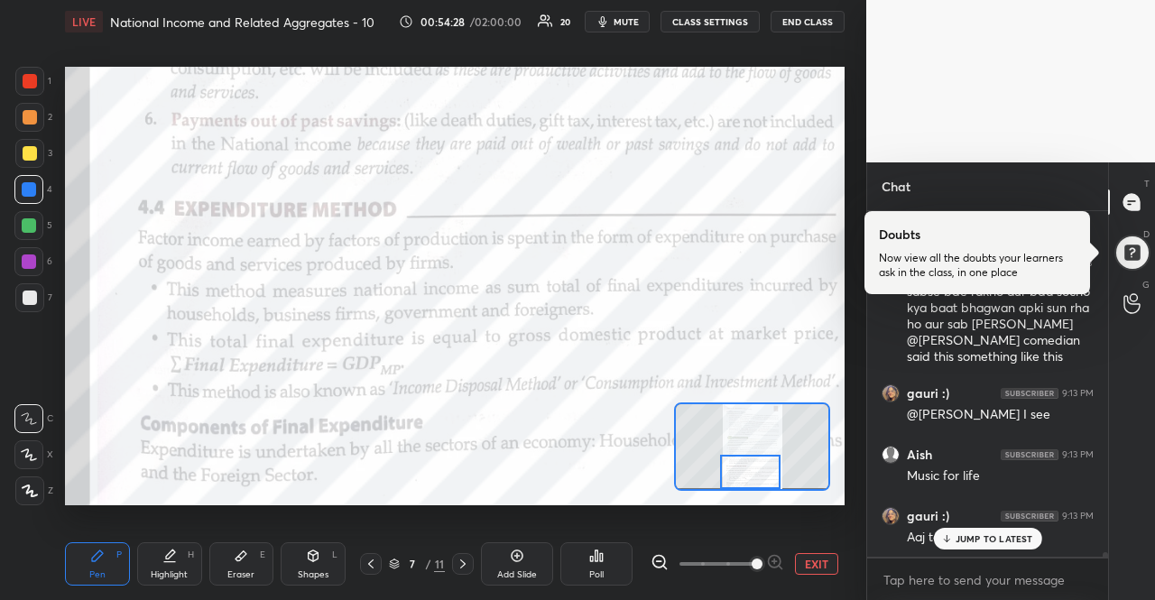
click at [974, 533] on p "JUMP TO LATEST" at bounding box center [994, 538] width 78 height 11
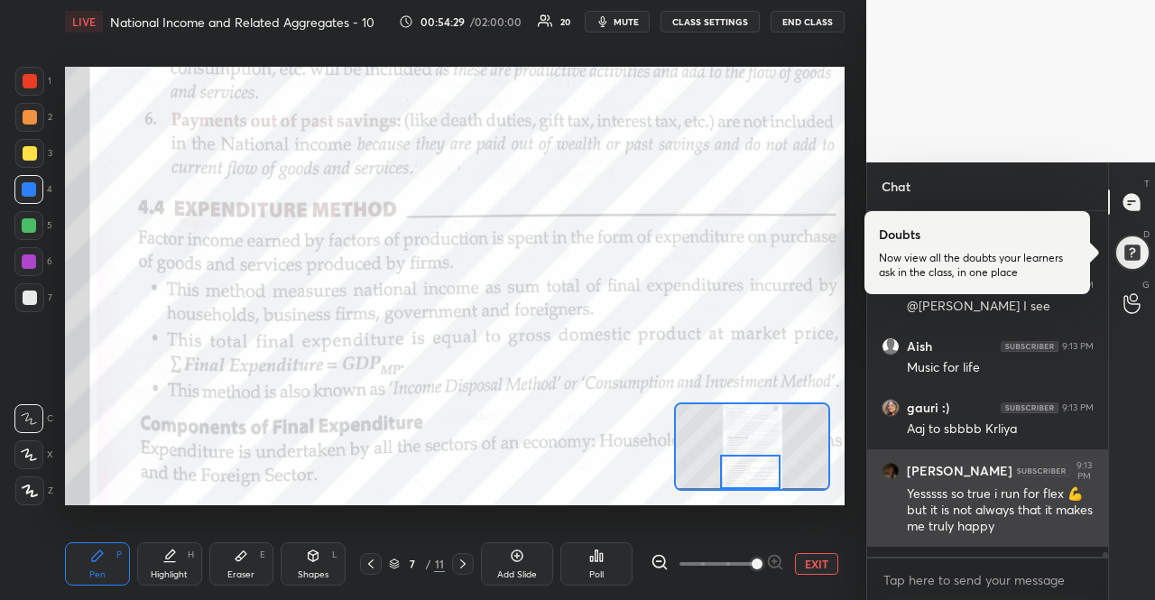
scroll to position [28348, 0]
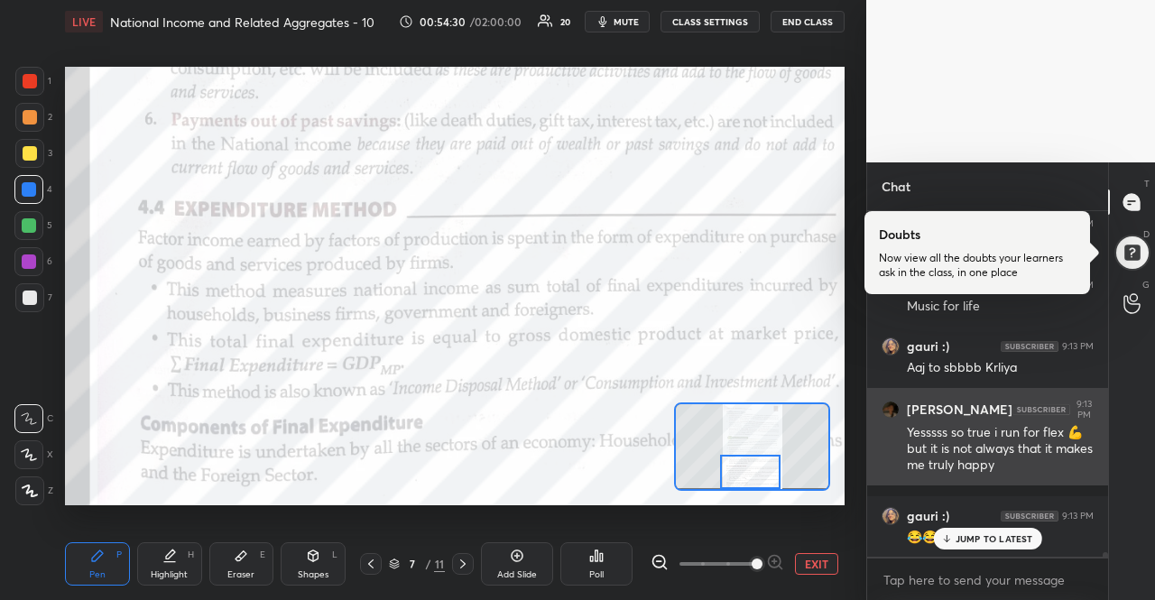
click at [974, 534] on p "JUMP TO LATEST" at bounding box center [994, 538] width 78 height 11
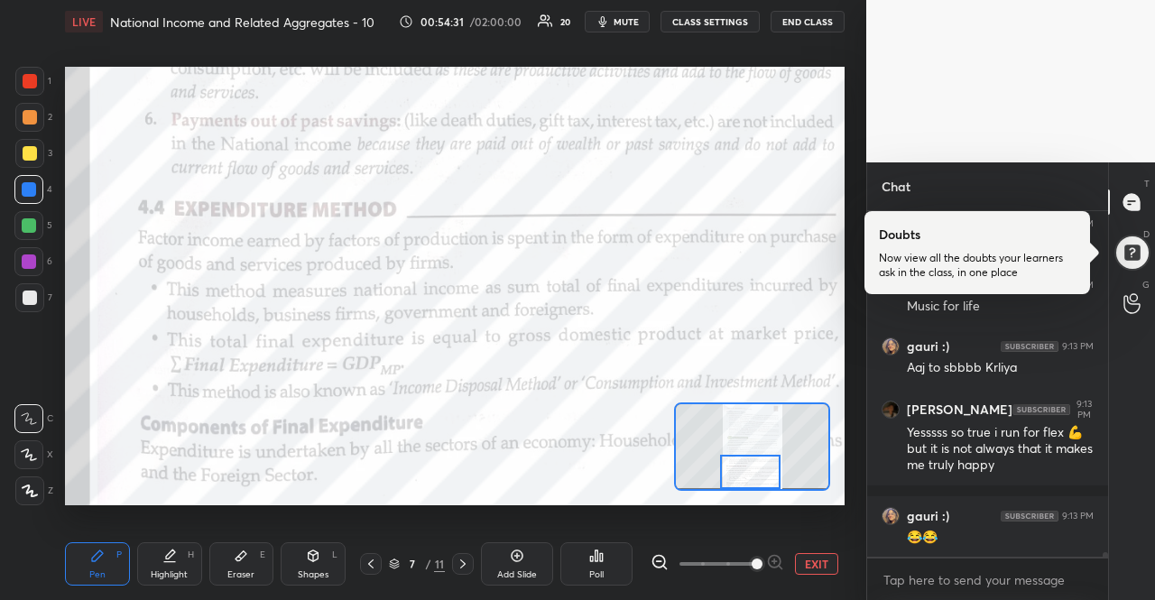
scroll to position [28409, 0]
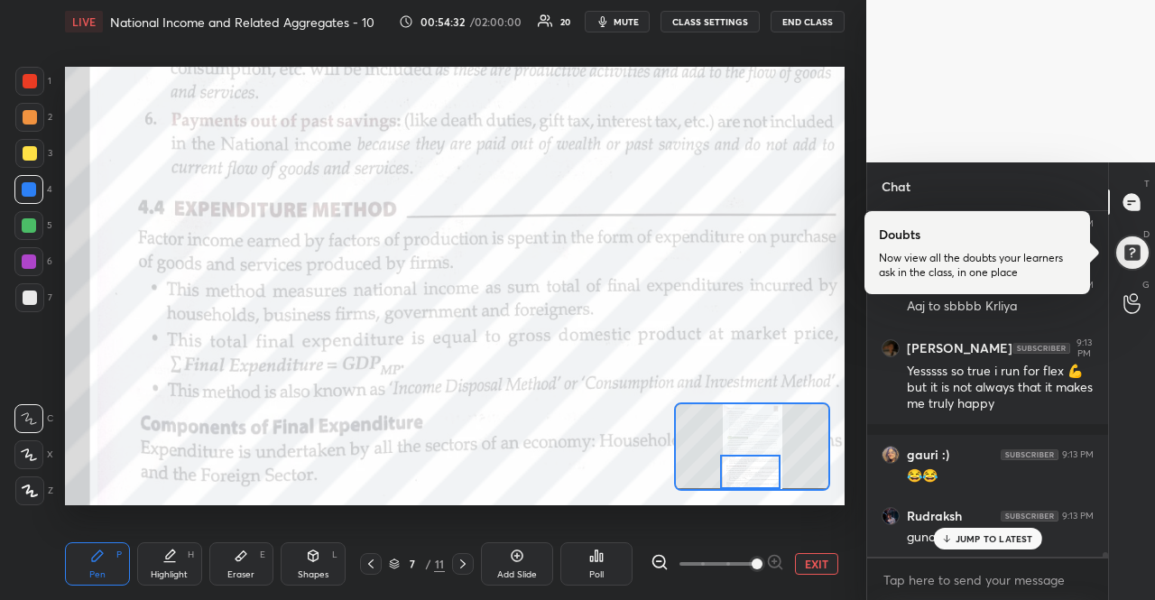
click at [1010, 537] on p "JUMP TO LATEST" at bounding box center [994, 538] width 78 height 11
click at [468, 566] on icon at bounding box center [463, 564] width 14 height 14
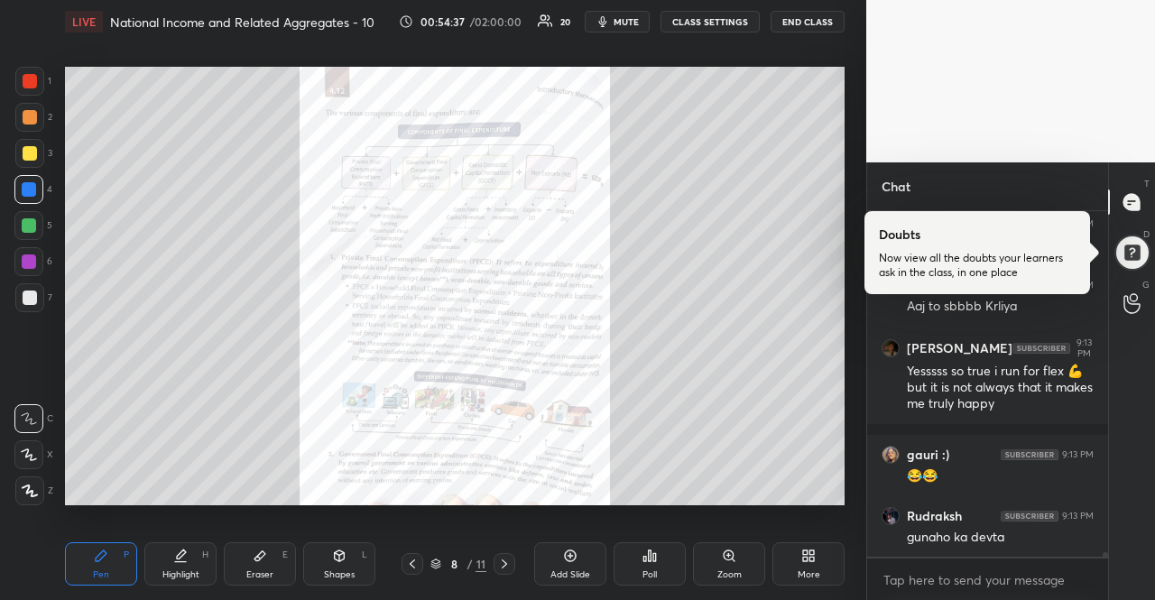
click at [409, 566] on icon at bounding box center [412, 564] width 14 height 14
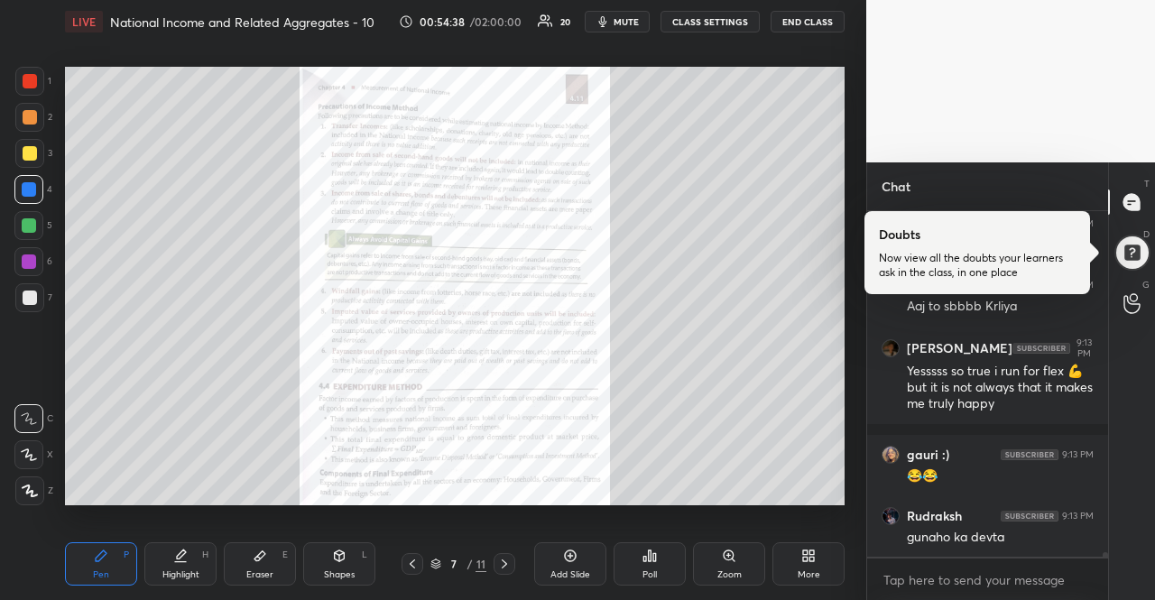
click at [727, 570] on div "Zoom" at bounding box center [729, 574] width 24 height 9
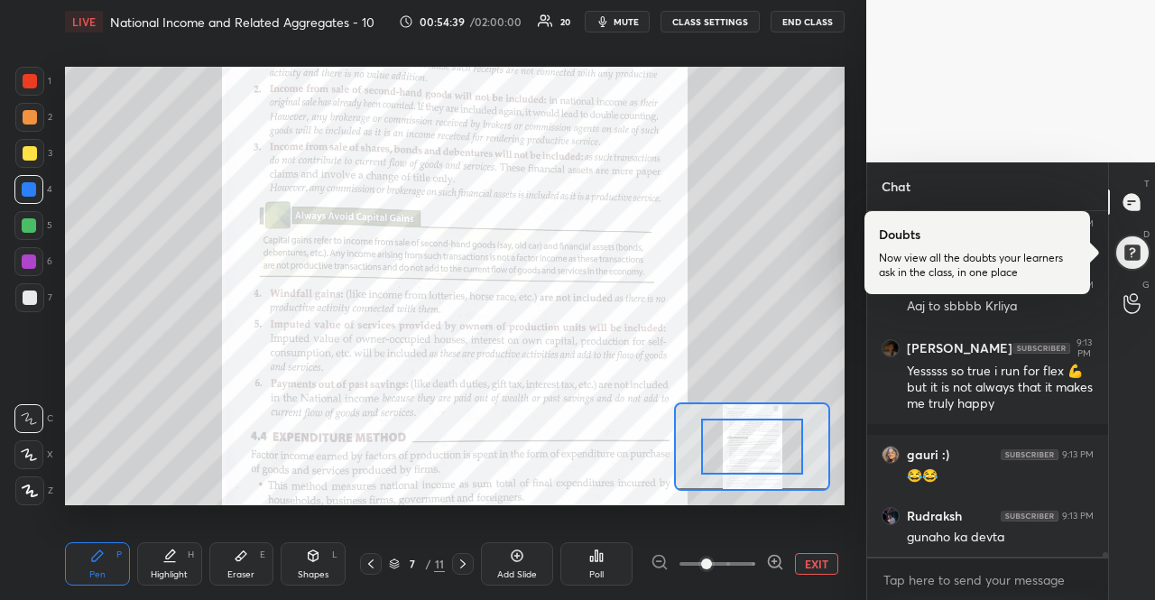
click at [772, 558] on icon at bounding box center [775, 562] width 18 height 18
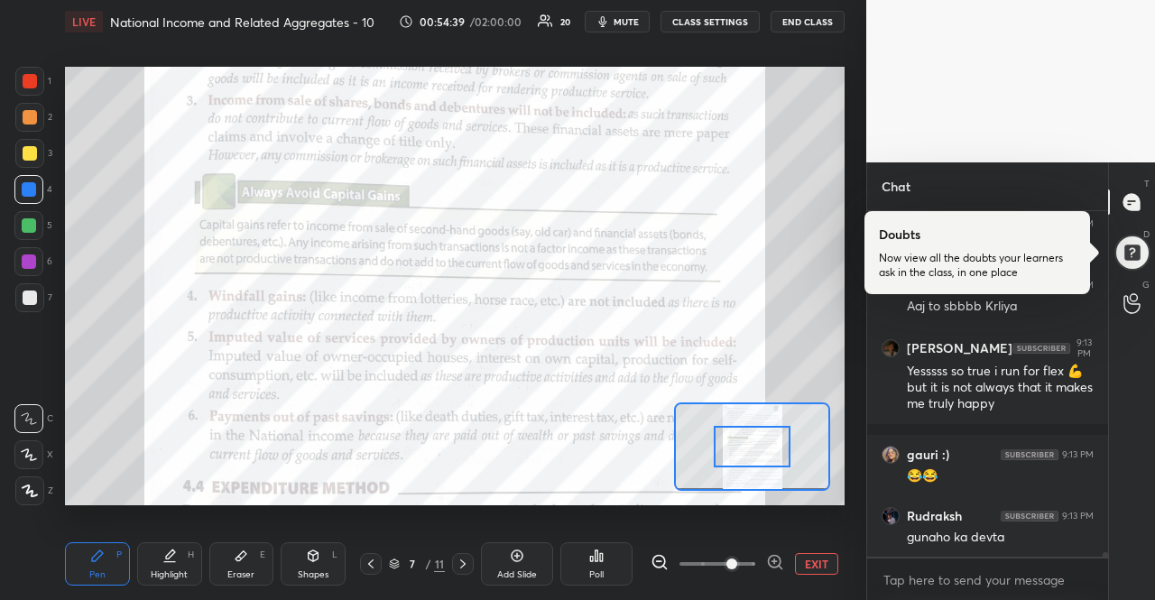
click at [772, 558] on icon at bounding box center [775, 562] width 18 height 18
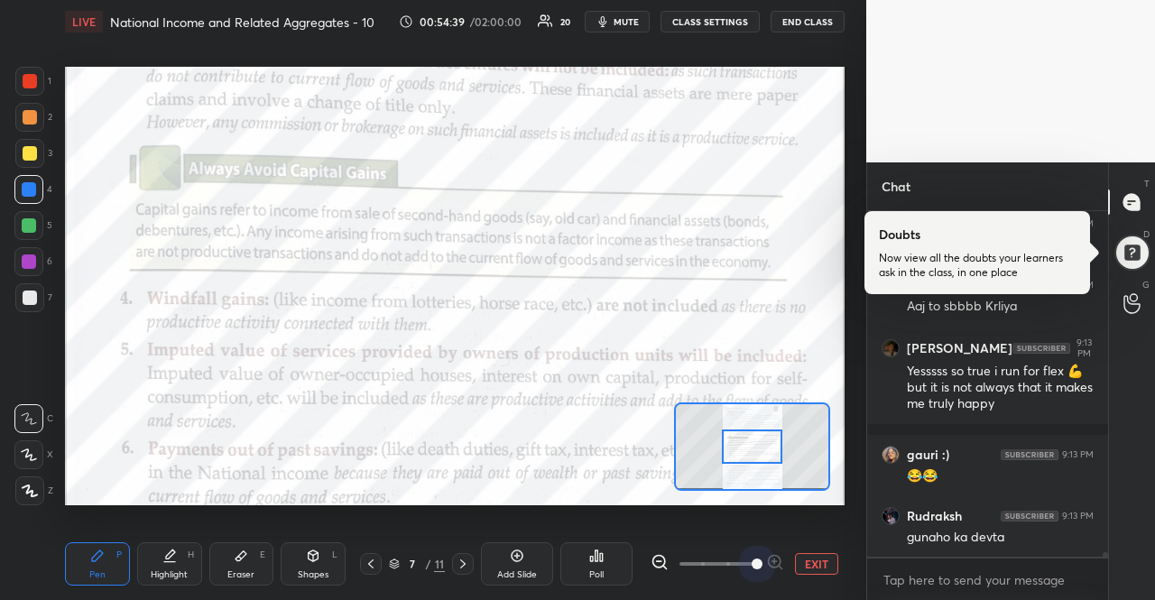
click at [762, 558] on span at bounding box center [756, 563] width 11 height 11
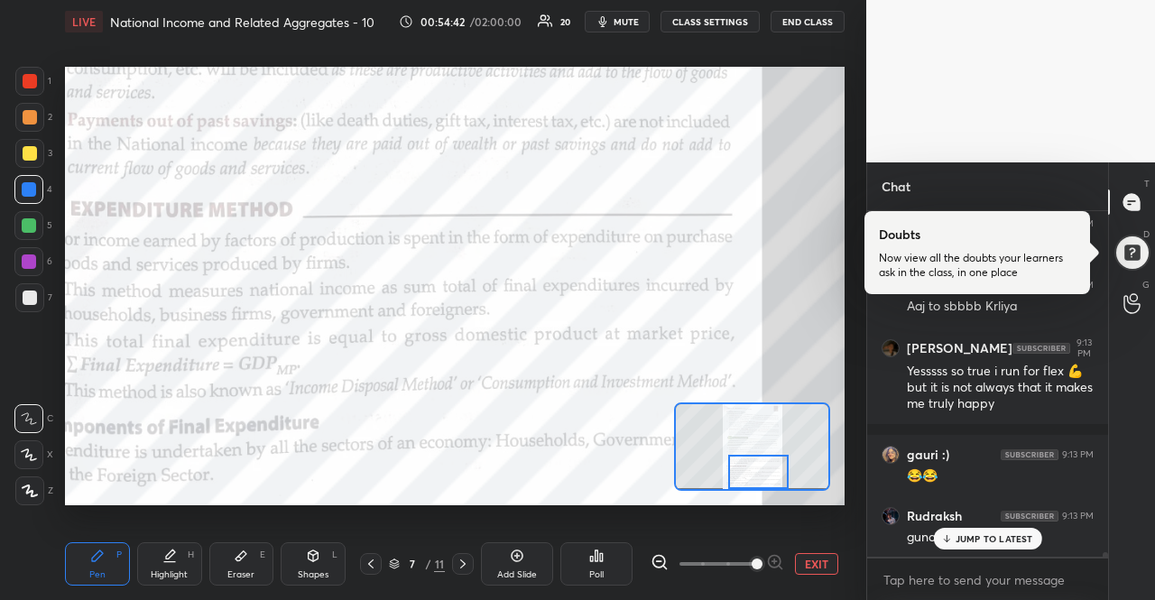
scroll to position [28485, 0]
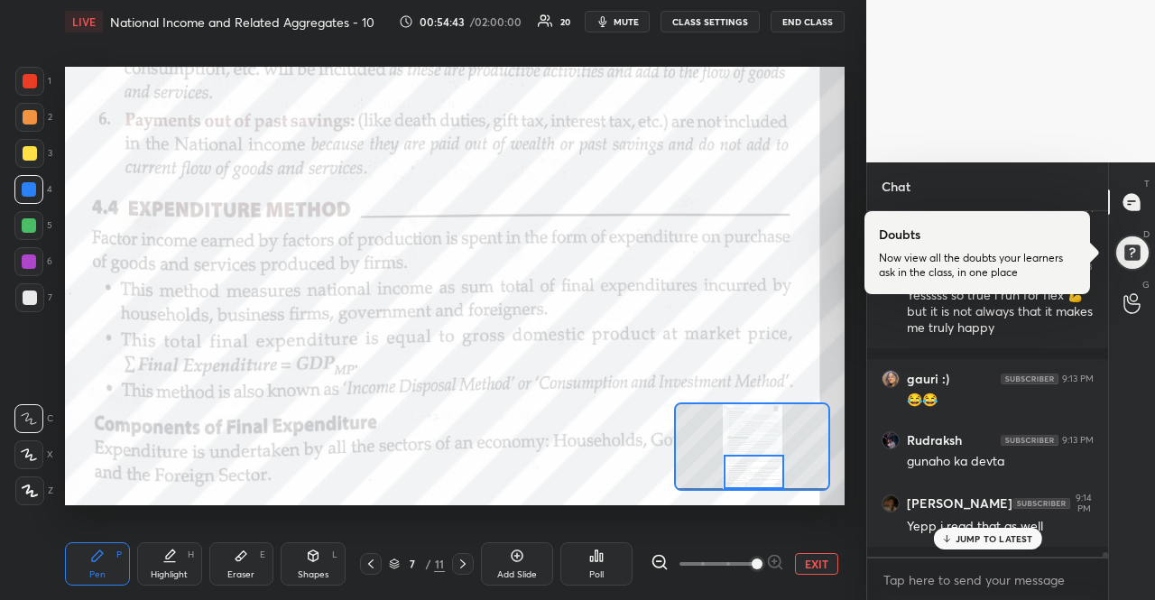
drag, startPoint x: 757, startPoint y: 441, endPoint x: 759, endPoint y: 472, distance: 30.7
click at [759, 472] on div at bounding box center [753, 471] width 61 height 33
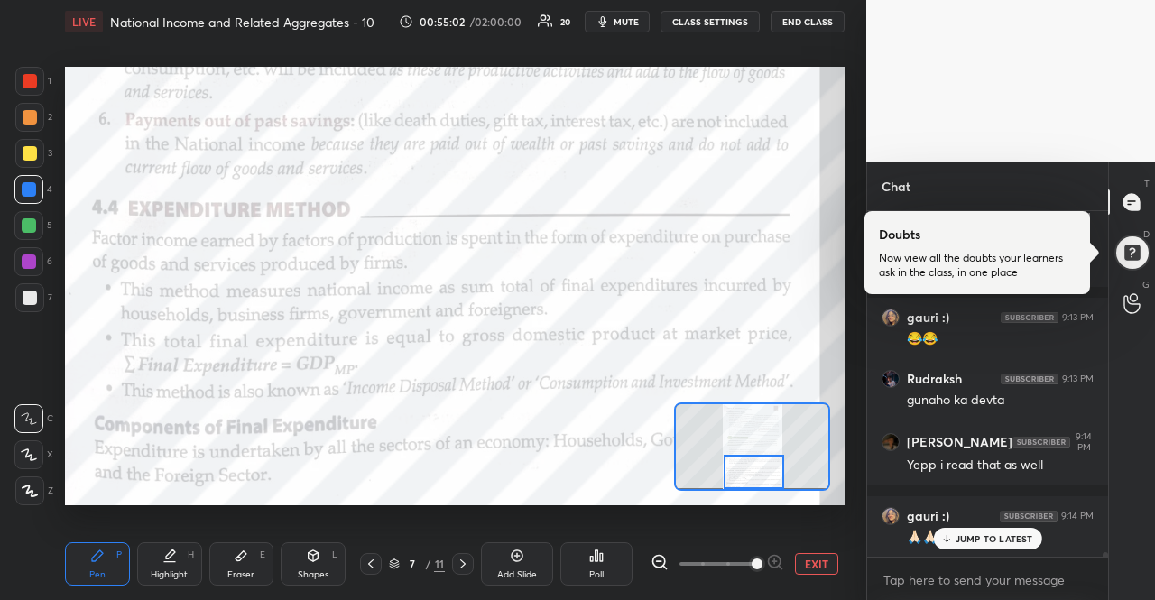
click at [1012, 538] on p "JUMP TO LATEST" at bounding box center [994, 538] width 78 height 11
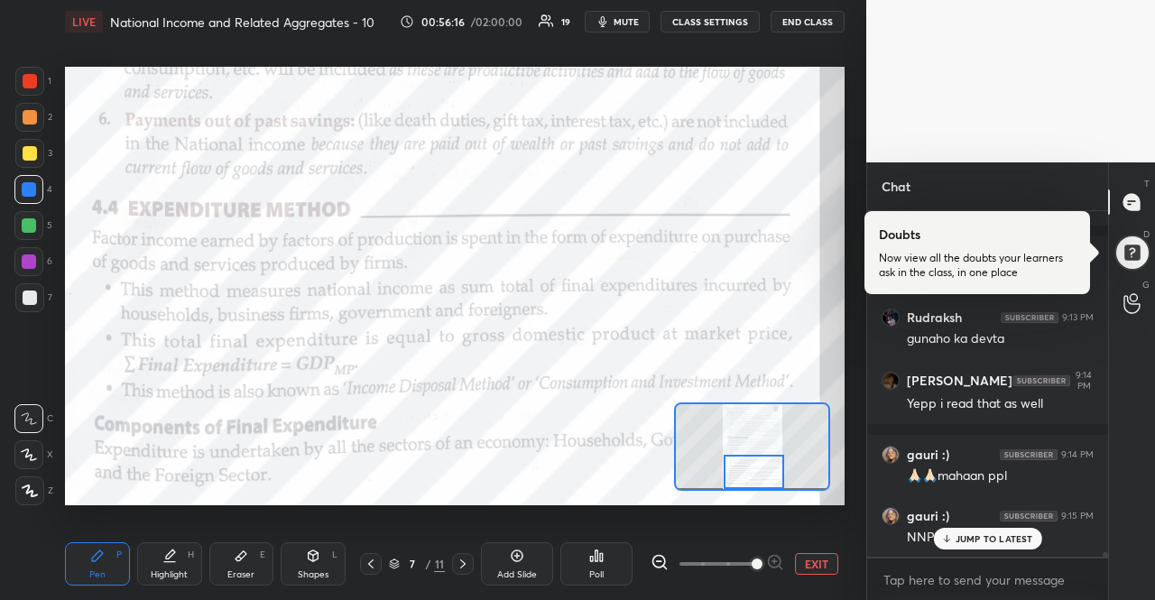
click at [983, 533] on p "JUMP TO LATEST" at bounding box center [994, 538] width 78 height 11
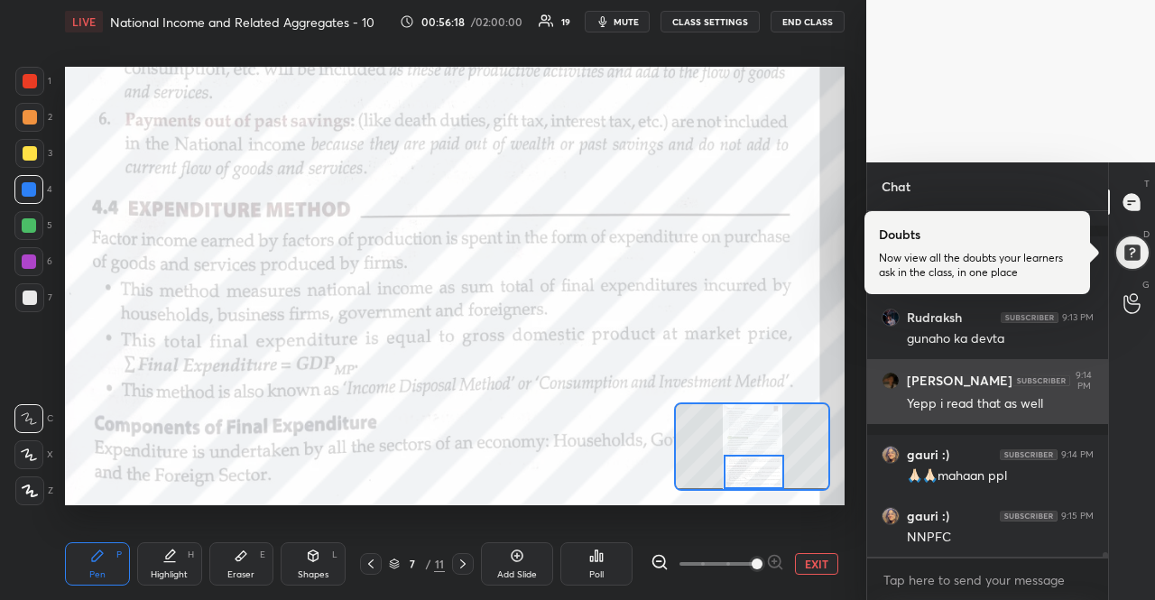
scroll to position [28669, 0]
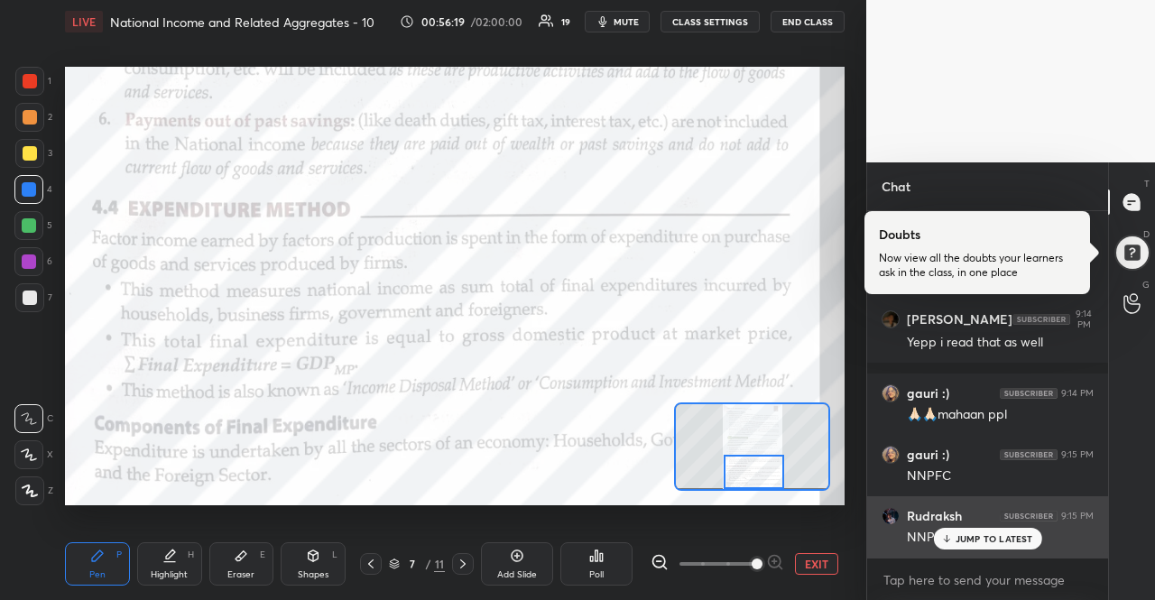
click at [967, 527] on div "[PERSON_NAME] 9:13 PM @gauri my parents try to motivate me a lot so every weeke…" at bounding box center [987, 383] width 241 height 345
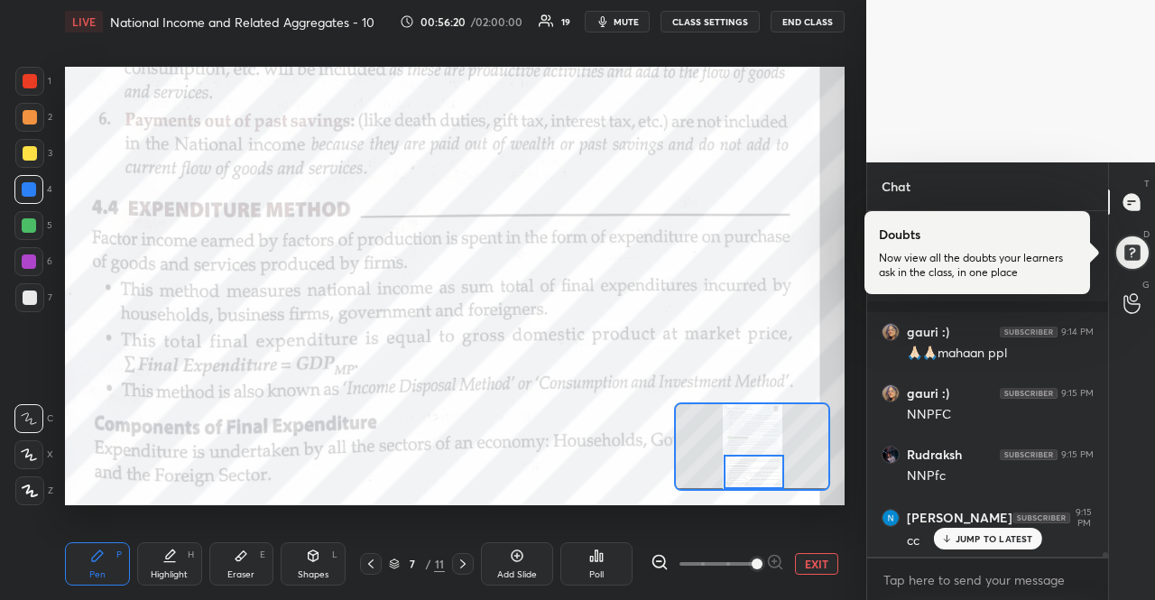
click at [972, 538] on p "JUMP TO LATEST" at bounding box center [994, 538] width 78 height 11
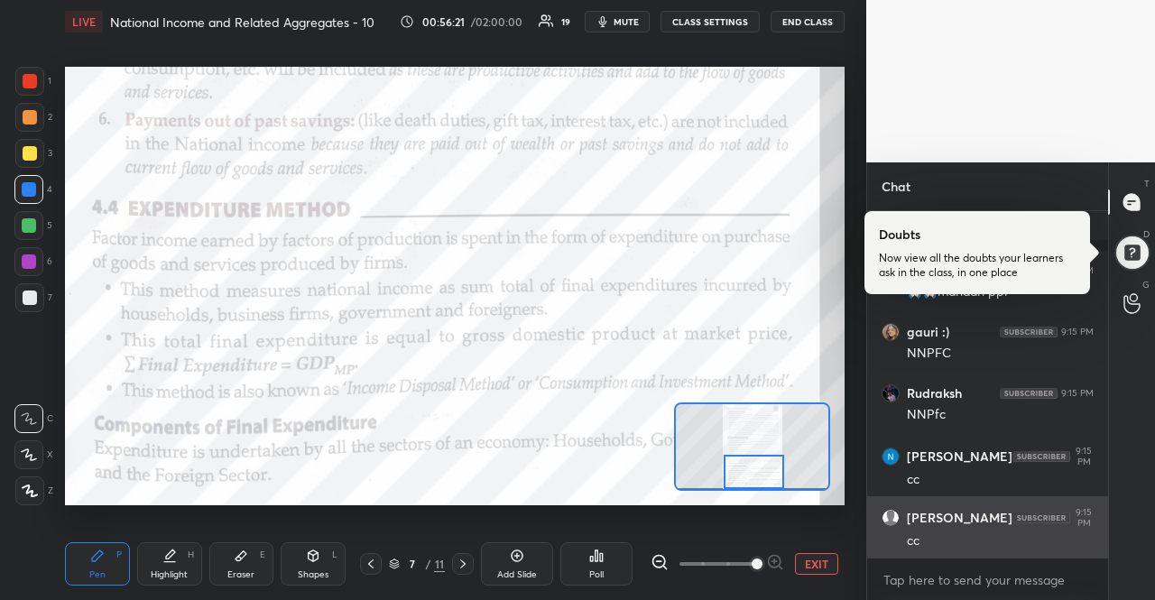
scroll to position [28853, 0]
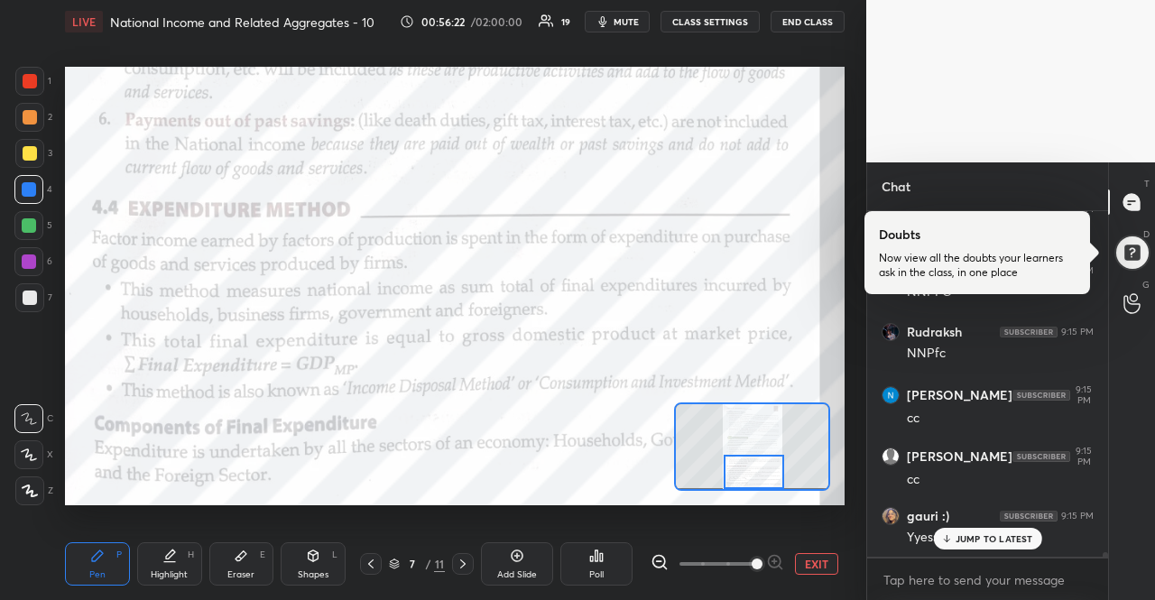
click at [972, 538] on p "JUMP TO LATEST" at bounding box center [994, 538] width 78 height 11
click at [474, 564] on div "7 / 11" at bounding box center [417, 564] width 128 height 22
click at [459, 566] on icon at bounding box center [463, 564] width 14 height 14
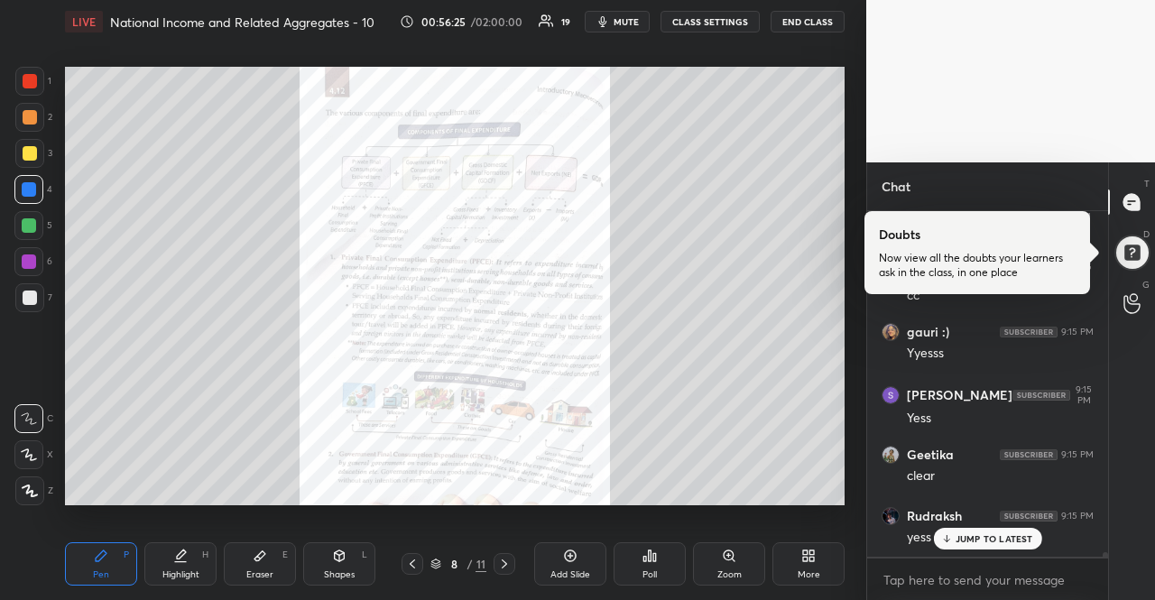
click at [511, 564] on icon at bounding box center [504, 564] width 14 height 14
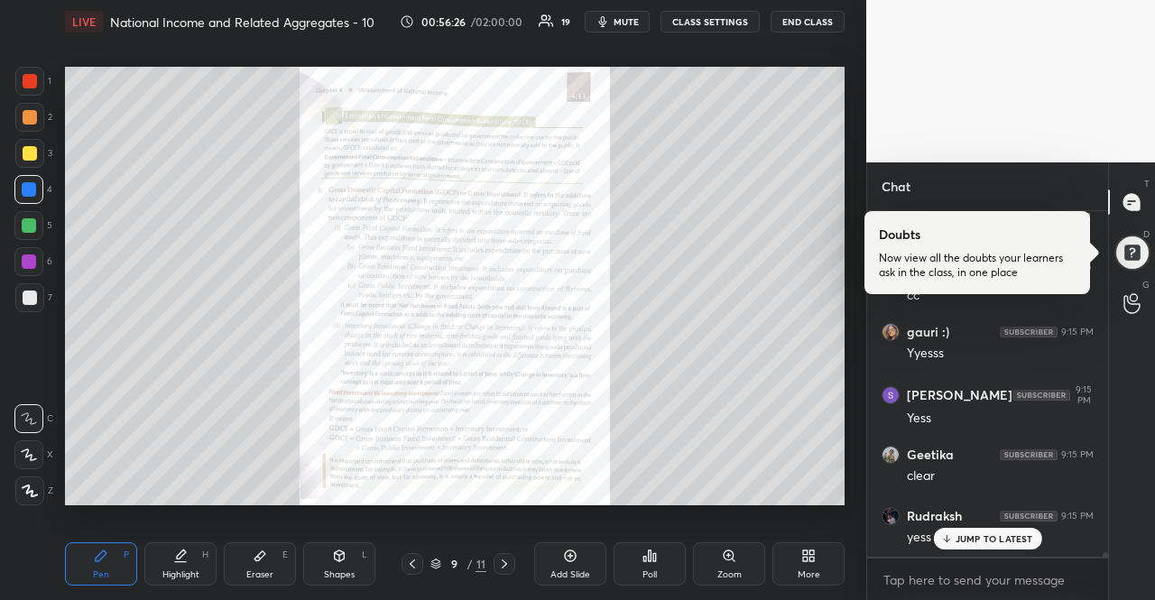
click at [511, 564] on icon at bounding box center [504, 564] width 14 height 14
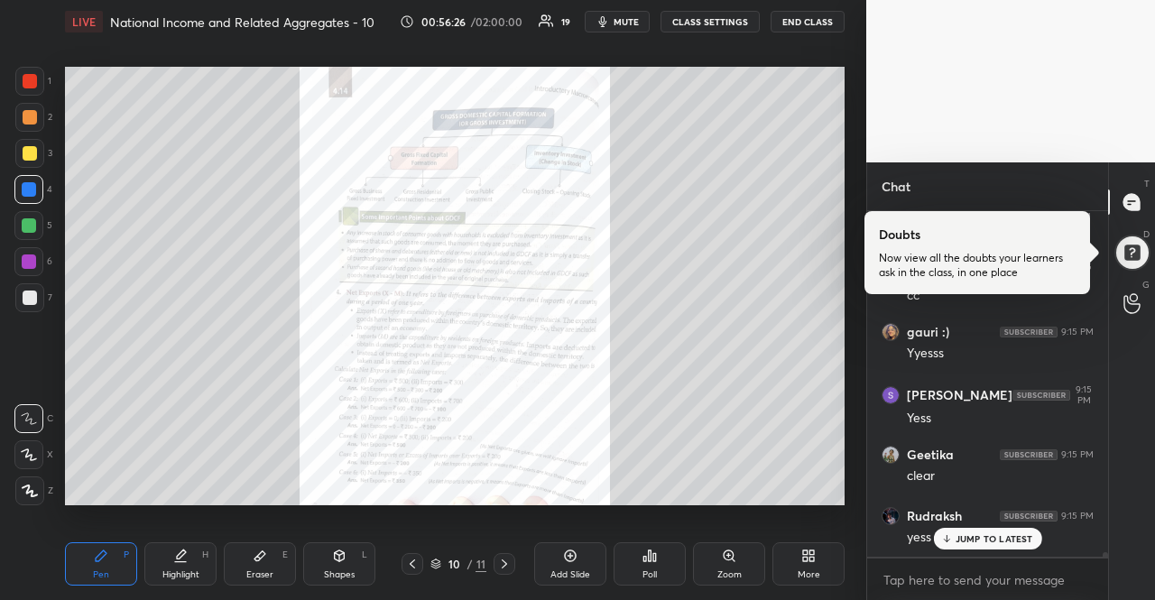
scroll to position [29099, 0]
click at [511, 564] on icon at bounding box center [504, 564] width 14 height 14
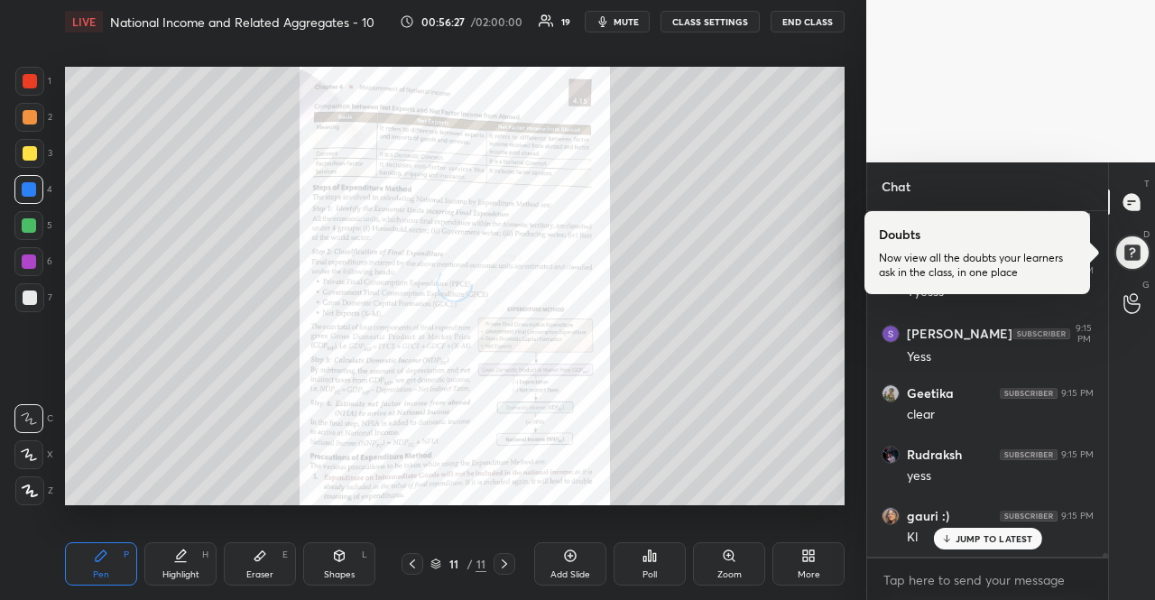
scroll to position [29160, 0]
click at [967, 537] on p "JUMP TO LATEST" at bounding box center [994, 538] width 78 height 11
click at [408, 564] on icon at bounding box center [412, 564] width 14 height 14
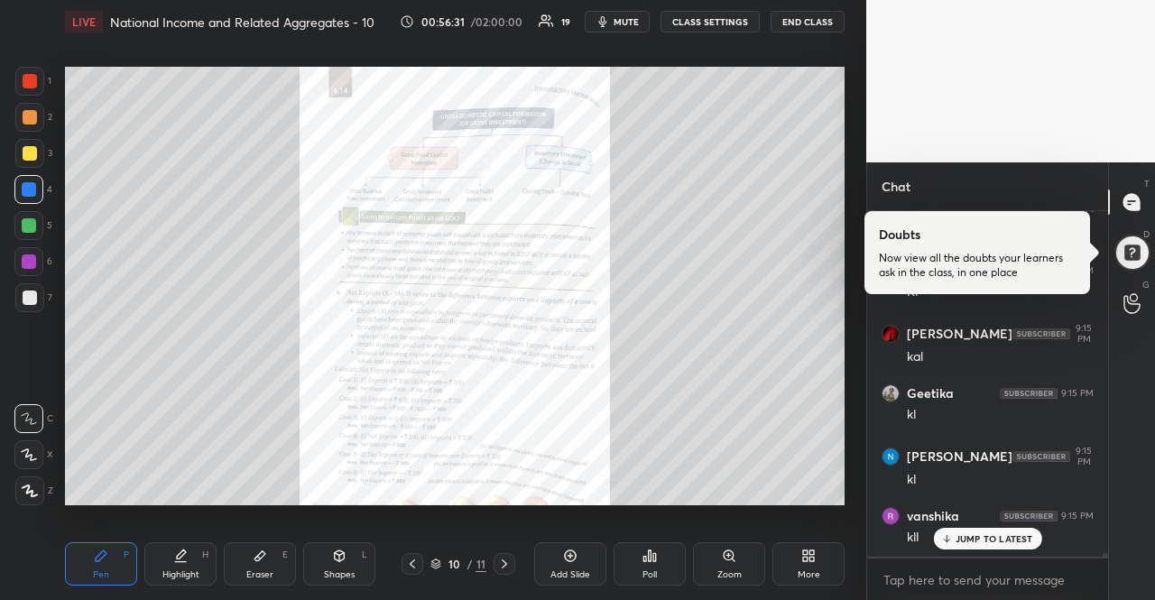
click at [408, 564] on icon at bounding box center [412, 564] width 14 height 14
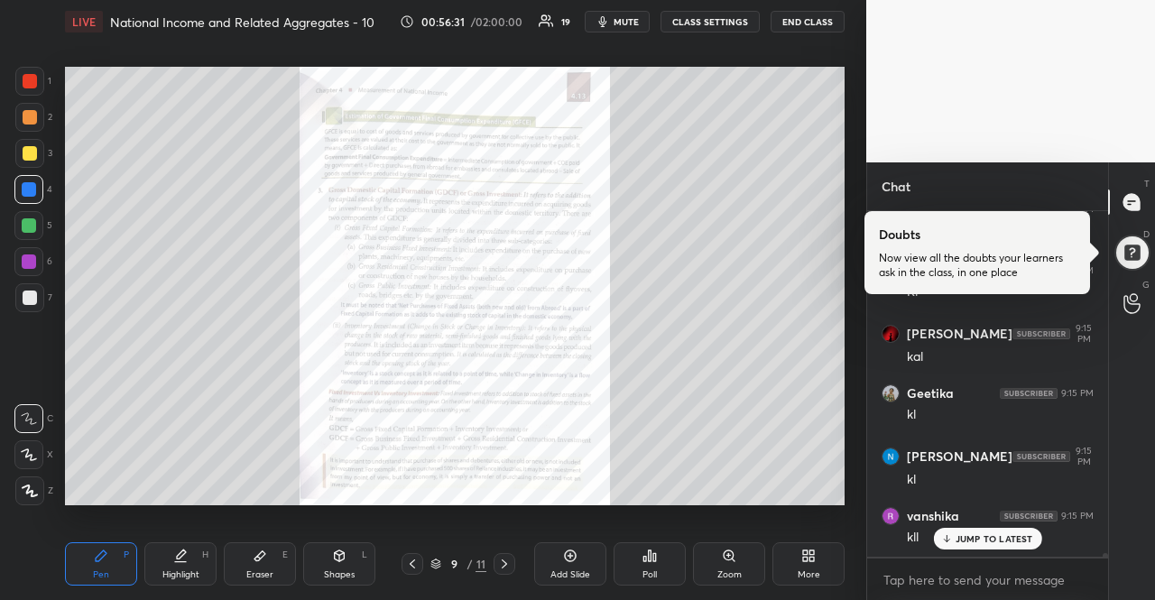
scroll to position [29467, 0]
click at [408, 564] on icon at bounding box center [412, 564] width 14 height 14
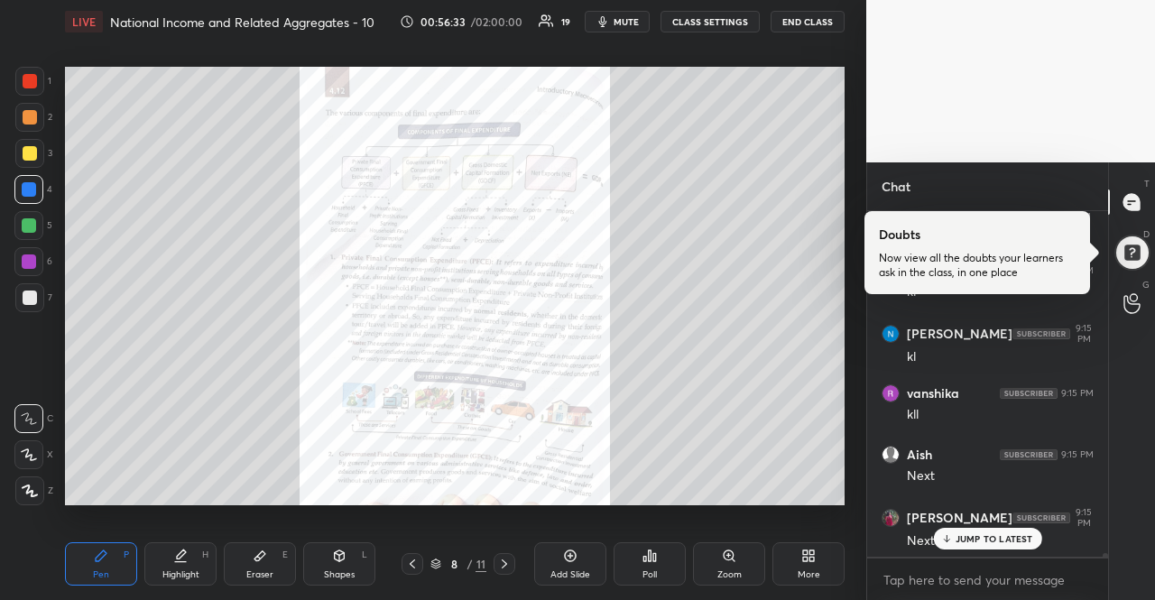
click at [503, 566] on icon at bounding box center [504, 563] width 5 height 9
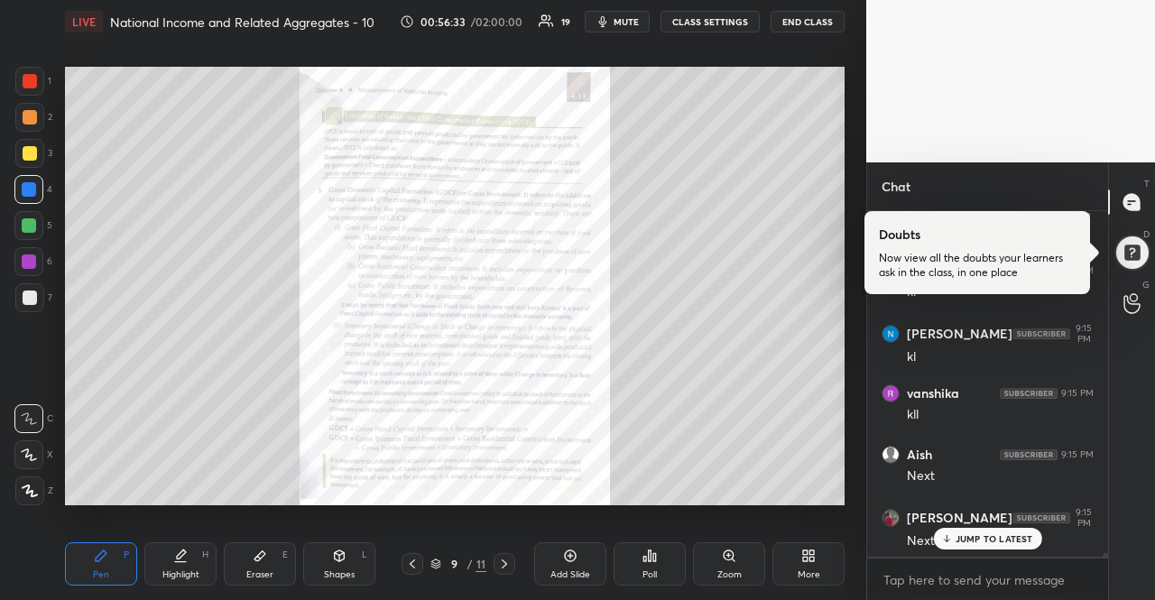
click at [503, 566] on icon at bounding box center [504, 563] width 5 height 9
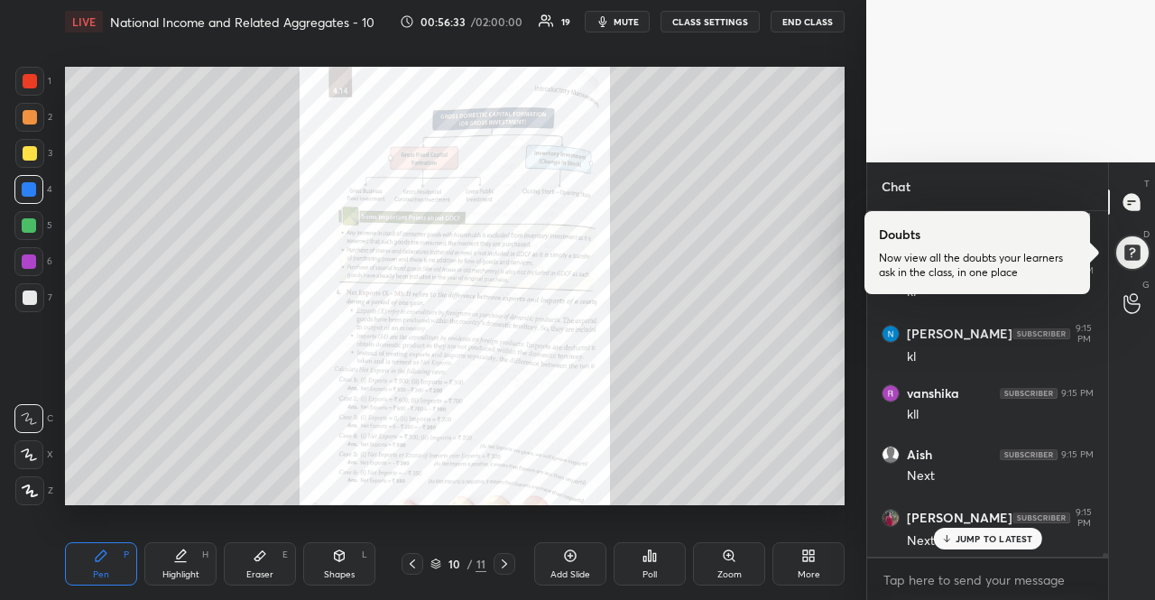
click at [503, 566] on icon at bounding box center [504, 563] width 5 height 9
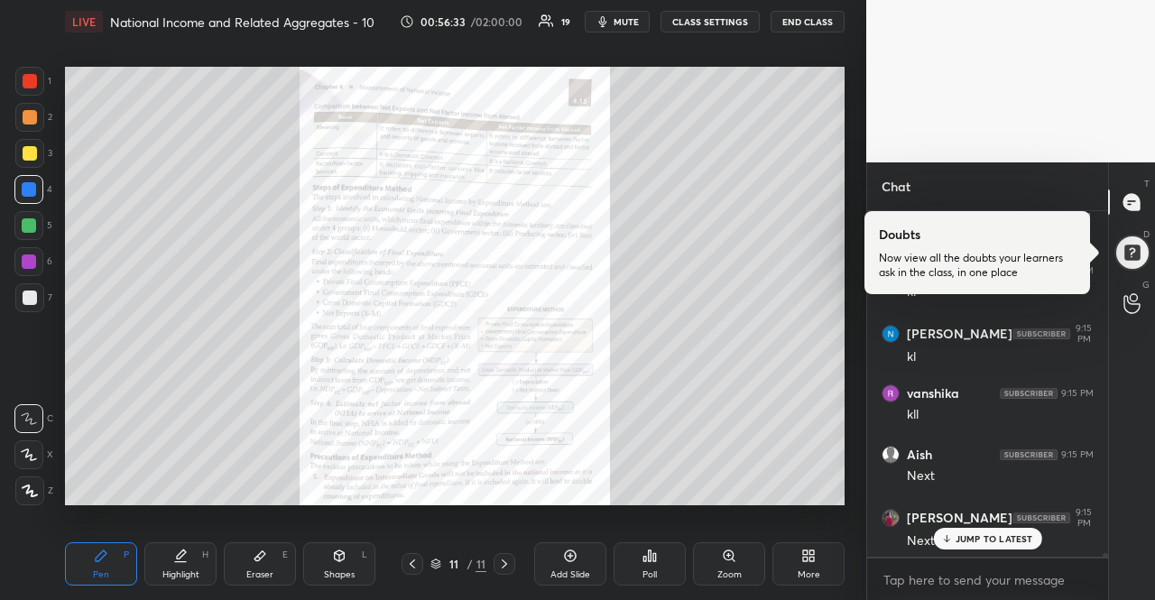
scroll to position [29528, 0]
click at [503, 566] on icon at bounding box center [504, 563] width 5 height 9
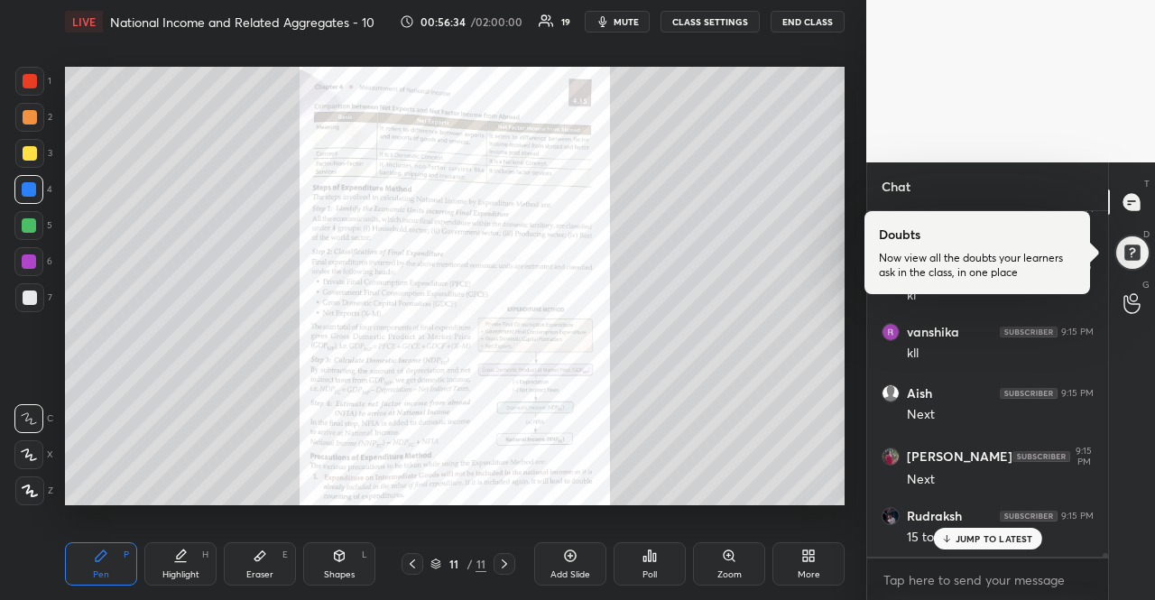
click at [503, 566] on icon at bounding box center [504, 563] width 5 height 9
click at [944, 537] on icon at bounding box center [946, 538] width 12 height 11
click at [965, 533] on p "JUMP TO LATEST" at bounding box center [994, 538] width 78 height 11
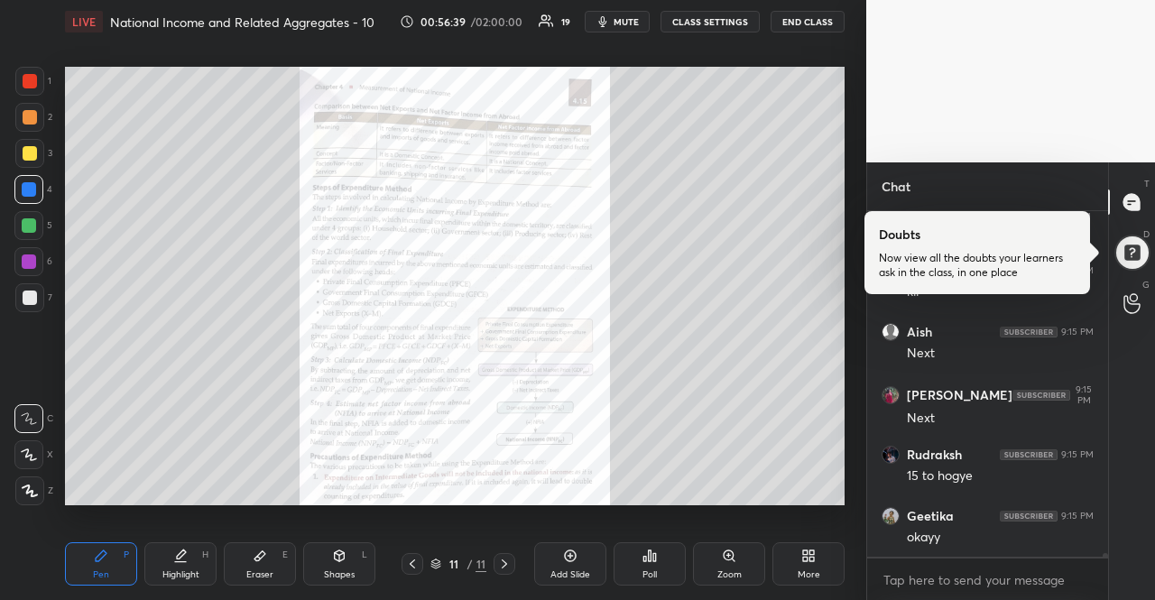
scroll to position [29651, 0]
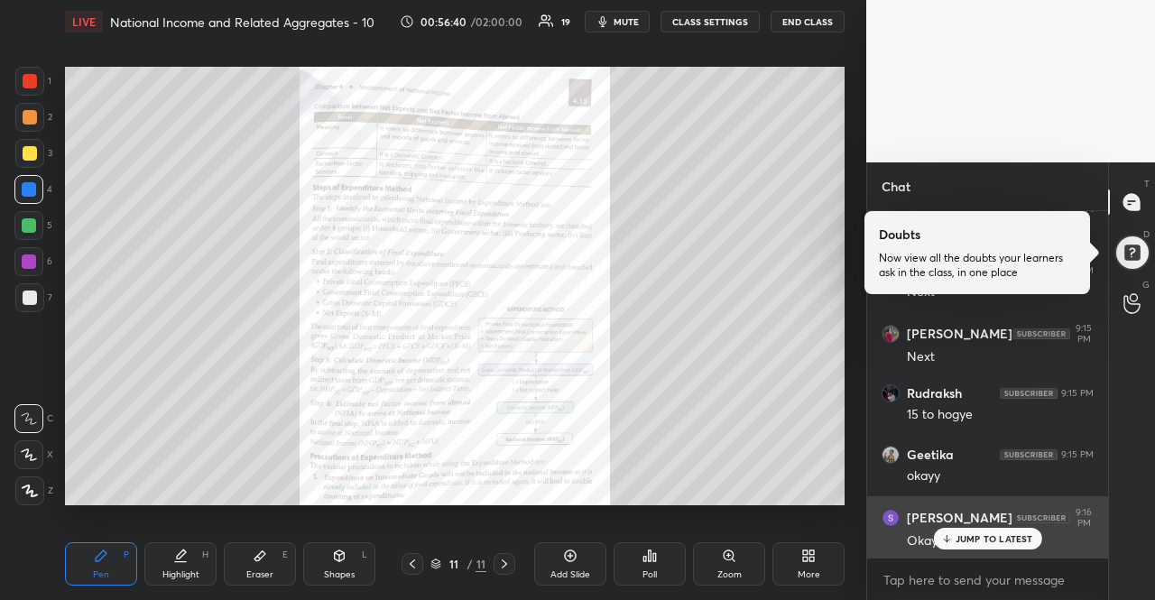
click at [953, 529] on div "Okay dii" at bounding box center [1000, 540] width 187 height 22
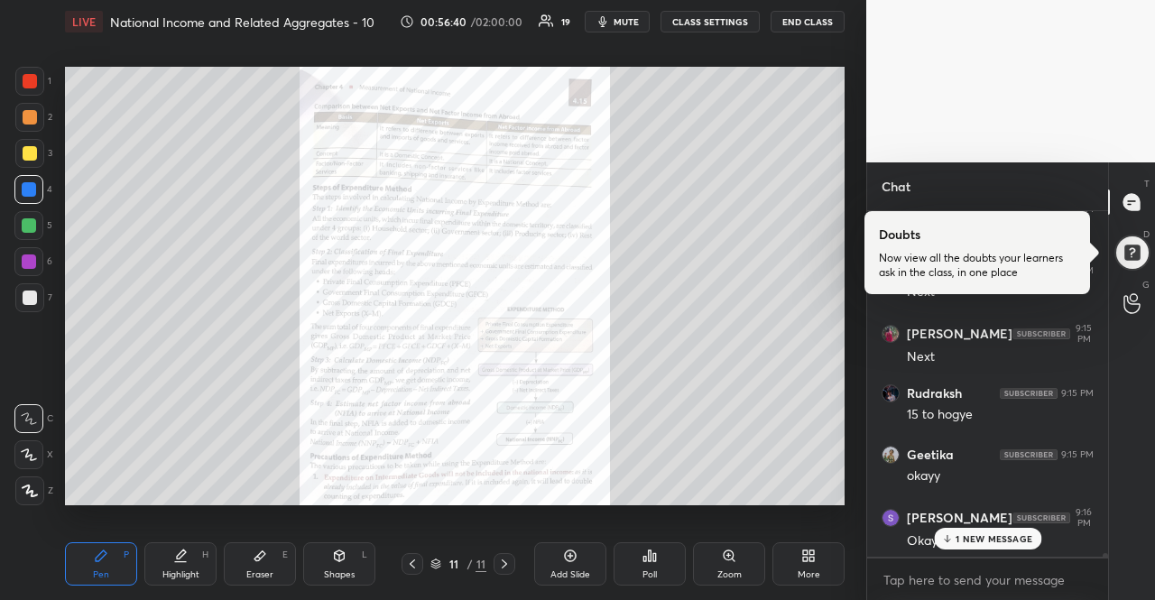
scroll to position [29712, 0]
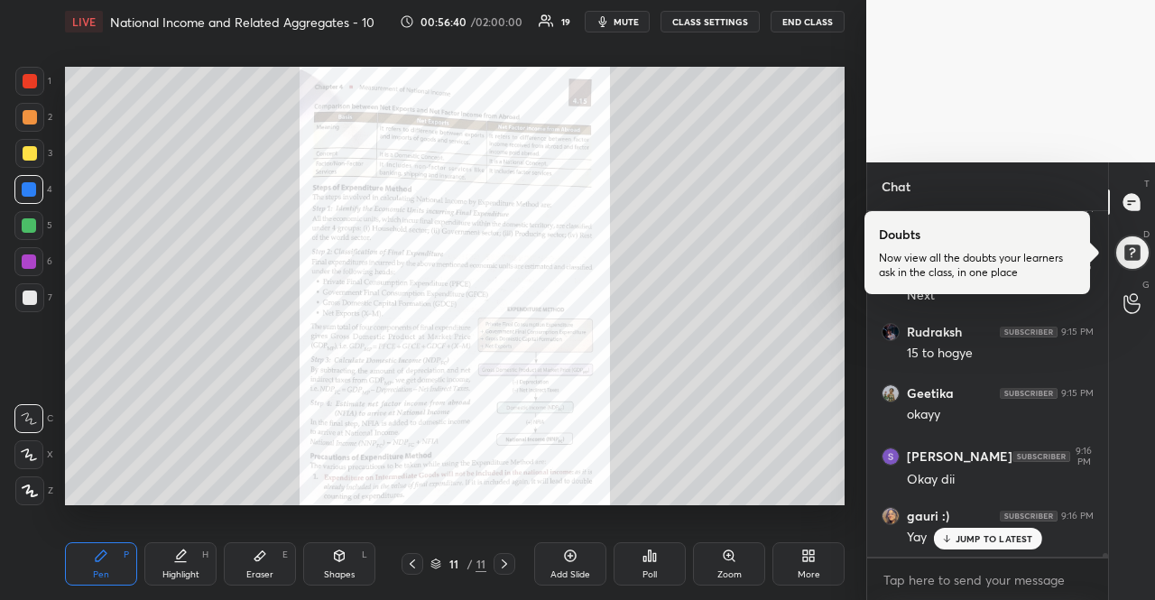
click at [953, 531] on div "JUMP TO LATEST" at bounding box center [987, 539] width 108 height 22
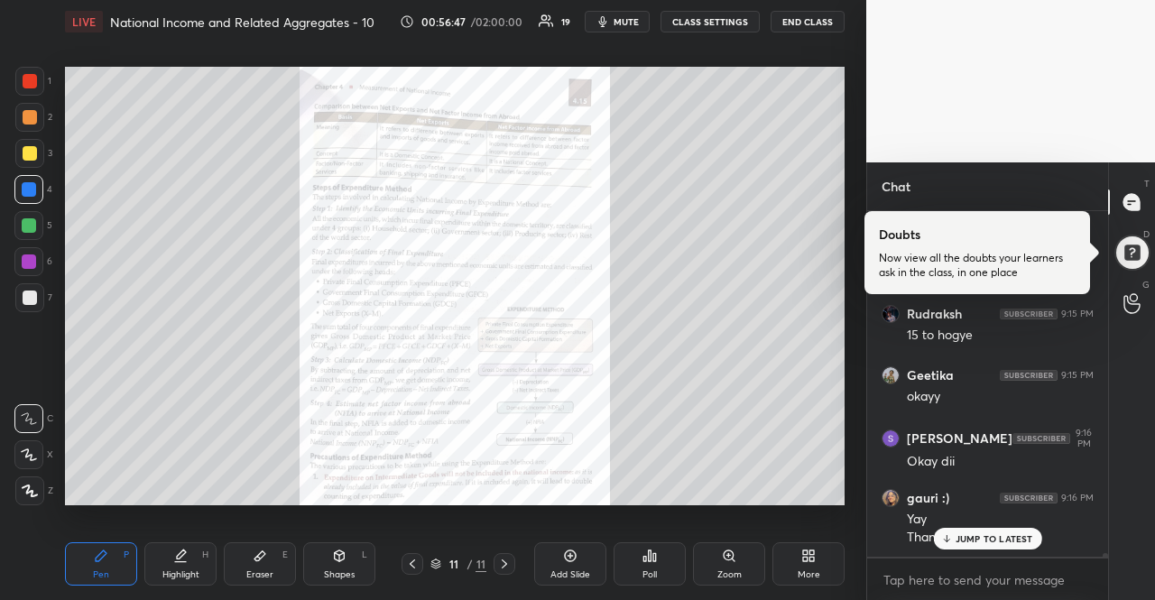
click at [953, 531] on div "JUMP TO LATEST" at bounding box center [987, 539] width 108 height 22
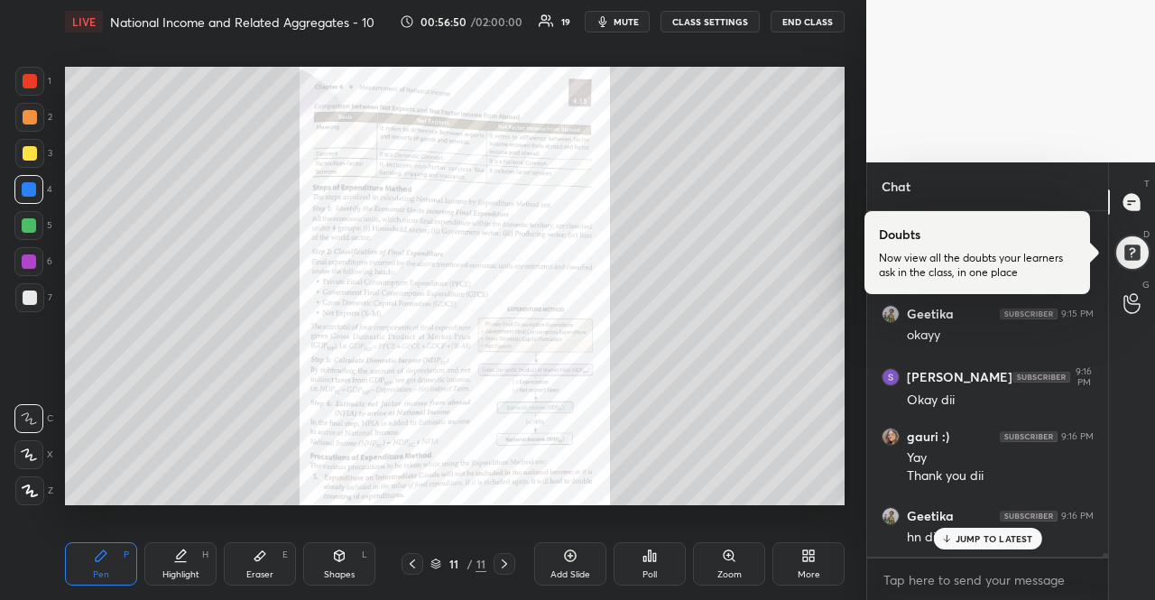
click at [972, 537] on p "JUMP TO LATEST" at bounding box center [994, 538] width 78 height 11
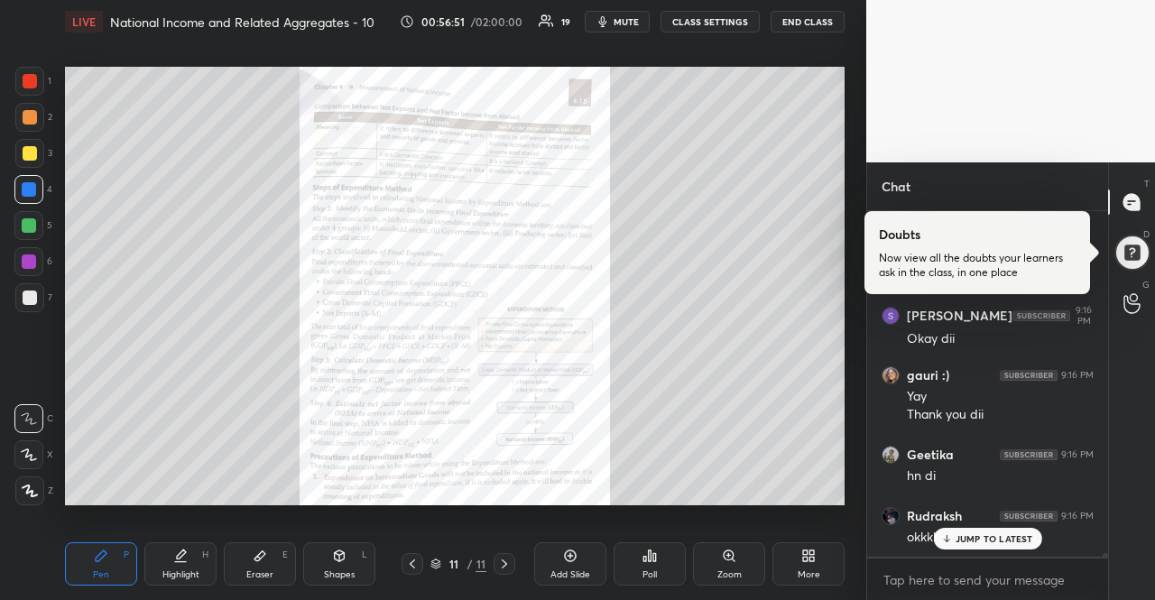
click at [961, 546] on div "JUMP TO LATEST" at bounding box center [987, 539] width 108 height 22
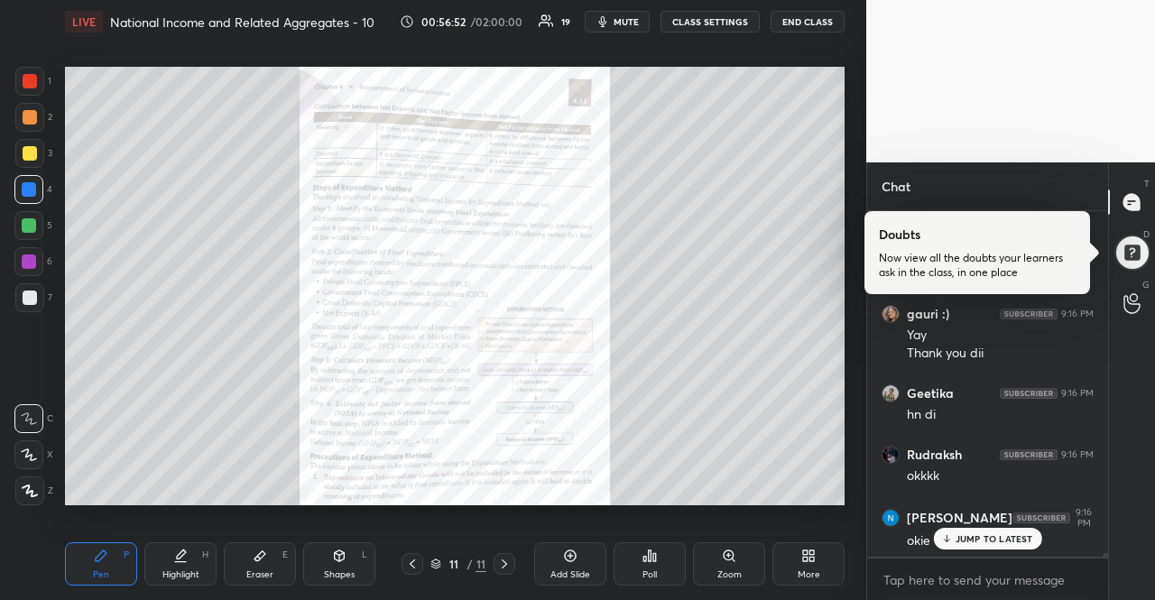
click at [962, 542] on p "JUMP TO LATEST" at bounding box center [994, 538] width 78 height 11
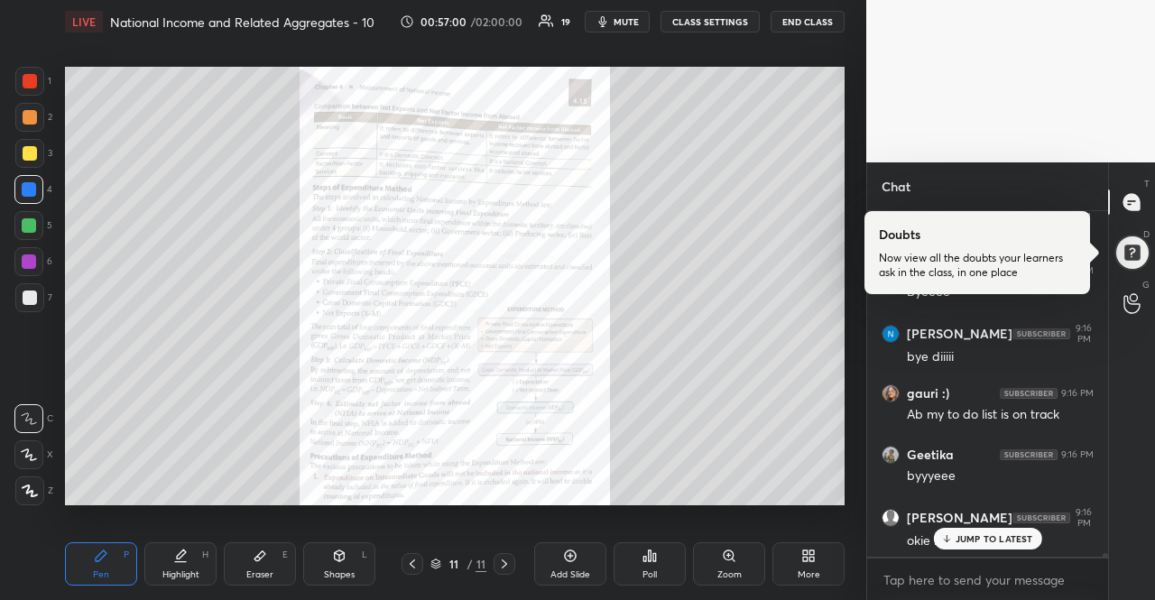
scroll to position [30466, 0]
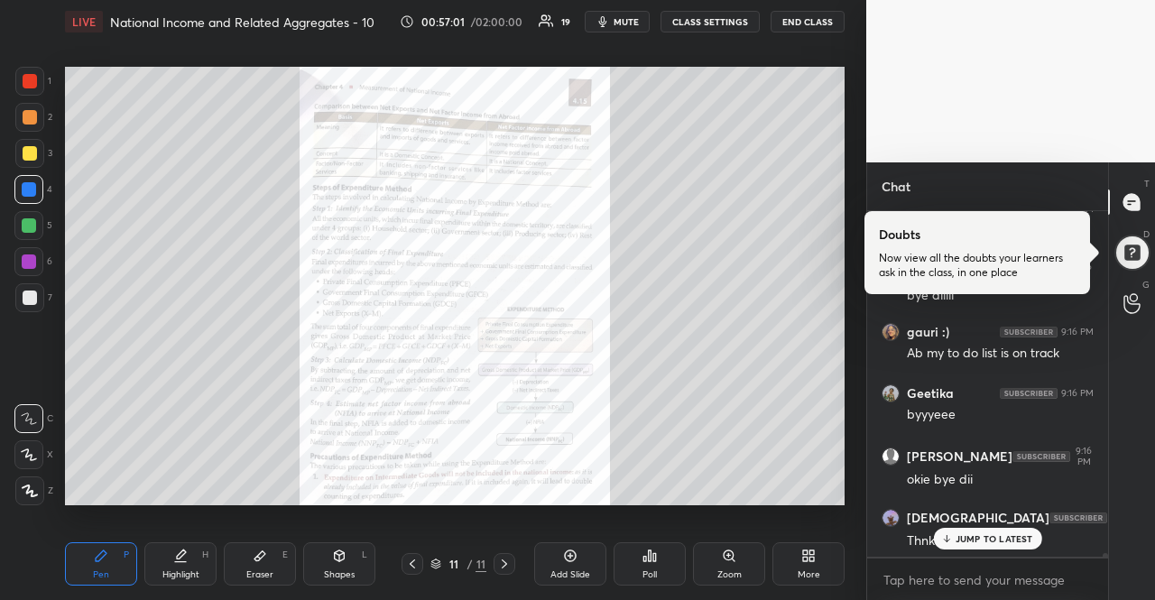
click at [817, 28] on button "END CLASS" at bounding box center [807, 22] width 74 height 22
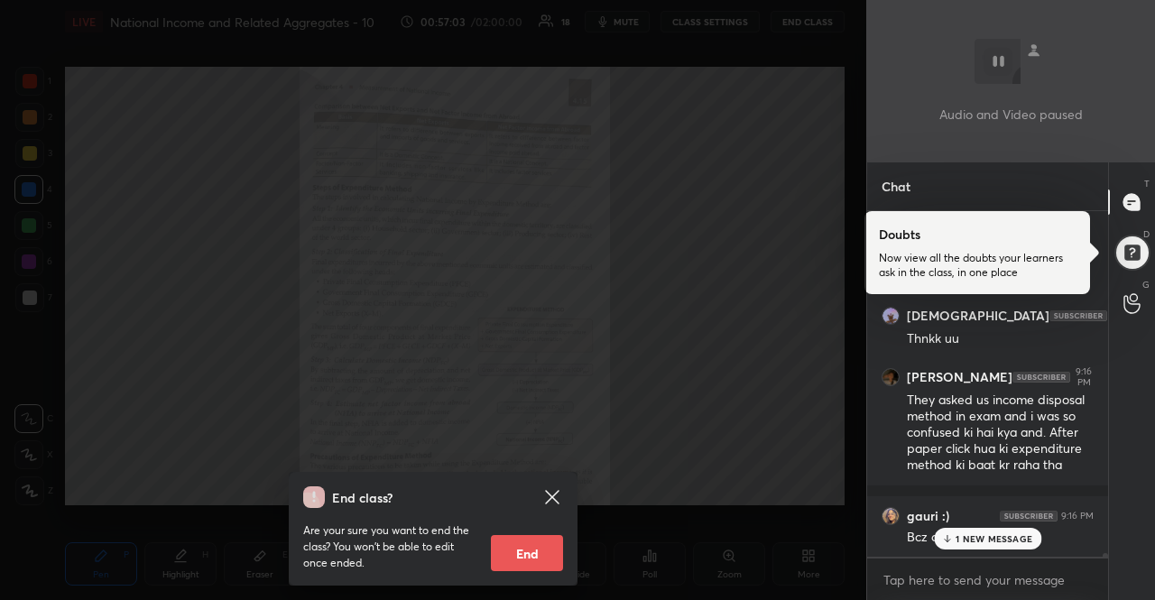
scroll to position [30729, 0]
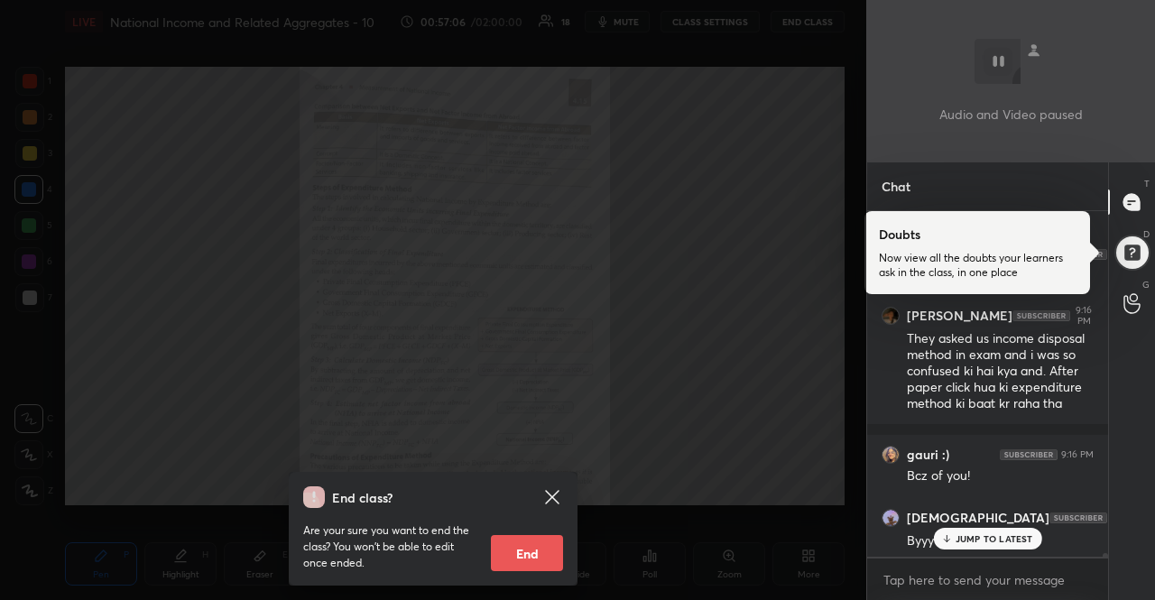
click at [536, 561] on button "End" at bounding box center [527, 553] width 72 height 36
type textarea "x"
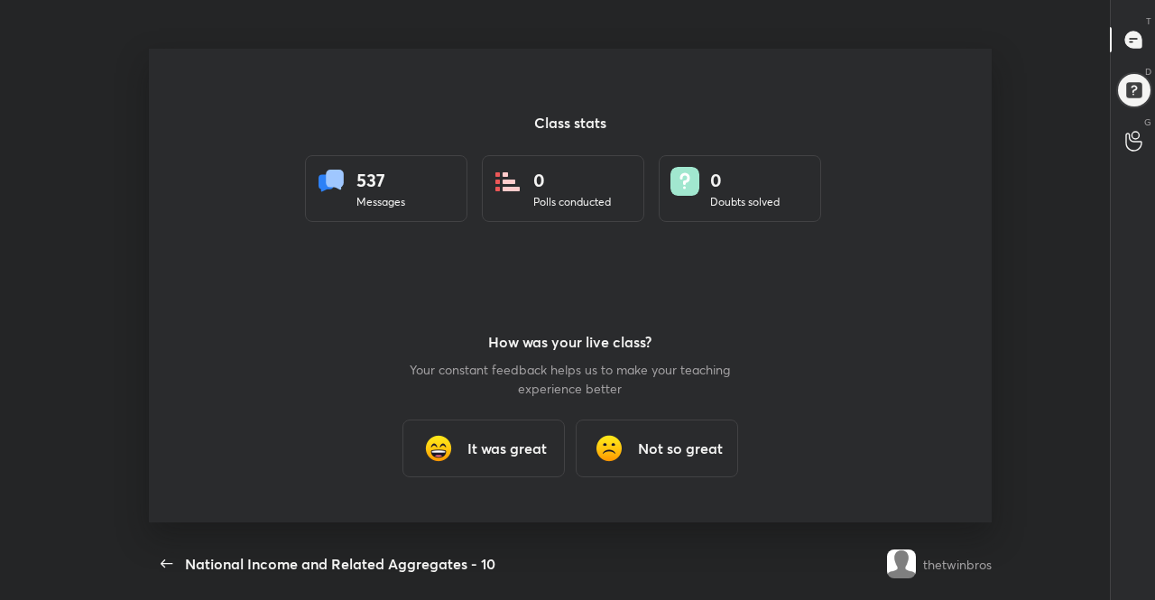
scroll to position [0, 0]
